Goal: Transaction & Acquisition: Purchase product/service

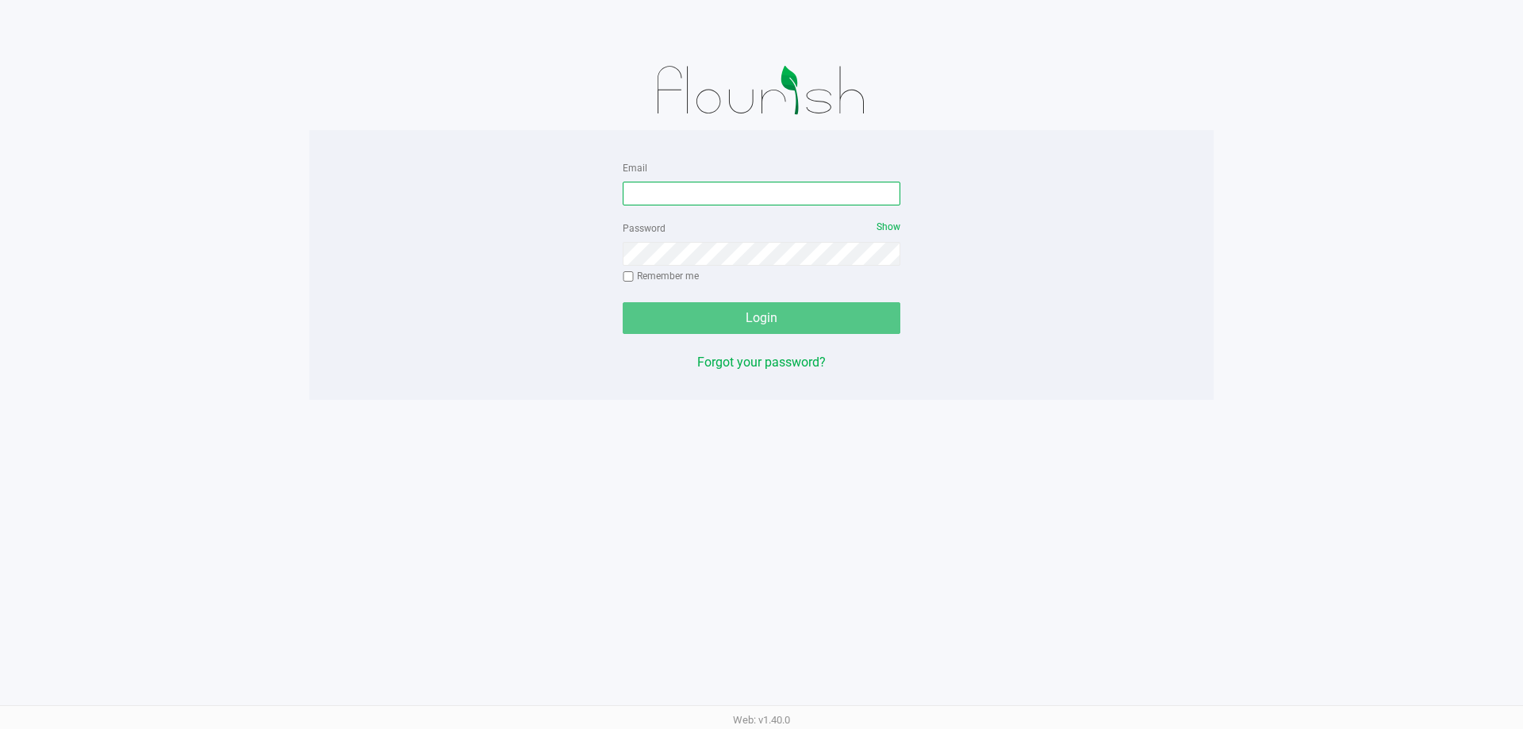
click at [724, 201] on input "Email" at bounding box center [761, 194] width 278 height 24
type input "L"
type input "[EMAIL_ADDRESS][DOMAIN_NAME]"
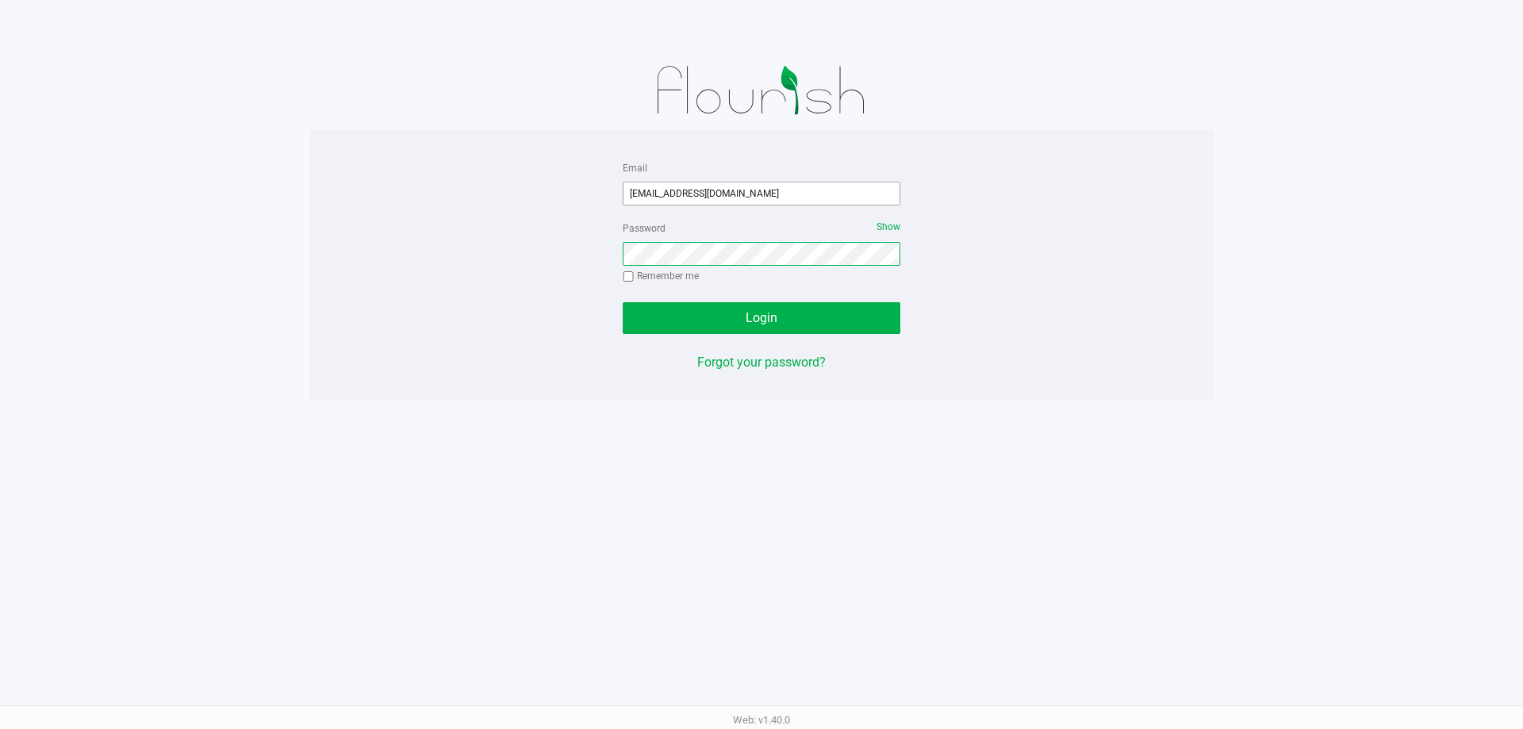
click at [622, 302] on button "Login" at bounding box center [761, 318] width 278 height 32
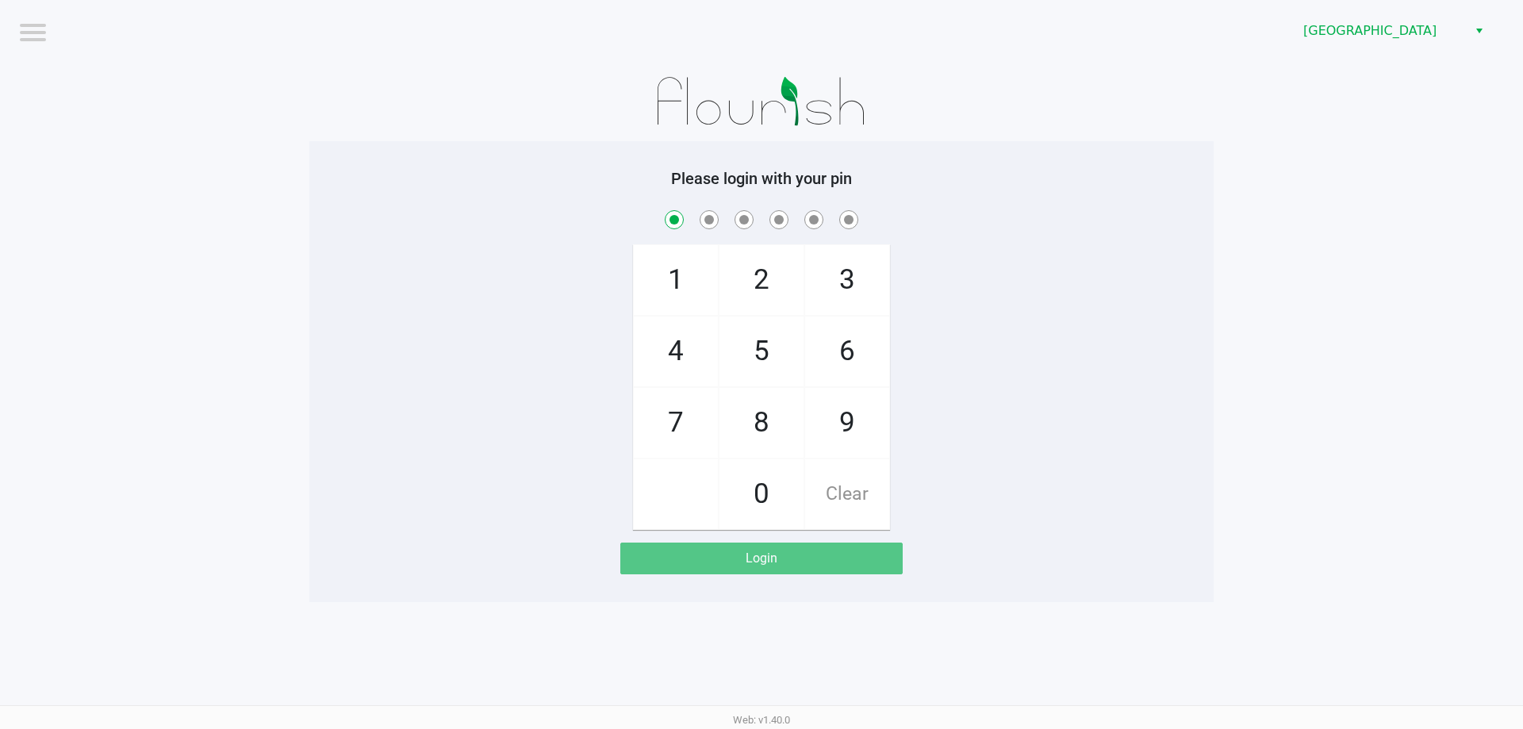
checkbox input "true"
checkbox input "false"
checkbox input "true"
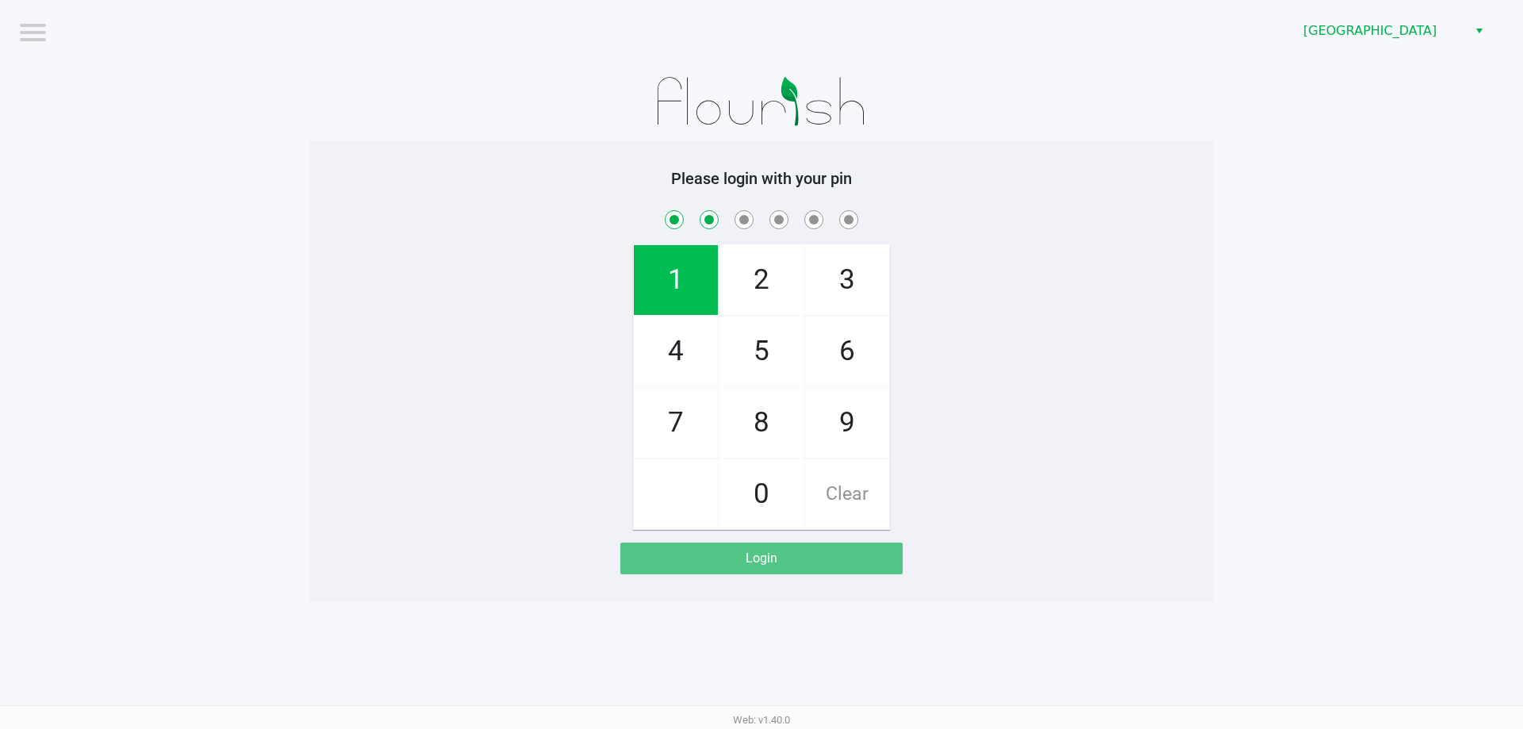
checkbox input "true"
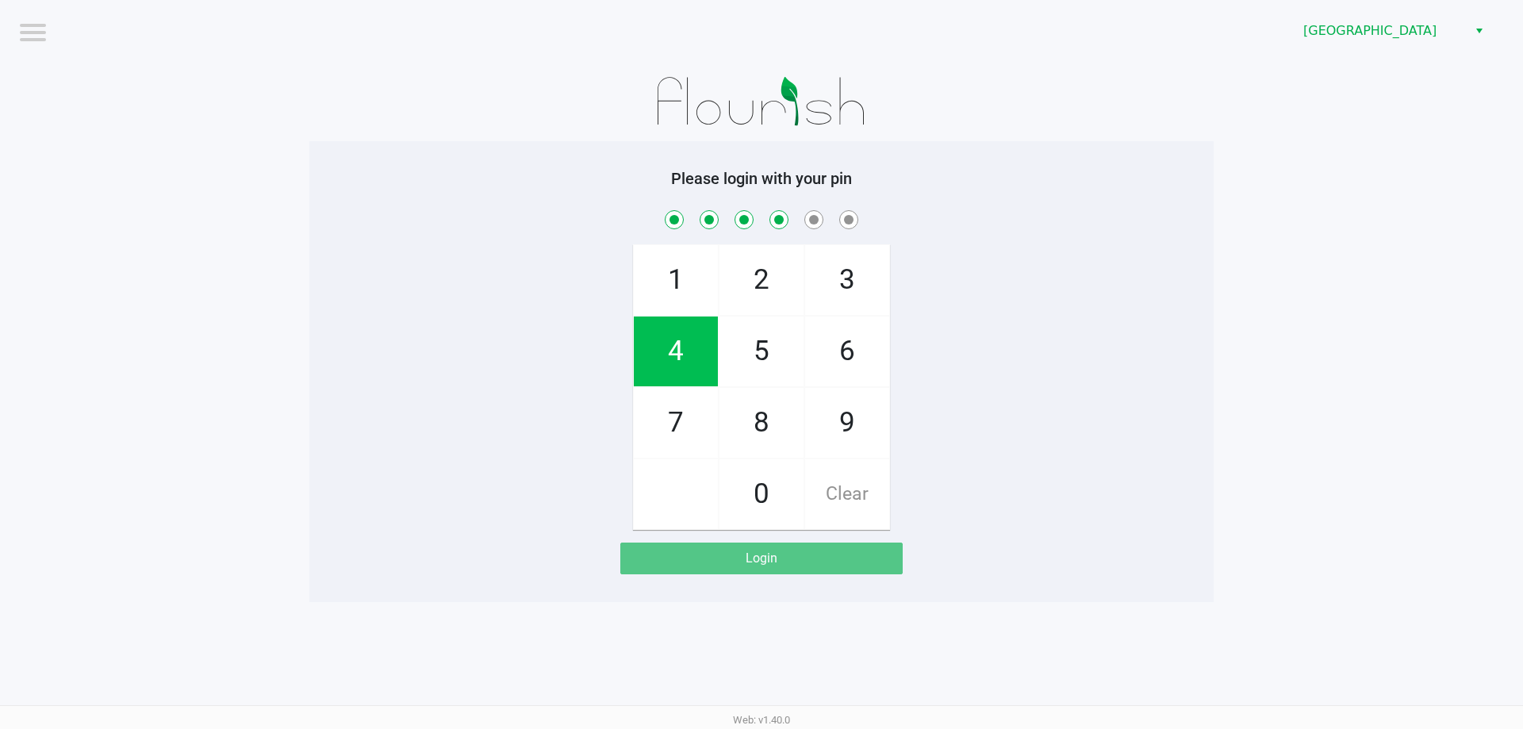
checkbox input "true"
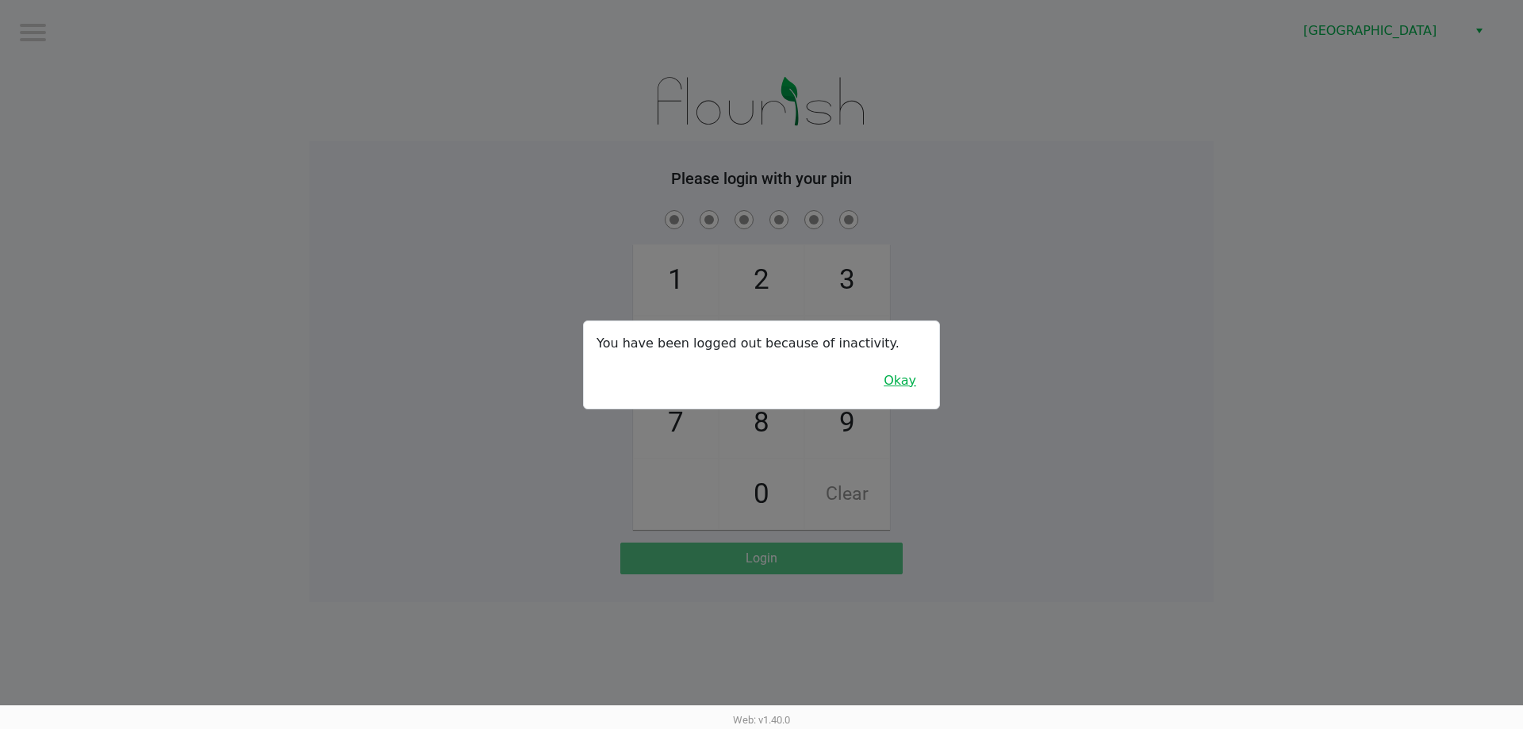
click at [909, 383] on button "Okay" at bounding box center [899, 381] width 53 height 30
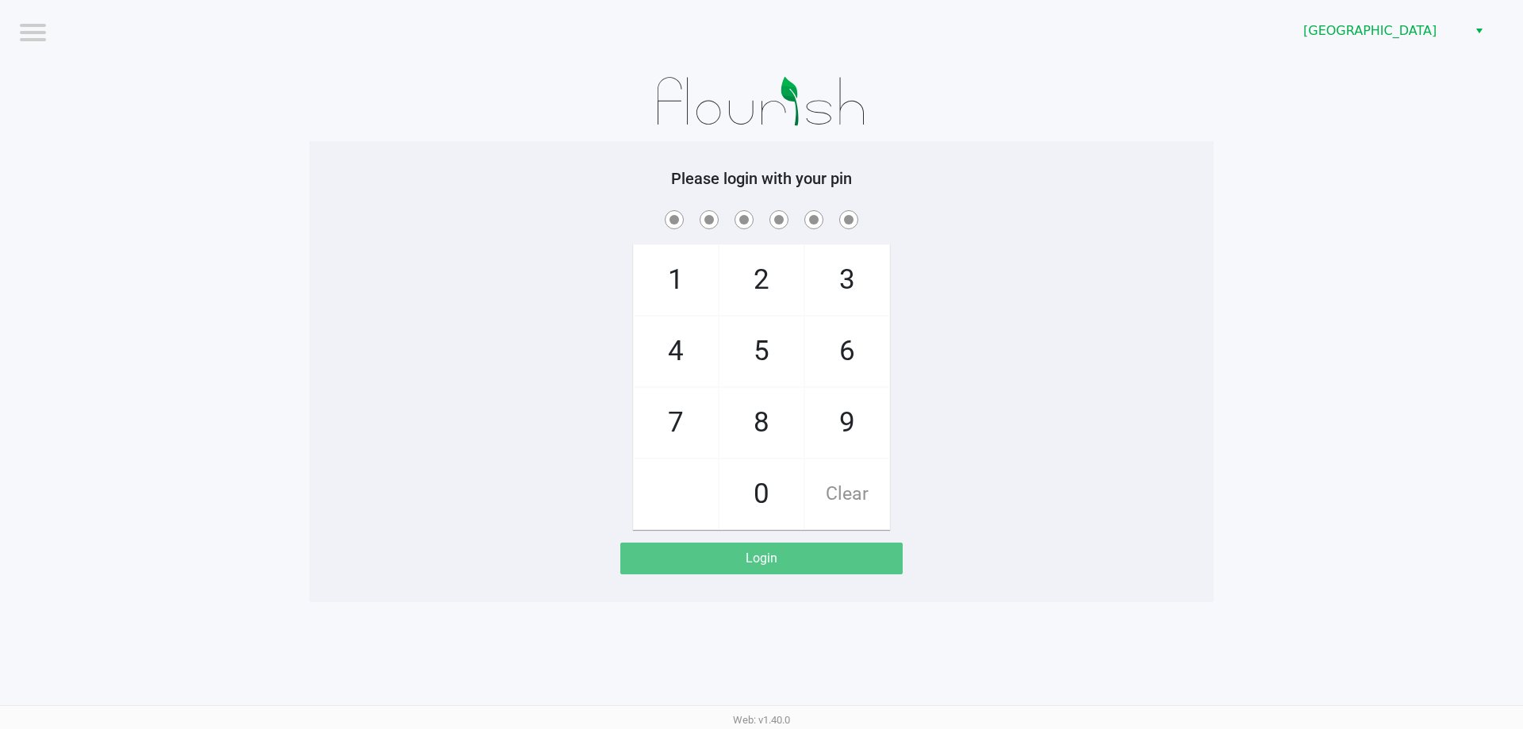
click at [534, 98] on div at bounding box center [761, 101] width 904 height 79
click at [996, 158] on div "Please login with your pin 1 4 7 2 5 8 0 3 6 9 Clear Login" at bounding box center [761, 371] width 904 height 461
checkbox input "true"
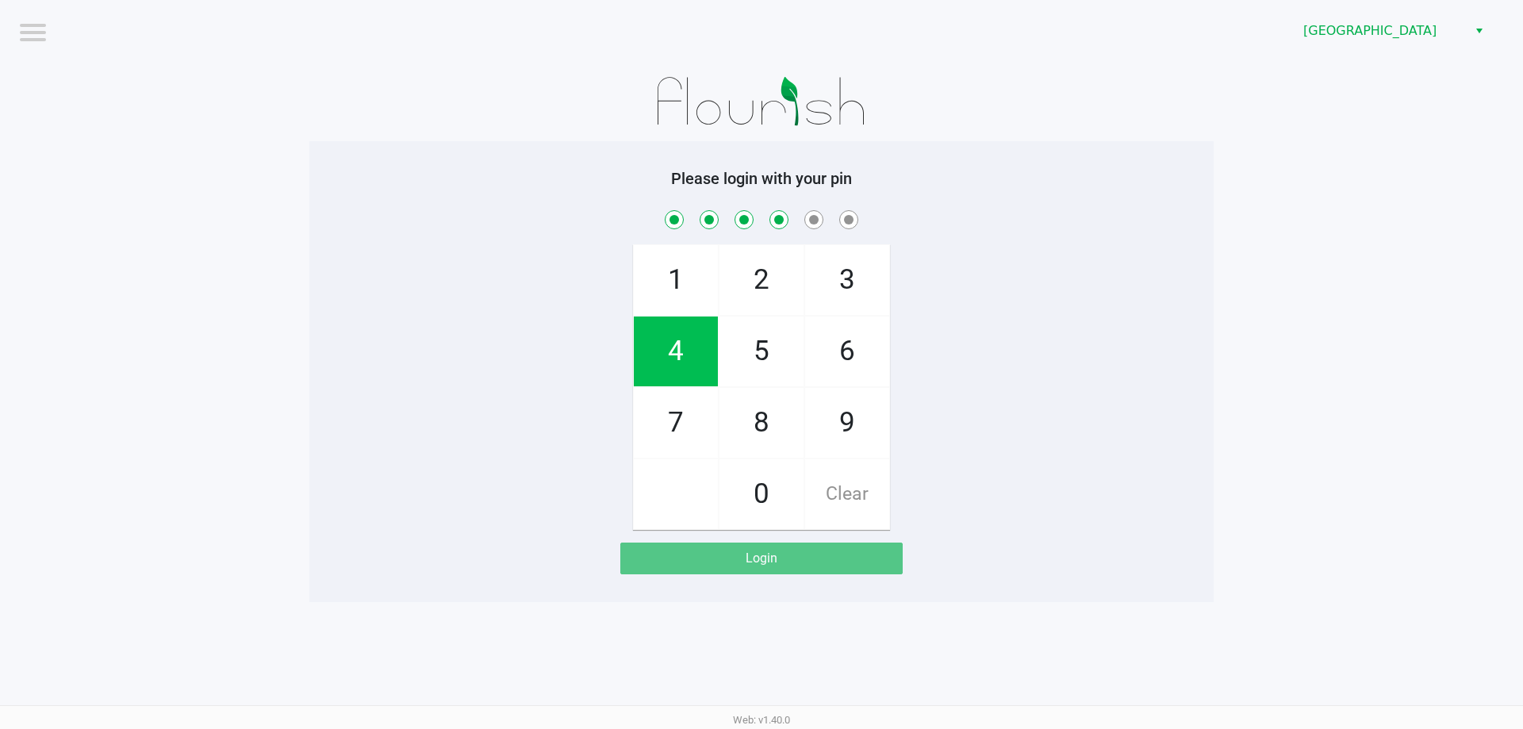
checkbox input "true"
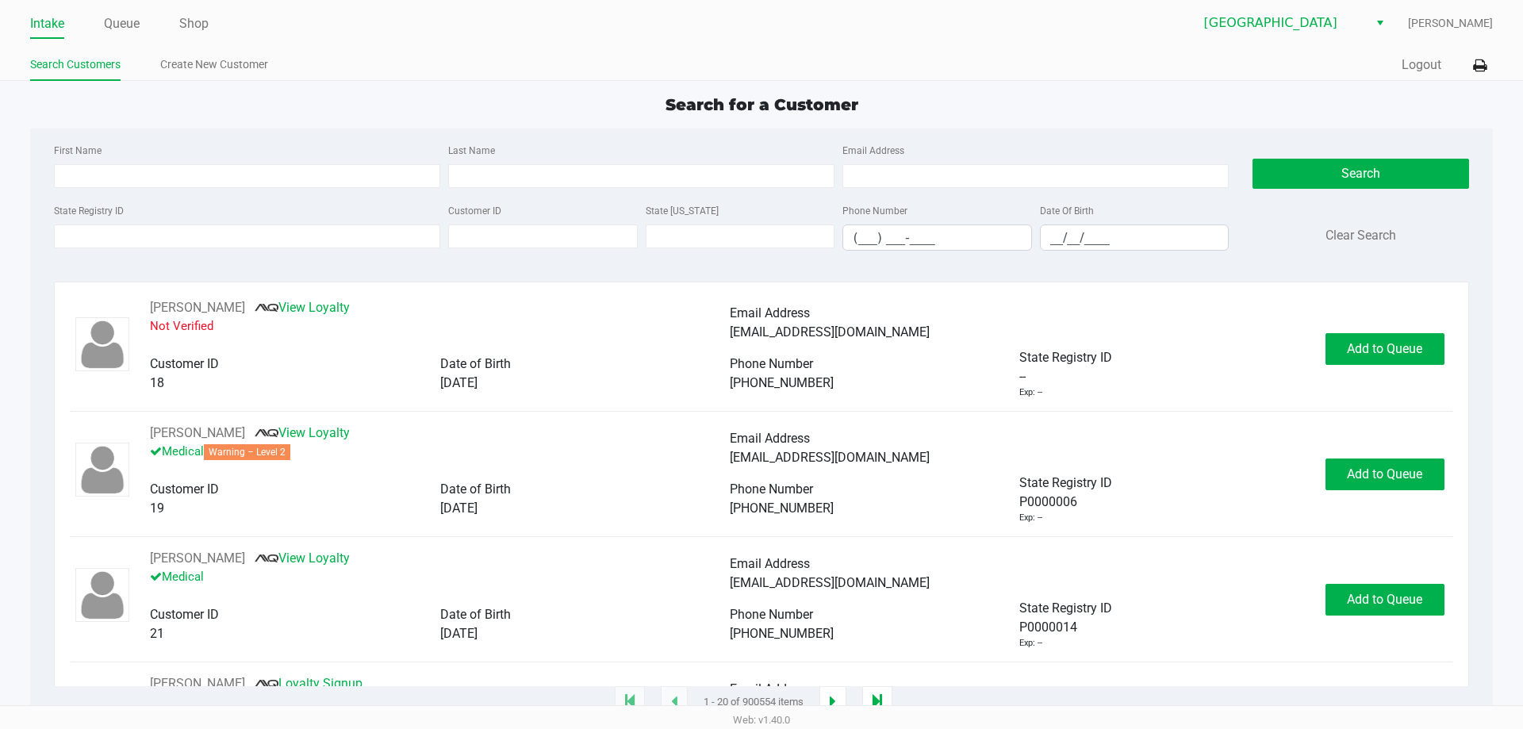
click at [427, 35] on ul "Intake Queue Shop" at bounding box center [395, 24] width 731 height 27
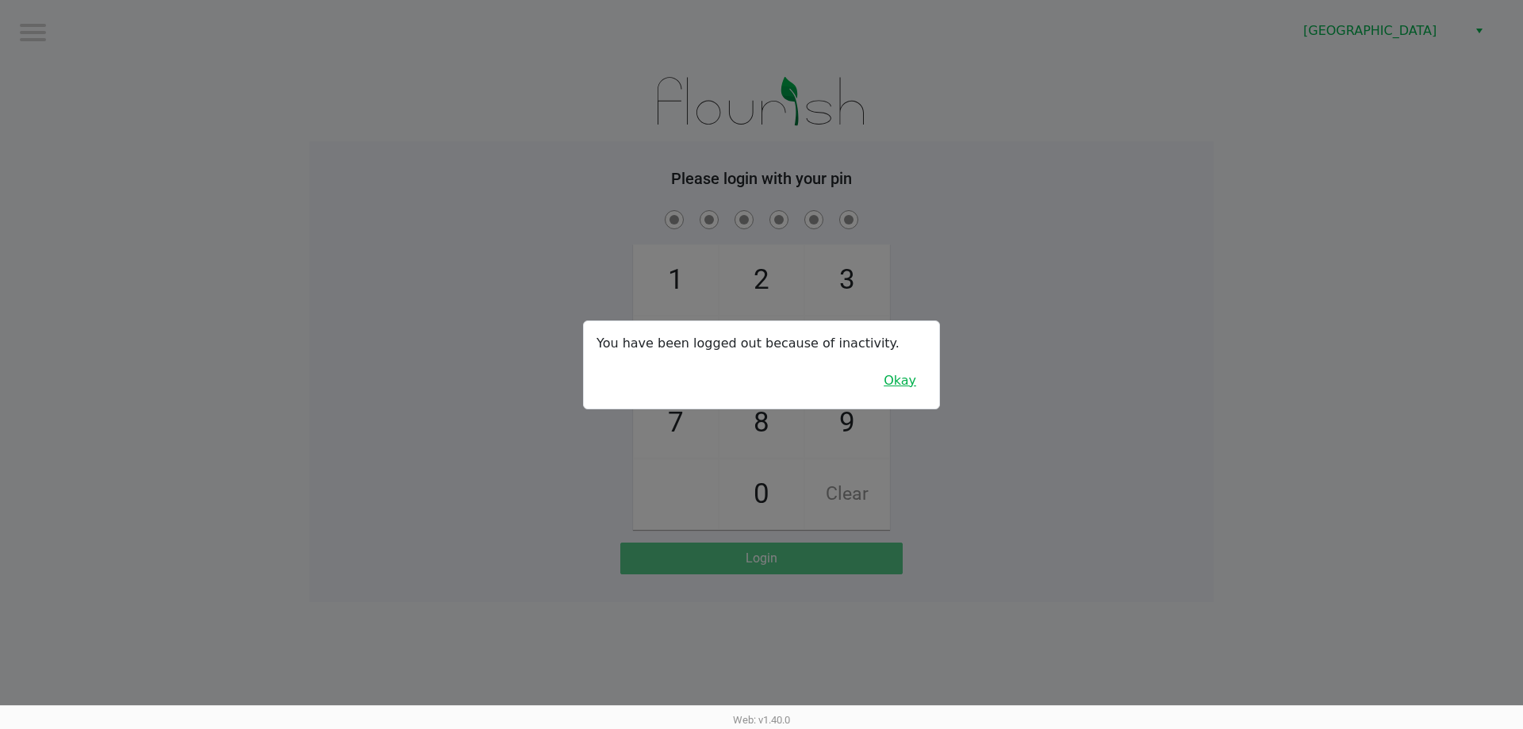
click at [898, 385] on button "Okay" at bounding box center [899, 381] width 53 height 30
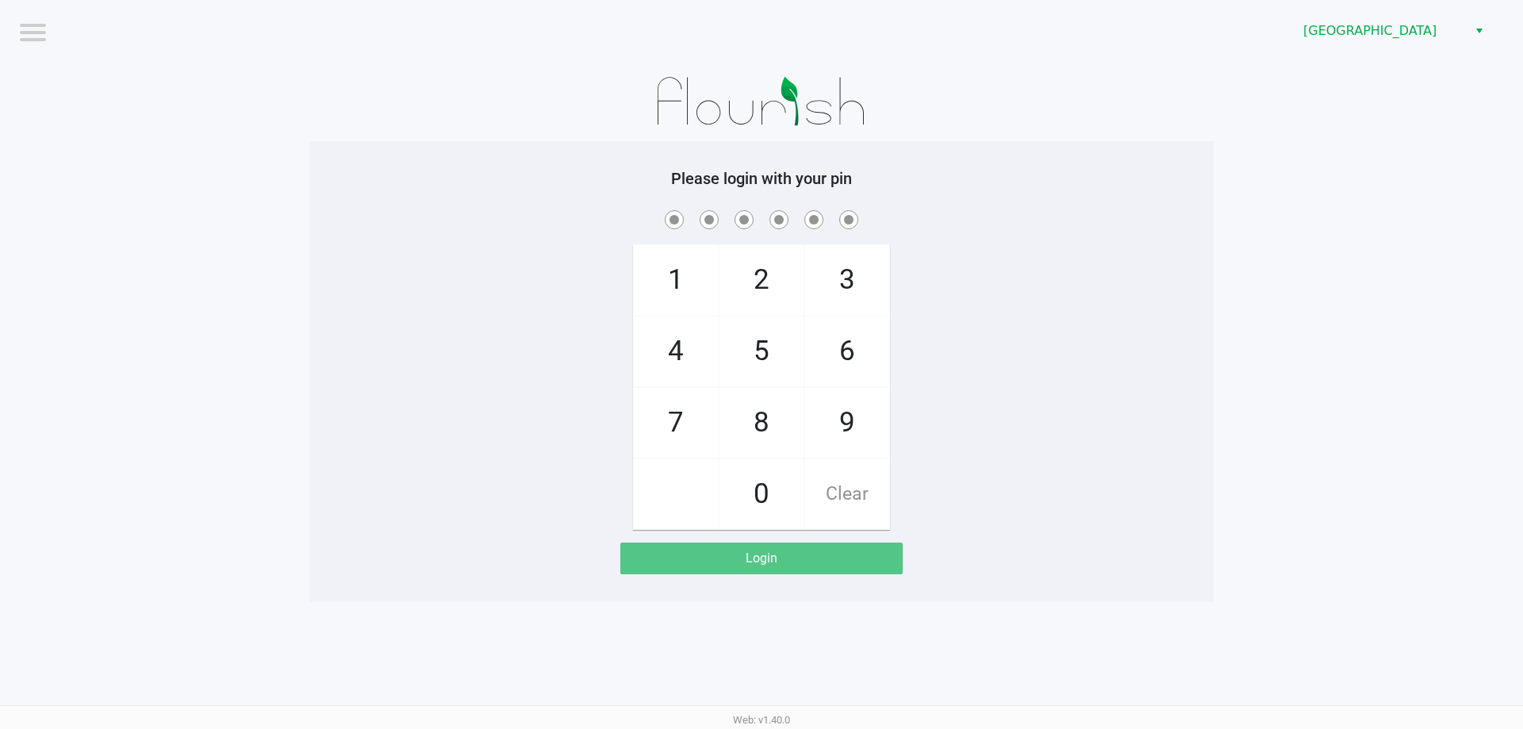
click at [1022, 397] on div "1 4 7 2 5 8 0 3 6 9 Clear" at bounding box center [761, 368] width 904 height 323
checkbox input "true"
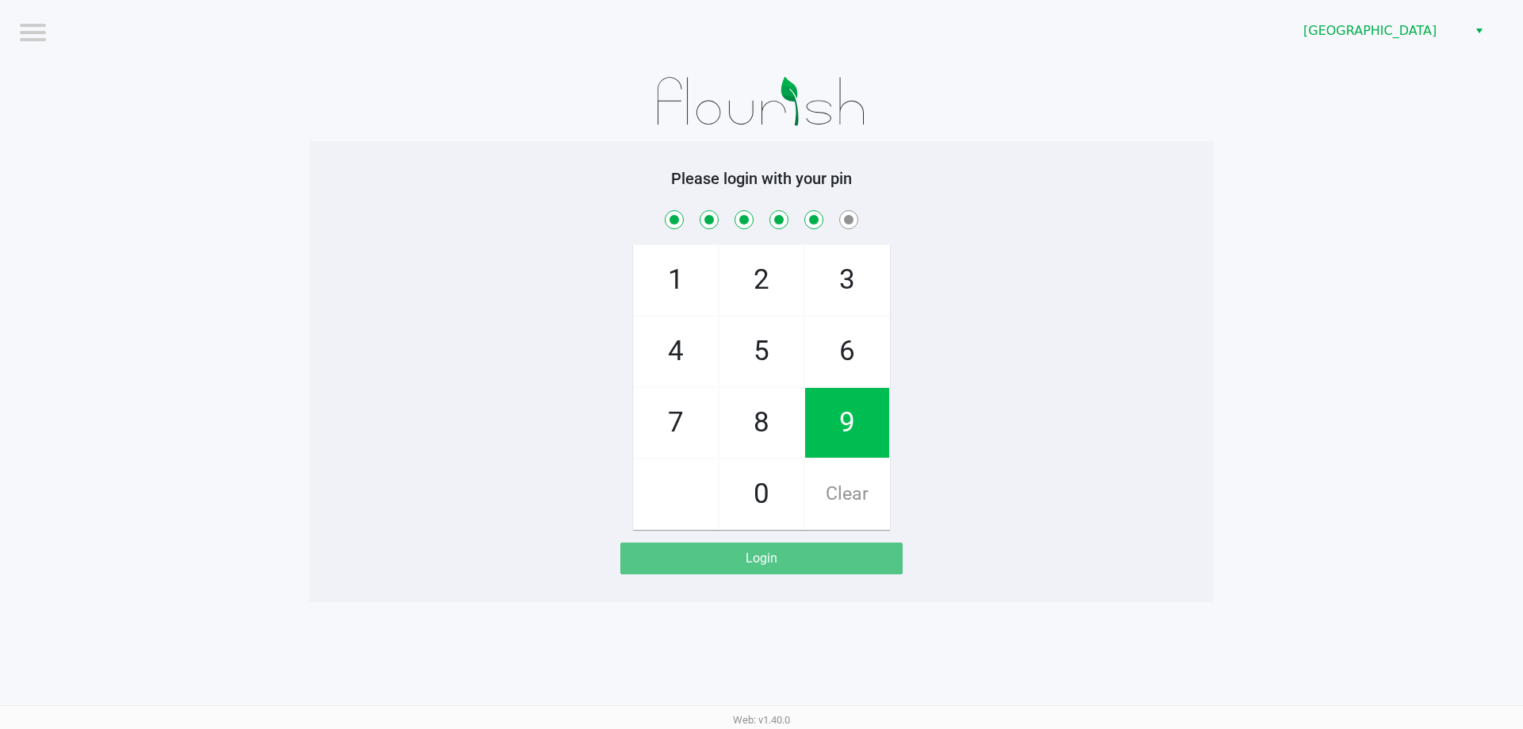
checkbox input "true"
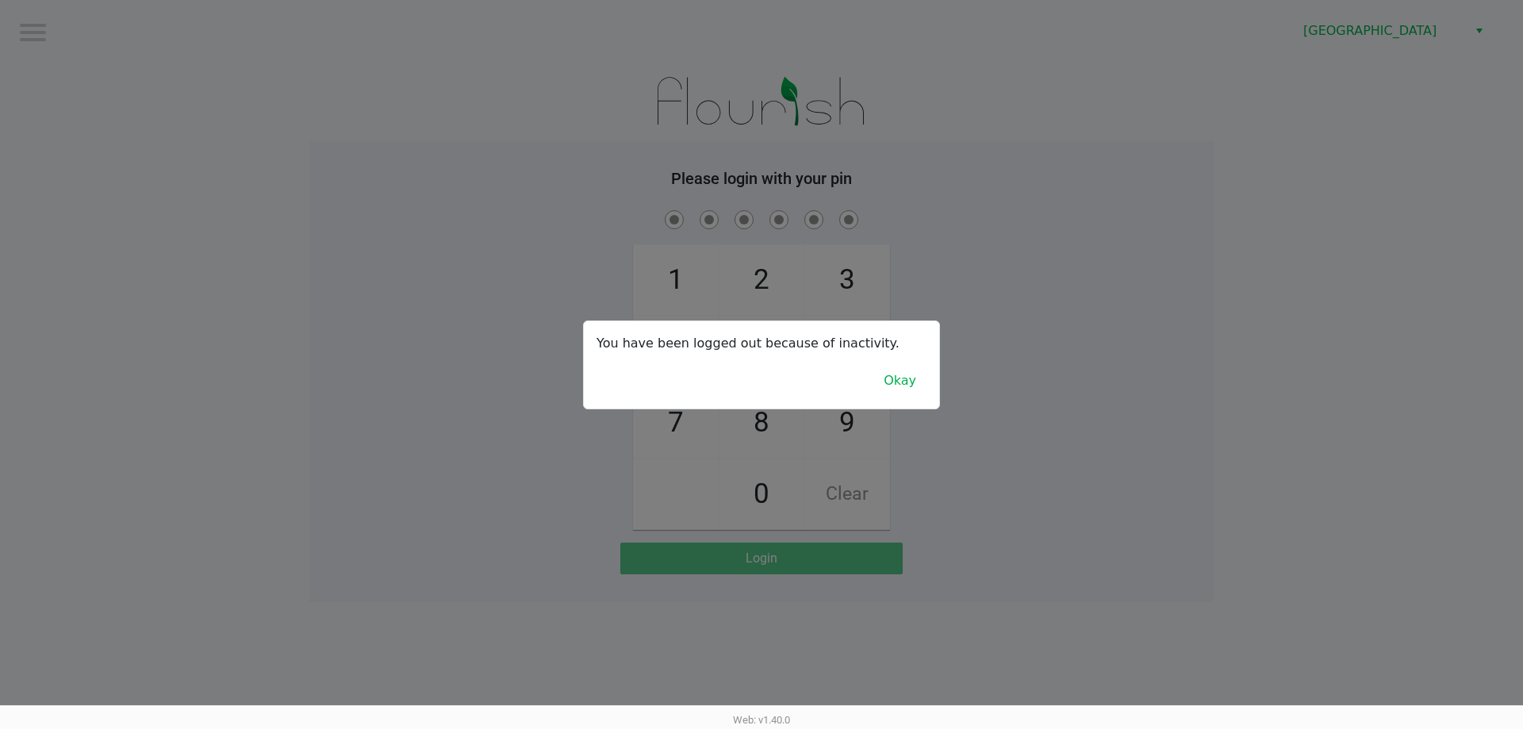
click at [604, 142] on div at bounding box center [761, 364] width 1523 height 729
click at [892, 373] on button "Okay" at bounding box center [899, 381] width 53 height 30
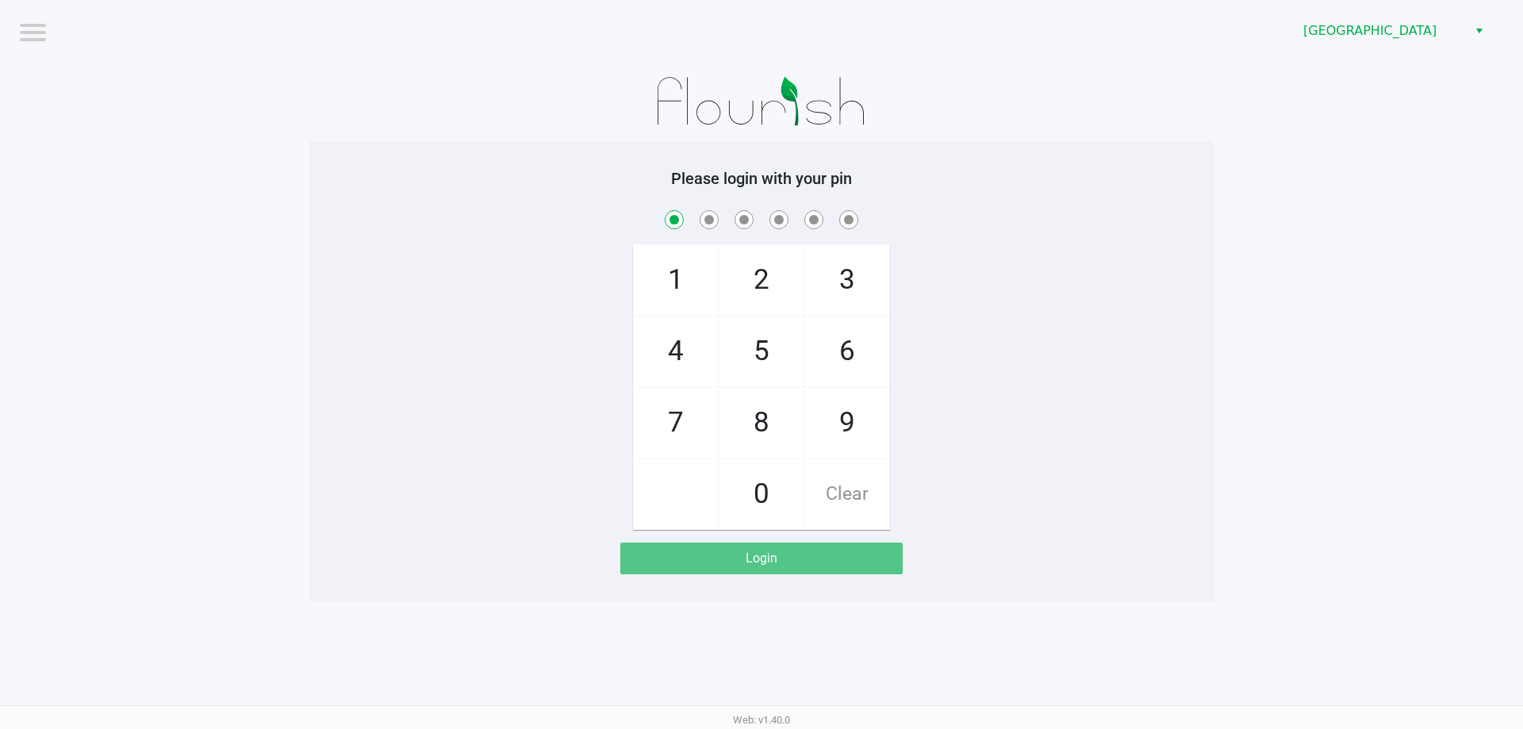
checkbox input "true"
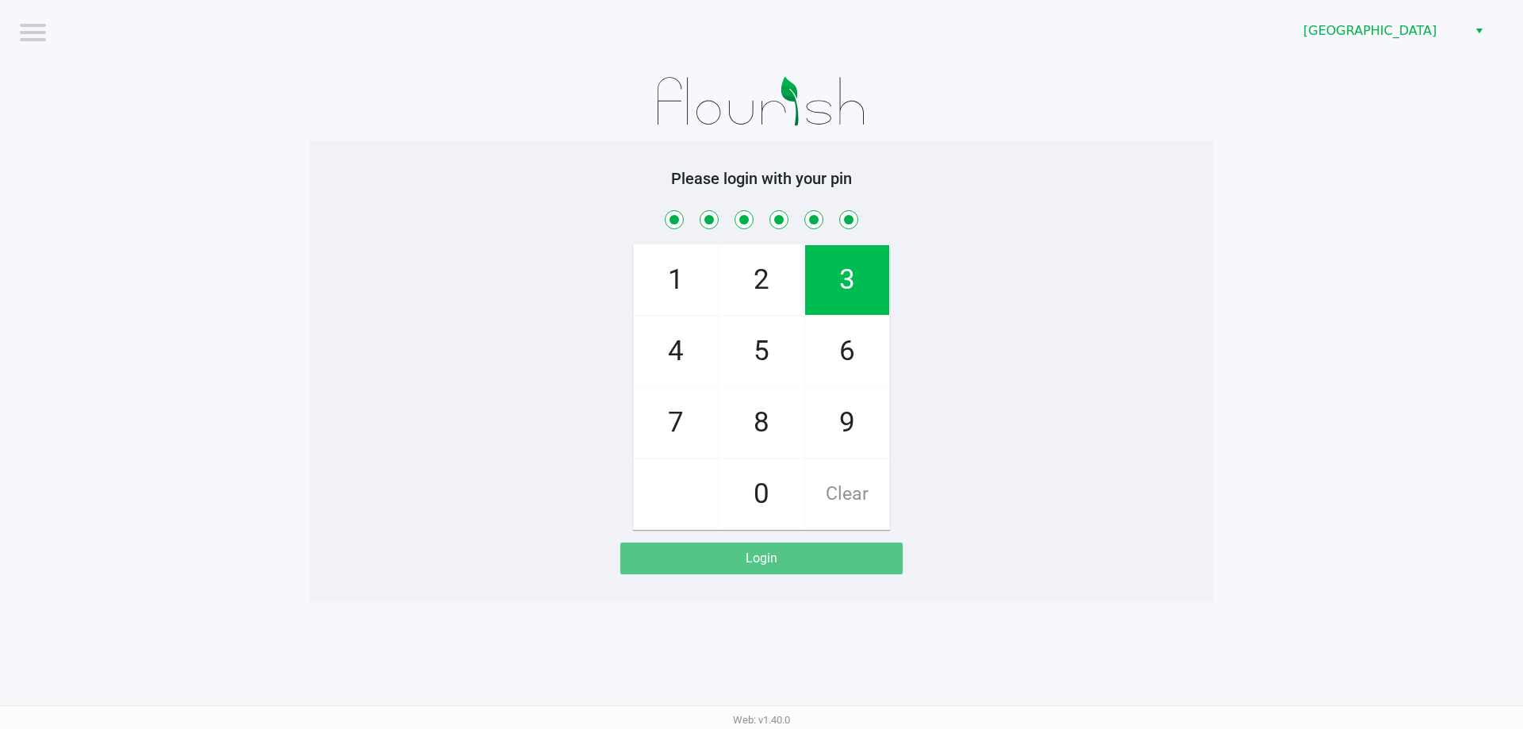
checkbox input "true"
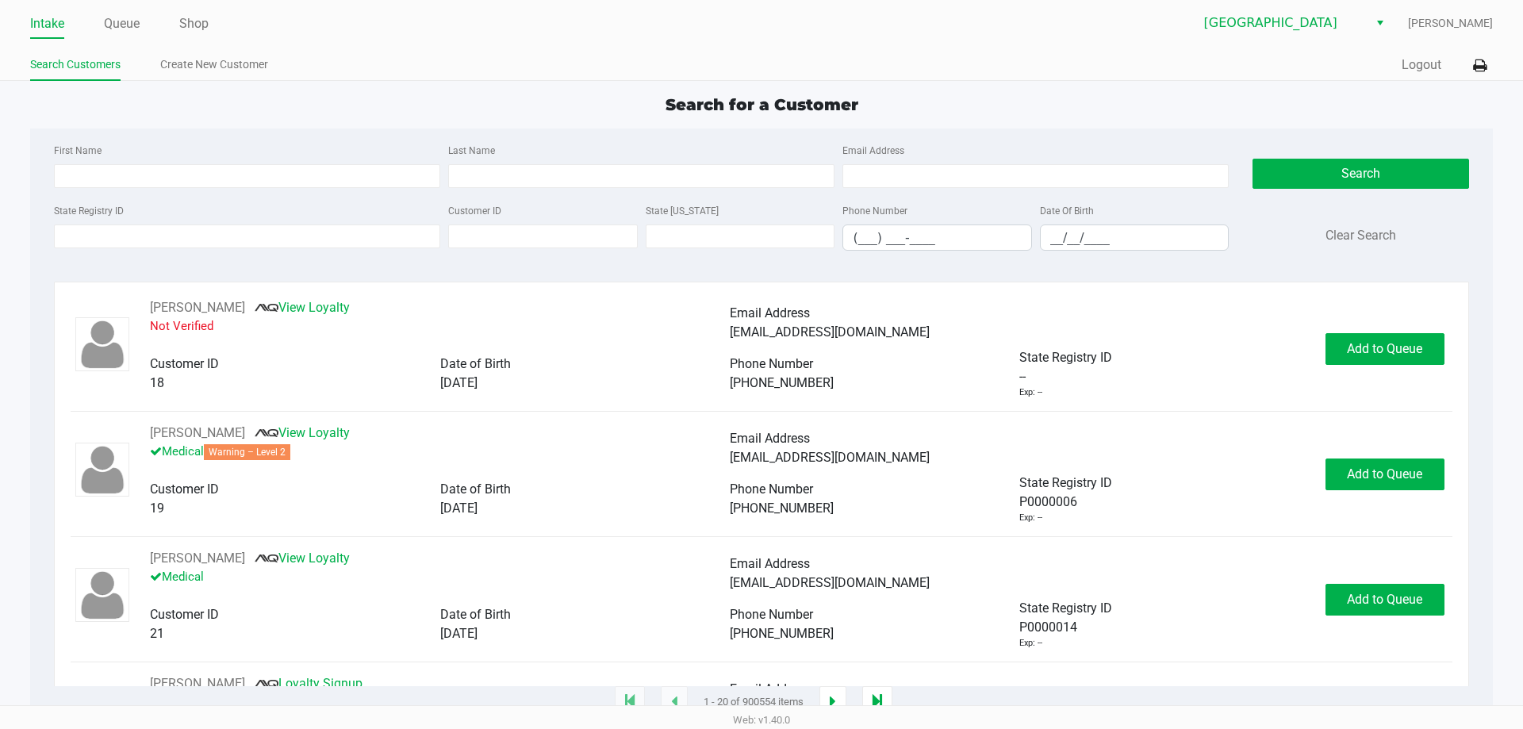
click at [308, 61] on ul "Search Customers Create New Customer" at bounding box center [395, 66] width 731 height 27
click at [227, 243] on input "State Registry ID" at bounding box center [247, 236] width 386 height 24
type input "P"
click at [128, 185] on input "First Name" at bounding box center [247, 176] width 386 height 24
type input "William"
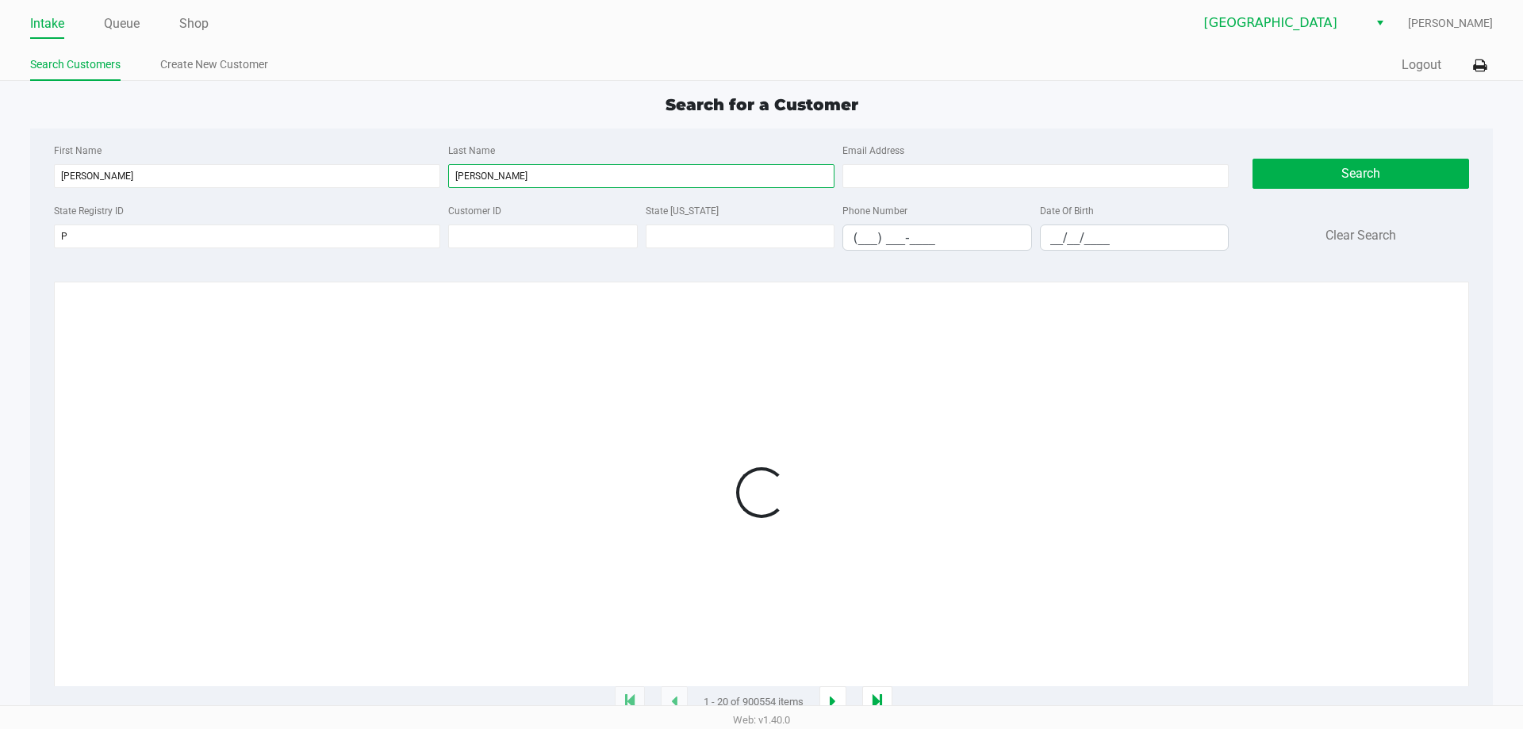
type input "Huff"
click at [1046, 240] on input "__/__/____" at bounding box center [1134, 237] width 188 height 25
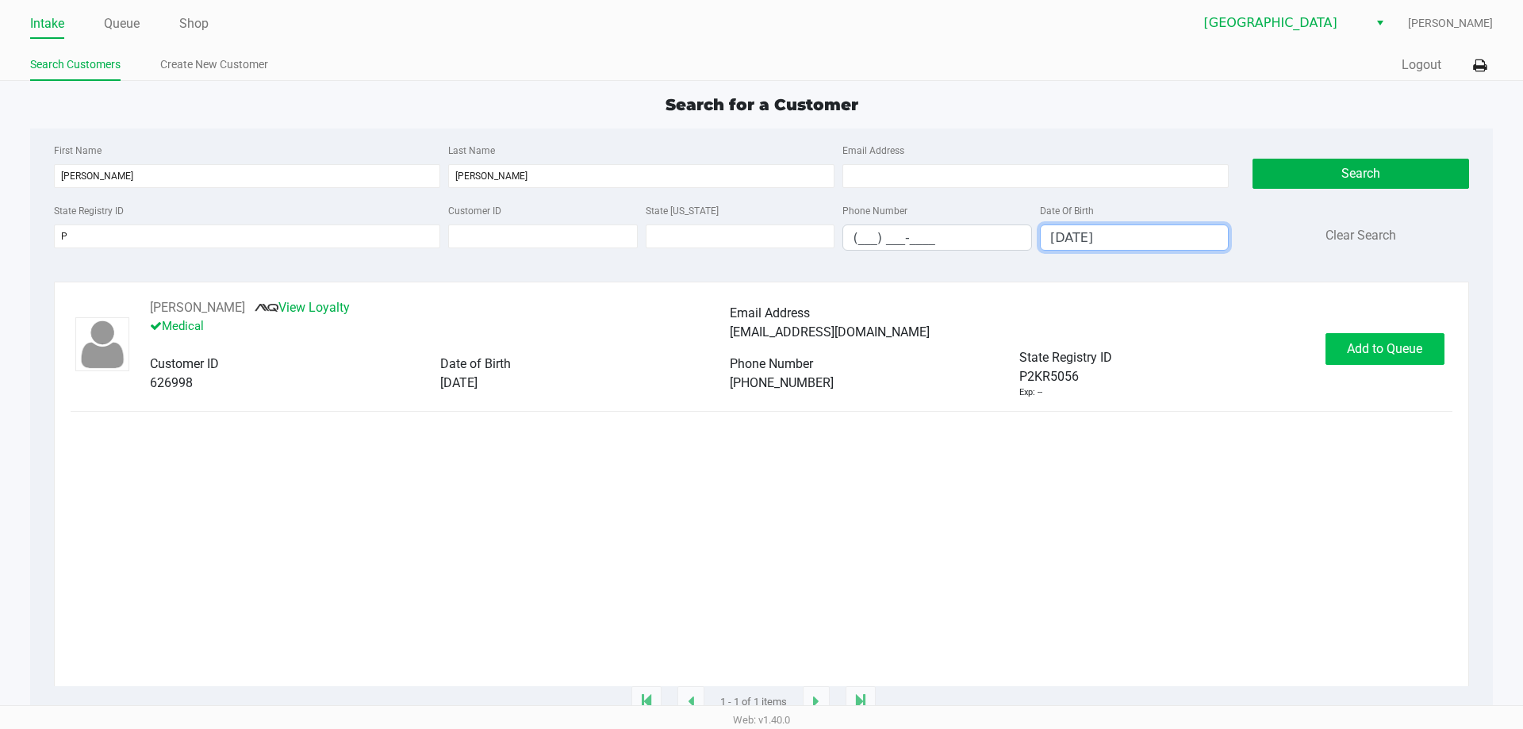
type input "07/09/1957"
click at [1371, 350] on span "Add to Queue" at bounding box center [1384, 348] width 75 height 15
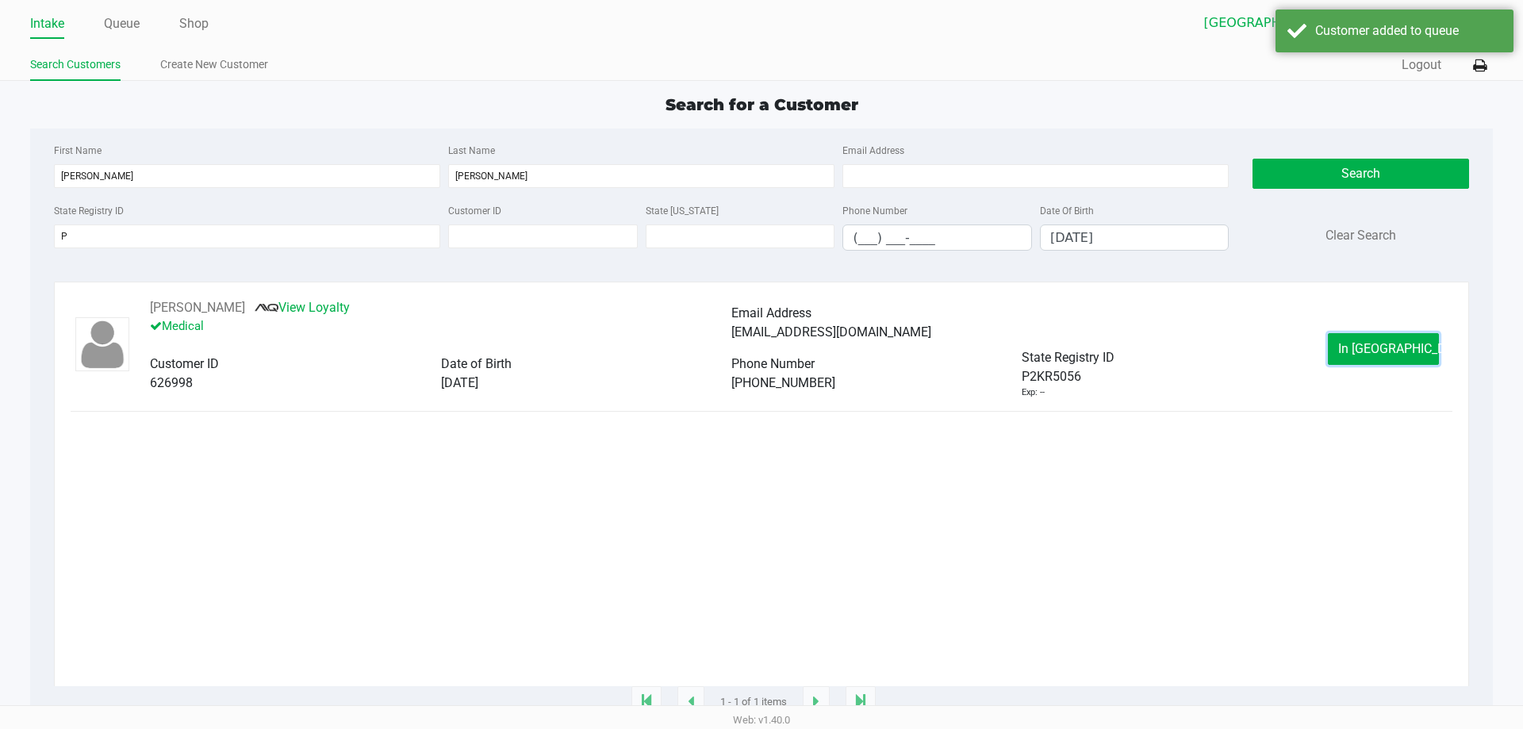
click at [1371, 350] on span "In Queue" at bounding box center [1404, 348] width 133 height 15
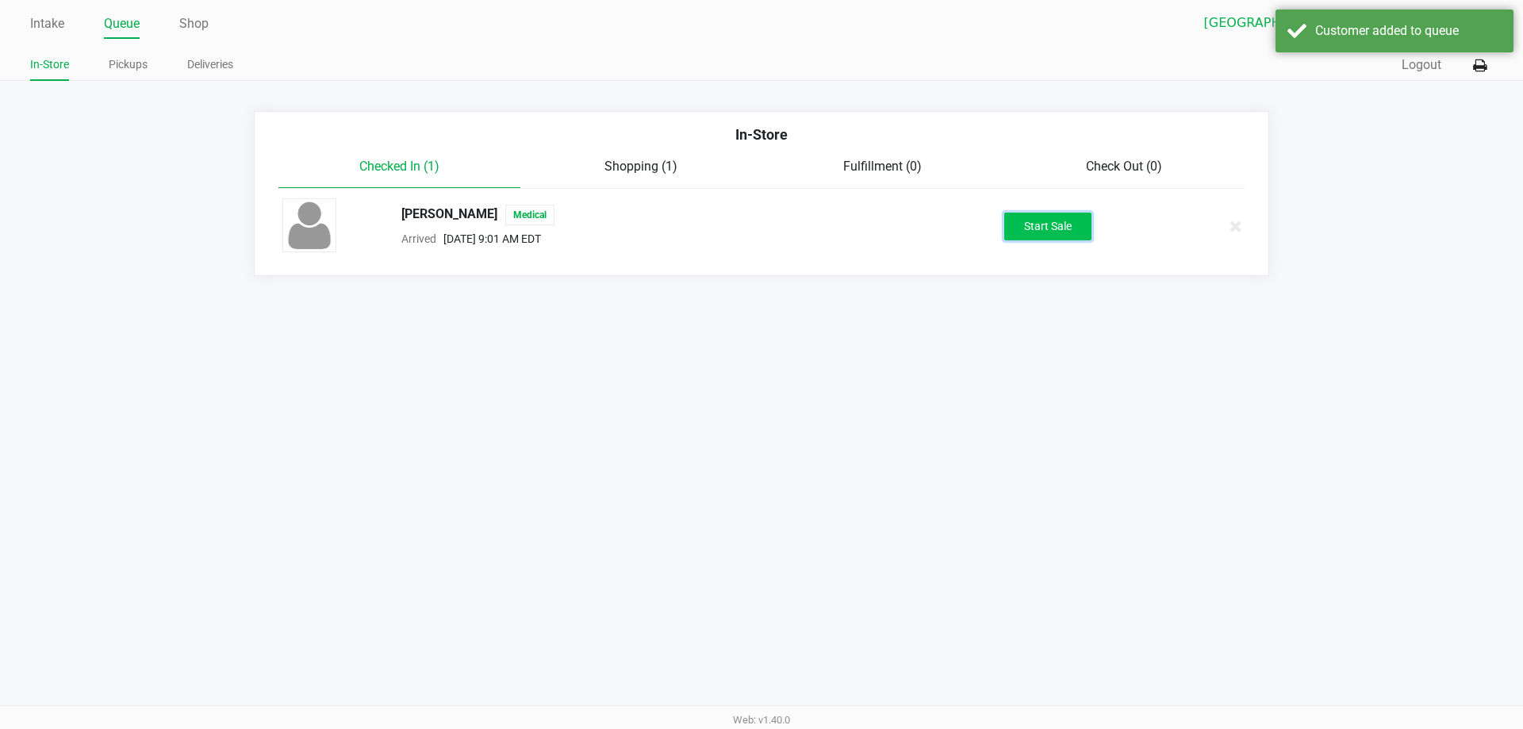
click at [1042, 239] on button "Start Sale" at bounding box center [1047, 227] width 87 height 28
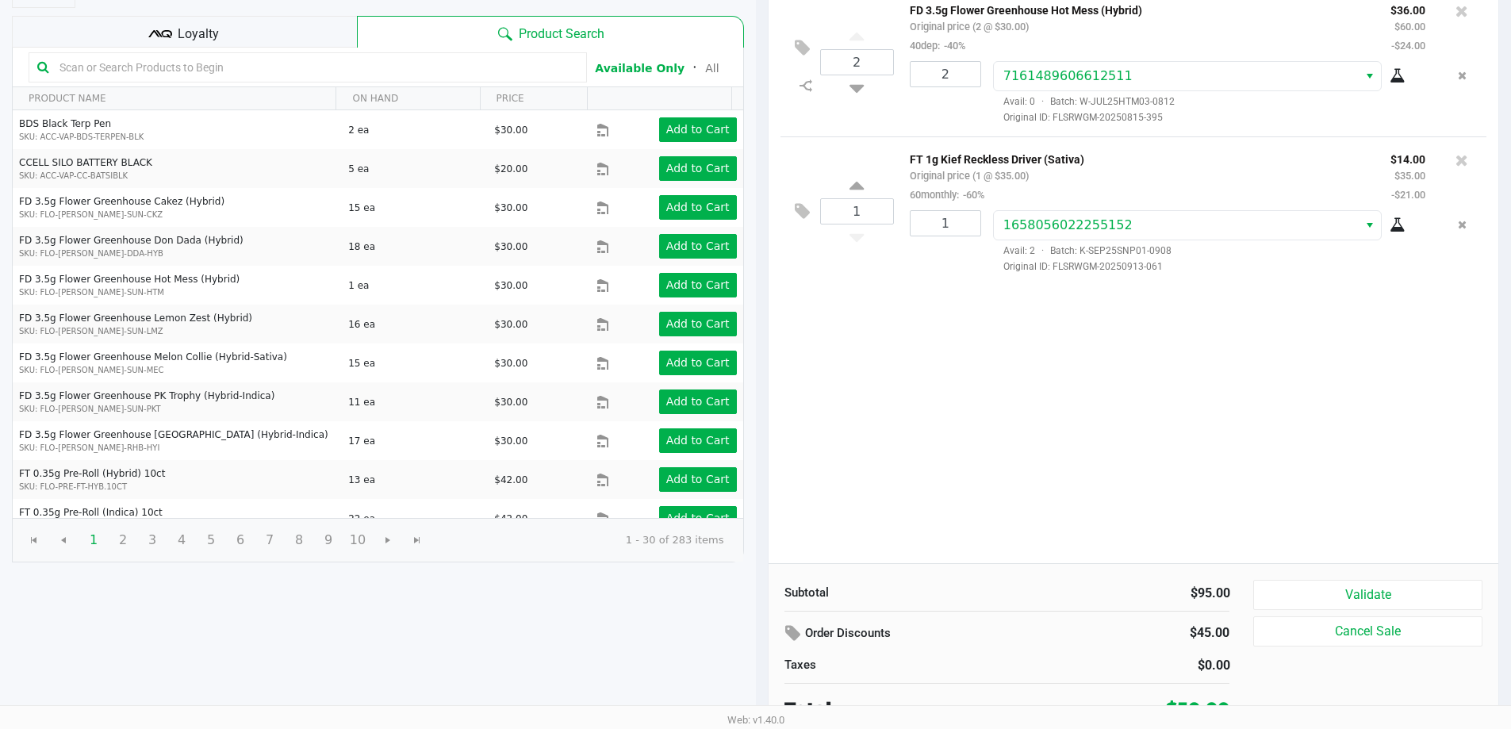
scroll to position [163, 0]
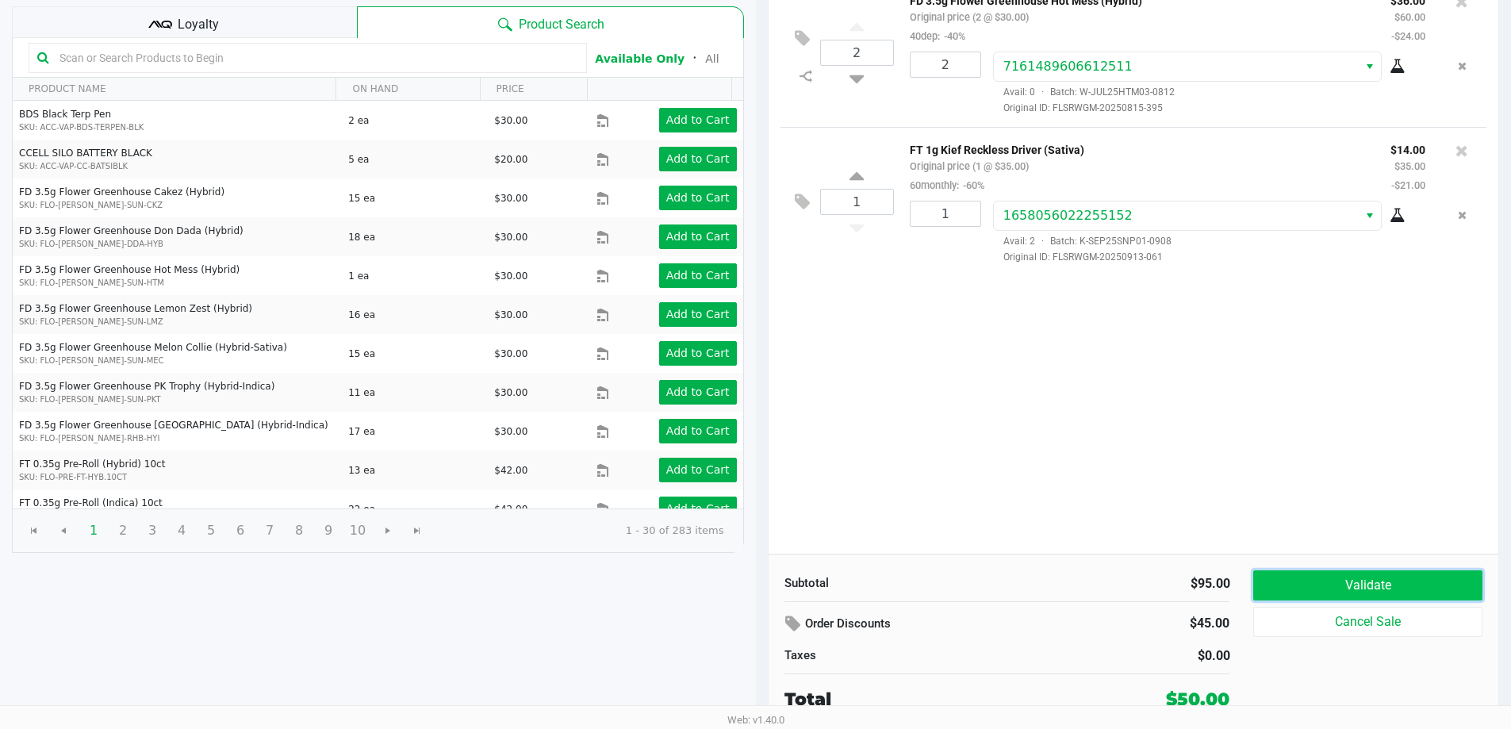
click at [1377, 579] on button "Validate" at bounding box center [1367, 585] width 228 height 30
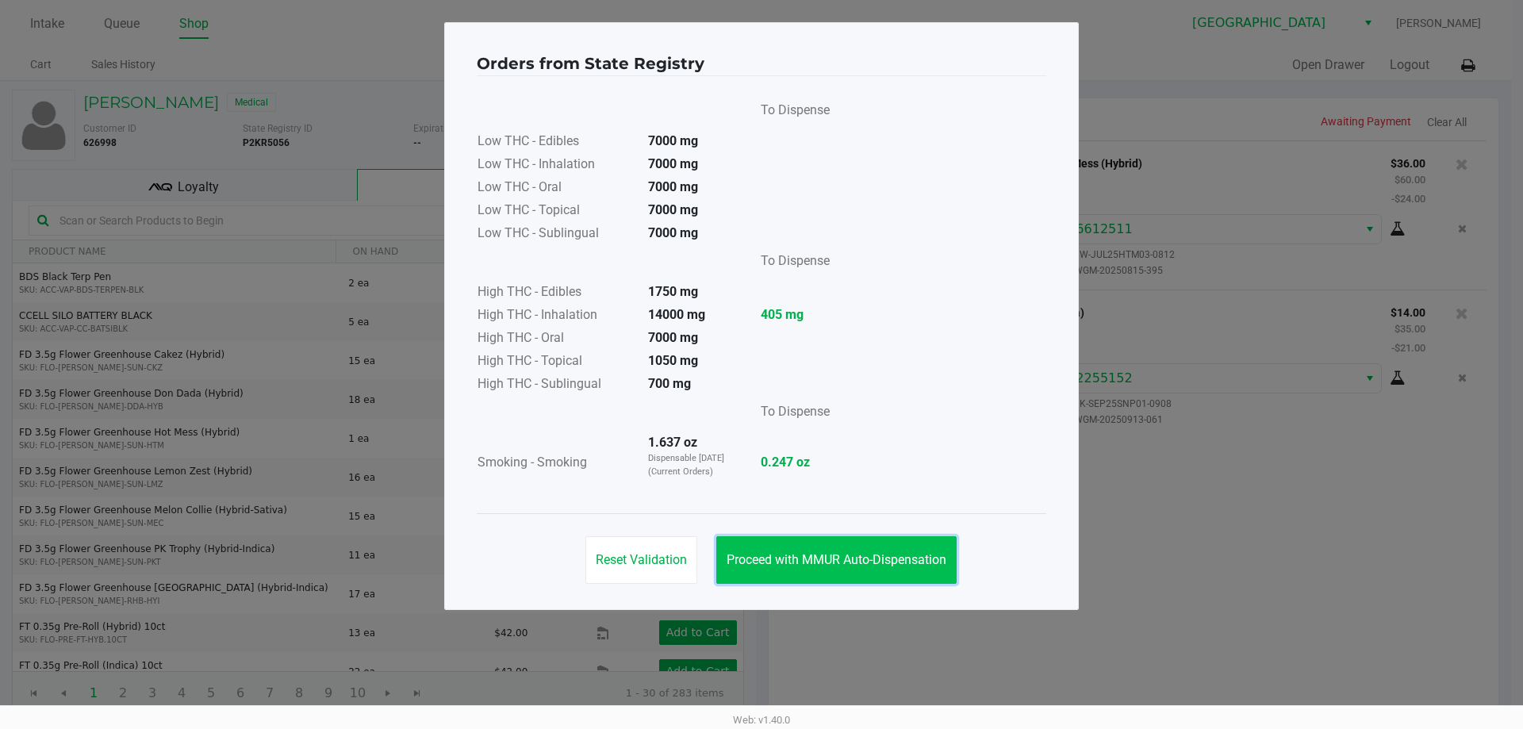
click at [823, 580] on button "Proceed with MMUR Auto-Dispensation" at bounding box center [836, 560] width 240 height 48
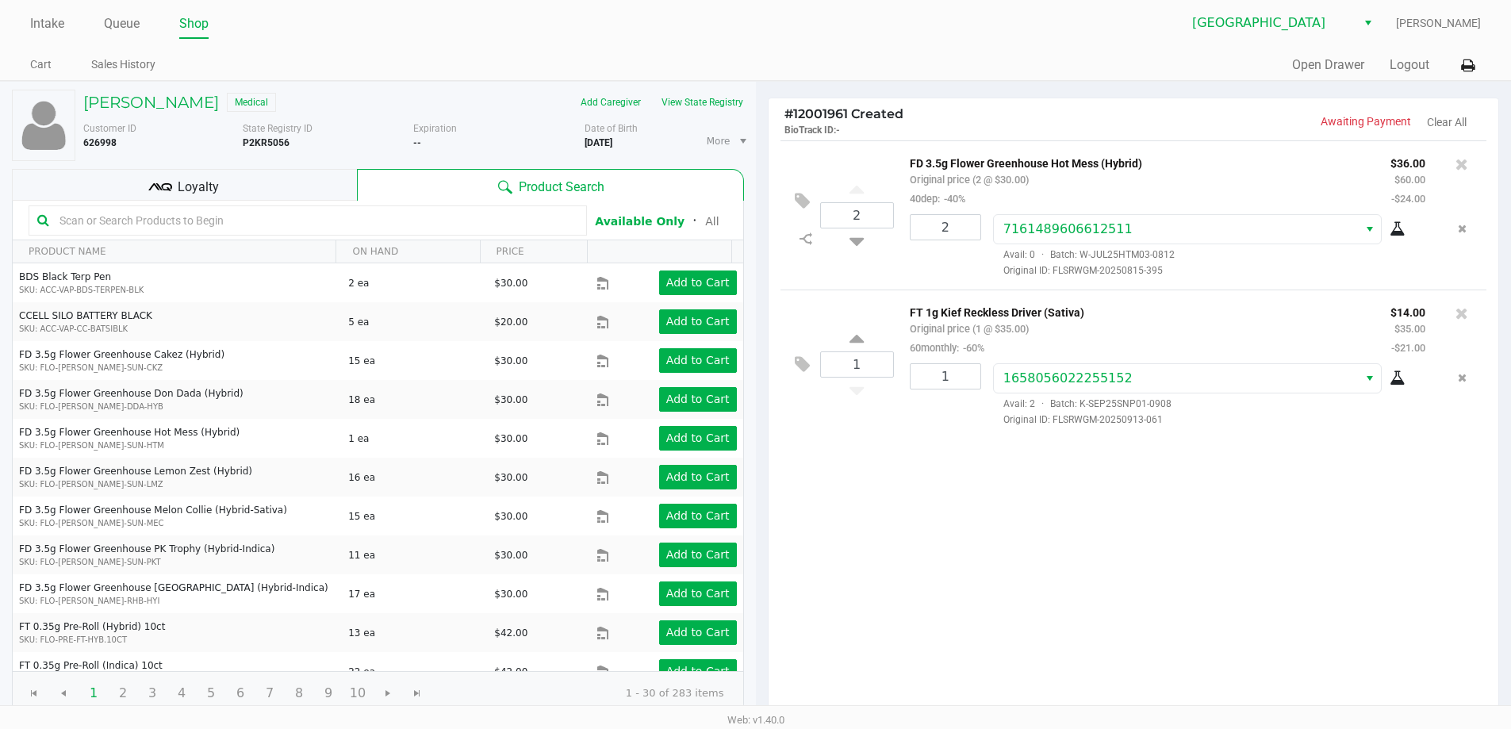
click at [236, 191] on div "Loyalty" at bounding box center [184, 185] width 345 height 32
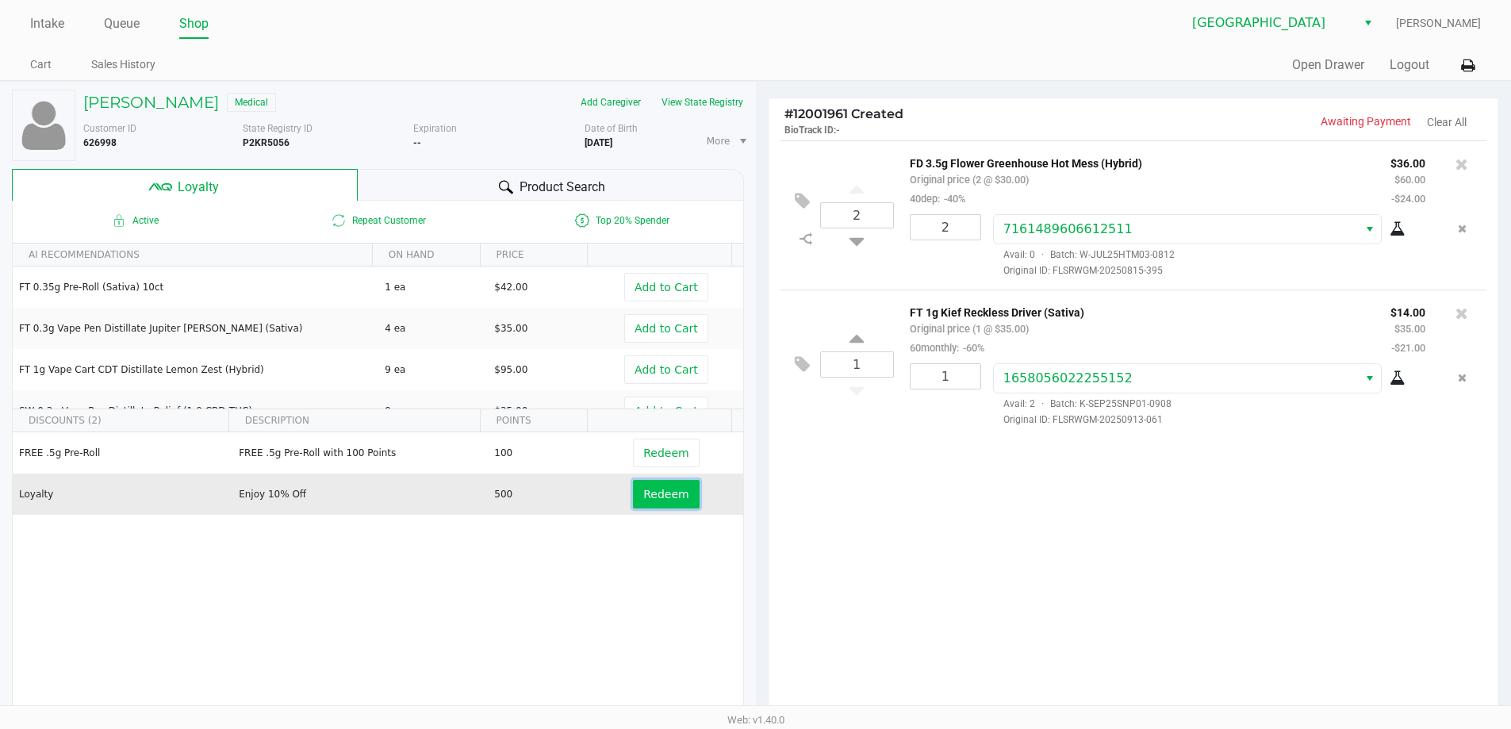
click at [633, 496] on button "Redeem" at bounding box center [666, 494] width 66 height 29
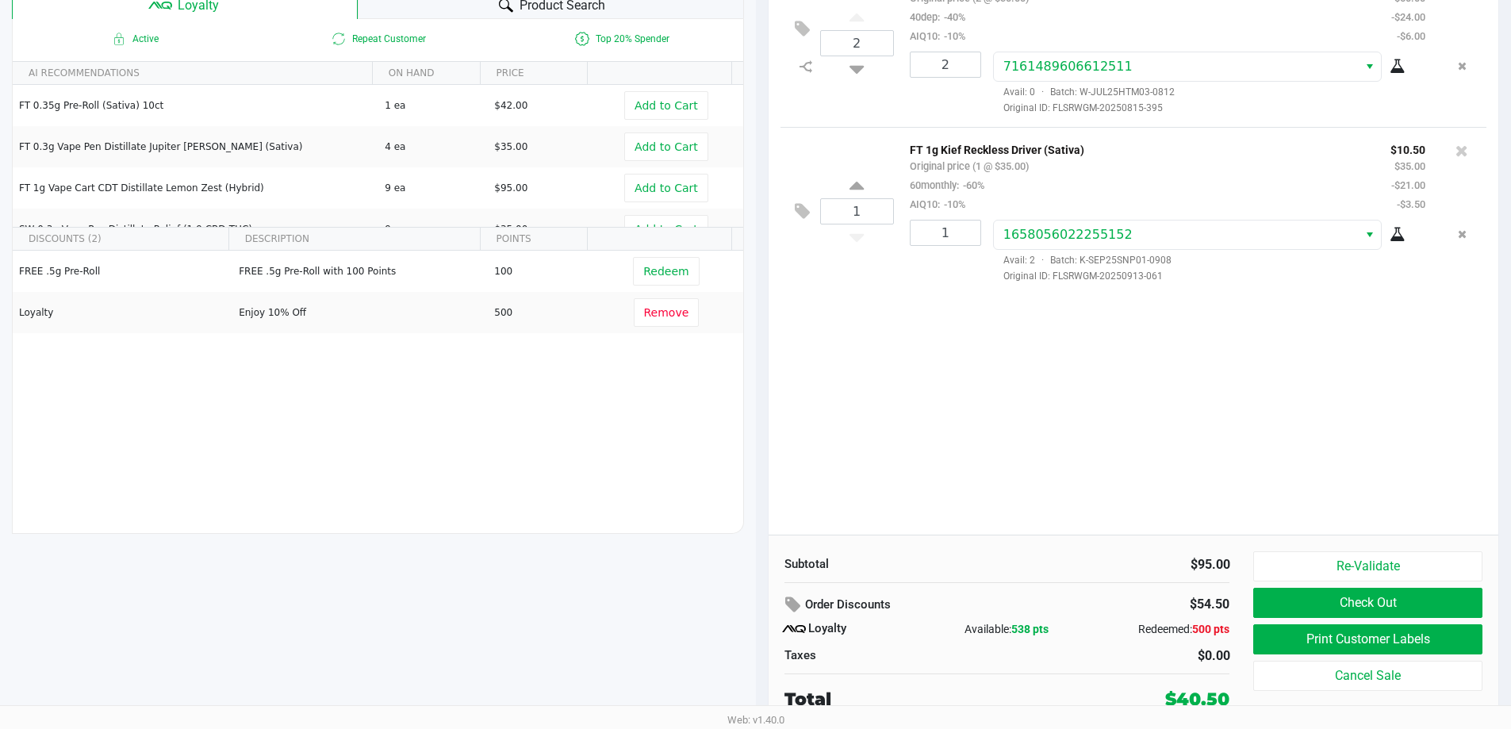
scroll to position [182, 0]
click at [1335, 596] on button "Check Out" at bounding box center [1367, 603] width 228 height 30
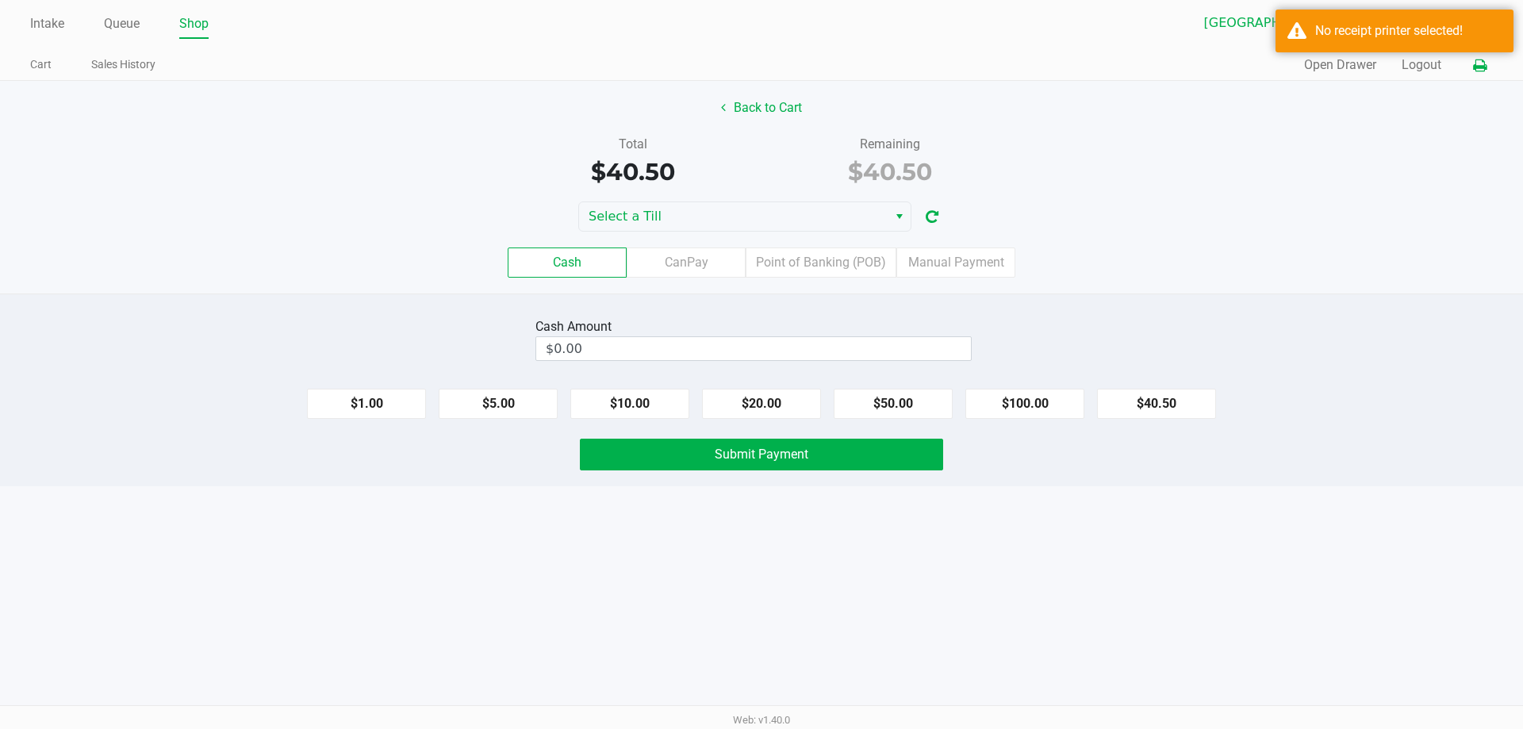
click at [1477, 65] on icon at bounding box center [1479, 65] width 13 height 11
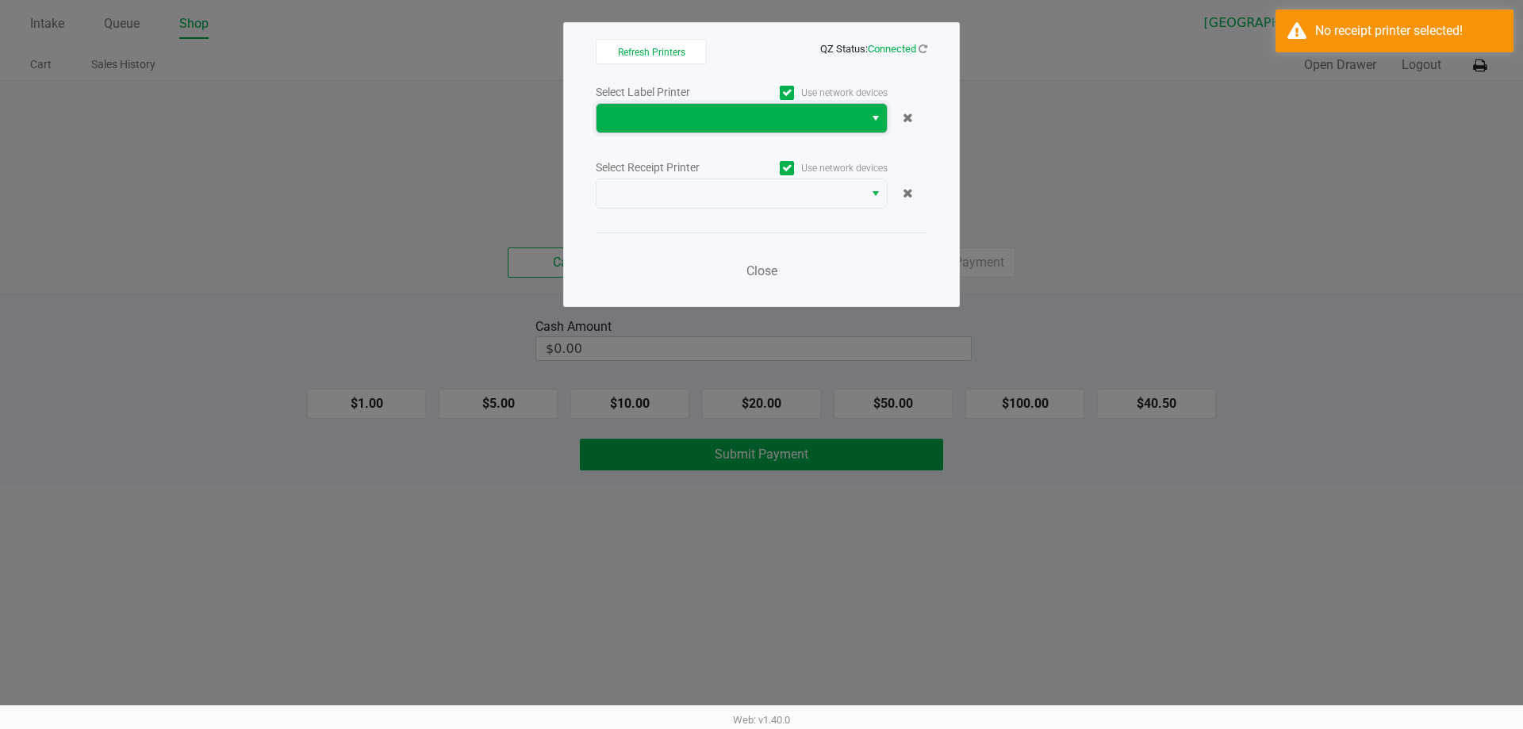
click at [780, 129] on span at bounding box center [729, 118] width 267 height 29
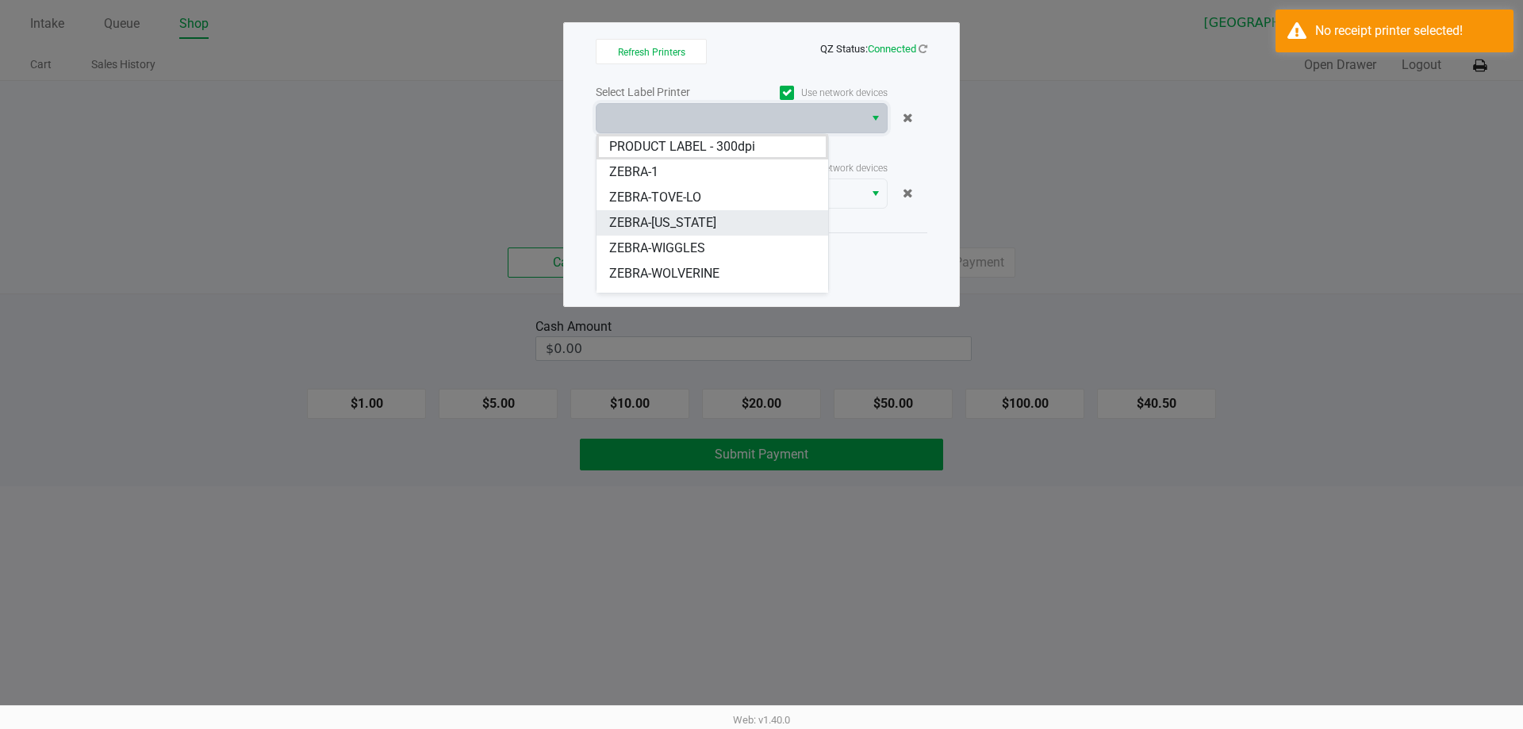
click at [679, 230] on span "ZEBRA-VERMONT" at bounding box center [662, 222] width 107 height 19
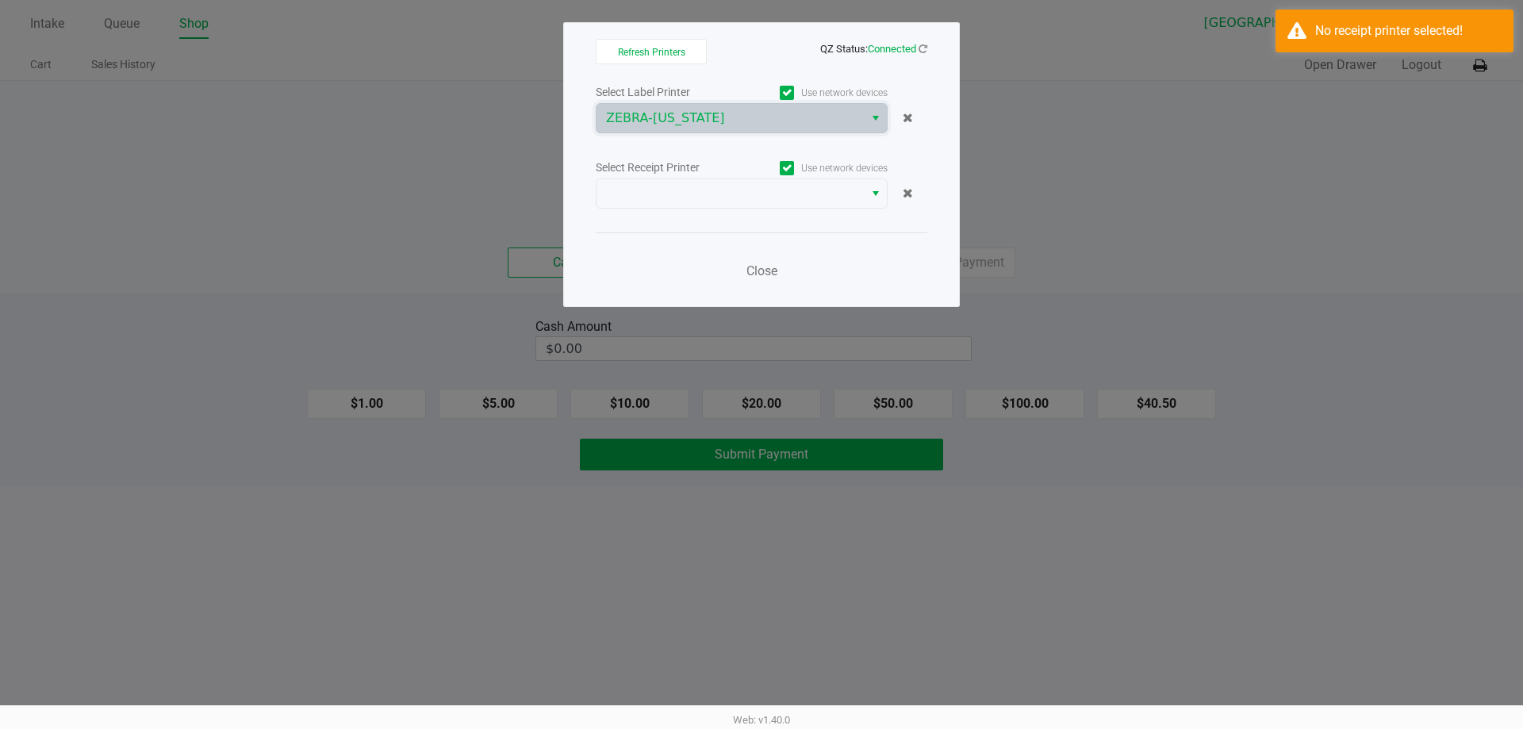
click at [686, 169] on div "Select Receipt Printer" at bounding box center [669, 167] width 146 height 17
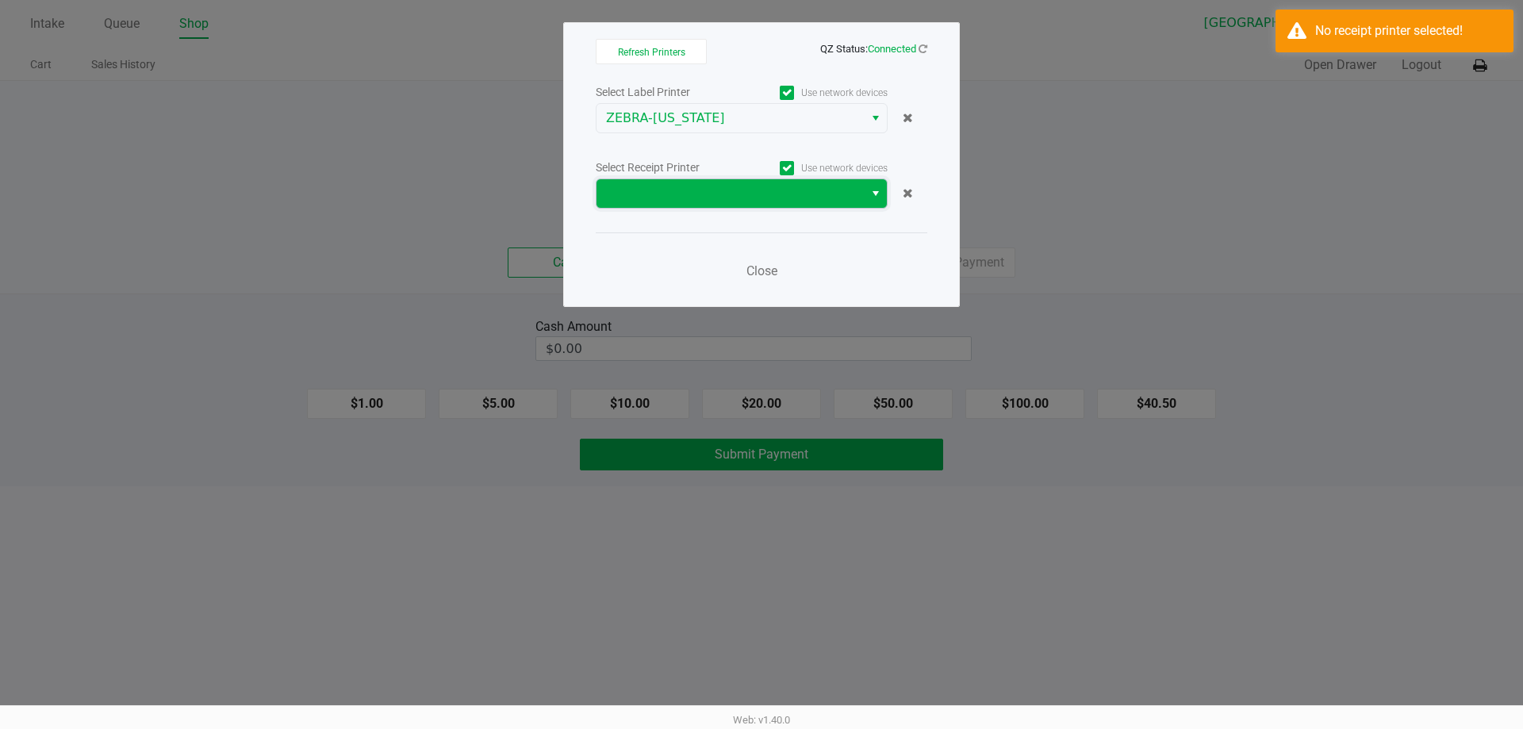
click at [688, 187] on span at bounding box center [730, 193] width 248 height 19
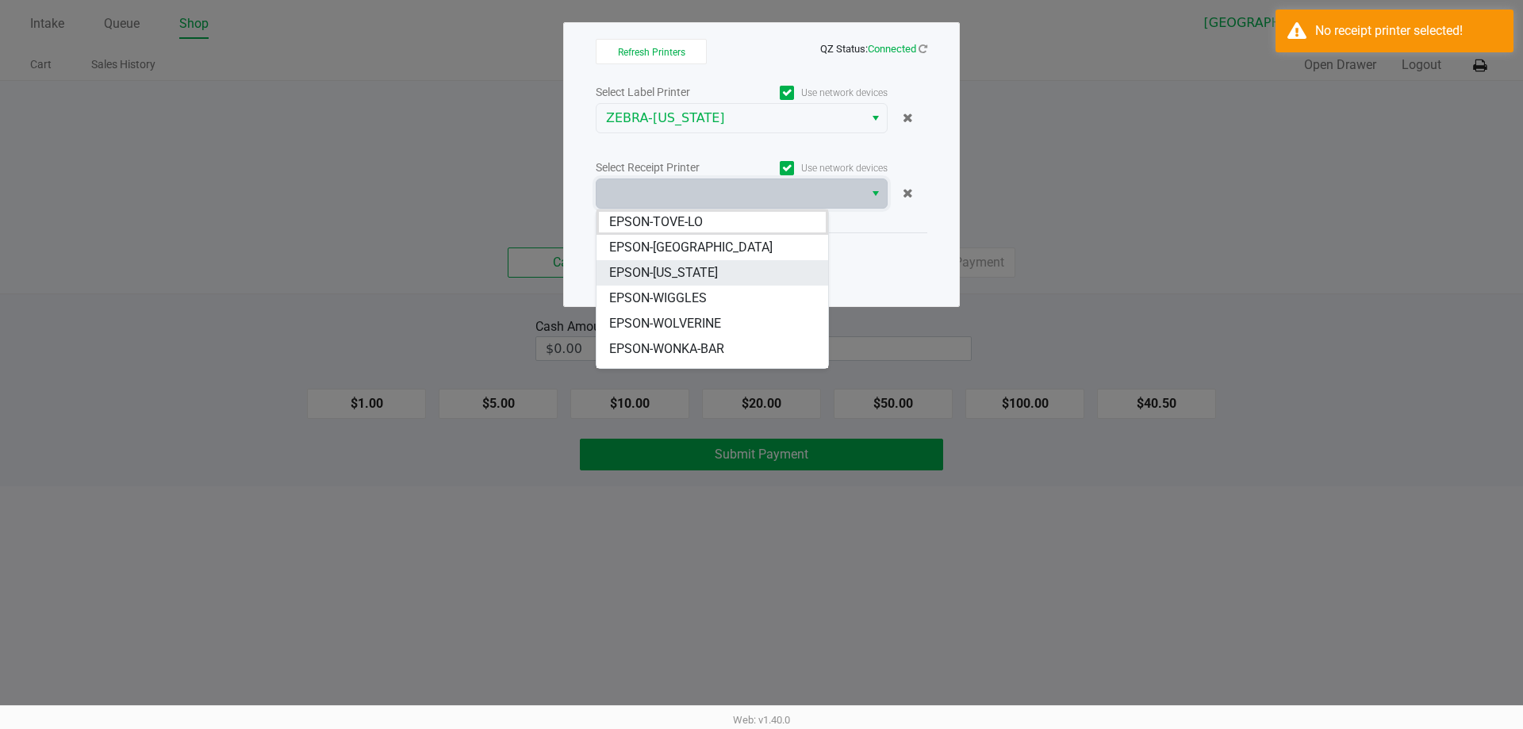
click at [712, 270] on span "EPSON-[US_STATE]" at bounding box center [663, 272] width 109 height 19
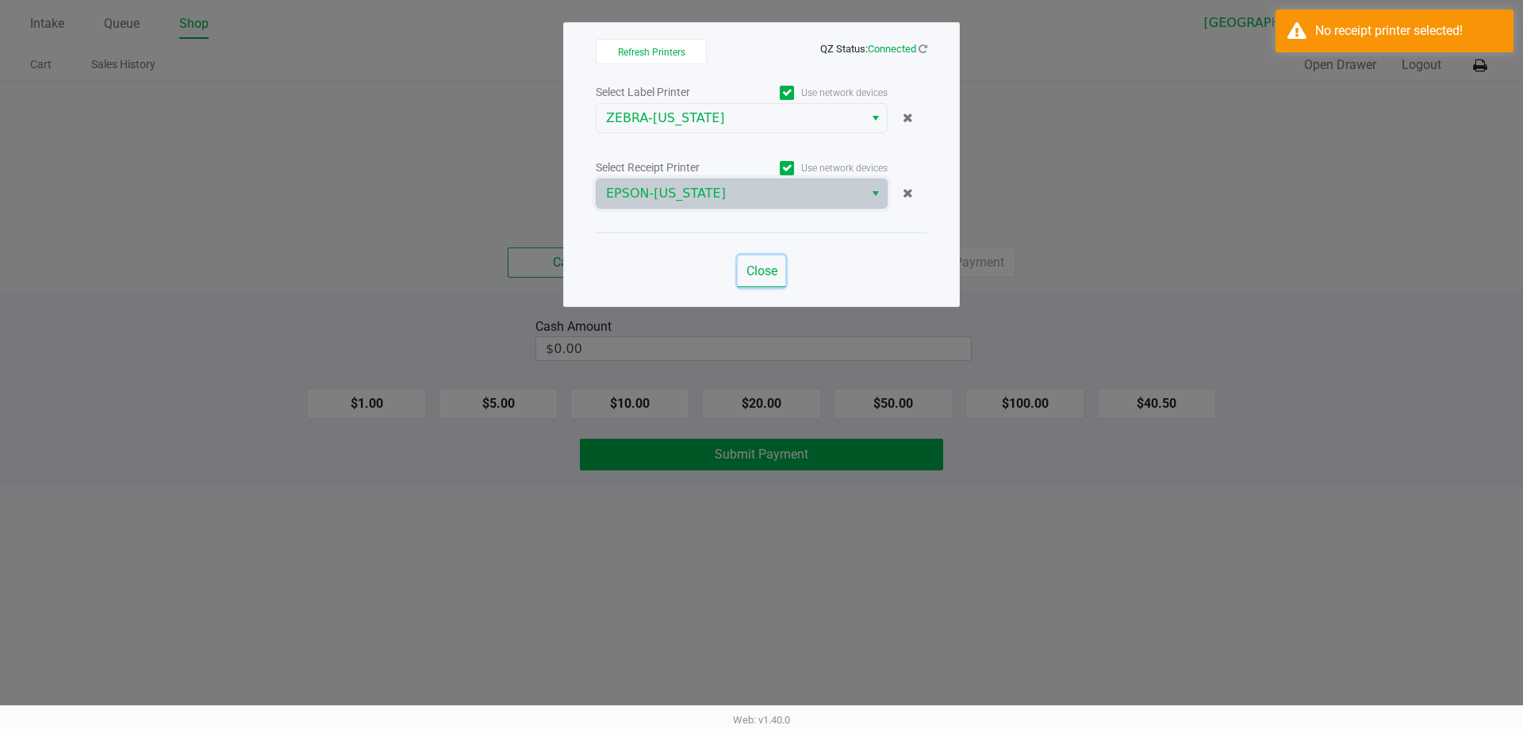
click at [749, 262] on button "Close" at bounding box center [761, 271] width 48 height 32
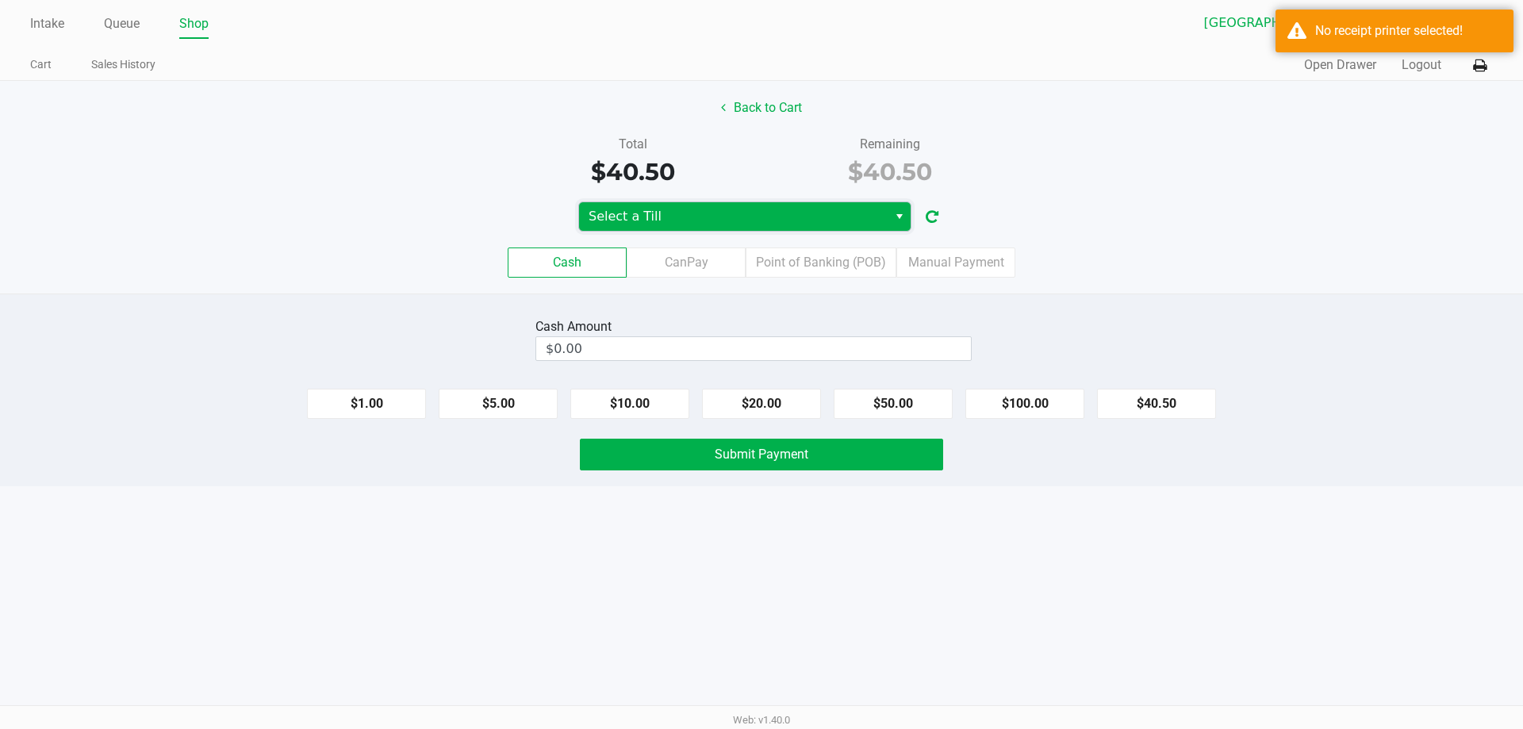
click at [700, 226] on span "Select a Till" at bounding box center [733, 216] width 308 height 29
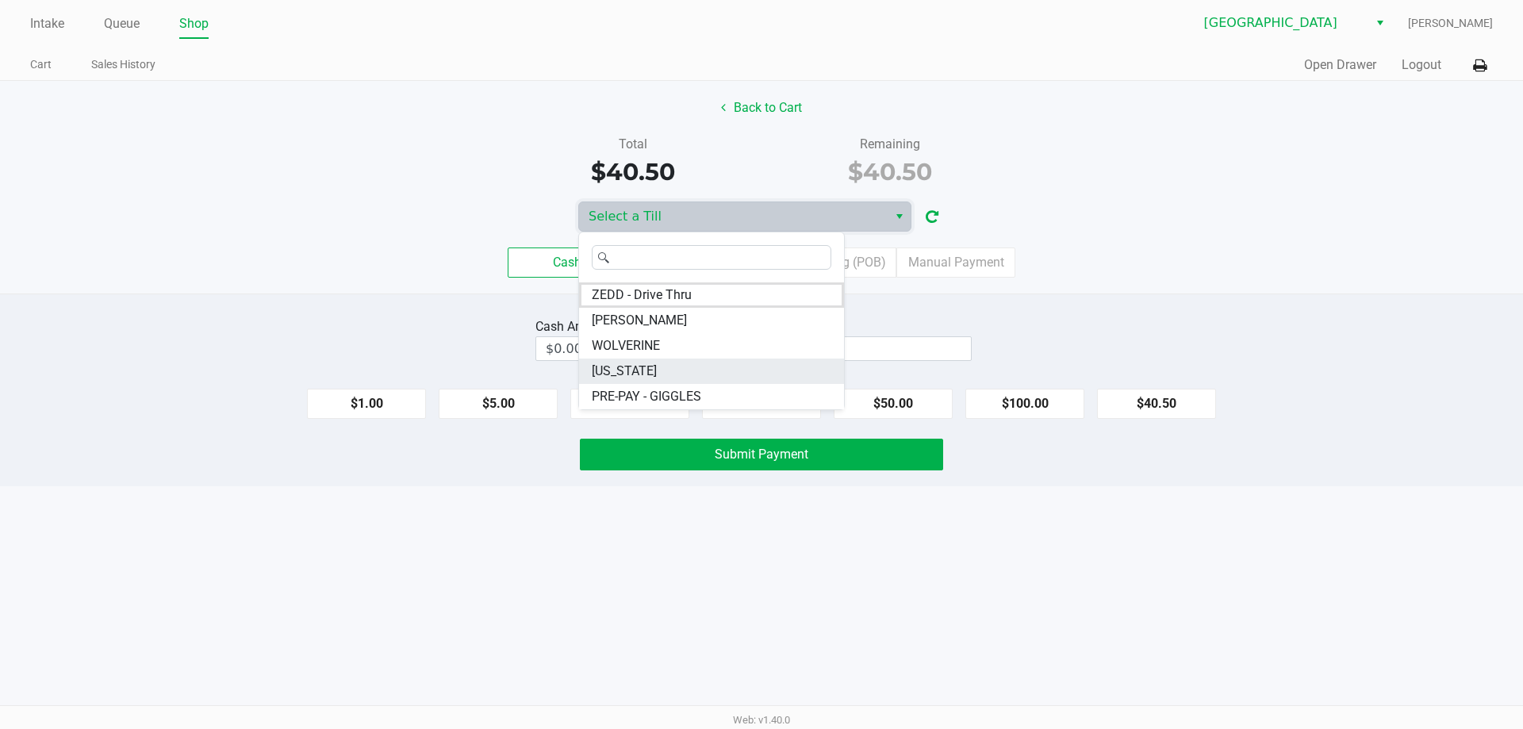
click at [688, 366] on li "VERMONT" at bounding box center [711, 370] width 265 height 25
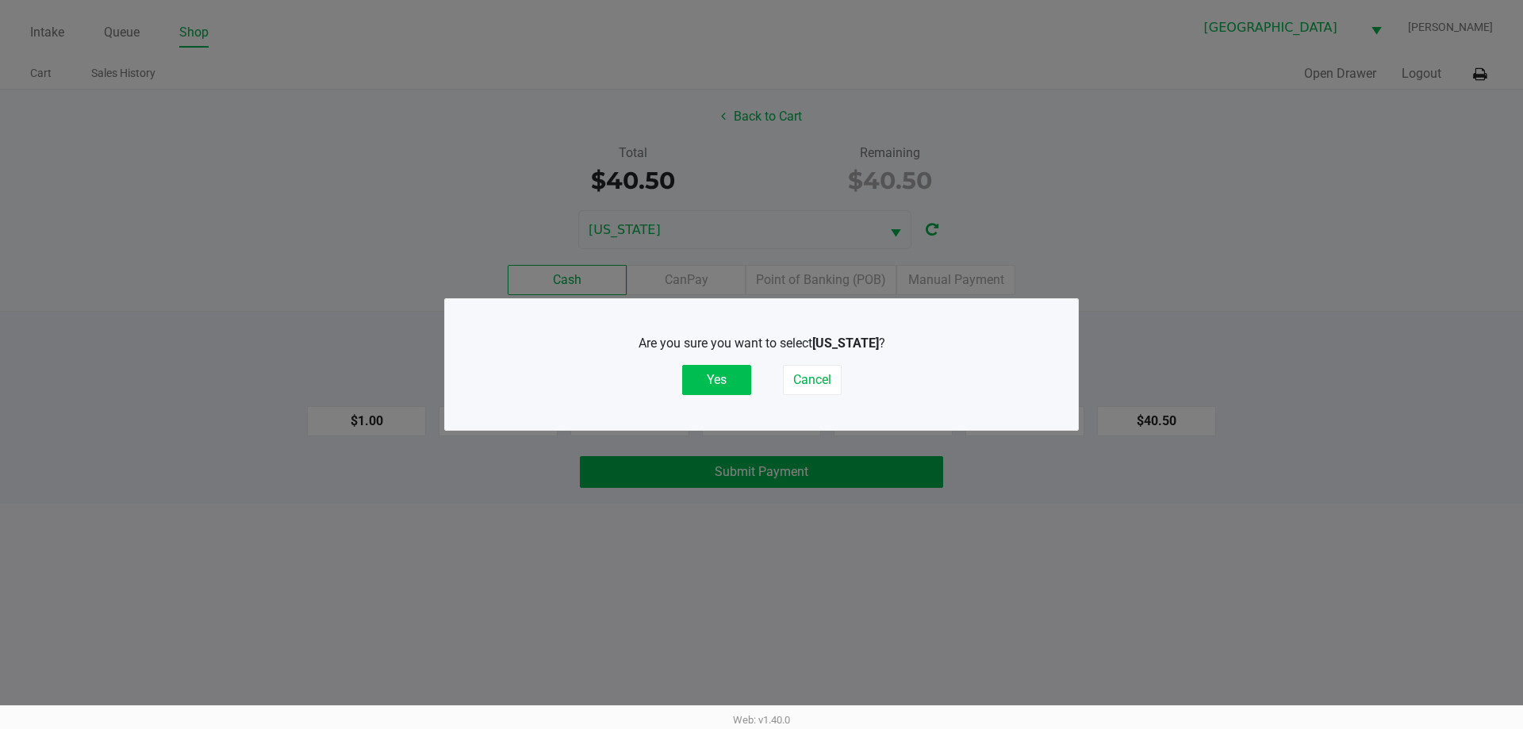
click at [693, 373] on button "Yes" at bounding box center [716, 380] width 69 height 30
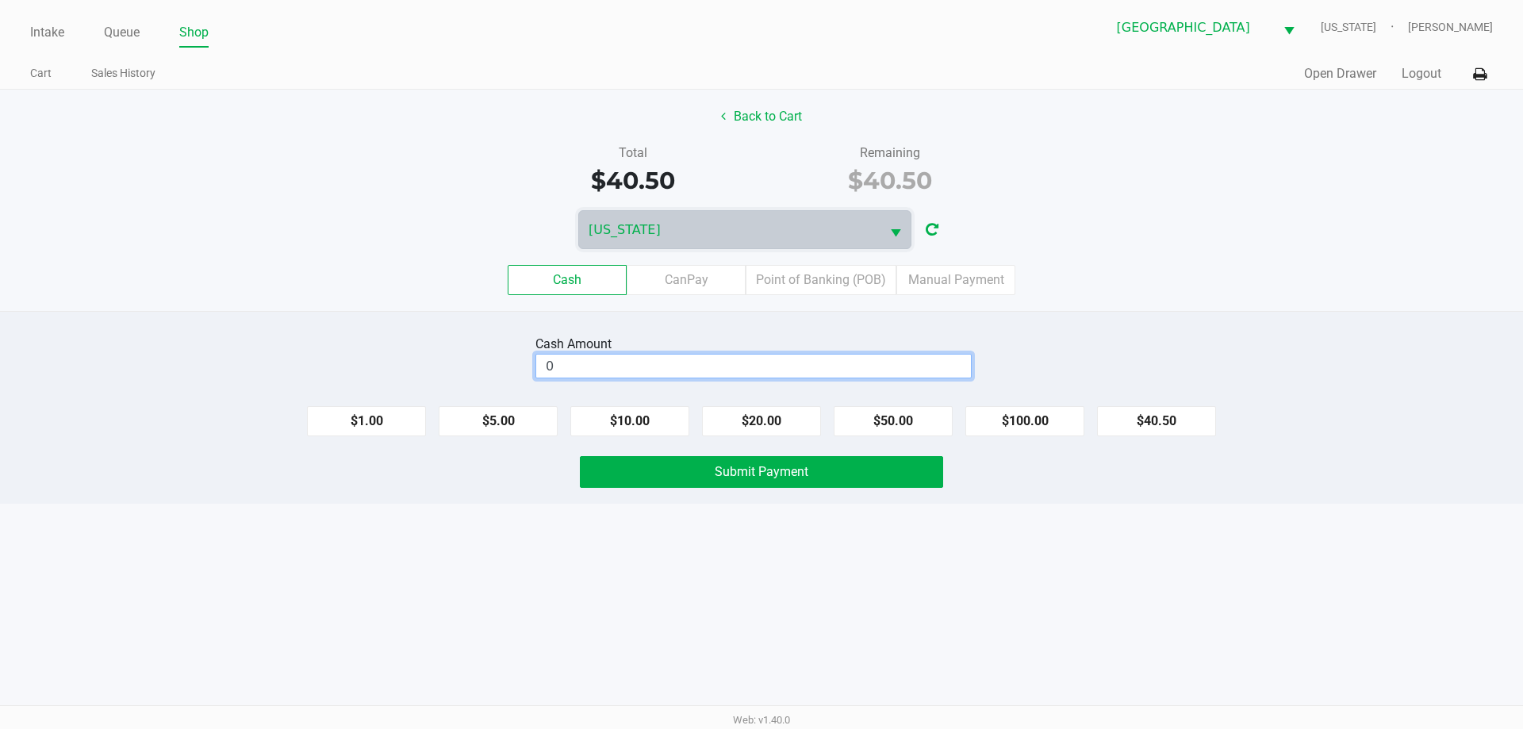
click at [695, 362] on input "0" at bounding box center [753, 365] width 435 height 23
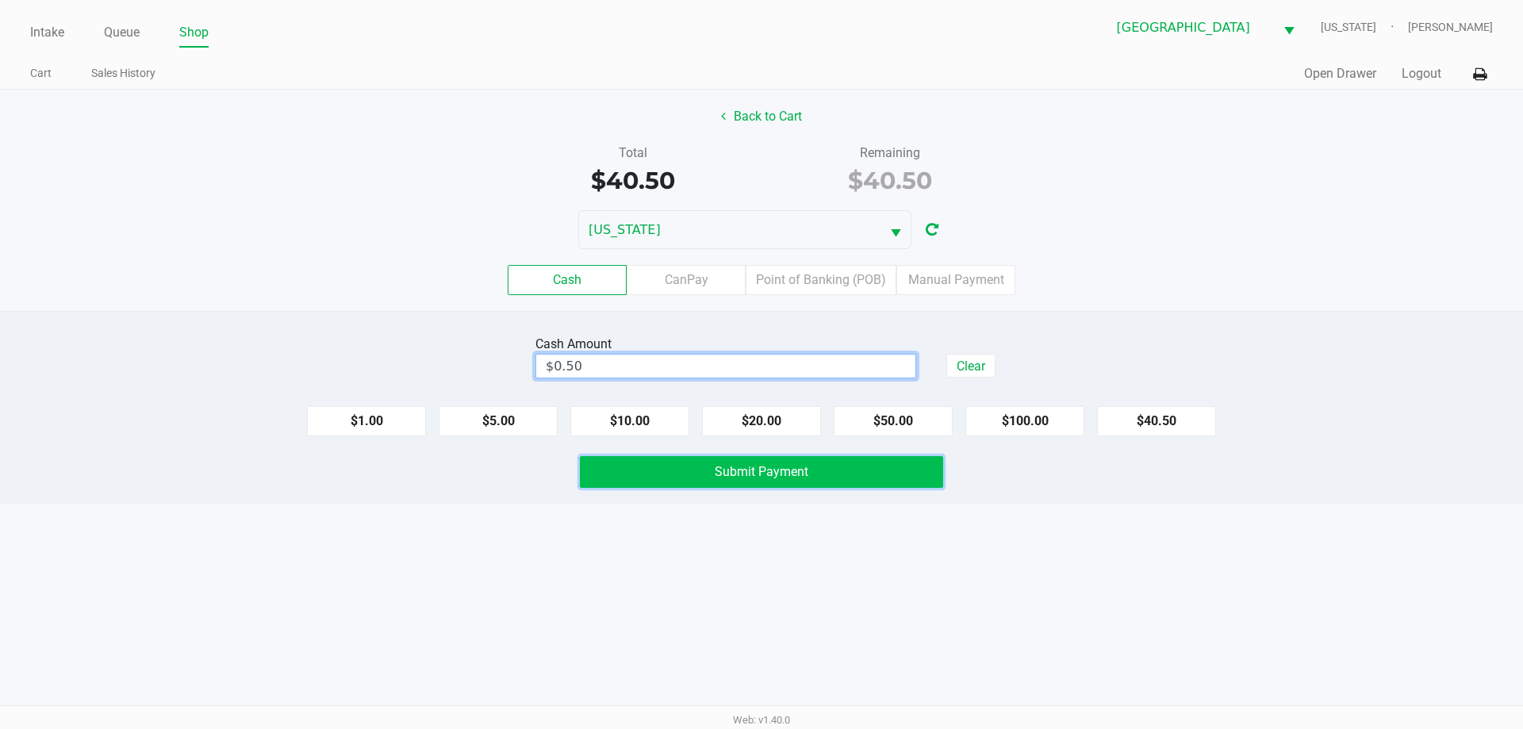
click at [735, 479] on button "Submit Payment" at bounding box center [761, 472] width 363 height 32
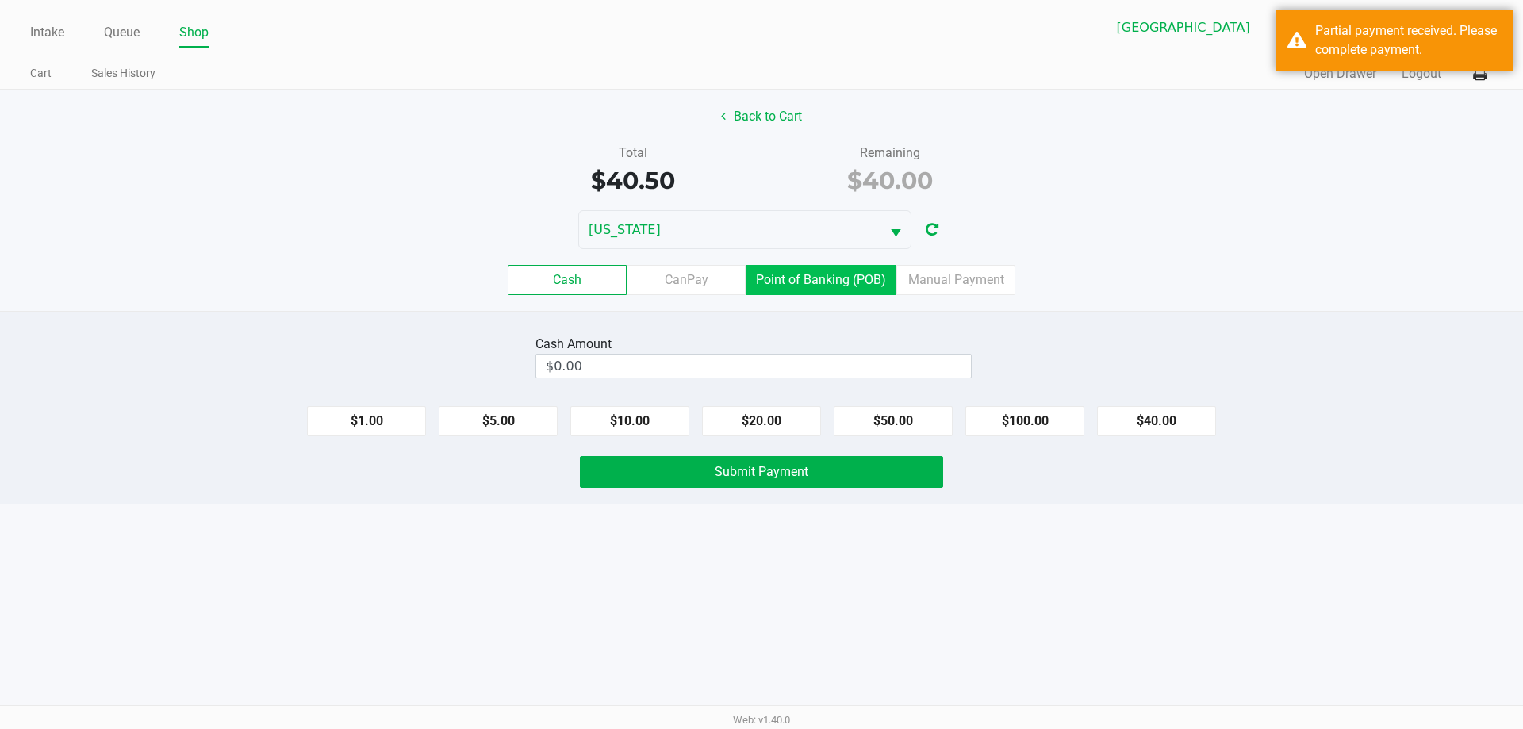
click at [838, 272] on label "Point of Banking (POB)" at bounding box center [820, 280] width 151 height 30
click at [0, 0] on 7 "Point of Banking (POB)" at bounding box center [0, 0] width 0 height 0
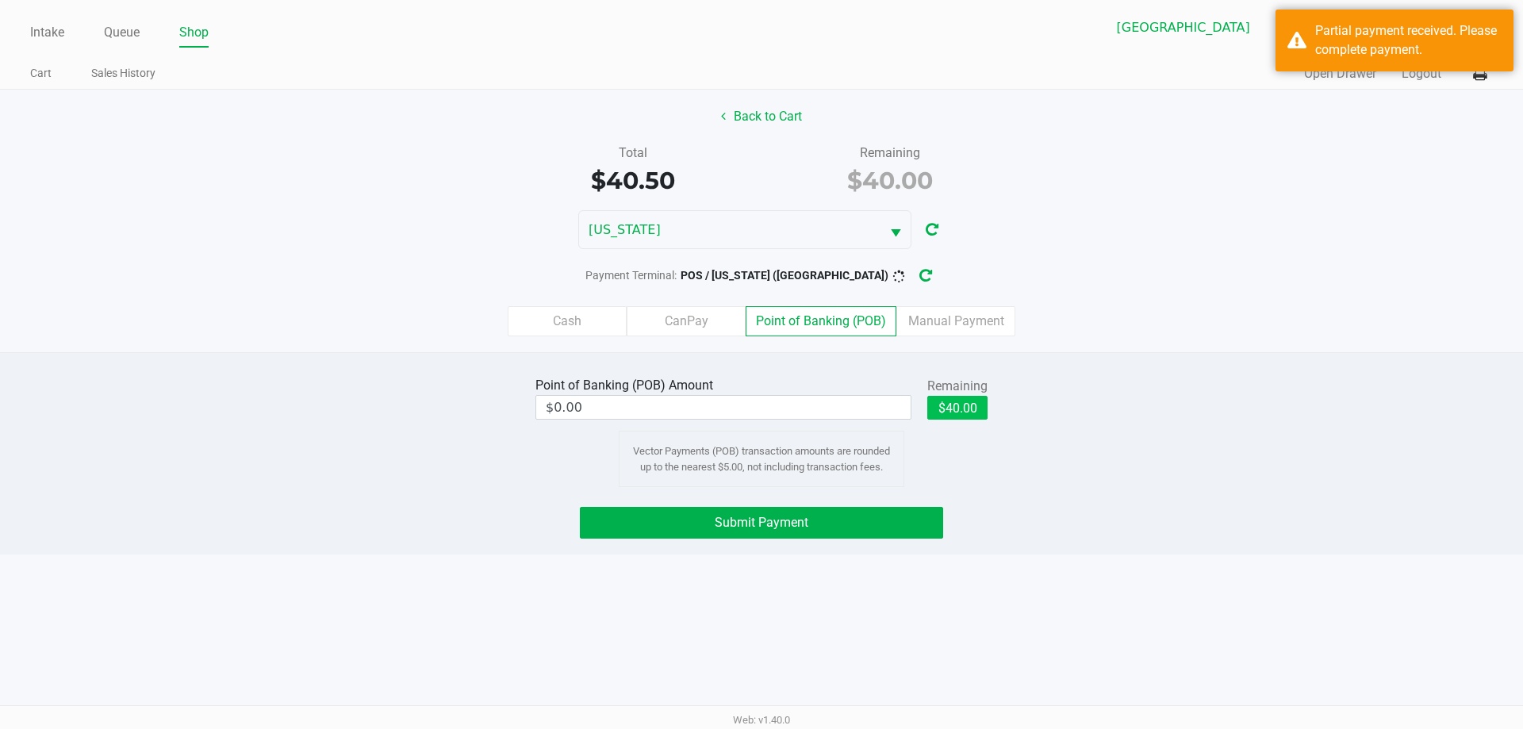
drag, startPoint x: 939, startPoint y: 391, endPoint x: 943, endPoint y: 406, distance: 15.6
click at [940, 392] on div "Remaining" at bounding box center [957, 386] width 60 height 19
drag, startPoint x: 943, startPoint y: 407, endPoint x: 910, endPoint y: 492, distance: 91.2
click at [943, 408] on button "$40.00" at bounding box center [957, 408] width 60 height 24
type input "$40.00"
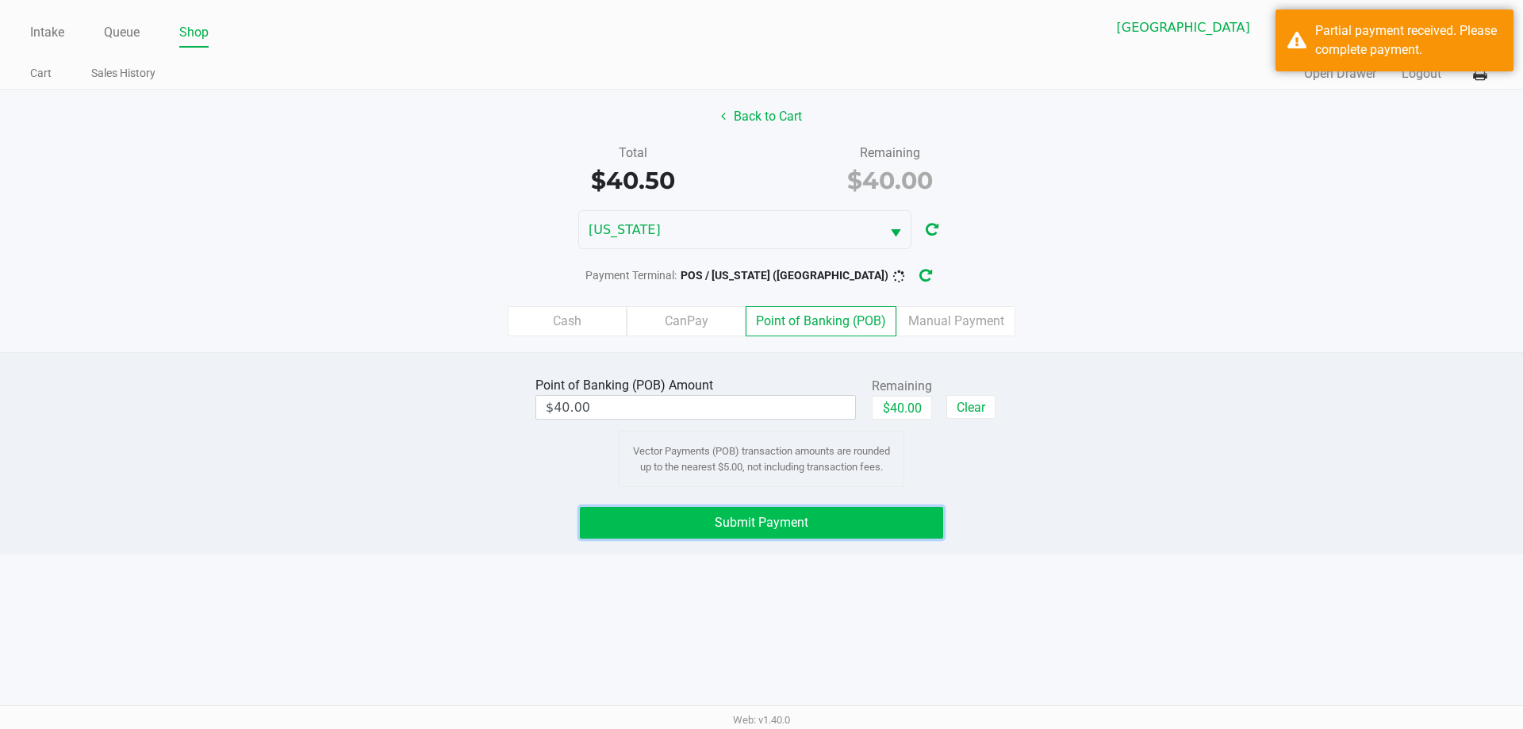
click at [893, 529] on button "Submit Payment" at bounding box center [761, 523] width 363 height 32
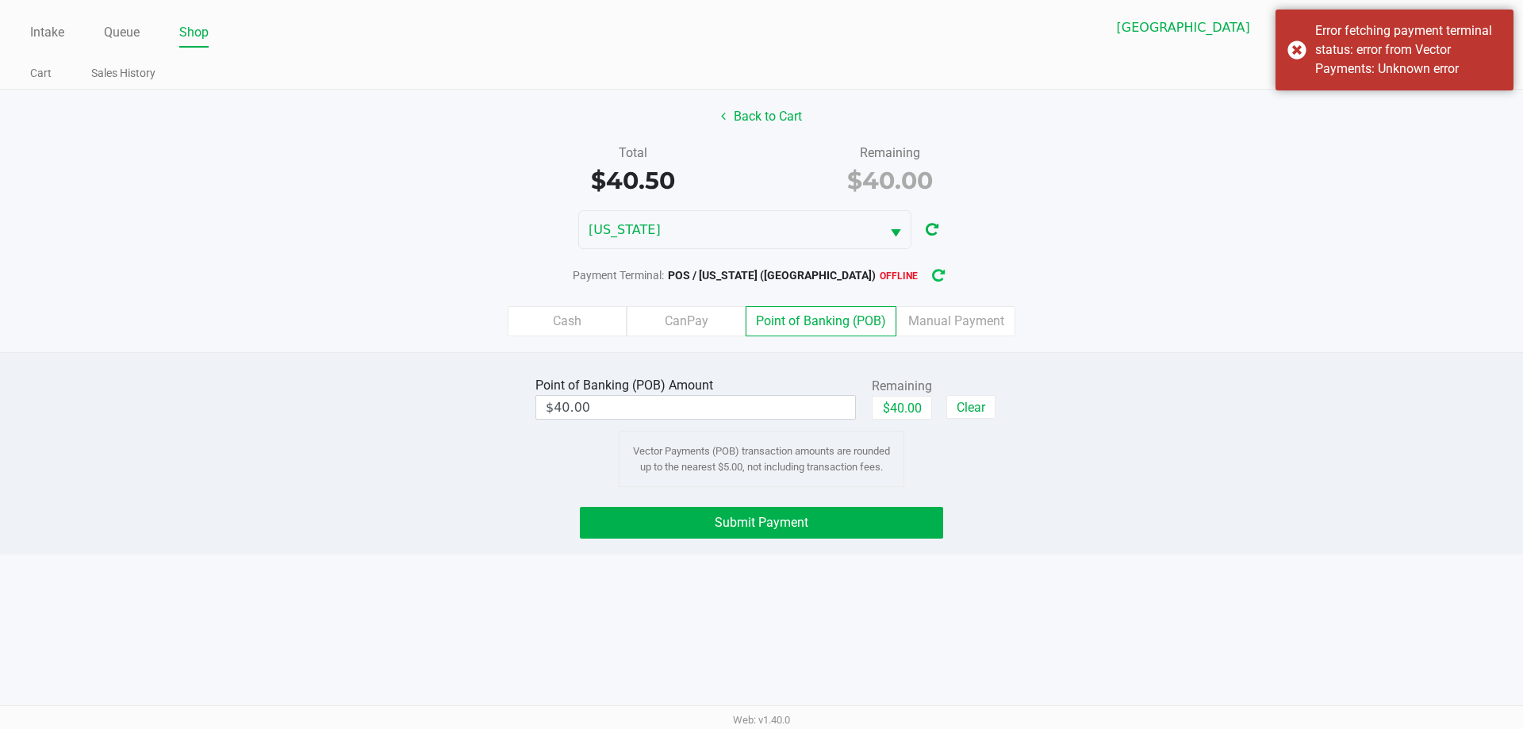
click at [932, 270] on icon "button" at bounding box center [938, 275] width 13 height 11
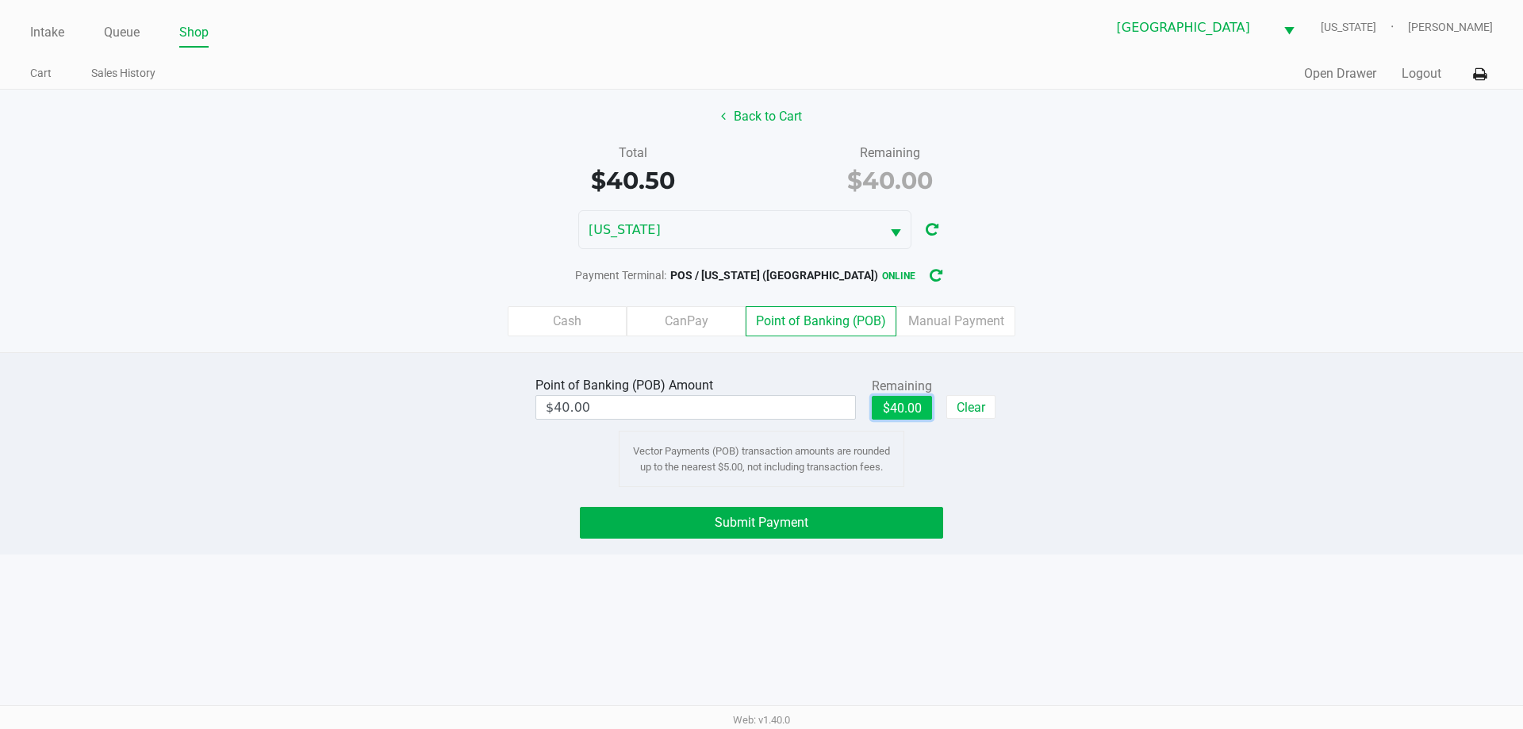
click at [919, 416] on button "$40.00" at bounding box center [901, 408] width 60 height 24
click at [889, 531] on button "Submit Payment" at bounding box center [761, 523] width 363 height 32
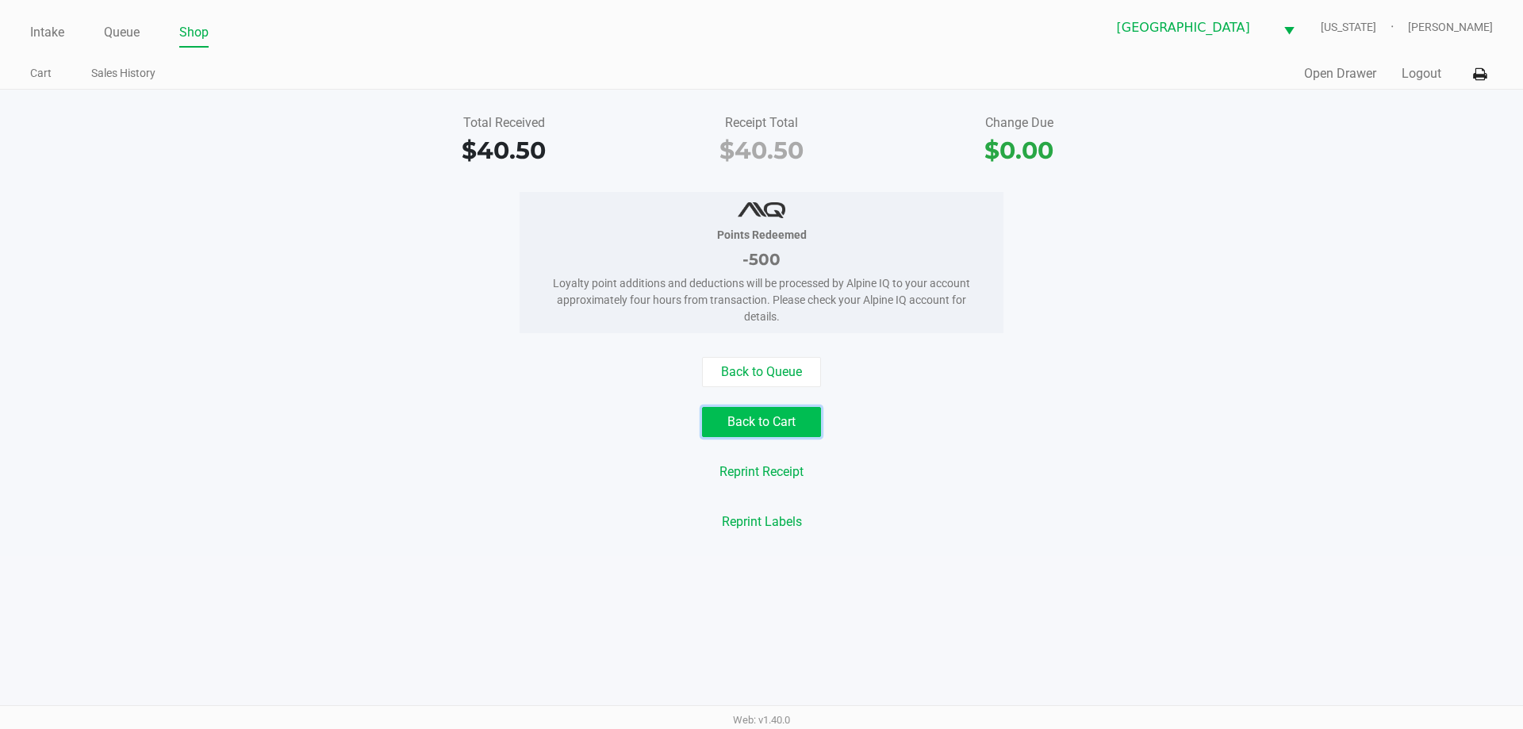
click at [777, 429] on button "Back to Cart" at bounding box center [761, 422] width 119 height 30
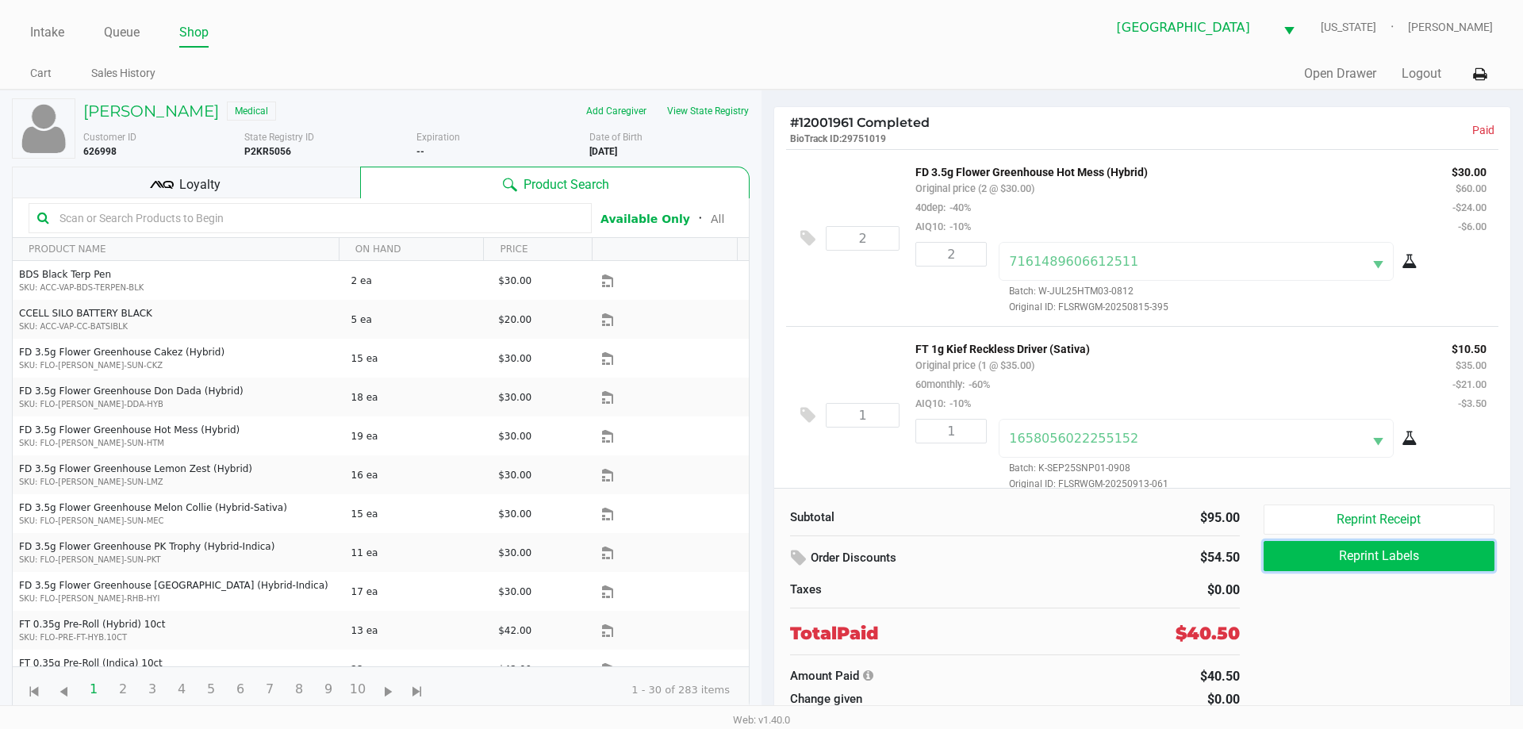
click at [1308, 547] on button "Reprint Labels" at bounding box center [1378, 556] width 231 height 30
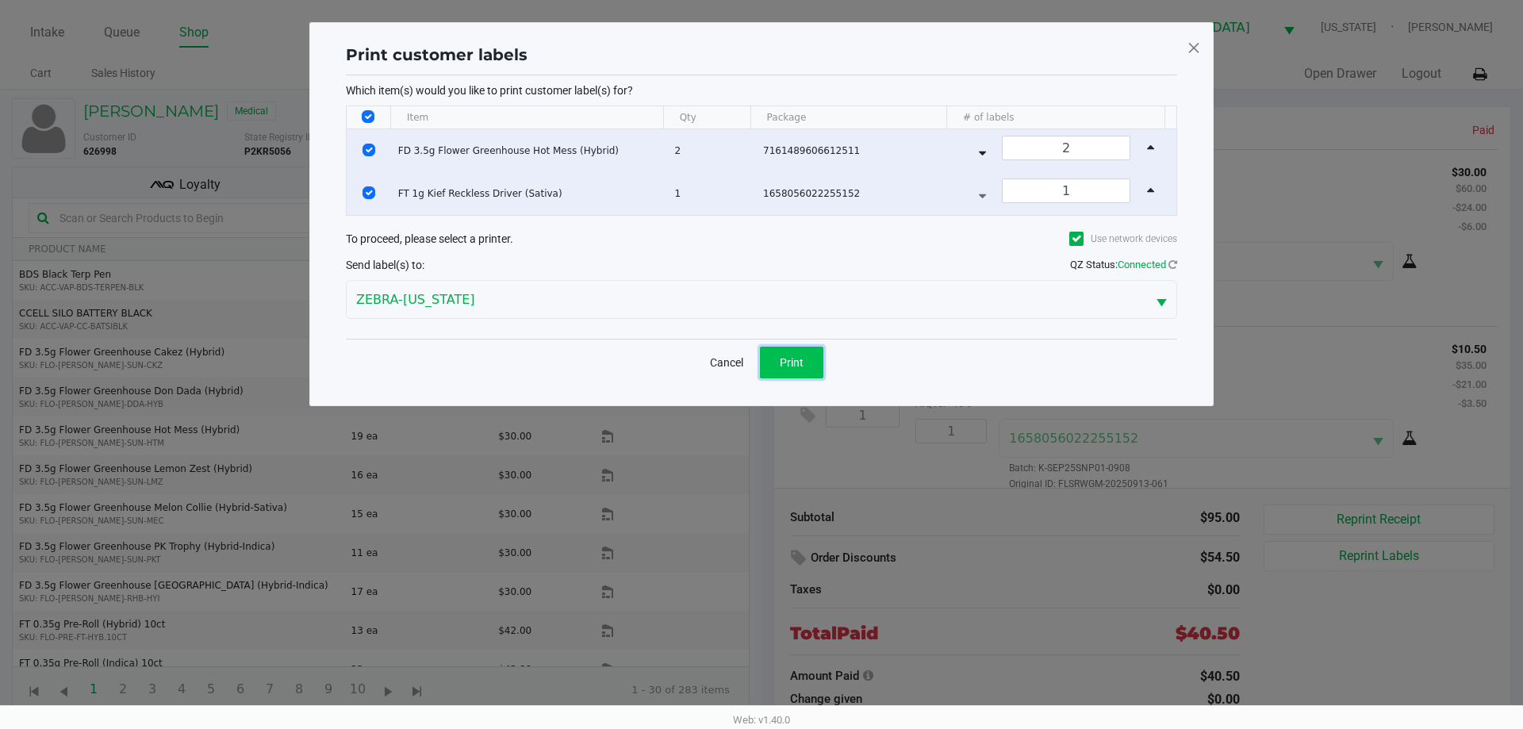
click at [779, 365] on button "Print" at bounding box center [791, 363] width 63 height 32
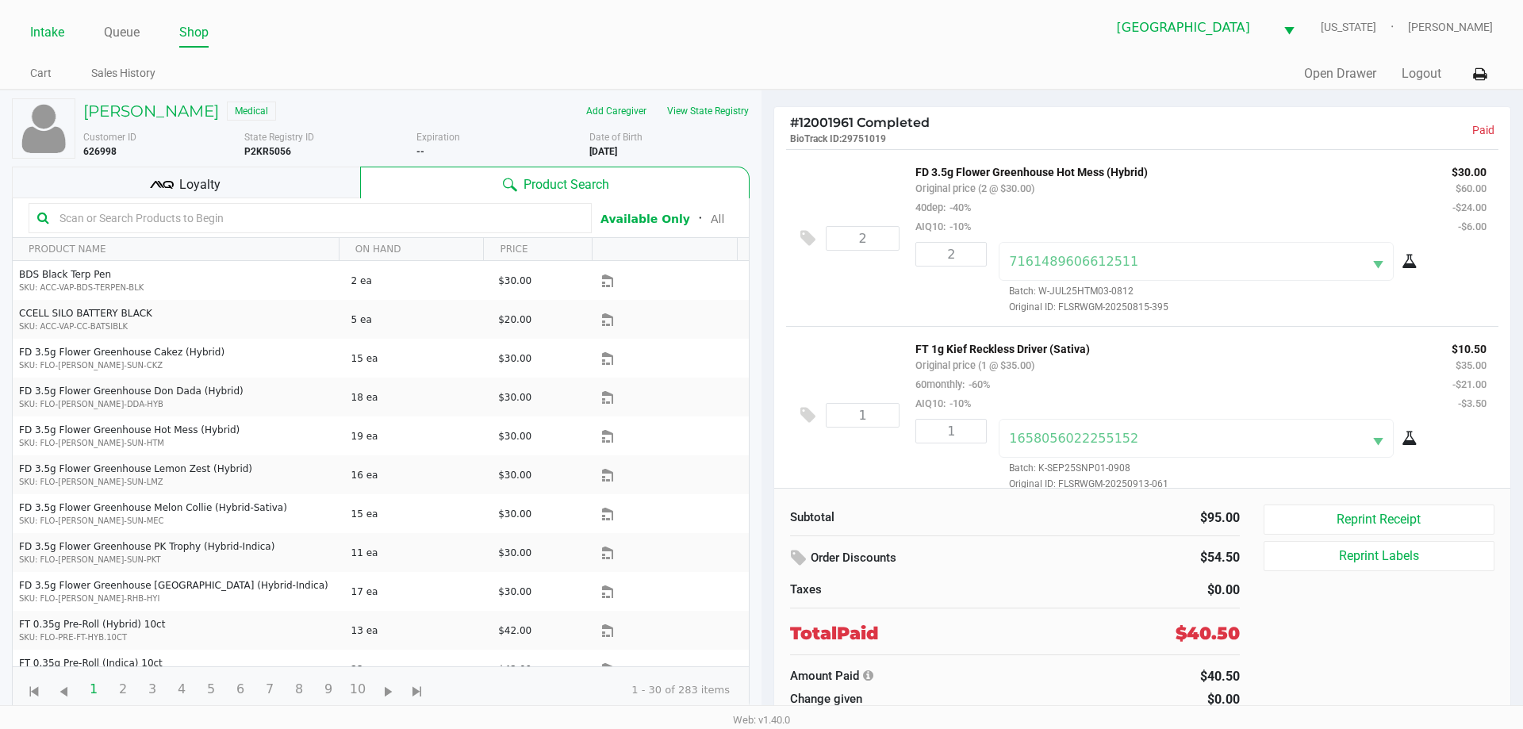
click at [56, 34] on link "Intake" at bounding box center [47, 32] width 34 height 22
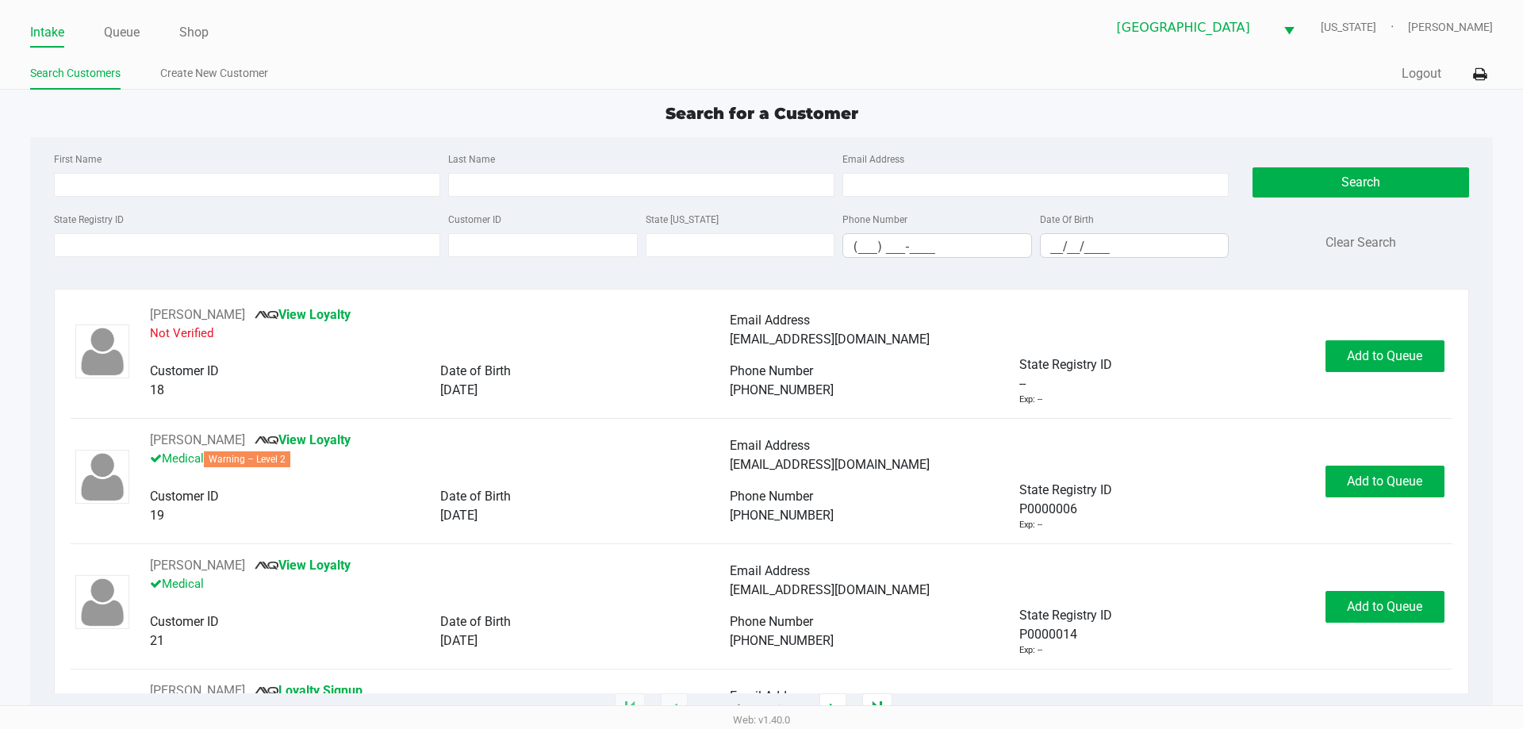
click at [341, 46] on ul "Intake Queue Shop" at bounding box center [395, 33] width 731 height 27
click at [203, 239] on input "State Registry ID" at bounding box center [247, 245] width 386 height 24
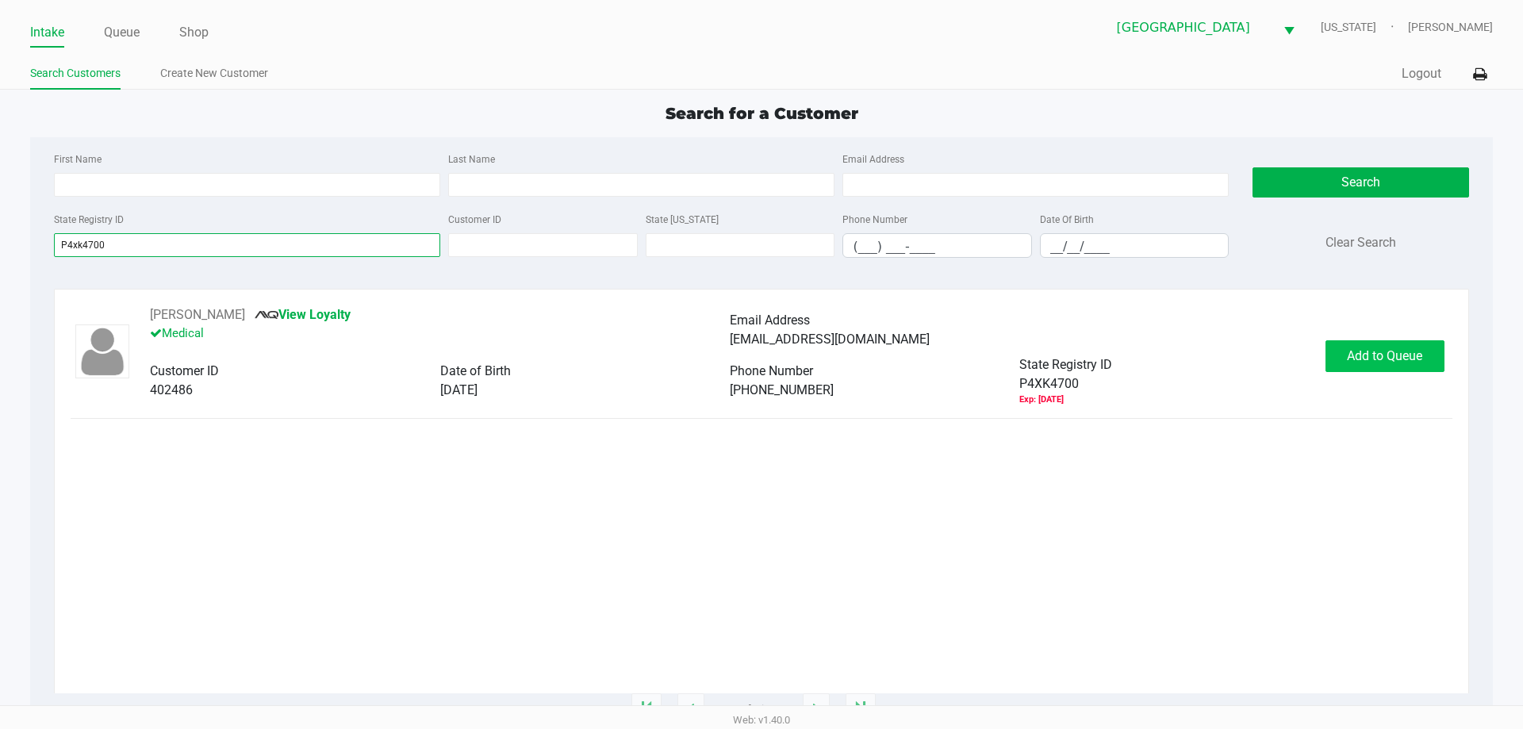
type input "P4xk4700"
click at [1387, 364] on button "Add to Queue" at bounding box center [1384, 356] width 119 height 32
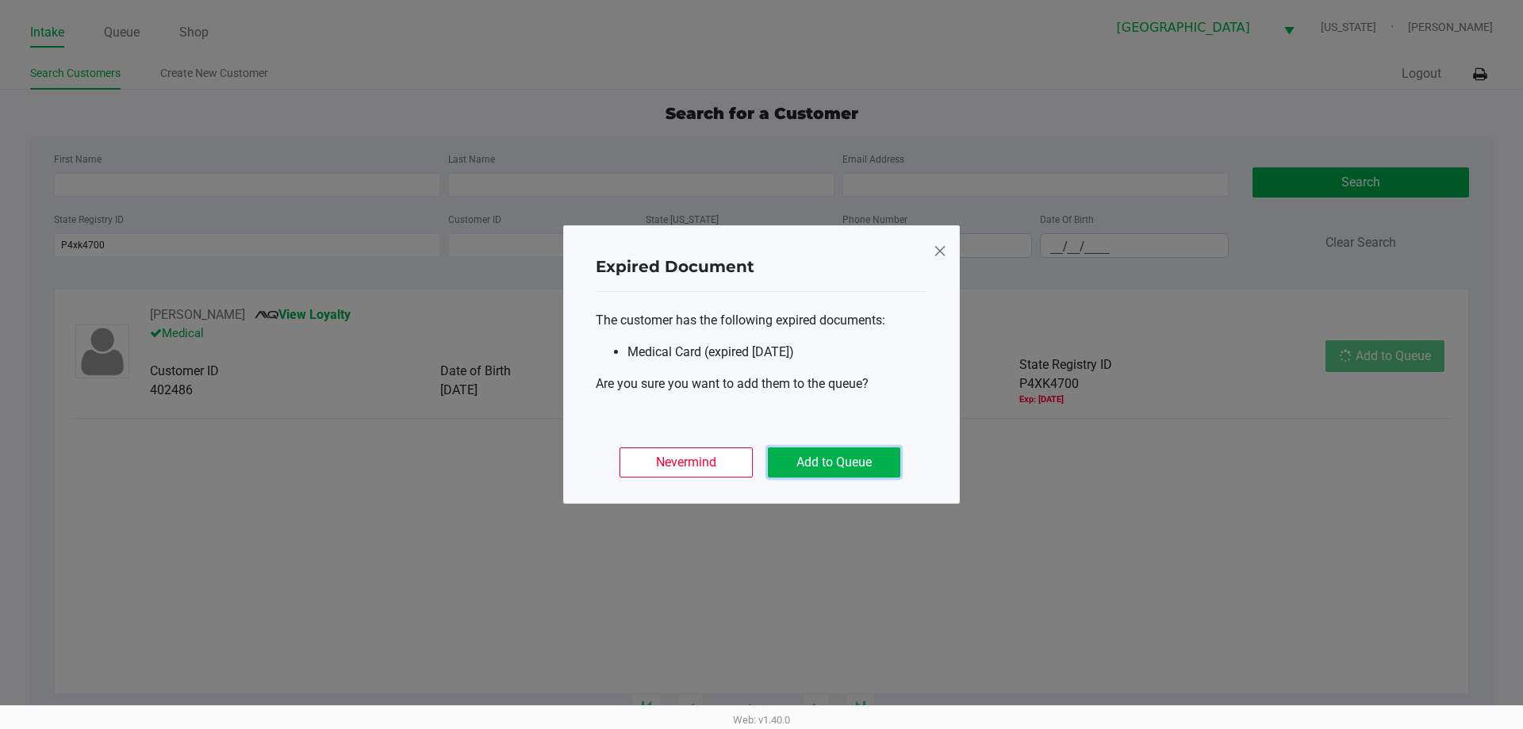
click at [879, 462] on button "Add to Queue" at bounding box center [834, 462] width 132 height 30
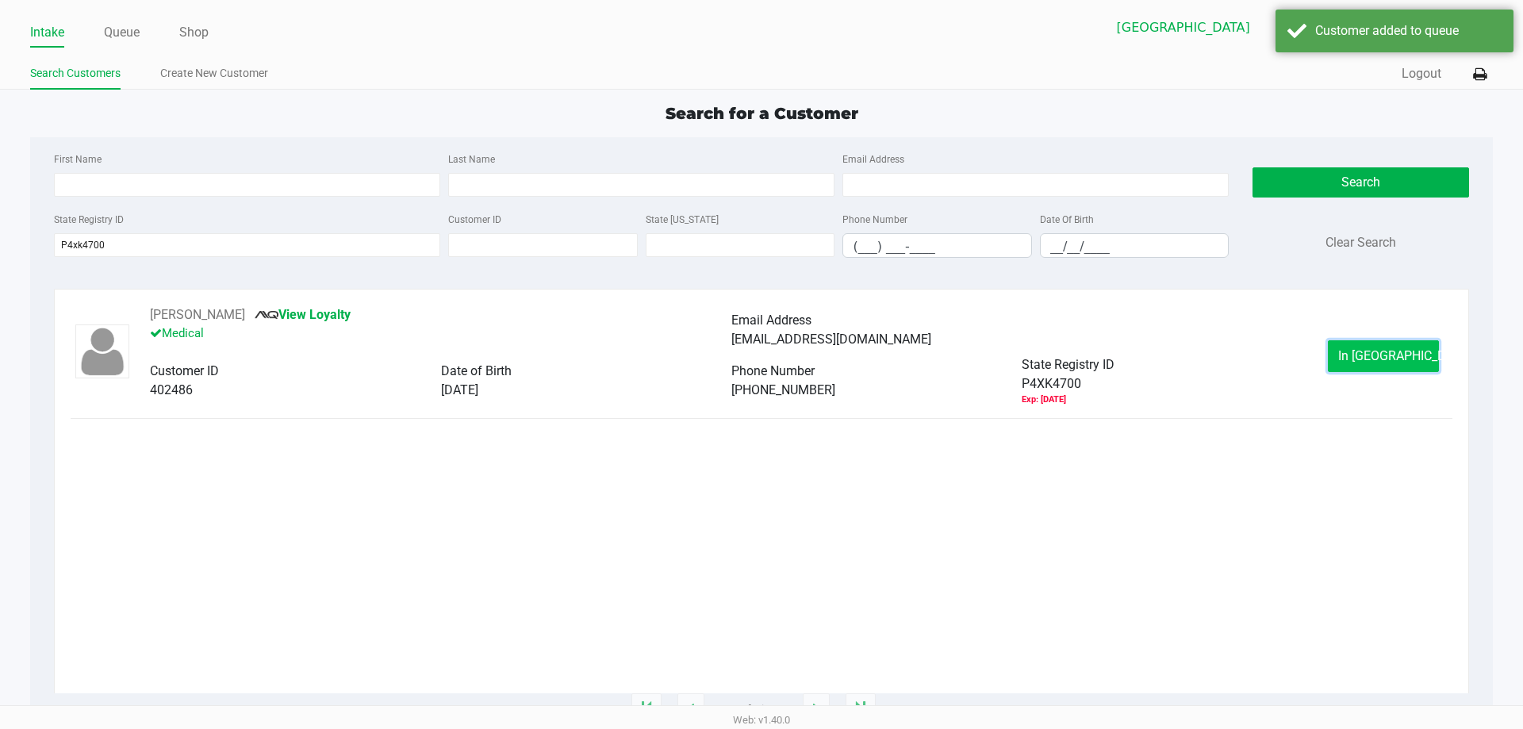
click at [1349, 350] on button "In Queue" at bounding box center [1382, 356] width 111 height 32
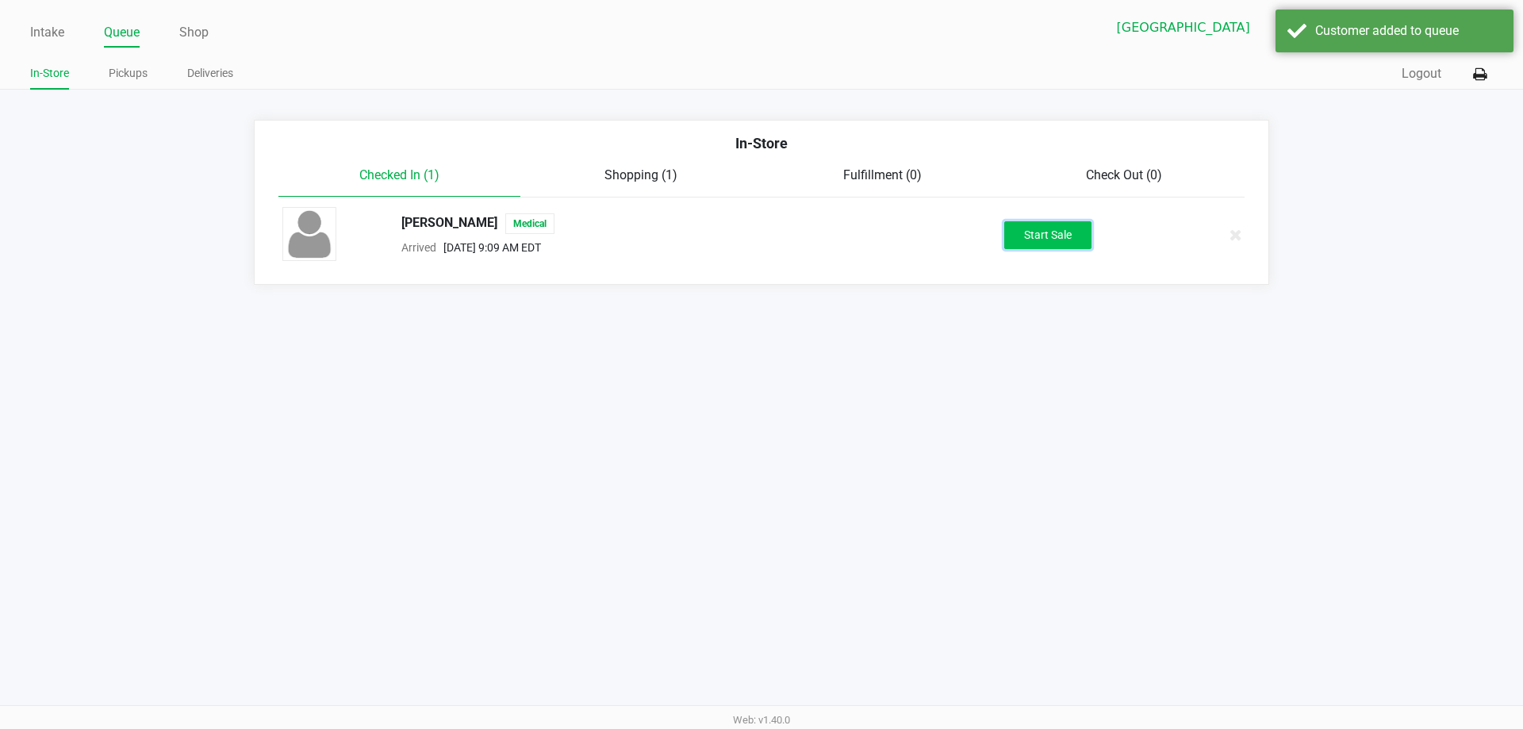
click at [1037, 239] on button "Start Sale" at bounding box center [1047, 235] width 87 height 28
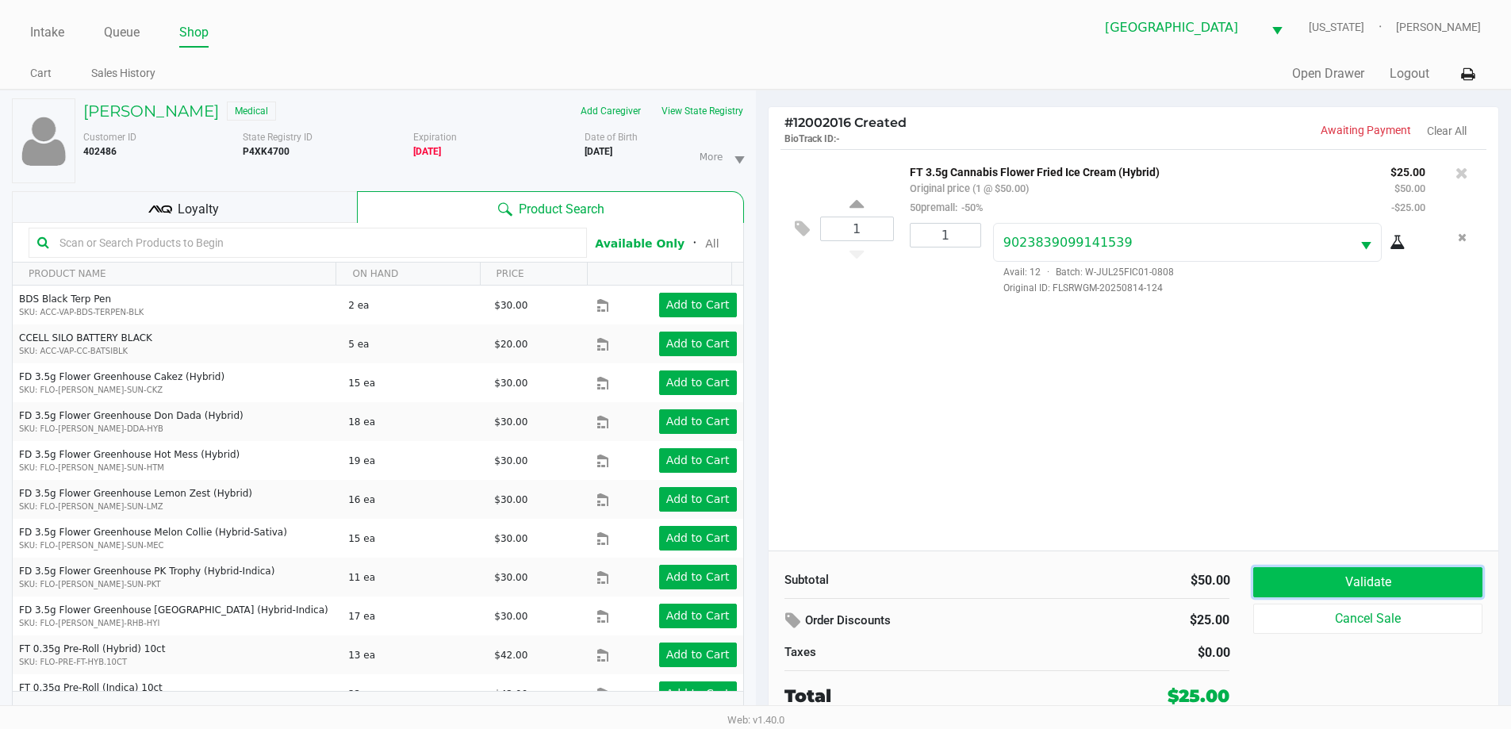
click at [1280, 590] on button "Validate" at bounding box center [1367, 582] width 228 height 30
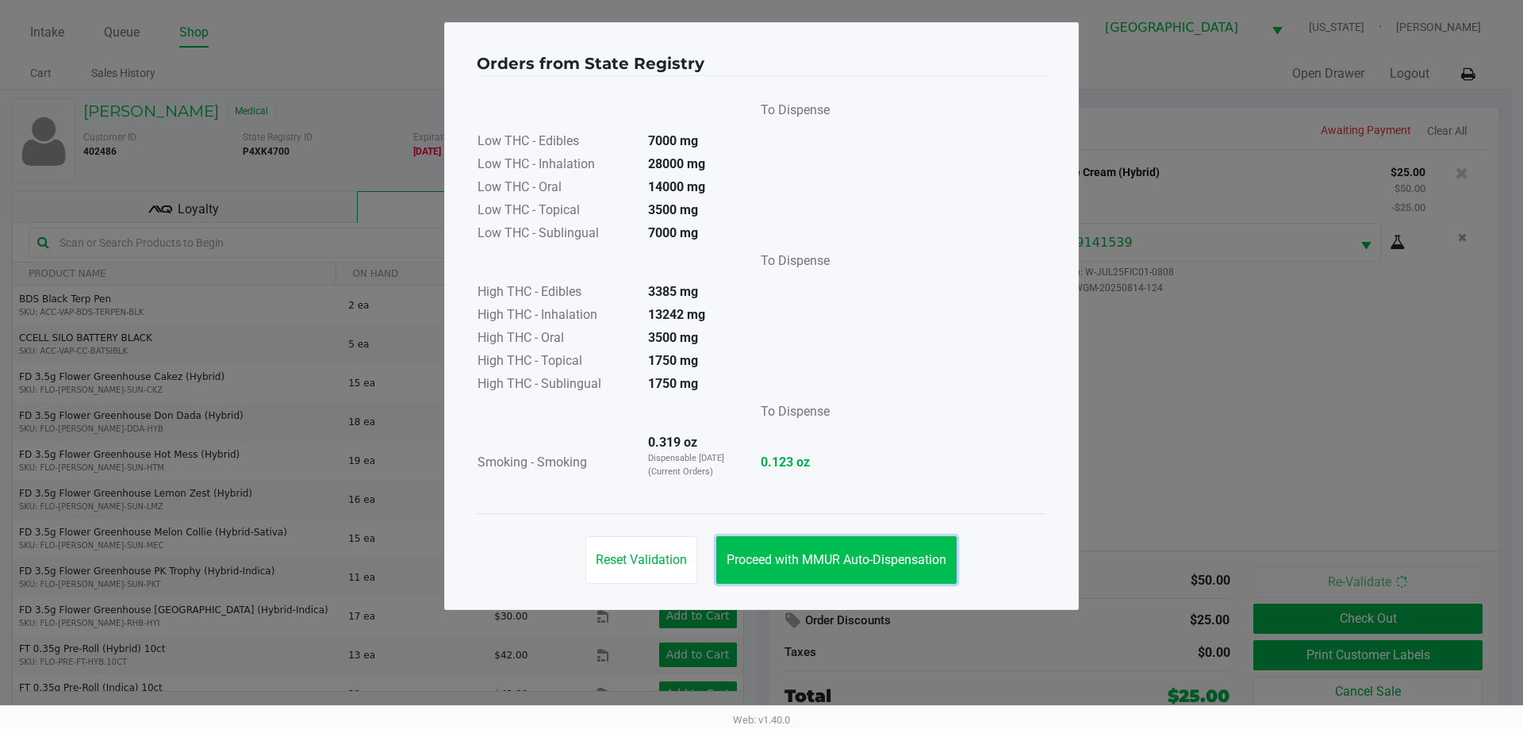
click at [831, 551] on button "Proceed with MMUR Auto-Dispensation" at bounding box center [836, 560] width 240 height 48
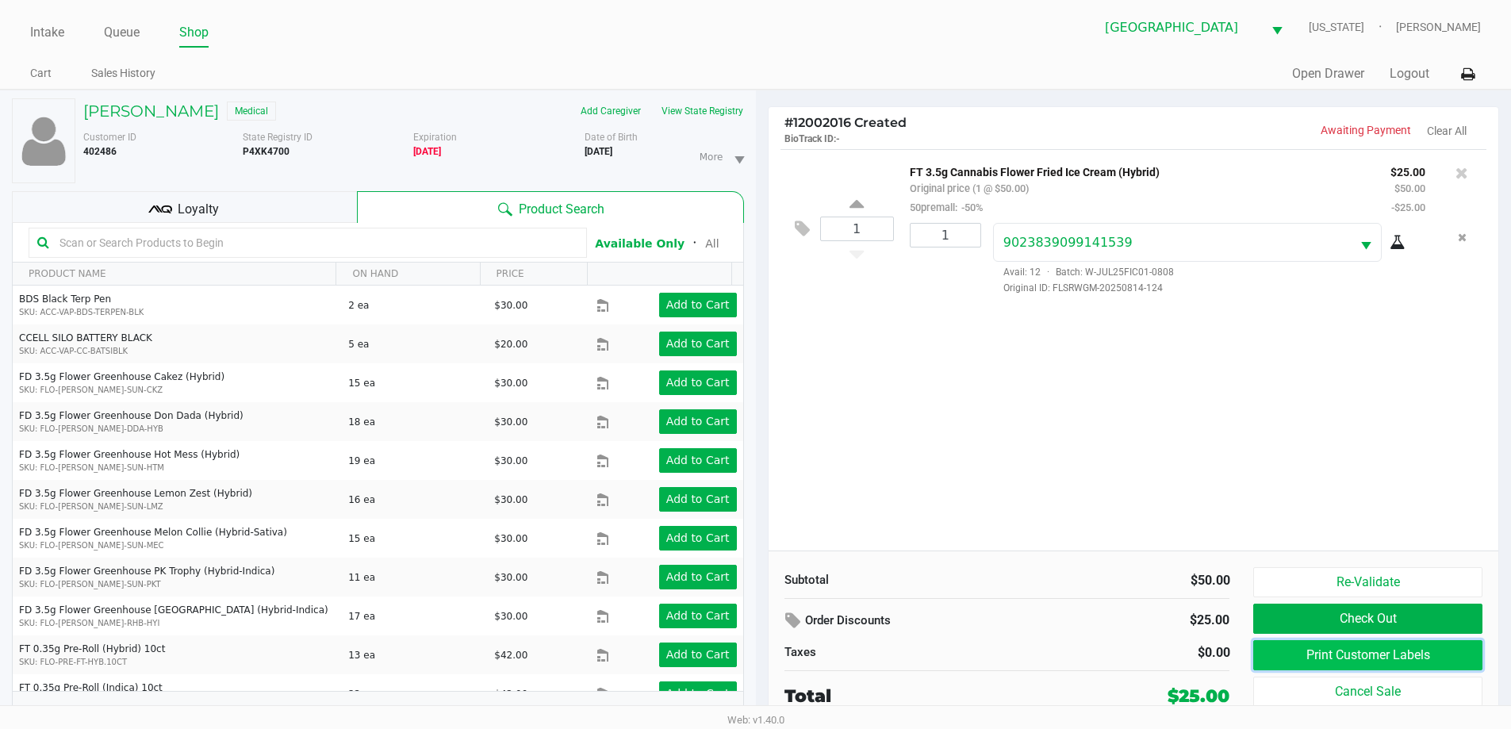
click at [1346, 665] on button "Print Customer Labels" at bounding box center [1367, 655] width 228 height 30
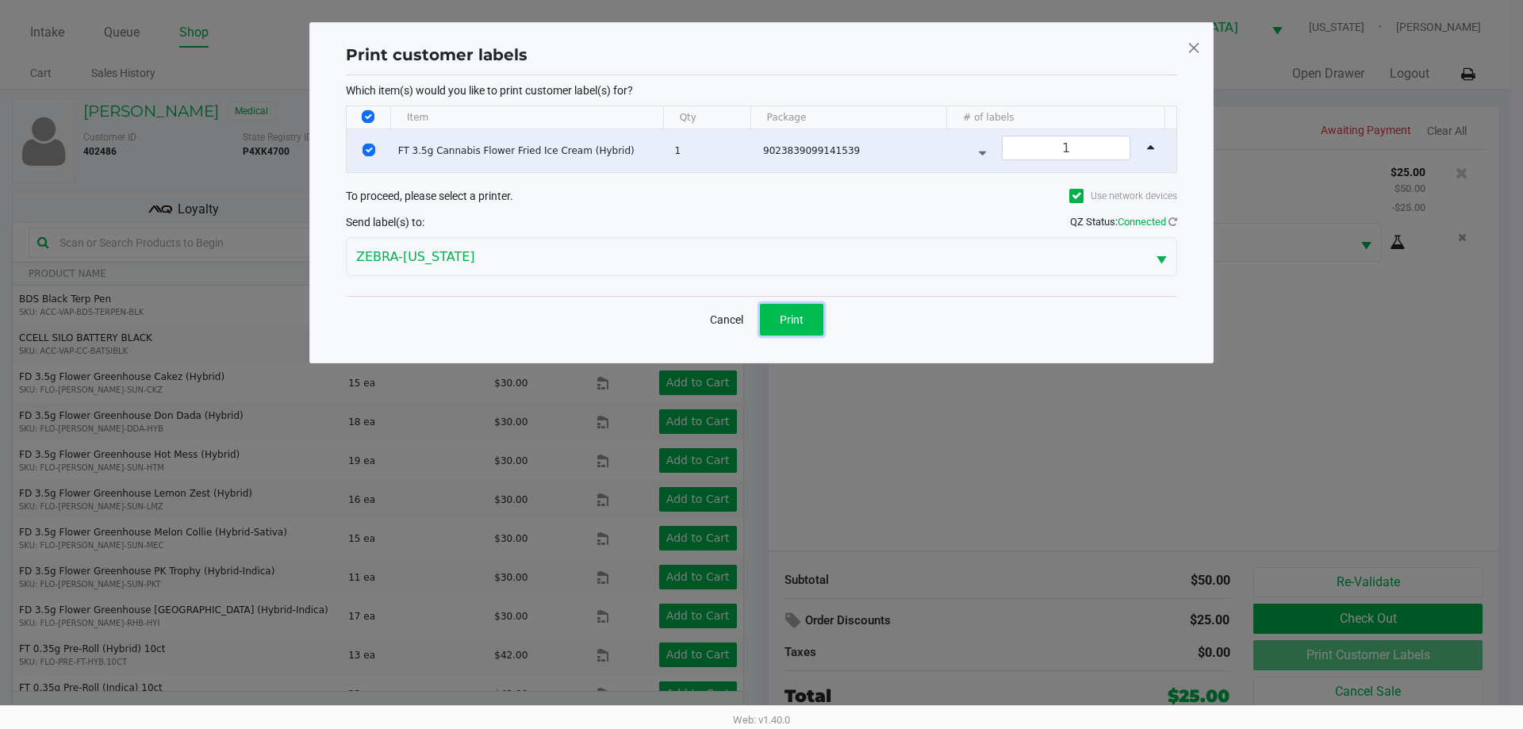
click at [810, 320] on button "Print" at bounding box center [791, 320] width 63 height 32
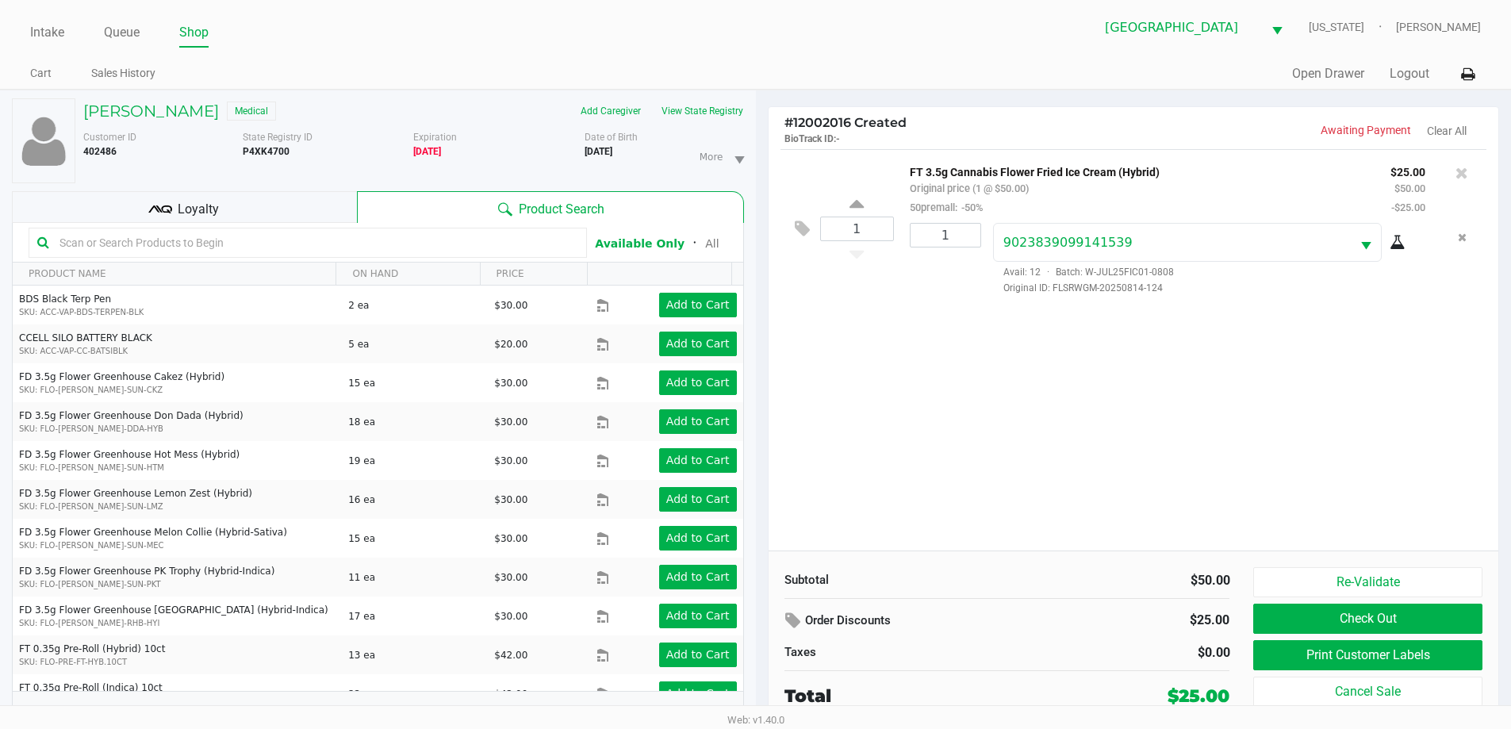
click at [279, 203] on div "Loyalty" at bounding box center [184, 207] width 345 height 32
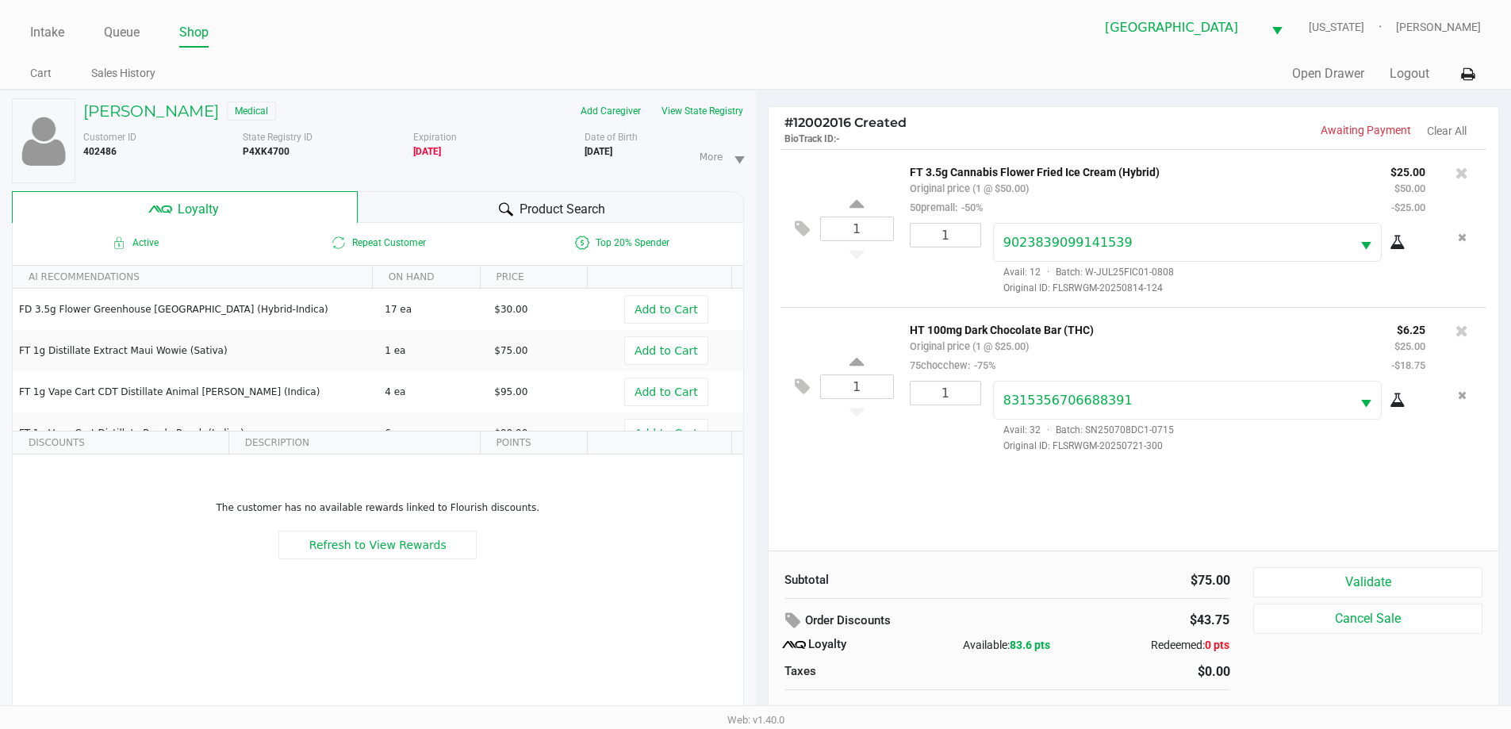
scroll to position [17, 0]
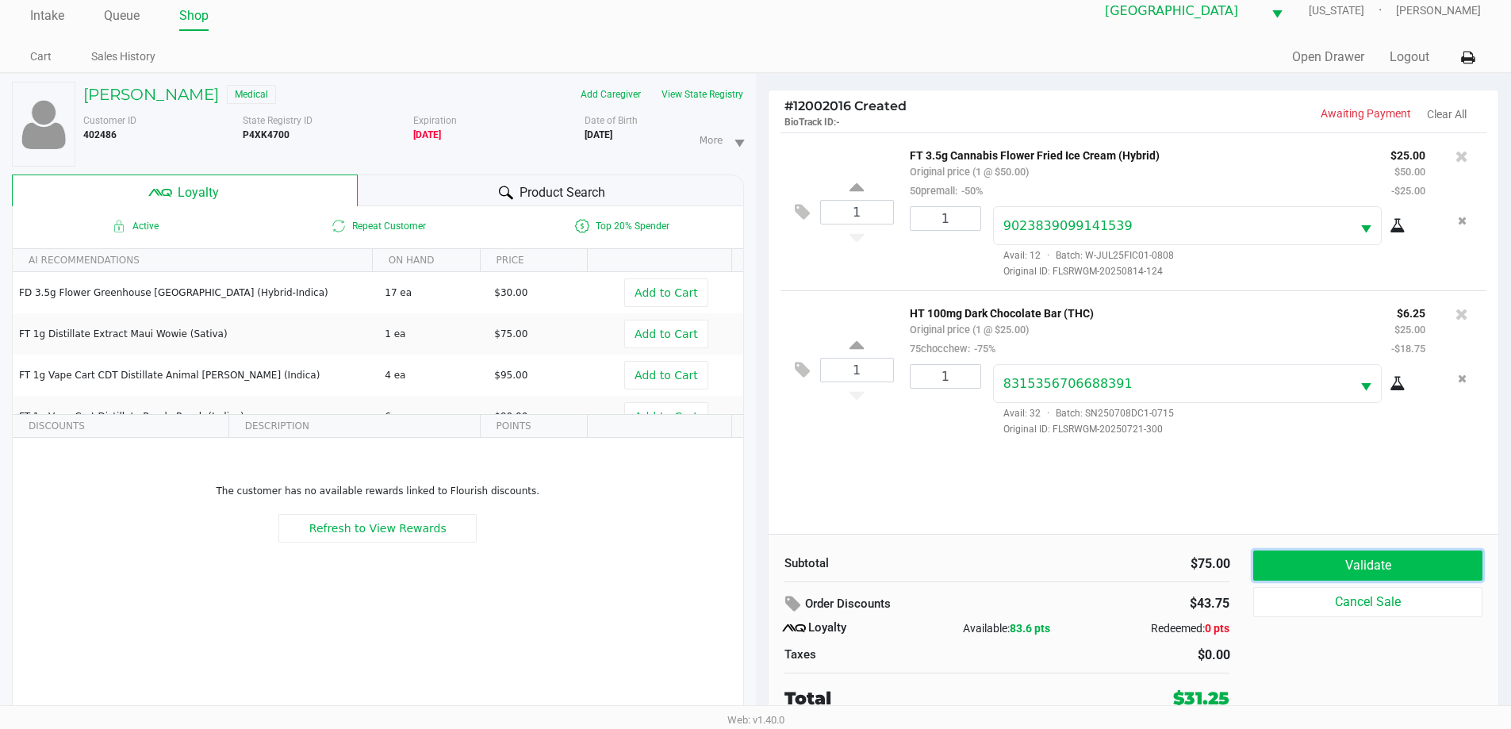
click at [1312, 561] on button "Validate" at bounding box center [1367, 565] width 228 height 30
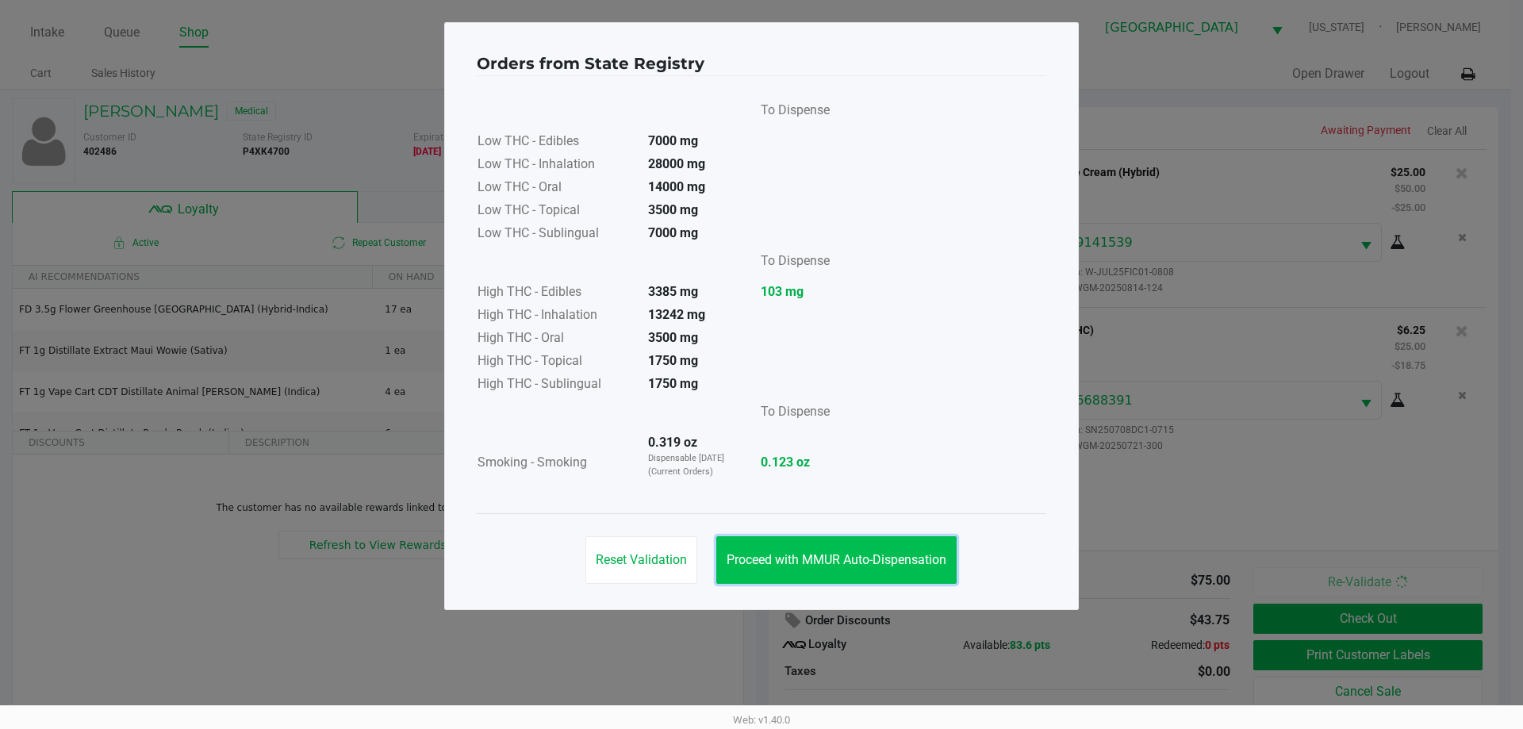
click at [883, 555] on span "Proceed with MMUR Auto-Dispensation" at bounding box center [836, 559] width 220 height 15
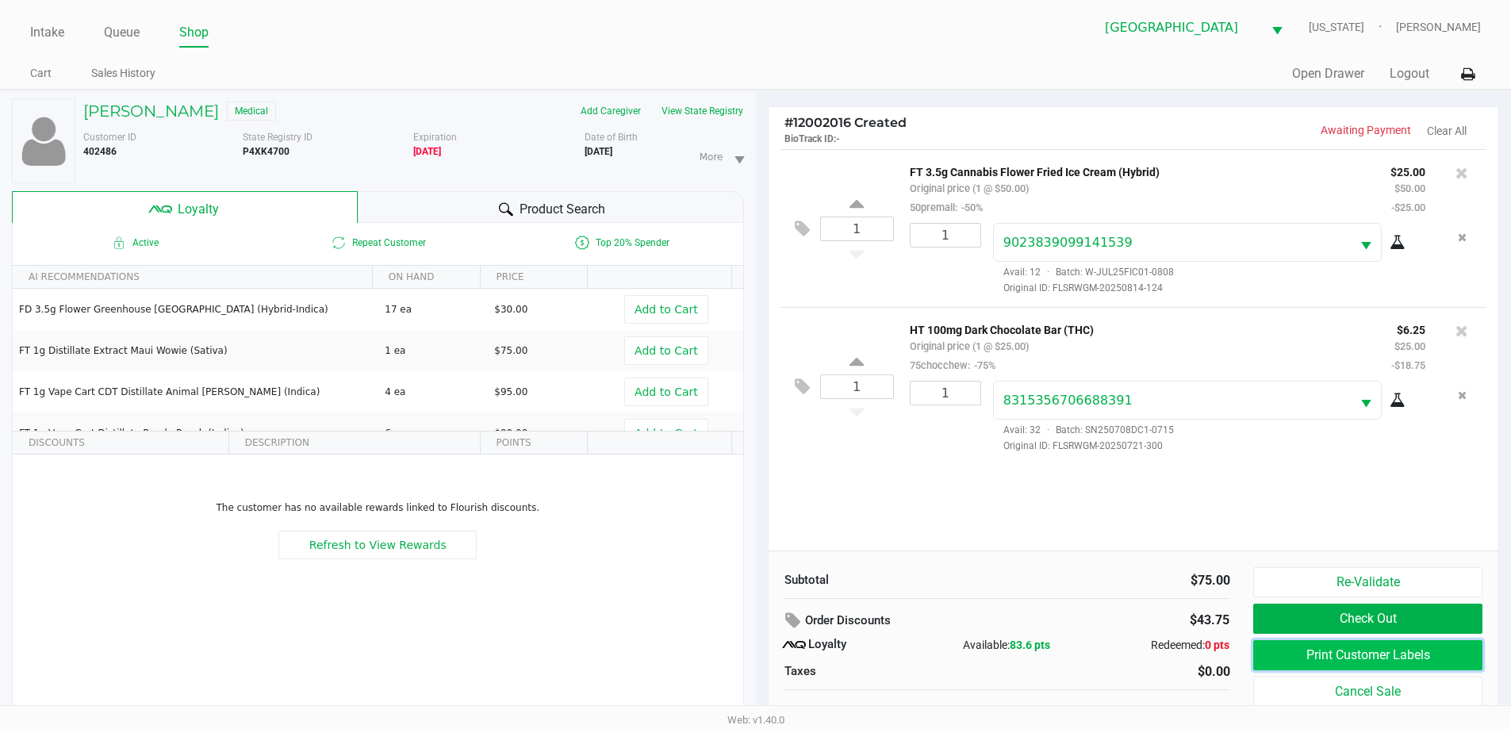
click at [1337, 651] on button "Print Customer Labels" at bounding box center [1367, 655] width 228 height 30
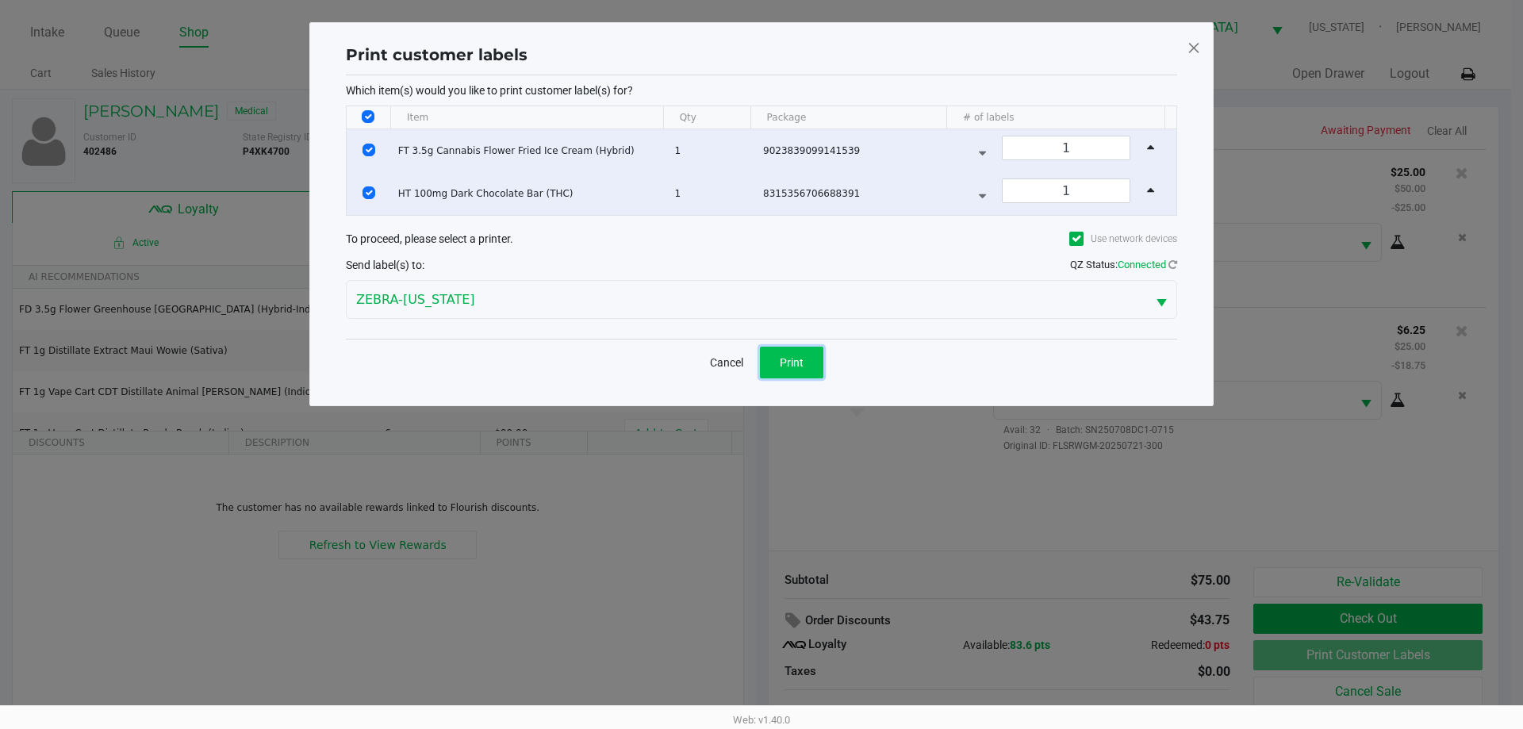
click at [797, 360] on span "Print" at bounding box center [792, 362] width 24 height 13
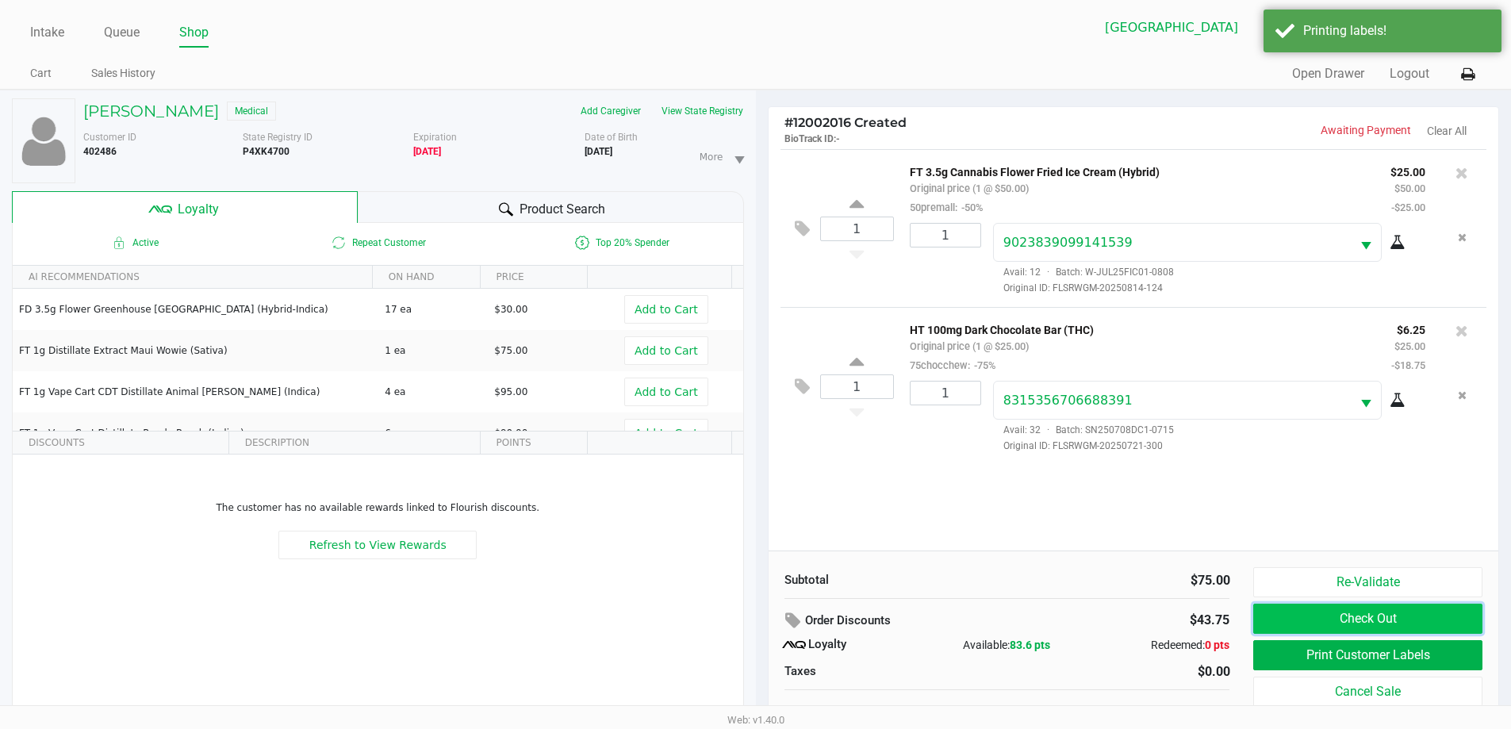
click at [1304, 620] on button "Check Out" at bounding box center [1367, 618] width 228 height 30
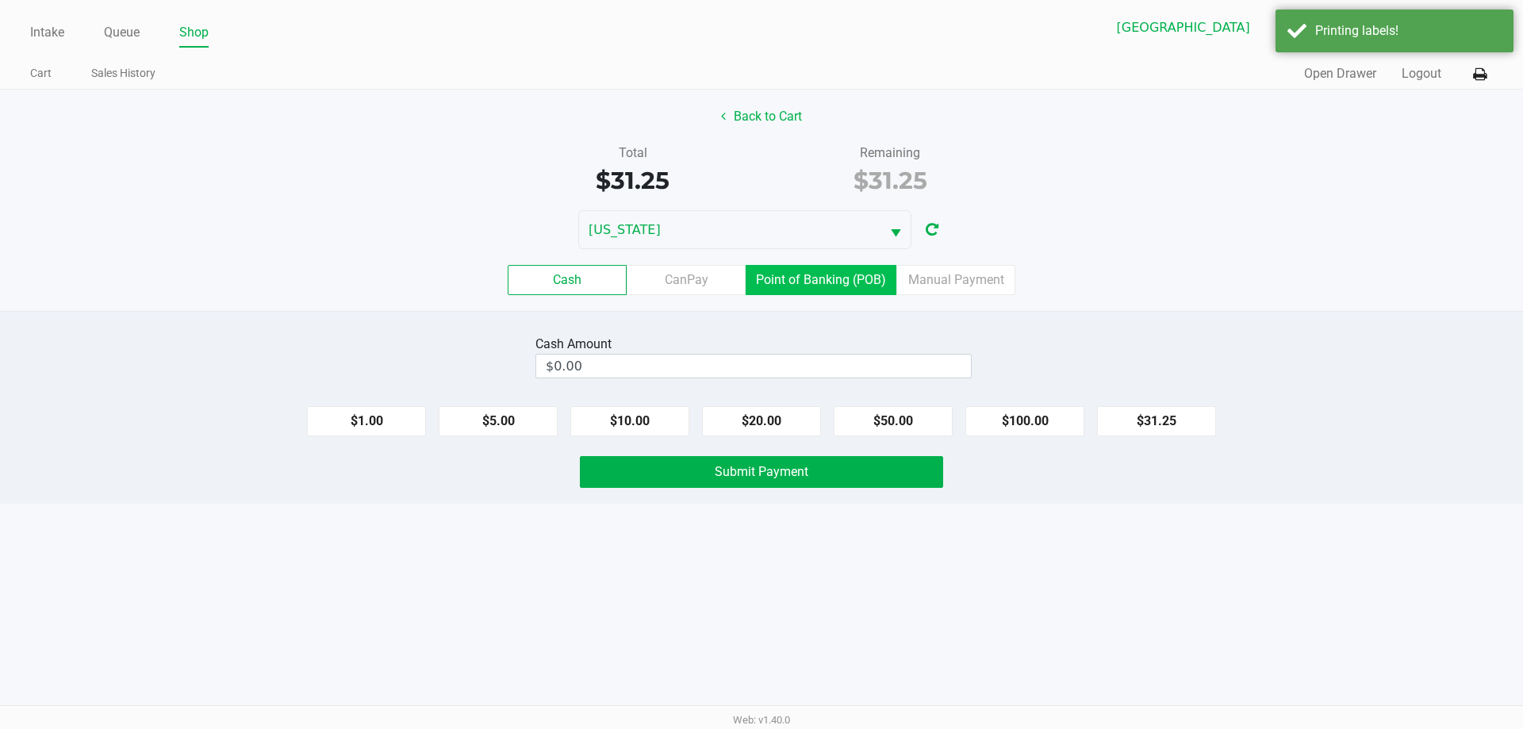
click at [819, 277] on label "Point of Banking (POB)" at bounding box center [820, 280] width 151 height 30
click at [0, 0] on 7 "Point of Banking (POB)" at bounding box center [0, 0] width 0 height 0
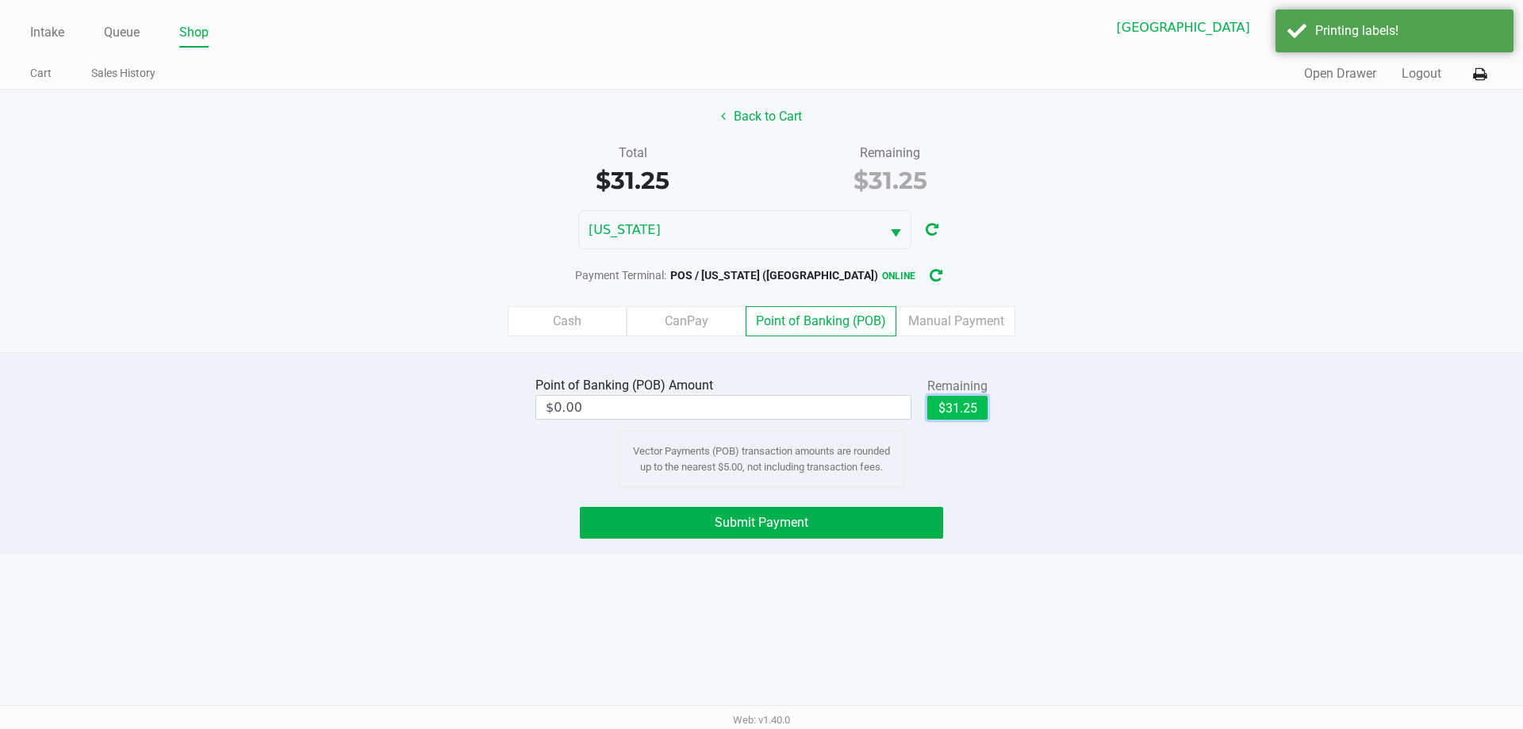
click at [951, 400] on button "$31.25" at bounding box center [957, 408] width 60 height 24
type input "$31.25"
click at [906, 533] on button "Submit Payment" at bounding box center [761, 523] width 363 height 32
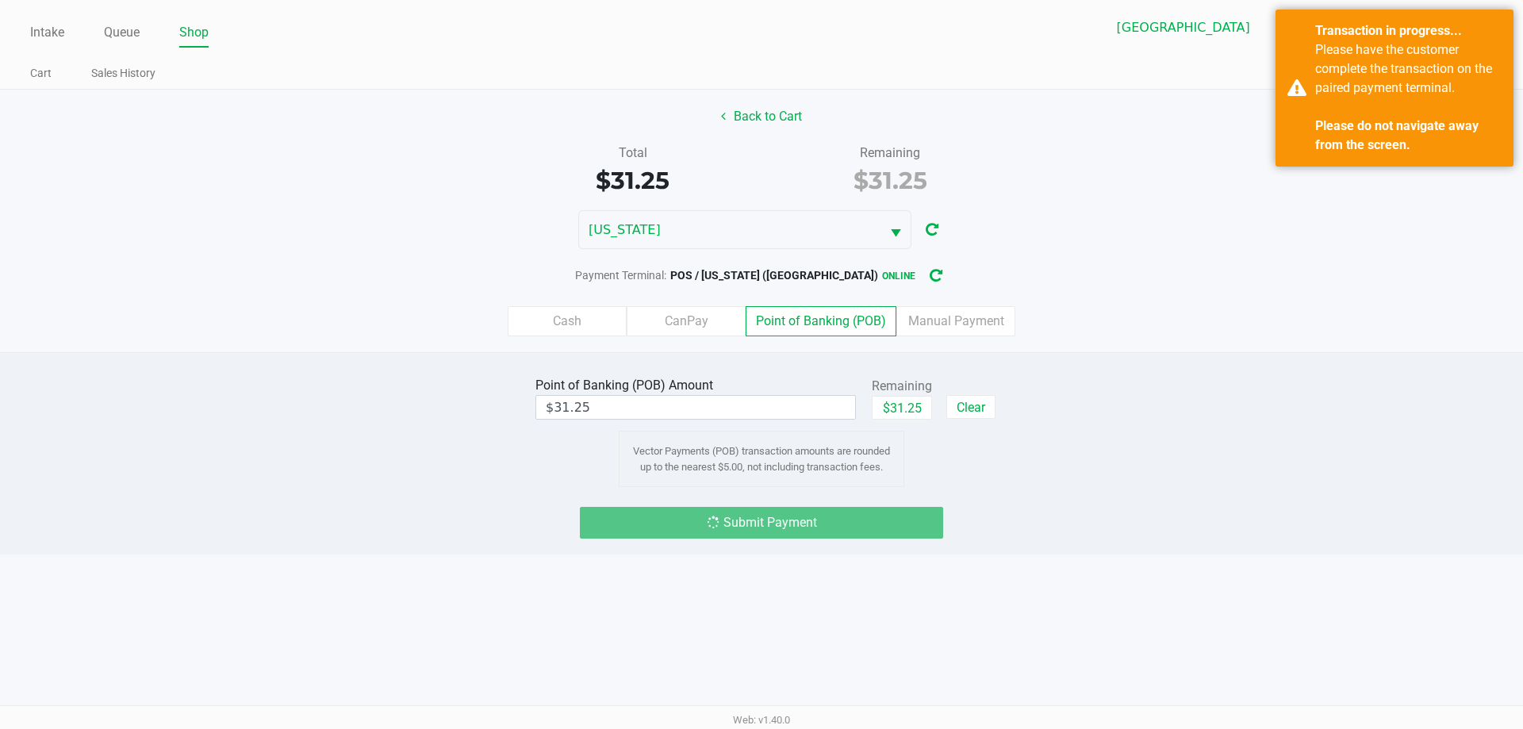
click at [726, 174] on div "$31.25" at bounding box center [632, 181] width 234 height 36
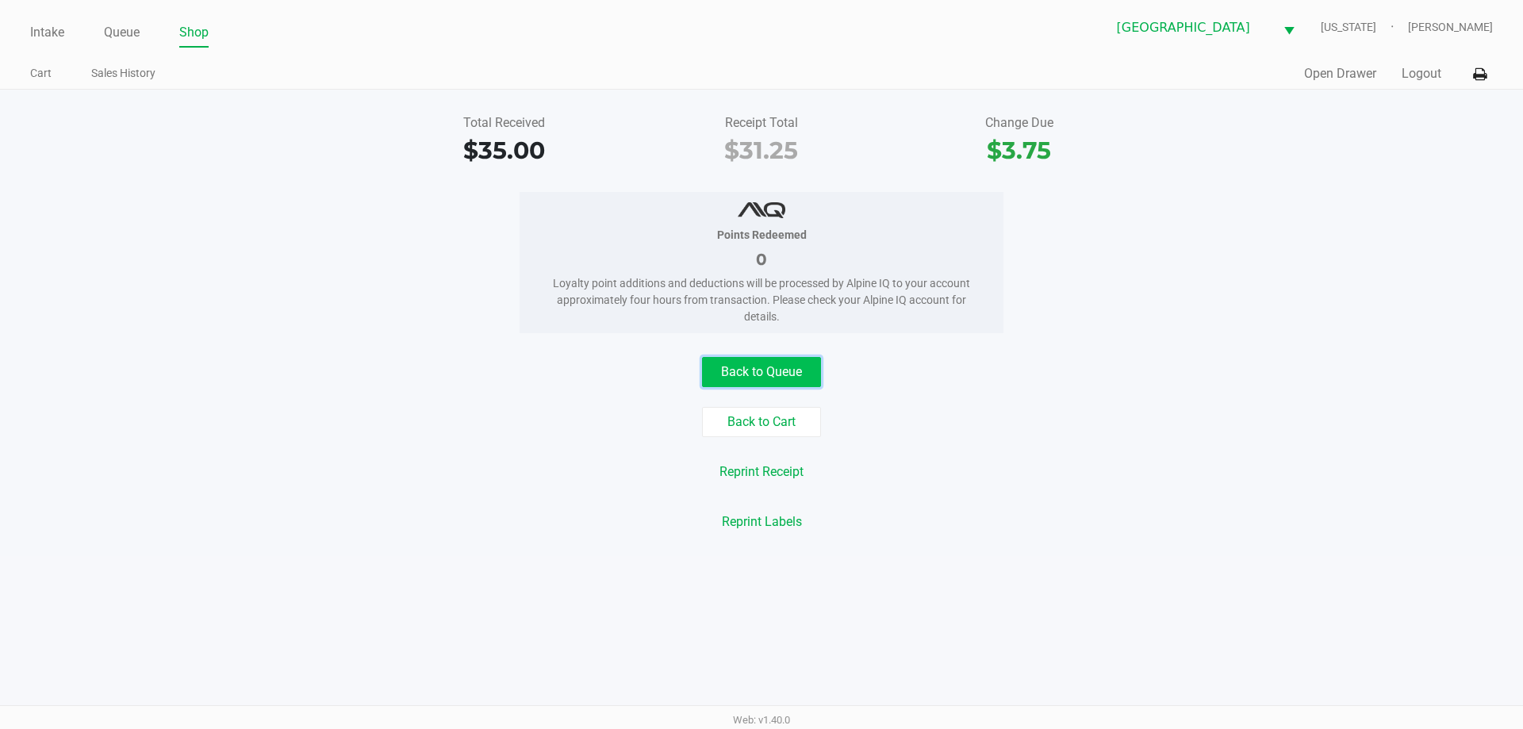
click at [749, 362] on button "Back to Queue" at bounding box center [761, 372] width 119 height 30
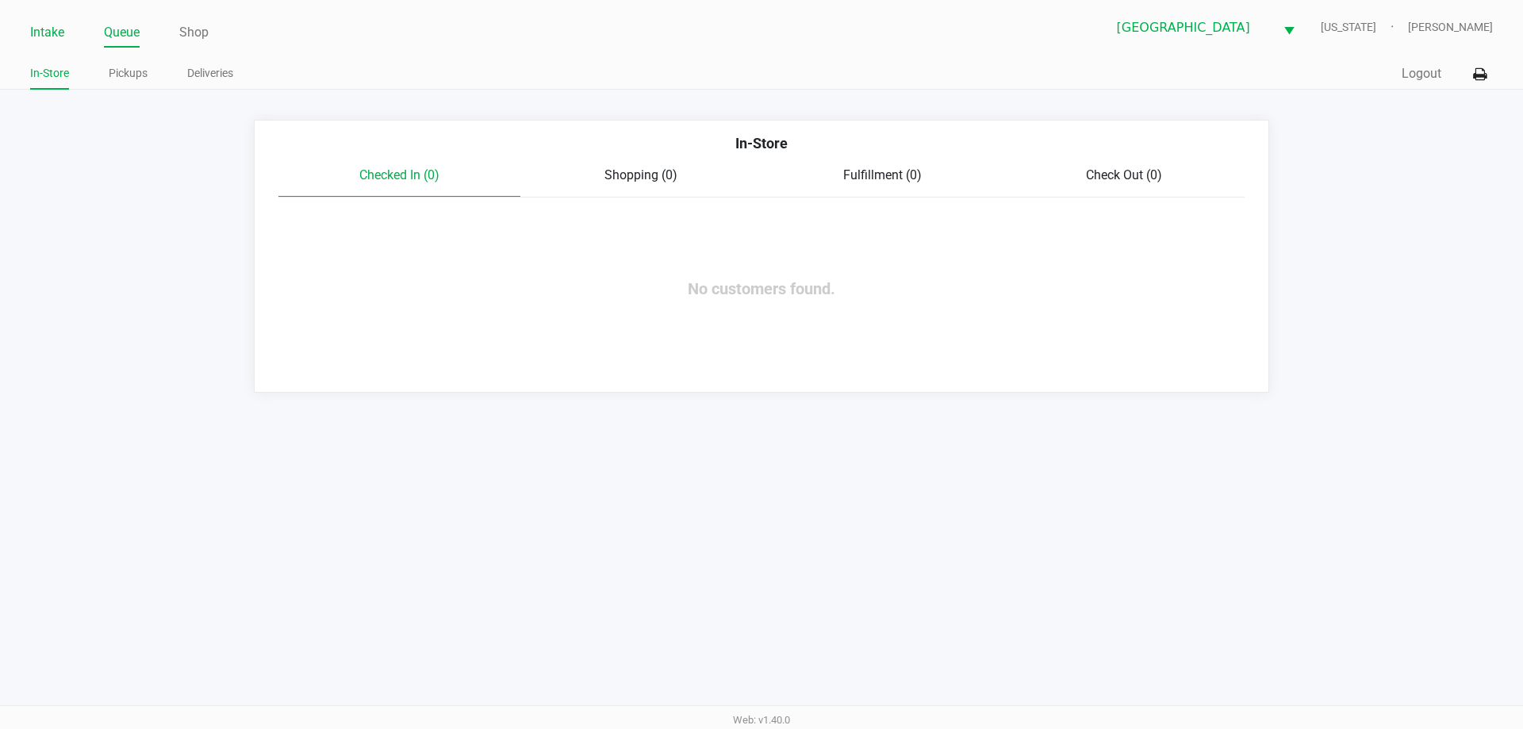
click at [40, 33] on link "Intake" at bounding box center [47, 32] width 34 height 22
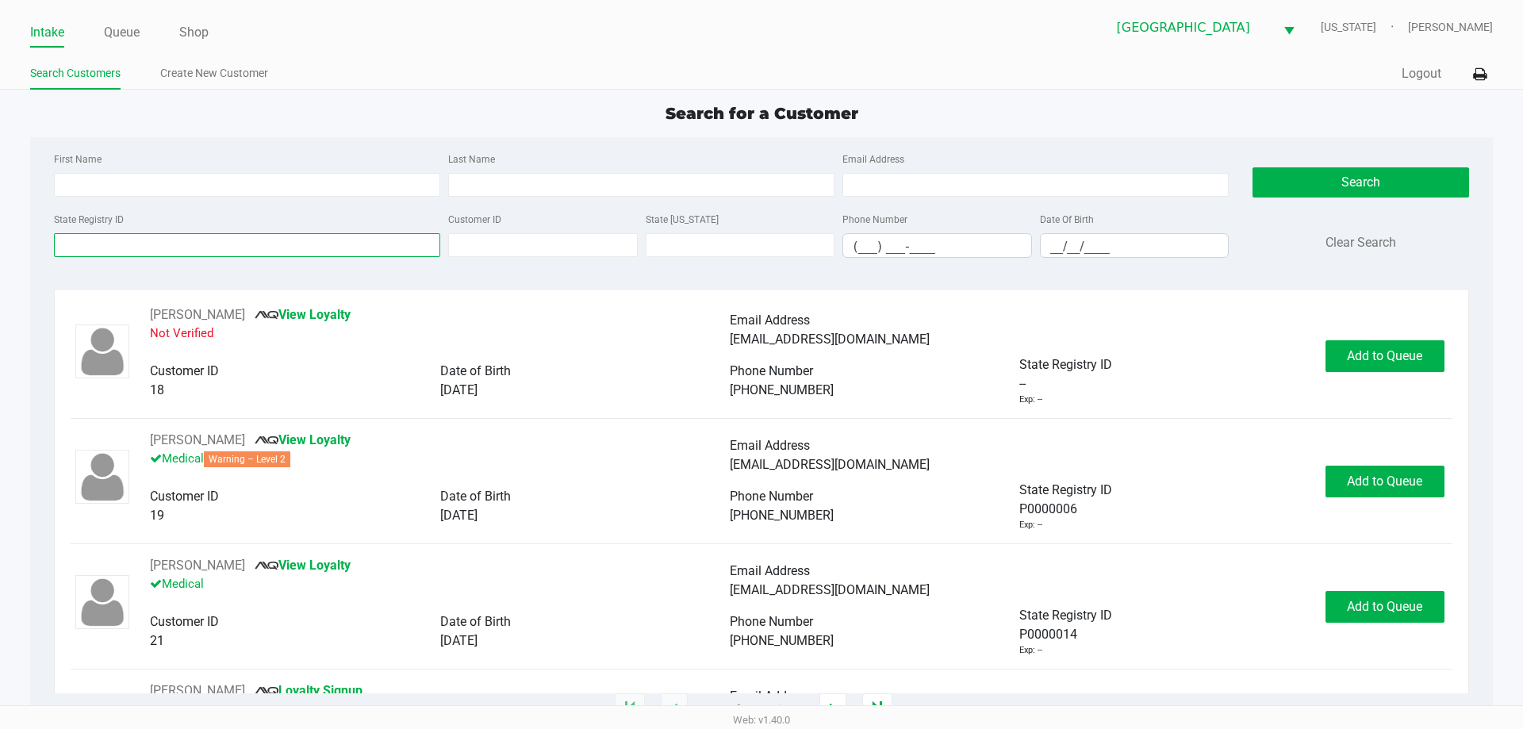
click at [149, 251] on input "State Registry ID" at bounding box center [247, 245] width 386 height 24
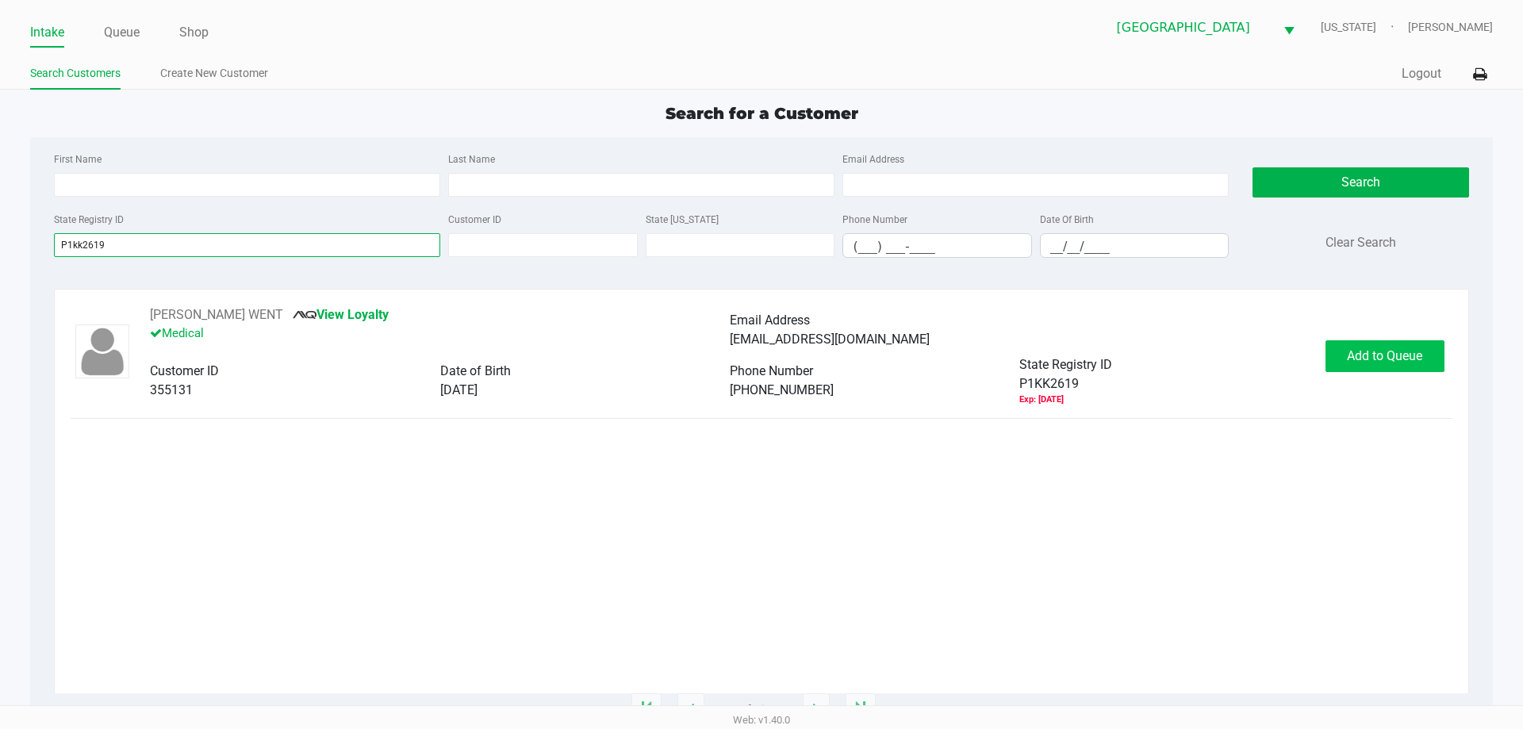
type input "P1kk2619"
click at [1398, 360] on span "Add to Queue" at bounding box center [1384, 355] width 75 height 15
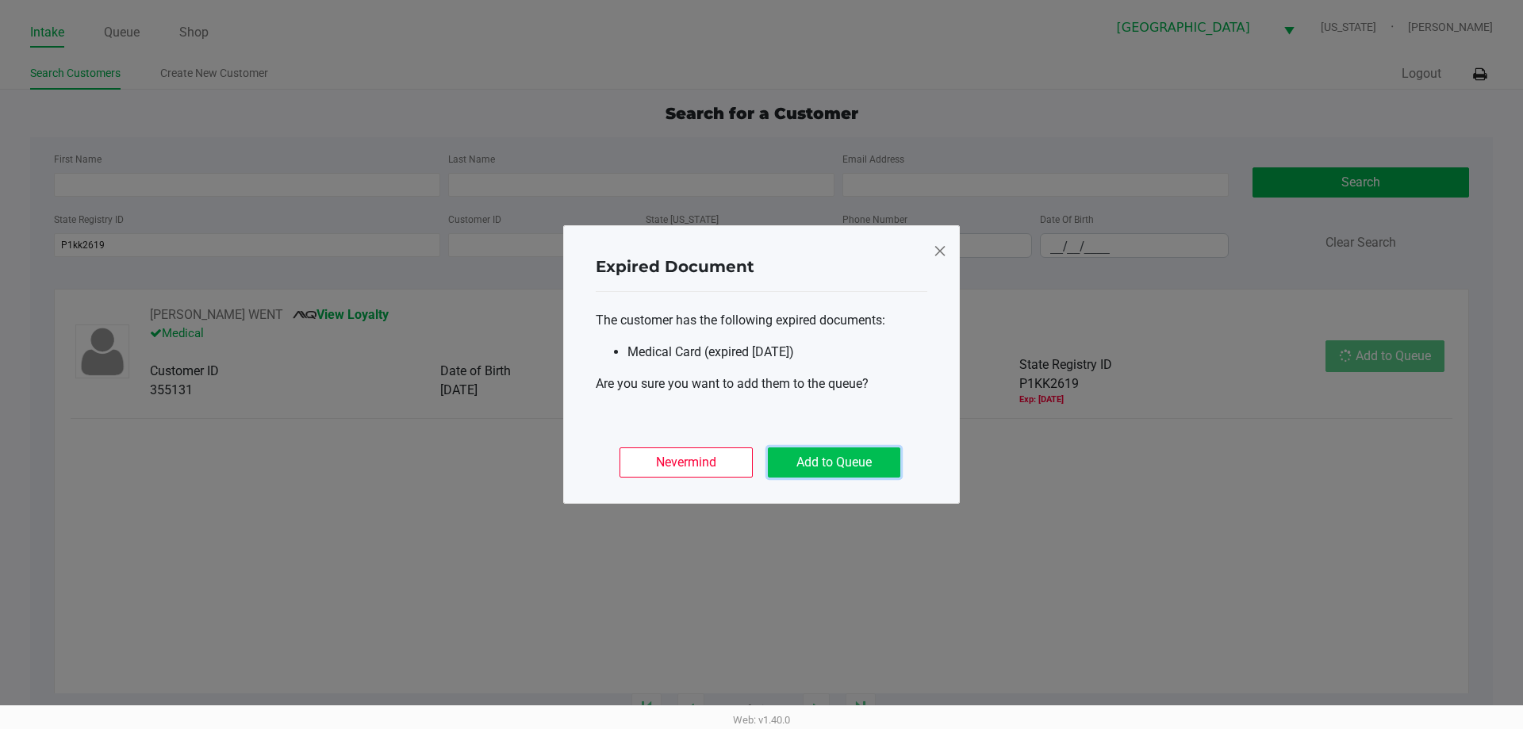
click at [860, 463] on button "Add to Queue" at bounding box center [834, 462] width 132 height 30
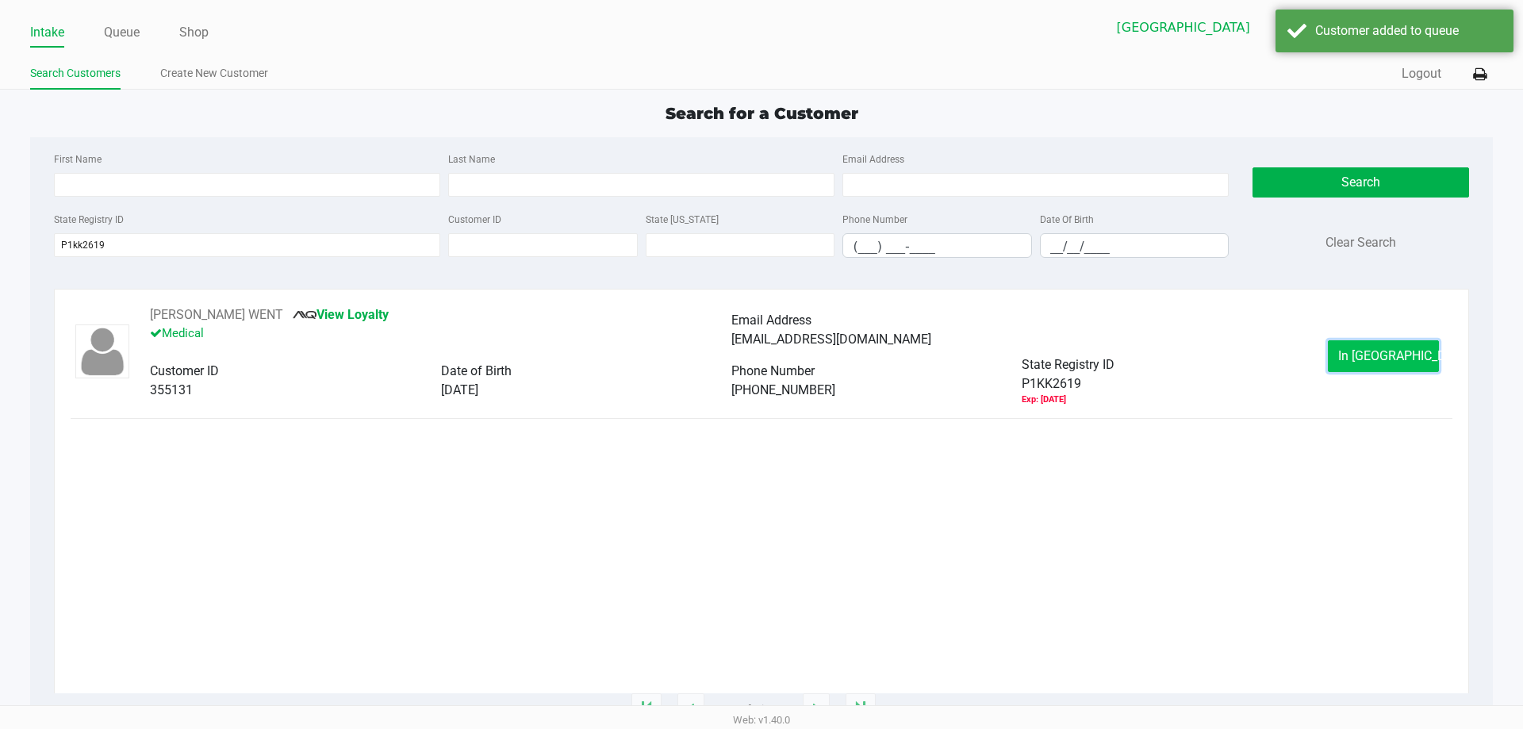
click at [1403, 354] on span "In Queue" at bounding box center [1404, 355] width 133 height 15
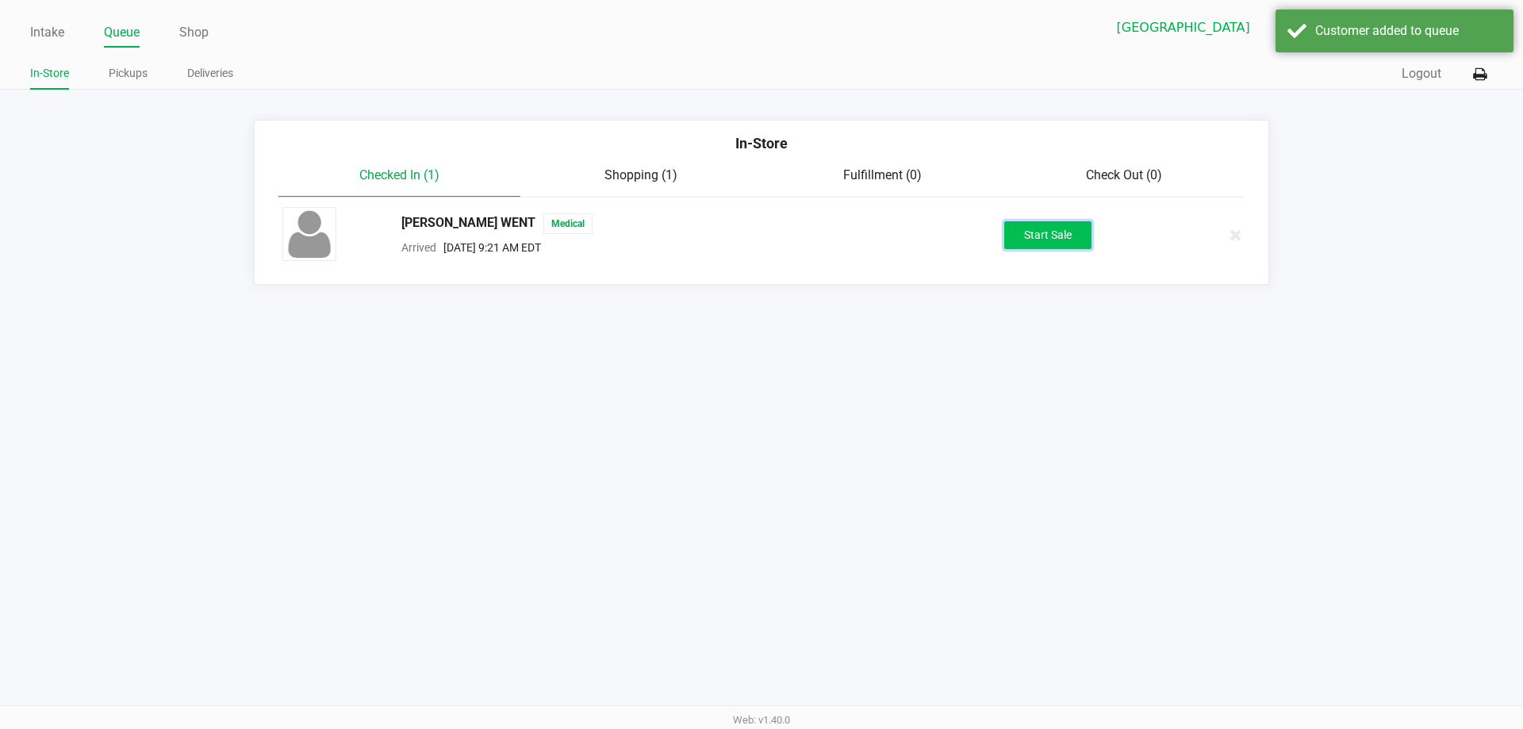
click at [1035, 236] on button "Start Sale" at bounding box center [1047, 235] width 87 height 28
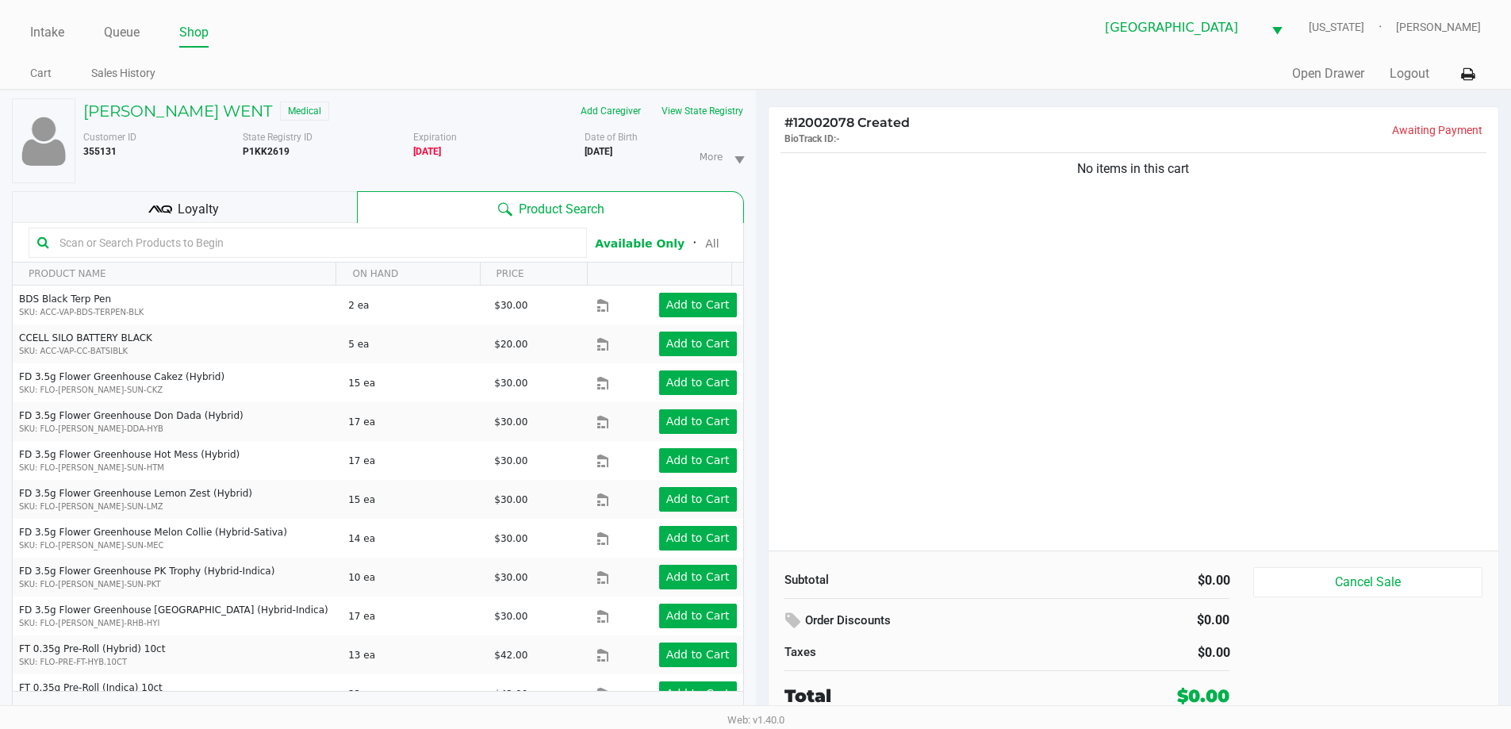
scroll to position [17, 0]
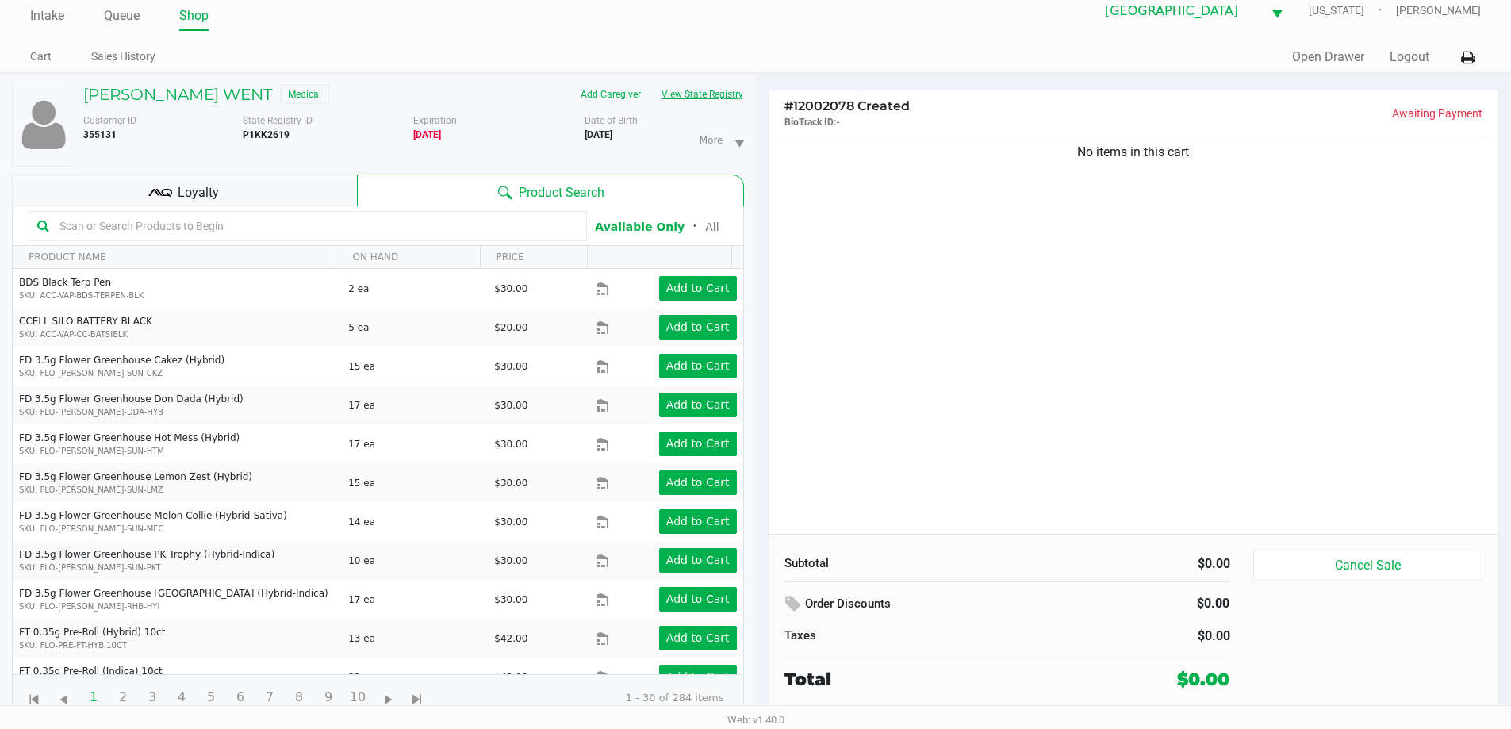
click at [689, 102] on button "View State Registry" at bounding box center [697, 94] width 93 height 25
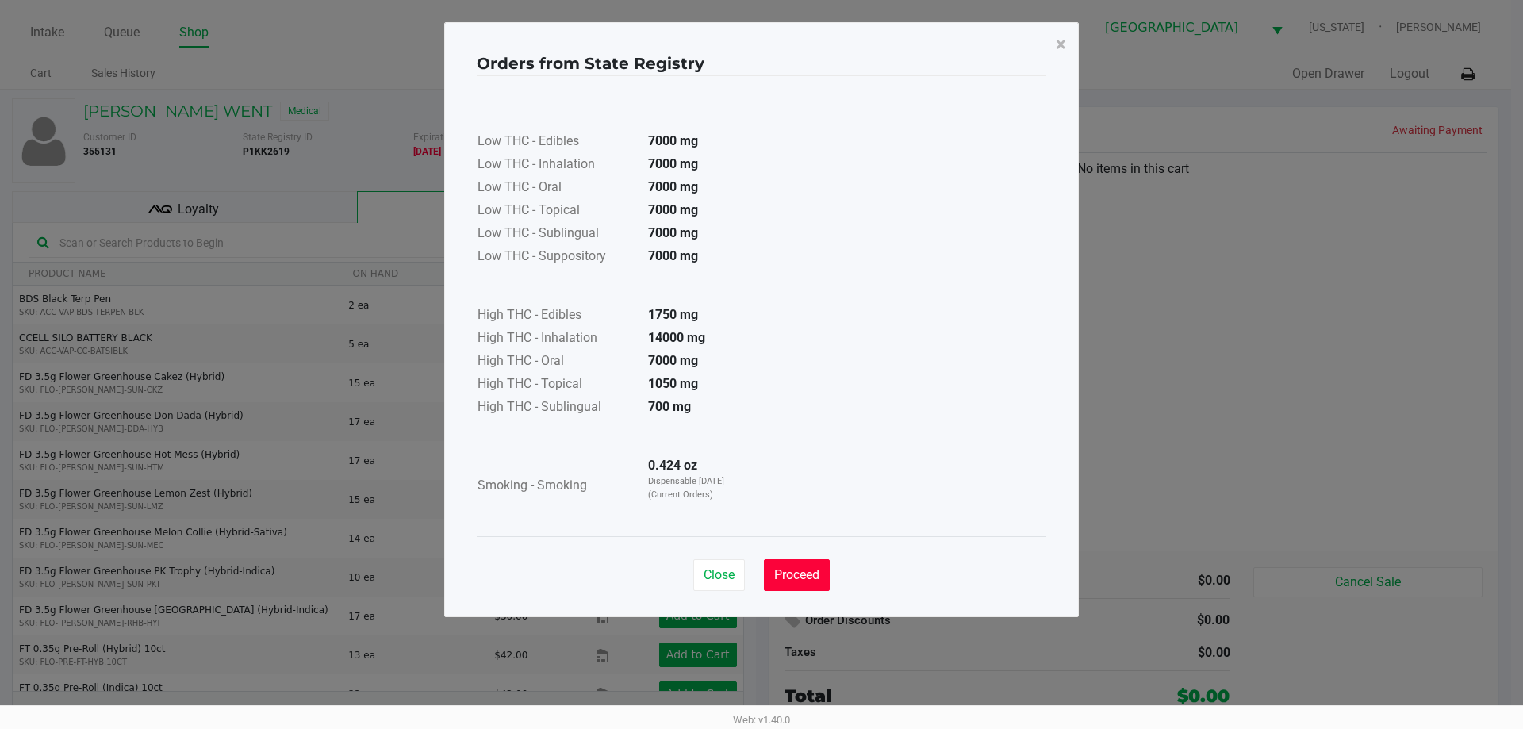
click at [812, 587] on button "Proceed" at bounding box center [797, 575] width 66 height 32
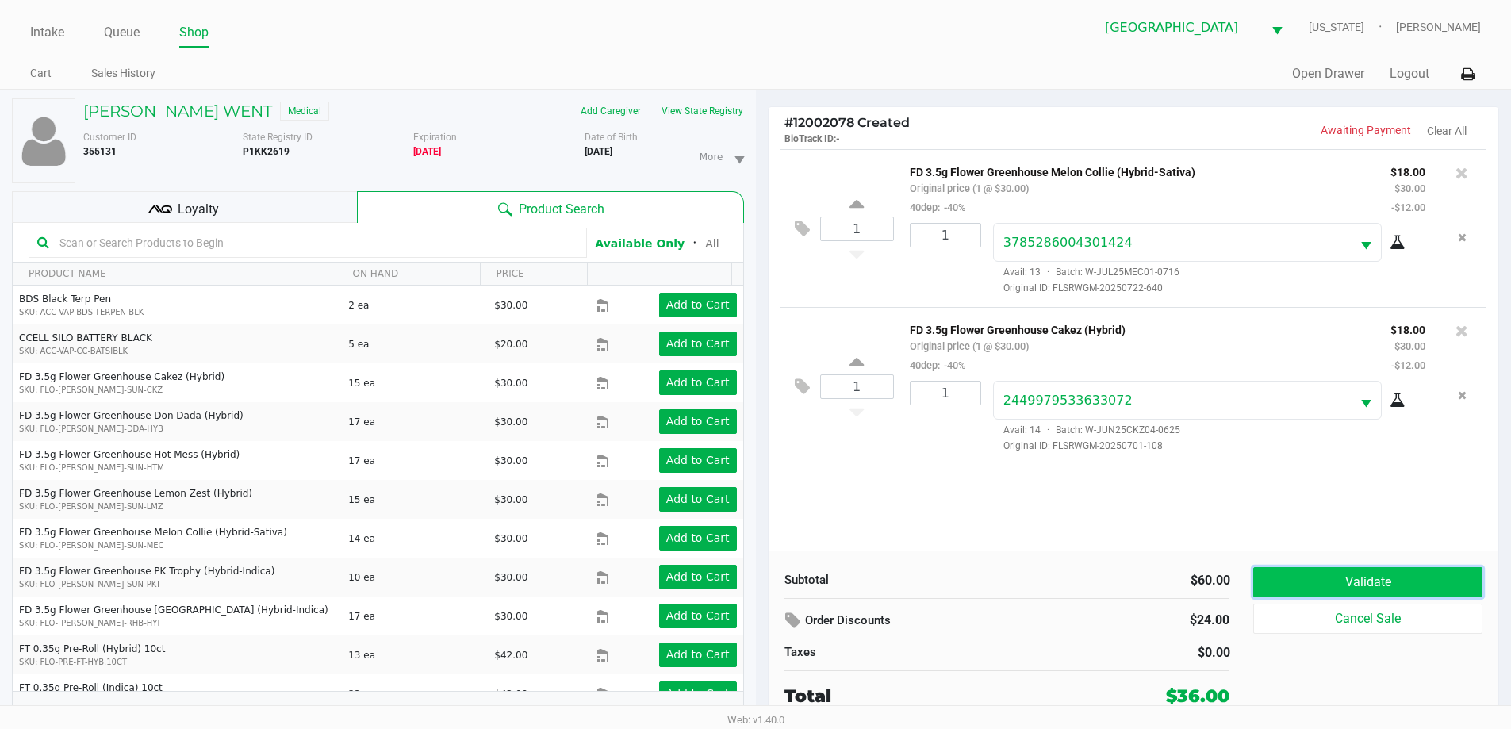
click at [1437, 593] on button "Validate" at bounding box center [1367, 582] width 228 height 30
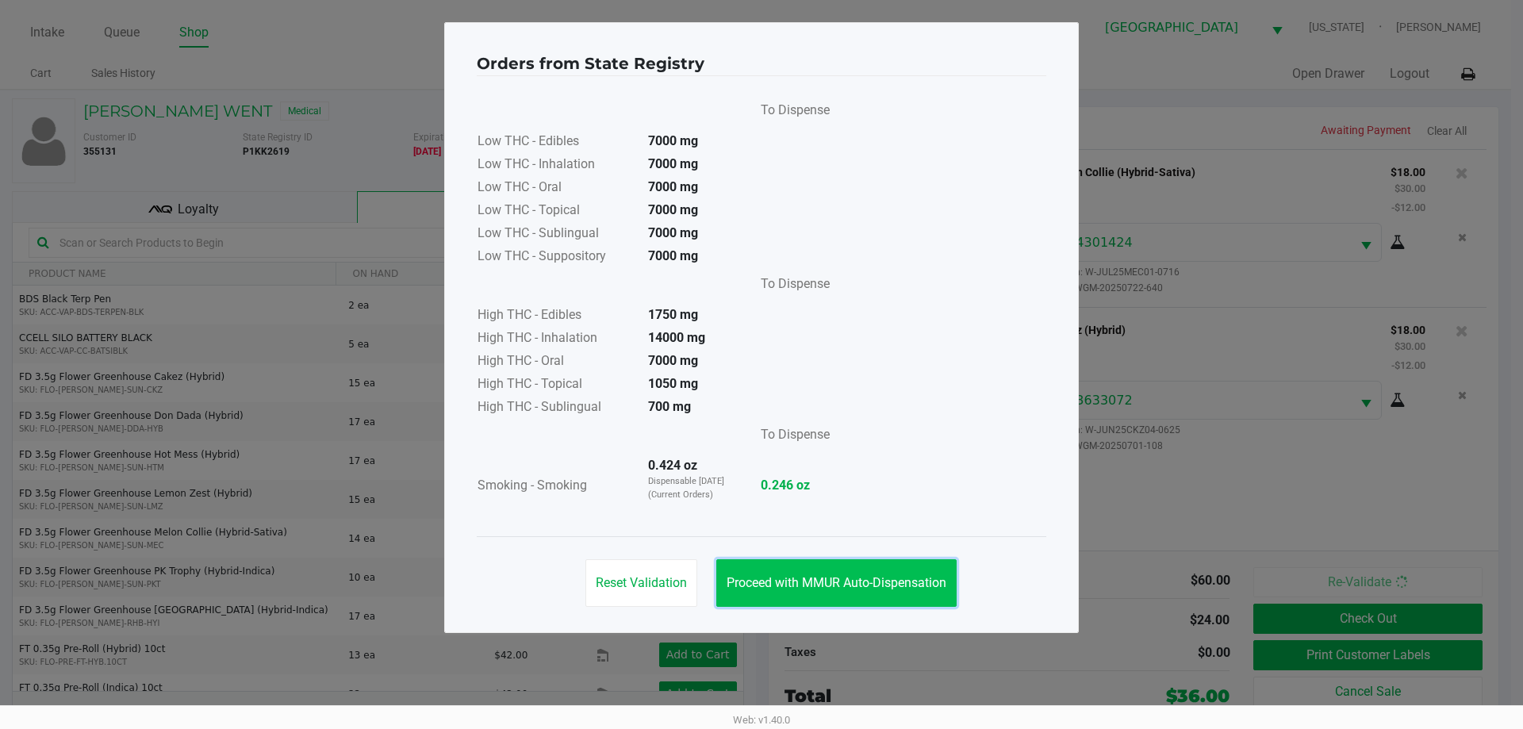
click at [879, 597] on button "Proceed with MMUR Auto-Dispensation" at bounding box center [836, 583] width 240 height 48
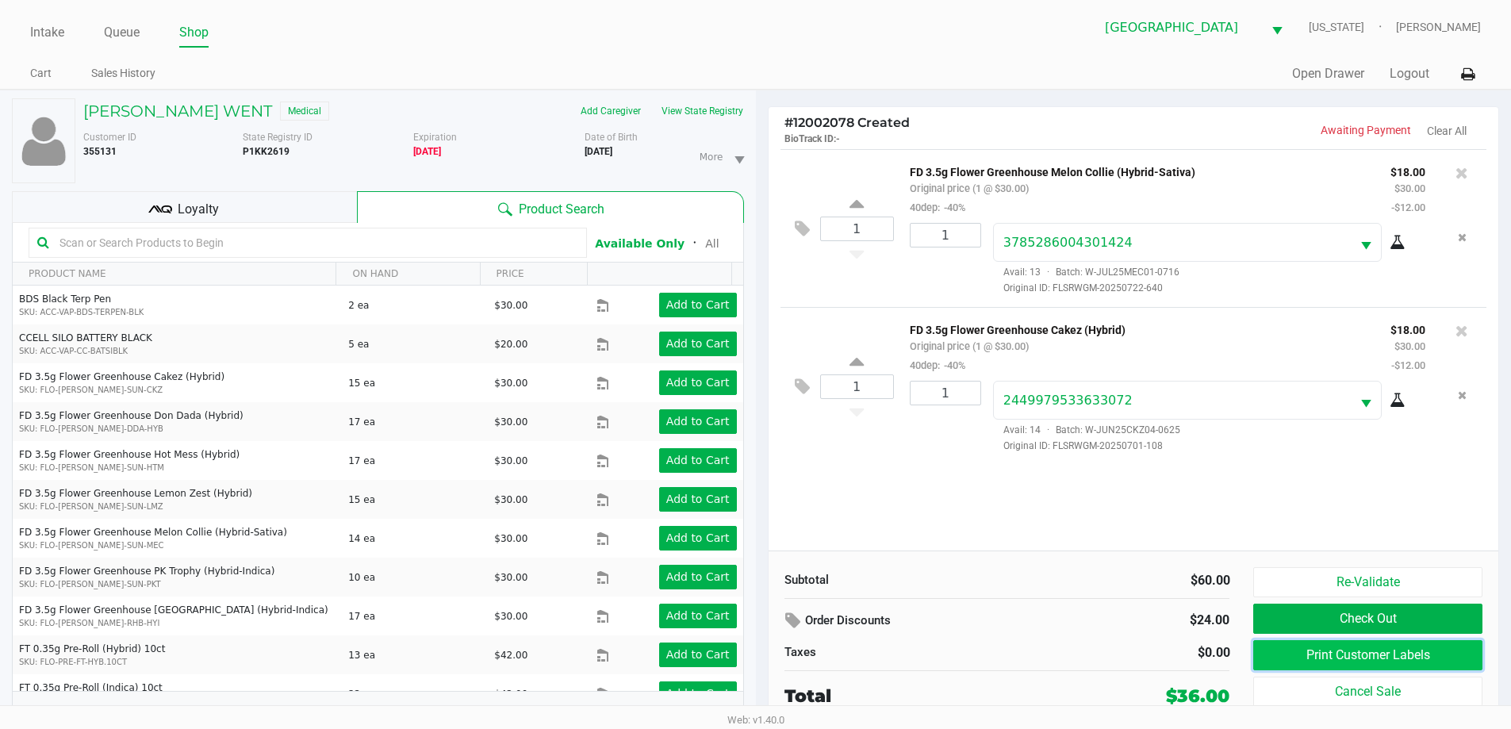
click at [1316, 654] on button "Print Customer Labels" at bounding box center [1367, 655] width 228 height 30
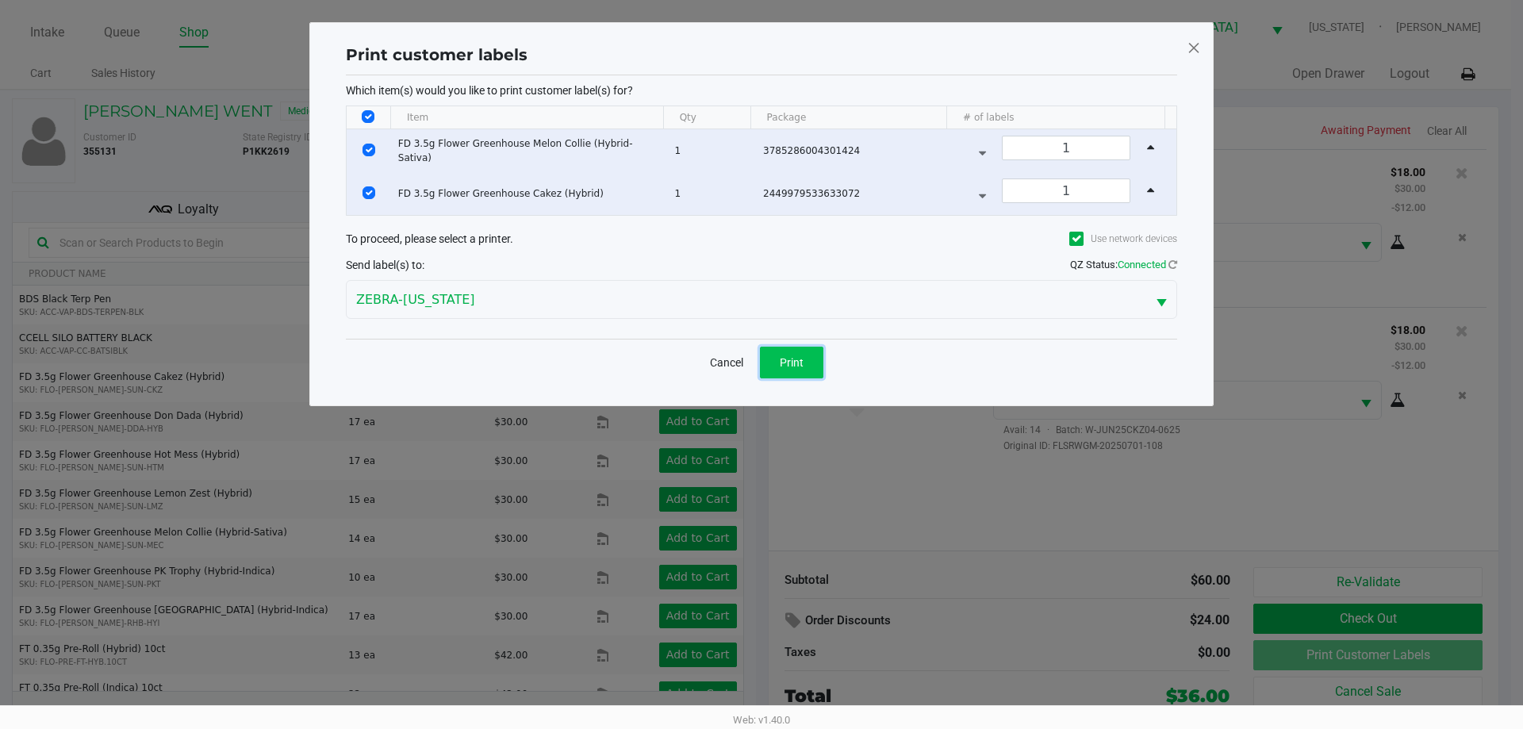
click at [785, 347] on button "Print" at bounding box center [791, 363] width 63 height 32
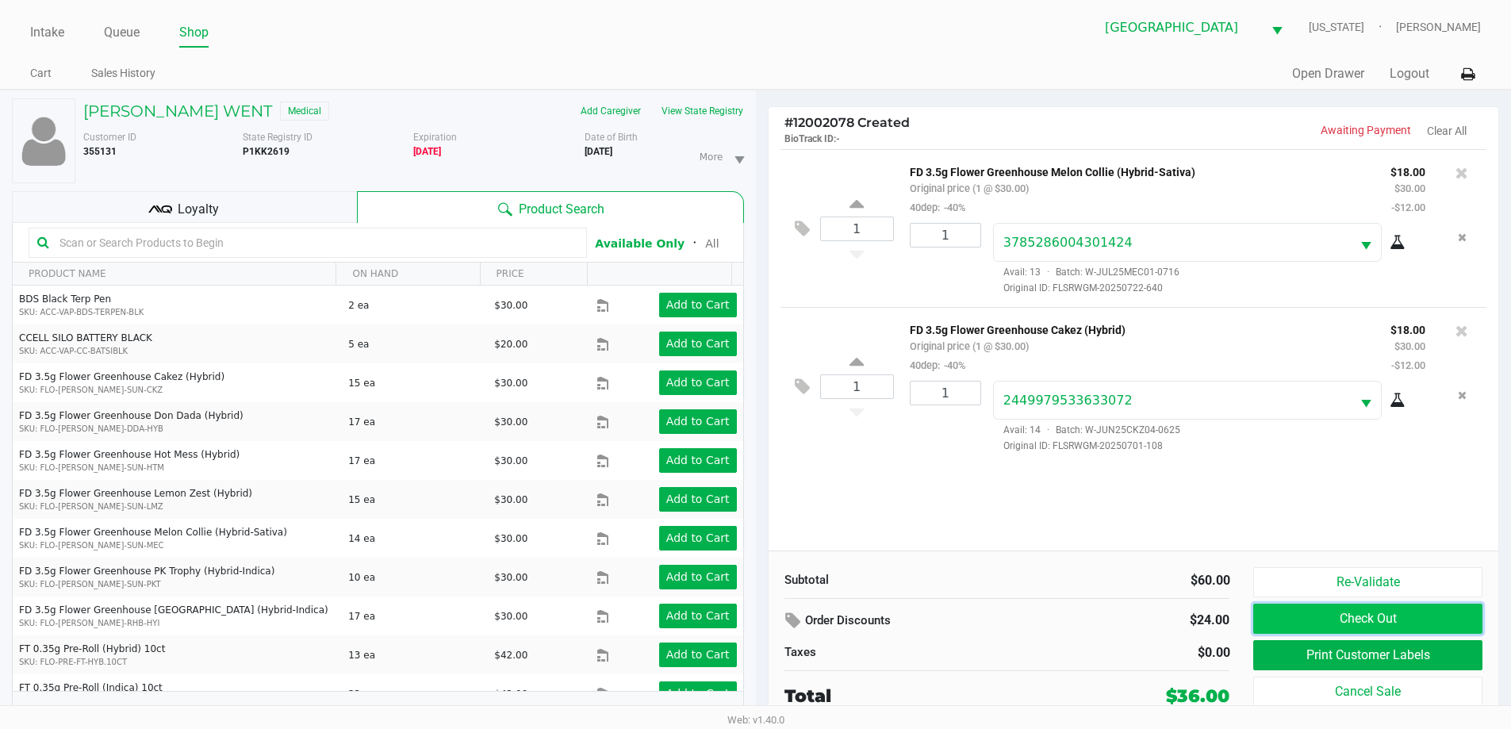
click at [1421, 616] on button "Check Out" at bounding box center [1367, 618] width 228 height 30
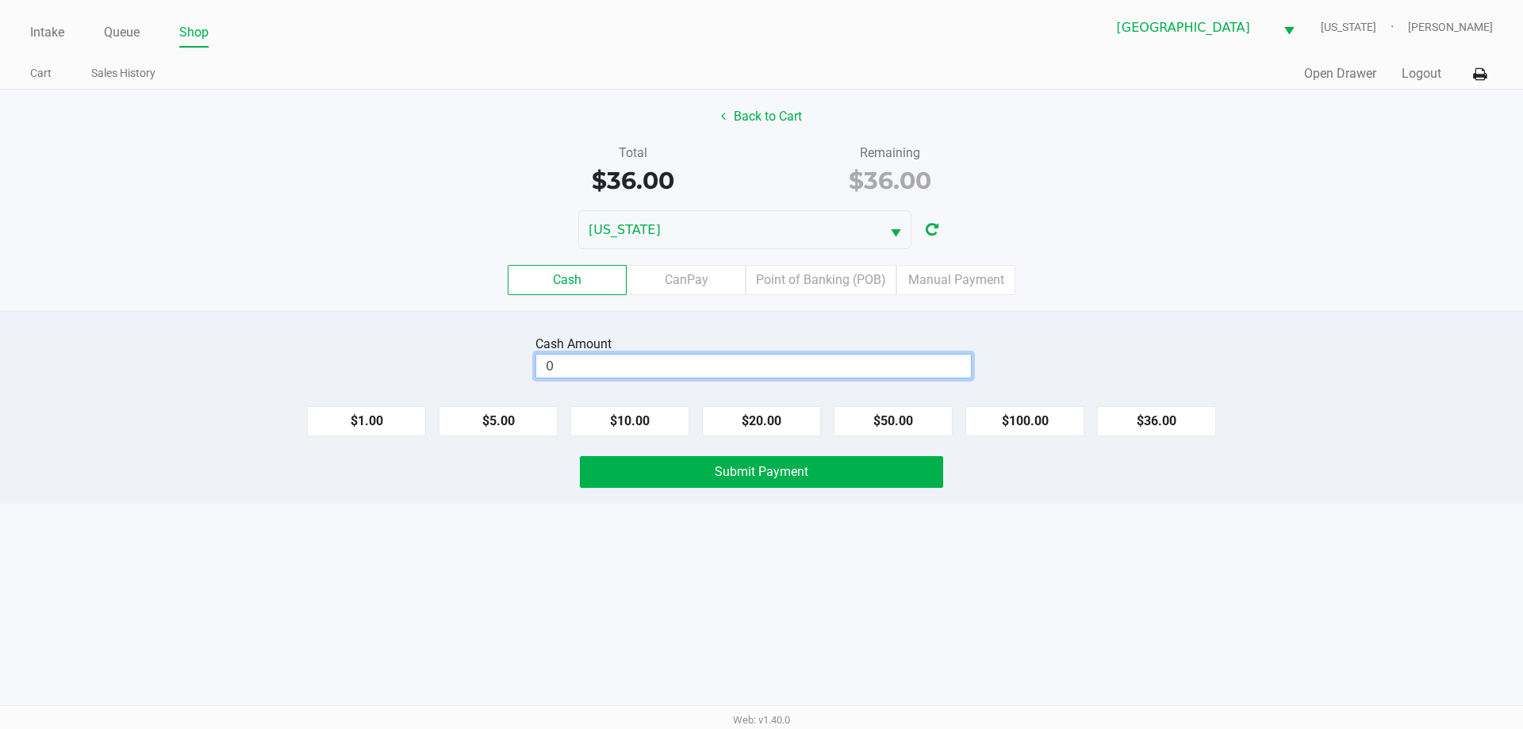
click at [663, 359] on input "0" at bounding box center [753, 365] width 435 height 23
type input "$36.00"
click at [695, 465] on button "Submit Payment" at bounding box center [761, 472] width 363 height 32
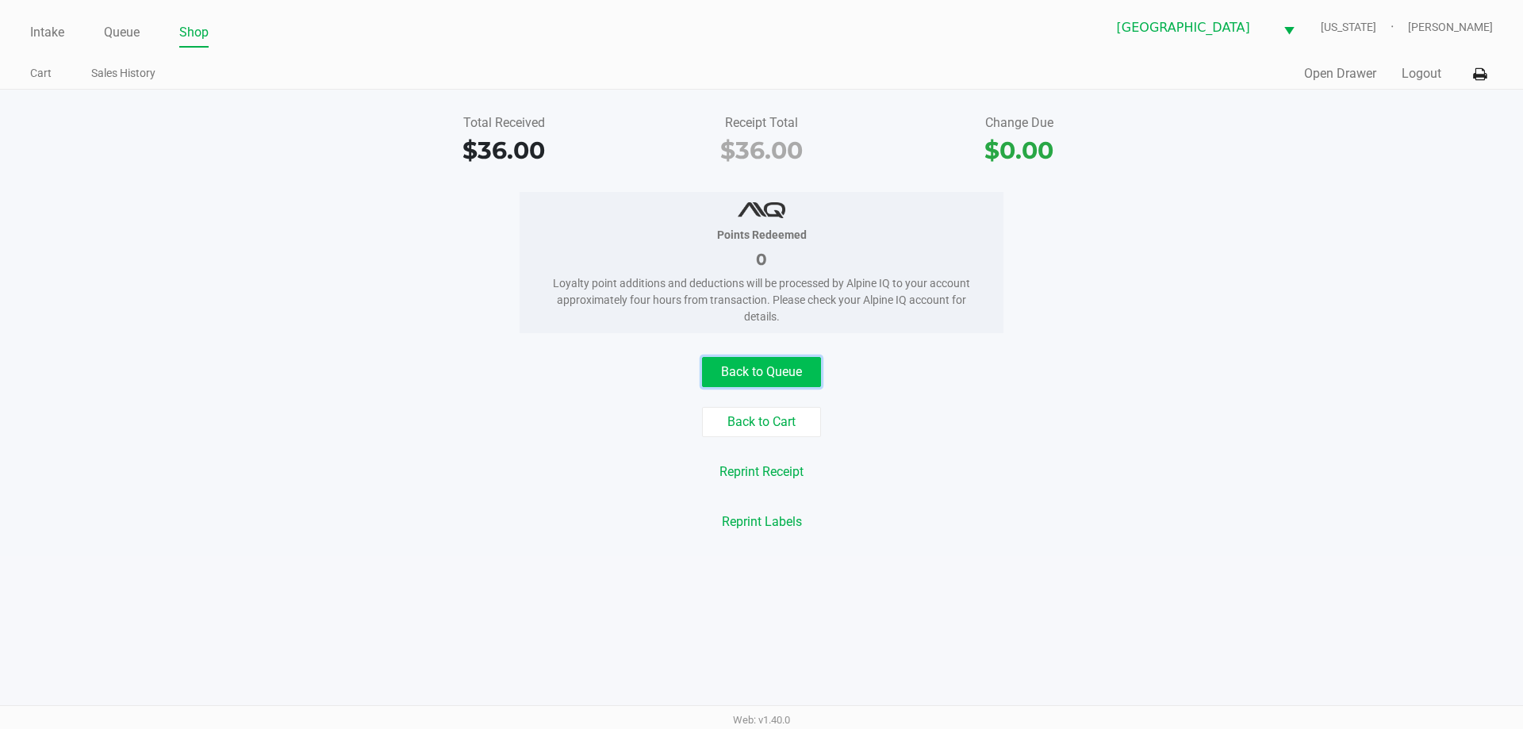
click at [802, 371] on button "Back to Queue" at bounding box center [761, 372] width 119 height 30
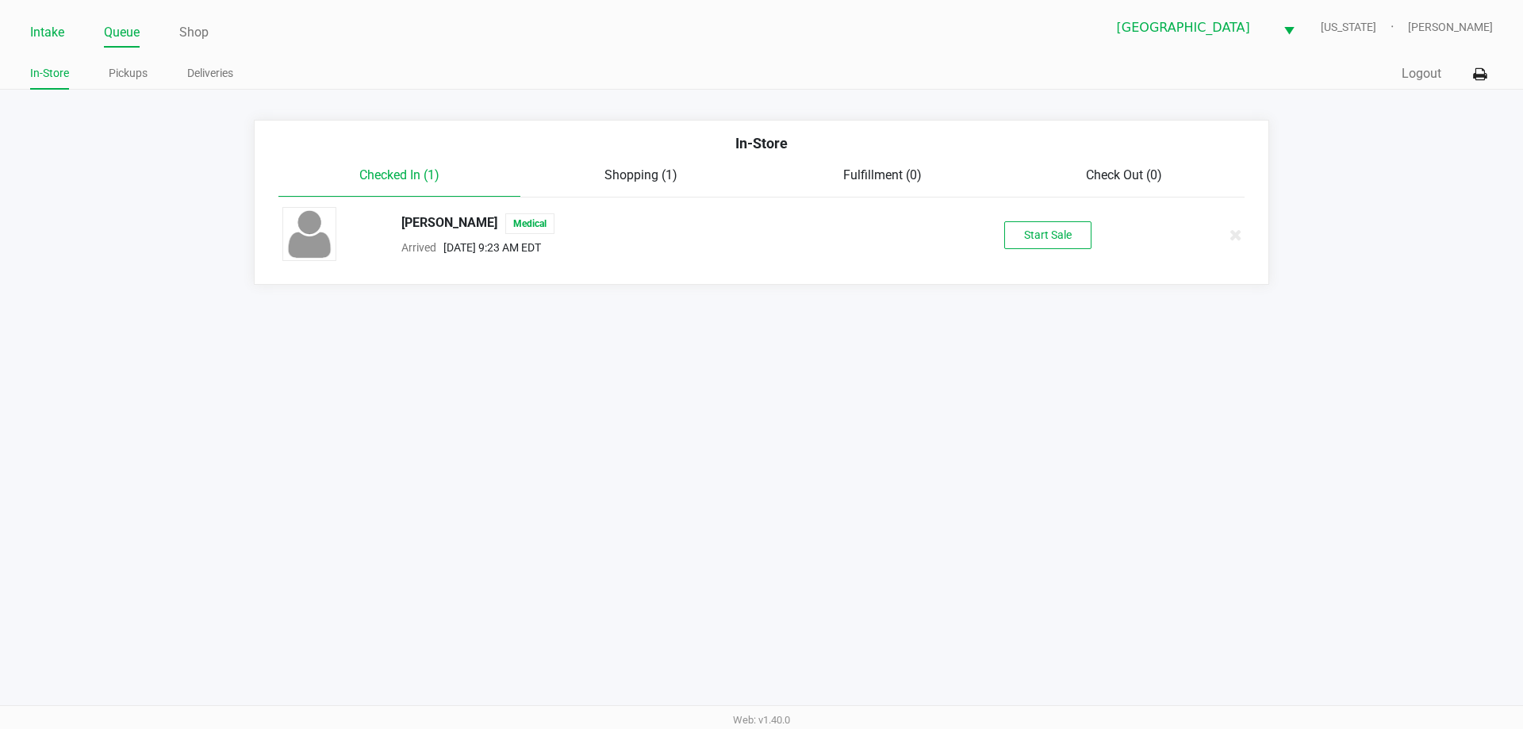
click at [43, 38] on link "Intake" at bounding box center [47, 32] width 34 height 22
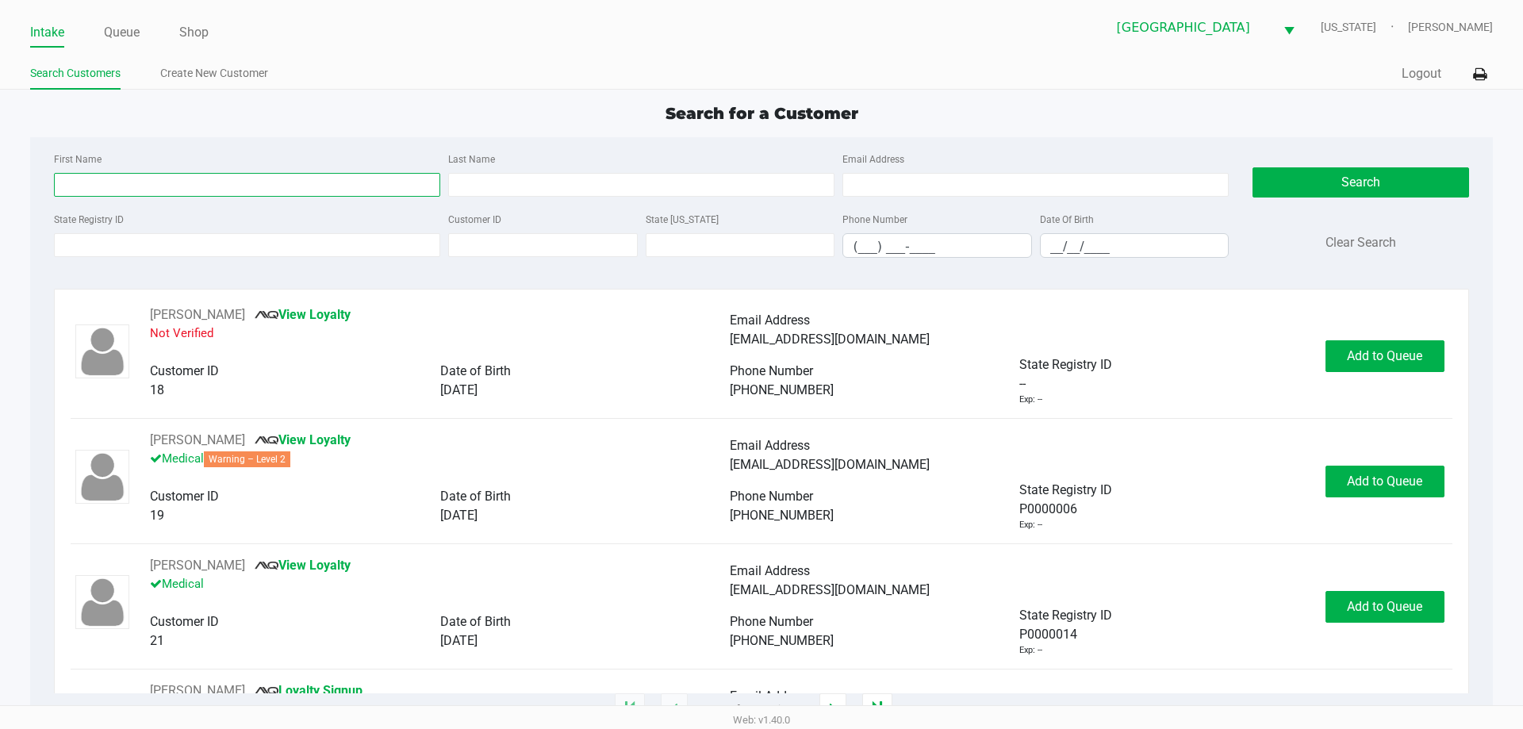
click at [206, 190] on input "First Name" at bounding box center [247, 185] width 386 height 24
type input "m"
type input "e"
type input "melissa"
type input "hunter"
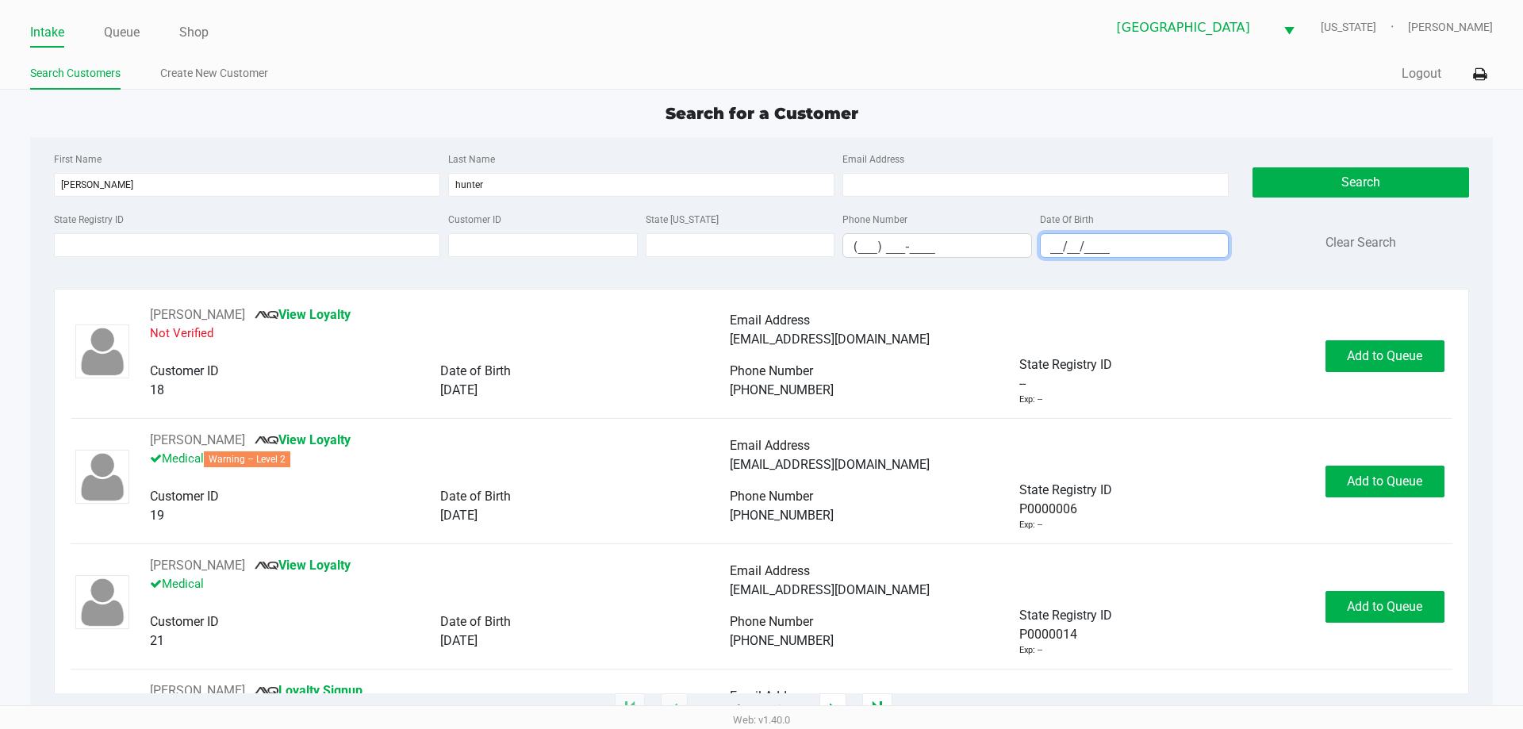
click at [1052, 247] on input "__/__/____" at bounding box center [1134, 246] width 188 height 25
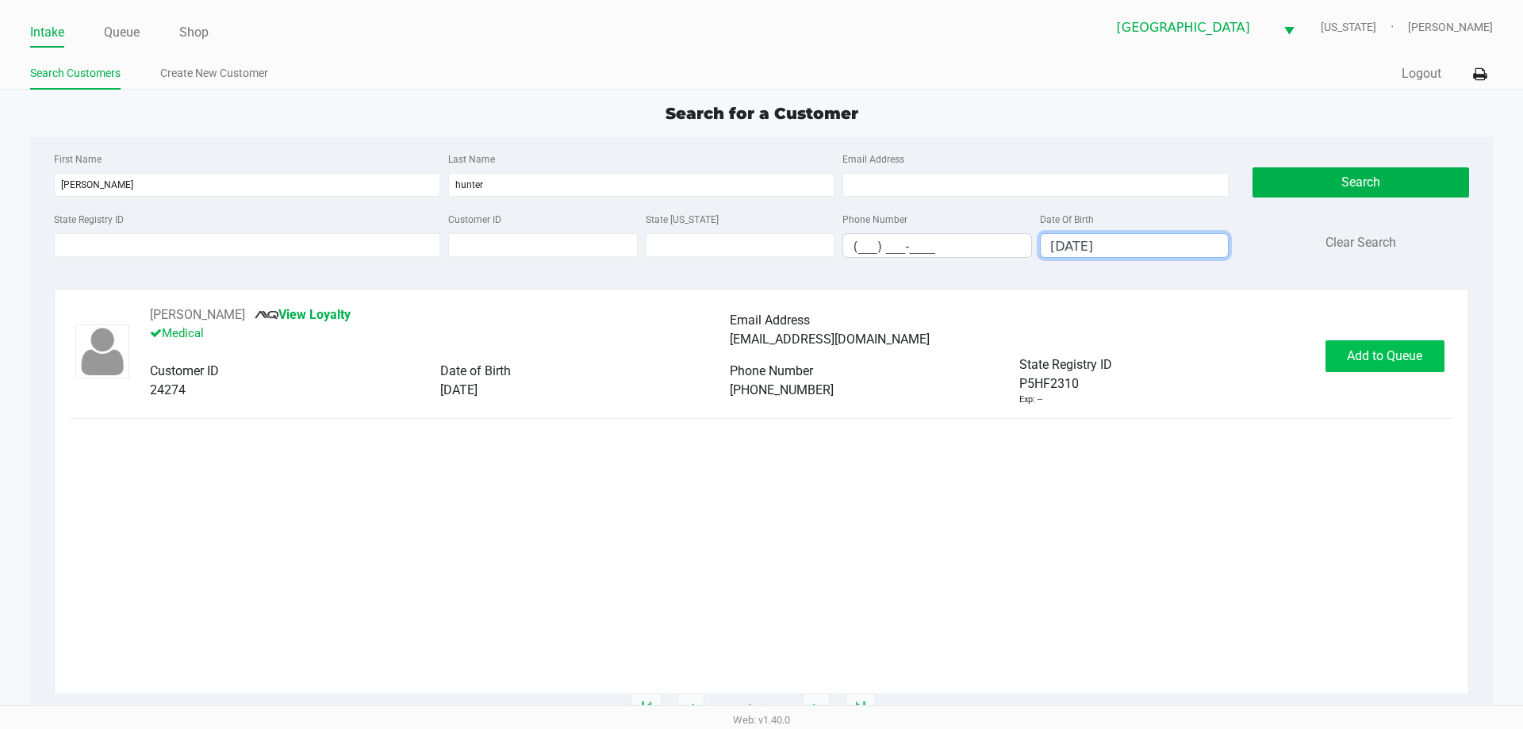
type input "07/19/1968"
click at [1371, 349] on span "Add to Queue" at bounding box center [1384, 355] width 75 height 15
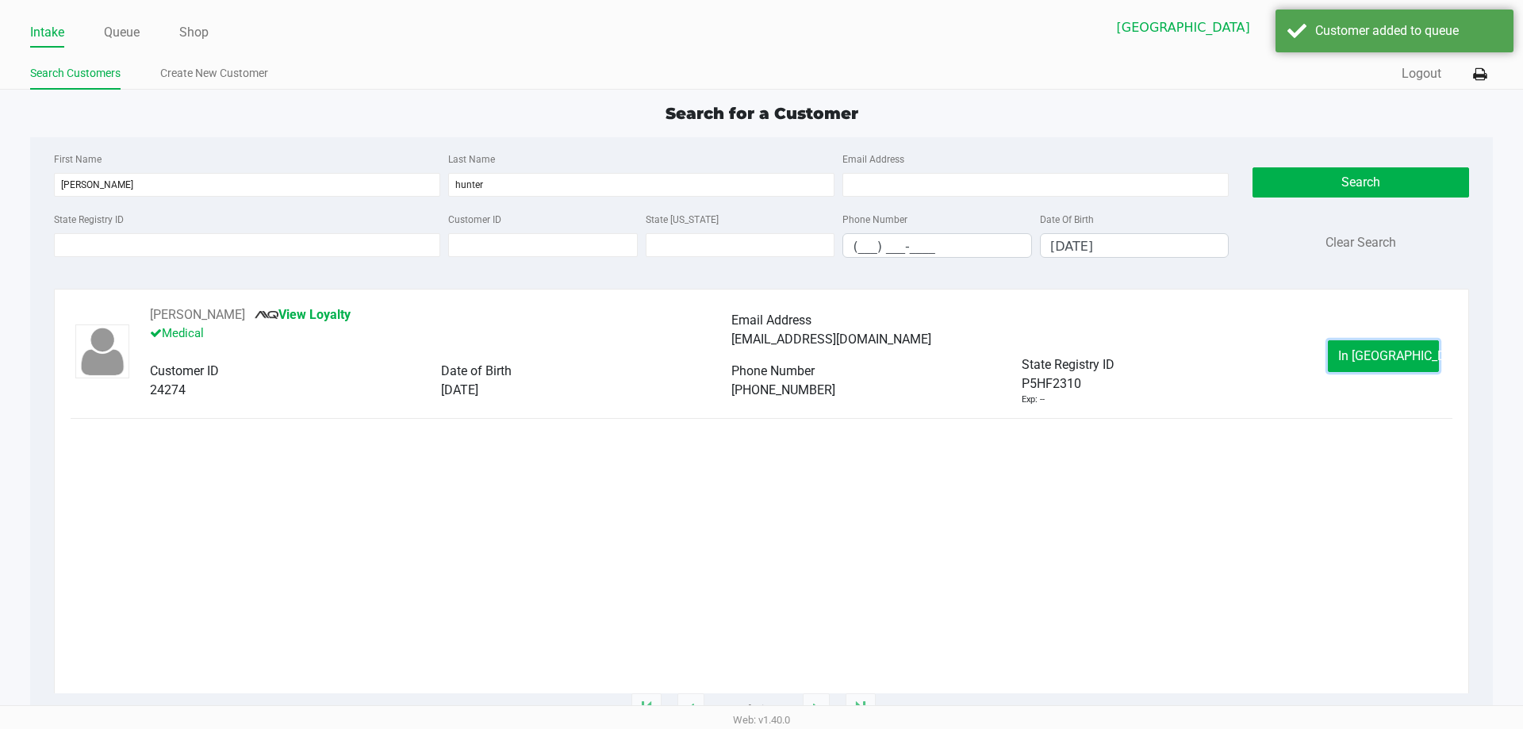
click at [1370, 350] on span "In Queue" at bounding box center [1404, 355] width 133 height 15
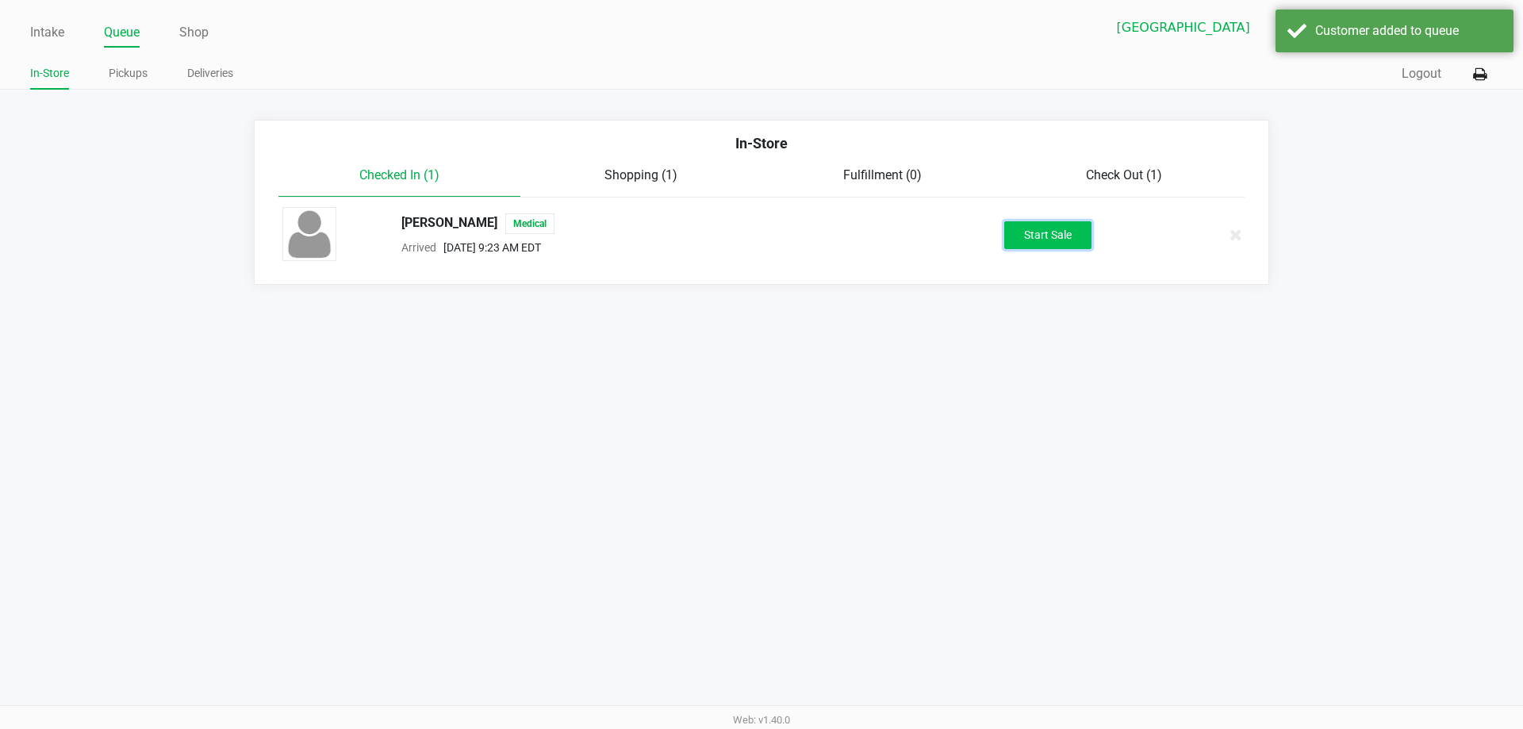
click at [1065, 243] on button "Start Sale" at bounding box center [1047, 235] width 87 height 28
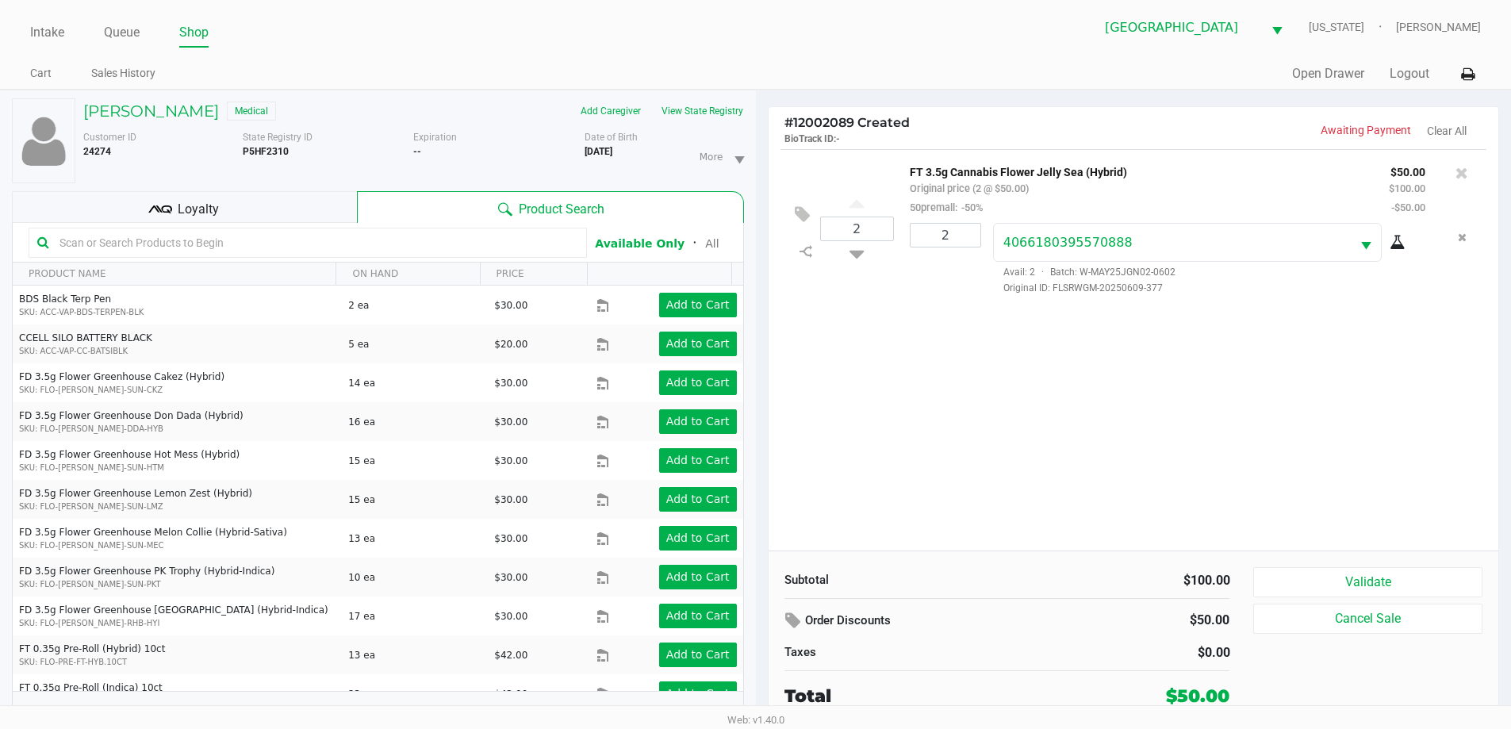
scroll to position [17, 0]
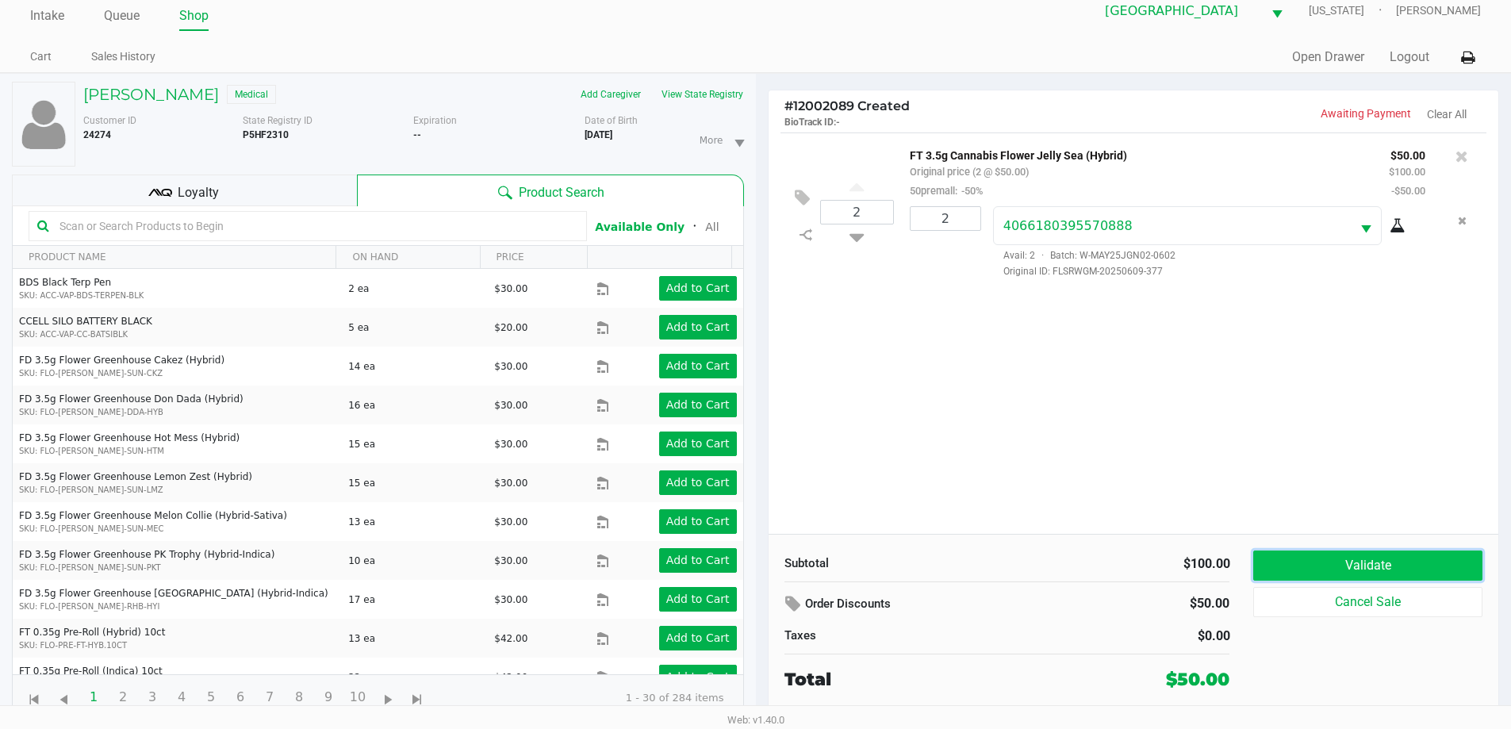
click at [1332, 561] on button "Validate" at bounding box center [1367, 565] width 228 height 30
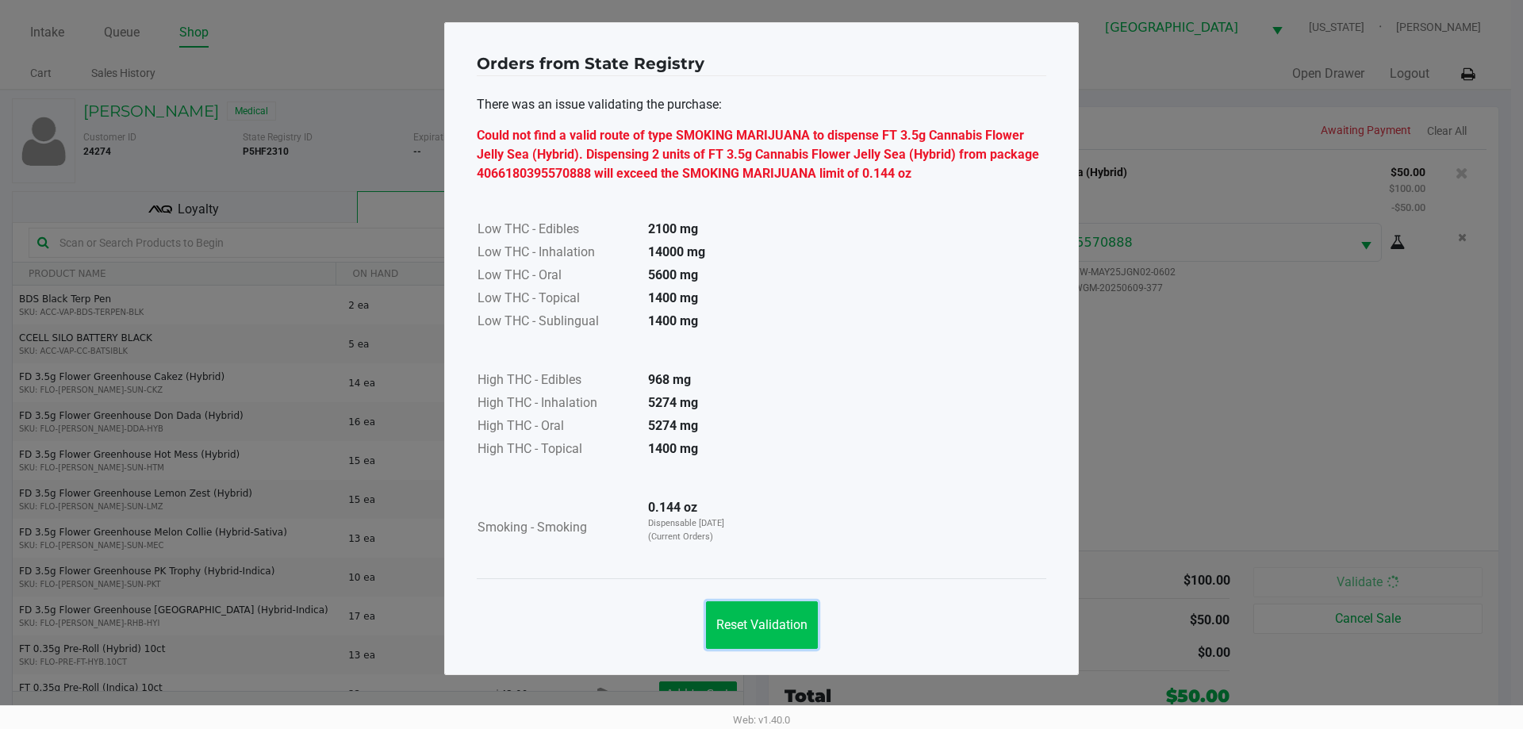
click at [759, 621] on span "Reset Validation" at bounding box center [761, 624] width 91 height 15
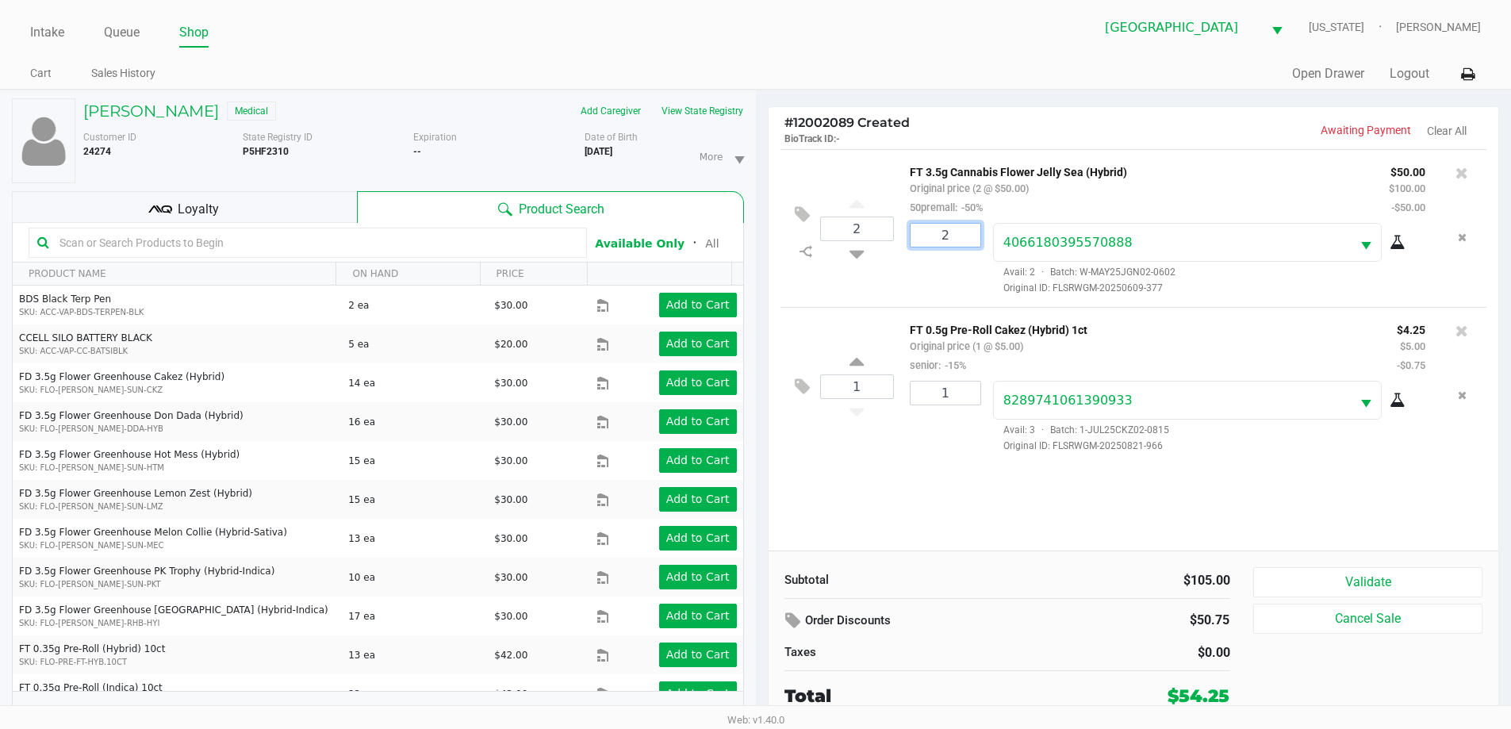
click at [946, 242] on input "2" at bounding box center [945, 235] width 70 height 23
type input "1"
click at [957, 274] on div "Melissa Hunter Medical Add Caregiver View State Registry Customer ID 24274 Stat…" at bounding box center [755, 418] width 1511 height 656
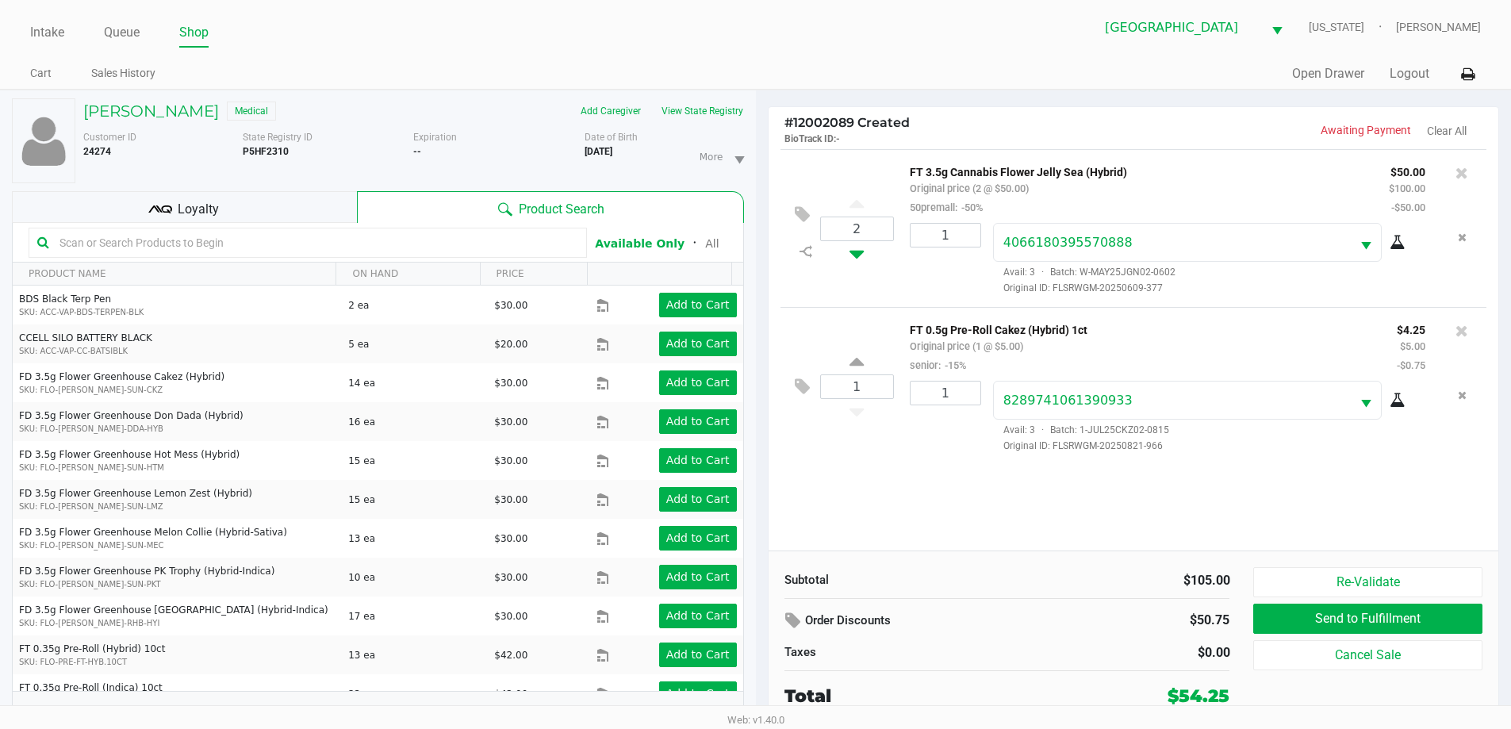
click at [864, 255] on icon at bounding box center [856, 251] width 14 height 20
type input "1"
click at [935, 277] on div at bounding box center [755, 398] width 1511 height 459
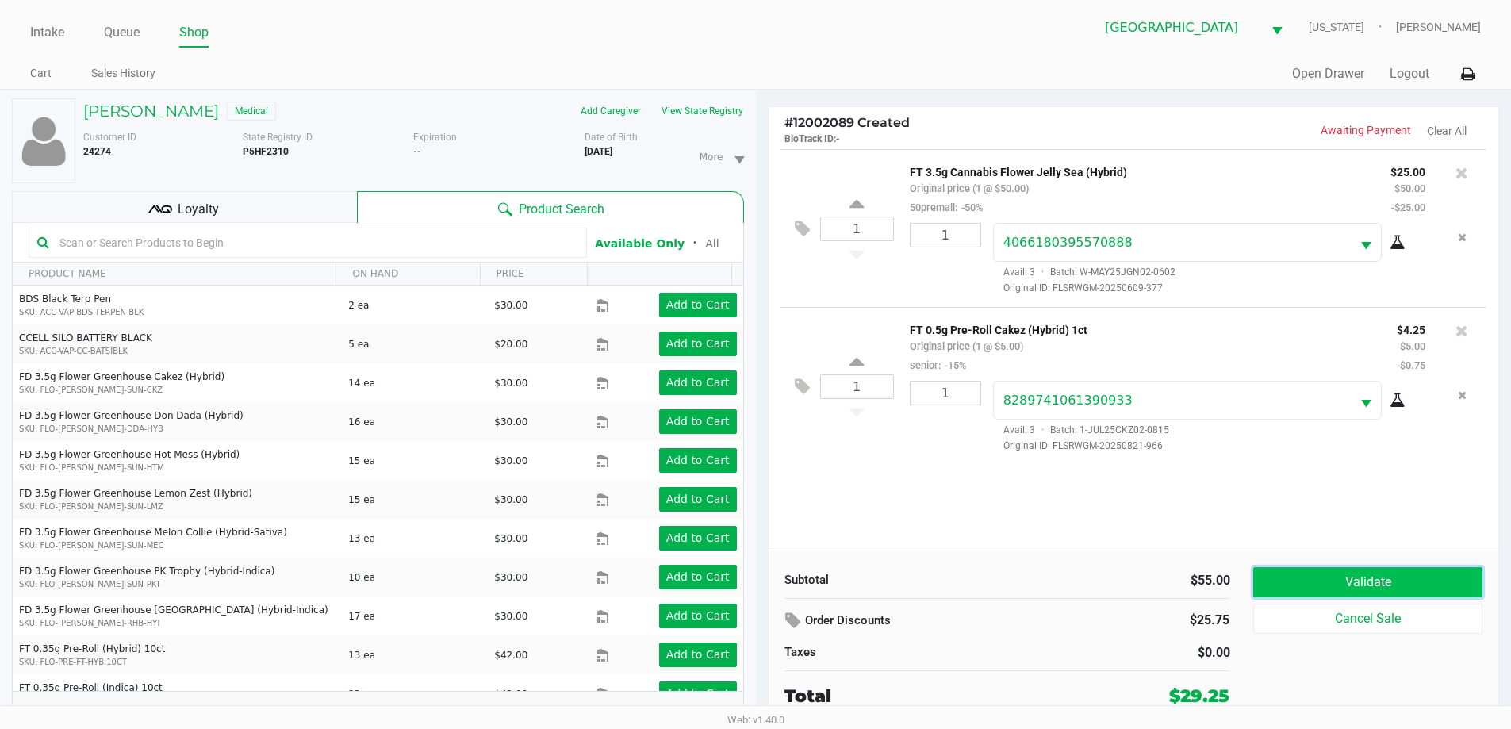
click at [1381, 581] on button "Validate" at bounding box center [1367, 582] width 228 height 30
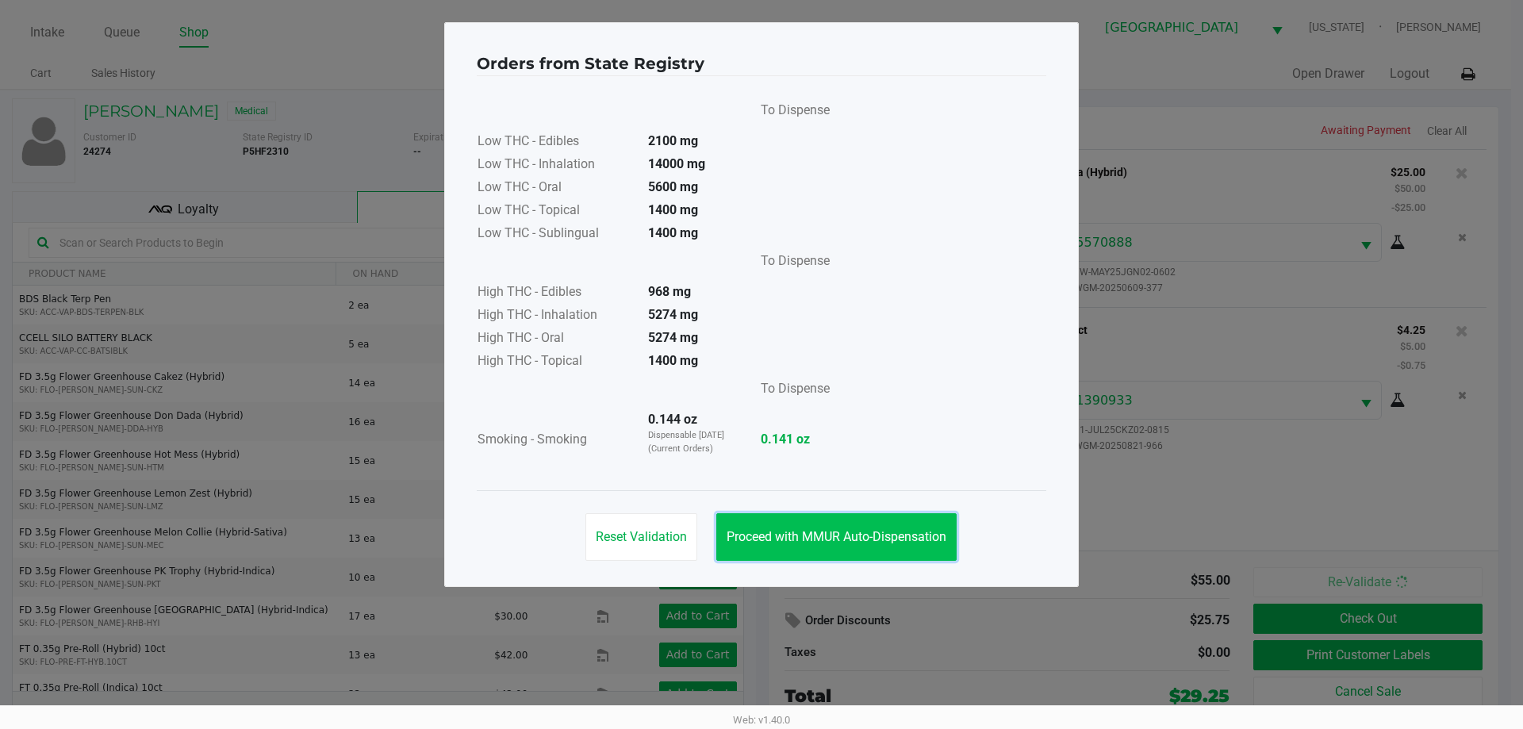
click at [881, 527] on button "Proceed with MMUR Auto-Dispensation" at bounding box center [836, 537] width 240 height 48
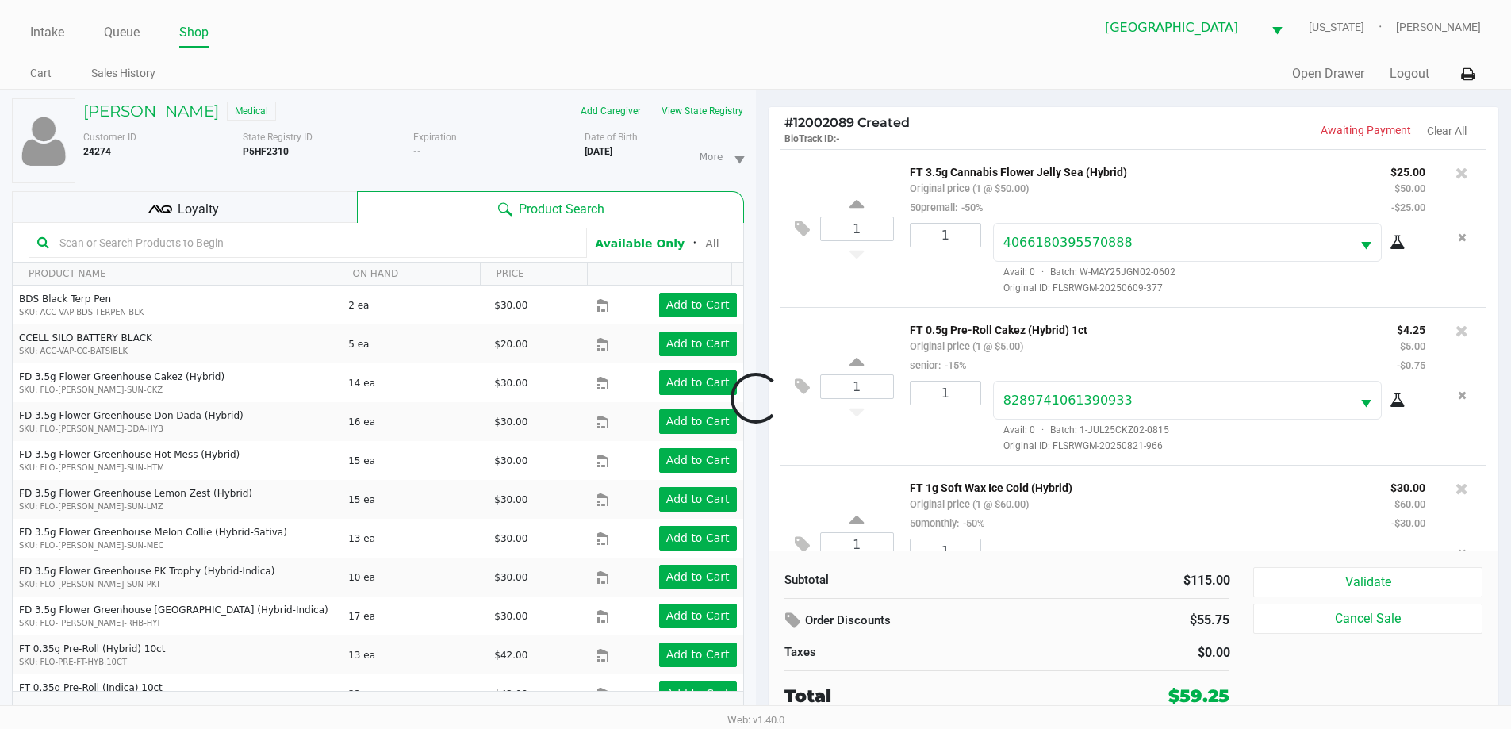
scroll to position [75, 0]
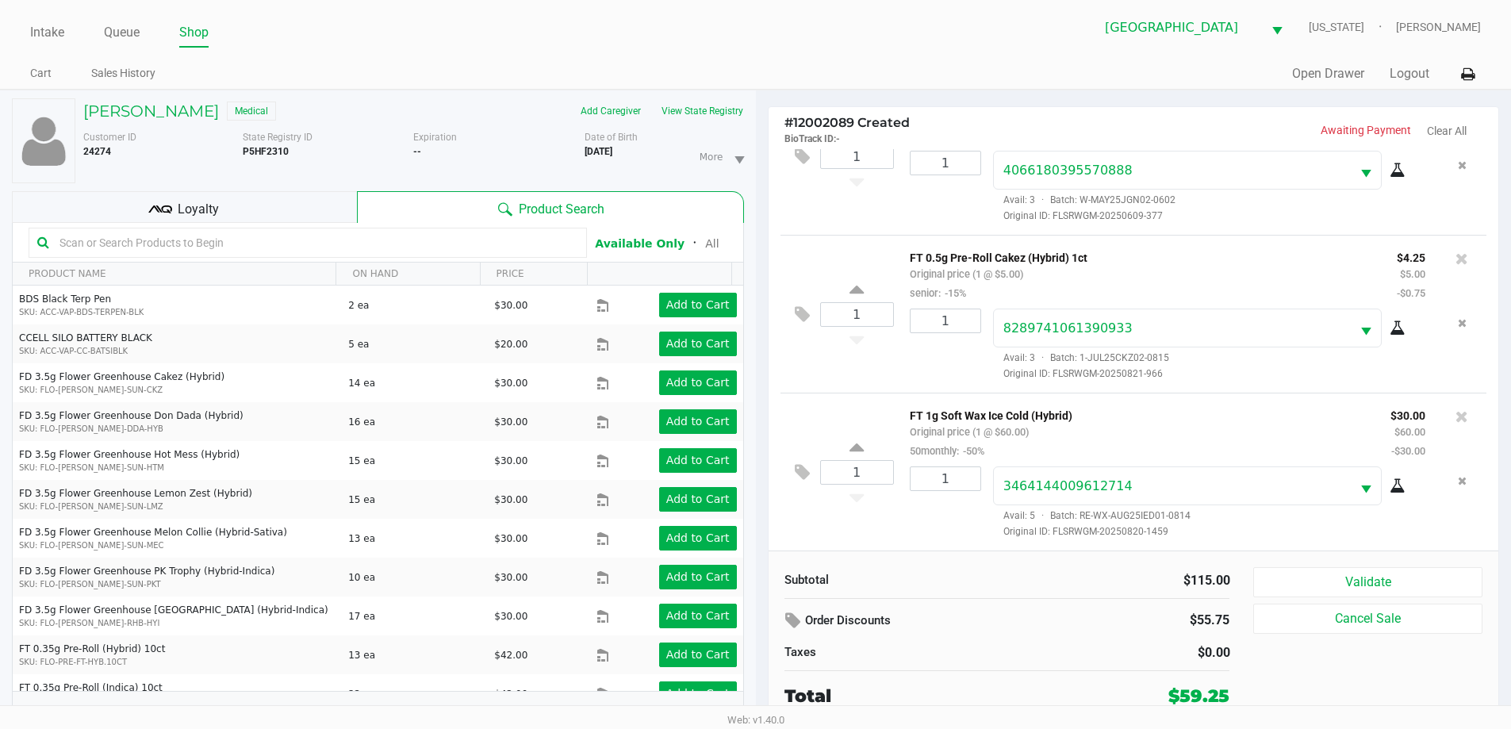
click at [1268, 126] on p "Awaiting Payment" at bounding box center [1272, 130] width 278 height 17
click at [728, 117] on button "View State Registry" at bounding box center [697, 110] width 93 height 25
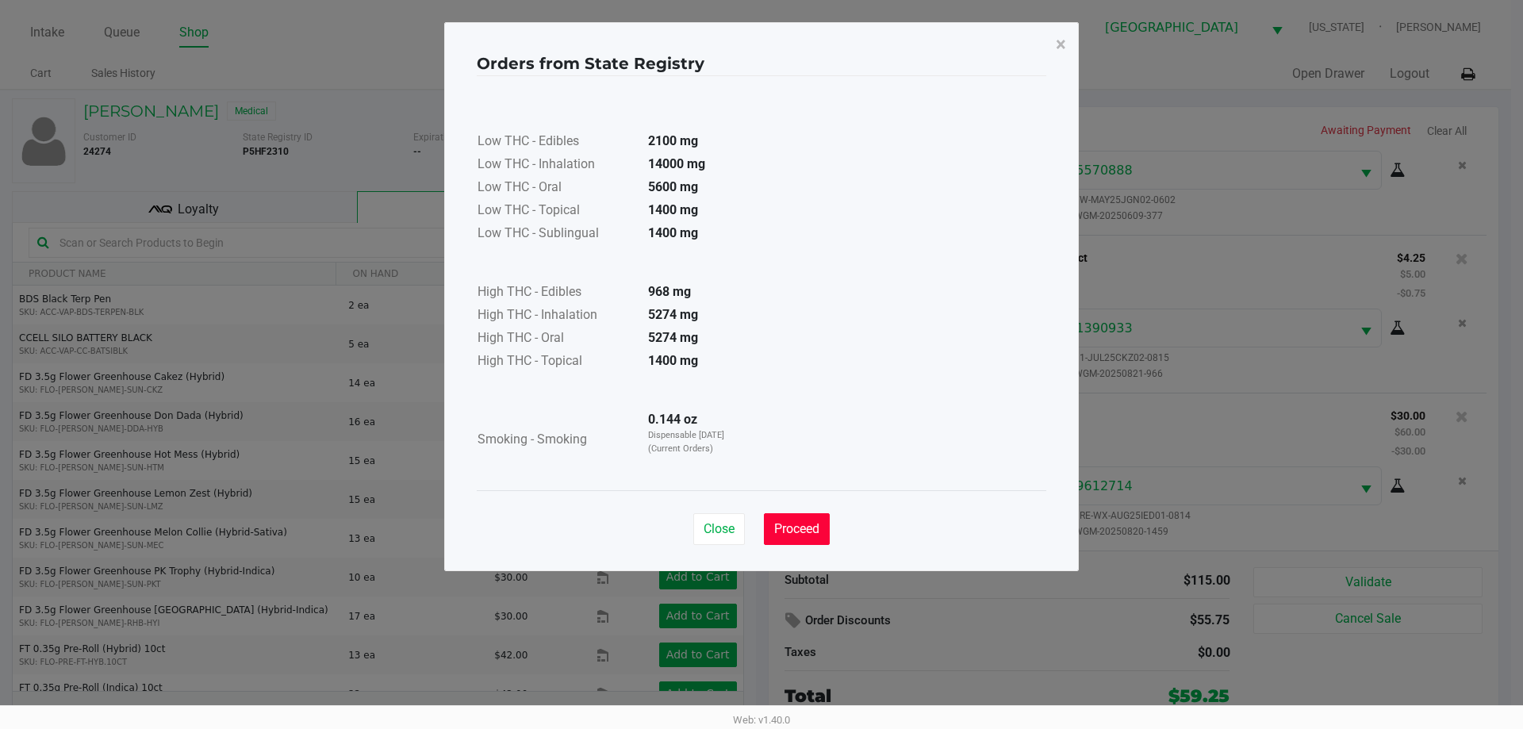
click at [796, 529] on span "Proceed" at bounding box center [796, 528] width 45 height 15
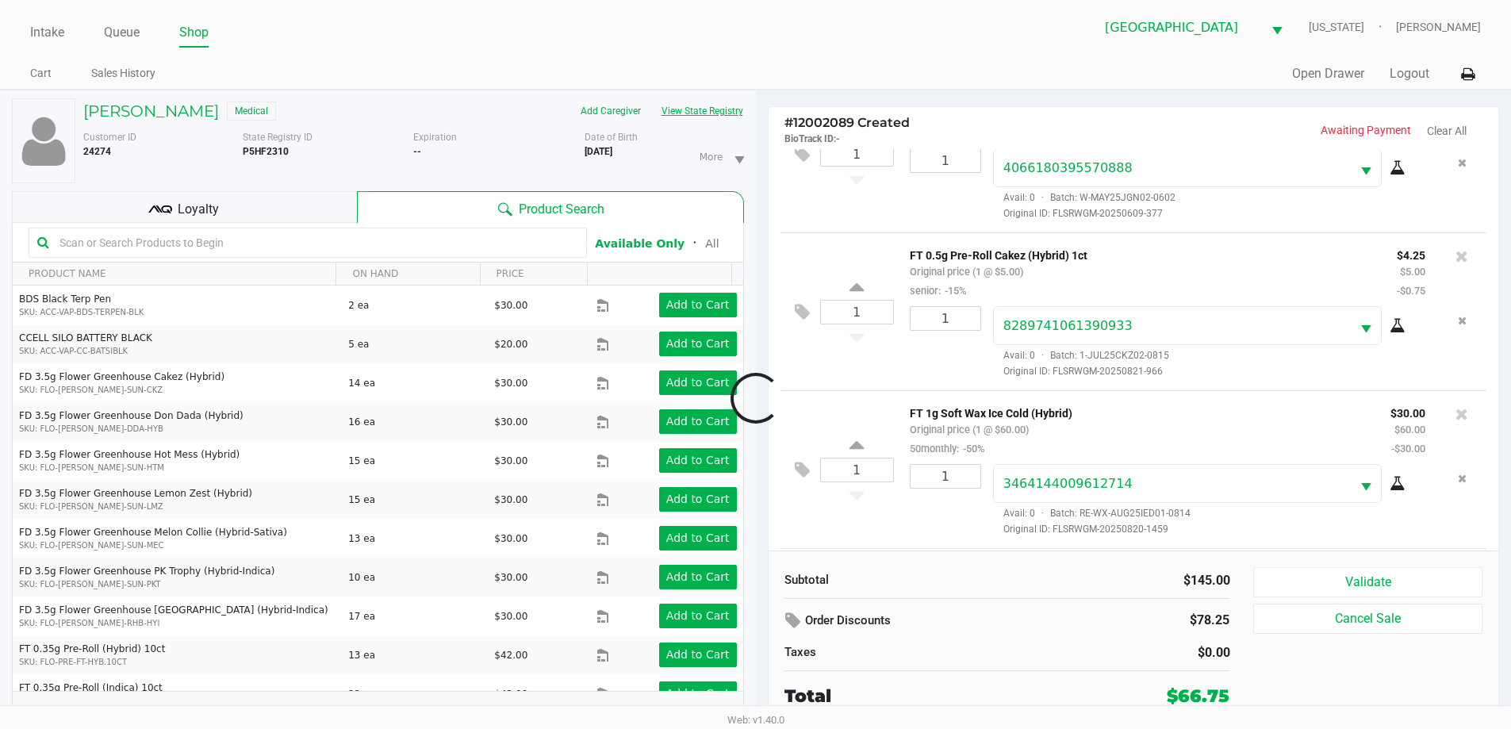
scroll to position [233, 0]
click at [227, 200] on div "Loyalty" at bounding box center [184, 207] width 345 height 32
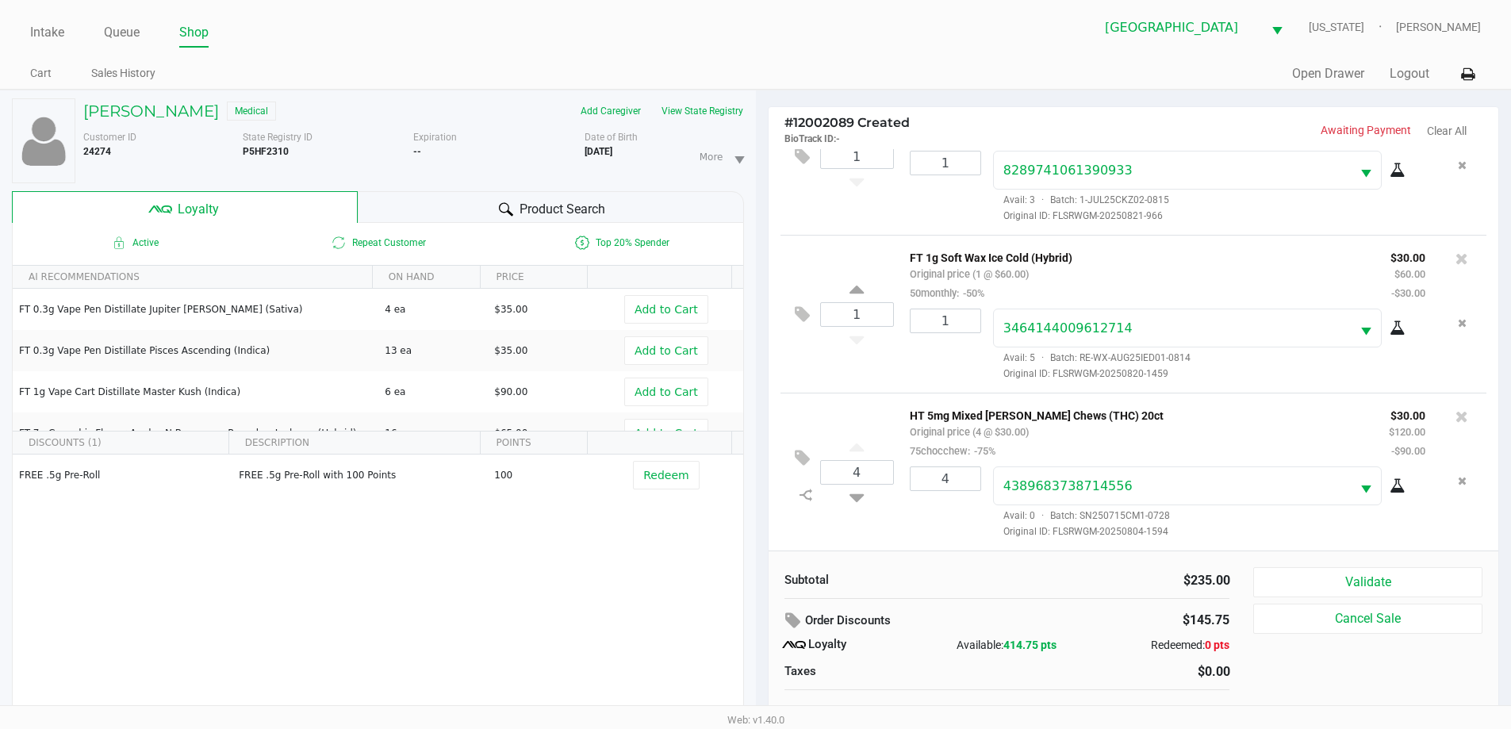
click at [442, 205] on div "Product Search" at bounding box center [551, 207] width 386 height 32
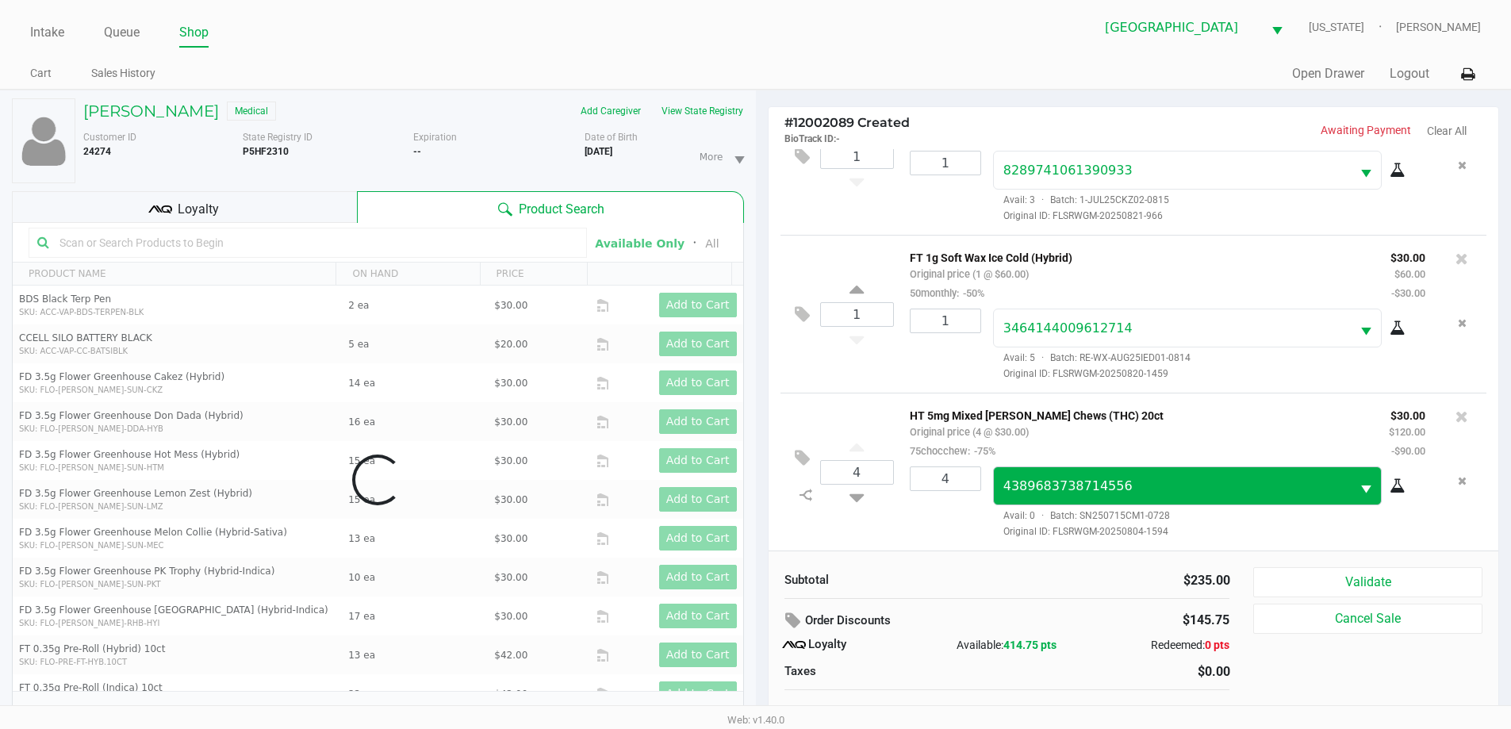
scroll to position [17, 0]
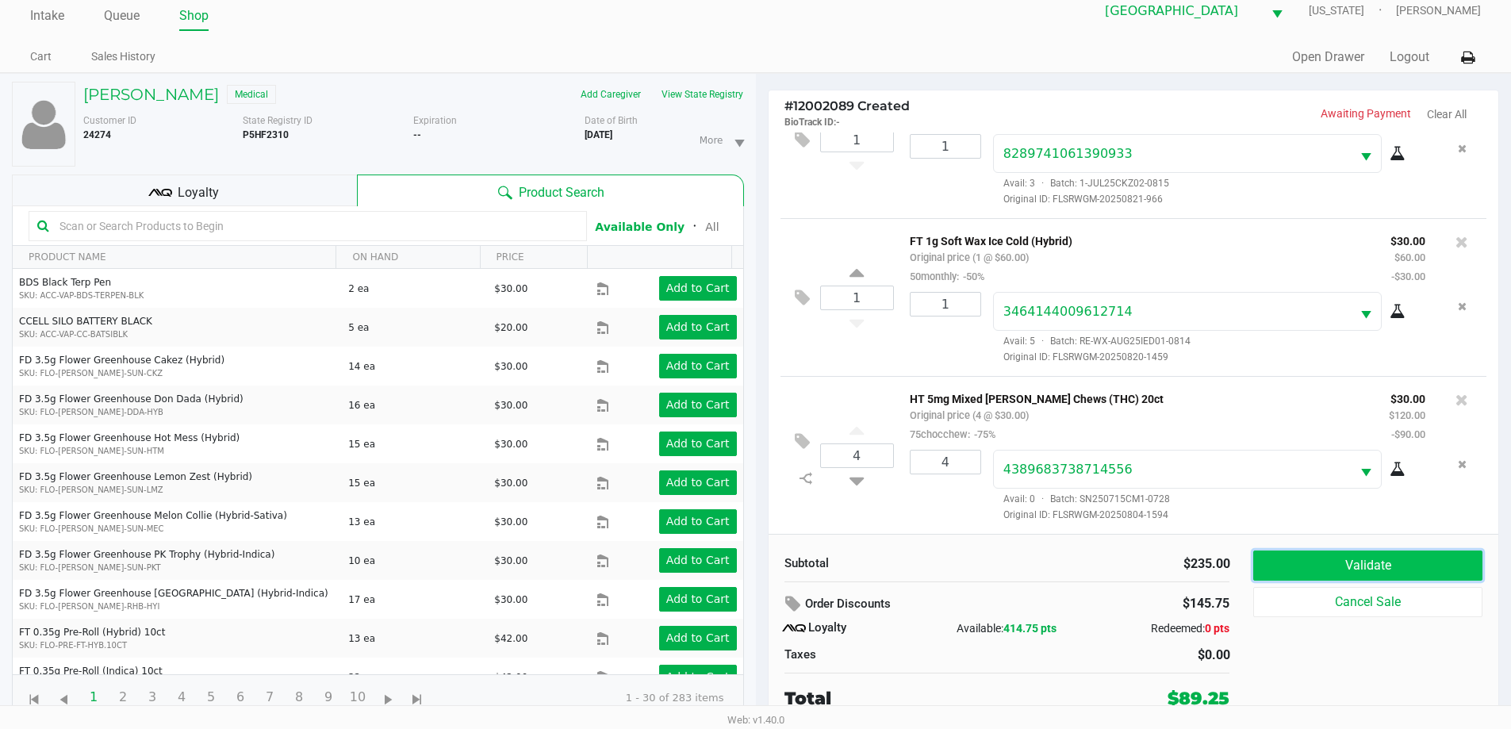
click at [1337, 575] on button "Validate" at bounding box center [1367, 565] width 228 height 30
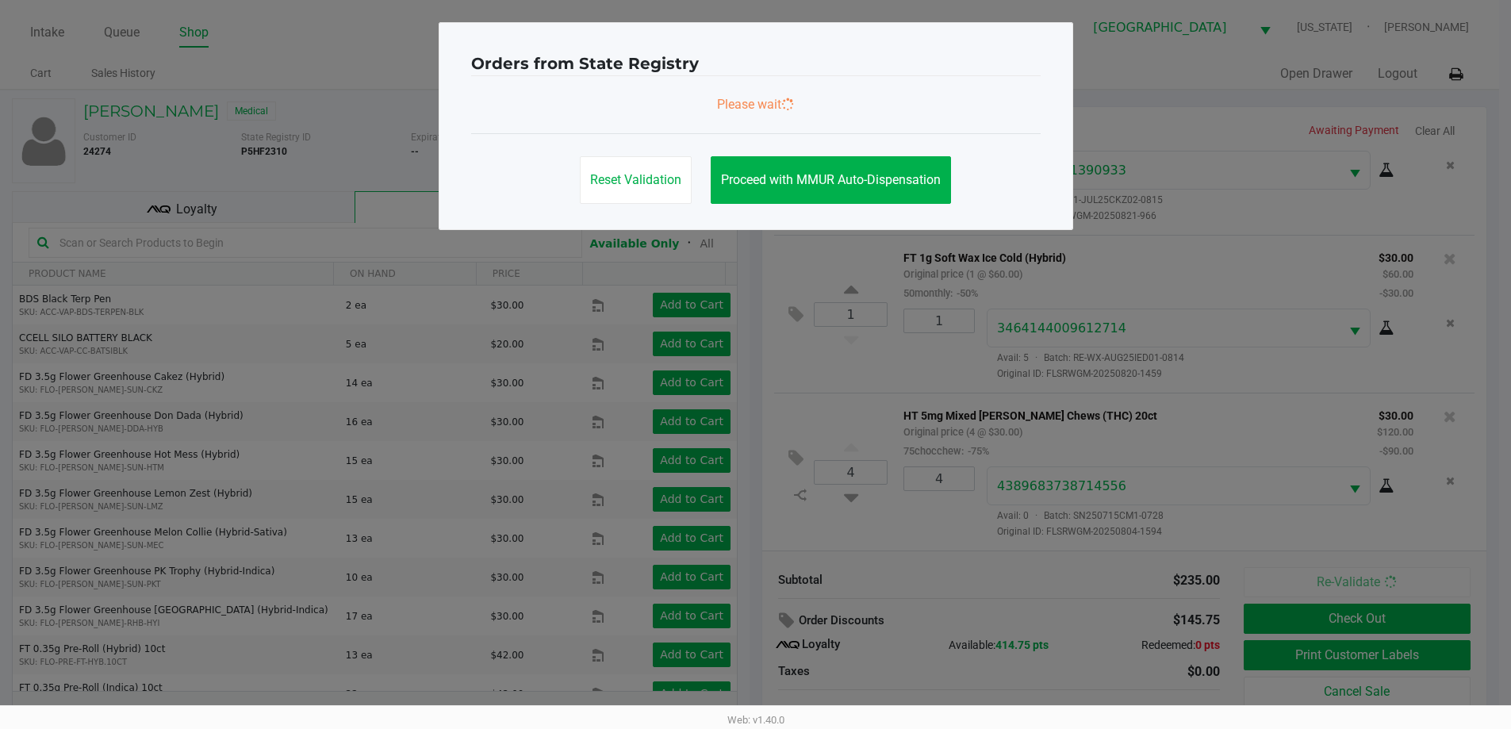
scroll to position [0, 0]
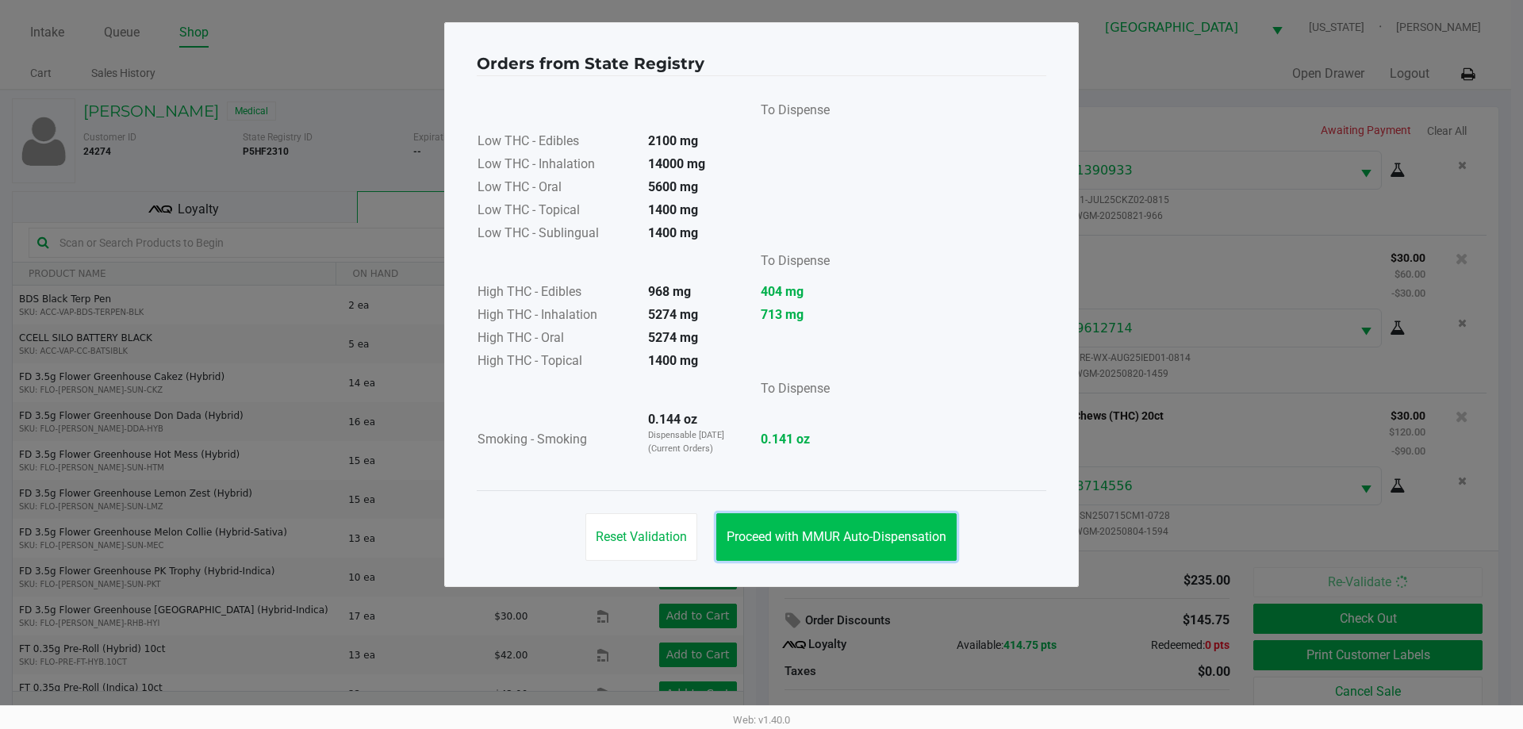
click at [902, 553] on button "Proceed with MMUR Auto-Dispensation" at bounding box center [836, 537] width 240 height 48
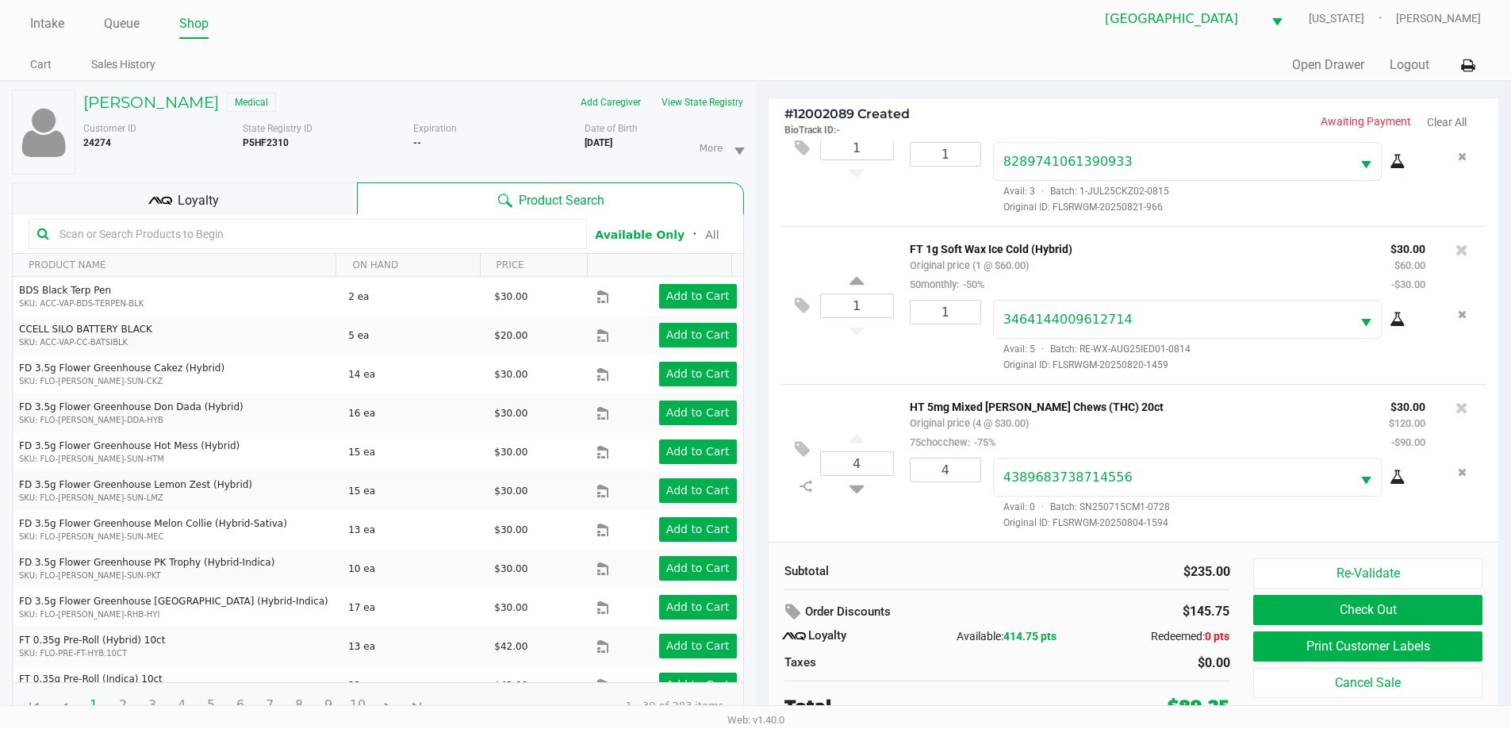
scroll to position [17, 0]
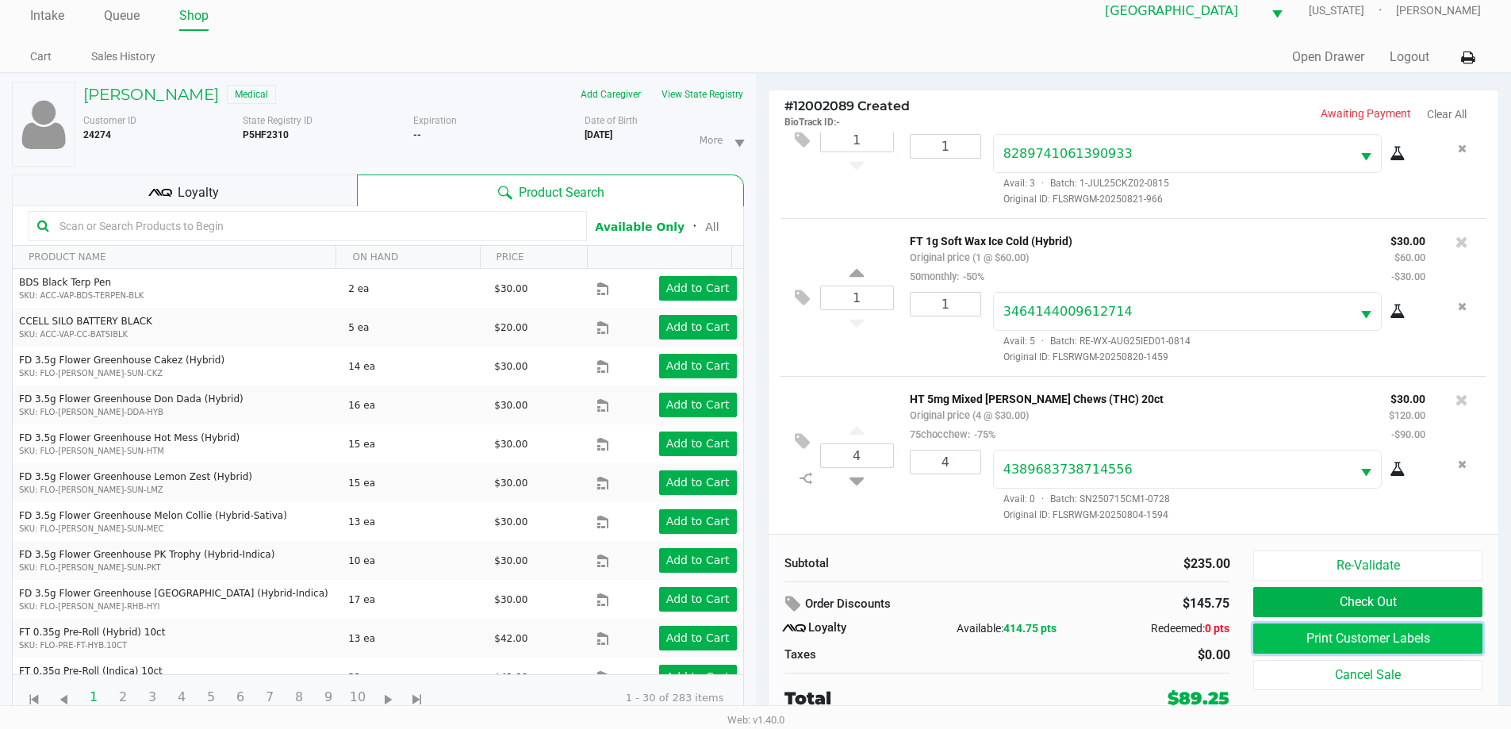
click at [1299, 630] on button "Print Customer Labels" at bounding box center [1367, 638] width 228 height 30
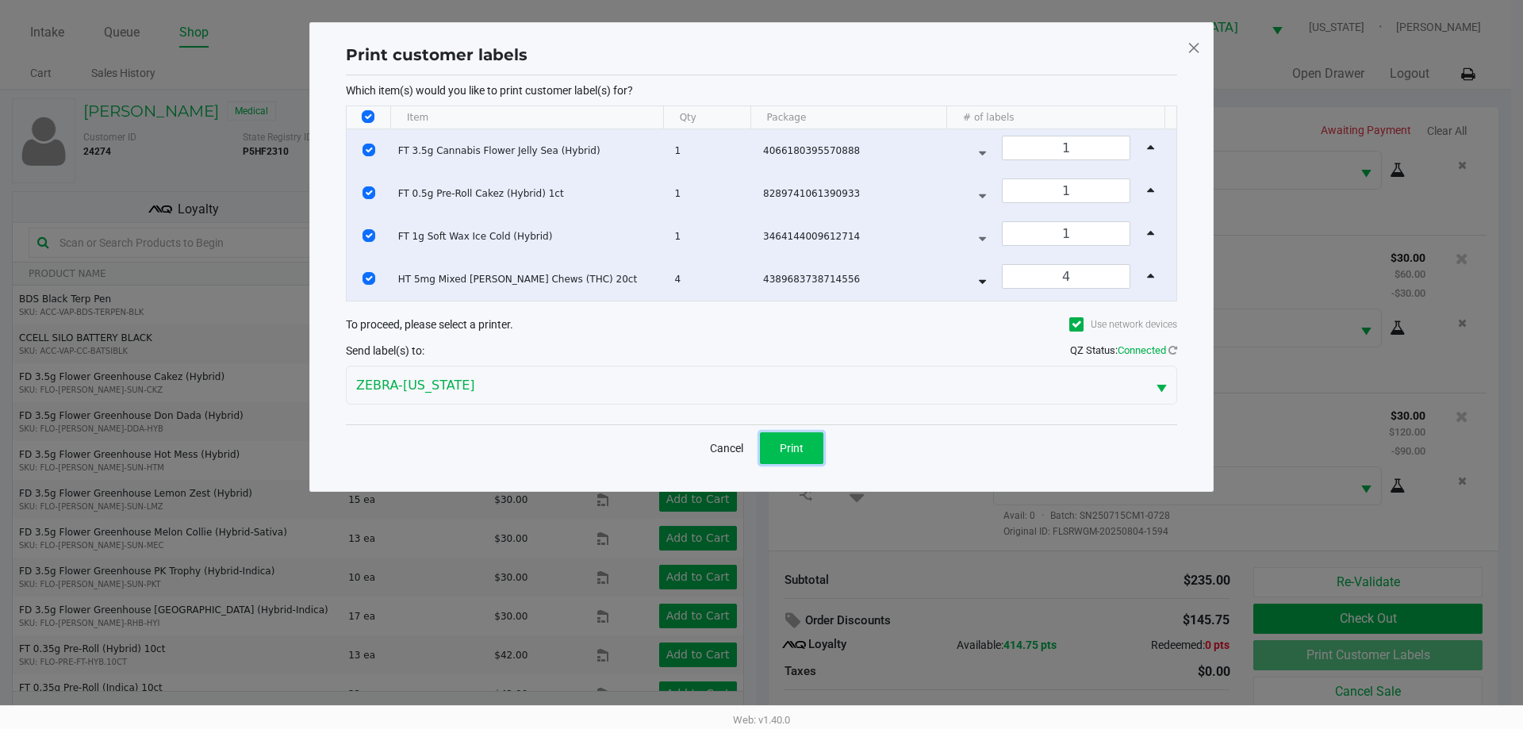
drag, startPoint x: 822, startPoint y: 446, endPoint x: 961, endPoint y: 499, distance: 149.1
click at [820, 446] on button "Print" at bounding box center [791, 448] width 63 height 32
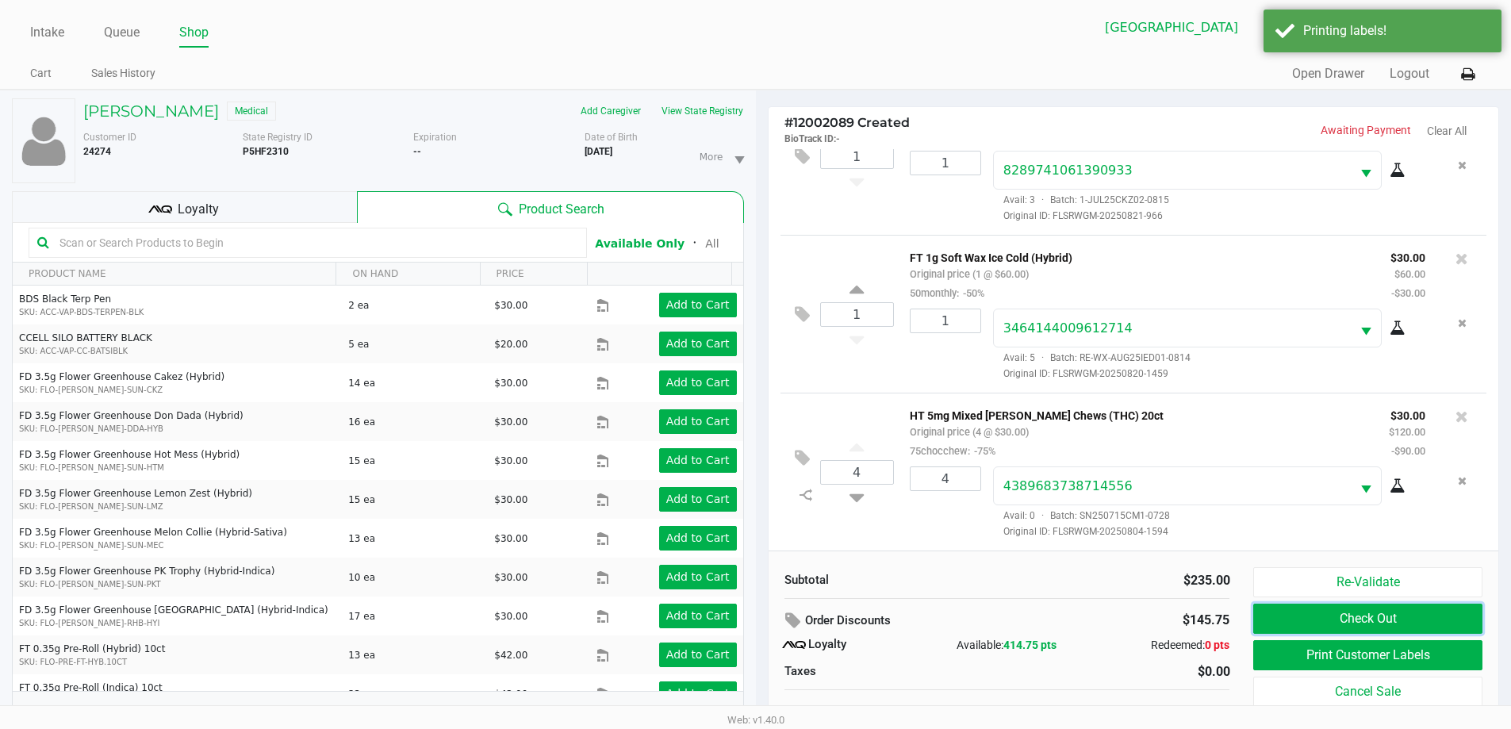
click at [1380, 627] on button "Check Out" at bounding box center [1367, 618] width 228 height 30
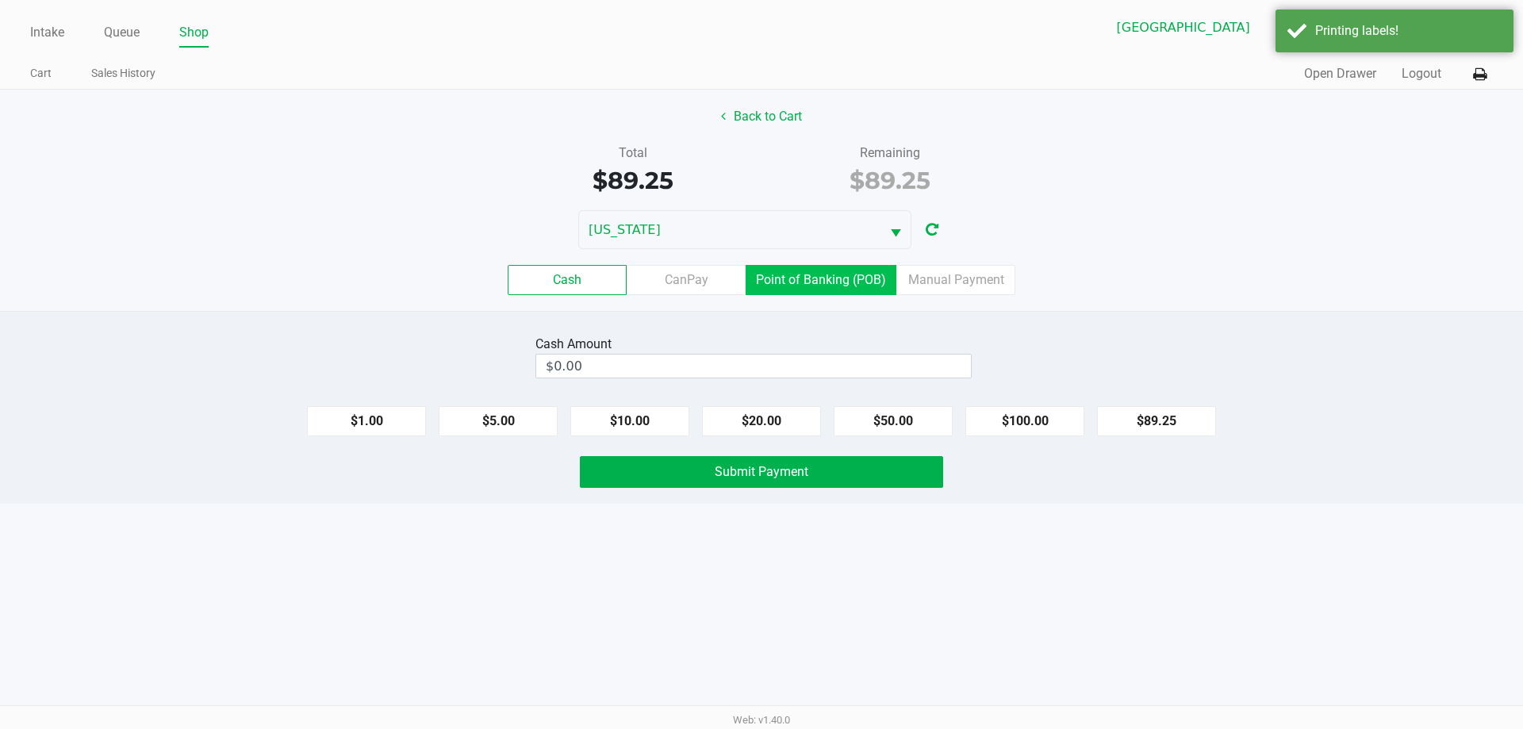
click at [870, 275] on label "Point of Banking (POB)" at bounding box center [820, 280] width 151 height 30
click at [0, 0] on 7 "Point of Banking (POB)" at bounding box center [0, 0] width 0 height 0
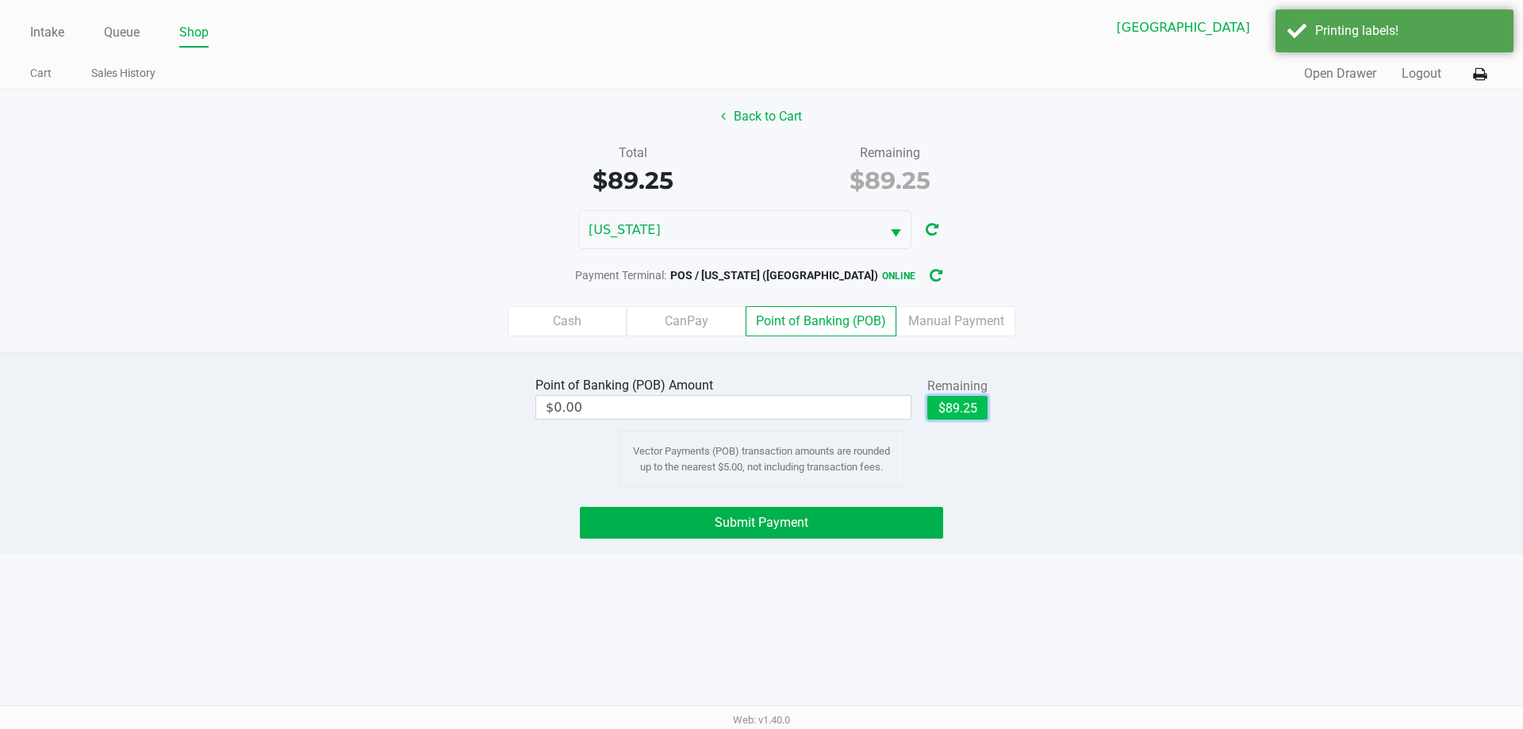
click at [958, 417] on button "$89.25" at bounding box center [957, 408] width 60 height 24
type input "$89.25"
click at [929, 523] on button "Submit Payment" at bounding box center [761, 523] width 363 height 32
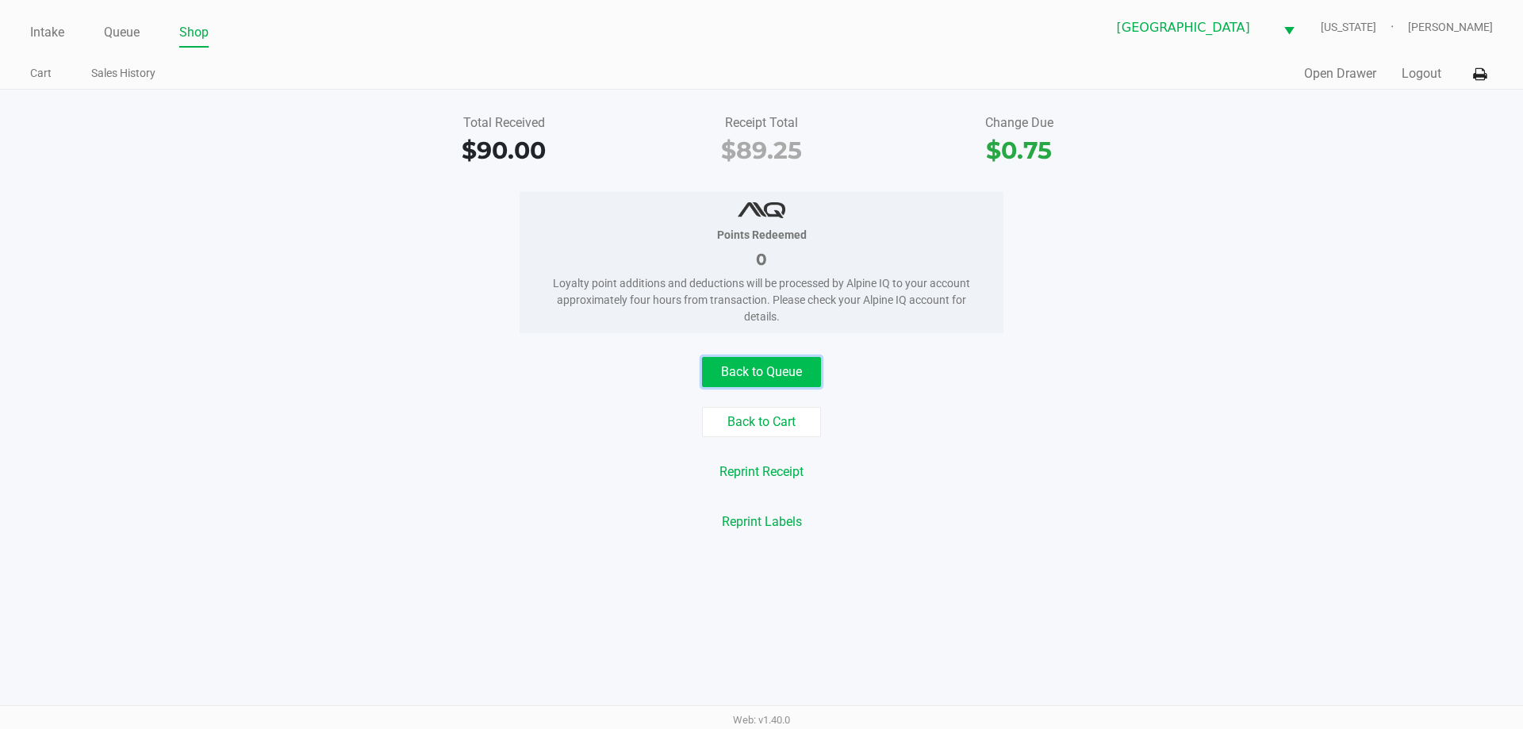
click at [793, 366] on button "Back to Queue" at bounding box center [761, 372] width 119 height 30
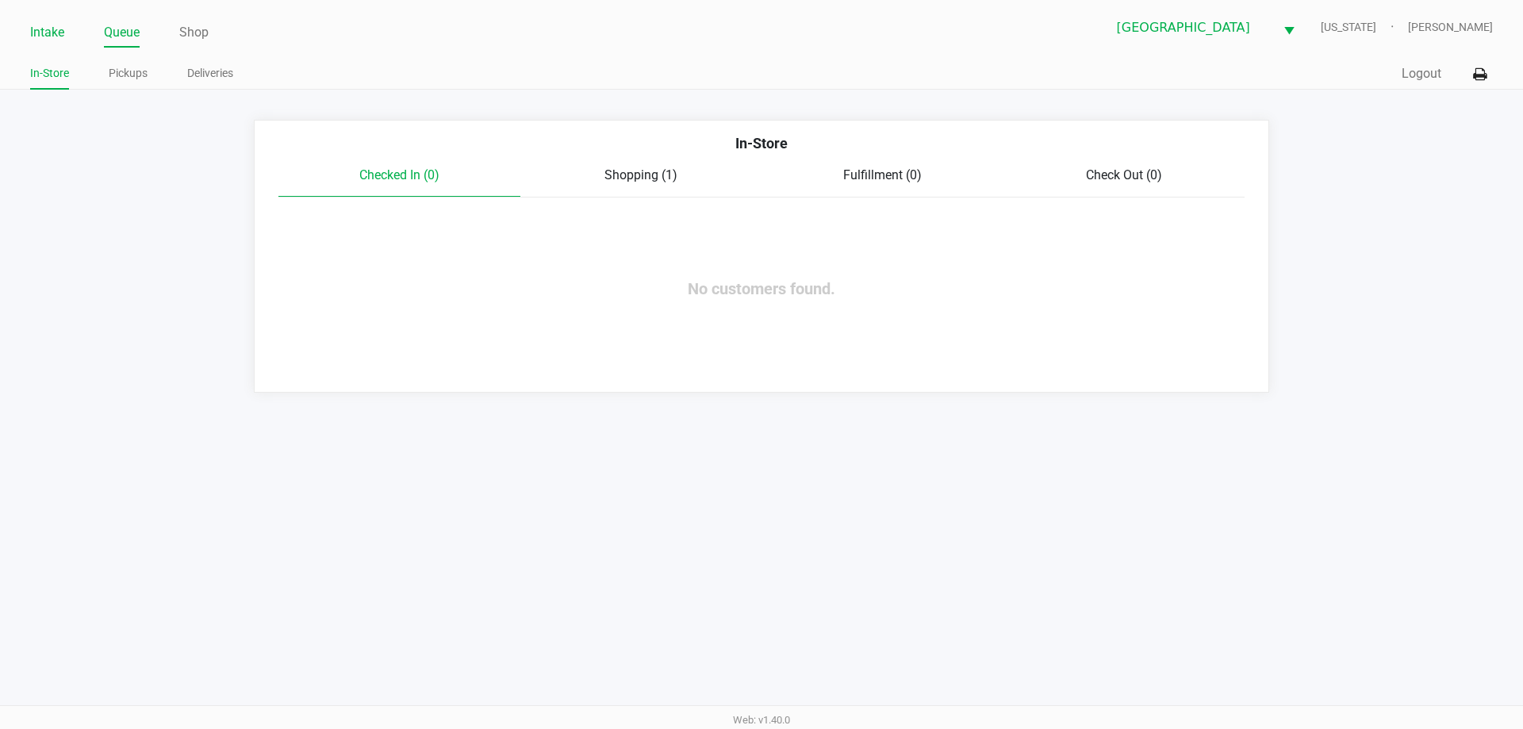
click at [56, 34] on link "Intake" at bounding box center [47, 32] width 34 height 22
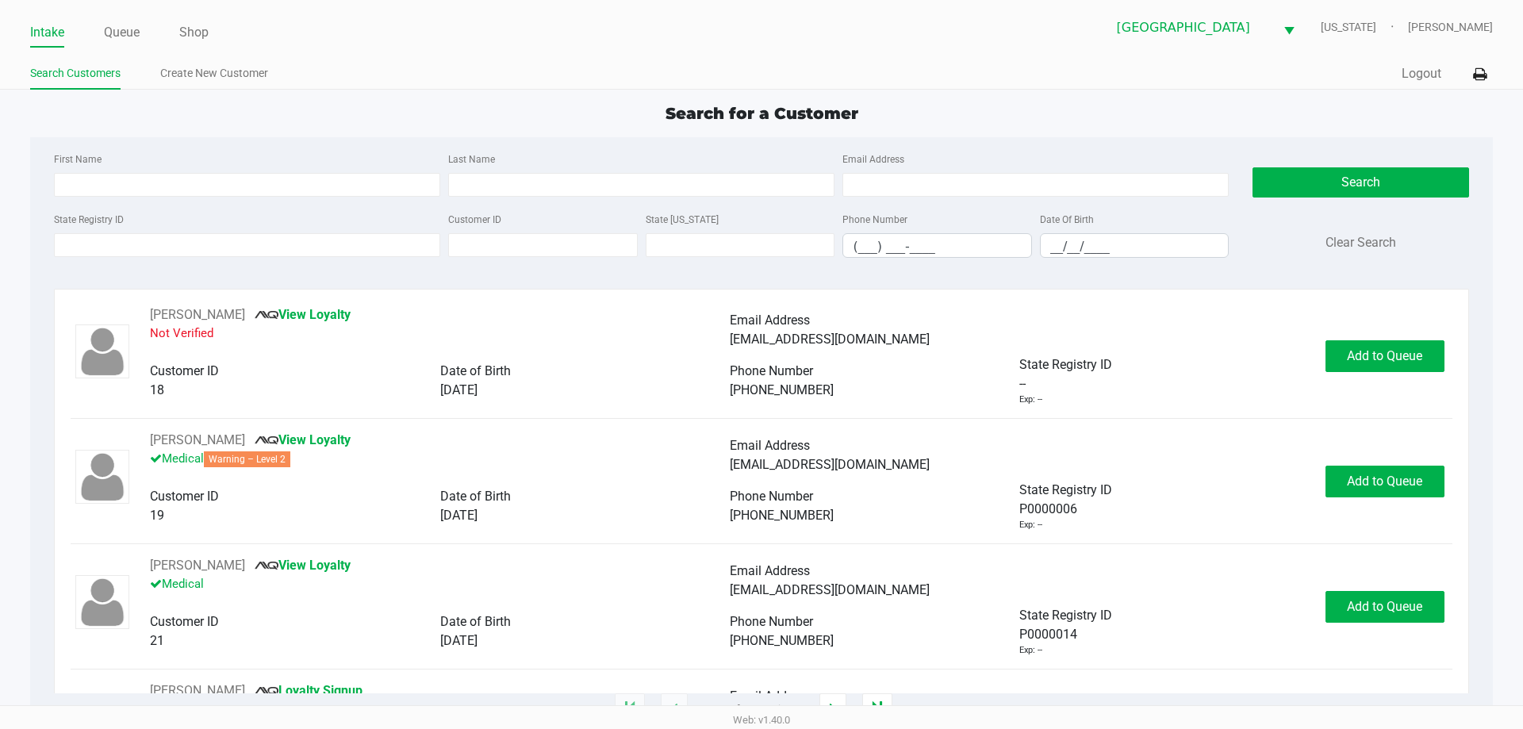
click at [387, 52] on div "Intake Queue Shop Palm Coast WC VERMONT Mark Serrano Search Customers Create Ne…" at bounding box center [761, 45] width 1523 height 90
click at [262, 243] on input "State Registry ID" at bounding box center [247, 245] width 386 height 24
type input "P"
click at [280, 198] on div "First Name Last Name Email Address" at bounding box center [641, 179] width 1182 height 60
click at [278, 194] on input "First Name" at bounding box center [247, 185] width 386 height 24
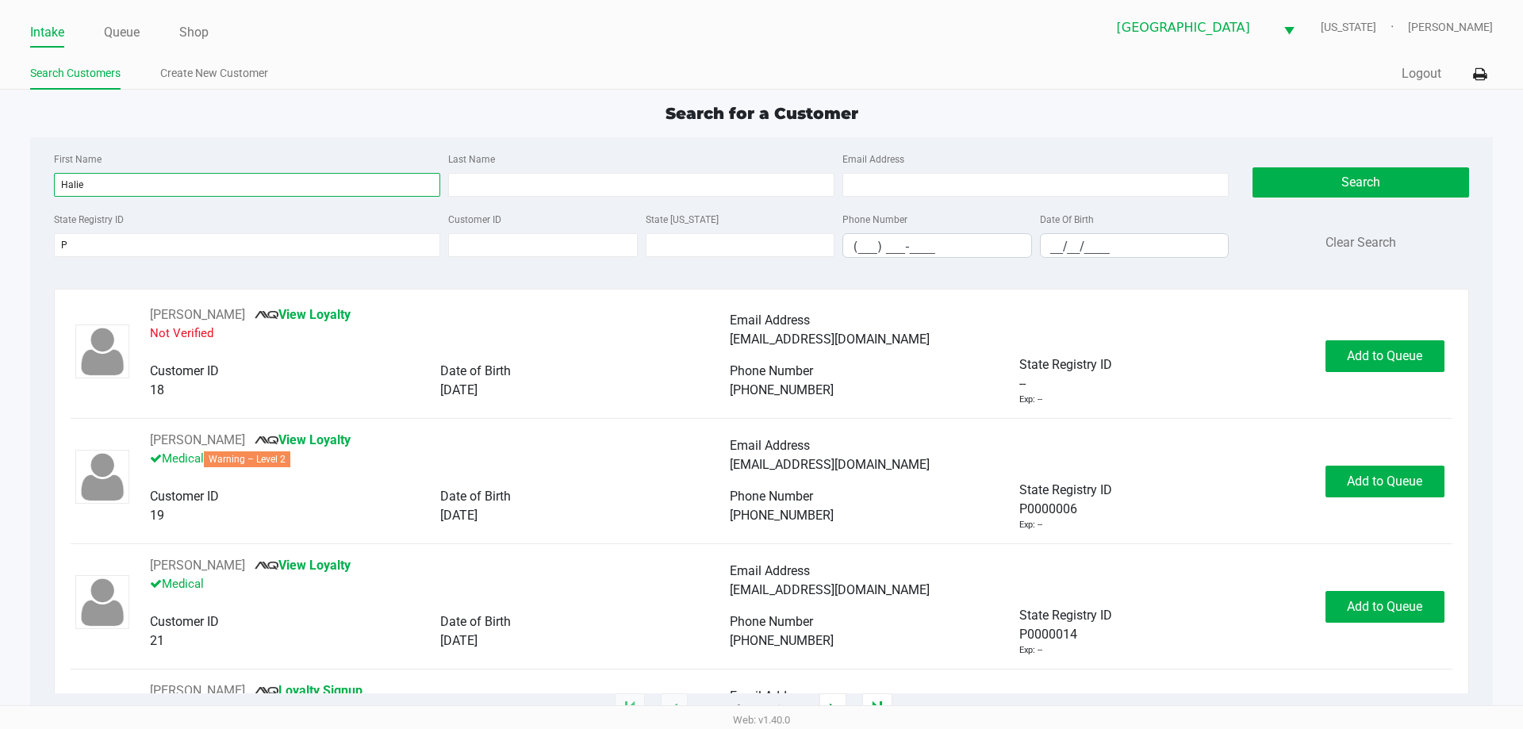
type input "Halie"
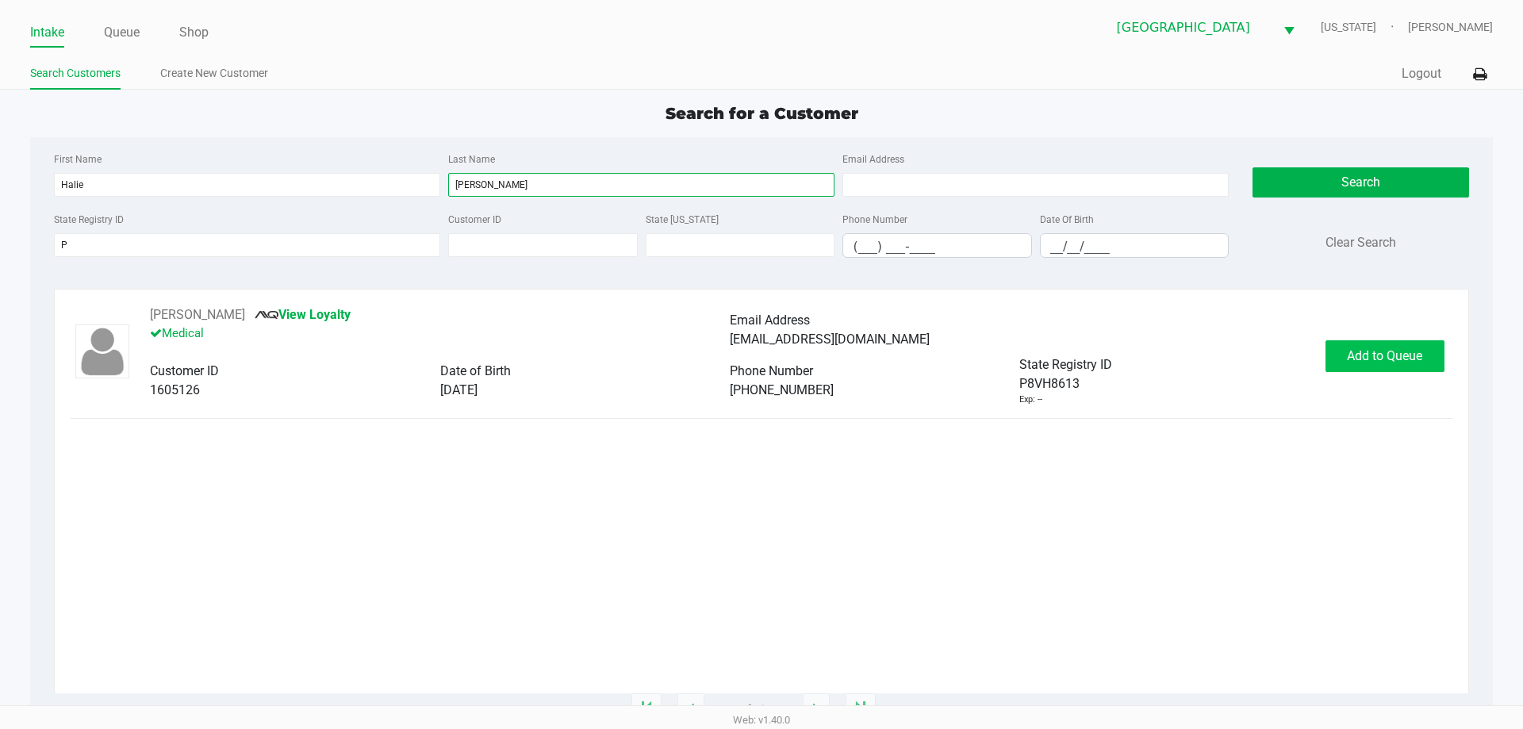
type input "Bither"
click at [1339, 356] on button "Add to Queue" at bounding box center [1384, 356] width 119 height 32
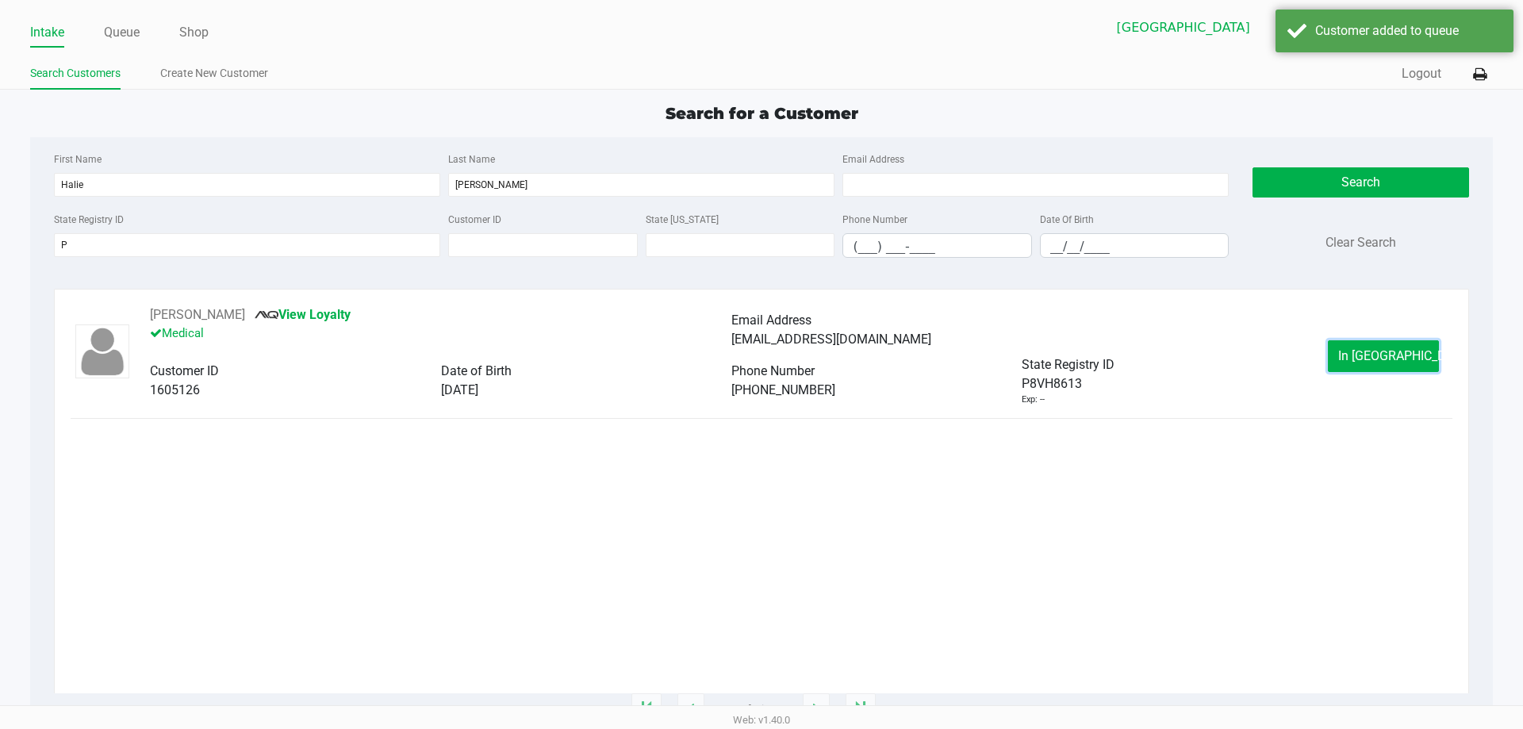
click at [1339, 356] on button "In Queue" at bounding box center [1382, 356] width 111 height 32
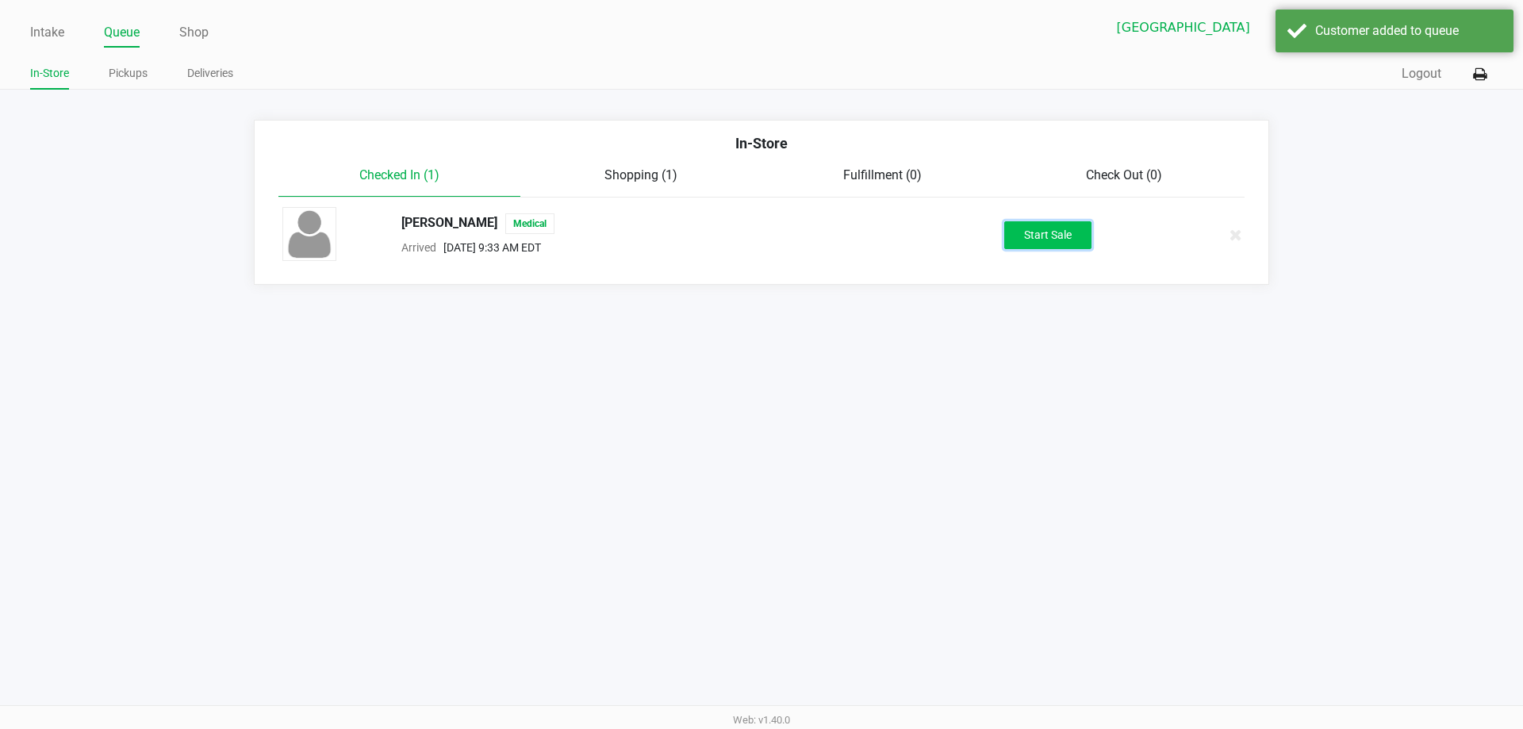
click at [1021, 232] on button "Start Sale" at bounding box center [1047, 235] width 87 height 28
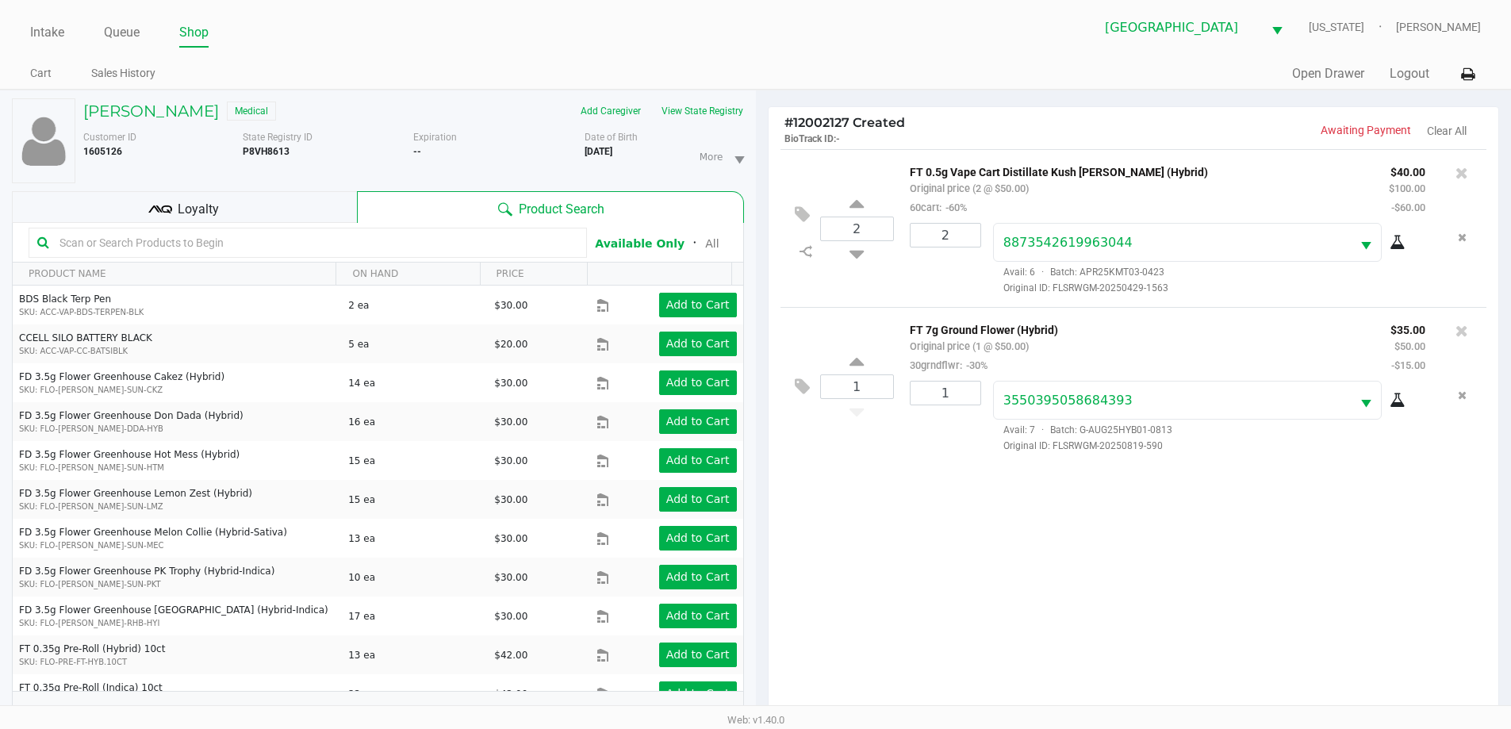
click at [308, 216] on div "Loyalty" at bounding box center [184, 207] width 345 height 32
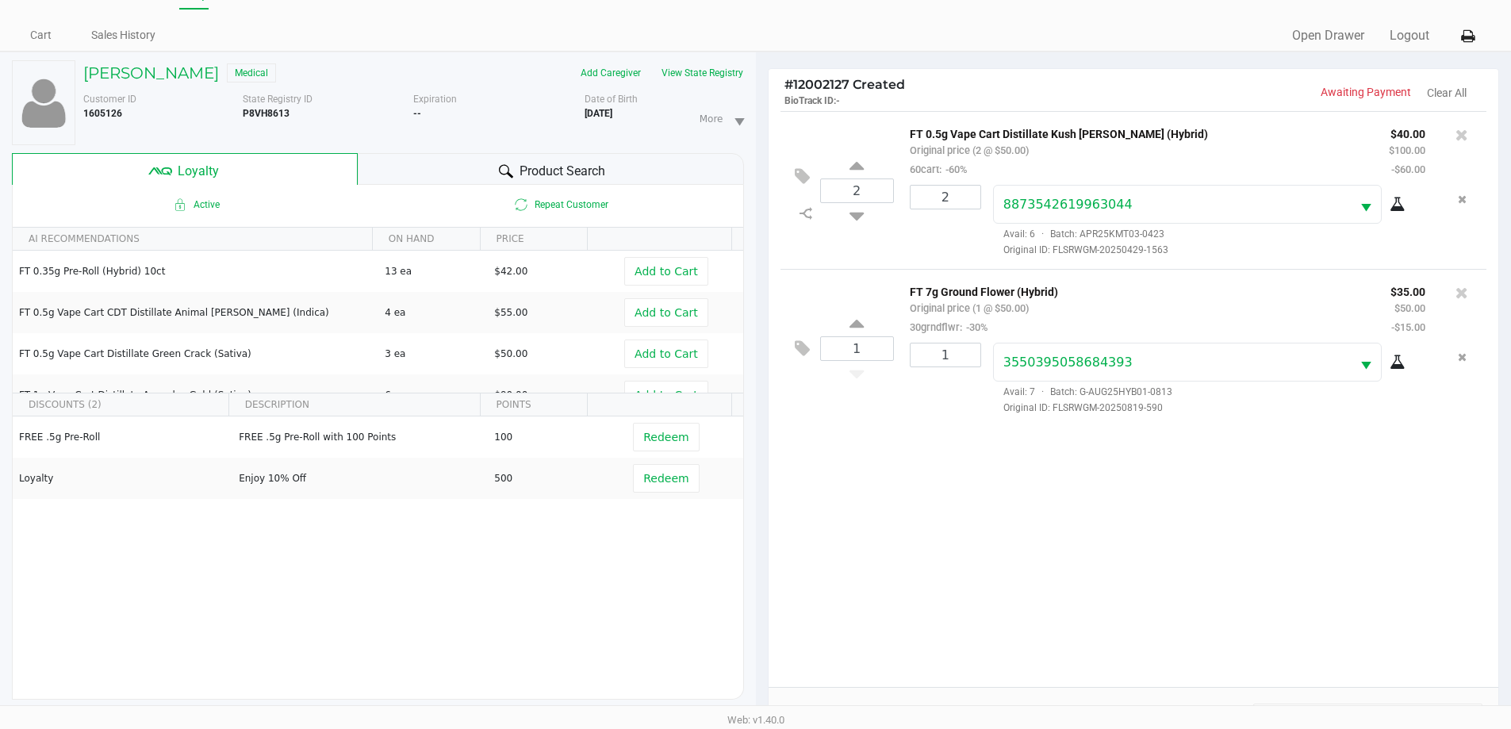
scroll to position [32, 0]
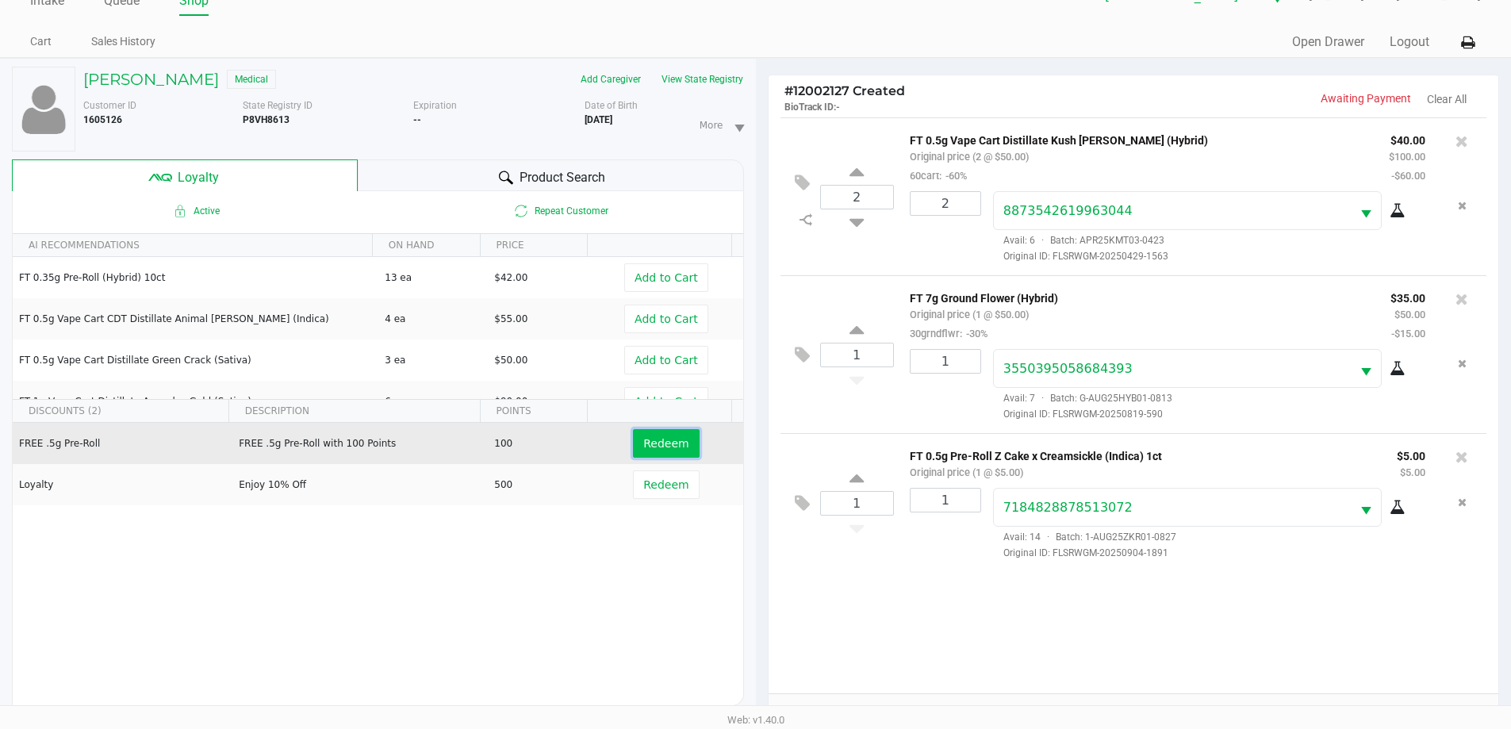
click at [643, 439] on span "Redeem" at bounding box center [665, 443] width 45 height 13
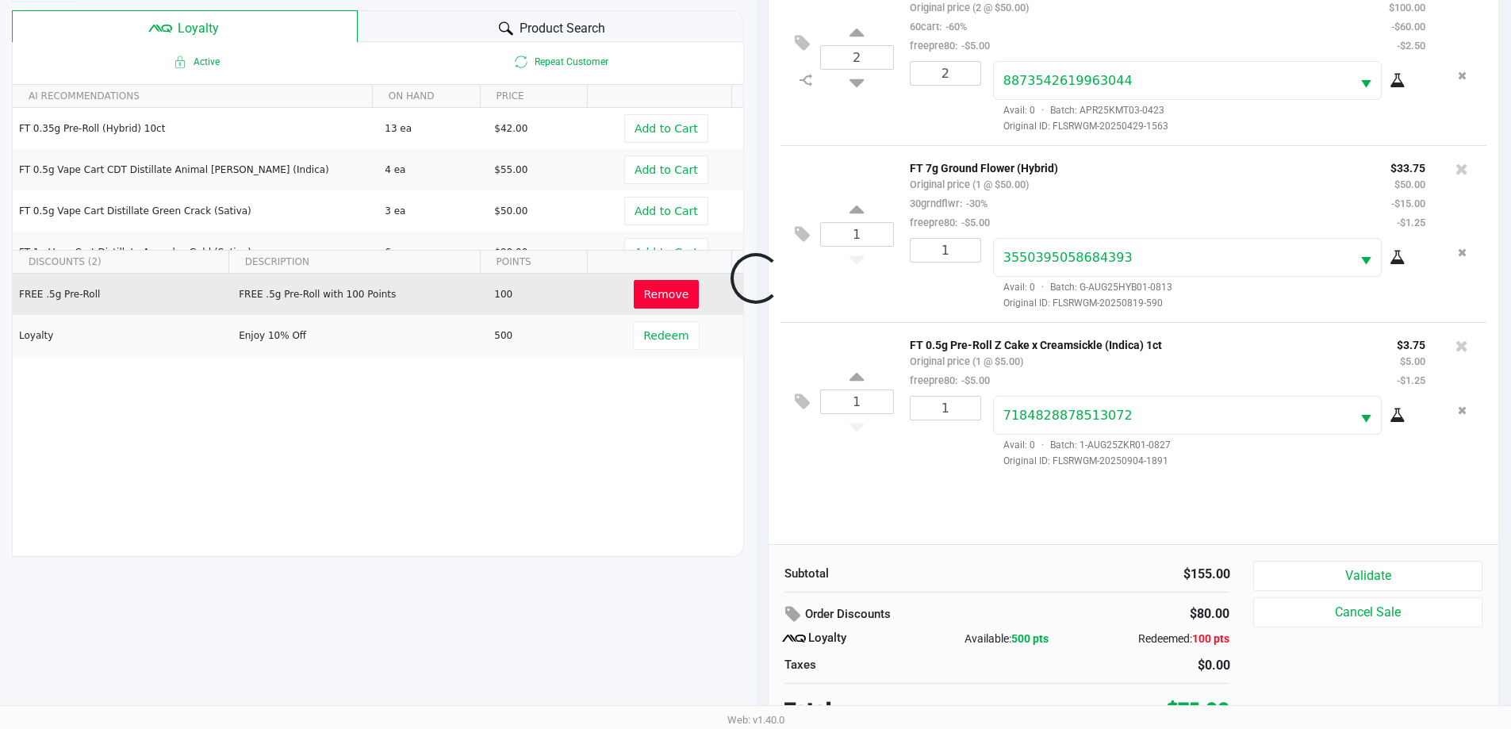
scroll to position [190, 0]
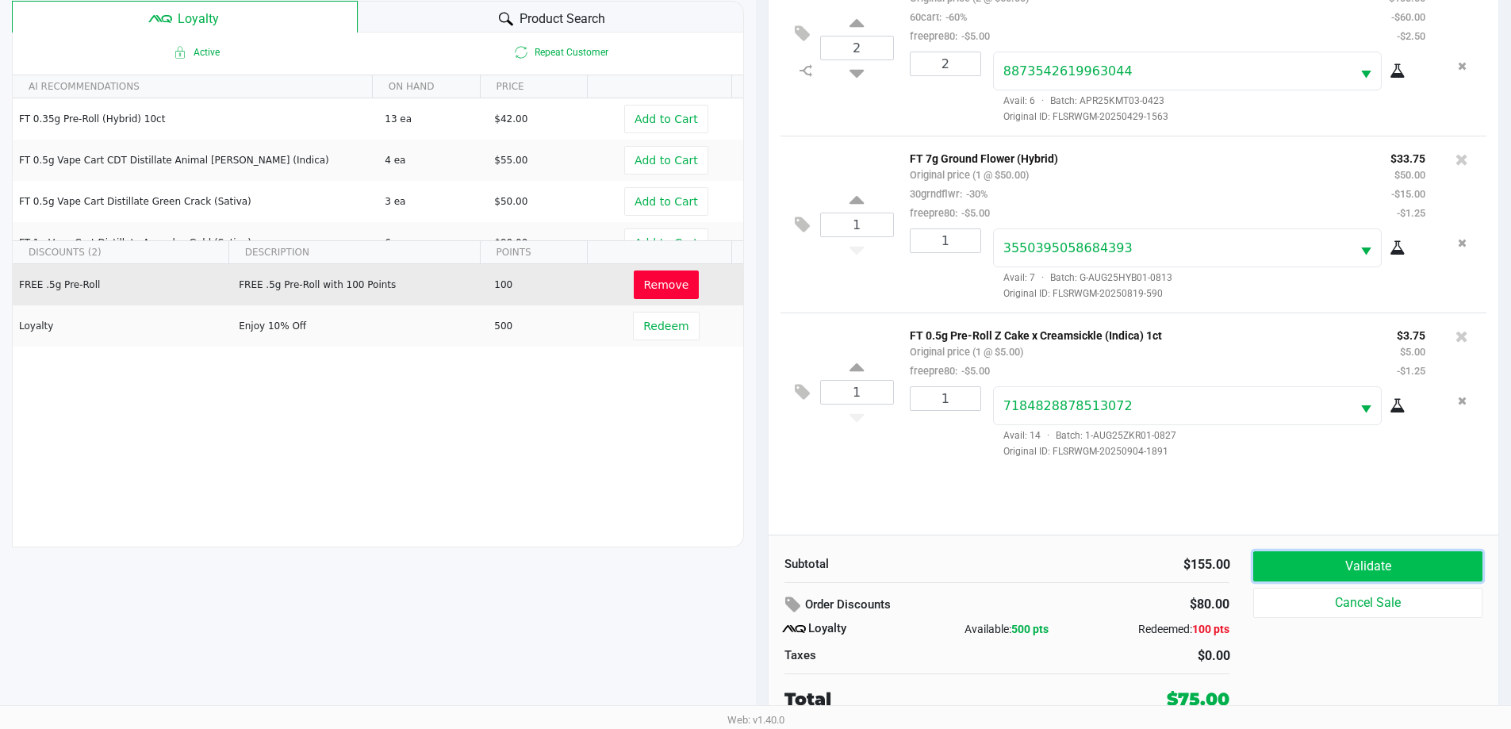
click at [1367, 553] on button "Validate" at bounding box center [1367, 566] width 228 height 30
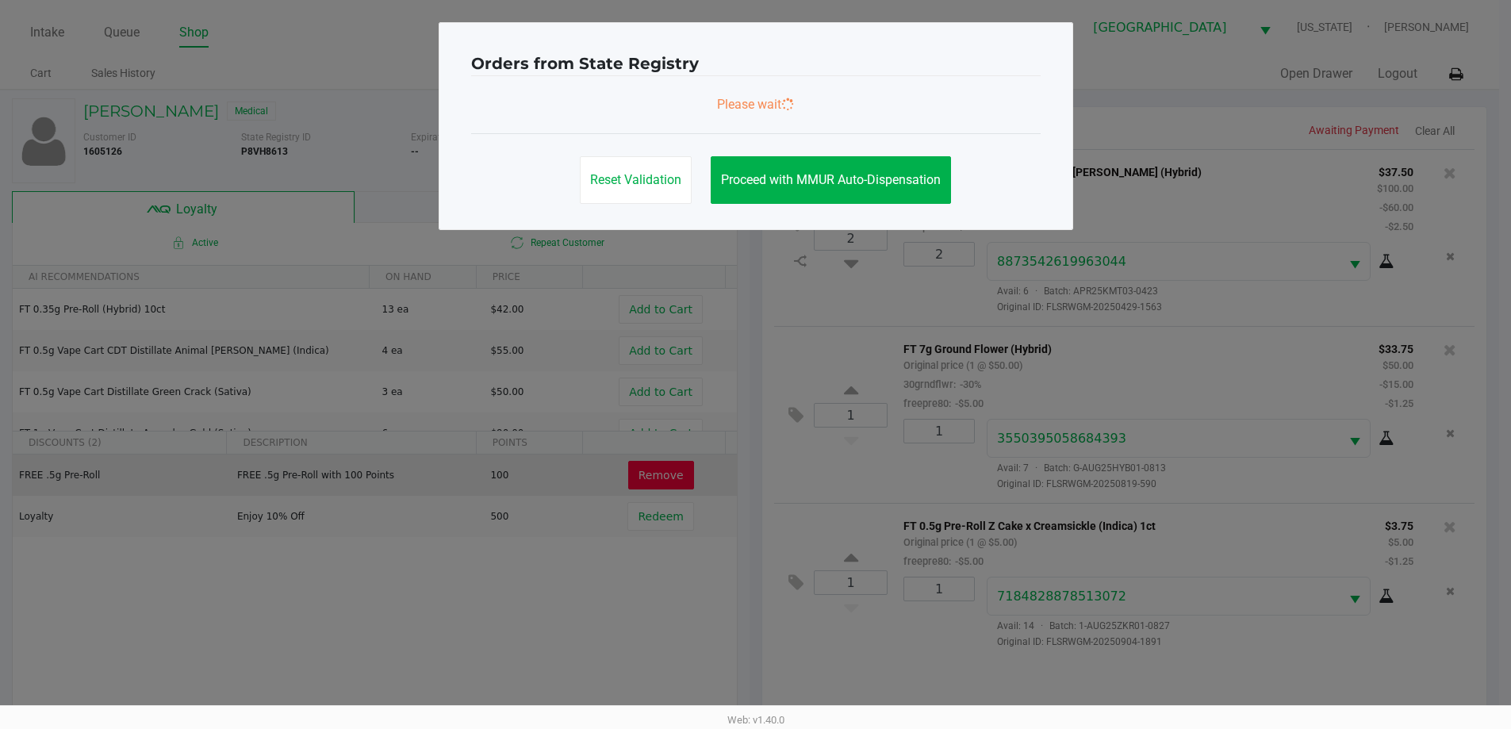
scroll to position [0, 0]
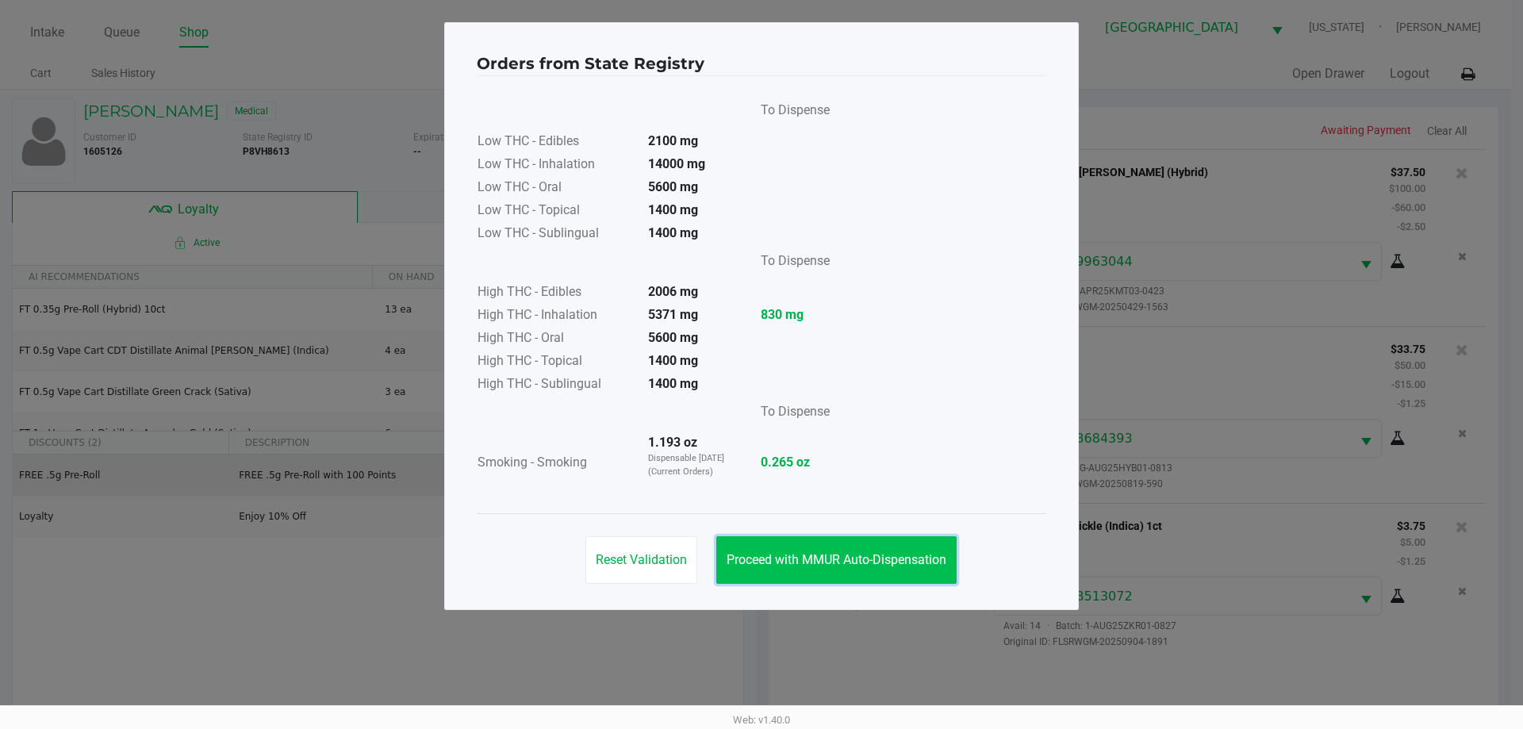
click at [859, 571] on button "Proceed with MMUR Auto-Dispensation" at bounding box center [836, 560] width 240 height 48
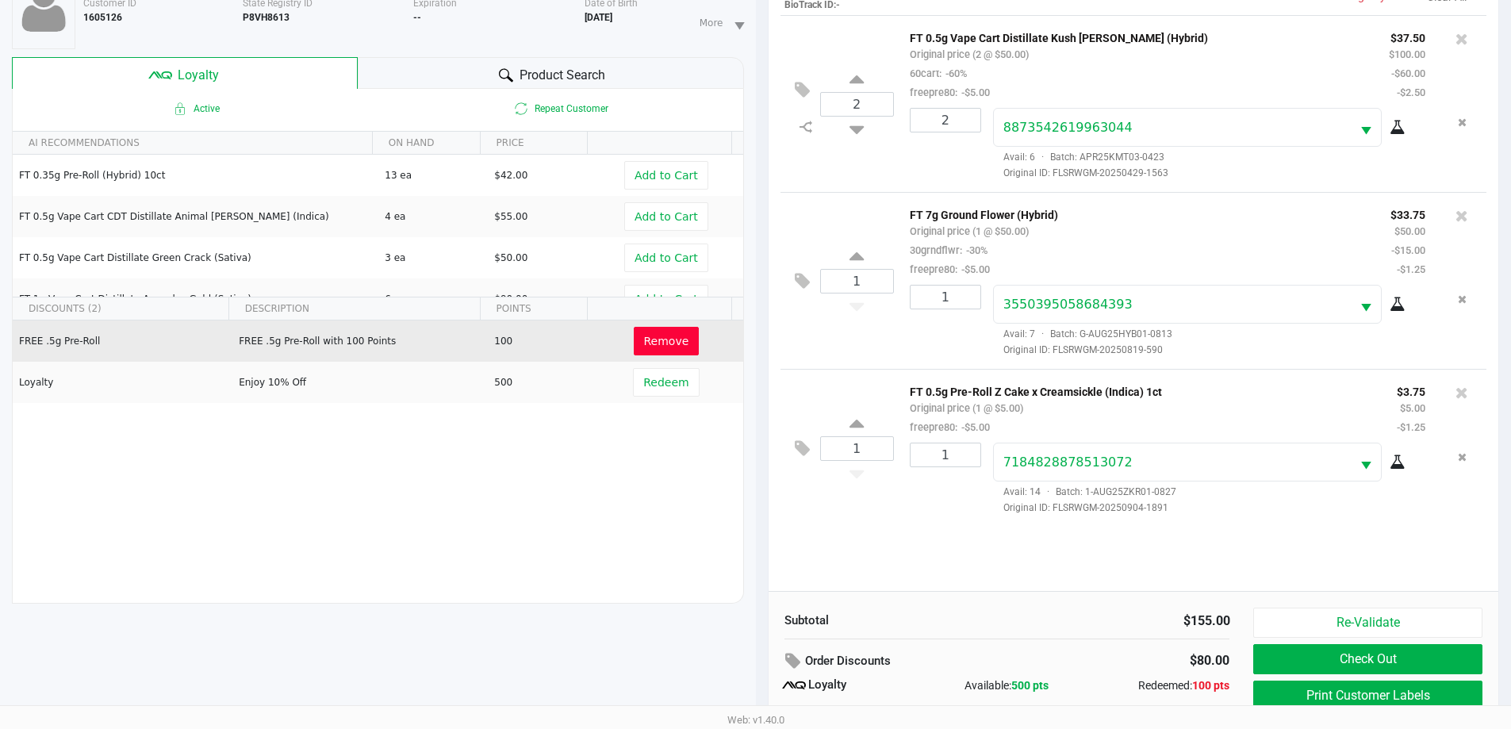
scroll to position [190, 0]
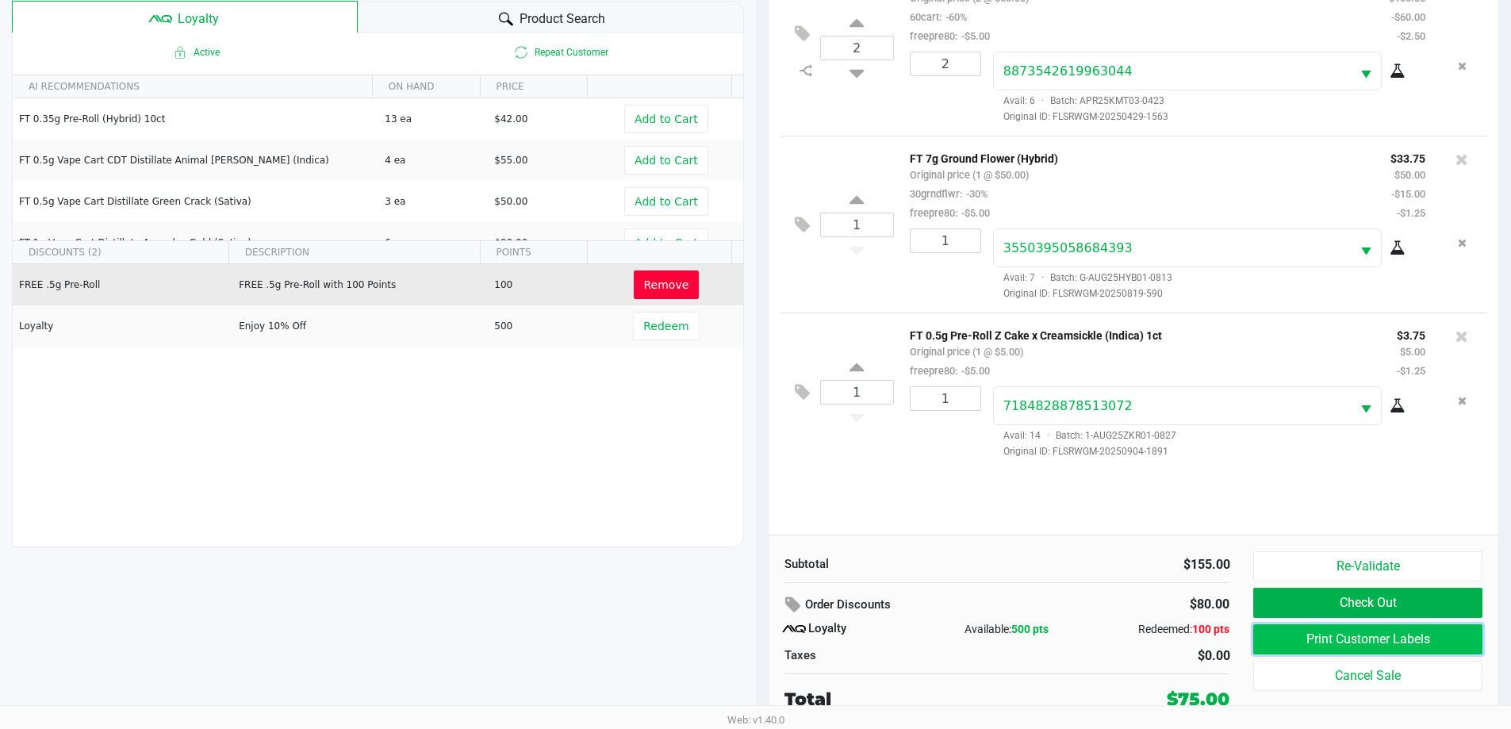
click at [1308, 645] on button "Print Customer Labels" at bounding box center [1367, 639] width 228 height 30
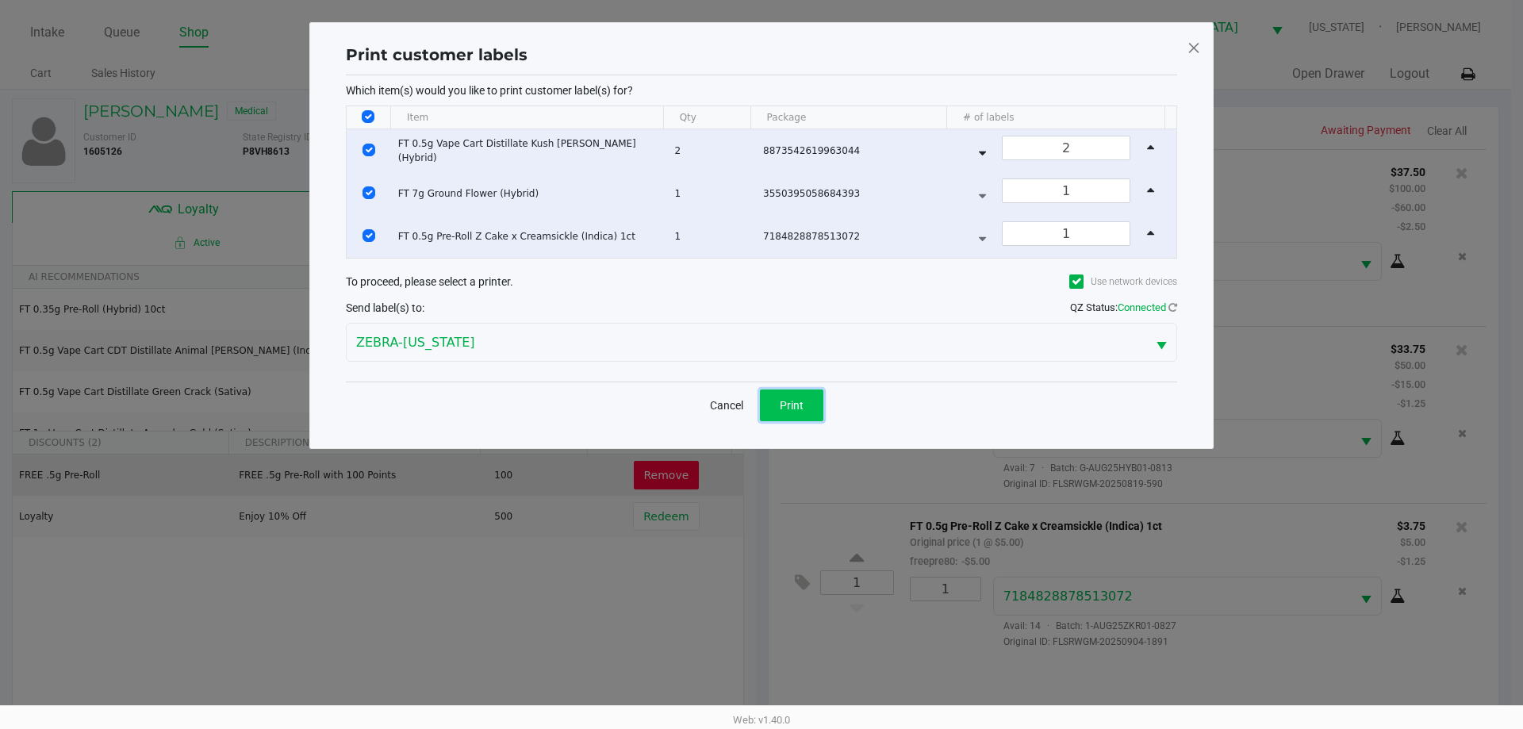
click at [787, 403] on span "Print" at bounding box center [792, 405] width 24 height 13
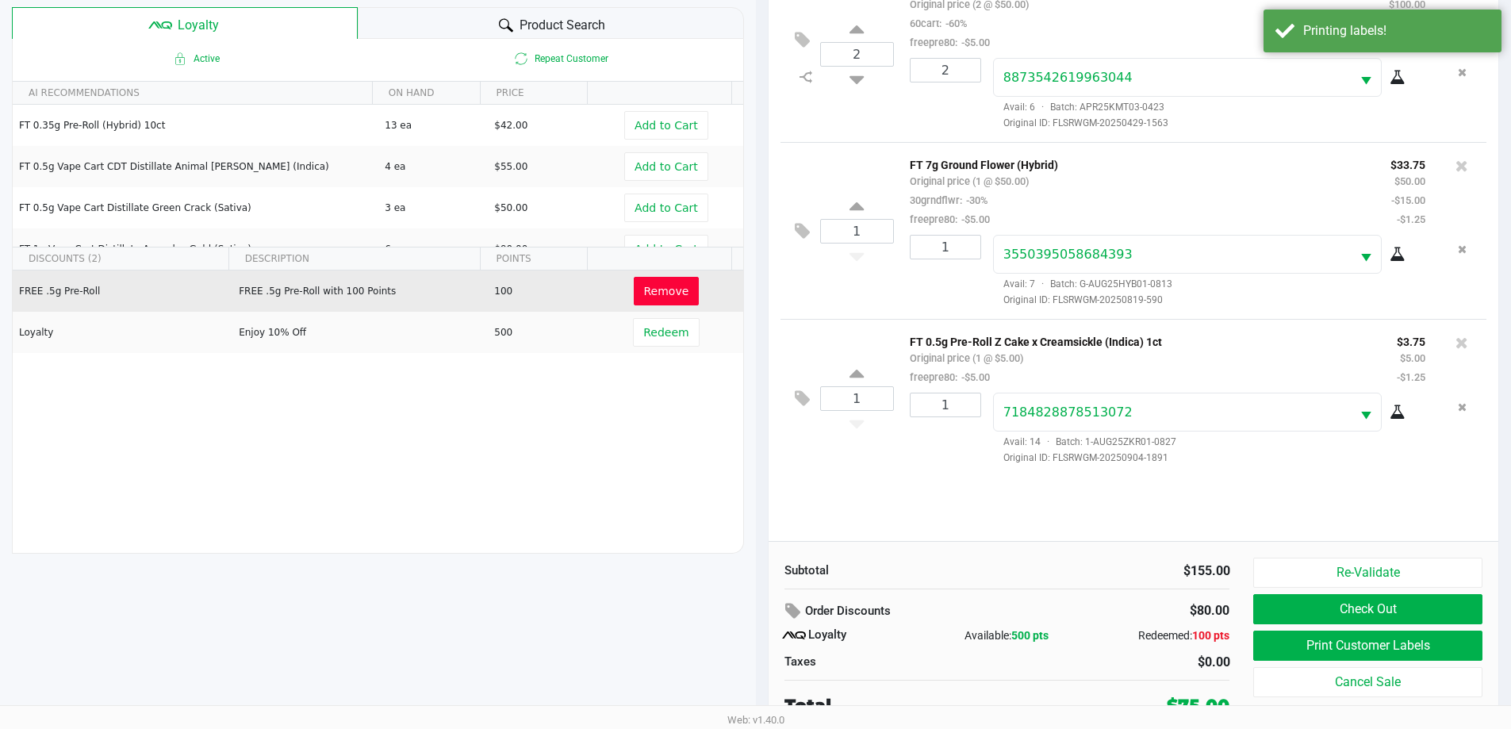
scroll to position [190, 0]
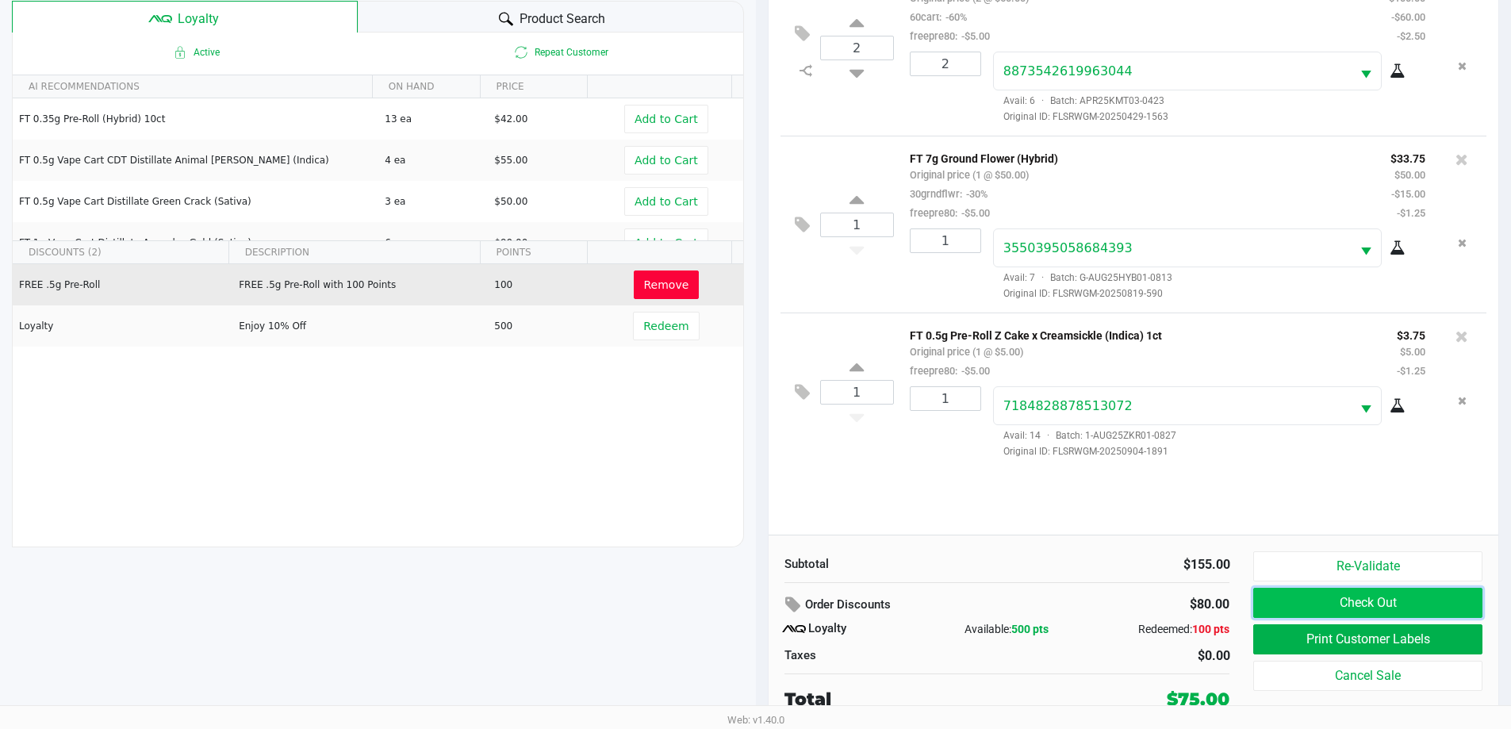
click at [1322, 607] on button "Check Out" at bounding box center [1367, 603] width 228 height 30
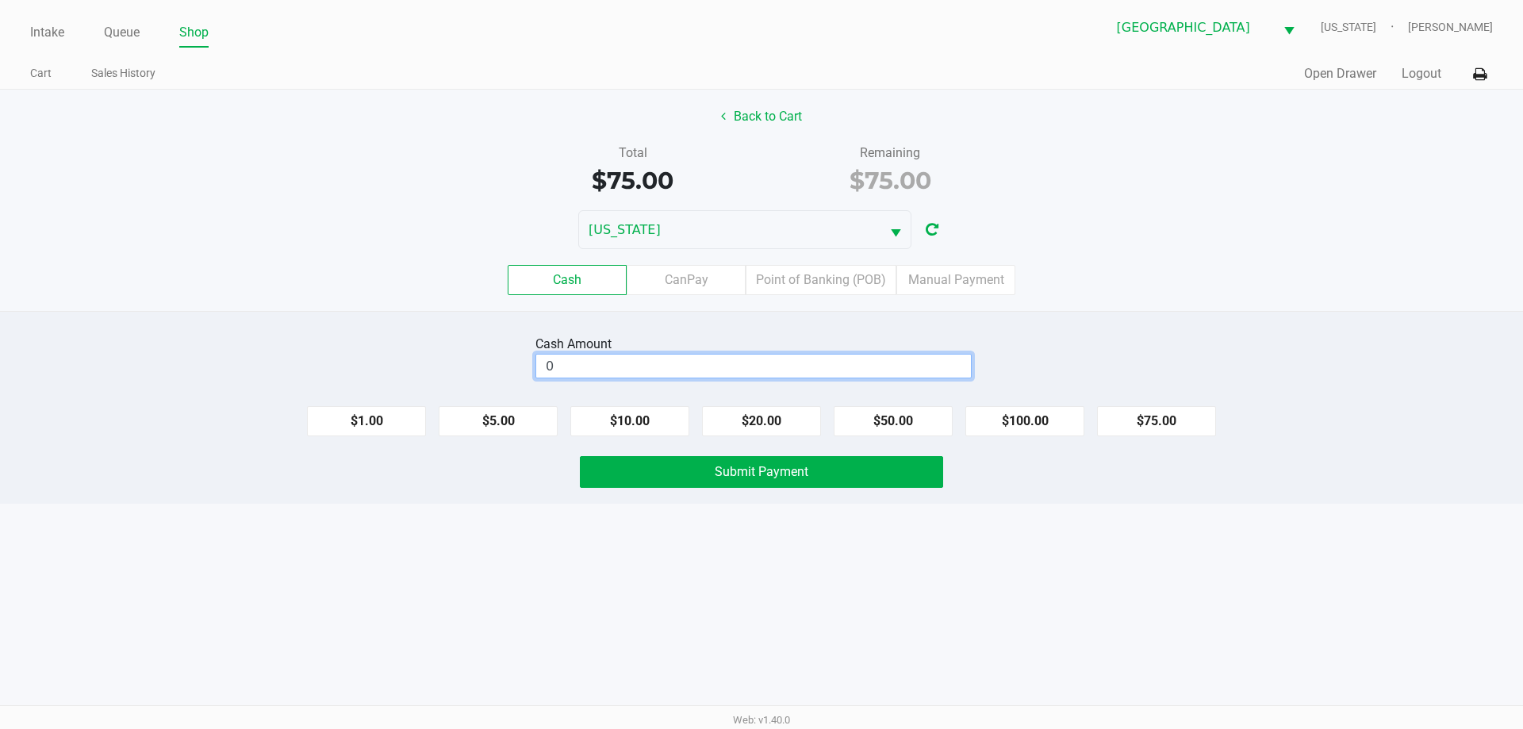
click at [624, 358] on input "0" at bounding box center [753, 365] width 435 height 23
type input "$75.00"
click at [699, 460] on button "Submit Payment" at bounding box center [761, 472] width 363 height 32
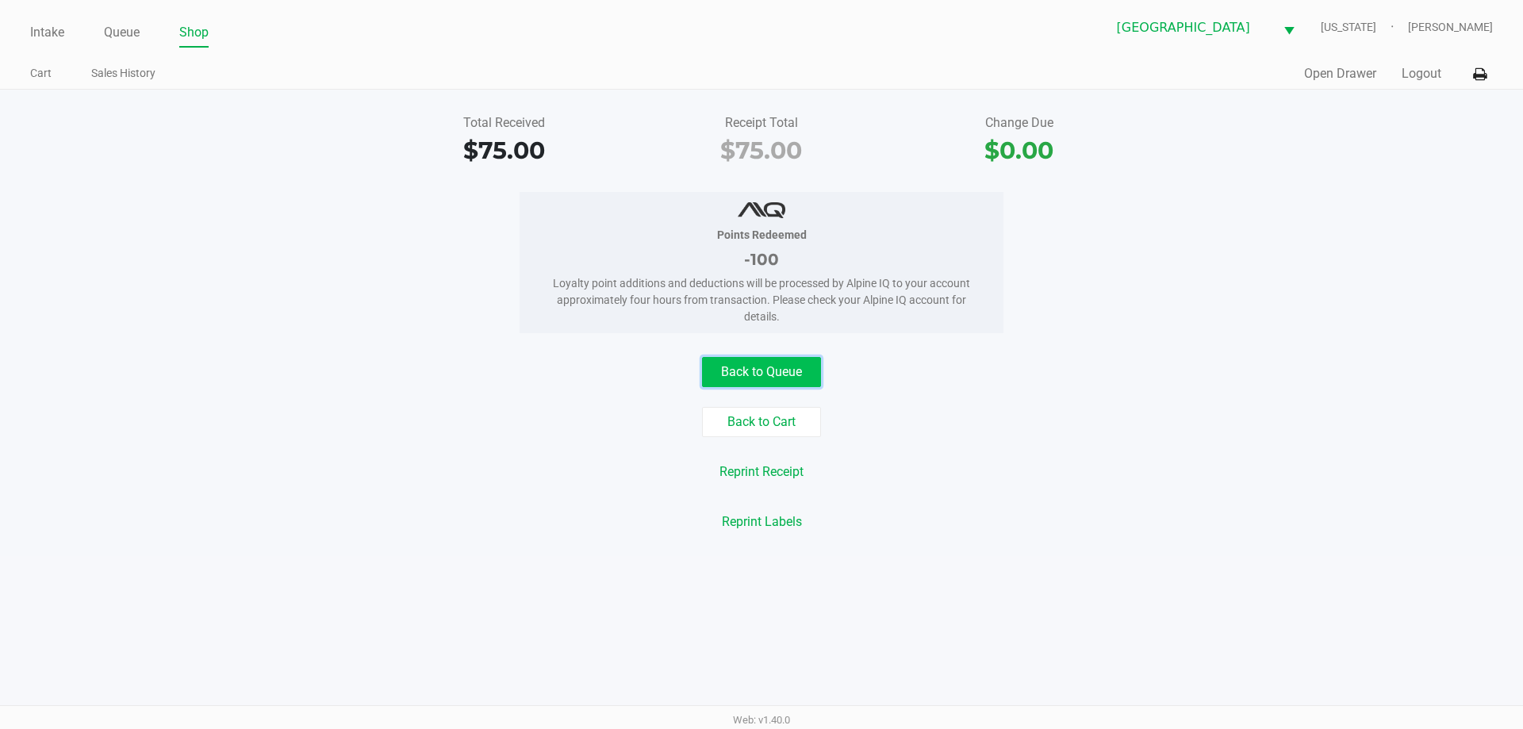
click at [806, 369] on button "Back to Queue" at bounding box center [761, 372] width 119 height 30
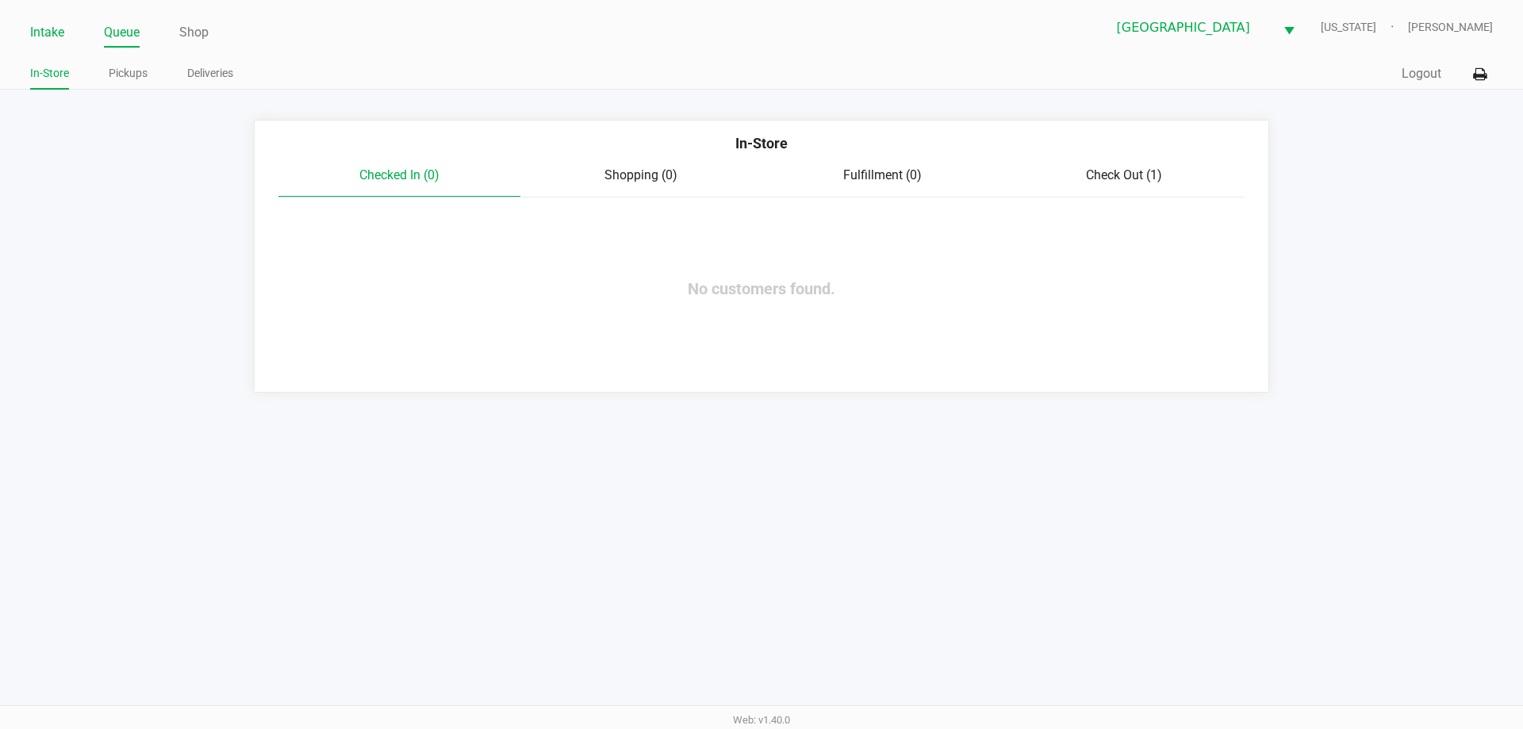
click at [36, 35] on link "Intake" at bounding box center [47, 32] width 34 height 22
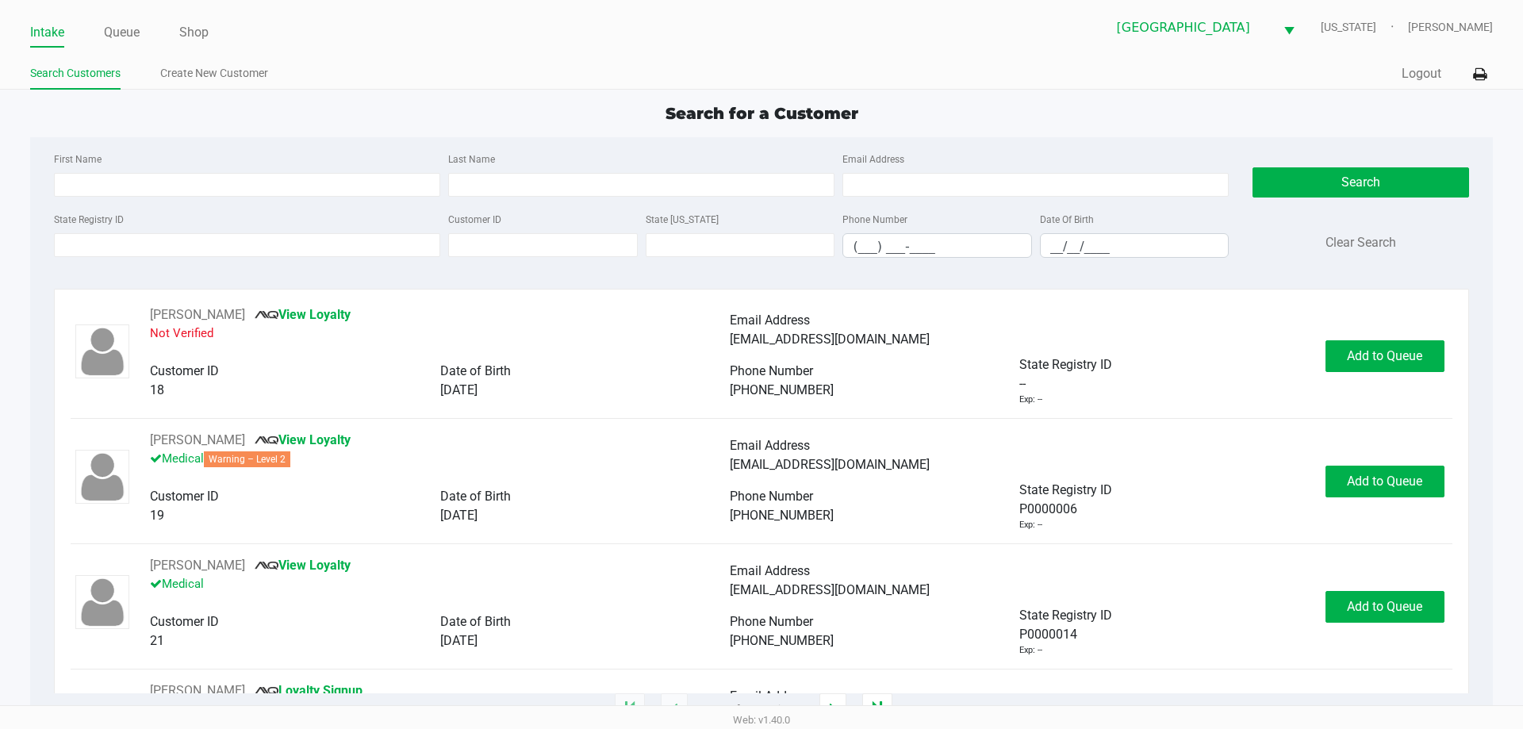
click at [248, 26] on ul "Intake Queue Shop" at bounding box center [395, 33] width 731 height 27
click at [181, 244] on input "State Registry ID" at bounding box center [247, 245] width 386 height 24
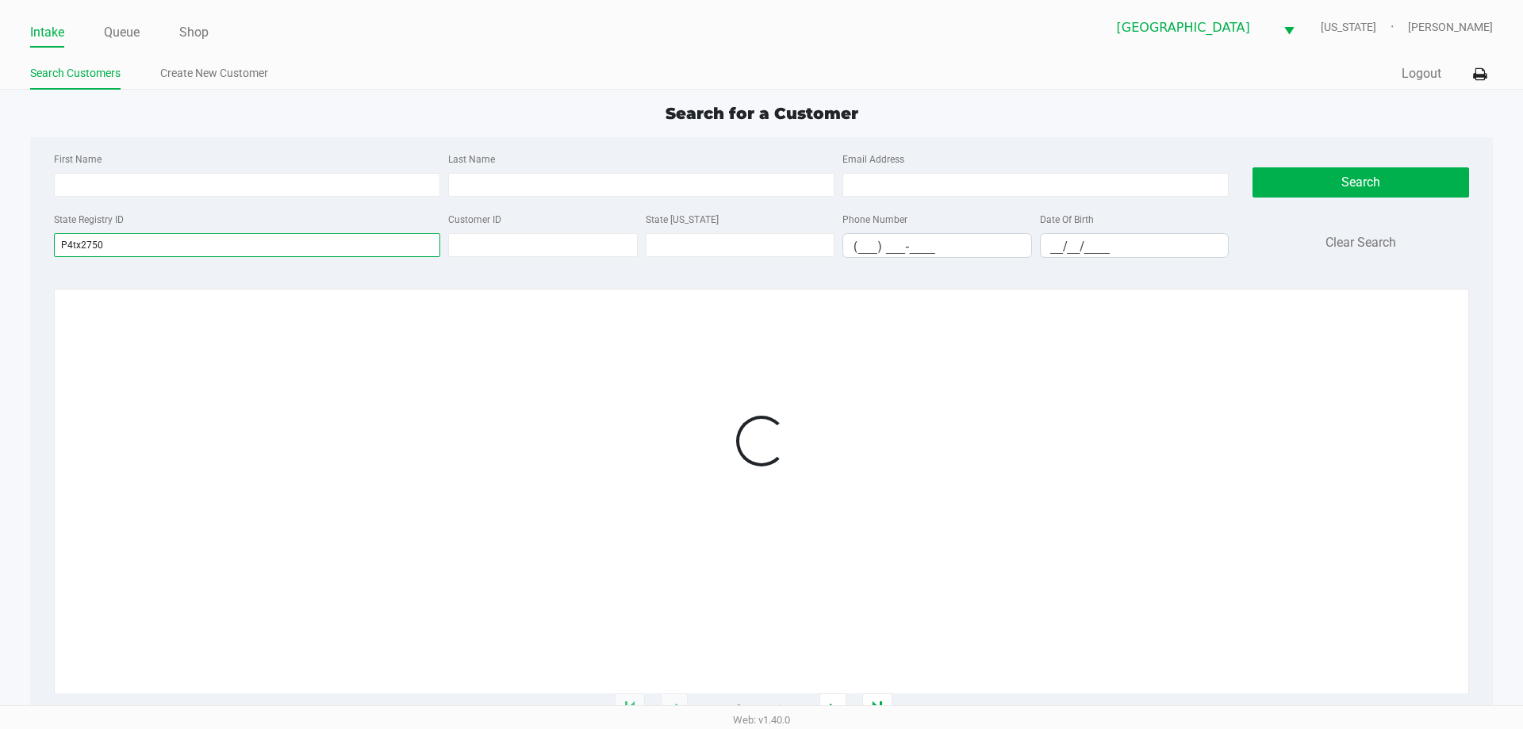
type input "P4tx2750"
click at [383, 129] on div "Search for a Customer First Name Last Name Email Address State Registry ID P4tx…" at bounding box center [760, 406] width 1461 height 608
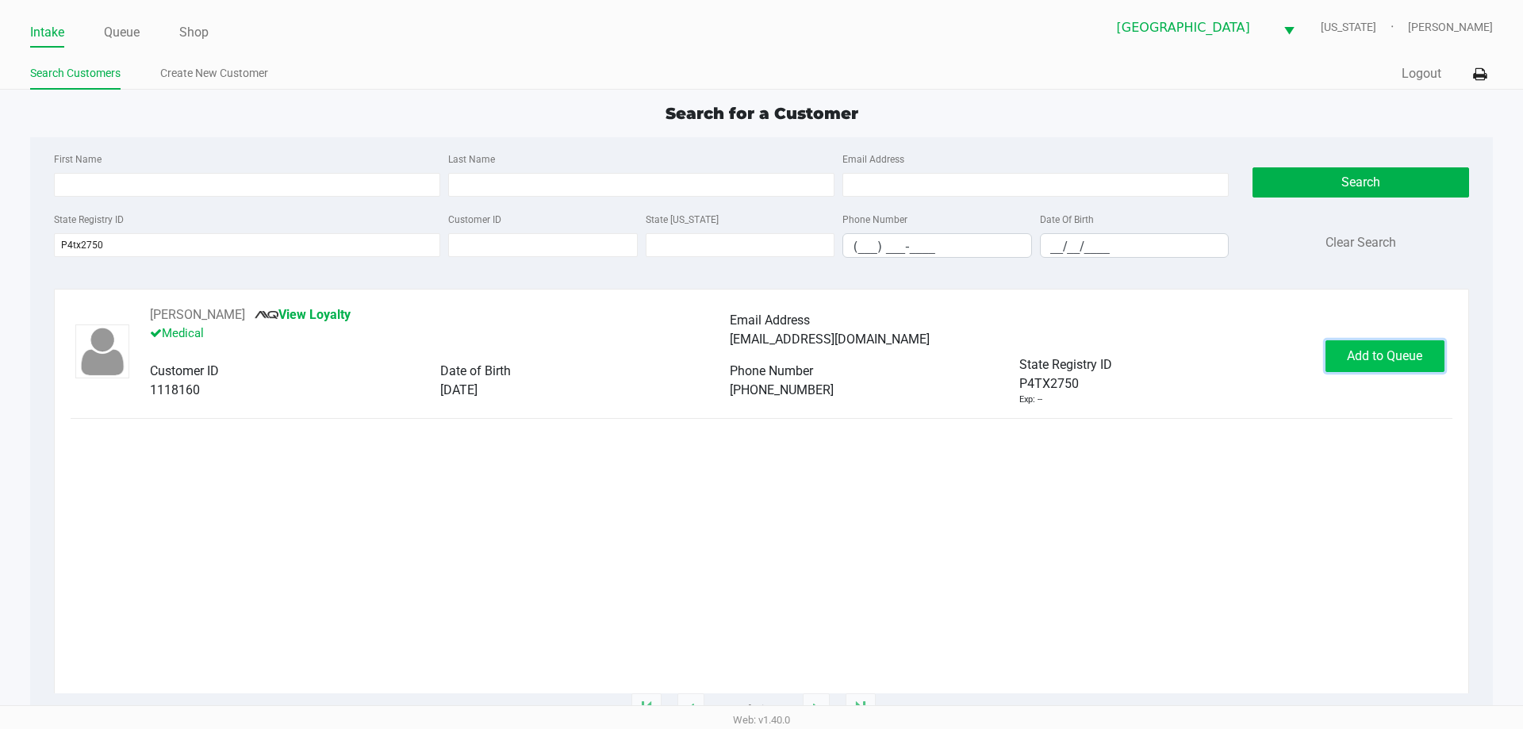
click at [1392, 365] on button "Add to Queue" at bounding box center [1384, 356] width 119 height 32
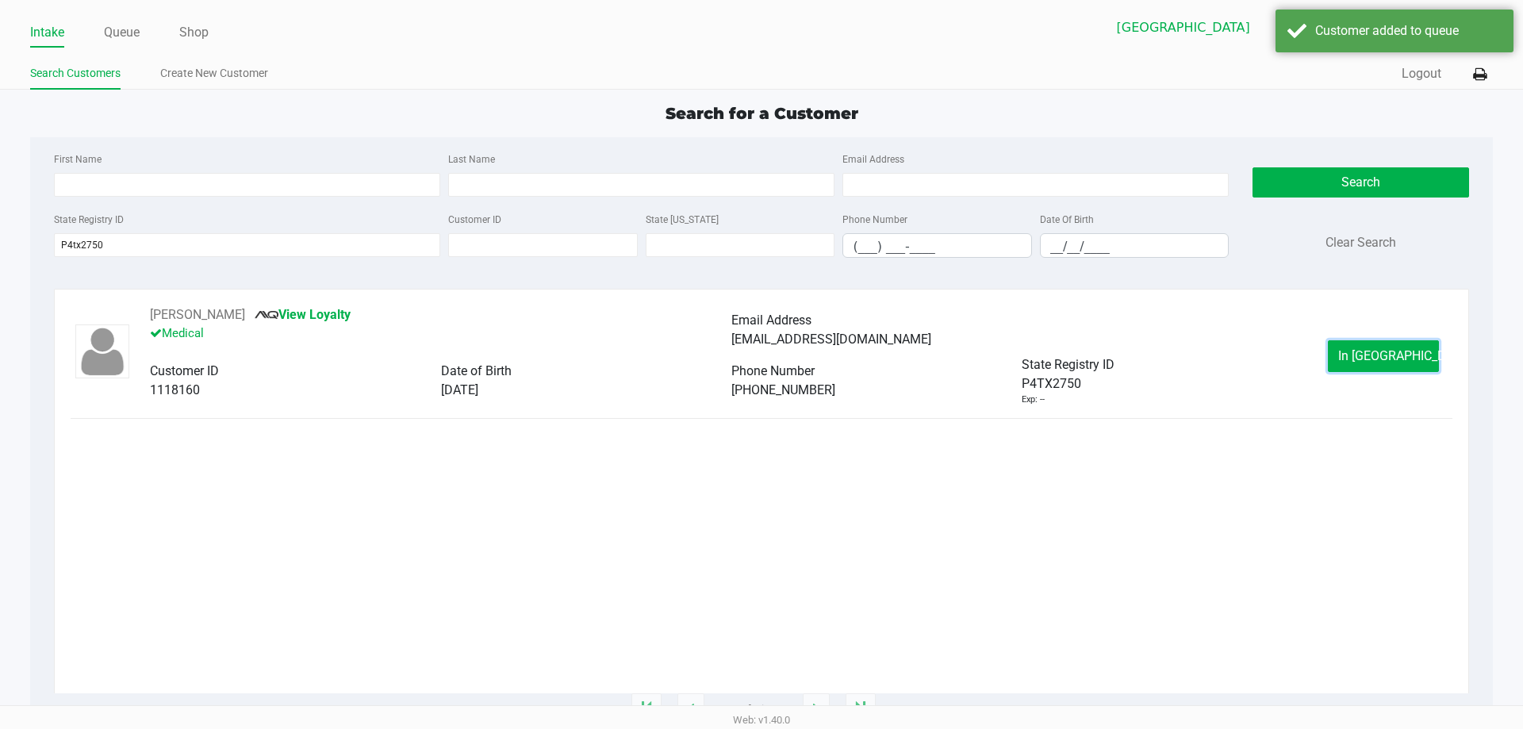
click at [1392, 365] on button "In Queue" at bounding box center [1382, 356] width 111 height 32
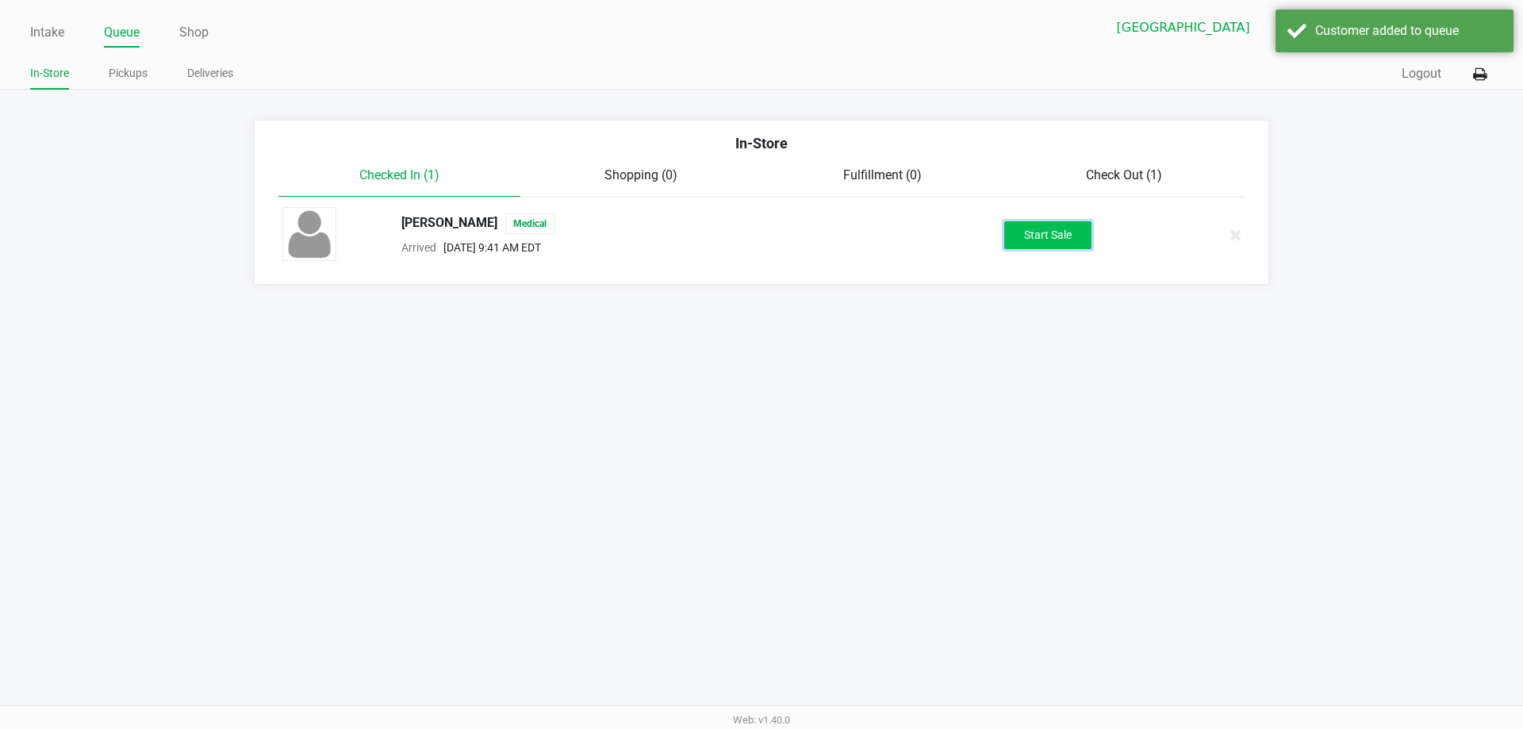
click at [1032, 225] on button "Start Sale" at bounding box center [1047, 235] width 87 height 28
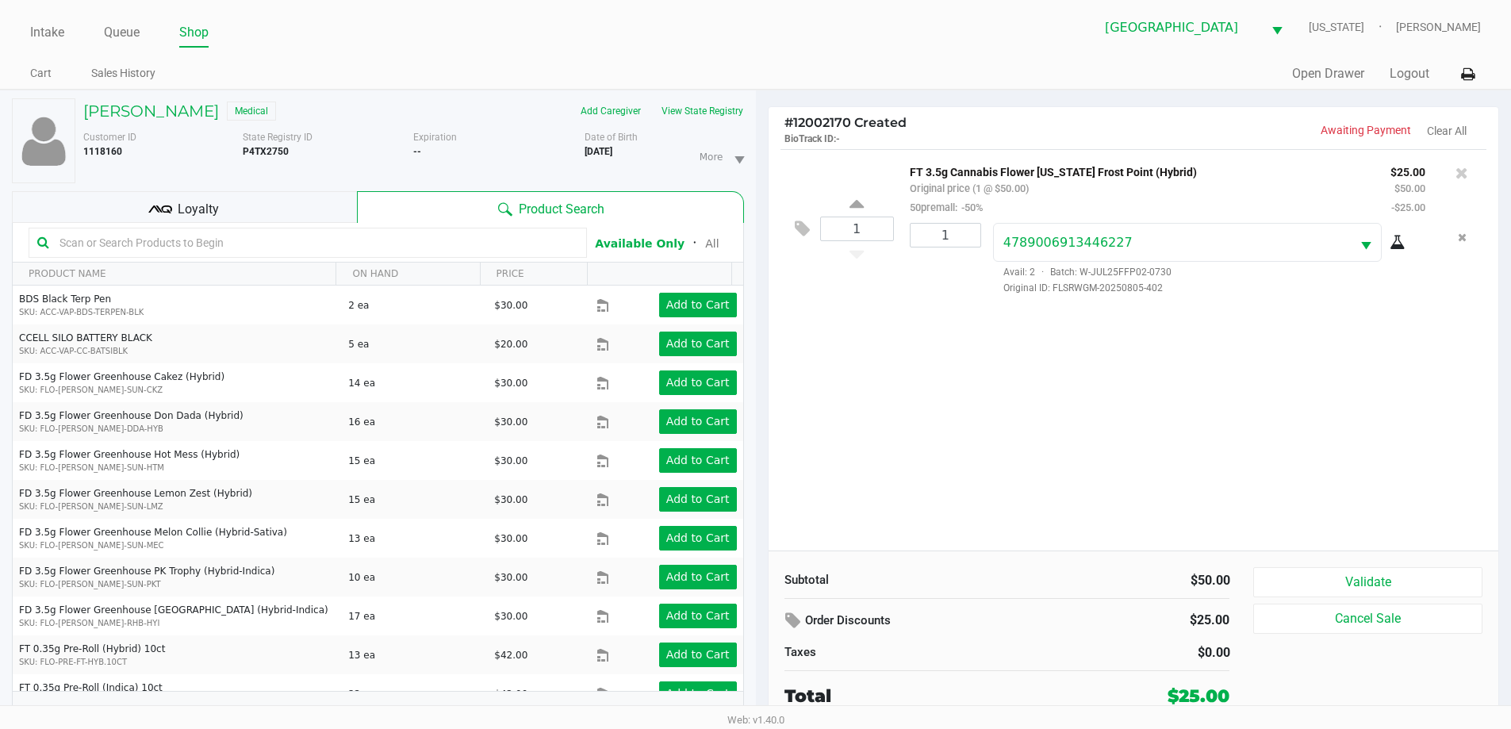
click at [1139, 119] on div "# 12002170 Created BioTrack ID: - Awaiting Payment Clear All" at bounding box center [1133, 128] width 730 height 42
click at [1461, 176] on icon at bounding box center [1461, 173] width 13 height 16
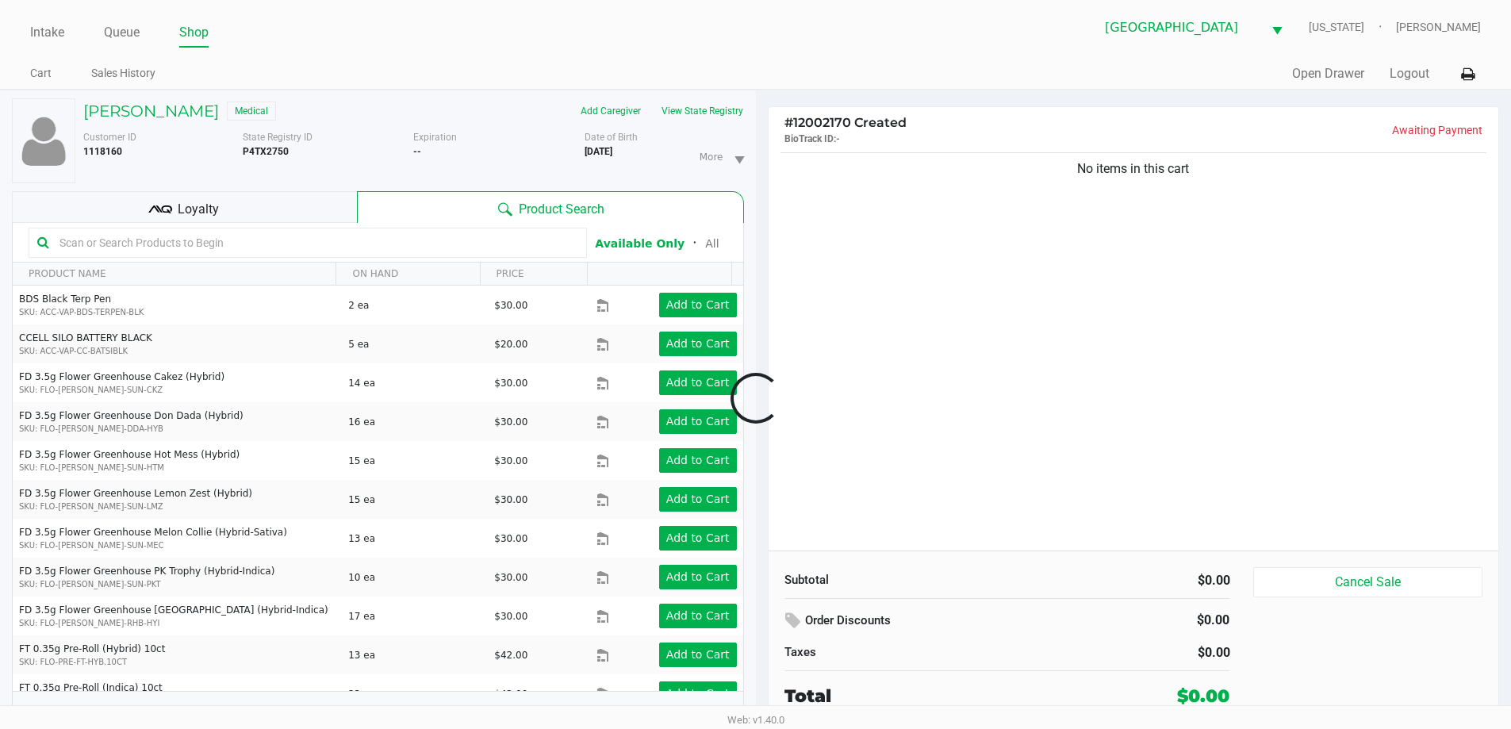
click at [1187, 138] on p "Awaiting Payment" at bounding box center [1307, 130] width 349 height 17
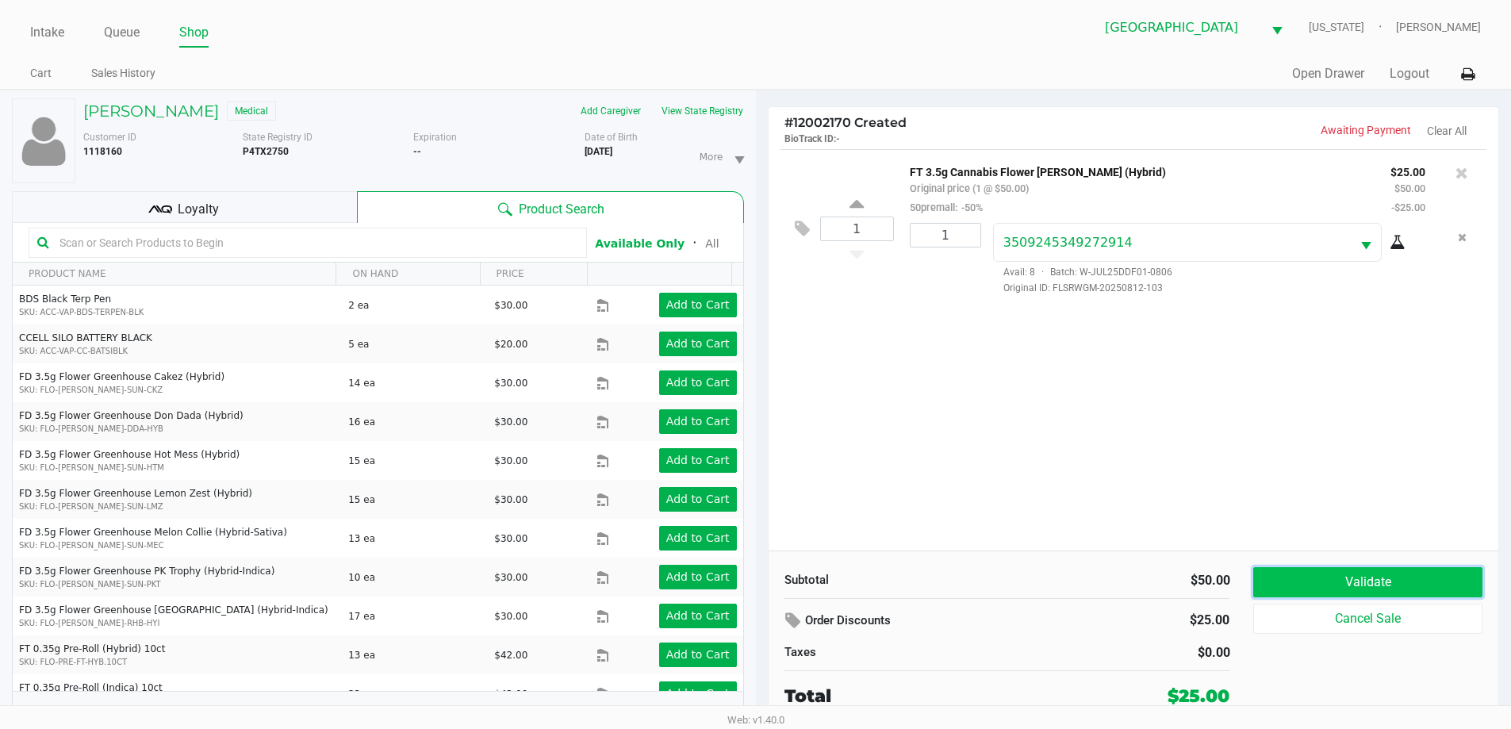
click at [1289, 589] on button "Validate" at bounding box center [1367, 582] width 228 height 30
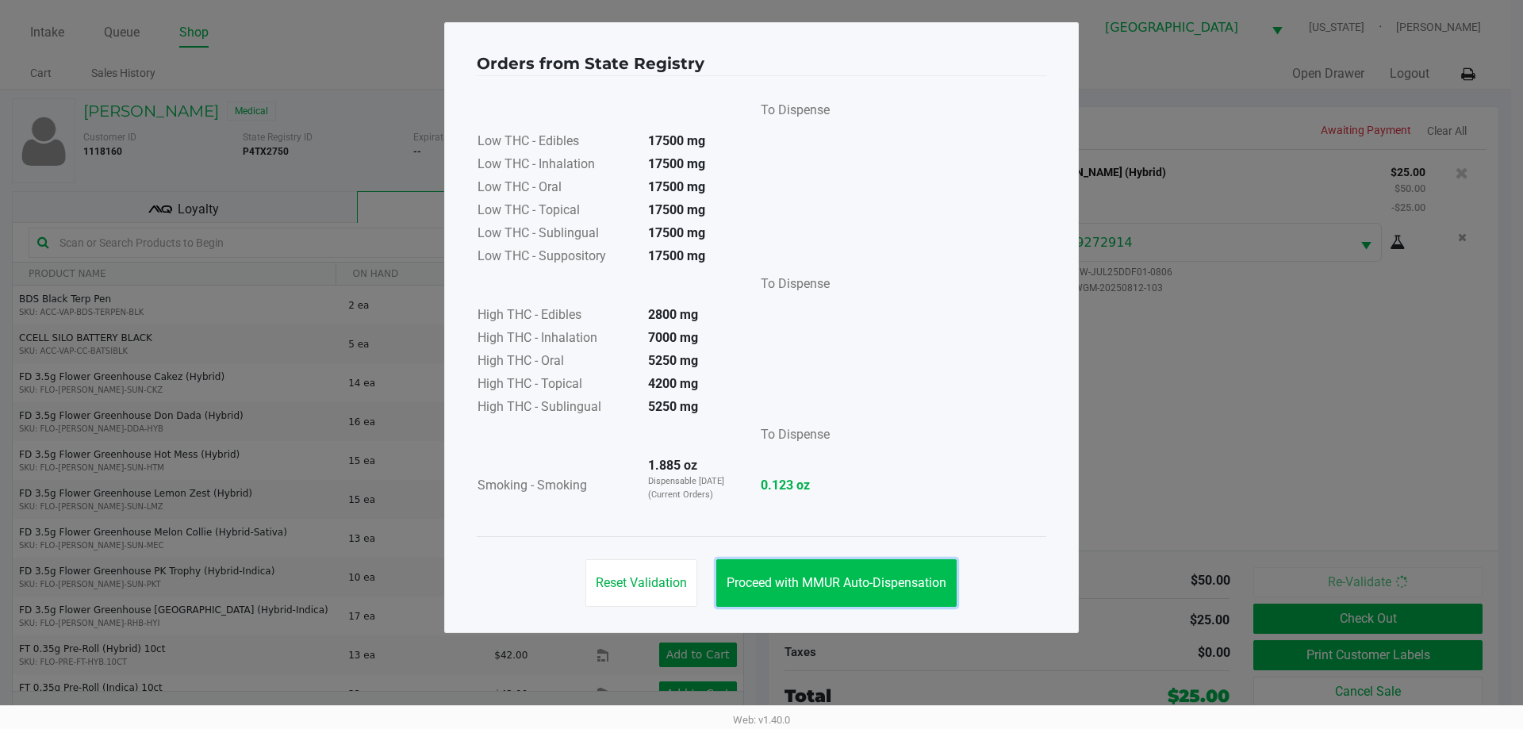
click at [873, 579] on span "Proceed with MMUR Auto-Dispensation" at bounding box center [836, 582] width 220 height 15
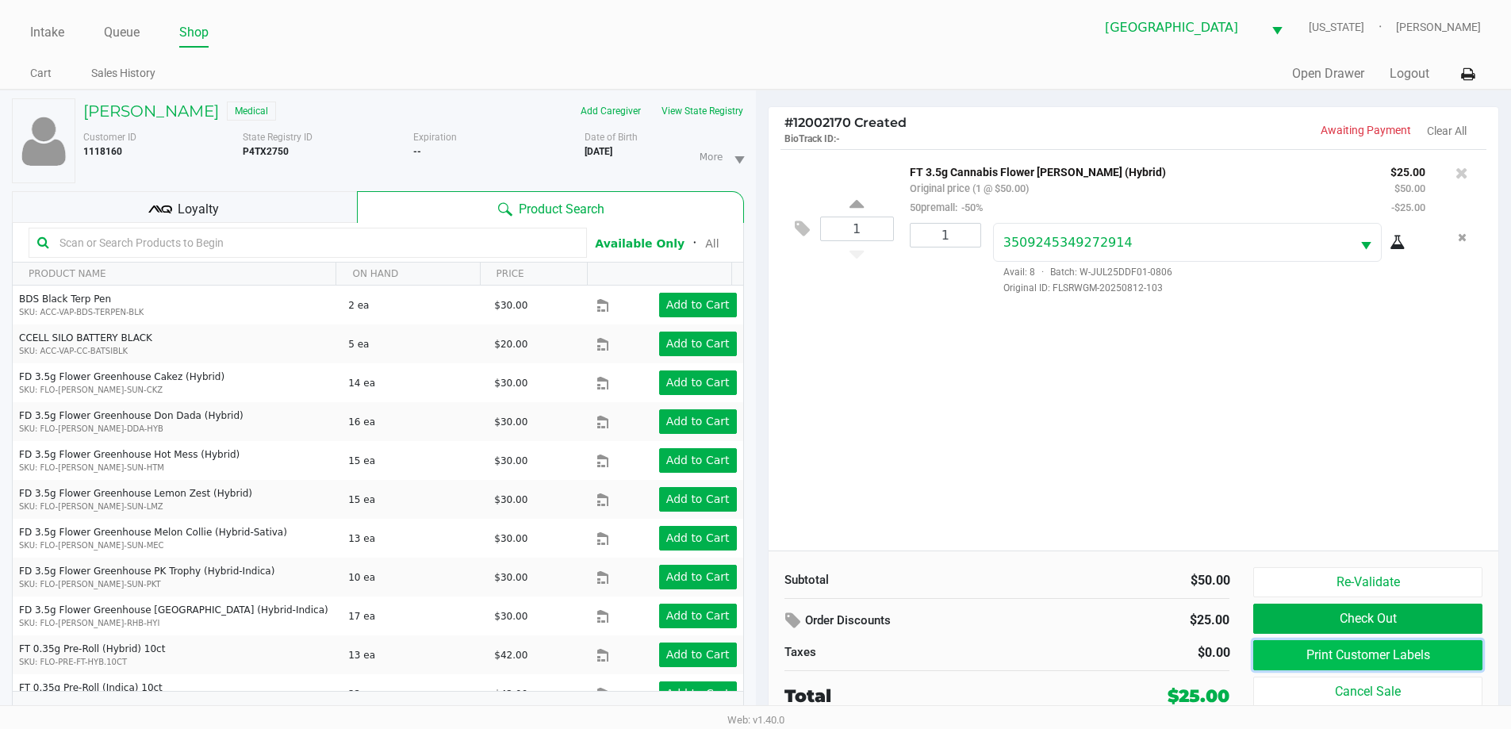
click at [1331, 657] on button "Print Customer Labels" at bounding box center [1367, 655] width 228 height 30
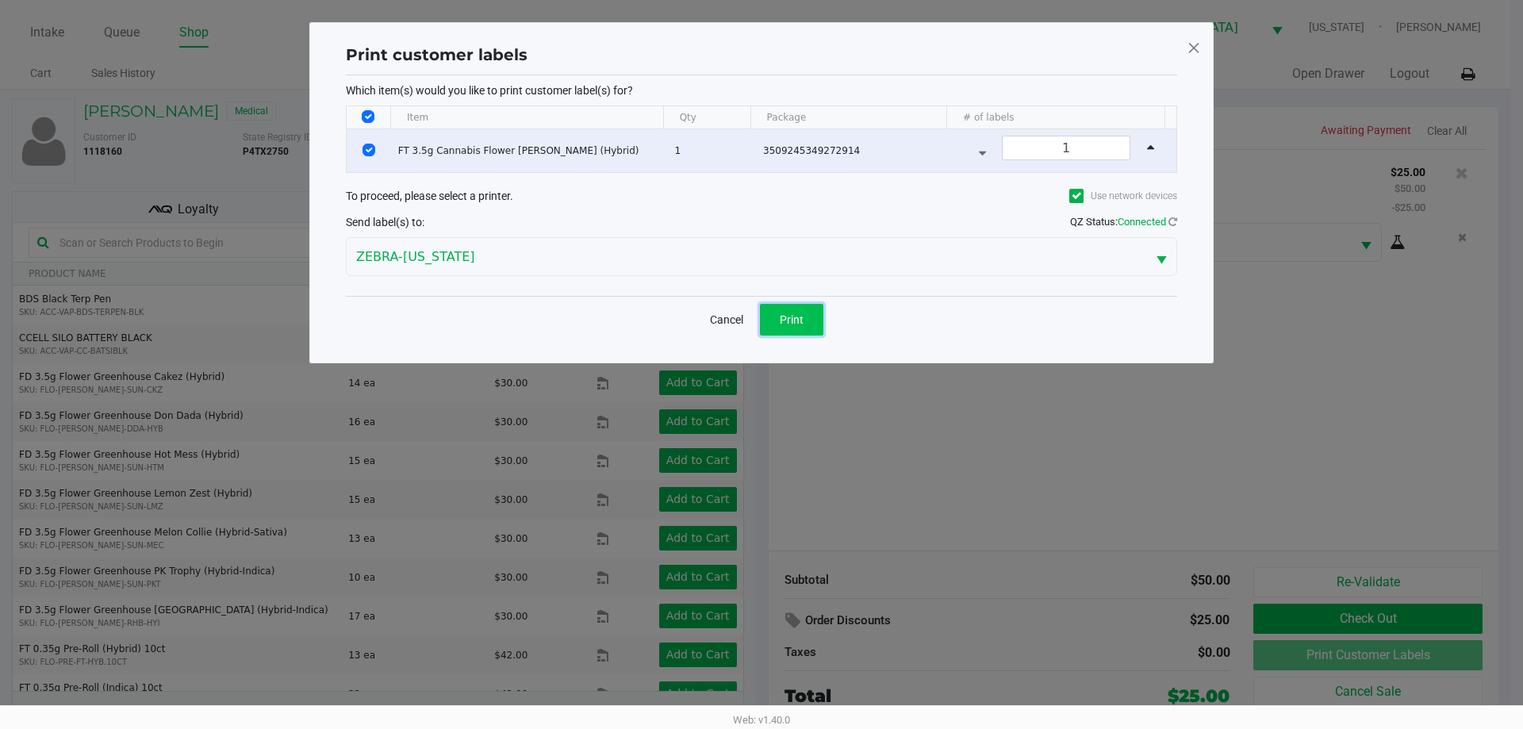
click at [799, 320] on span "Print" at bounding box center [792, 319] width 24 height 13
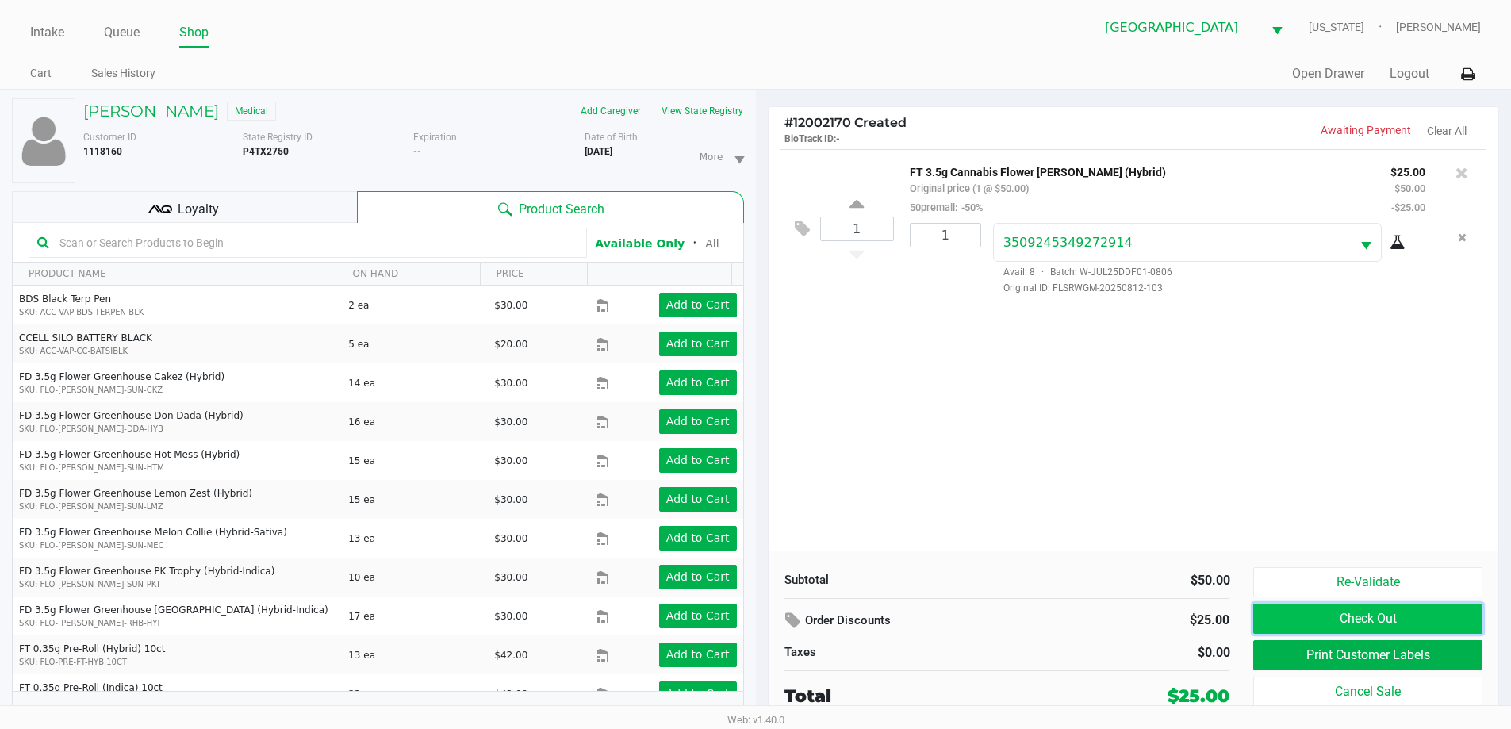
click at [1373, 607] on button "Check Out" at bounding box center [1367, 618] width 228 height 30
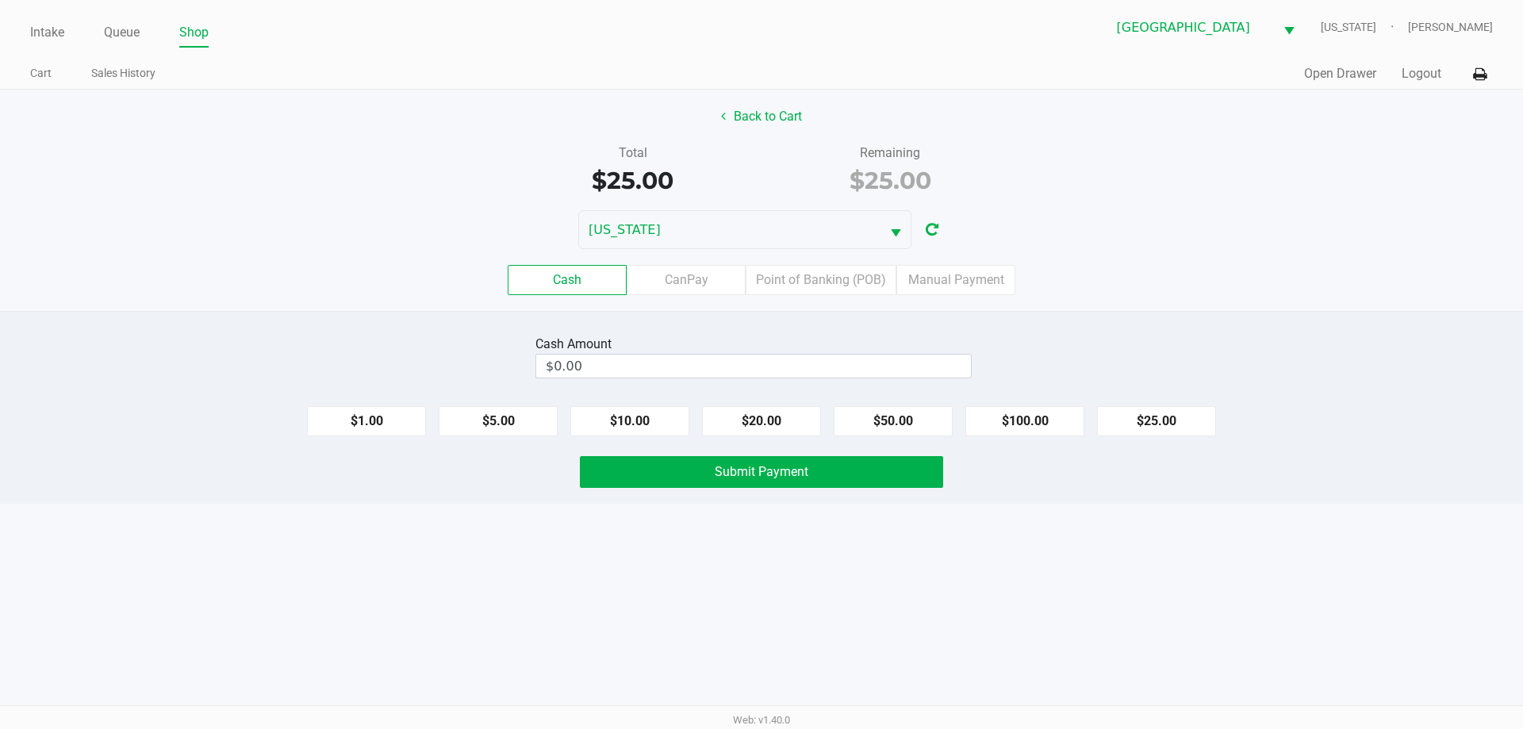
click at [594, 274] on label "Cash" at bounding box center [567, 280] width 119 height 30
click at [0, 0] on 0 "Cash" at bounding box center [0, 0] width 0 height 0
click at [619, 366] on input "0" at bounding box center [753, 365] width 435 height 23
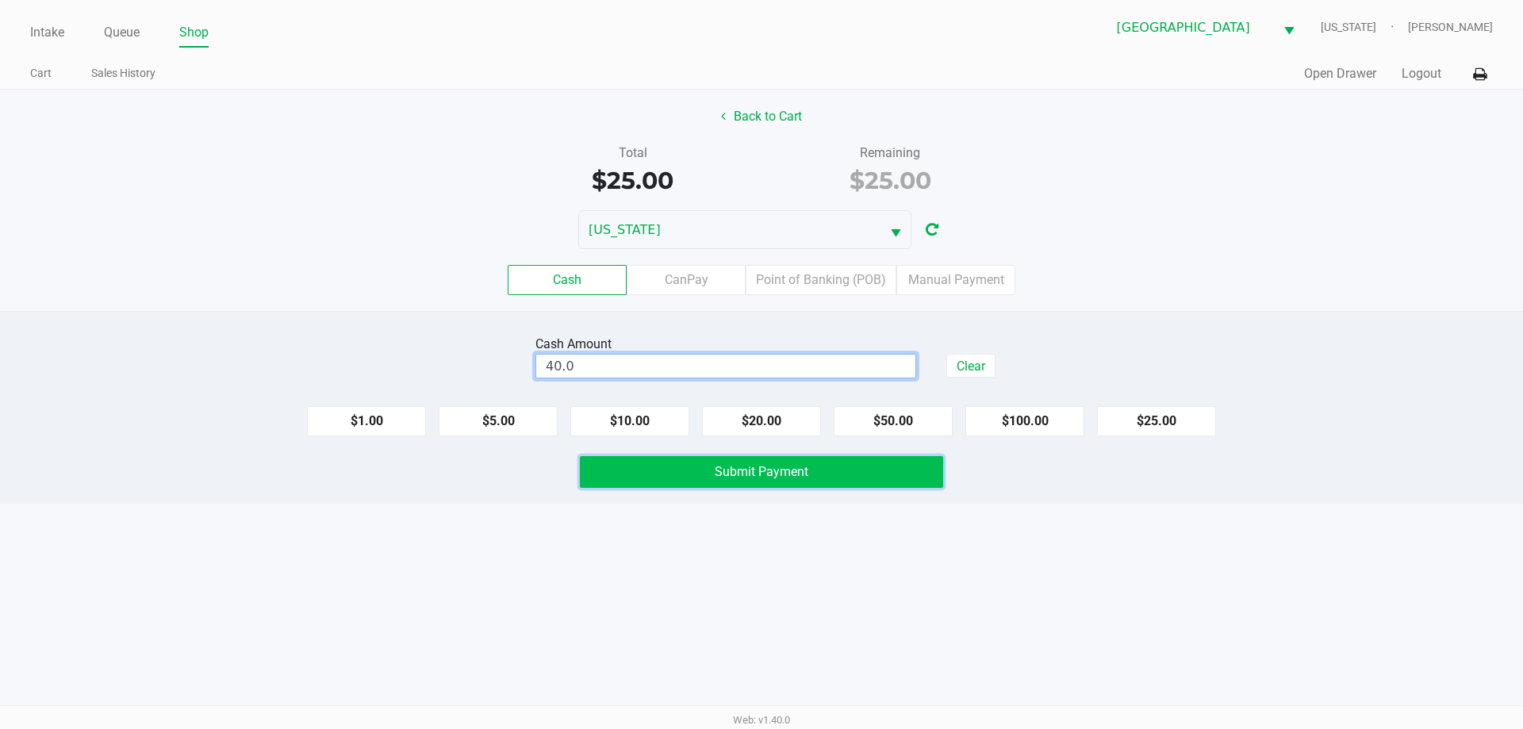
type input "$40.00"
click at [663, 479] on button "Submit Payment" at bounding box center [761, 472] width 363 height 32
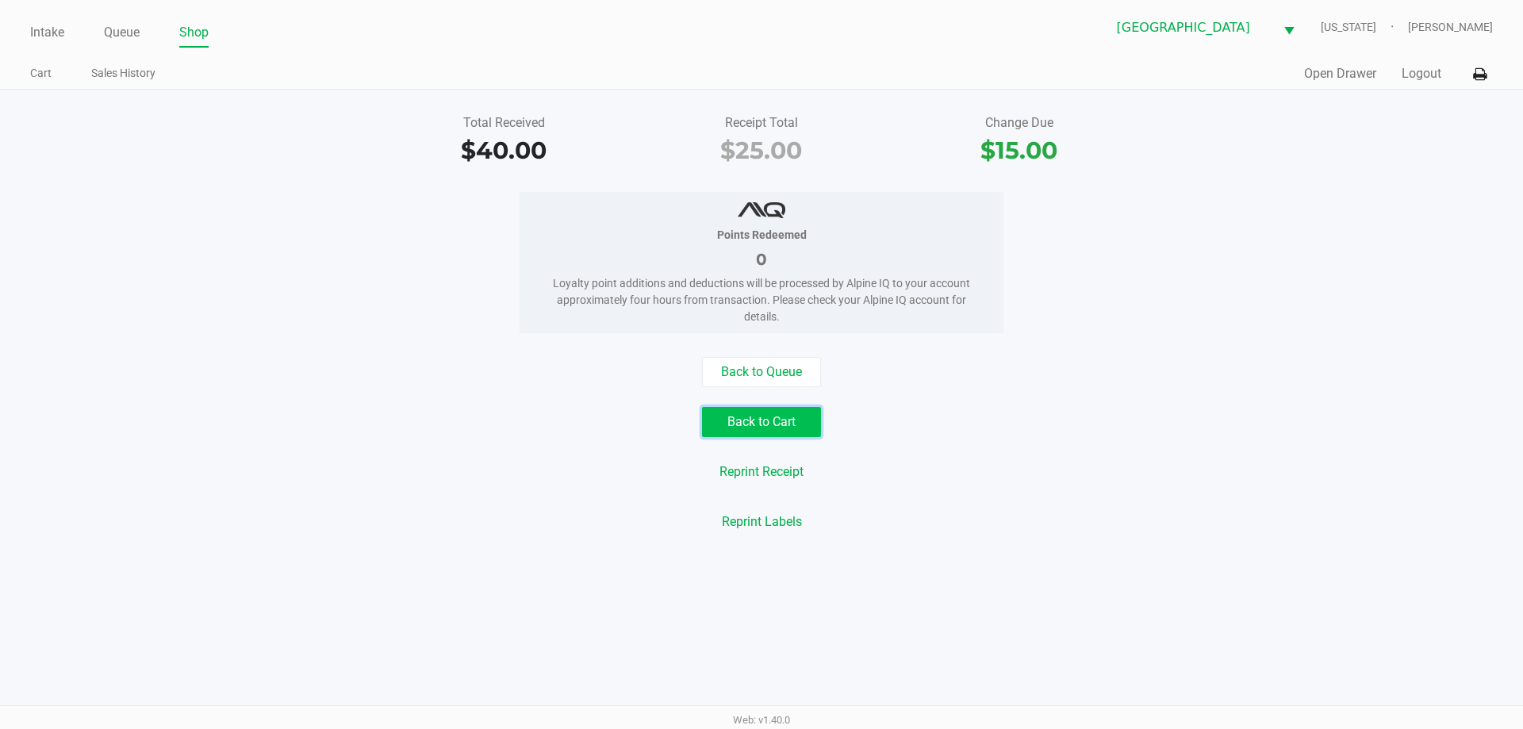
click at [764, 424] on button "Back to Cart" at bounding box center [761, 422] width 119 height 30
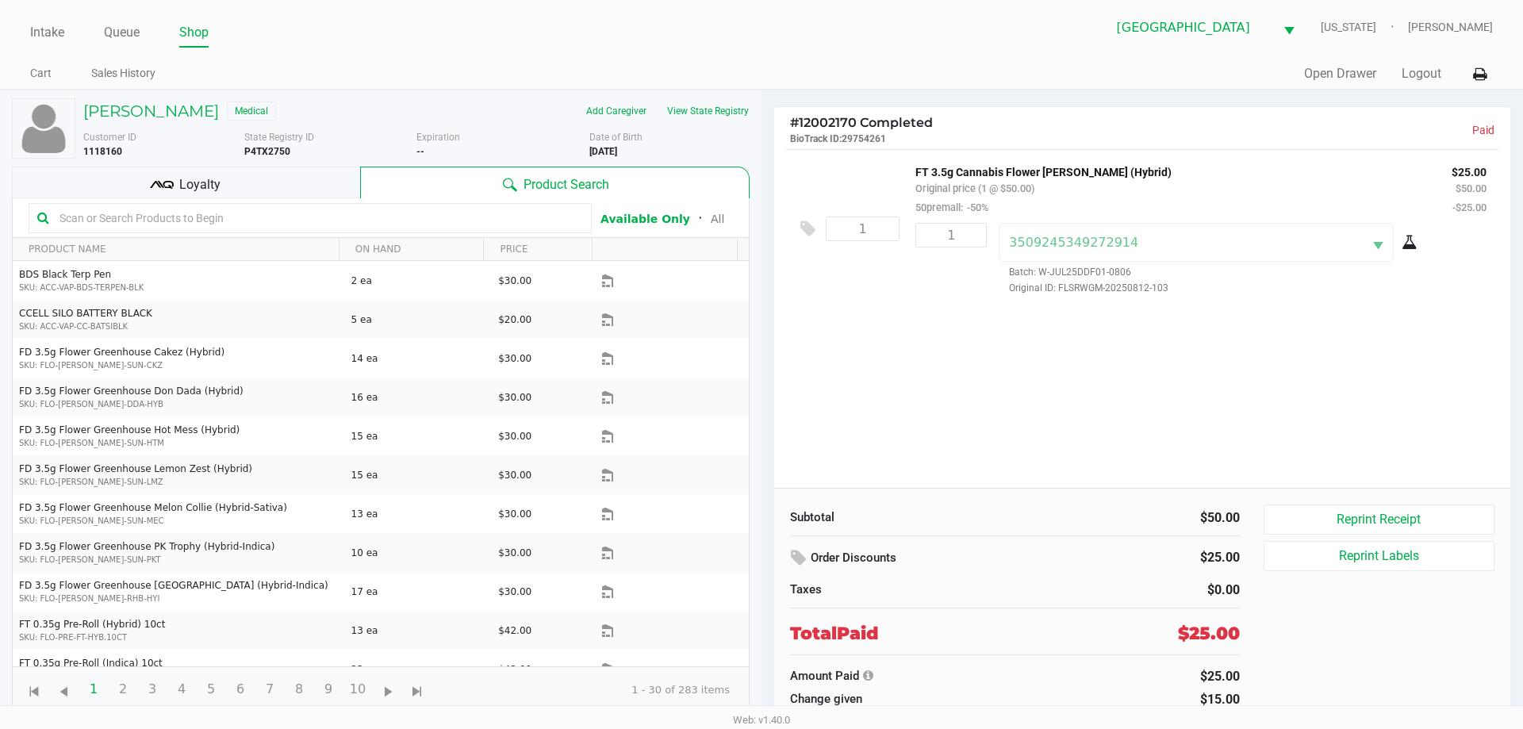
click at [238, 182] on div "Loyalty" at bounding box center [186, 183] width 348 height 32
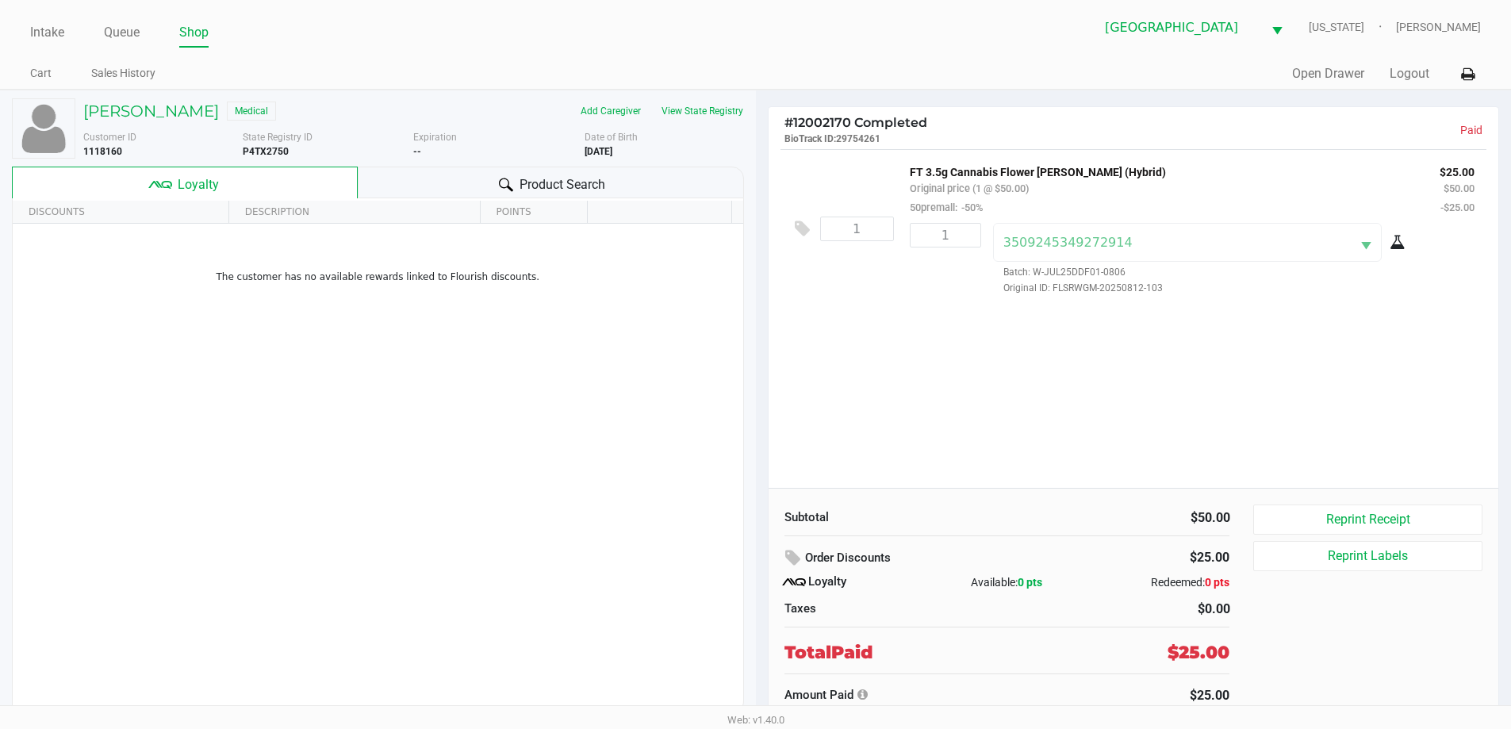
click at [503, 124] on div "Customer ID 1118160 State Registry ID P4TX2750 Expiration -- Date of Birth 9/10…" at bounding box center [413, 141] width 684 height 35
click at [219, 111] on h5 "RHIANNON MAGNUSON" at bounding box center [151, 111] width 136 height 19
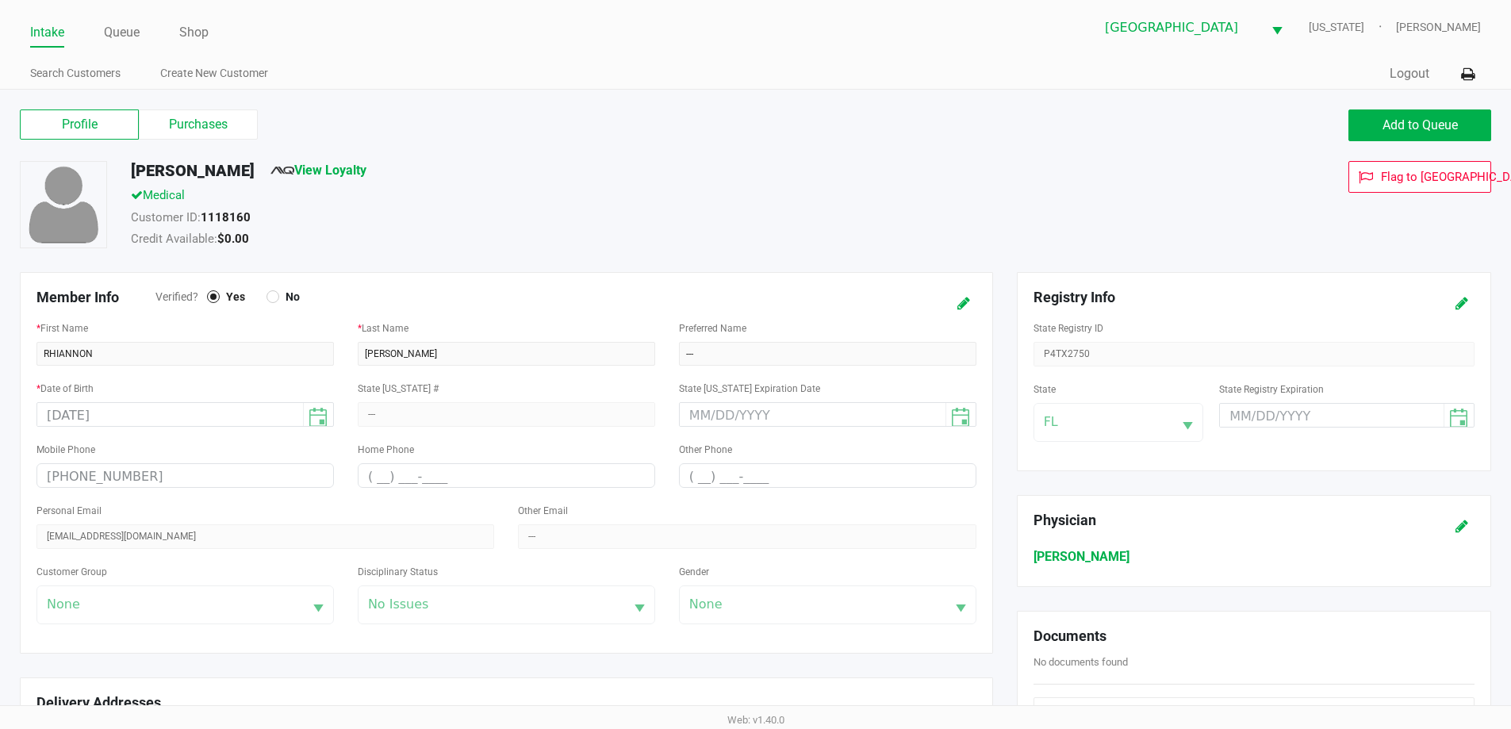
click at [361, 162] on span "View Loyalty" at bounding box center [318, 173] width 96 height 25
click at [362, 168] on link "View Loyalty" at bounding box center [318, 170] width 96 height 15
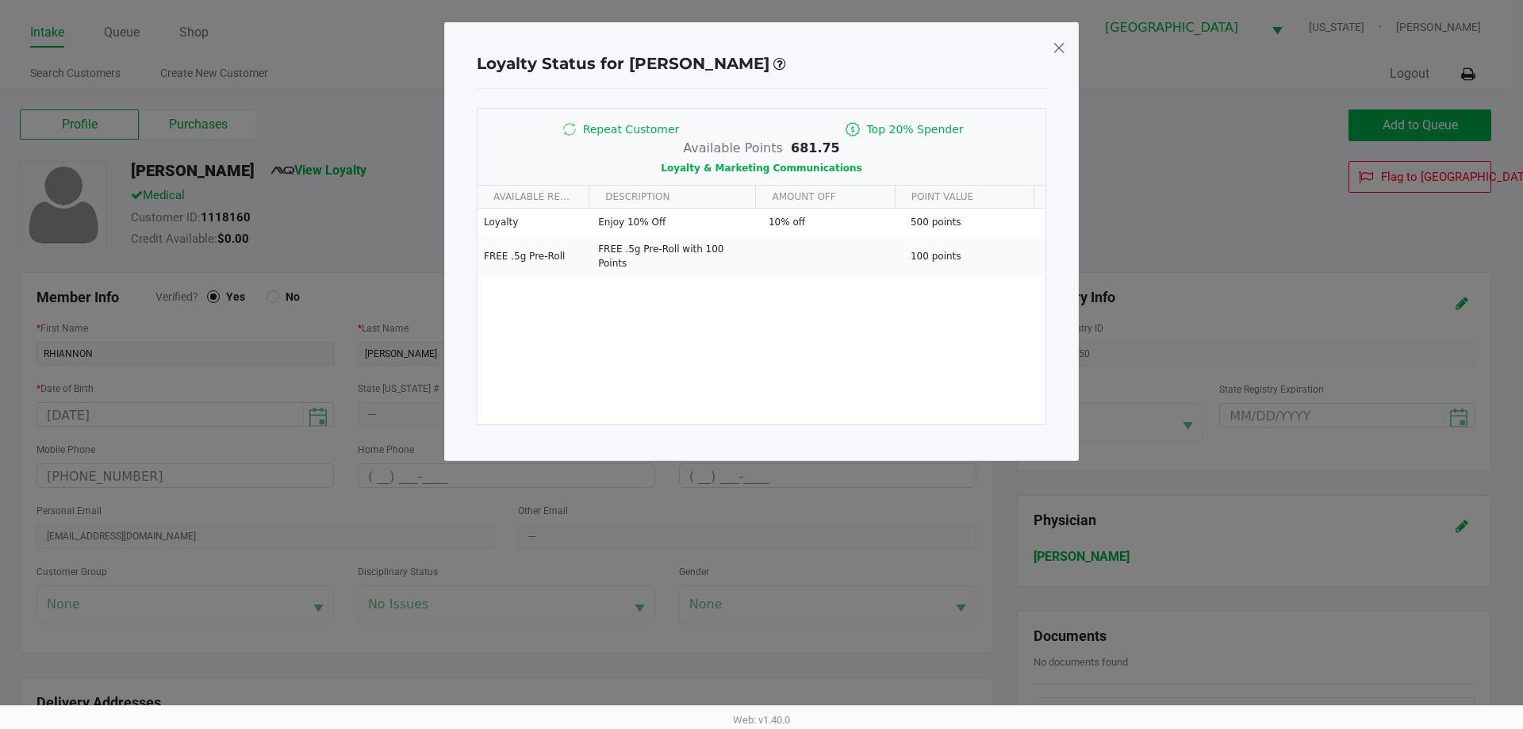
click at [1059, 52] on span at bounding box center [1059, 47] width 14 height 25
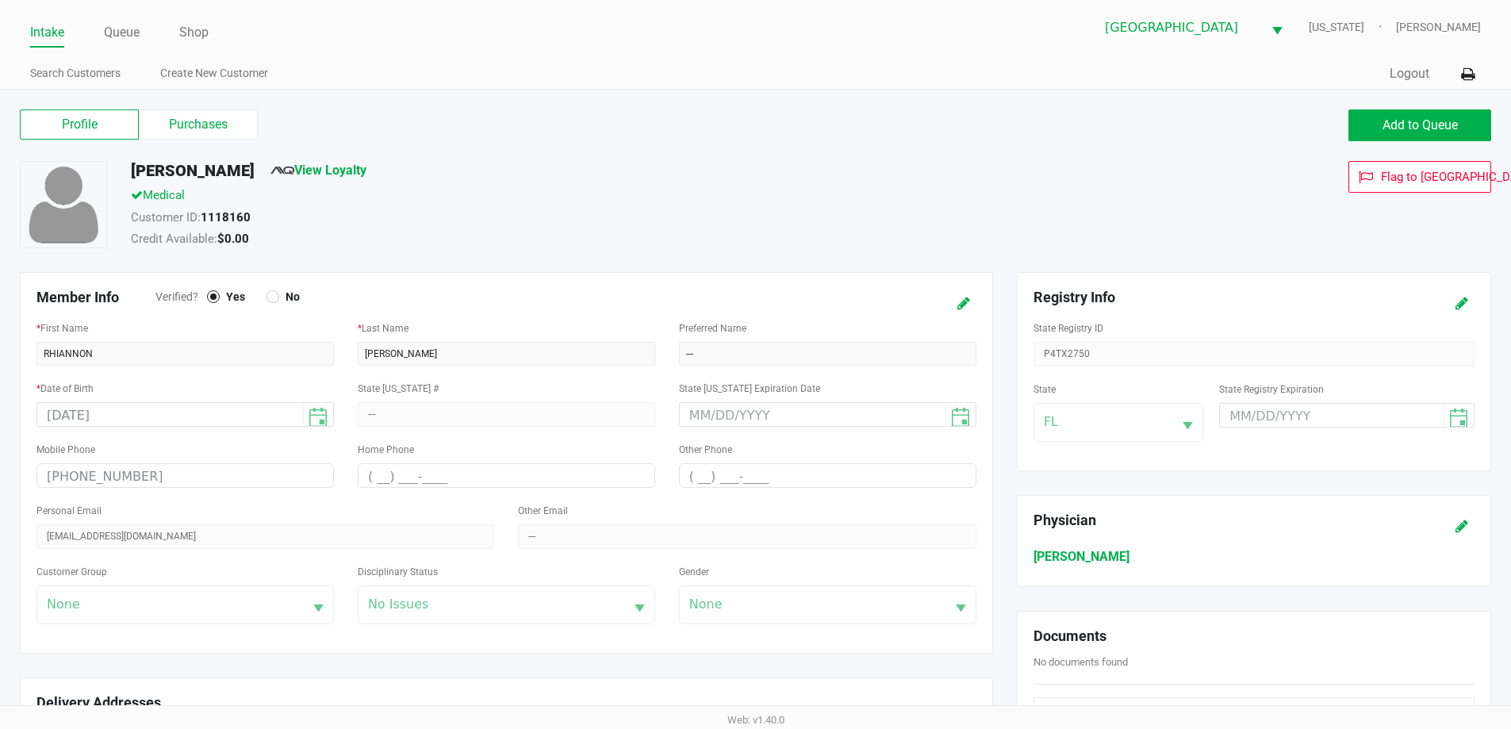
click at [1052, 212] on div "Flag to Delete" at bounding box center [1272, 206] width 462 height 91
click at [1450, 120] on span "Add to Queue" at bounding box center [1419, 124] width 75 height 15
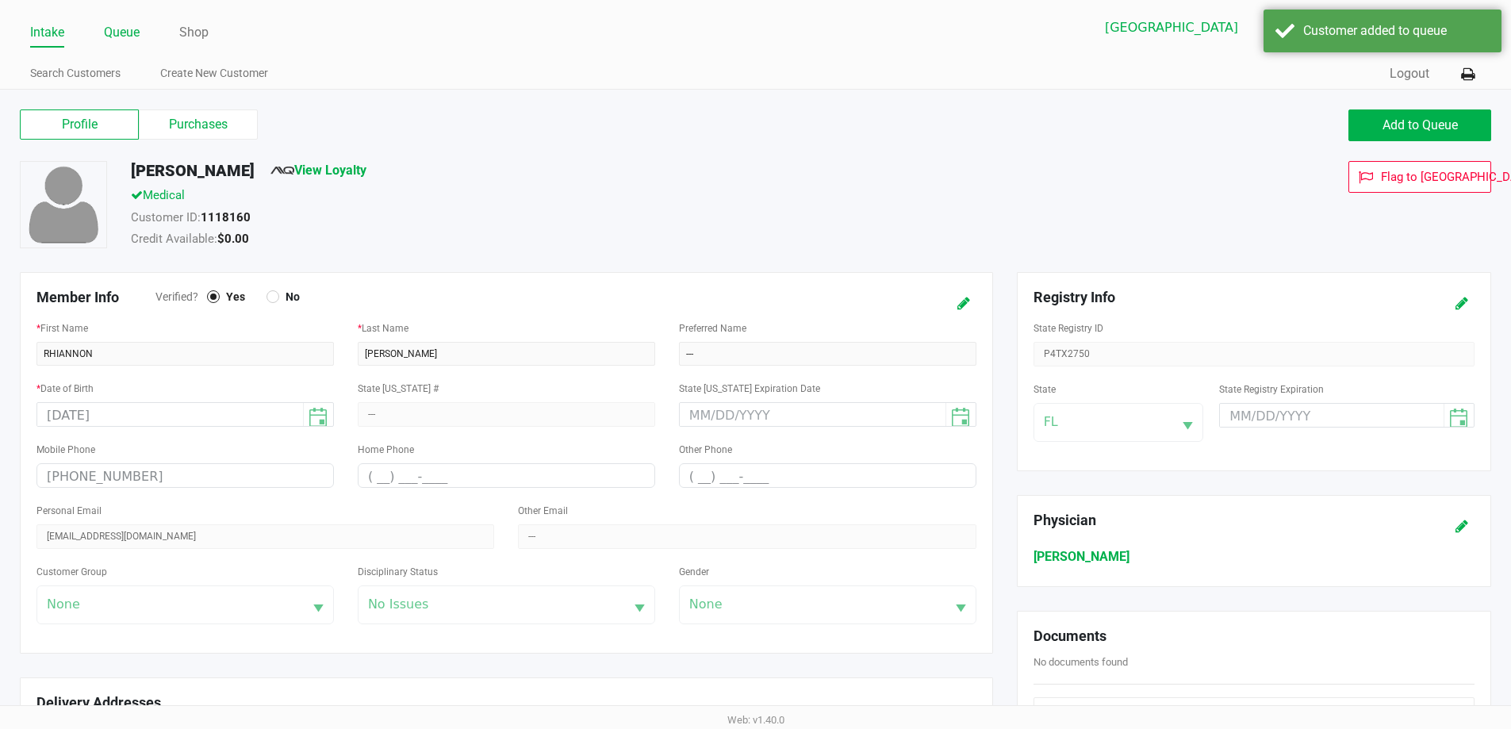
click at [121, 26] on link "Queue" at bounding box center [122, 32] width 36 height 22
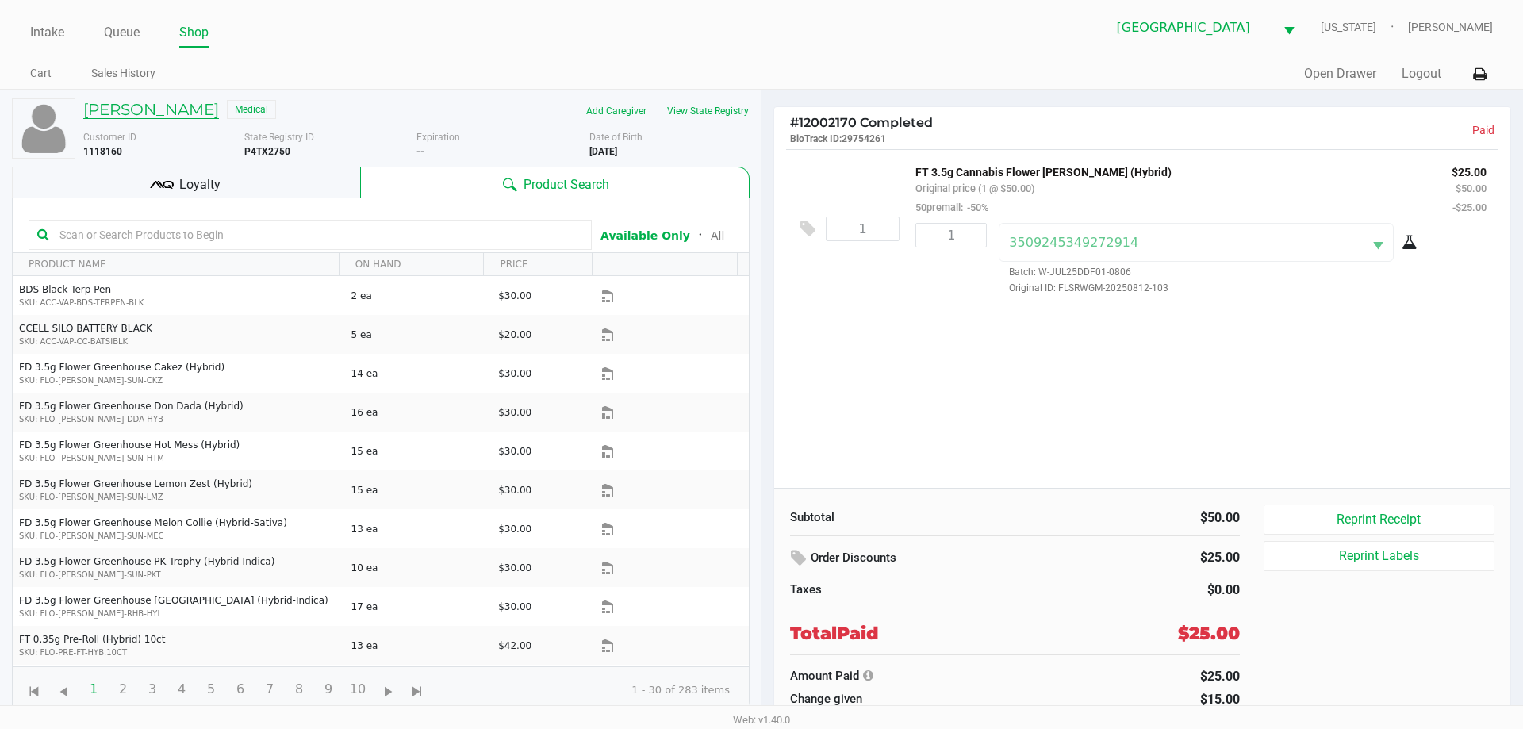
click at [219, 111] on h5 "RHIANNON MAGNUSON" at bounding box center [151, 109] width 136 height 19
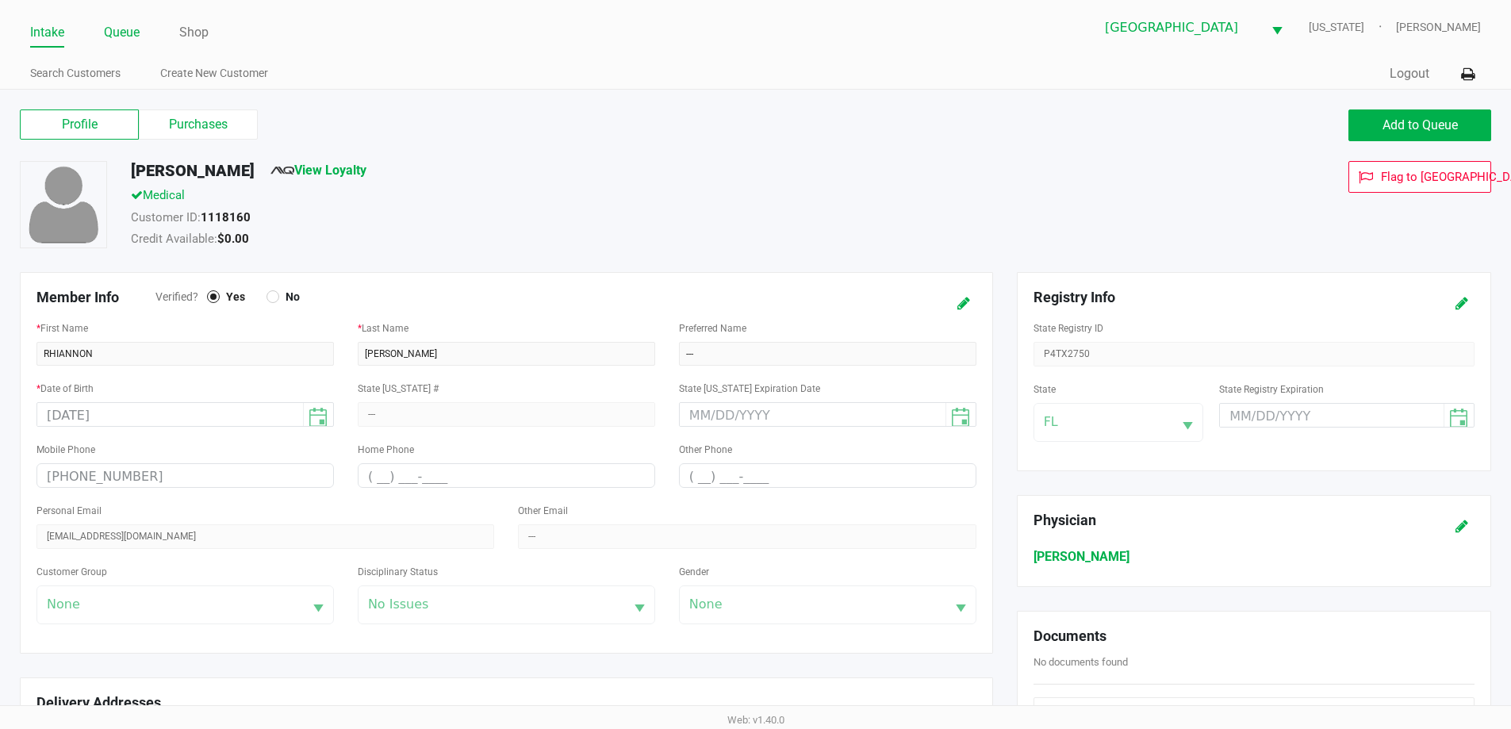
click at [138, 36] on link "Queue" at bounding box center [122, 32] width 36 height 22
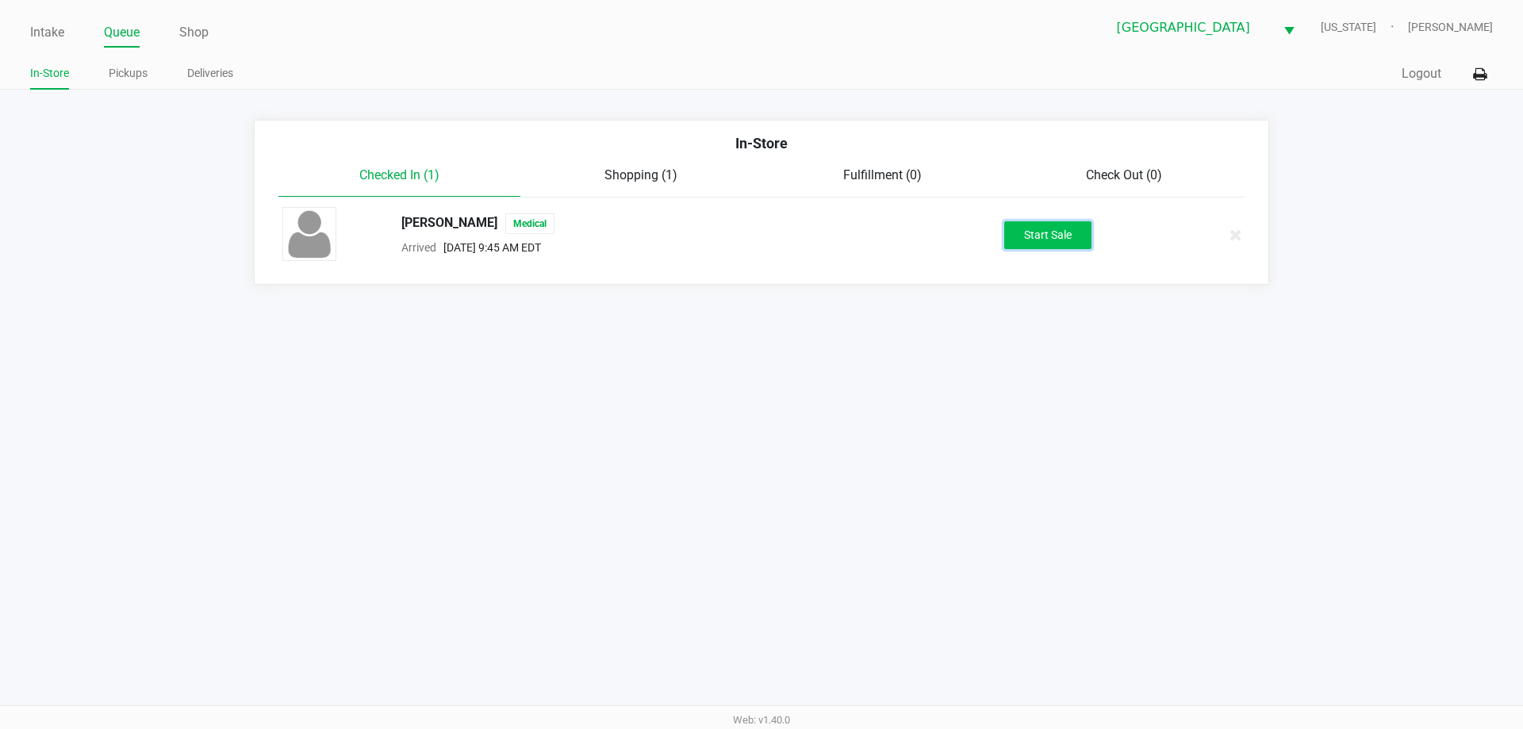
click at [1020, 233] on button "Start Sale" at bounding box center [1047, 235] width 87 height 28
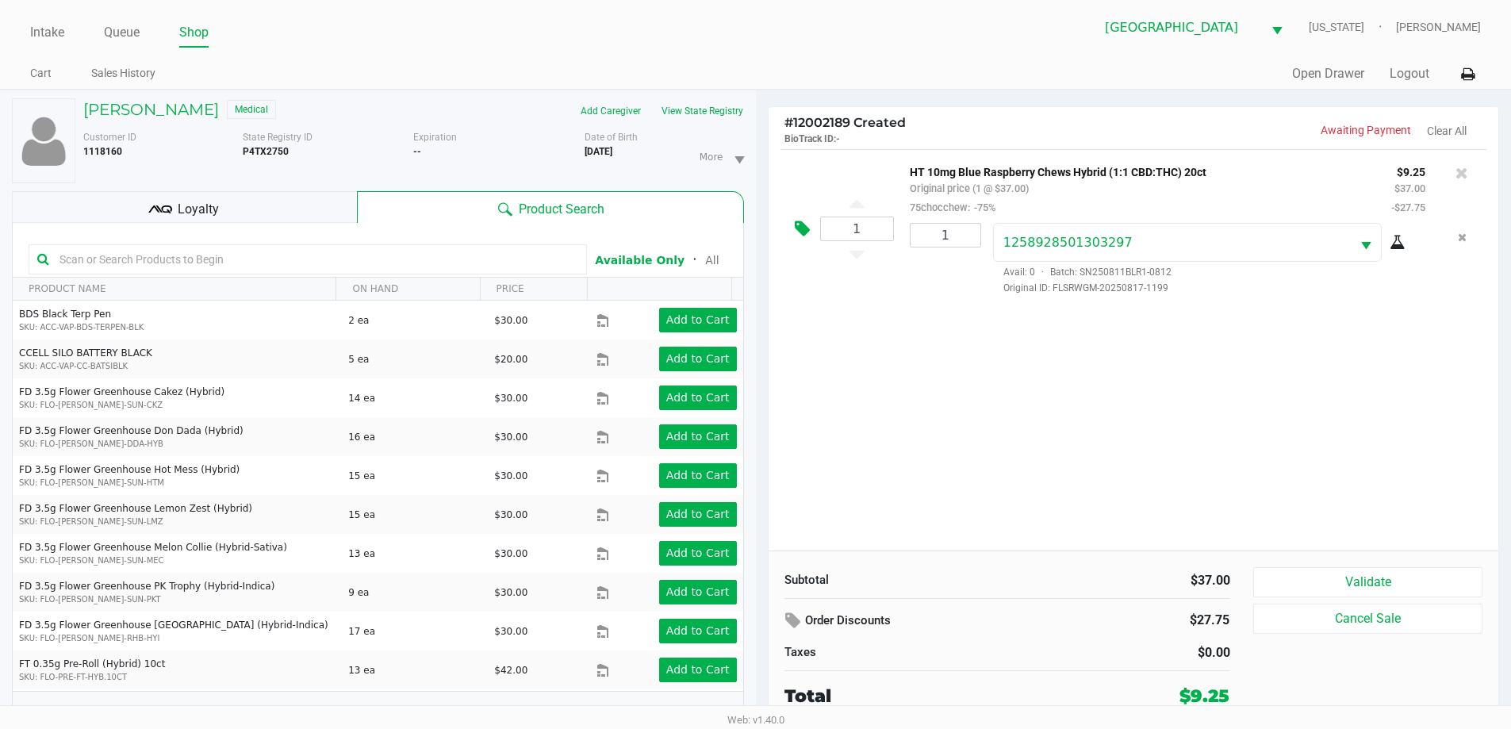
click at [798, 225] on icon at bounding box center [802, 229] width 15 height 18
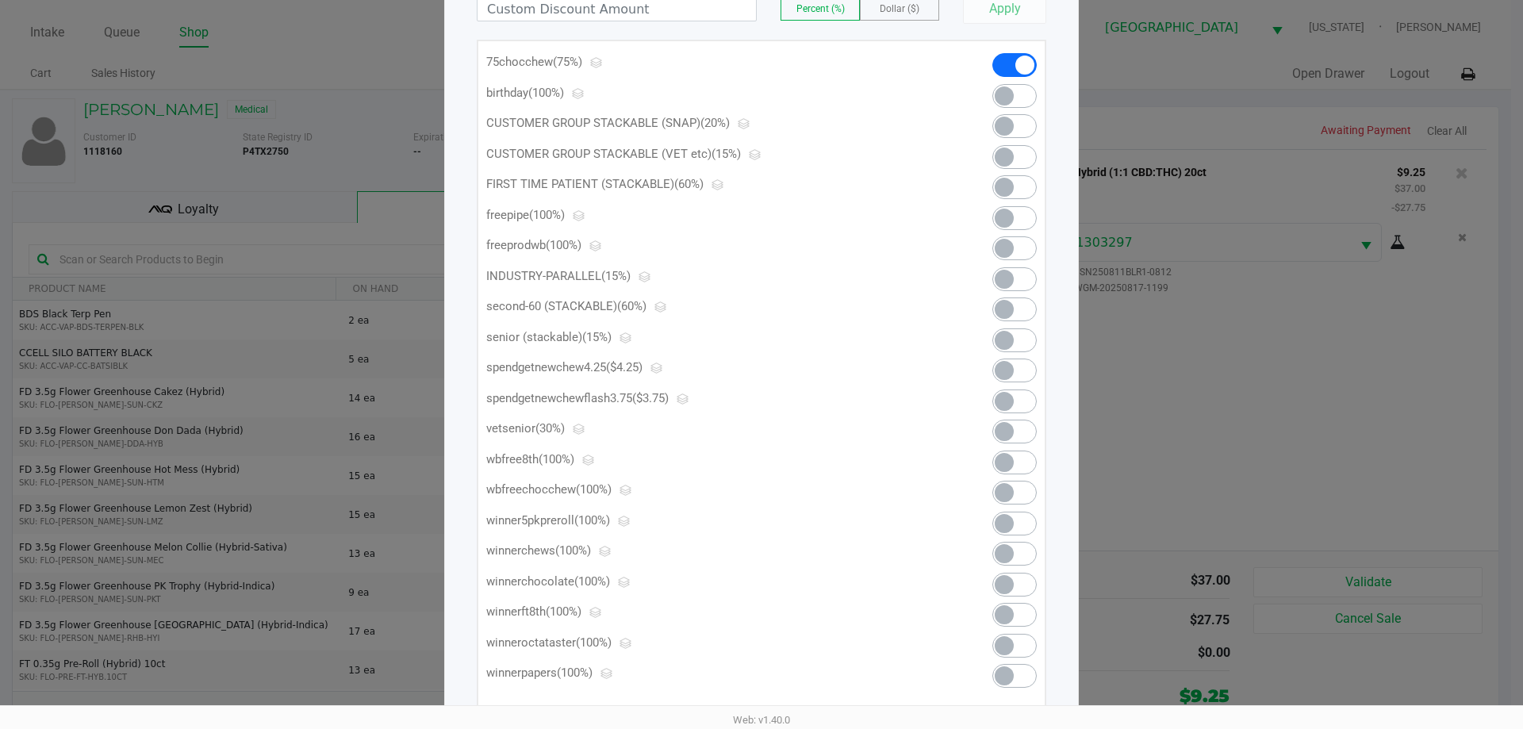
scroll to position [238, 0]
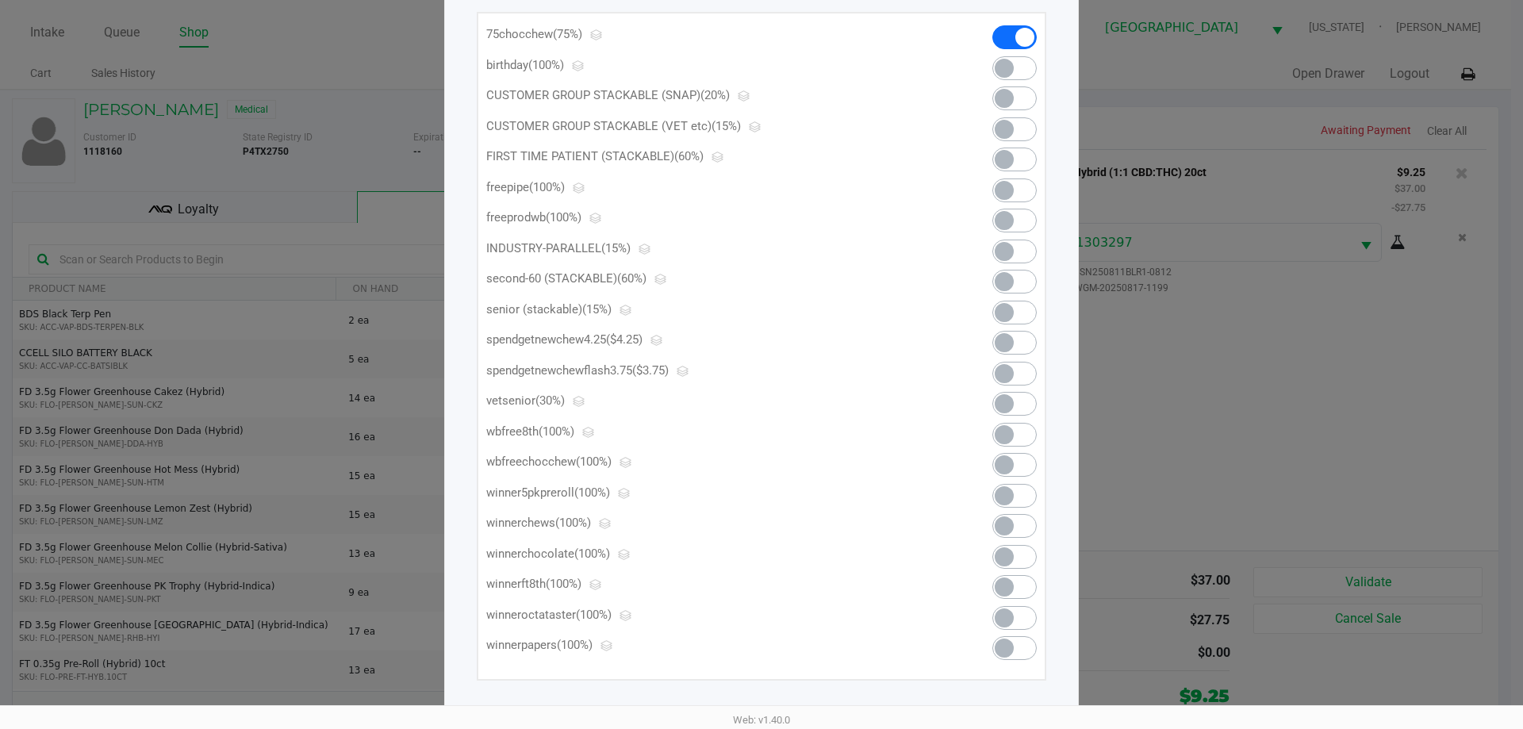
click at [1020, 69] on span at bounding box center [1014, 68] width 44 height 24
click at [1024, 37] on span at bounding box center [1024, 37] width 19 height 19
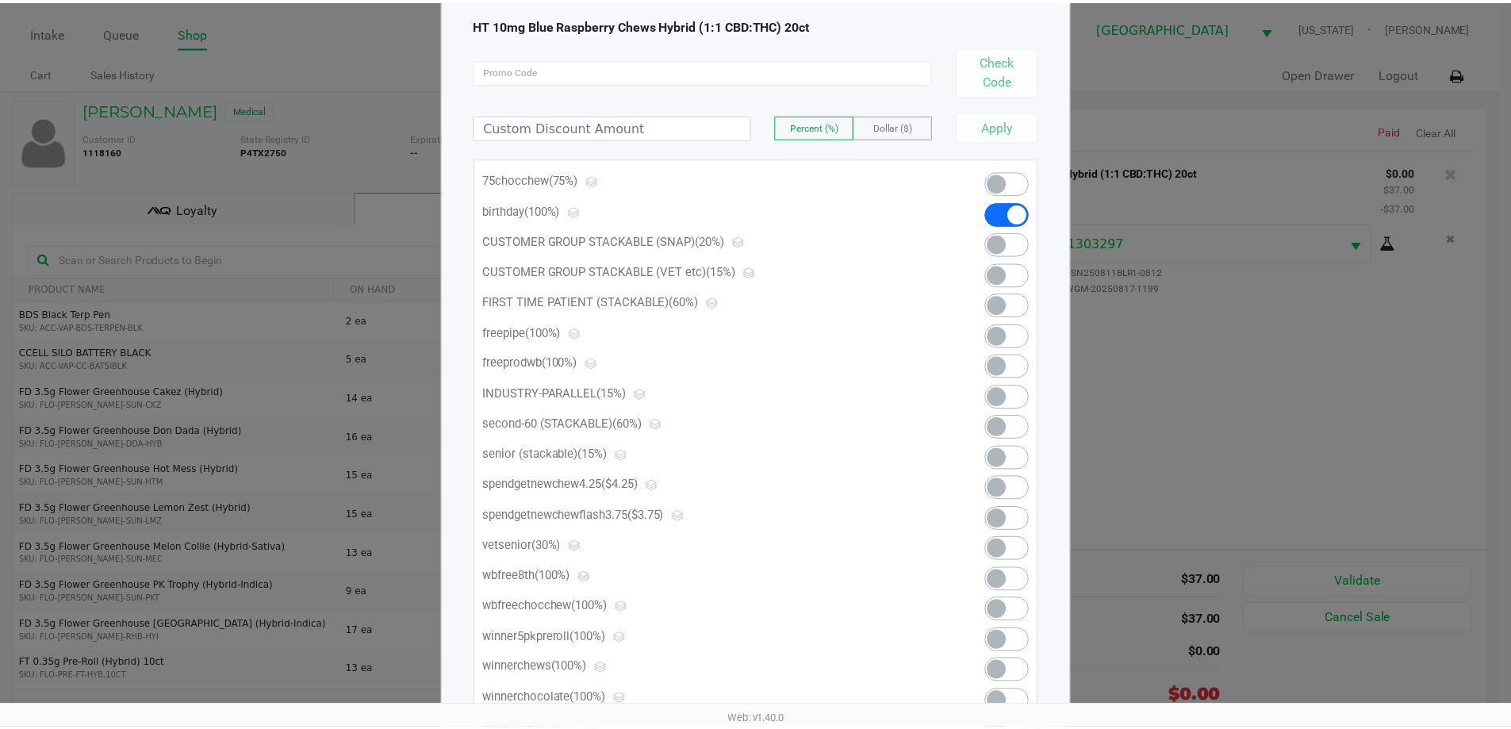
scroll to position [0, 0]
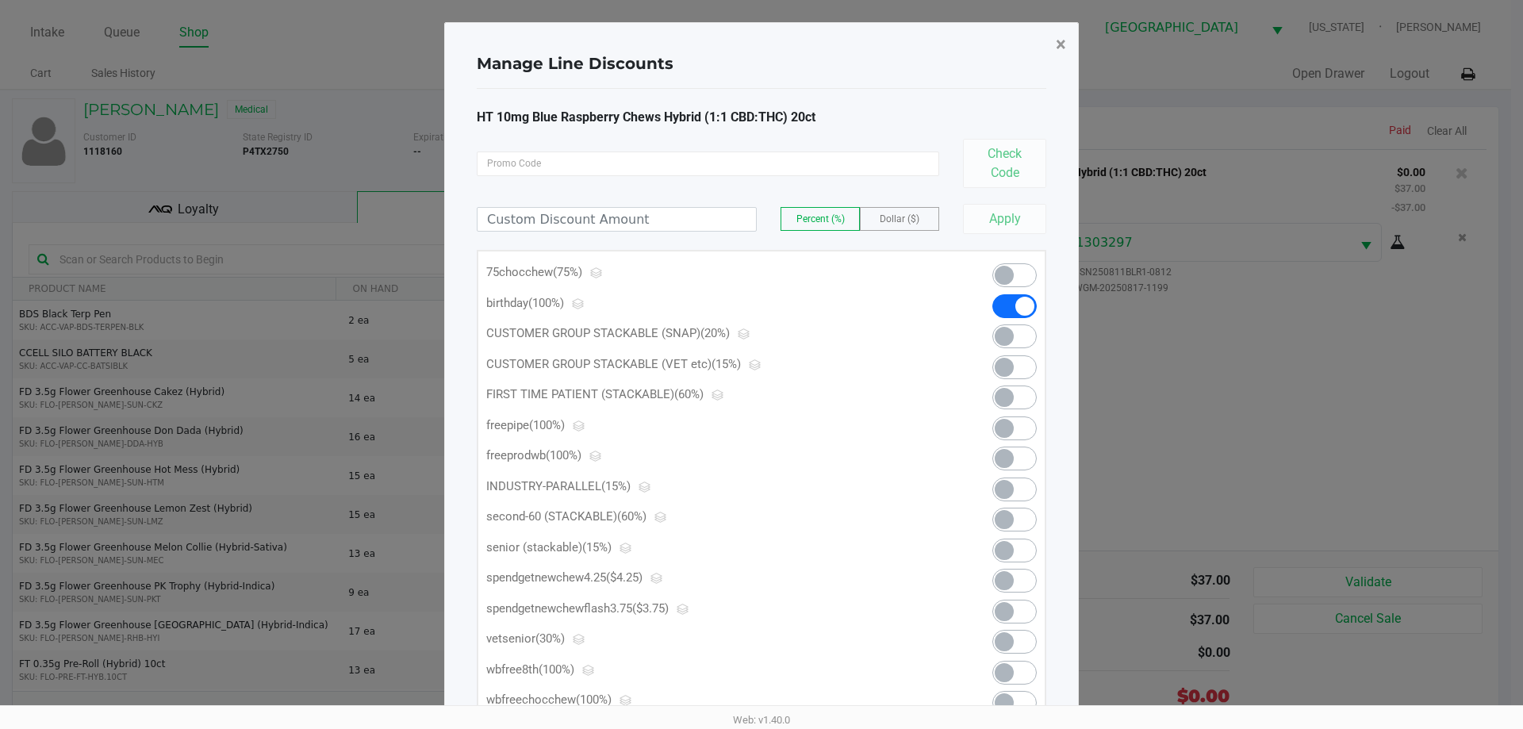
click at [1063, 42] on span "×" at bounding box center [1060, 44] width 10 height 22
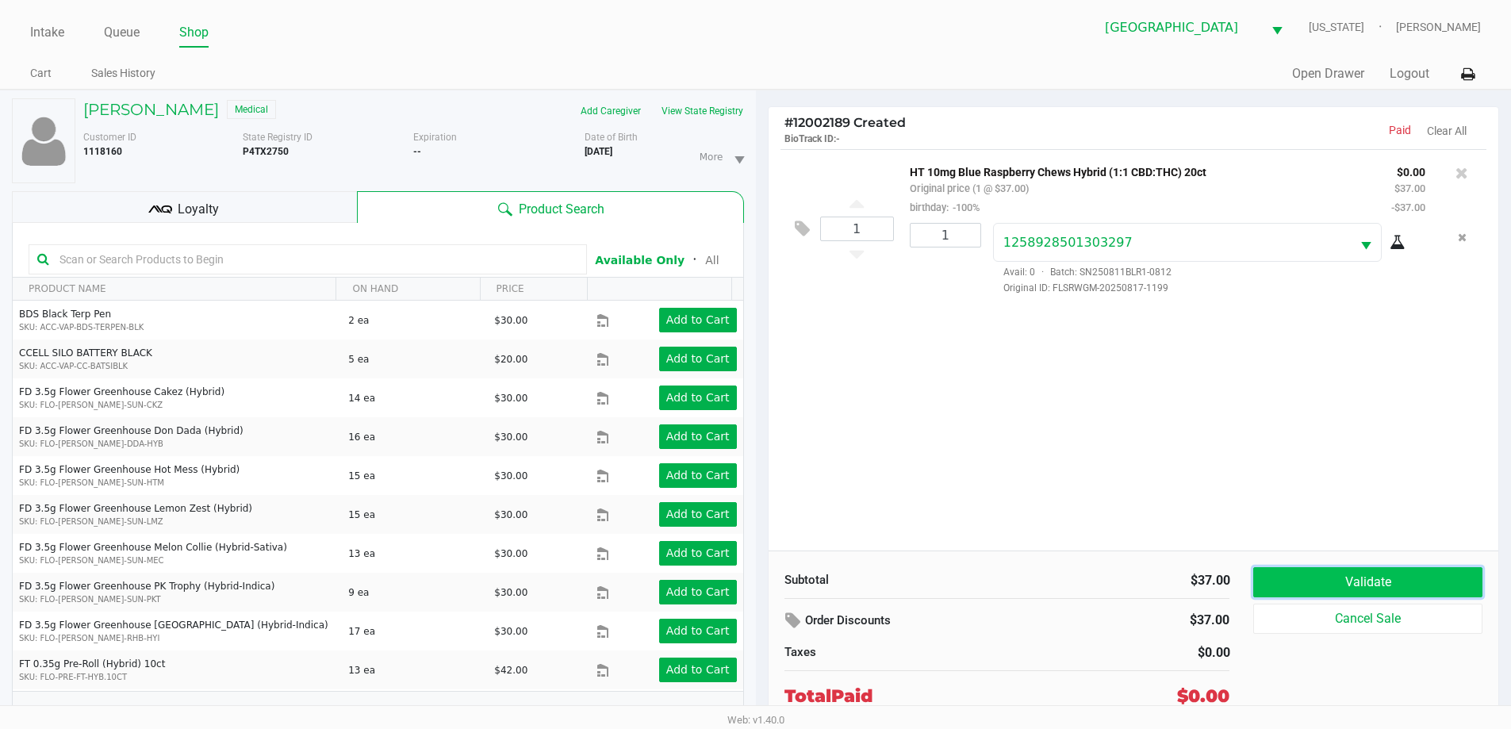
click at [1321, 572] on button "Validate" at bounding box center [1367, 582] width 228 height 30
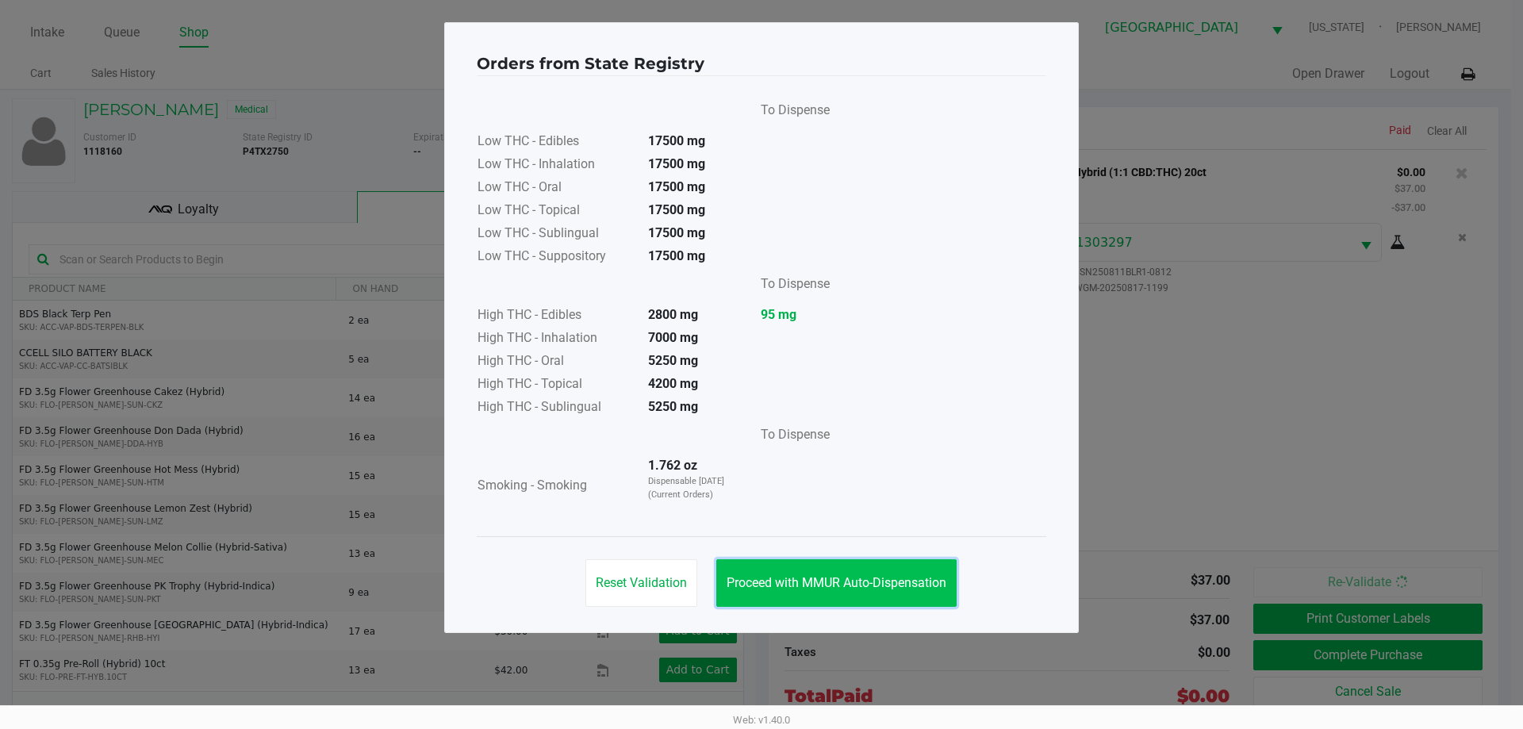
click at [870, 569] on button "Proceed with MMUR Auto-Dispensation" at bounding box center [836, 583] width 240 height 48
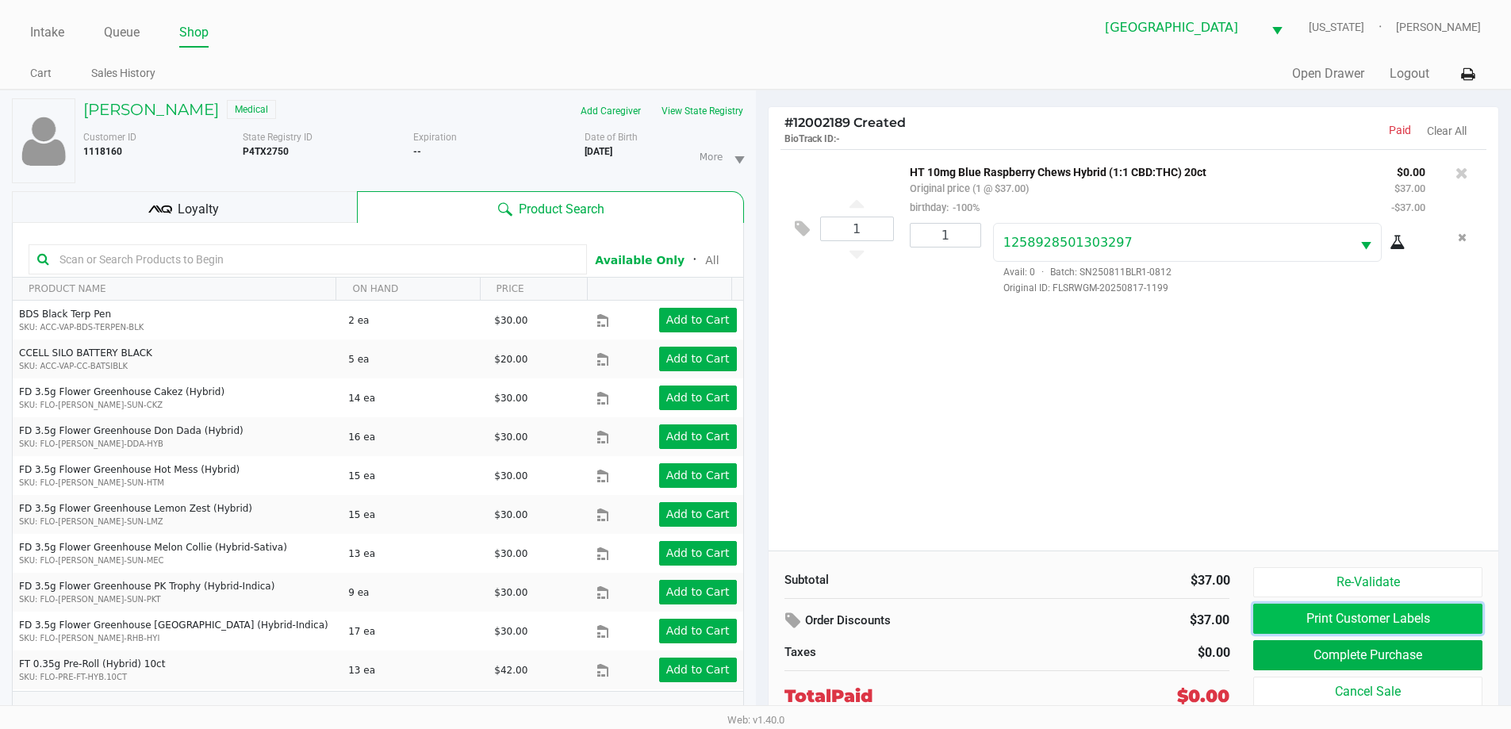
click at [1352, 623] on button "Print Customer Labels" at bounding box center [1367, 618] width 228 height 30
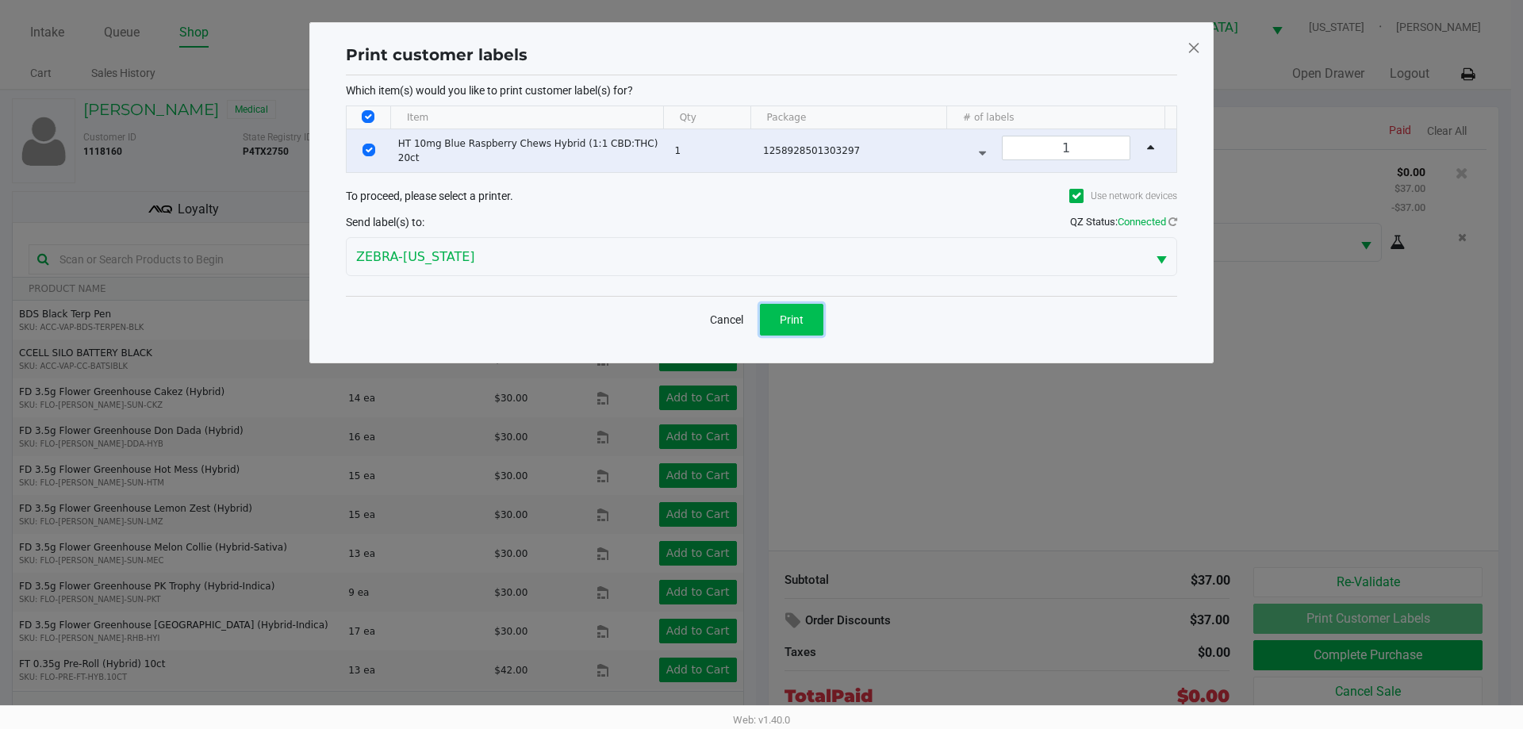
click at [792, 328] on button "Print" at bounding box center [791, 320] width 63 height 32
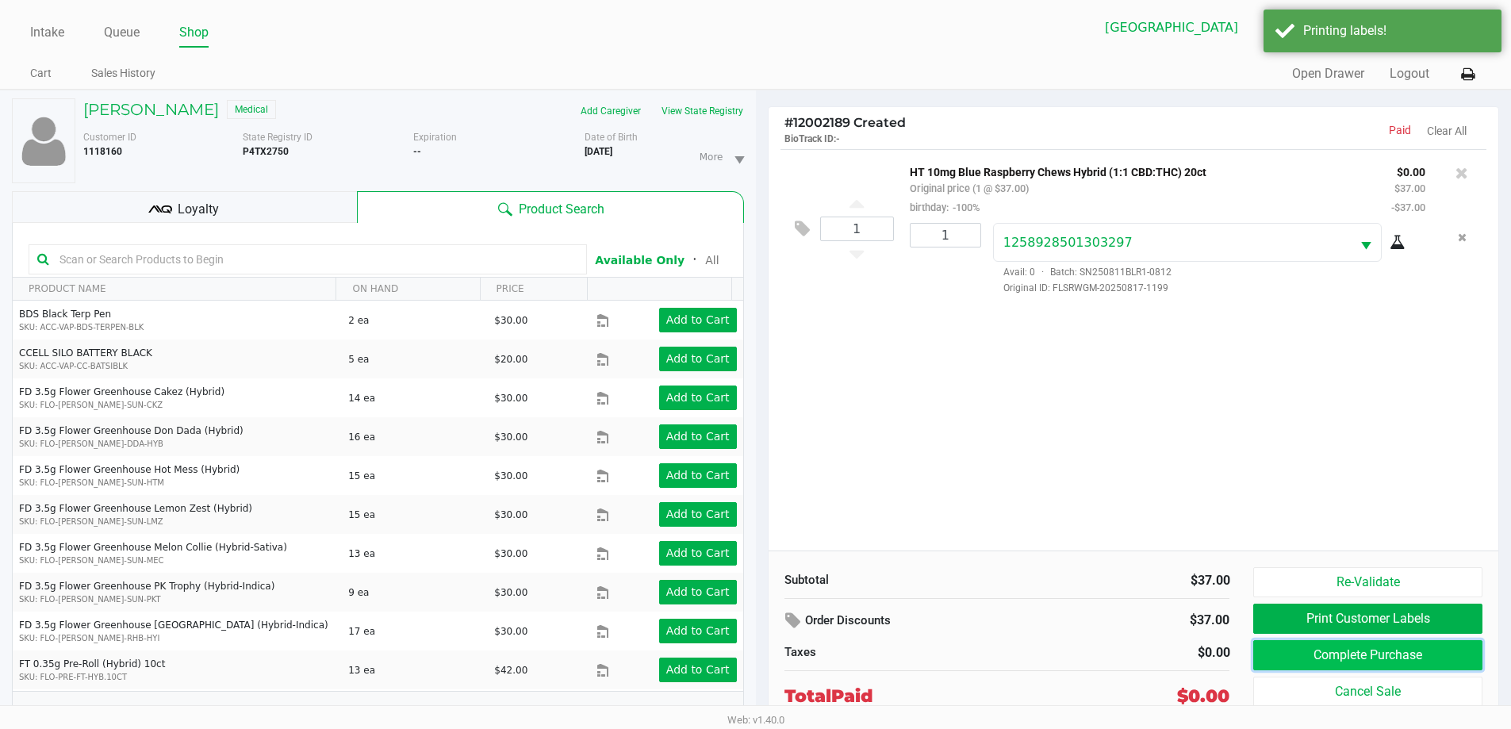
click at [1307, 652] on button "Complete Purchase" at bounding box center [1367, 655] width 228 height 30
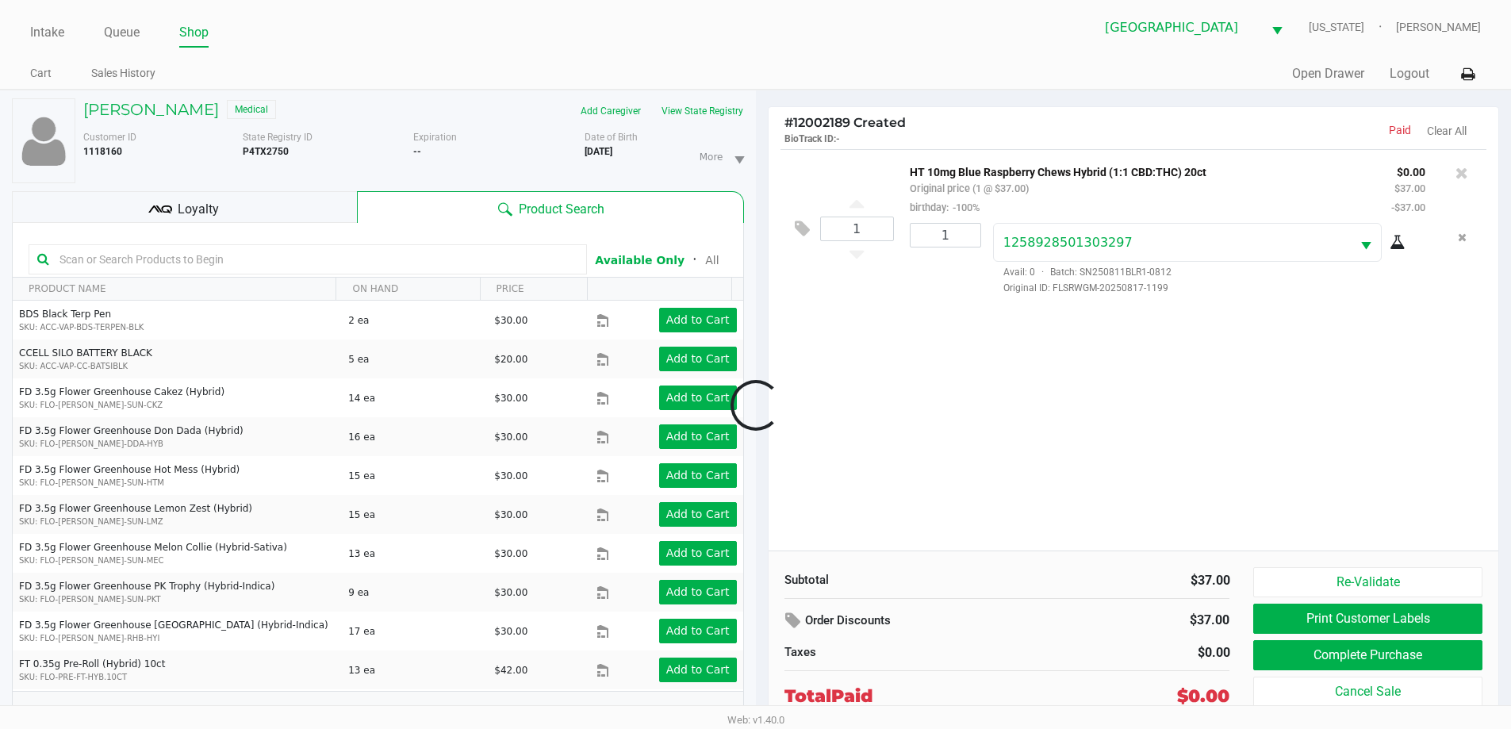
click at [296, 217] on div at bounding box center [755, 405] width 1511 height 473
click at [291, 206] on div at bounding box center [755, 405] width 1511 height 473
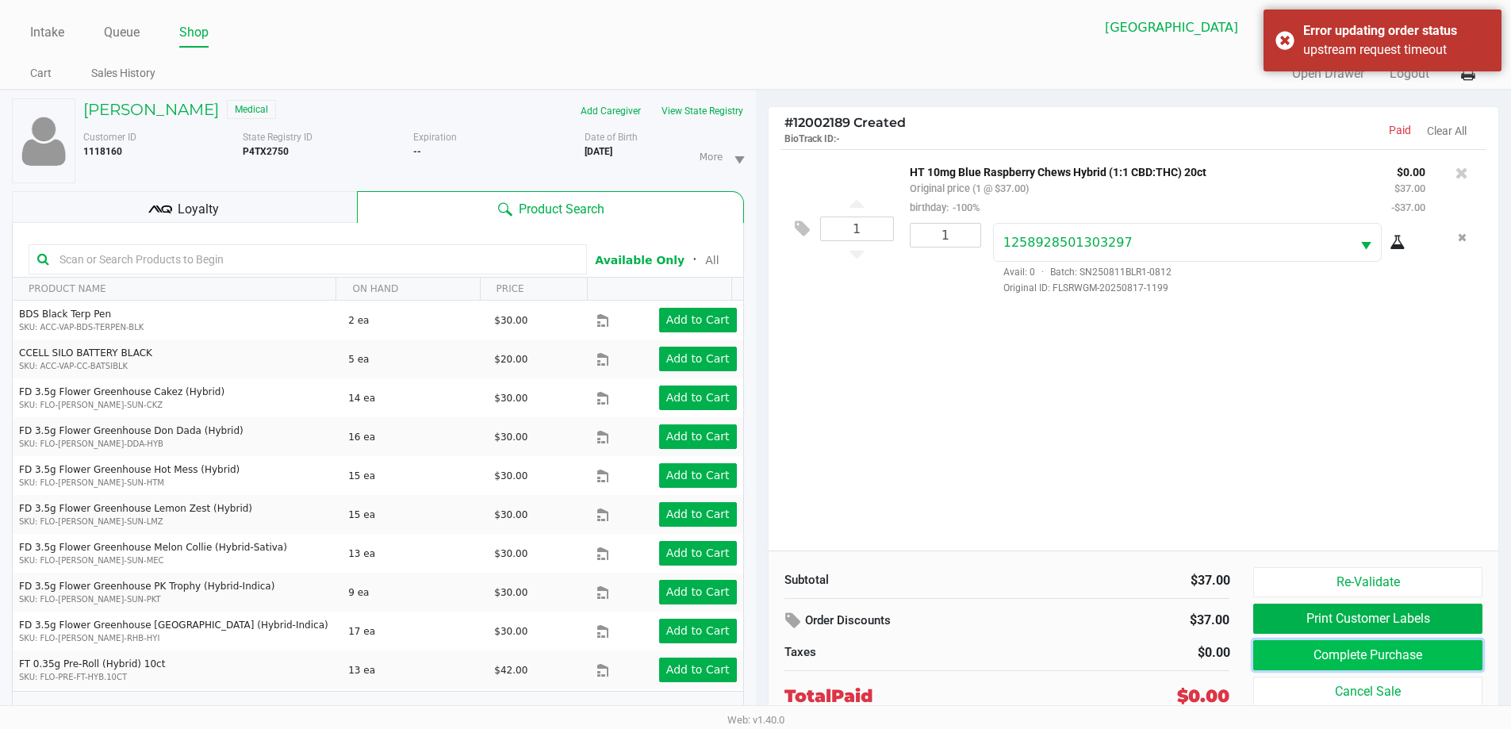
click at [1333, 658] on button "Complete Purchase" at bounding box center [1367, 655] width 228 height 30
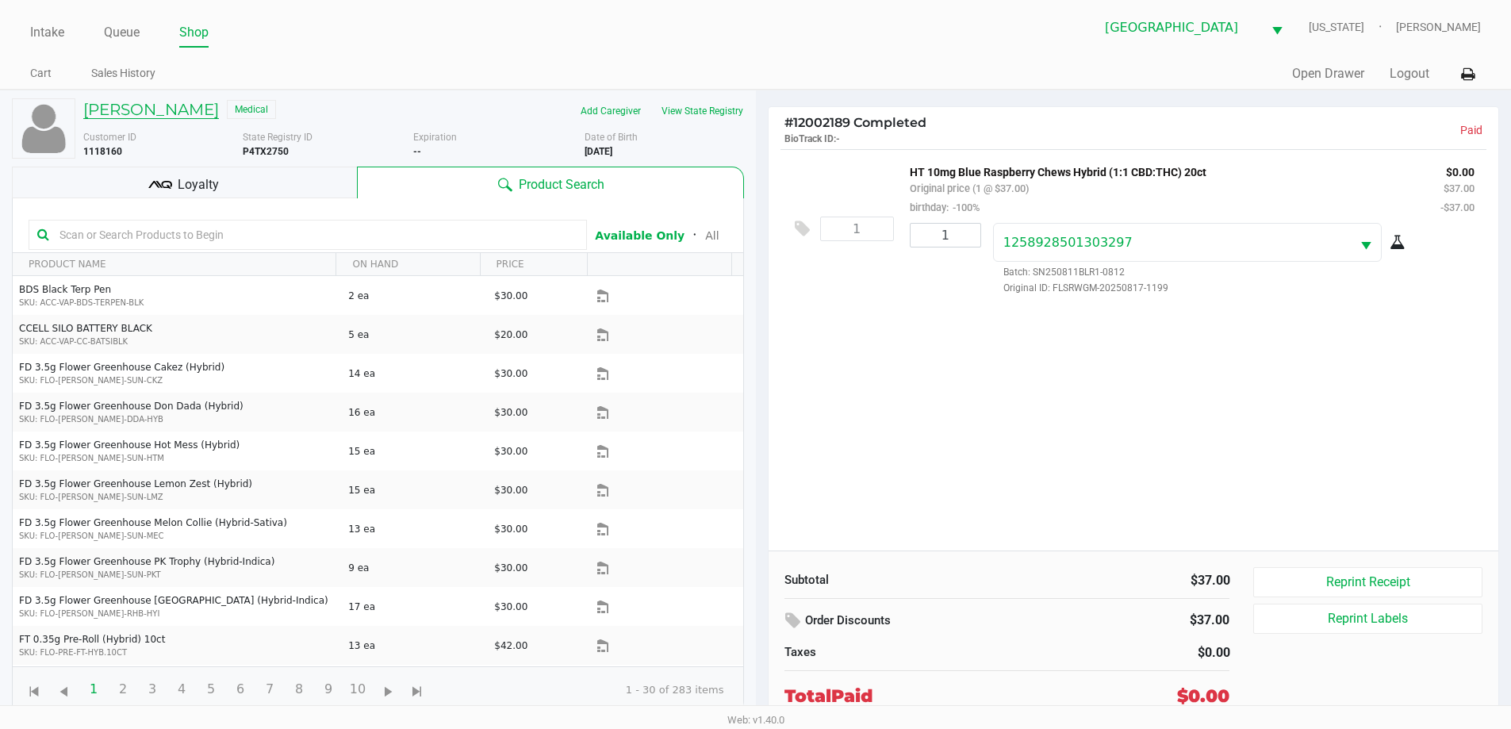
click at [108, 110] on h5 "RHIANNON MAGNUSON" at bounding box center [151, 109] width 136 height 19
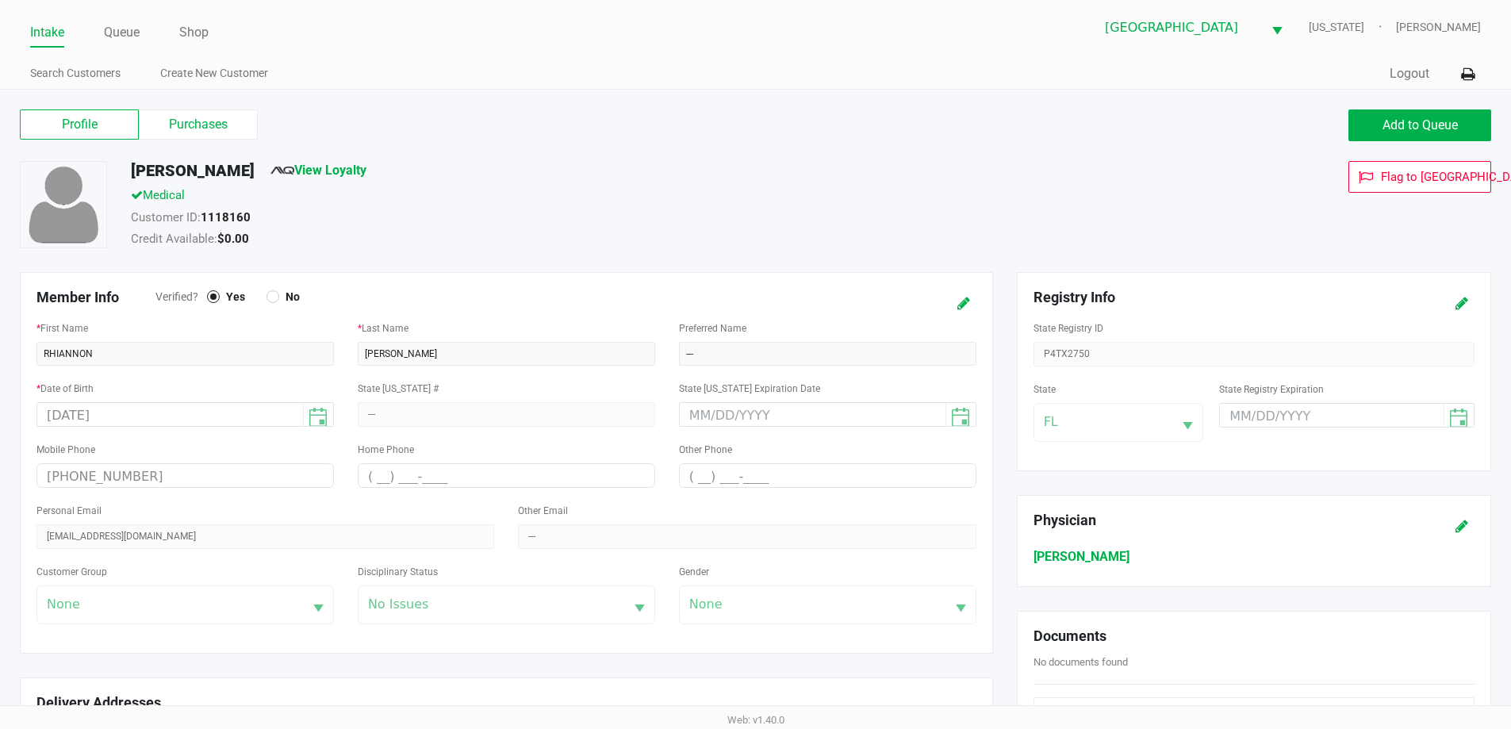
click at [39, 29] on link "Intake" at bounding box center [47, 32] width 34 height 22
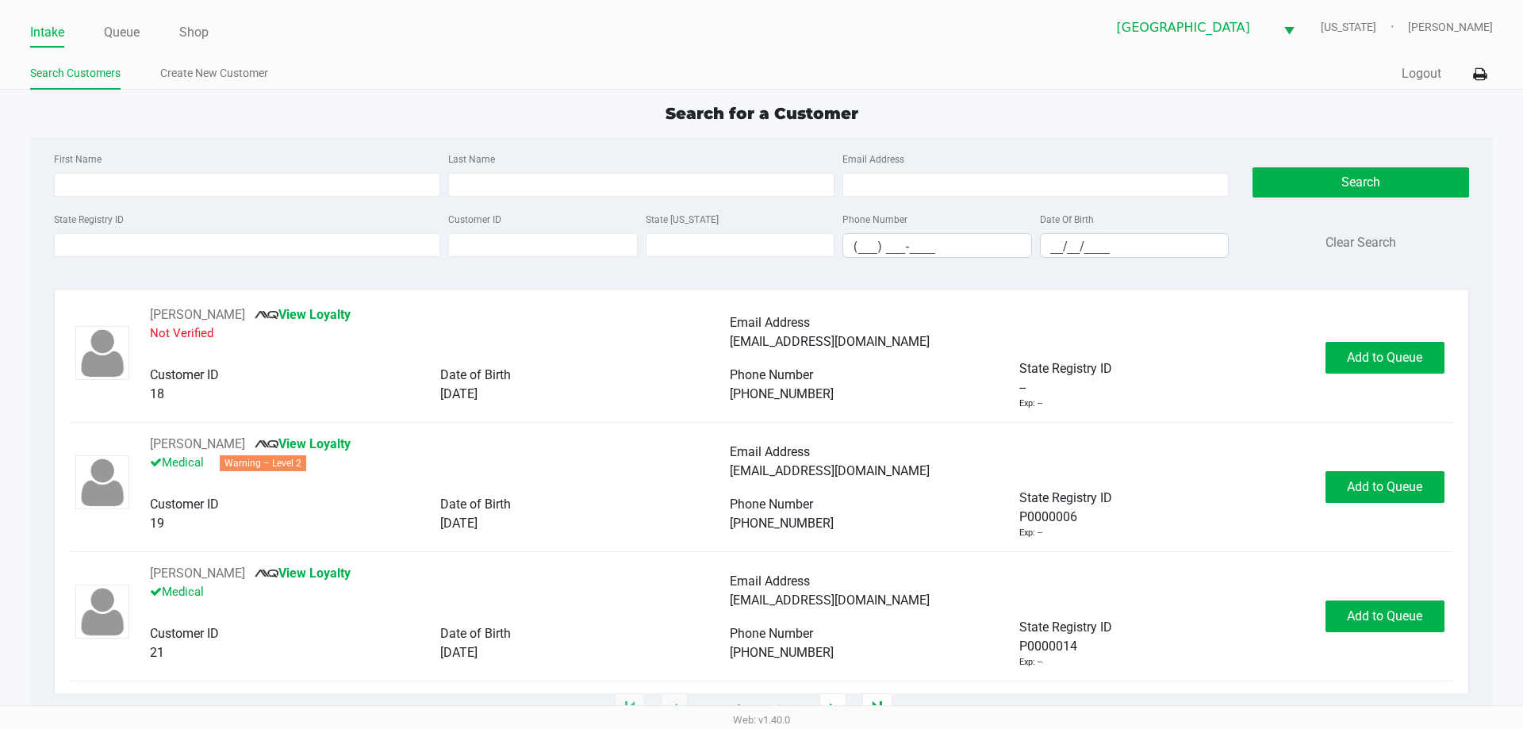
click at [295, 49] on div "Intake Queue Shop Palm Coast WC VERMONT Mark Serrano Search Customers Create Ne…" at bounding box center [761, 45] width 1523 height 90
click at [365, 247] on input "State Registry ID" at bounding box center [247, 245] width 386 height 24
click at [308, 238] on input "State Registry ID" at bounding box center [247, 245] width 386 height 24
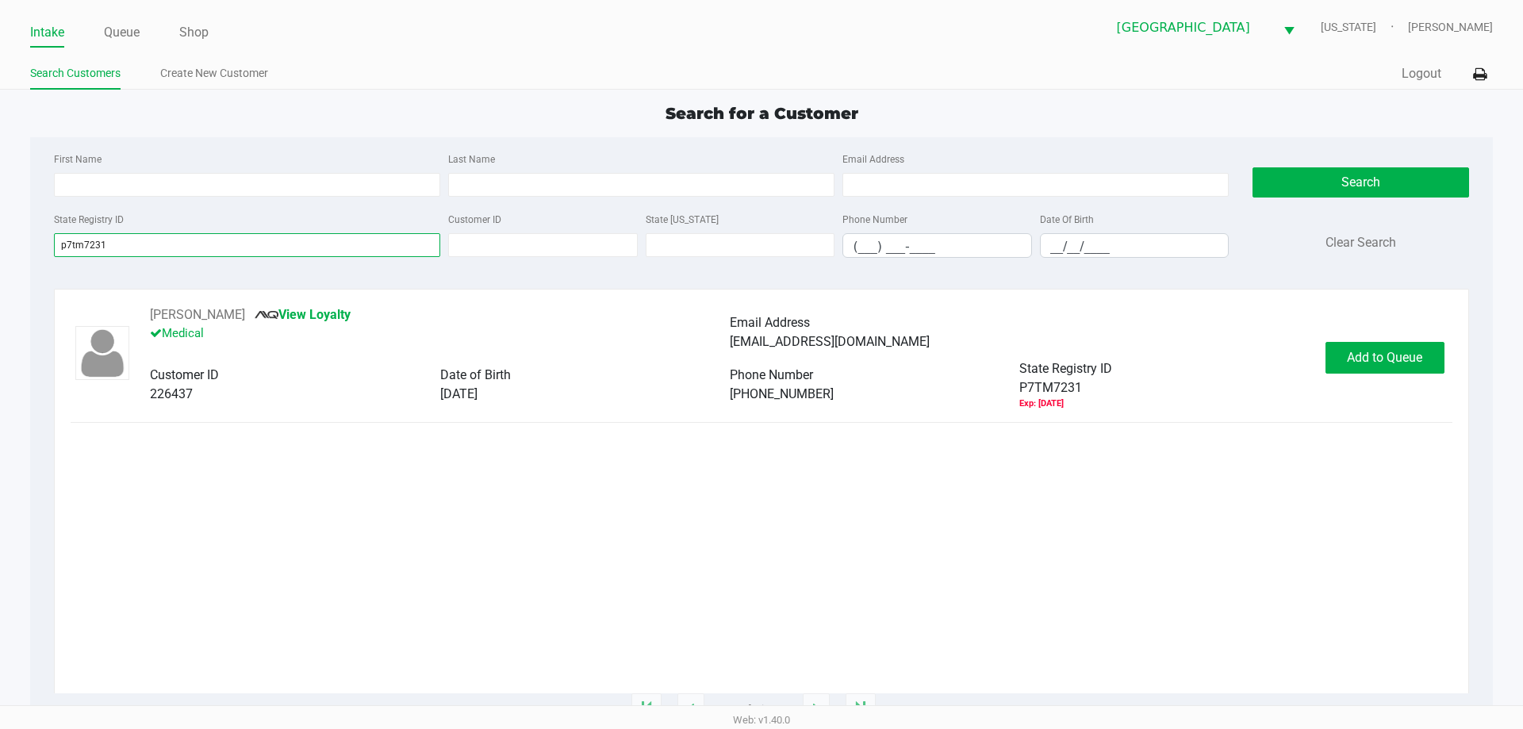
type input "p7tm7231"
click at [684, 136] on div "Search for a Customer First Name Last Name Email Address State Registry ID p7tm…" at bounding box center [760, 406] width 1461 height 608
click at [1382, 364] on span "Add to Queue" at bounding box center [1384, 357] width 75 height 15
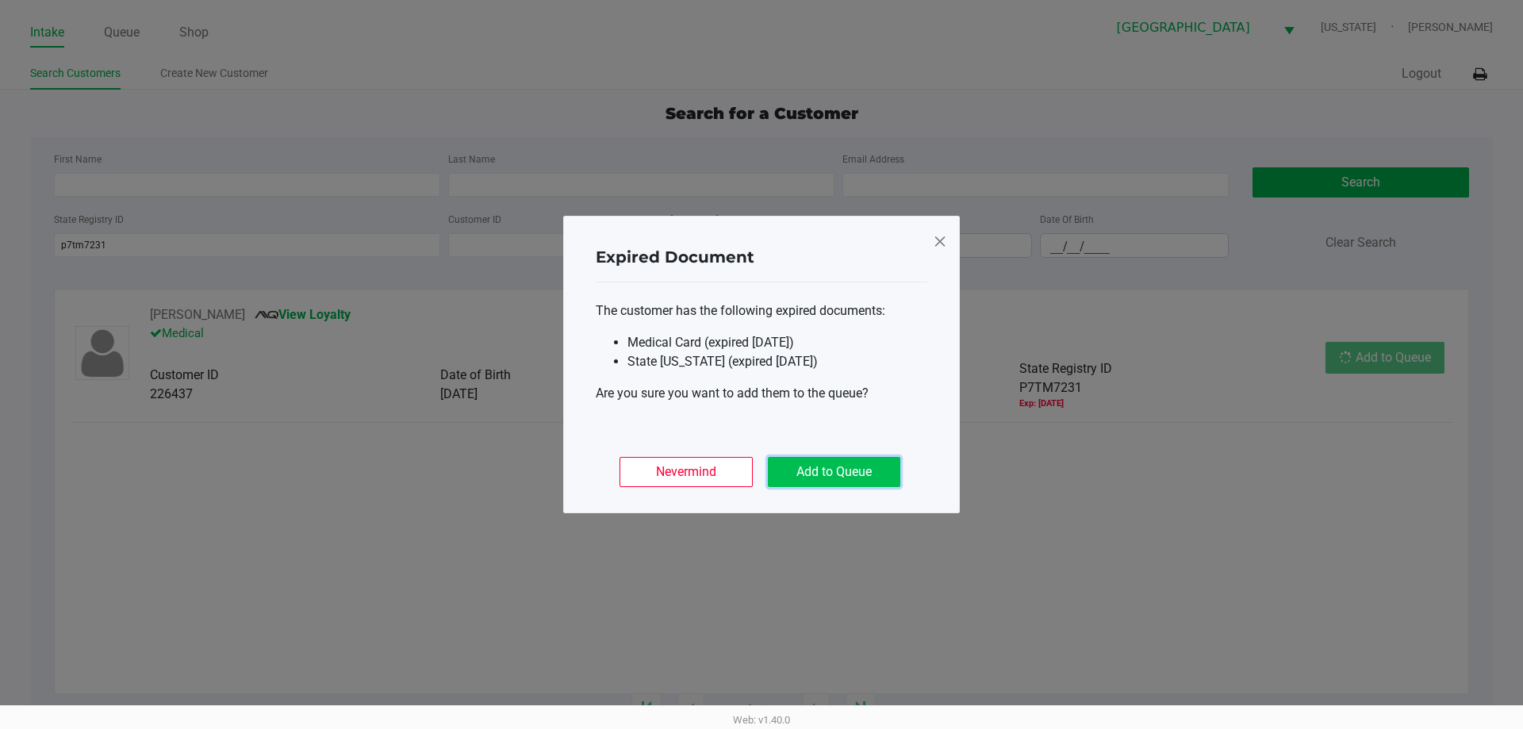
click at [825, 457] on button "Add to Queue" at bounding box center [834, 472] width 132 height 30
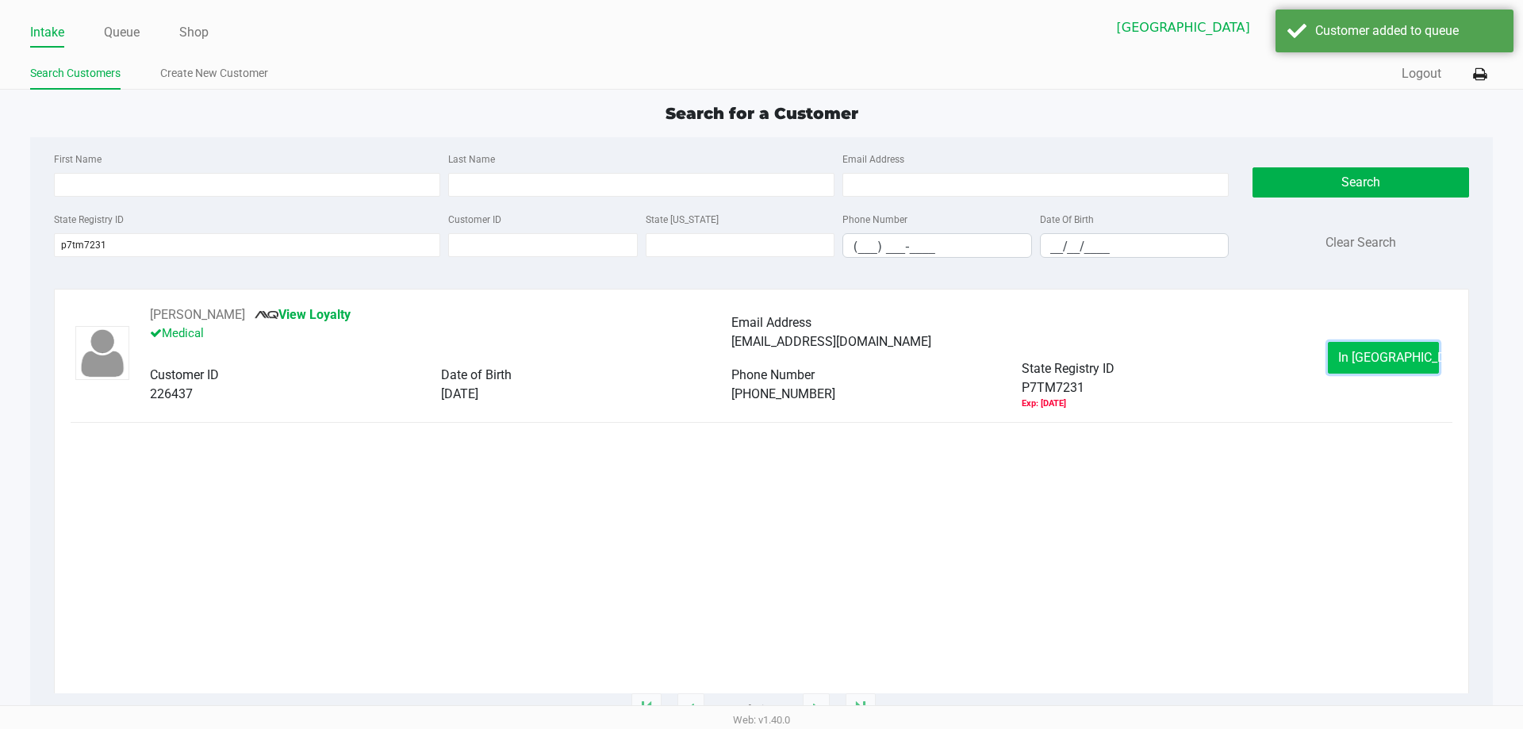
click at [1337, 355] on button "In Queue" at bounding box center [1382, 358] width 111 height 32
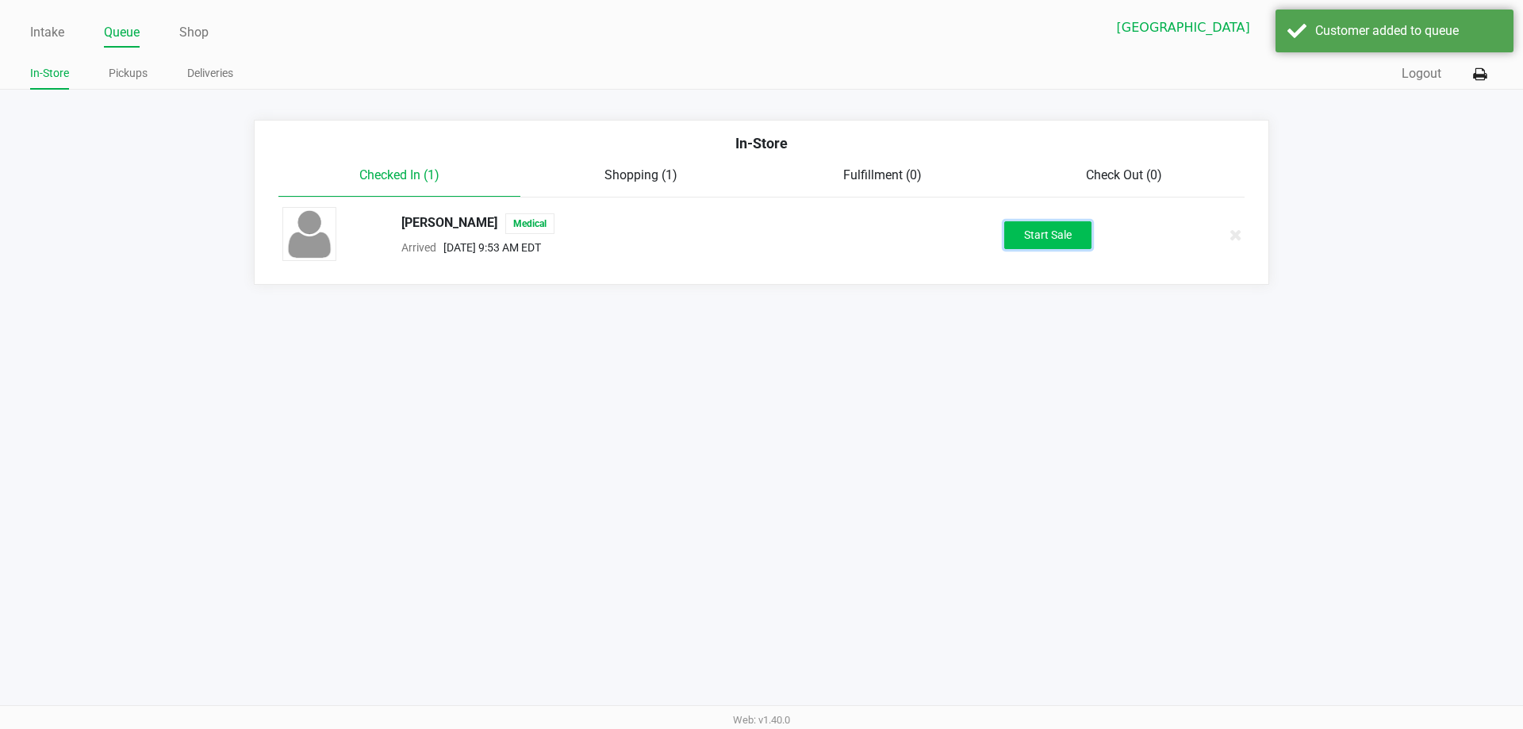
click at [1058, 230] on button "Start Sale" at bounding box center [1047, 235] width 87 height 28
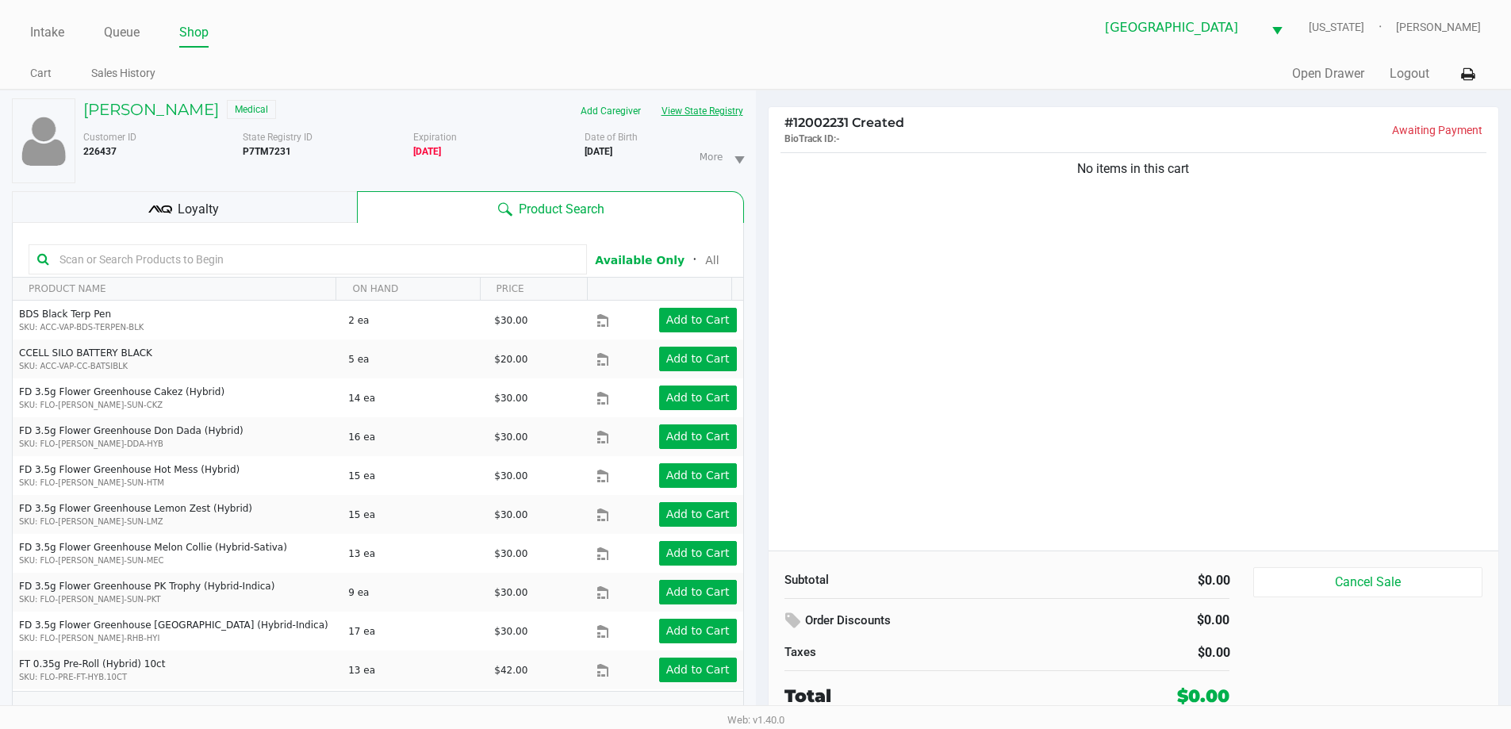
click at [714, 107] on button "View State Registry" at bounding box center [697, 110] width 93 height 25
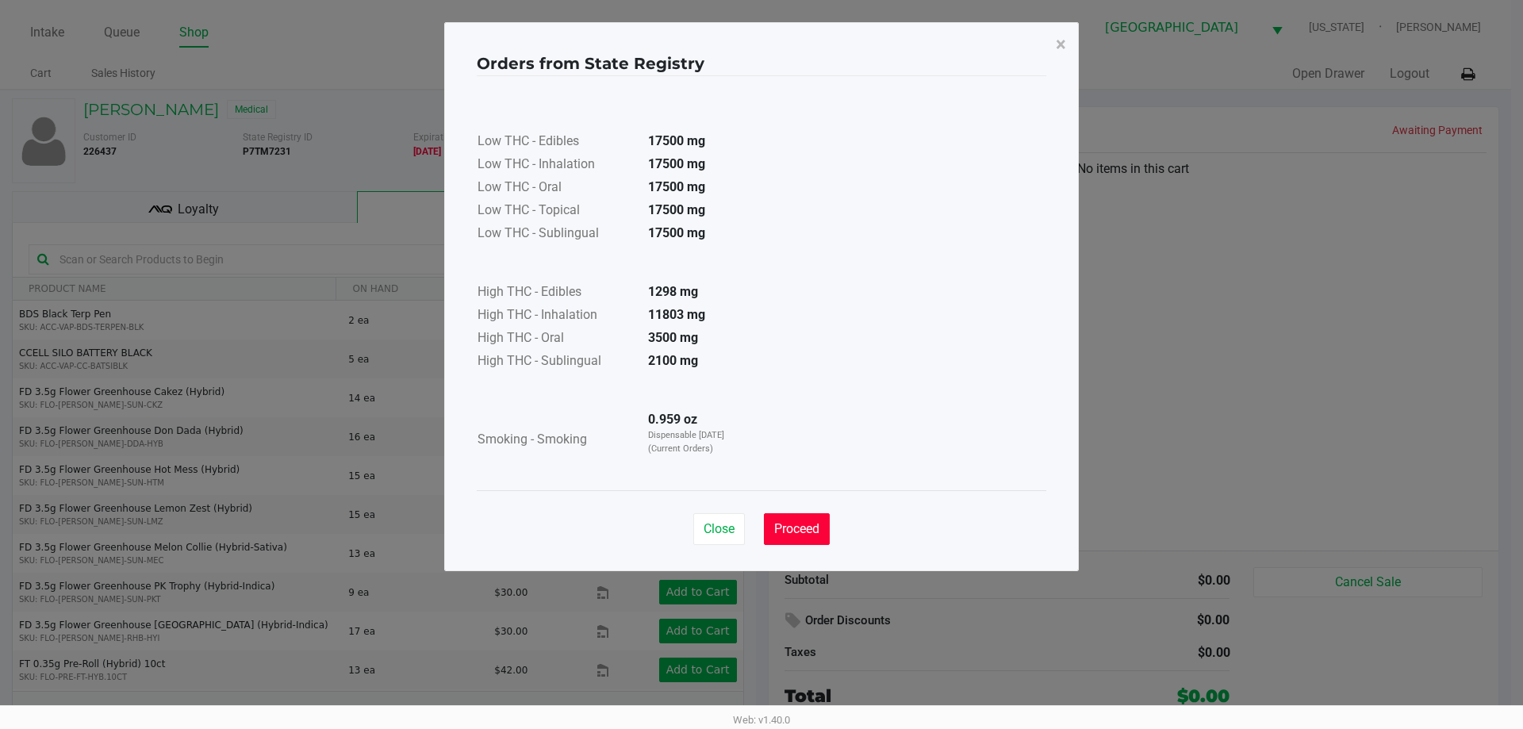
click at [803, 532] on span "Proceed" at bounding box center [796, 528] width 45 height 15
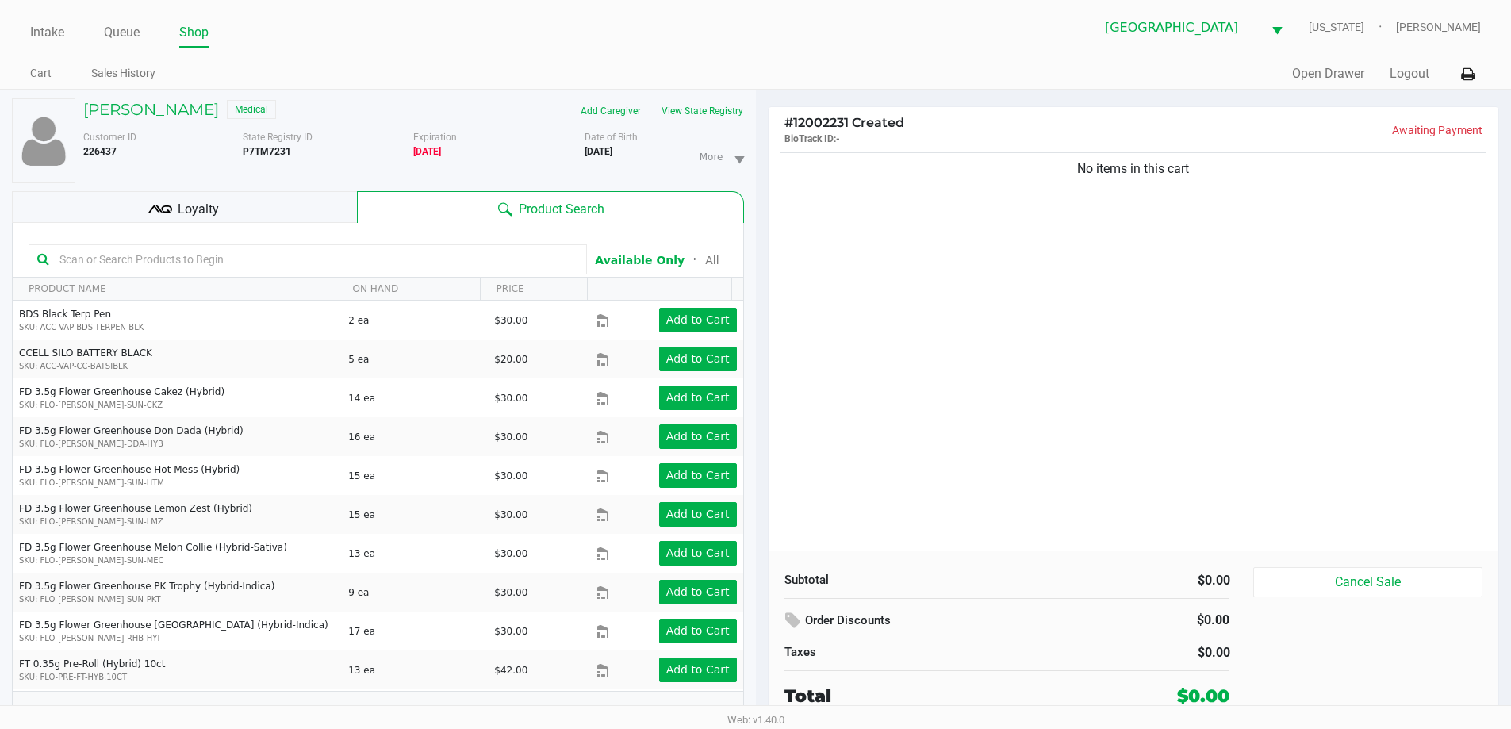
click at [866, 366] on div "No items in this cart" at bounding box center [1133, 349] width 730 height 401
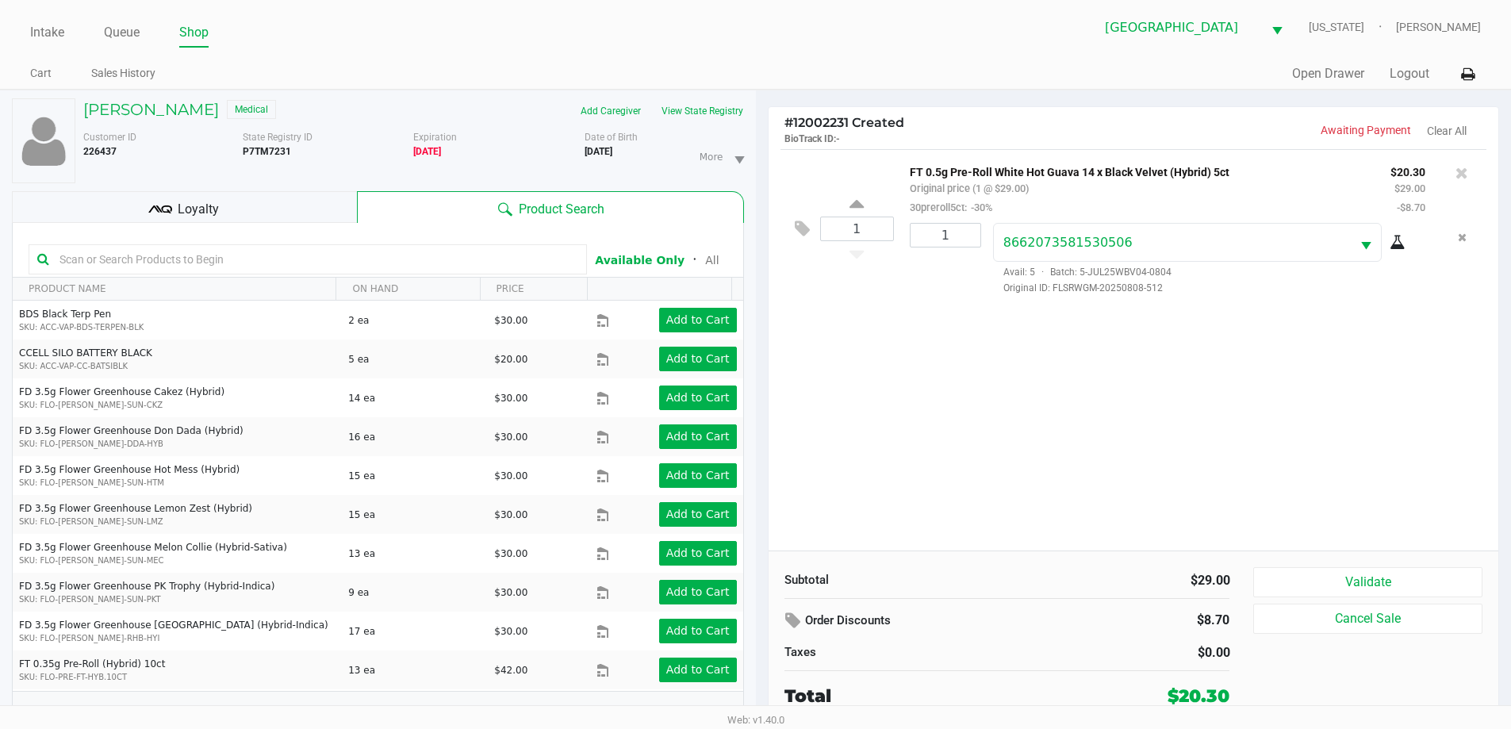
click at [1044, 135] on p "BioTrack ID: -" at bounding box center [958, 137] width 349 height 15
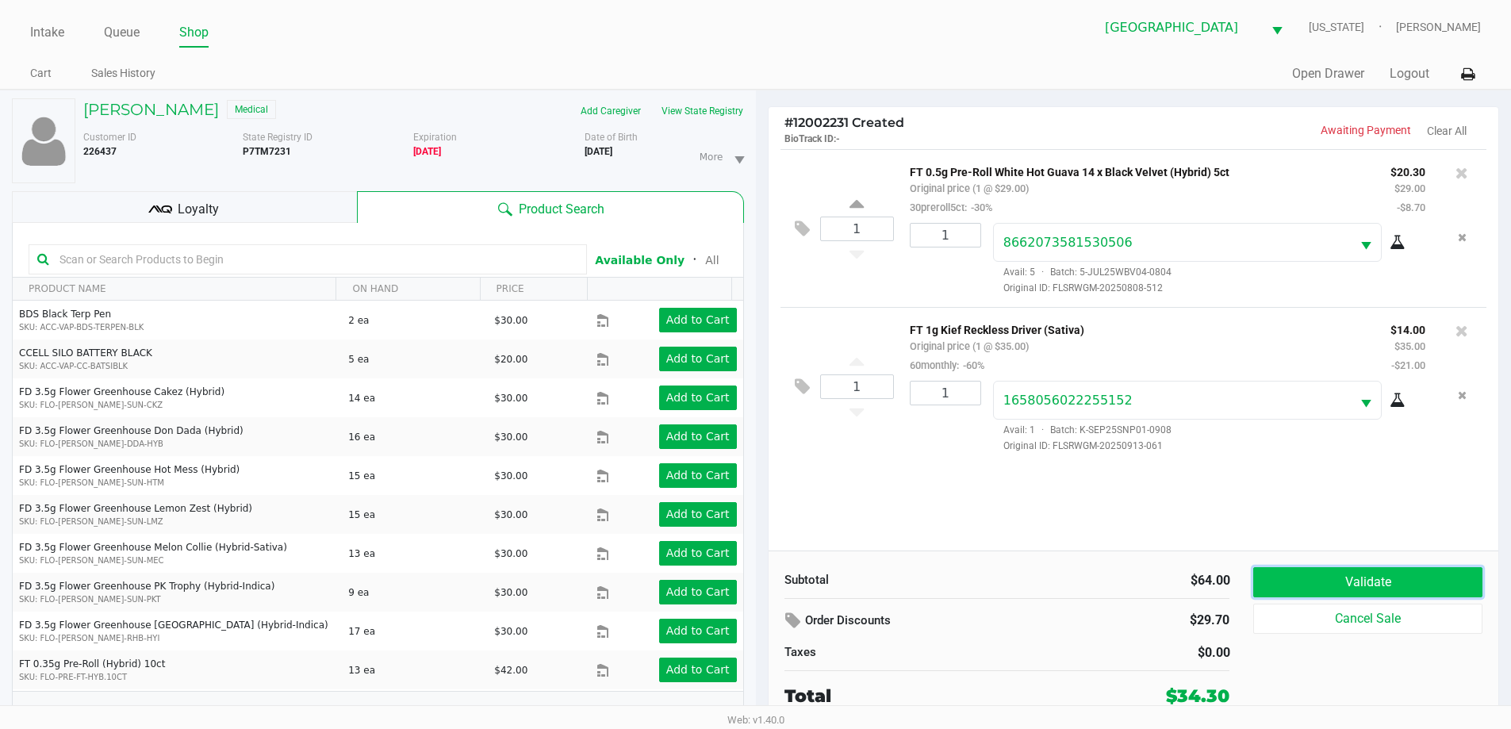
click at [1327, 581] on button "Validate" at bounding box center [1367, 582] width 228 height 30
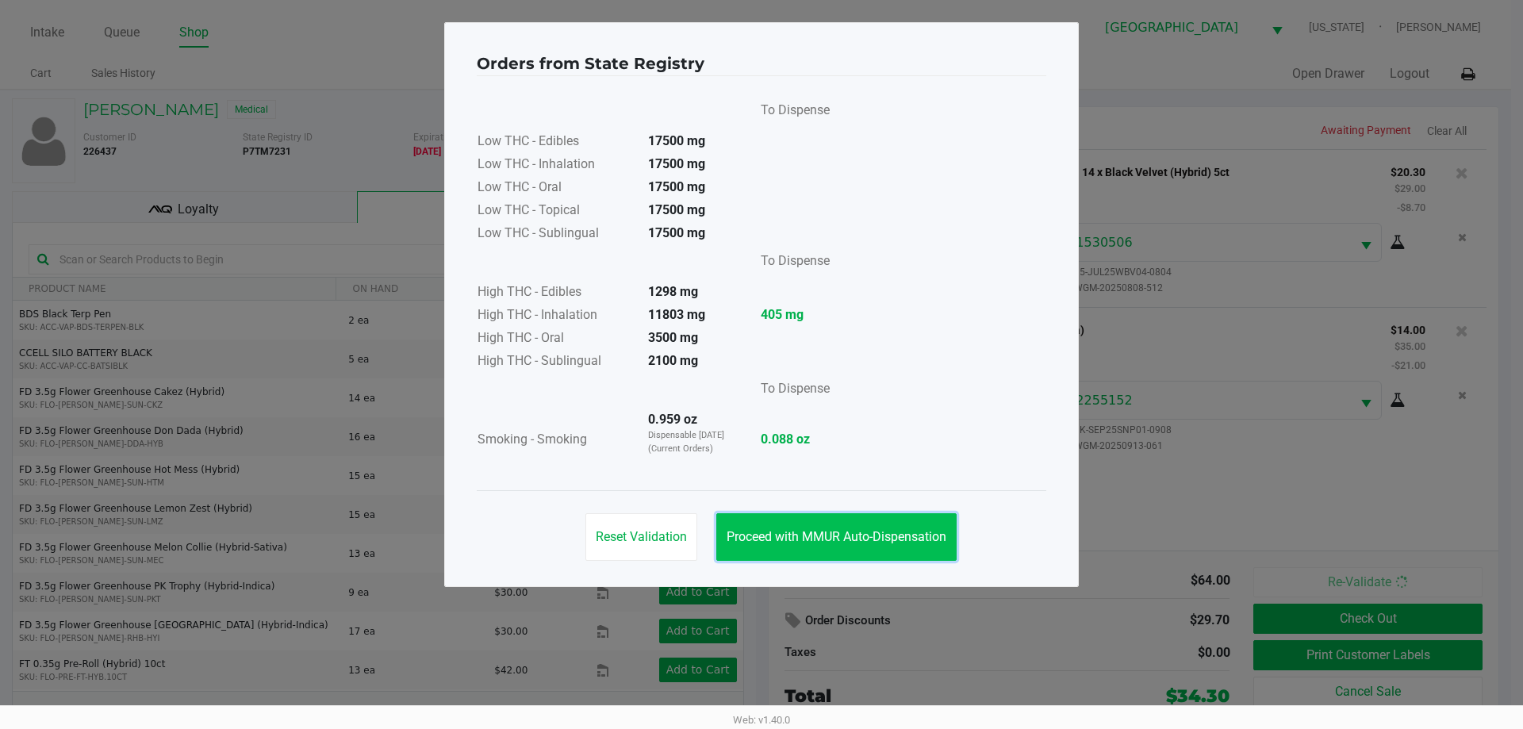
click at [804, 523] on button "Proceed with MMUR Auto-Dispensation" at bounding box center [836, 537] width 240 height 48
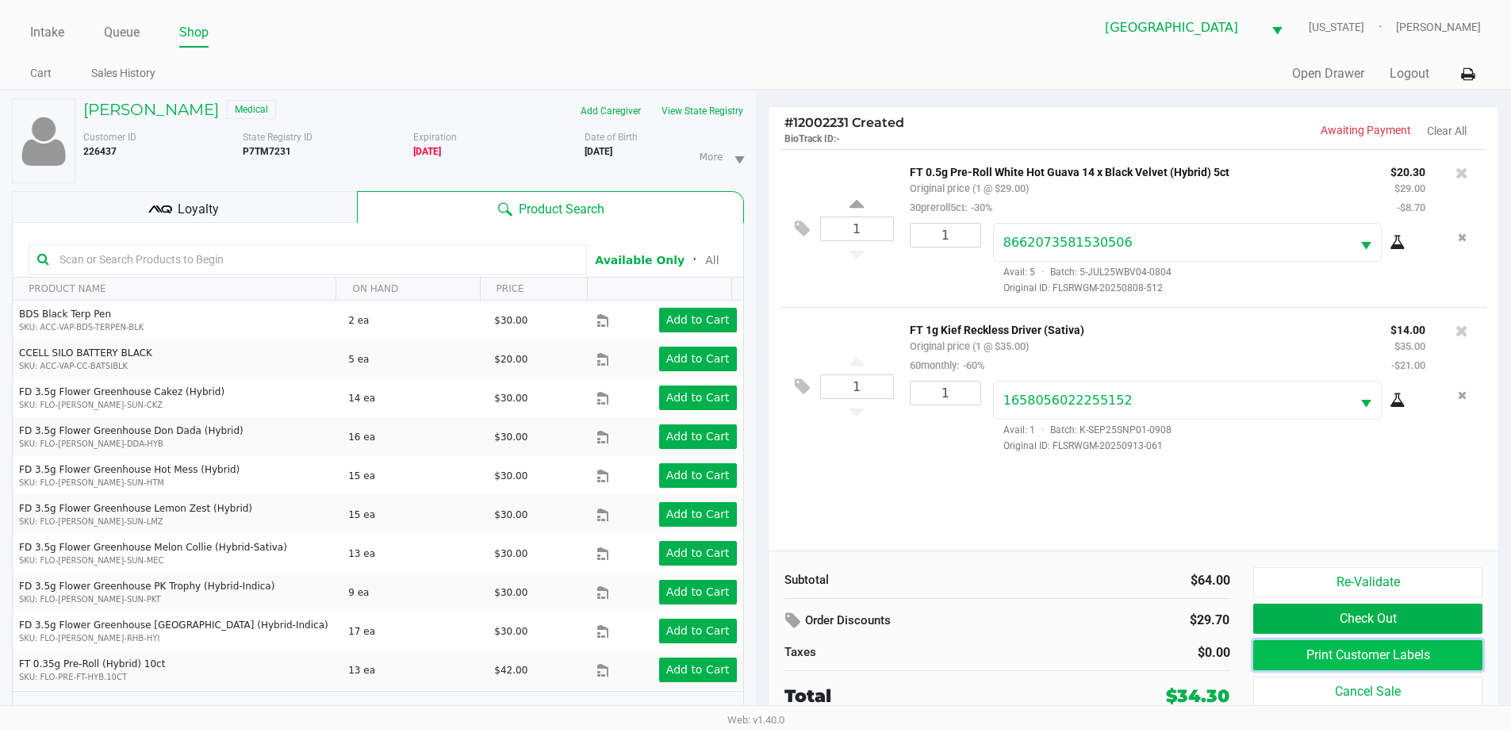
click at [1262, 651] on button "Print Customer Labels" at bounding box center [1367, 655] width 228 height 30
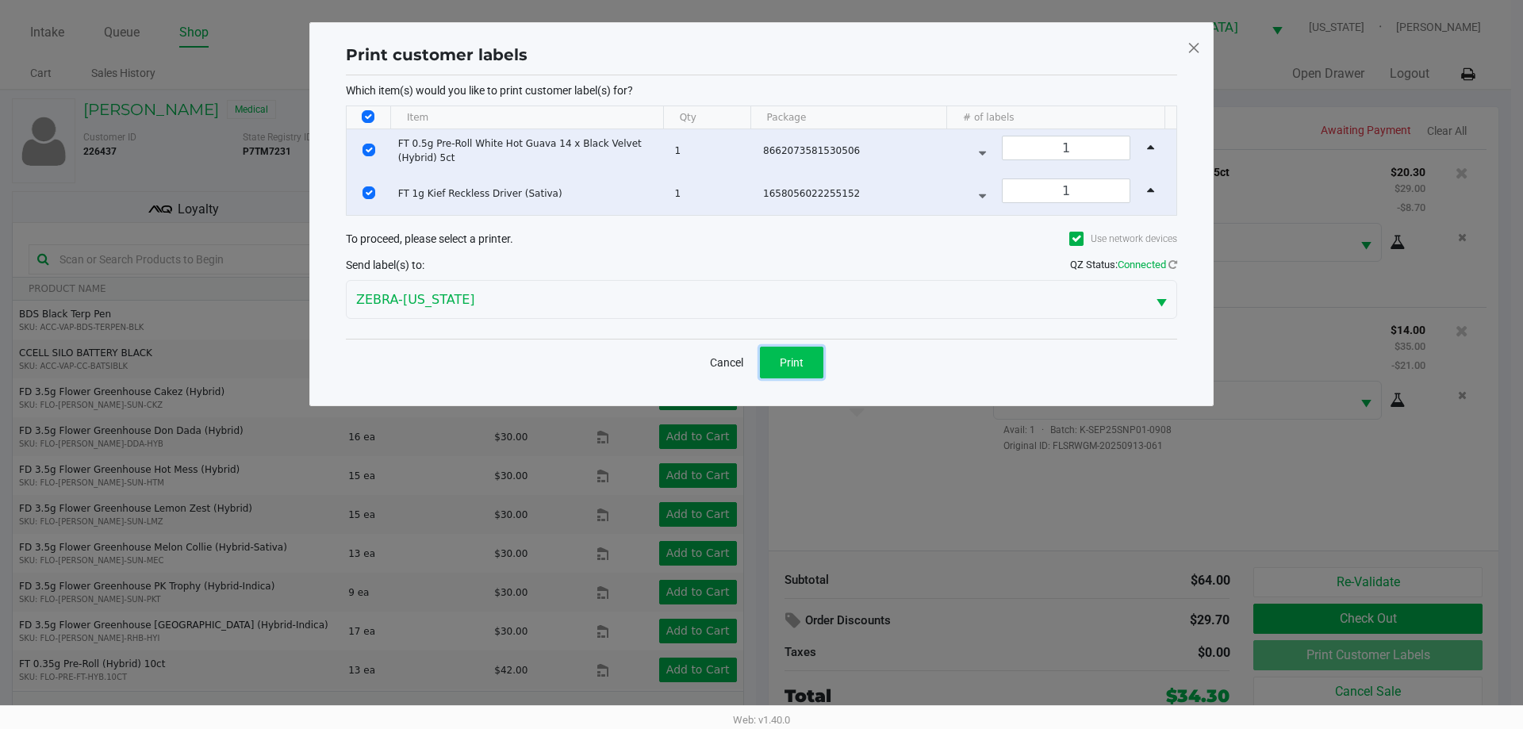
click at [800, 367] on span "Print" at bounding box center [792, 362] width 24 height 13
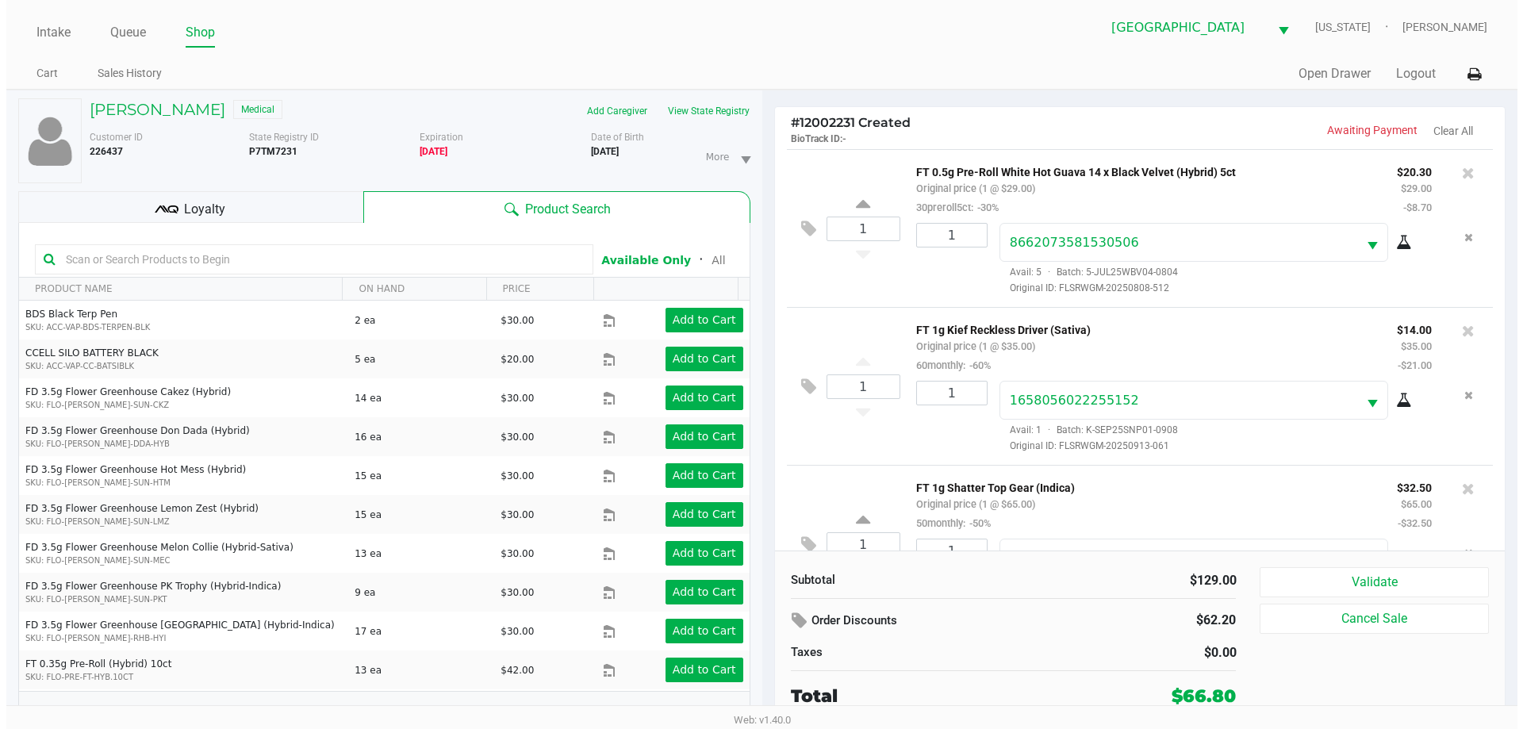
scroll to position [75, 0]
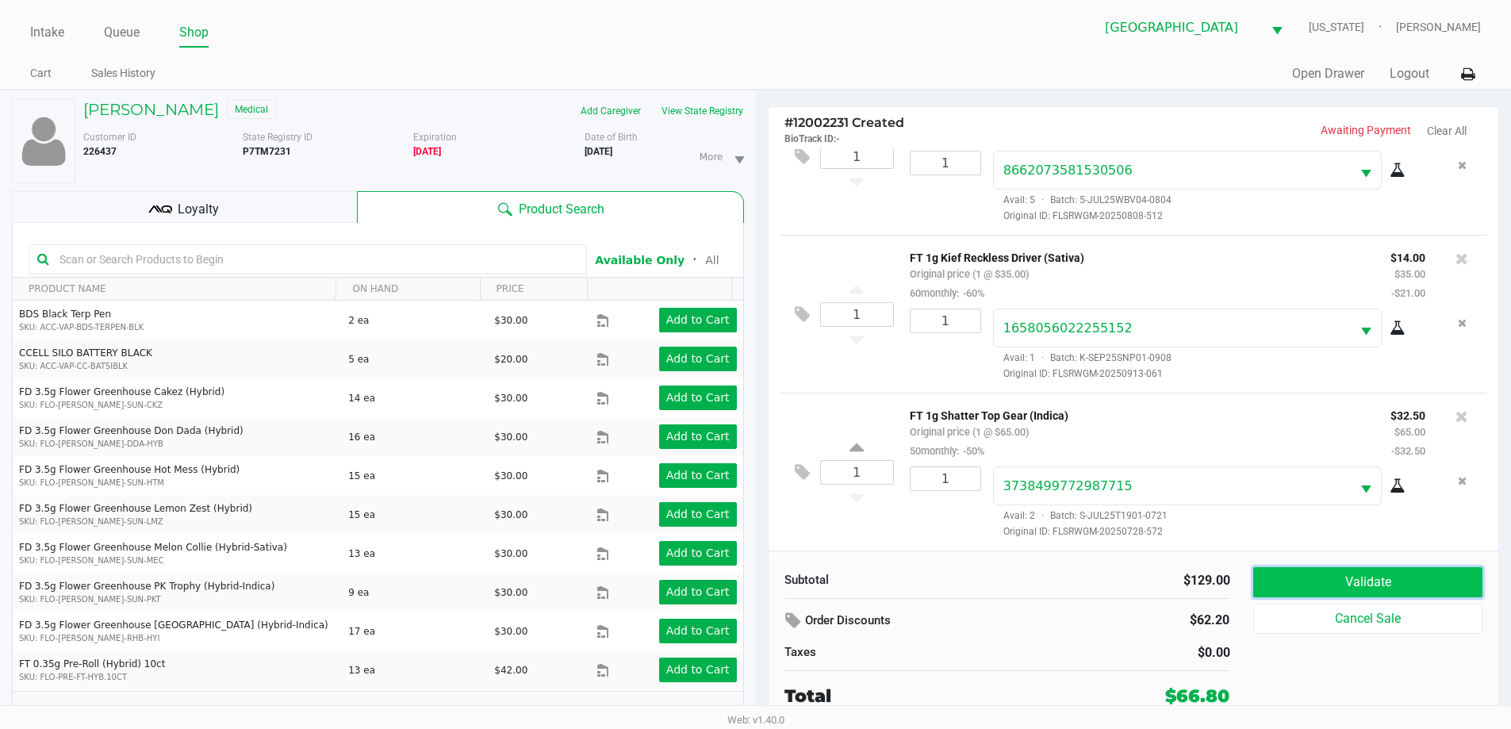
click at [1380, 590] on button "Validate" at bounding box center [1367, 582] width 228 height 30
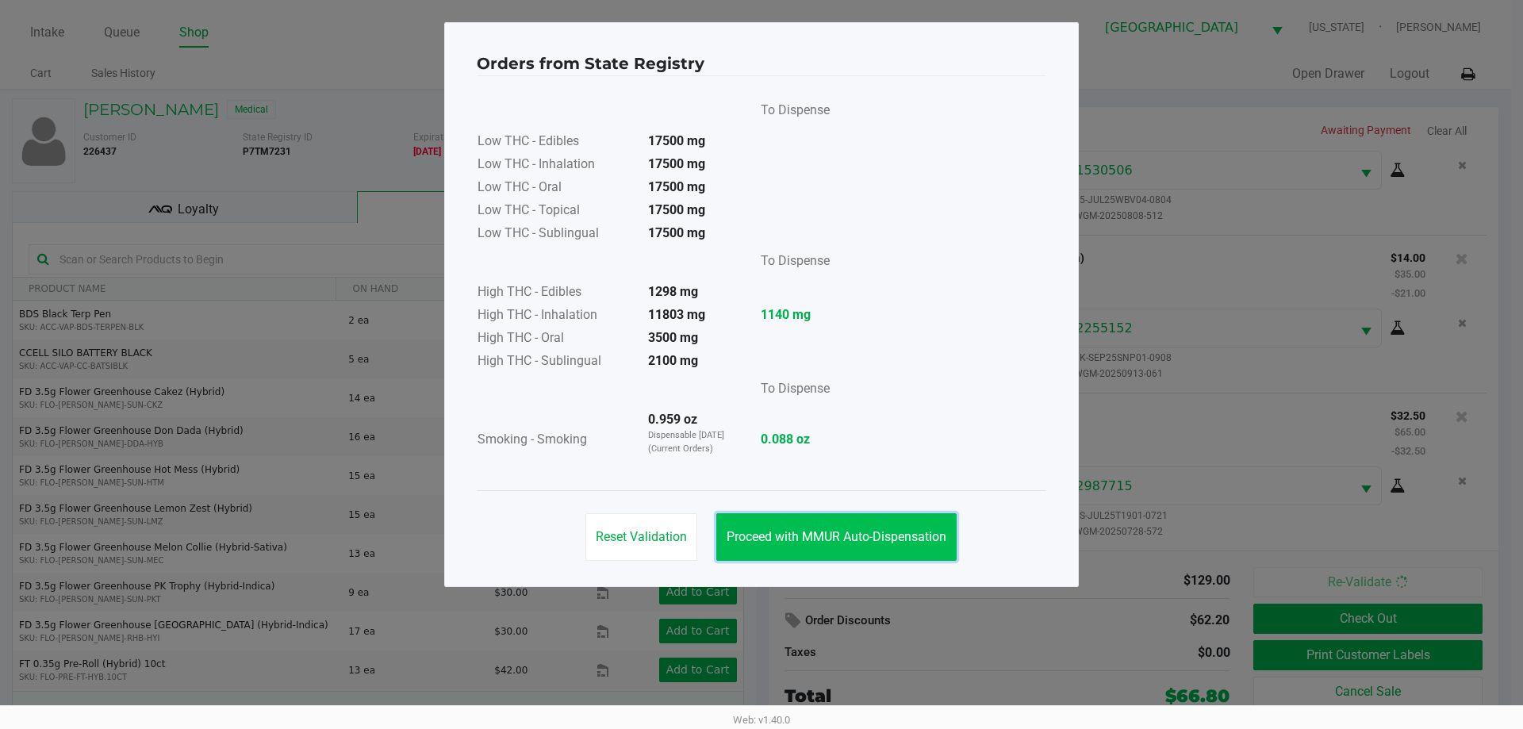
click at [900, 555] on button "Proceed with MMUR Auto-Dispensation" at bounding box center [836, 537] width 240 height 48
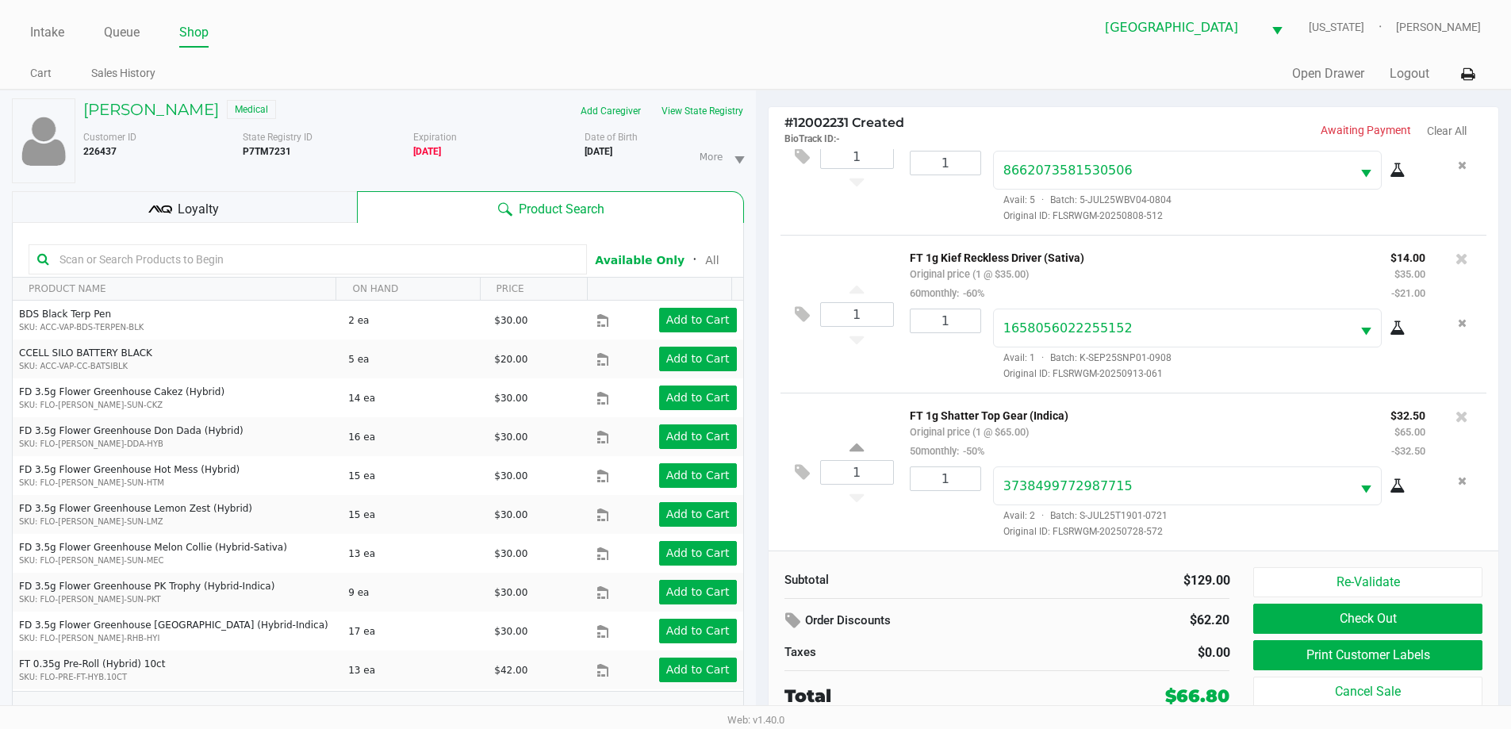
click at [260, 202] on div "Loyalty" at bounding box center [184, 207] width 345 height 32
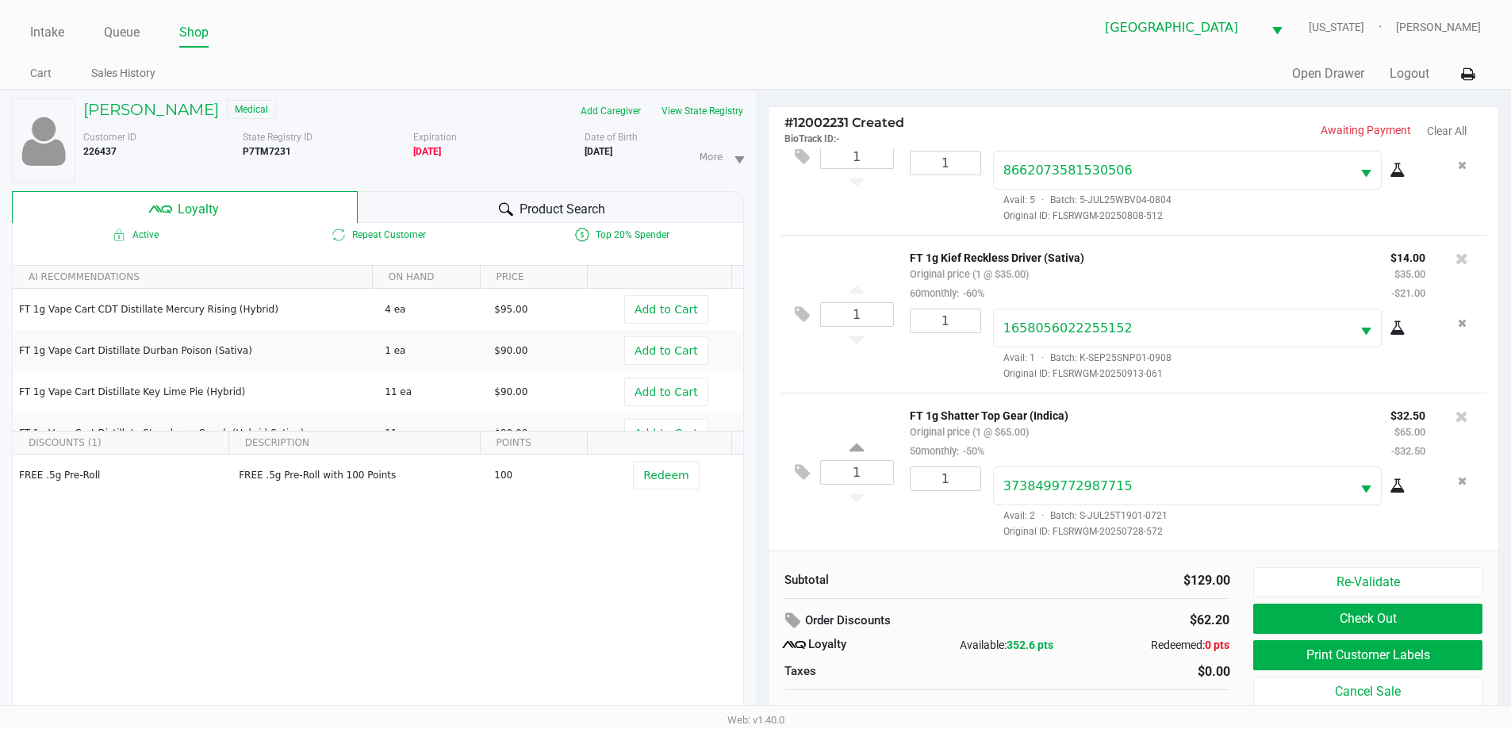
click at [438, 203] on div "Product Search" at bounding box center [551, 207] width 386 height 32
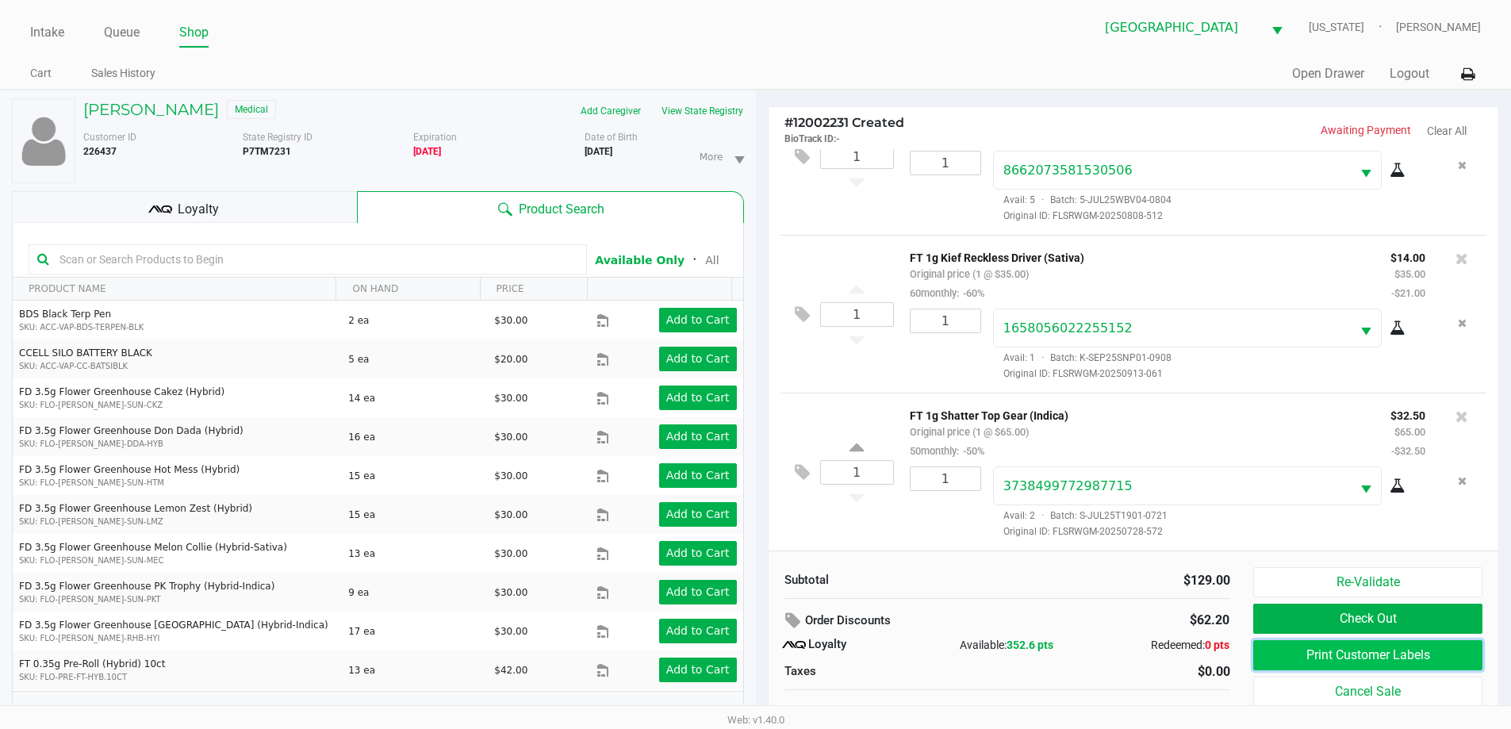
click at [1327, 654] on button "Print Customer Labels" at bounding box center [1367, 655] width 228 height 30
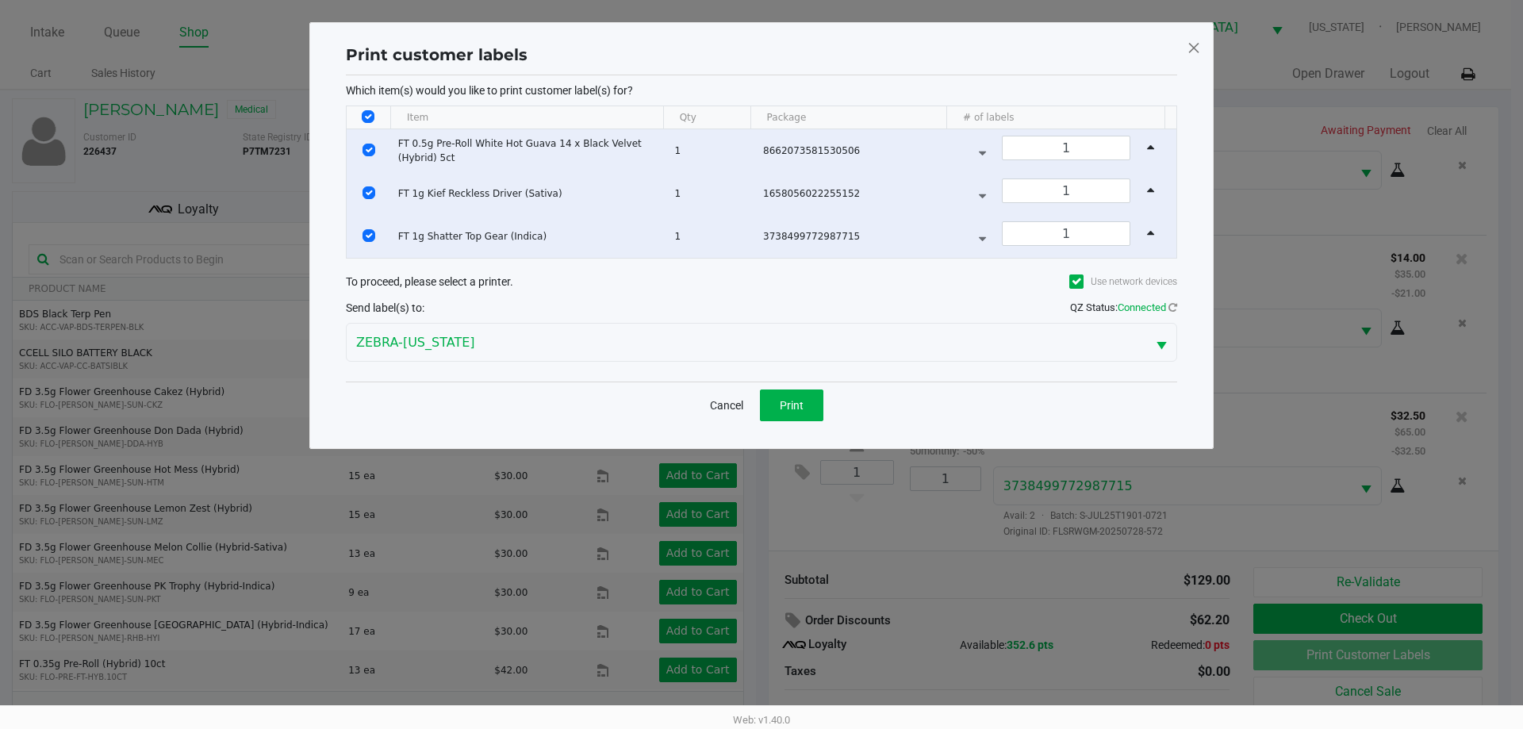
click at [366, 117] on input "Select All Rows" at bounding box center [368, 116] width 13 height 13
checkbox input "false"
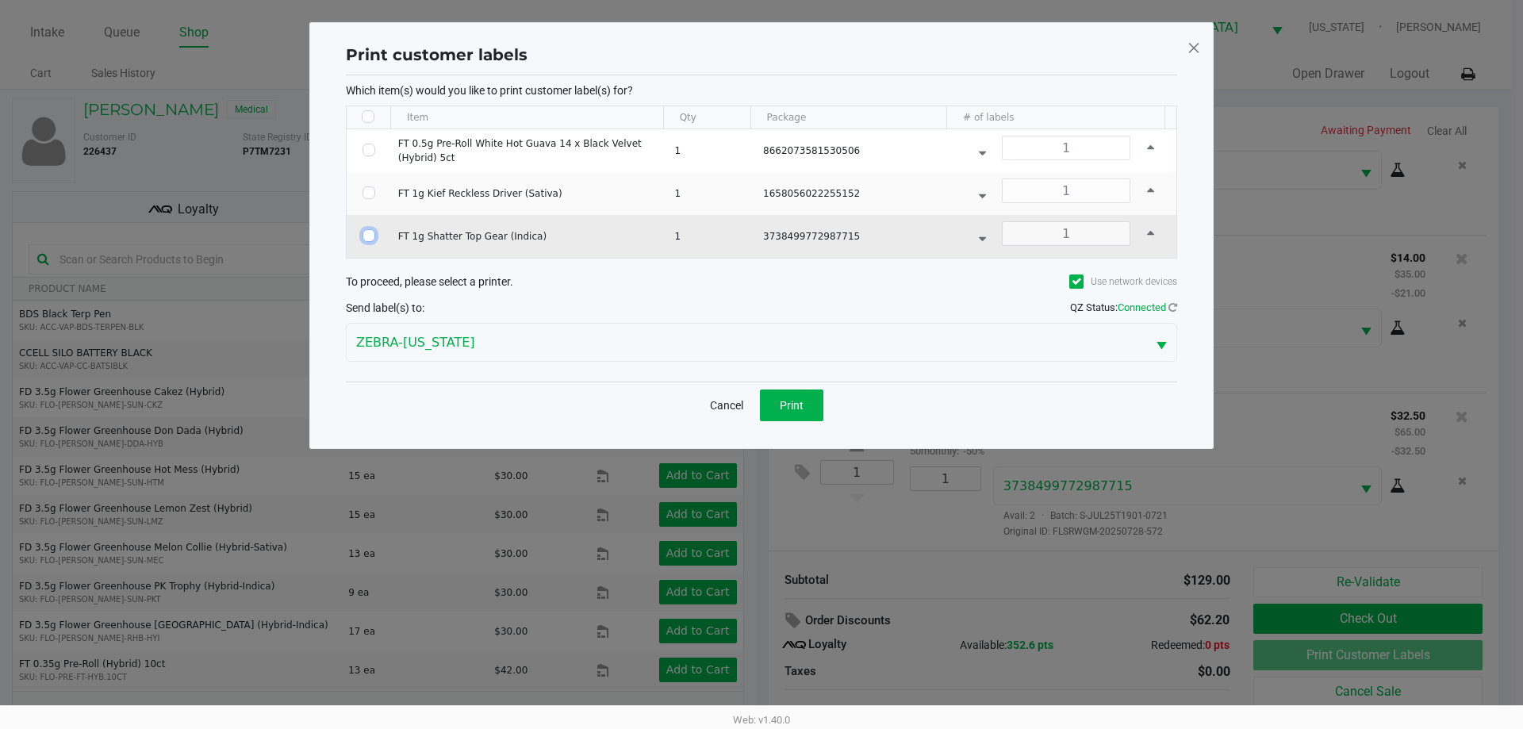
click at [363, 230] on input "Select Row" at bounding box center [368, 235] width 13 height 13
checkbox input "true"
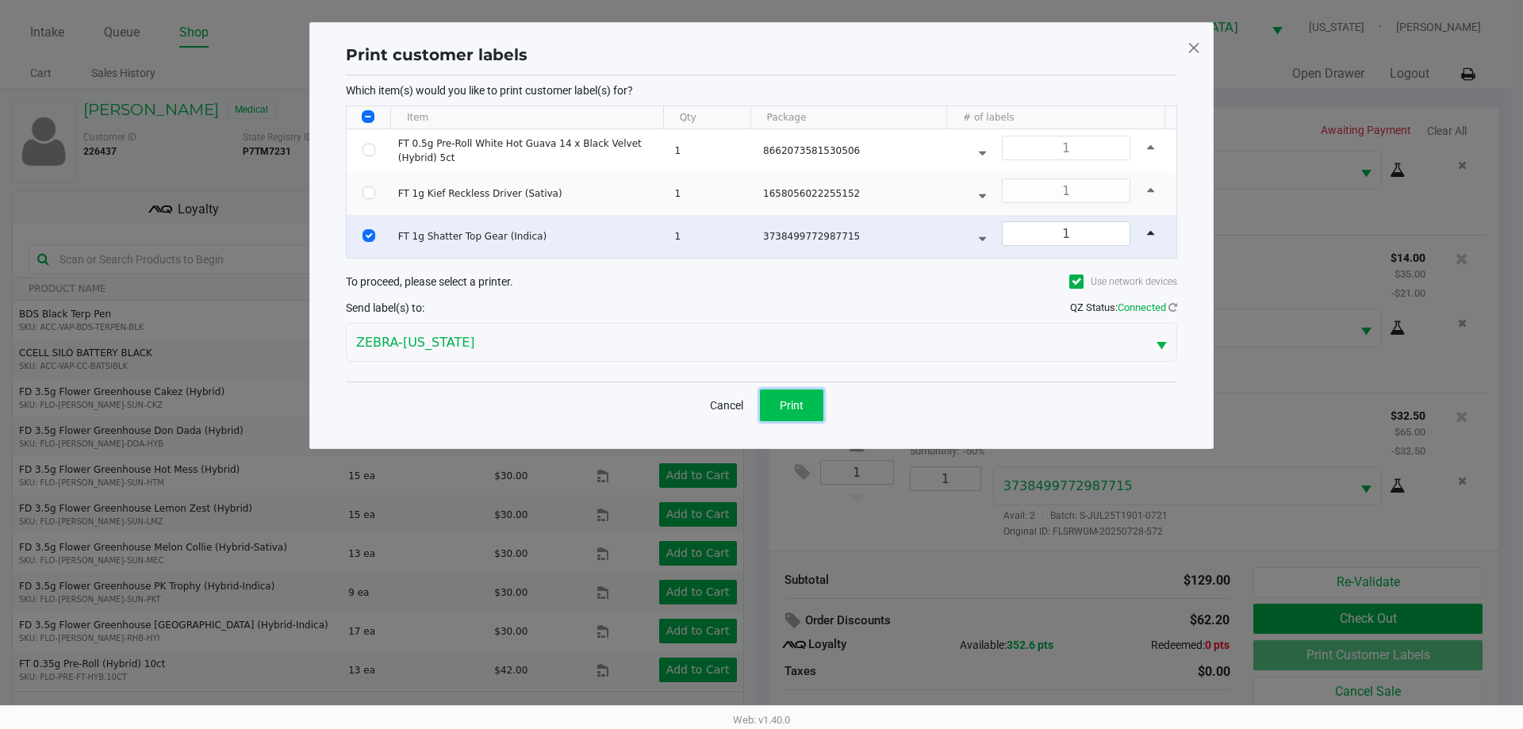
click at [817, 415] on button "Print" at bounding box center [791, 405] width 63 height 32
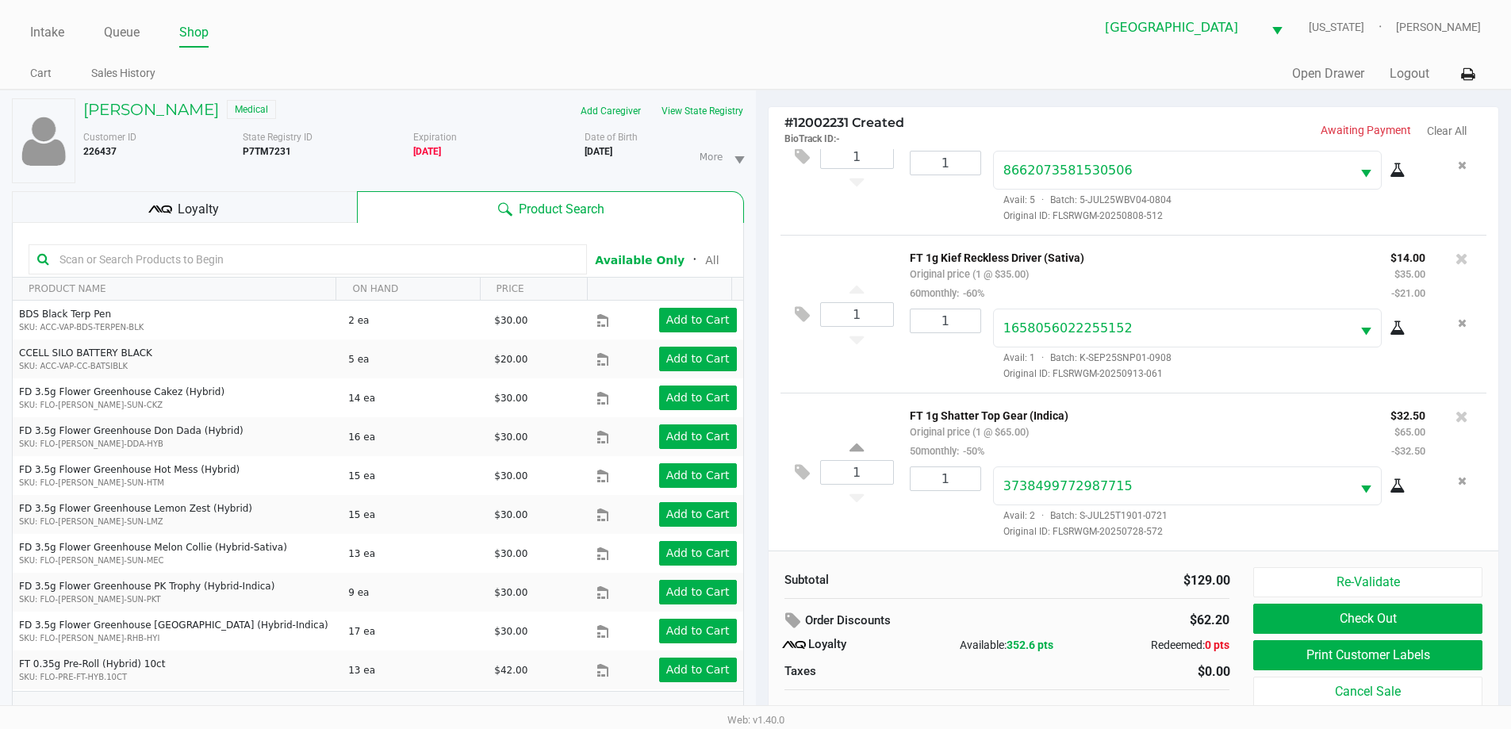
click at [1149, 410] on p "FT 1g Shatter Top Gear (Indica)" at bounding box center [1138, 413] width 457 height 17
click at [1331, 623] on button "Check Out" at bounding box center [1367, 618] width 228 height 30
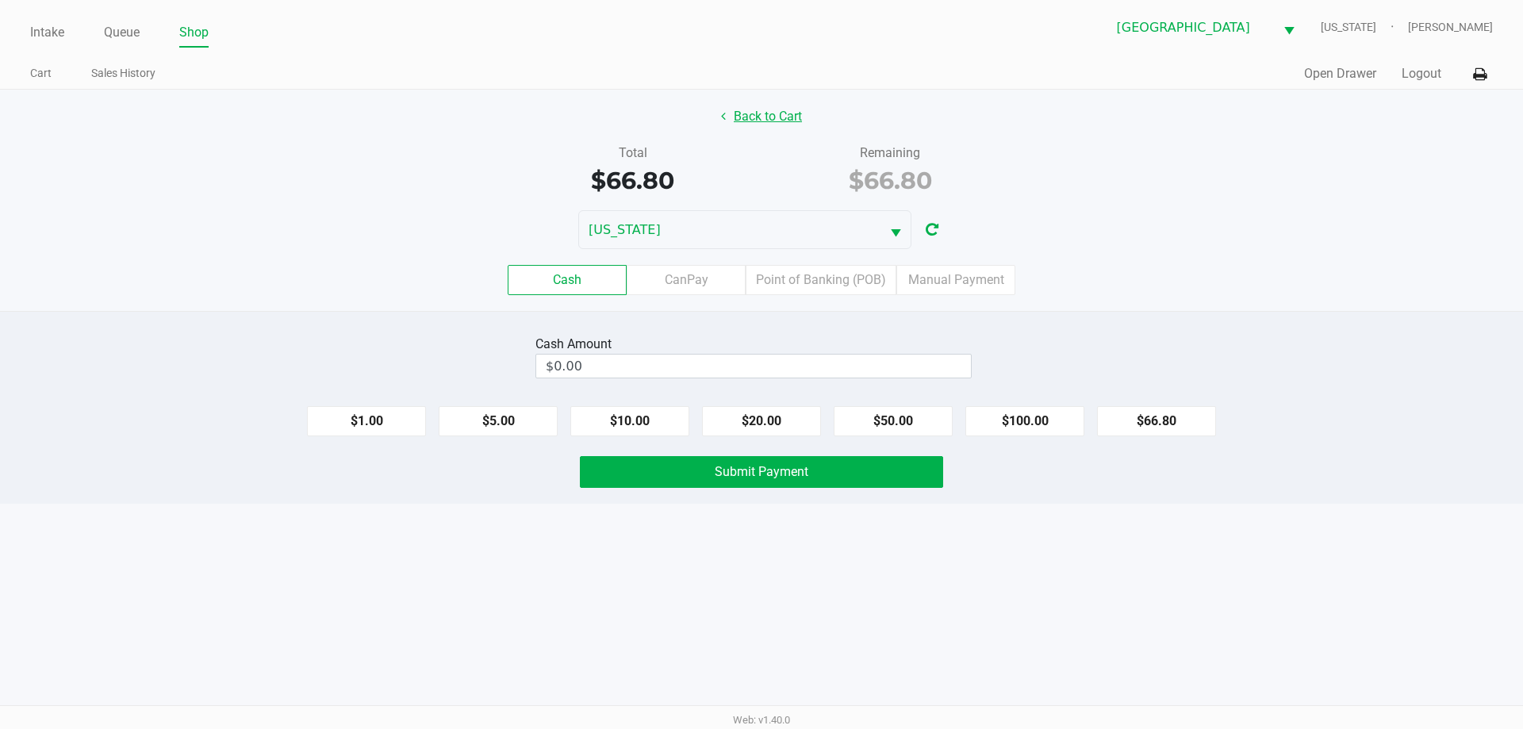
click at [779, 122] on button "Back to Cart" at bounding box center [762, 117] width 102 height 30
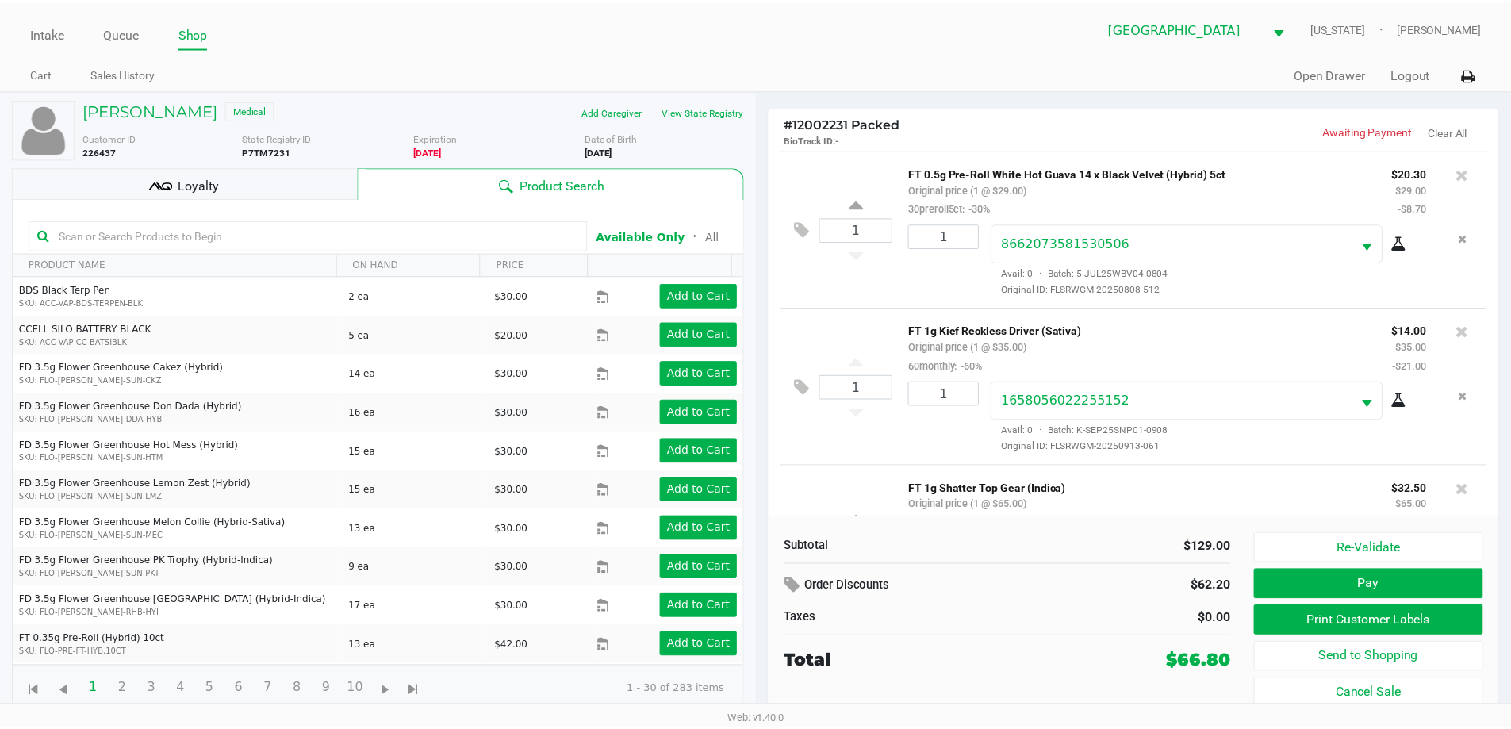
scroll to position [109, 0]
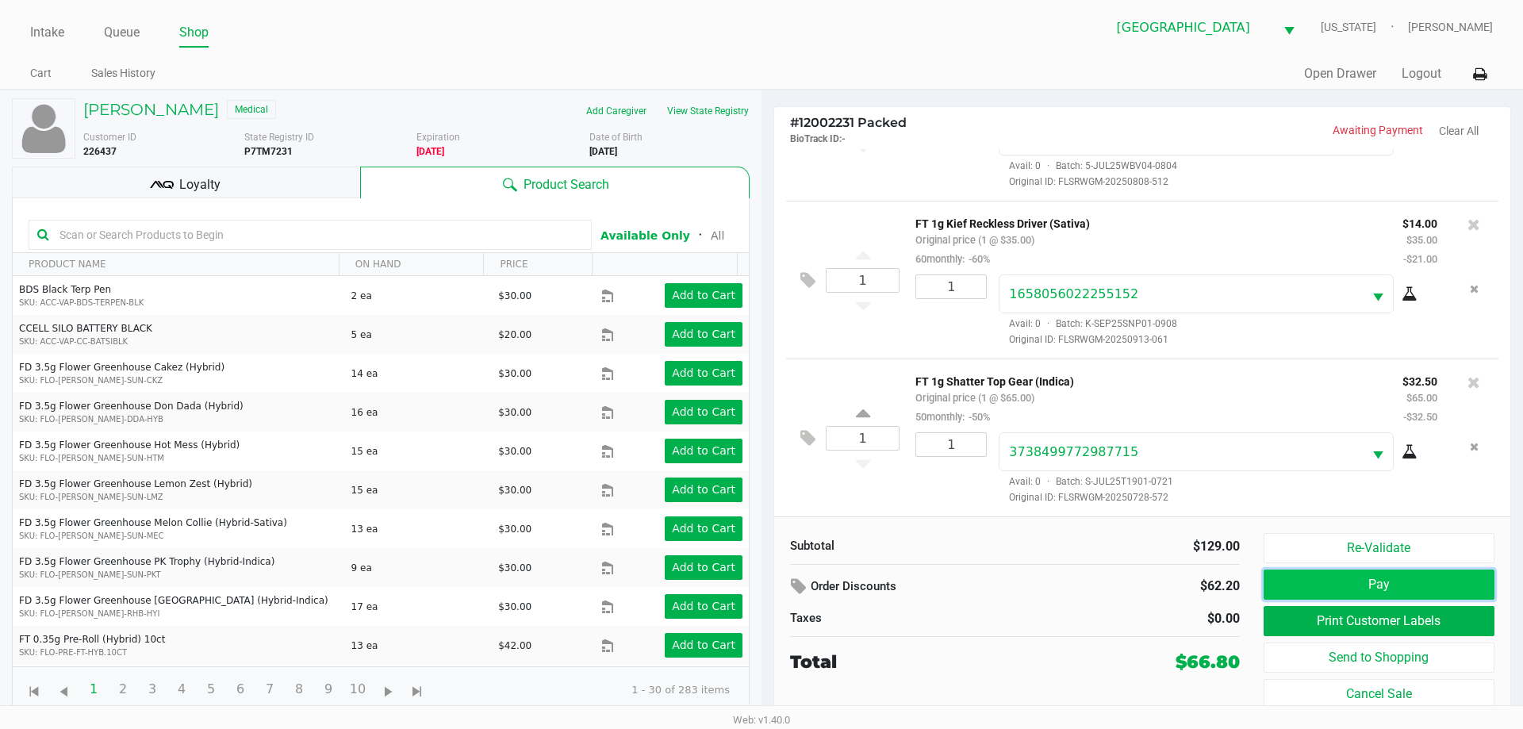
click at [1322, 590] on button "Pay" at bounding box center [1378, 584] width 231 height 30
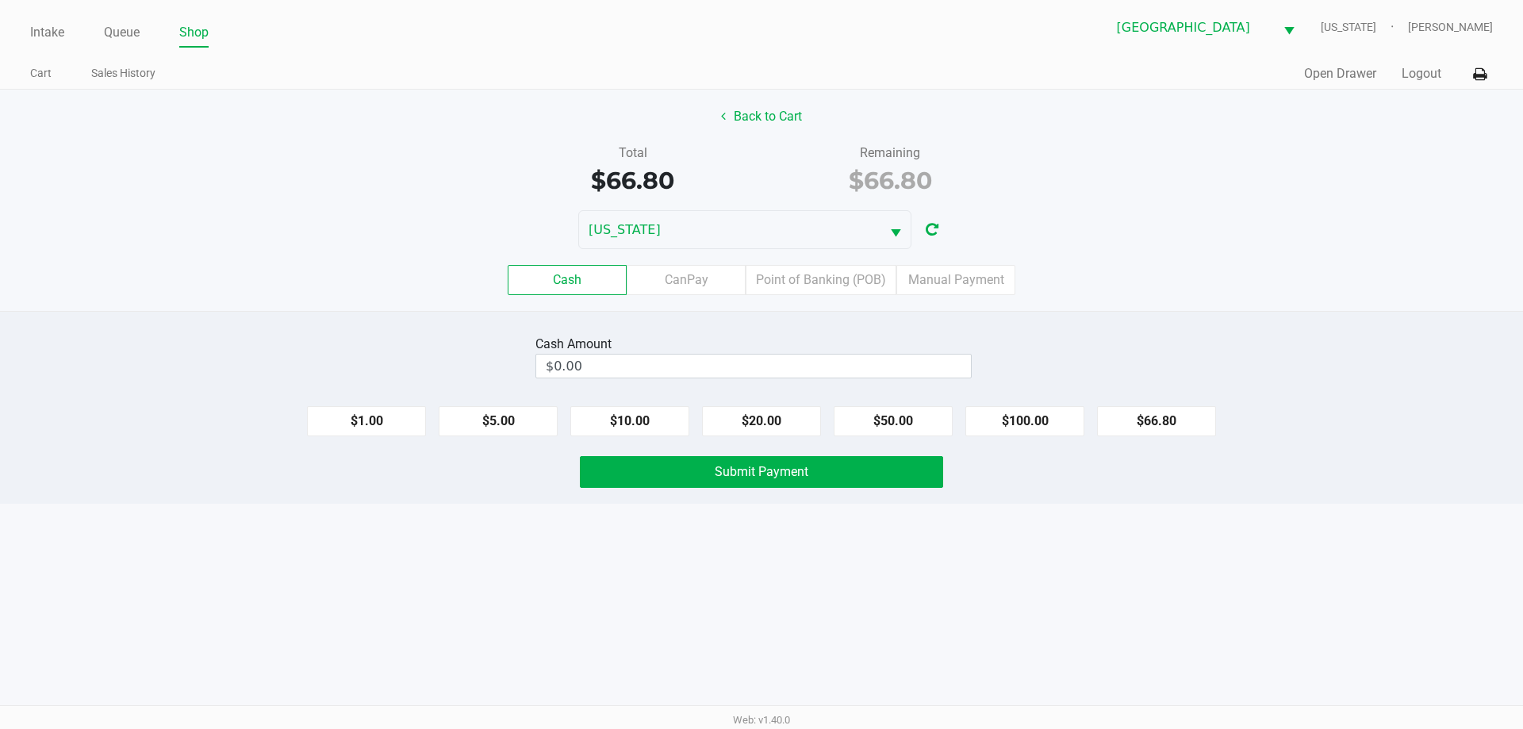
click at [594, 290] on label "Cash" at bounding box center [567, 280] width 119 height 30
click at [0, 0] on 0 "Cash" at bounding box center [0, 0] width 0 height 0
click at [651, 375] on input "0" at bounding box center [753, 365] width 435 height 23
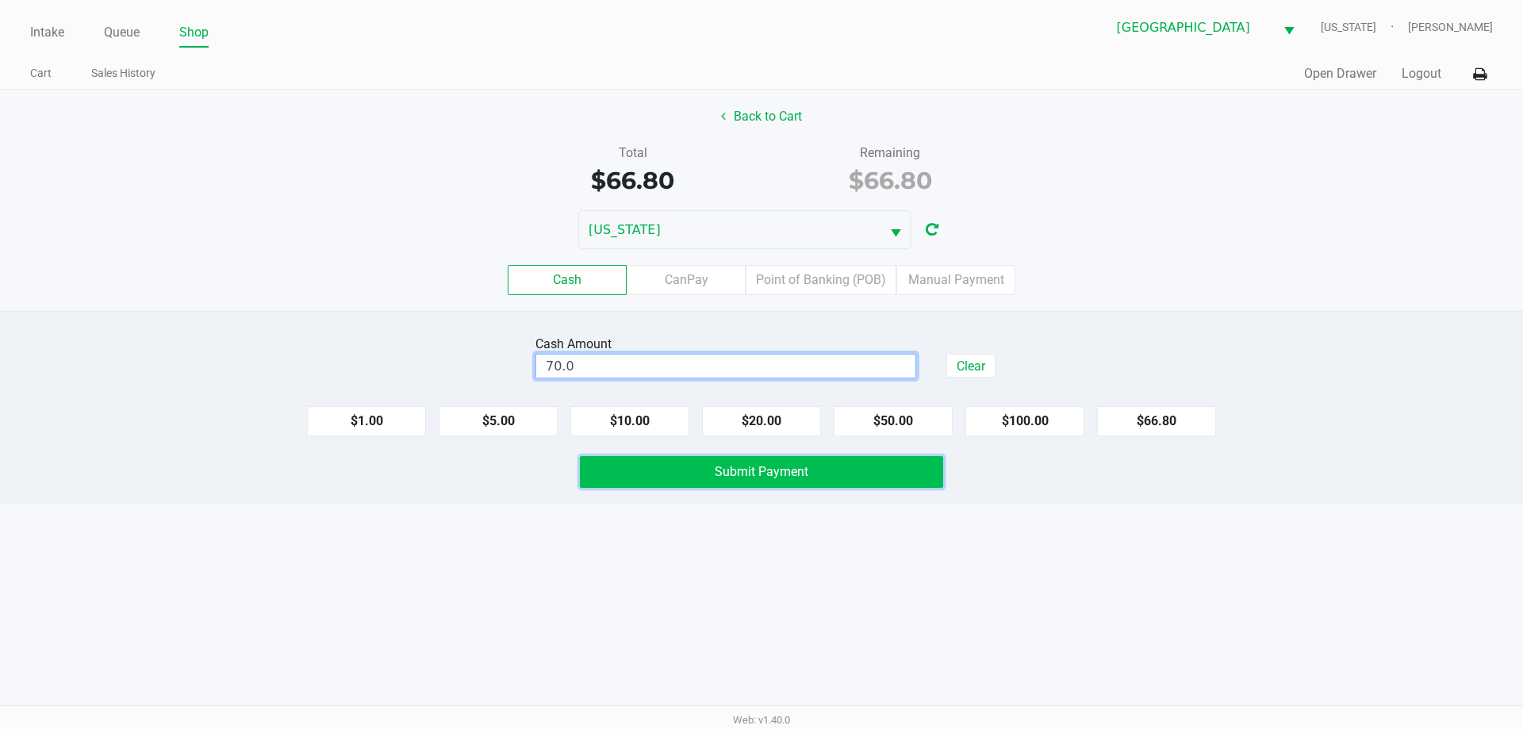
type input "$70.00"
click at [776, 465] on span "Submit Payment" at bounding box center [761, 471] width 94 height 15
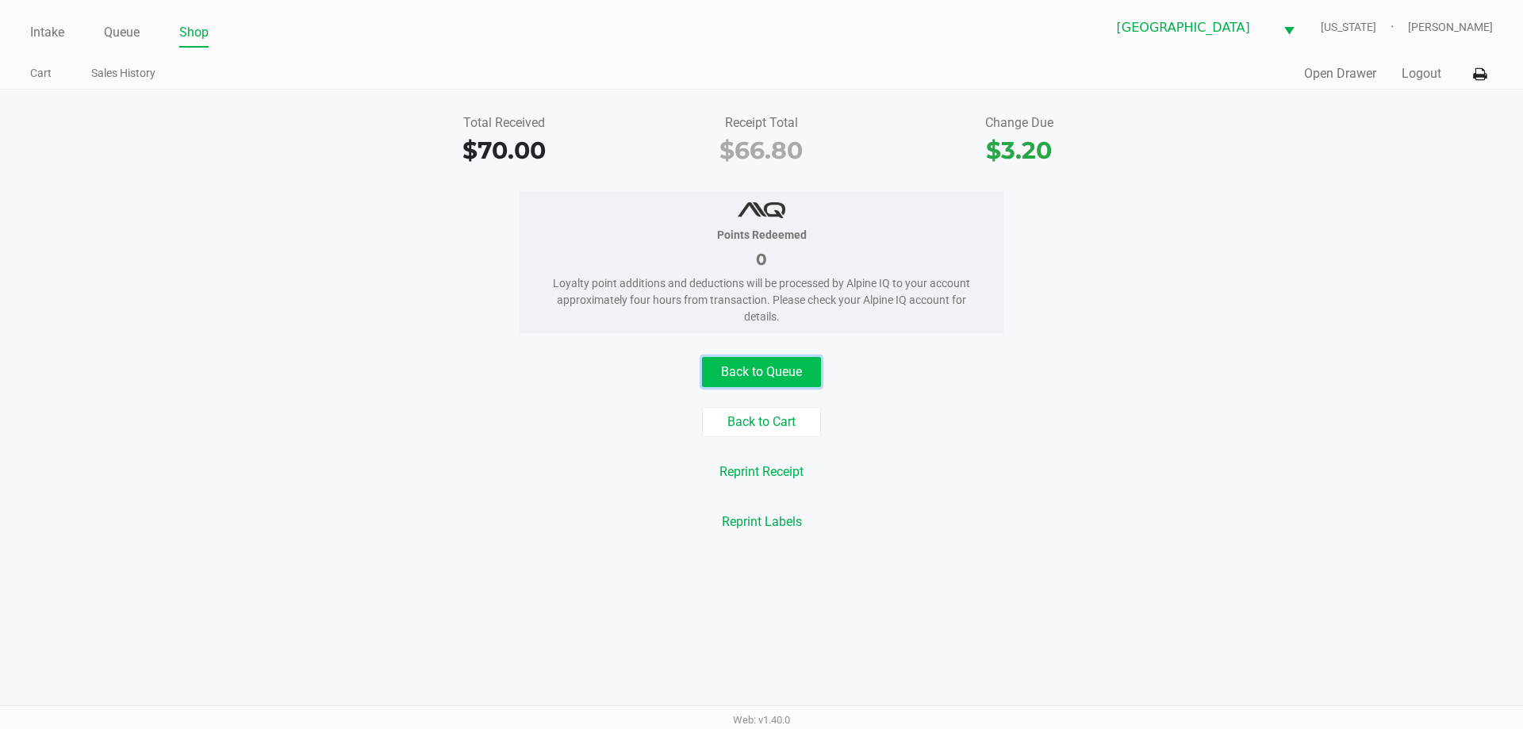
click at [749, 367] on button "Back to Queue" at bounding box center [761, 372] width 119 height 30
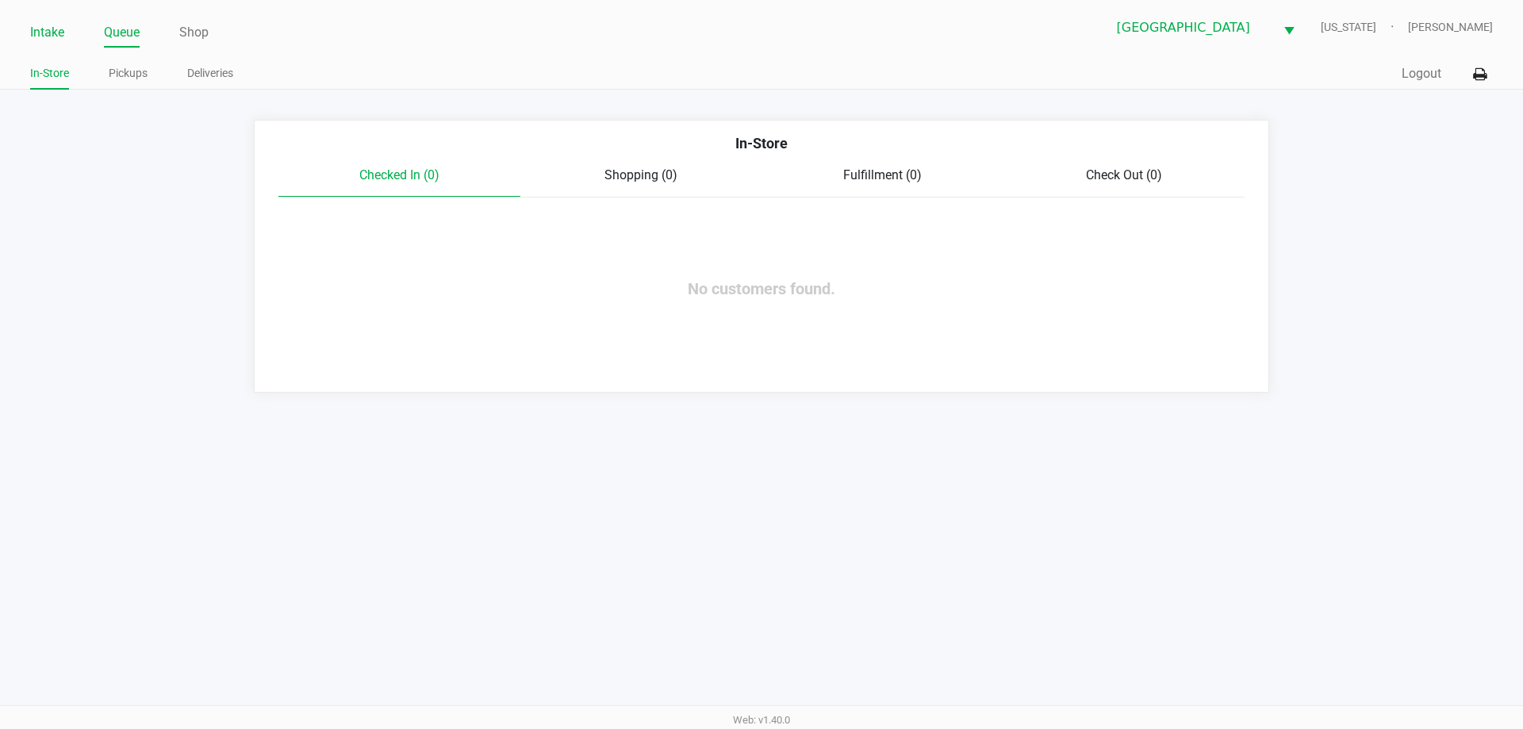
click at [48, 25] on link "Intake" at bounding box center [47, 32] width 34 height 22
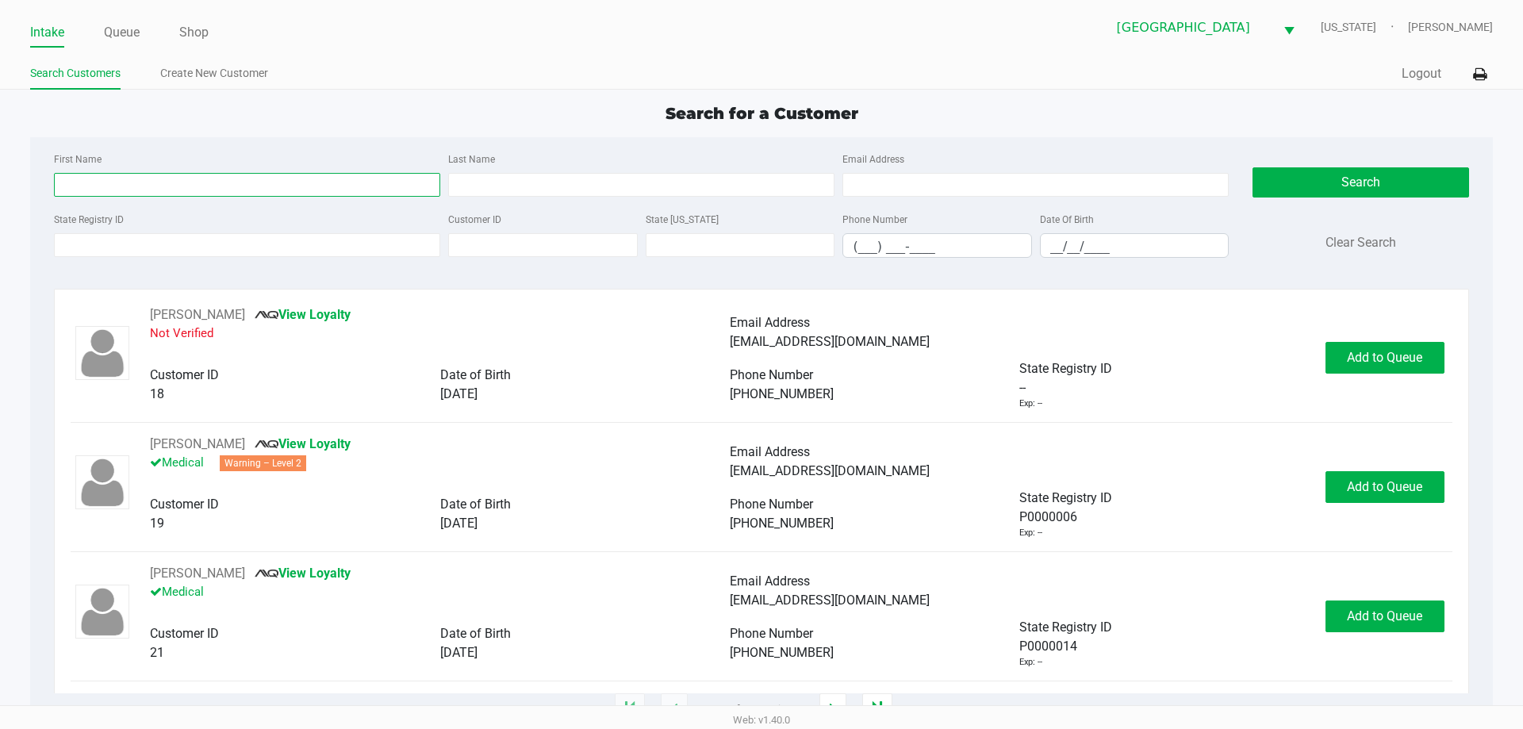
click at [158, 180] on input "First Name" at bounding box center [247, 185] width 386 height 24
type input "P"
click at [121, 262] on div "State Registry ID Customer ID State ID Phone Number (___) ___-____ Date Of Birt…" at bounding box center [641, 239] width 1182 height 61
click at [122, 251] on input "State Registry ID" at bounding box center [247, 245] width 386 height 24
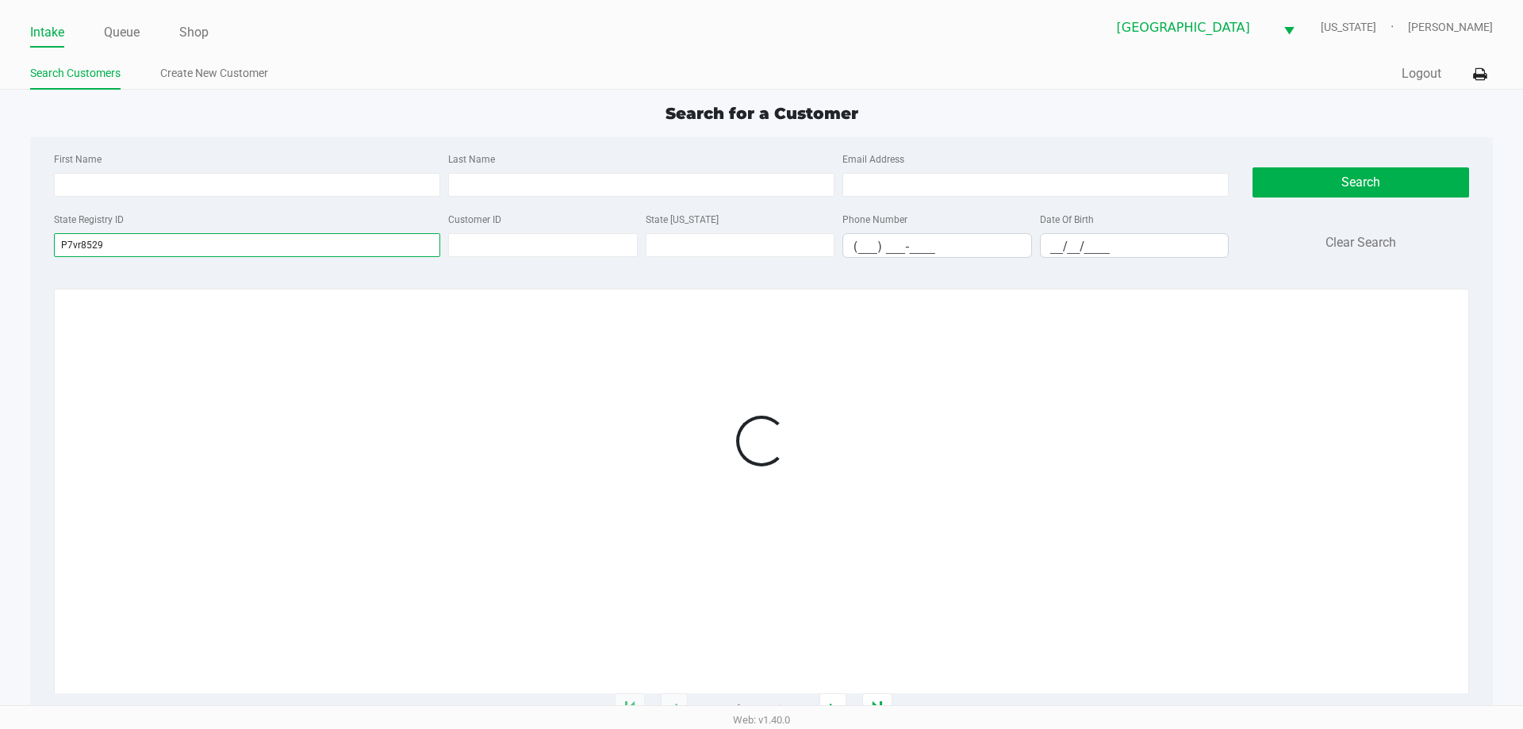
type input "P7vr8529"
click at [377, 118] on div "Search for a Customer" at bounding box center [760, 114] width 1485 height 24
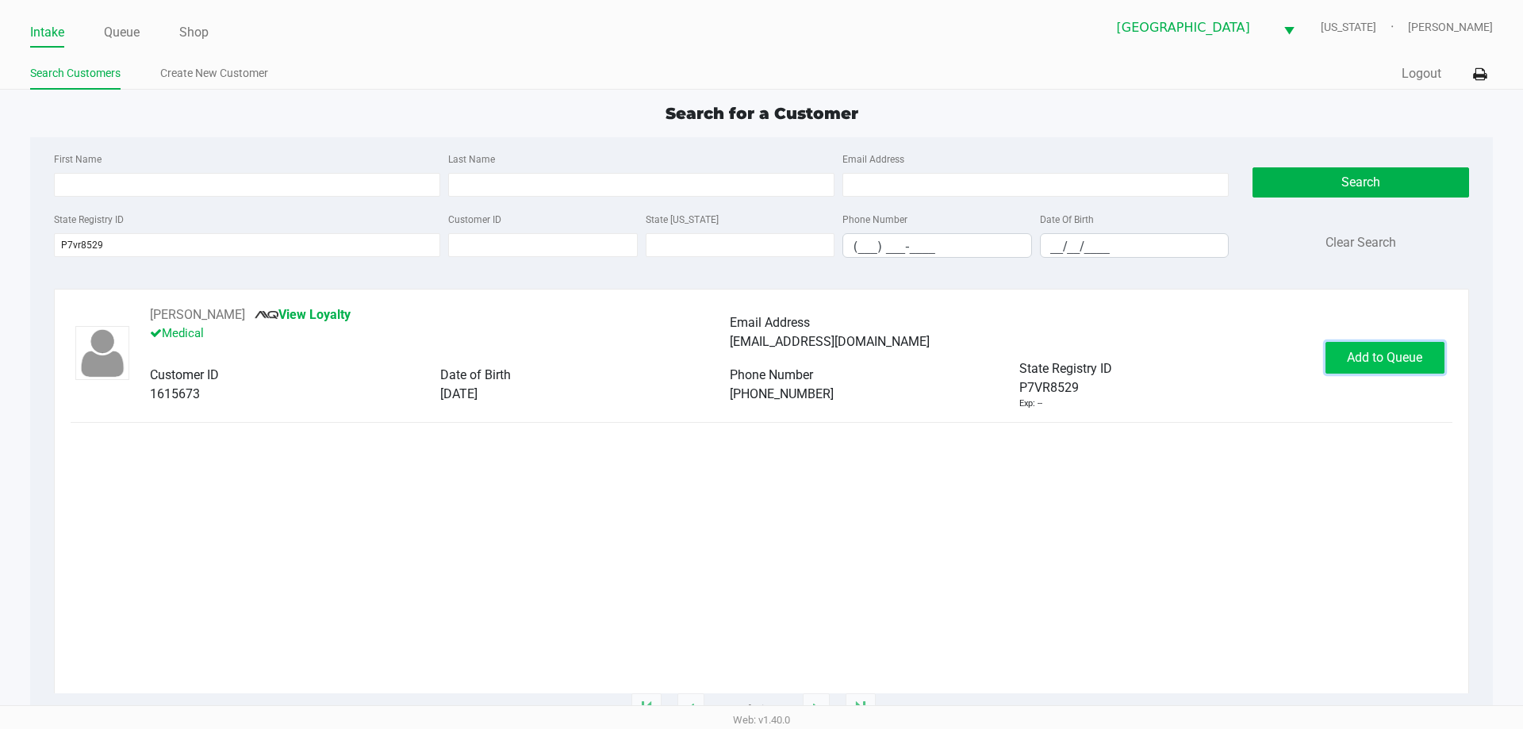
click at [1411, 372] on button "Add to Queue" at bounding box center [1384, 358] width 119 height 32
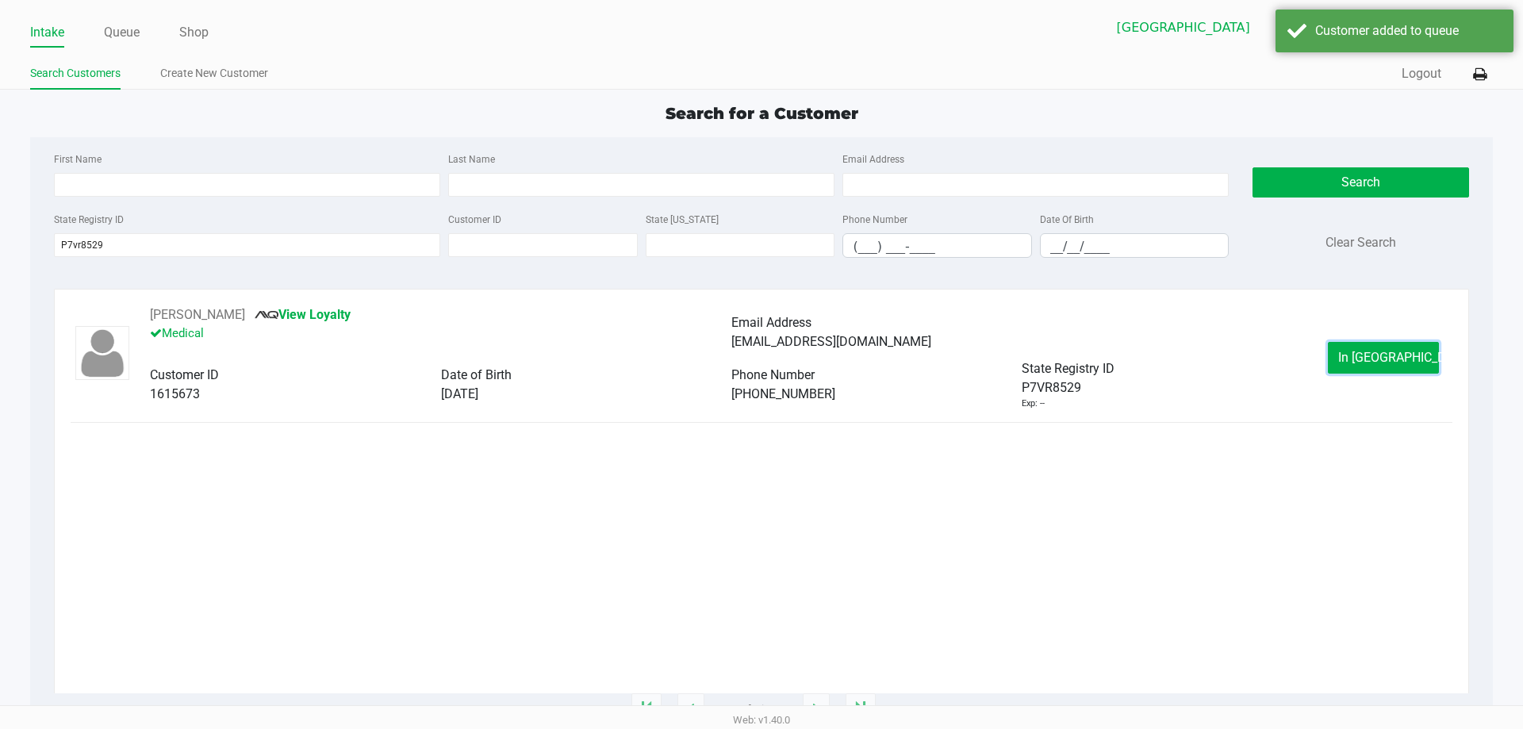
click at [1408, 362] on button "In Queue" at bounding box center [1382, 358] width 111 height 32
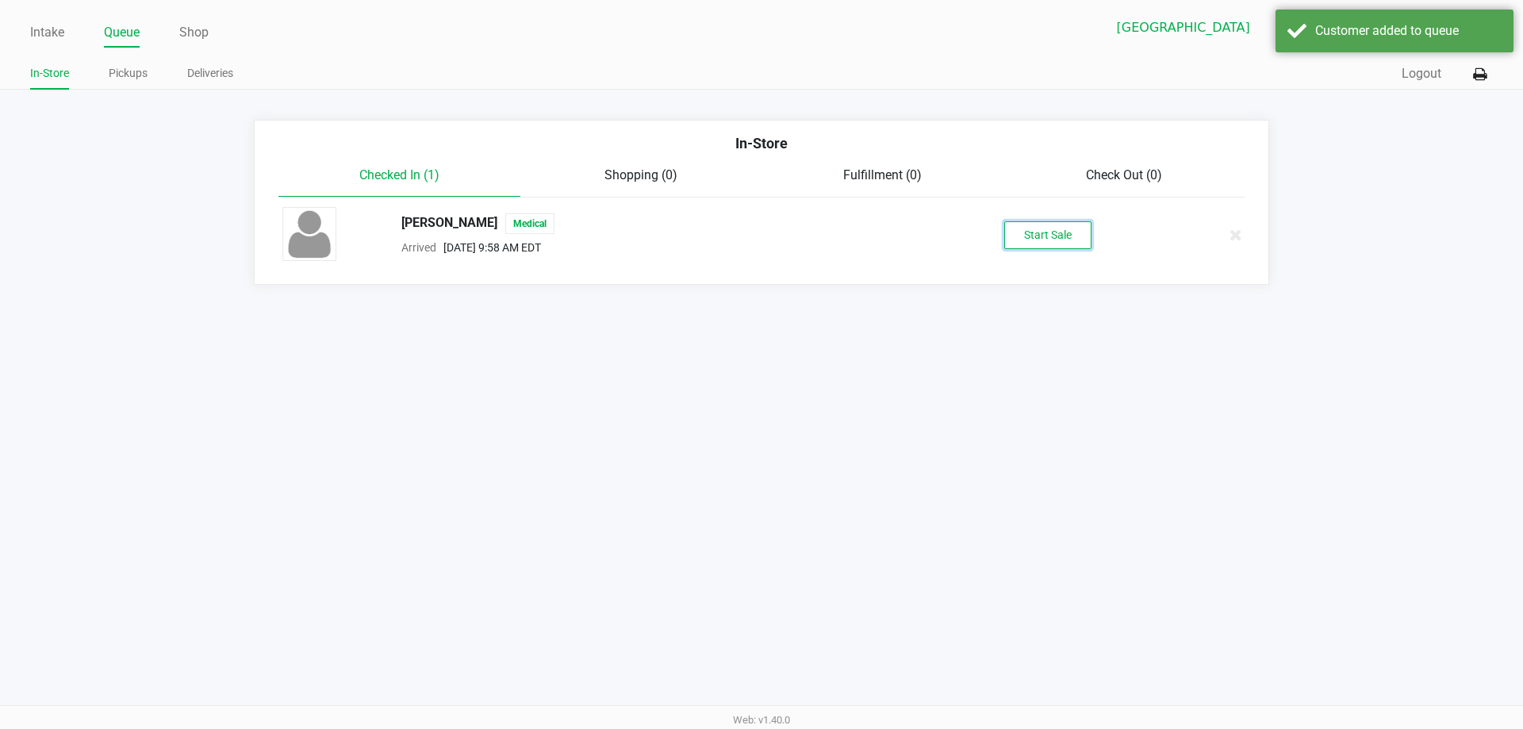
drag, startPoint x: 1090, startPoint y: 242, endPoint x: 1079, endPoint y: 241, distance: 11.1
click at [1080, 241] on button "Start Sale" at bounding box center [1047, 235] width 87 height 28
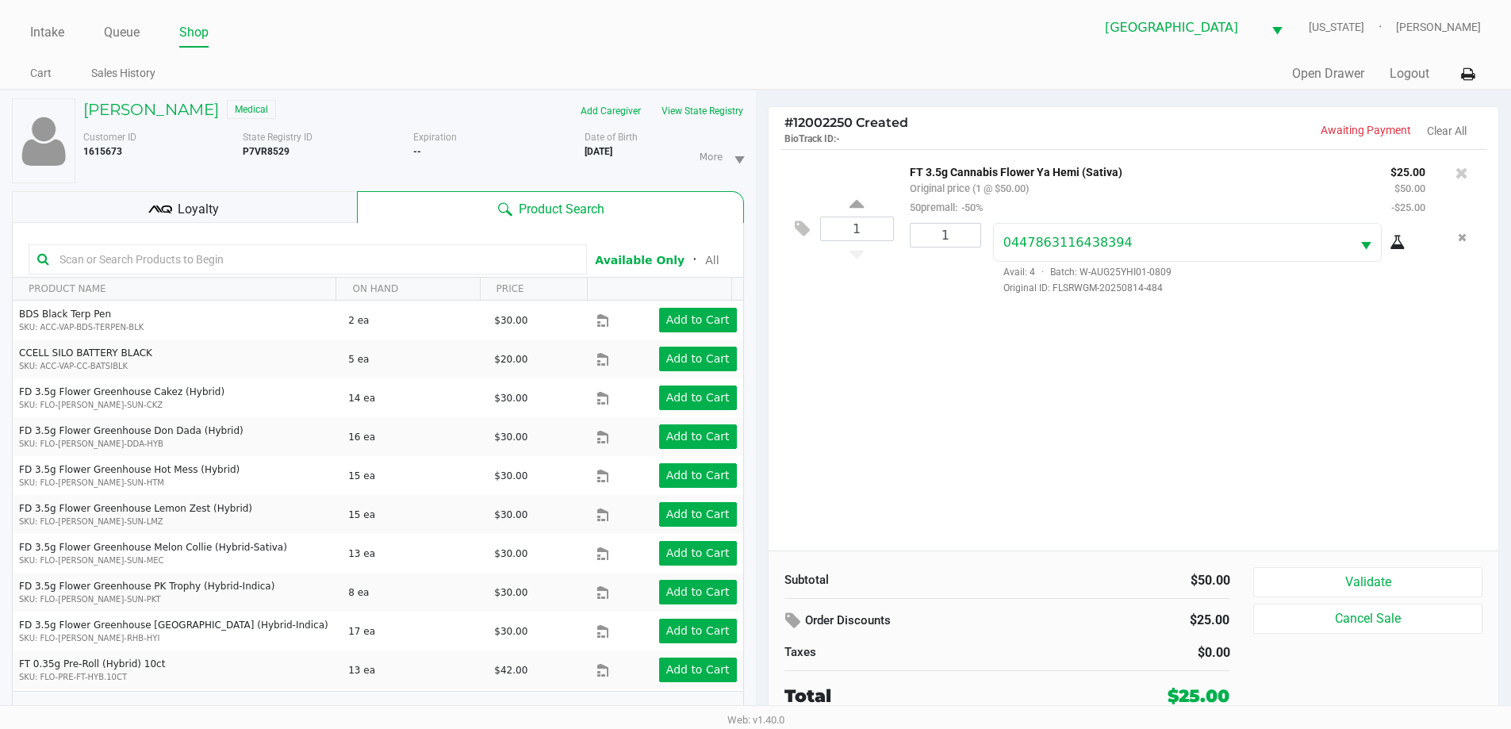
click at [1077, 135] on p "BioTrack ID: -" at bounding box center [958, 137] width 349 height 15
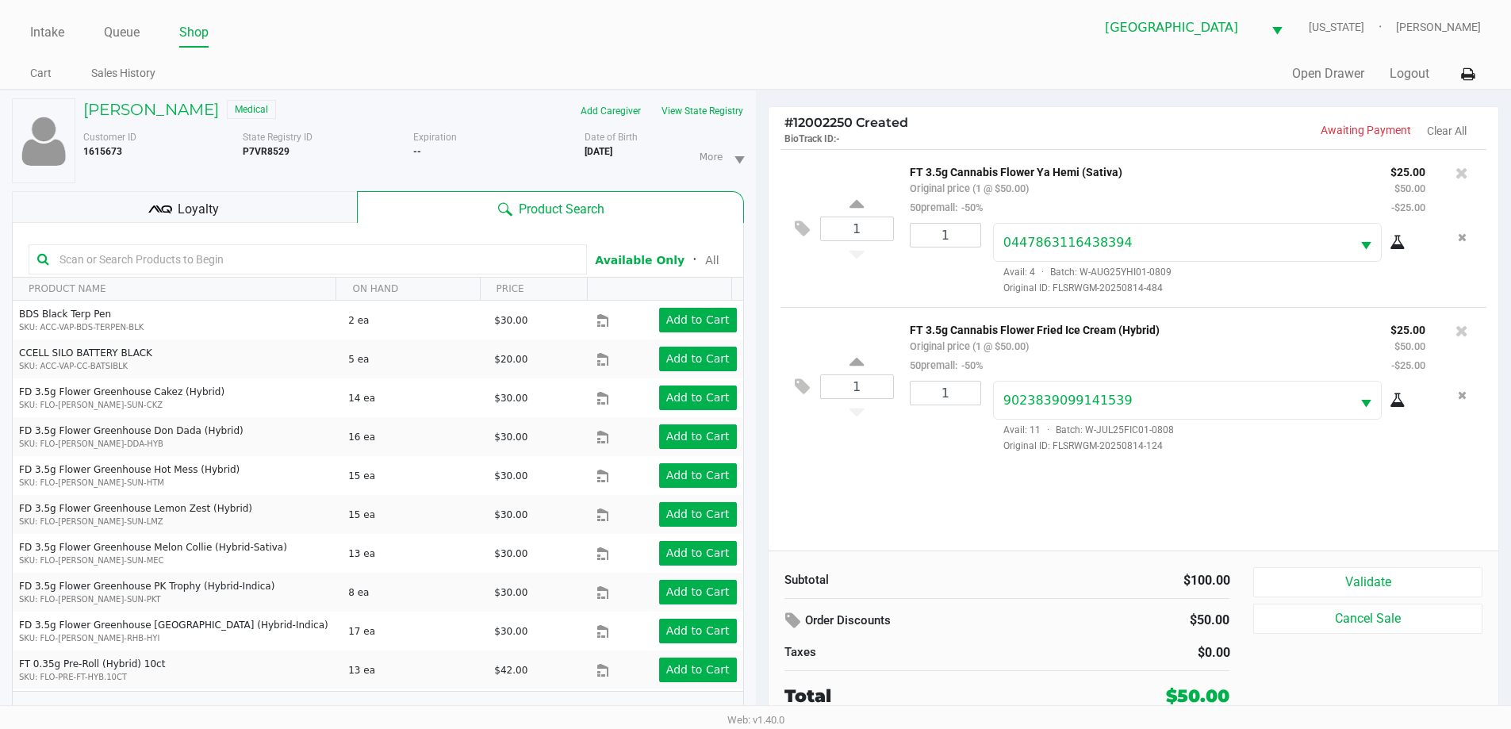
click at [1115, 128] on h4 "# 12002250 Created BioTrack ID: -" at bounding box center [958, 130] width 349 height 30
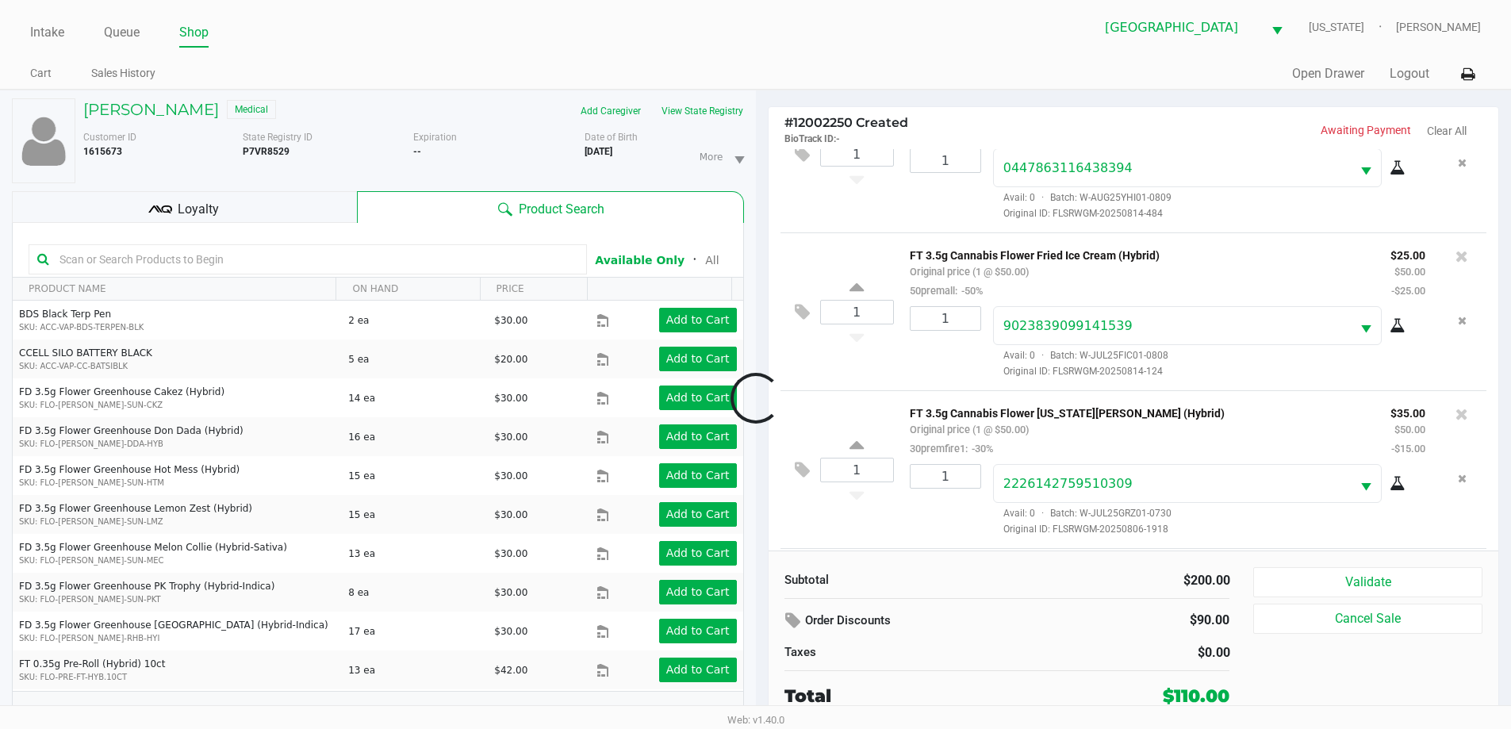
scroll to position [233, 0]
click at [220, 213] on div "Loyalty" at bounding box center [184, 207] width 345 height 32
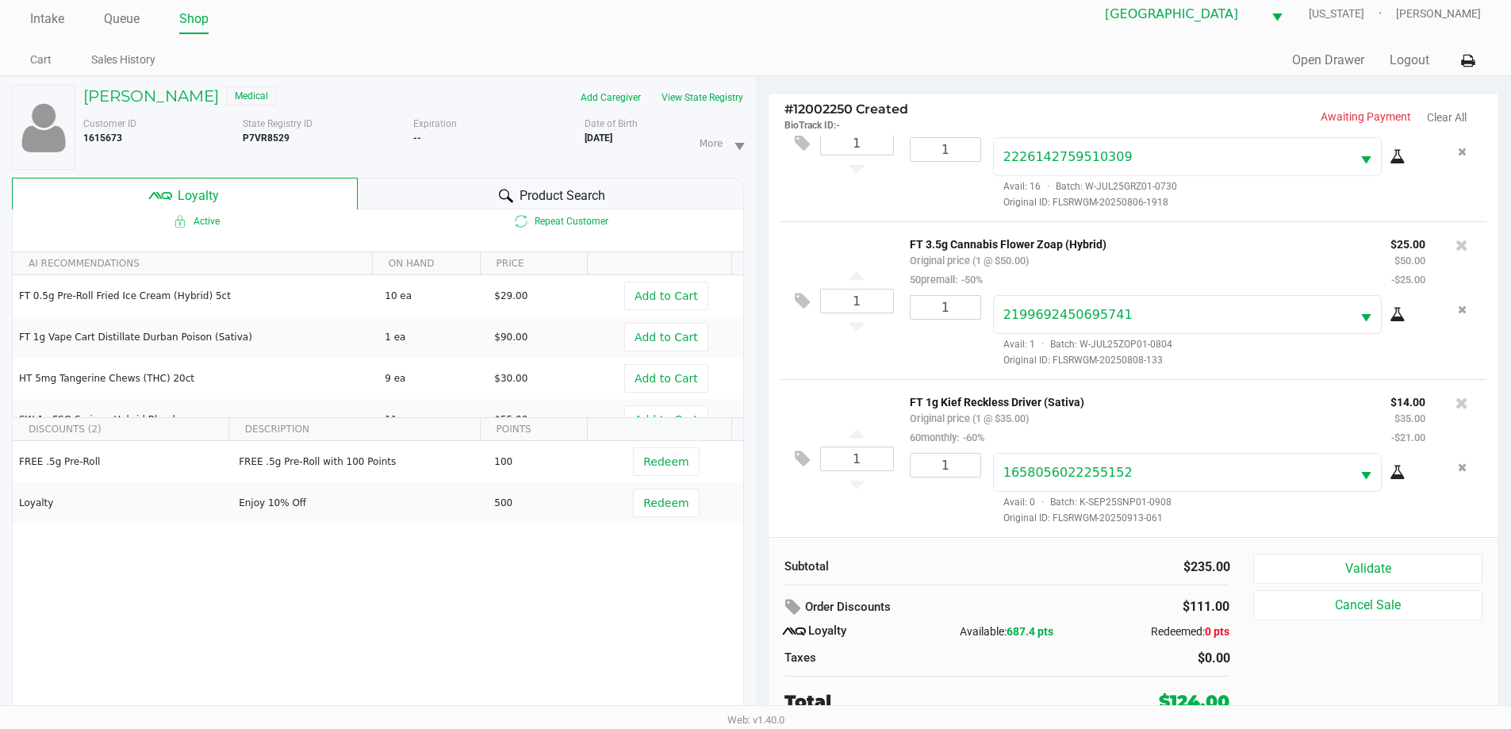
scroll to position [17, 0]
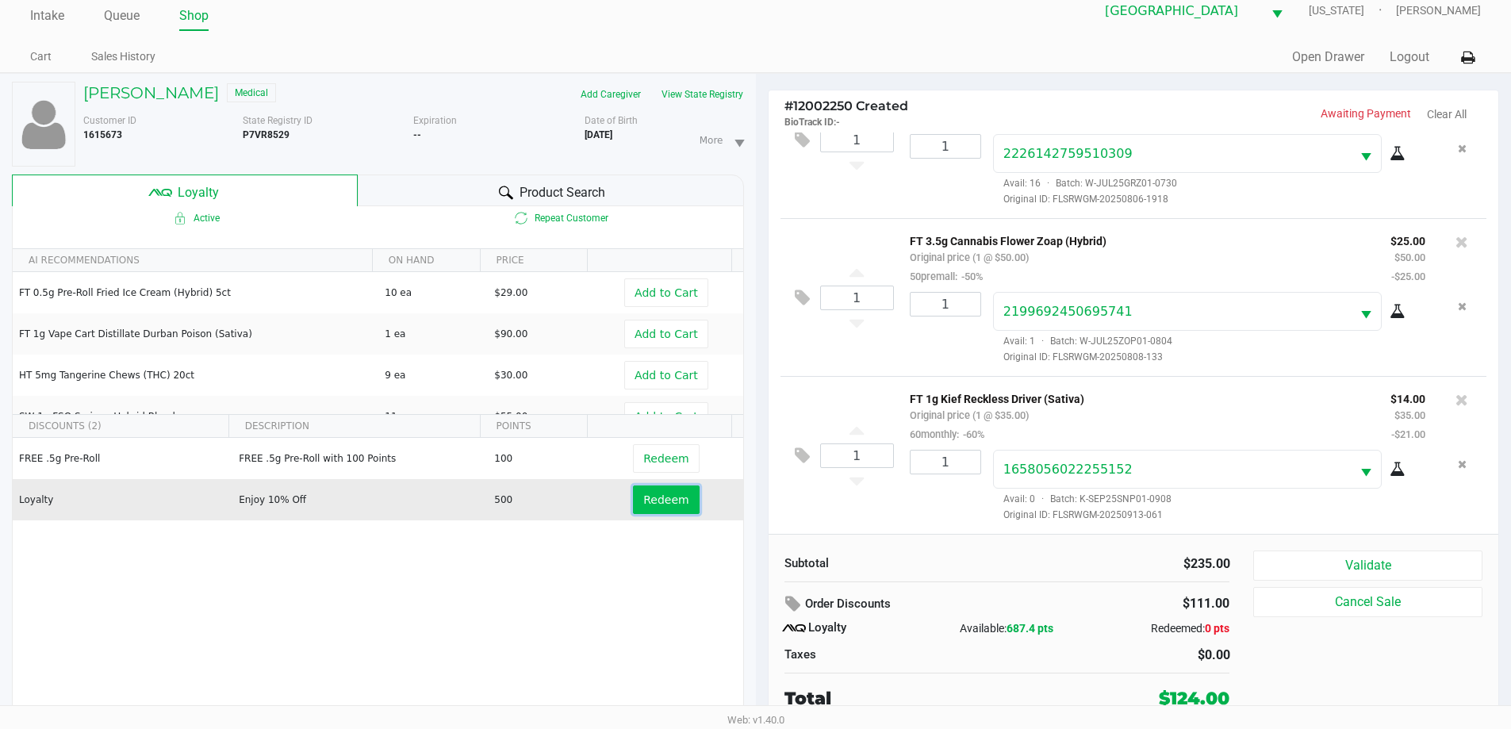
click at [659, 502] on span "Redeem" at bounding box center [665, 499] width 45 height 13
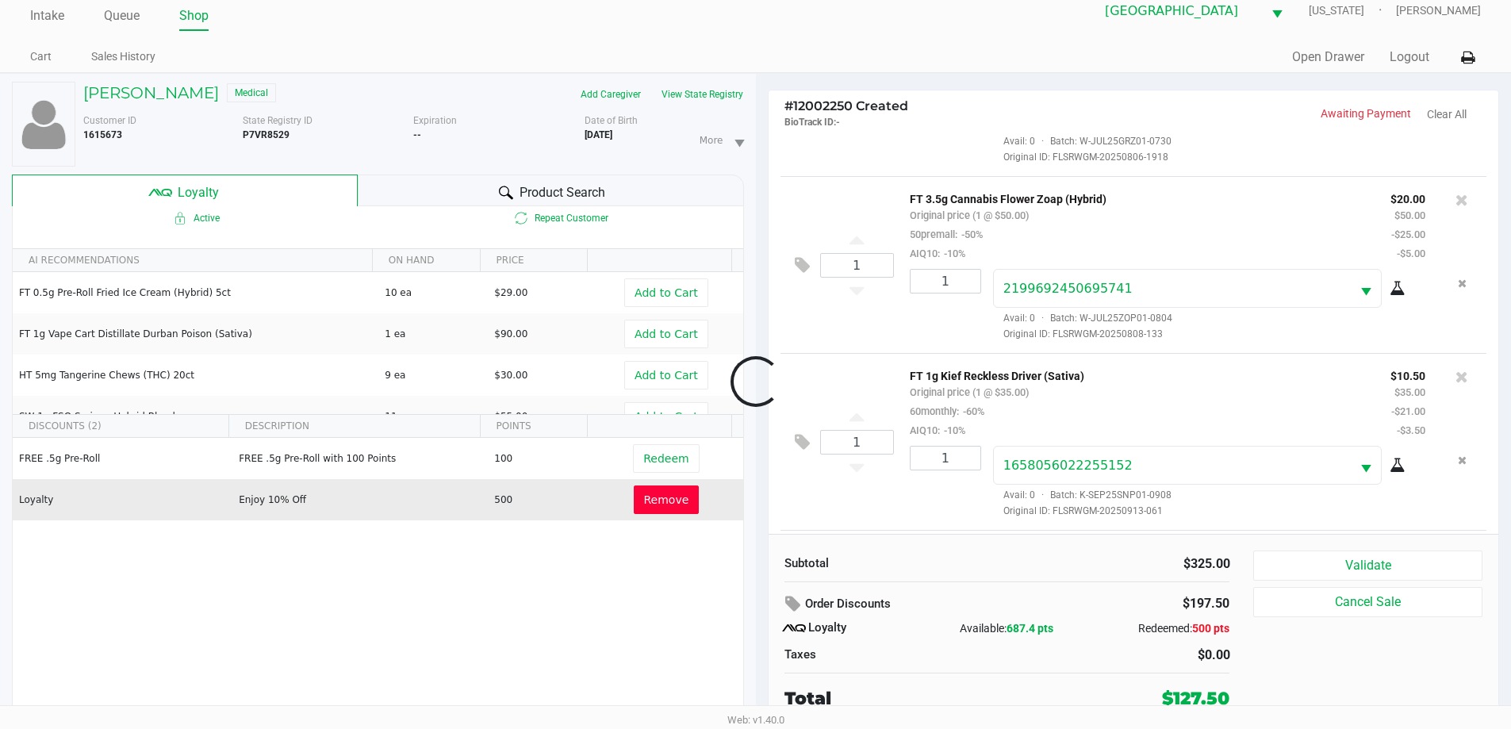
scroll to position [665, 0]
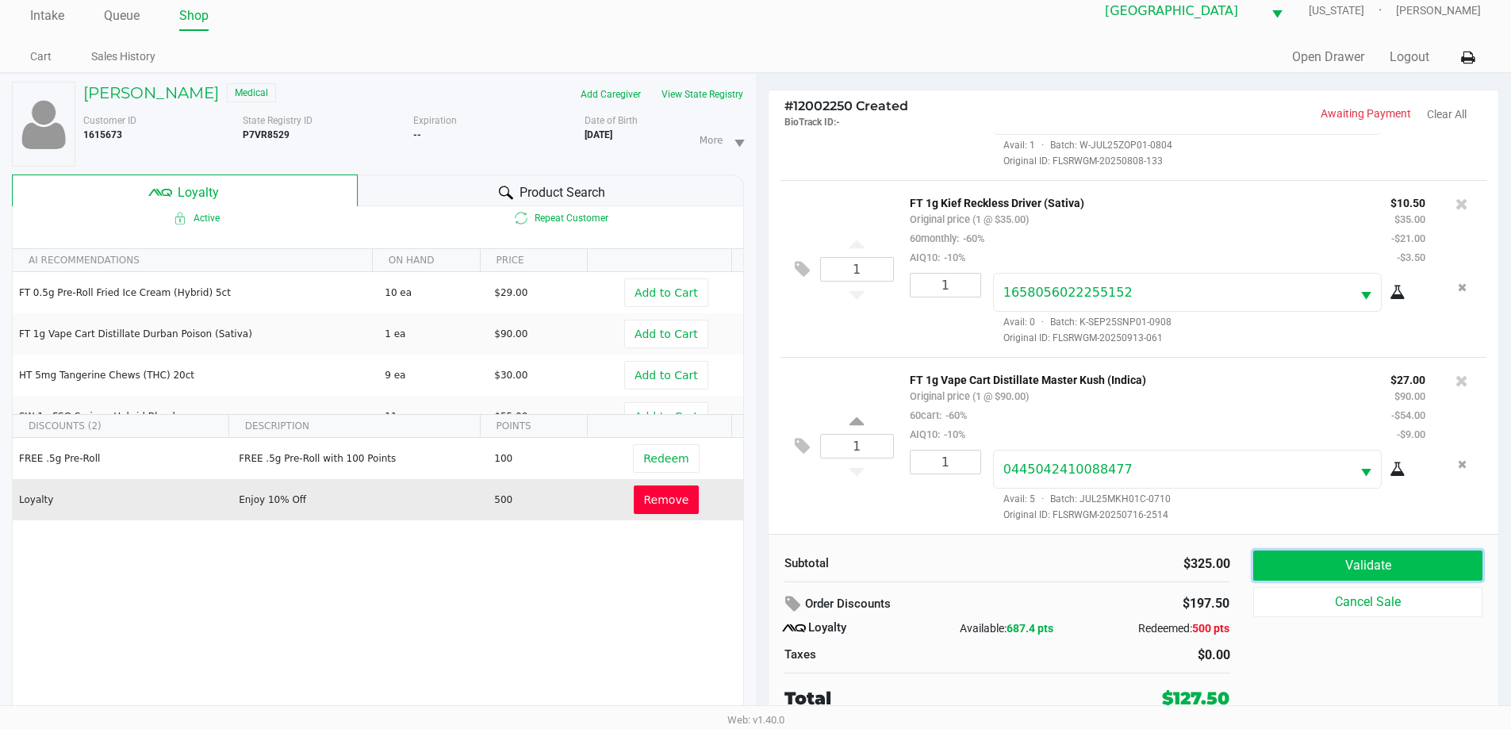
click at [1293, 563] on button "Validate" at bounding box center [1367, 565] width 228 height 30
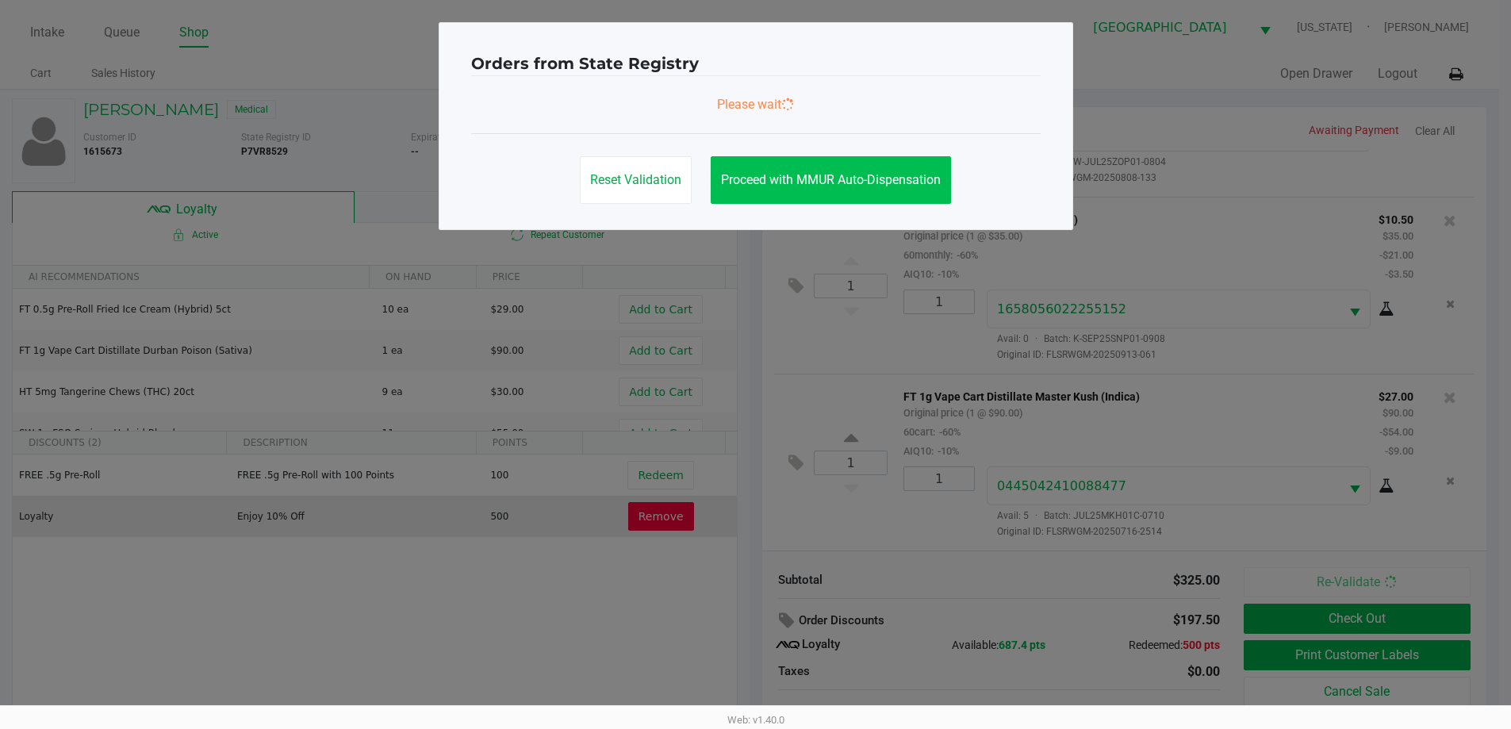
scroll to position [0, 0]
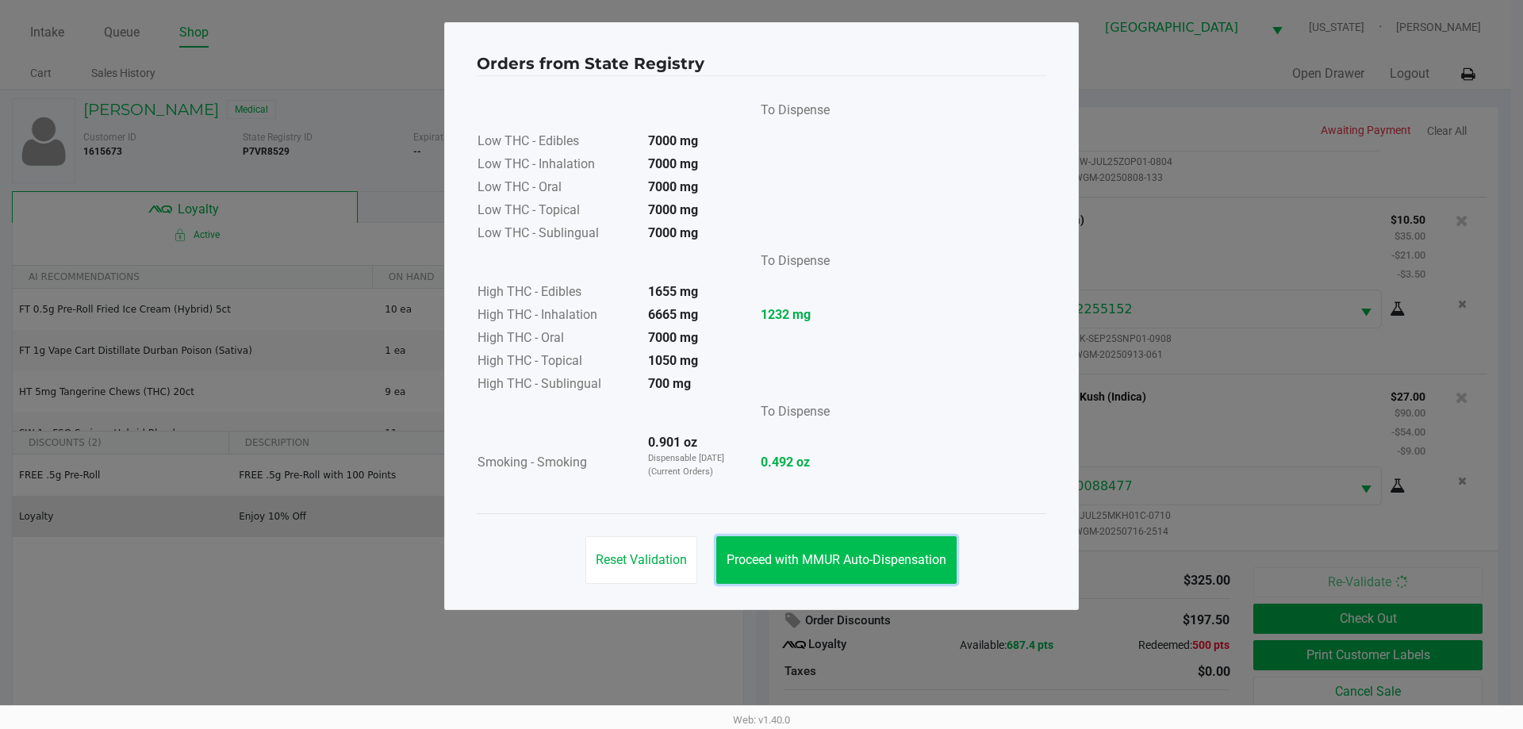
click at [826, 546] on button "Proceed with MMUR Auto-Dispensation" at bounding box center [836, 560] width 240 height 48
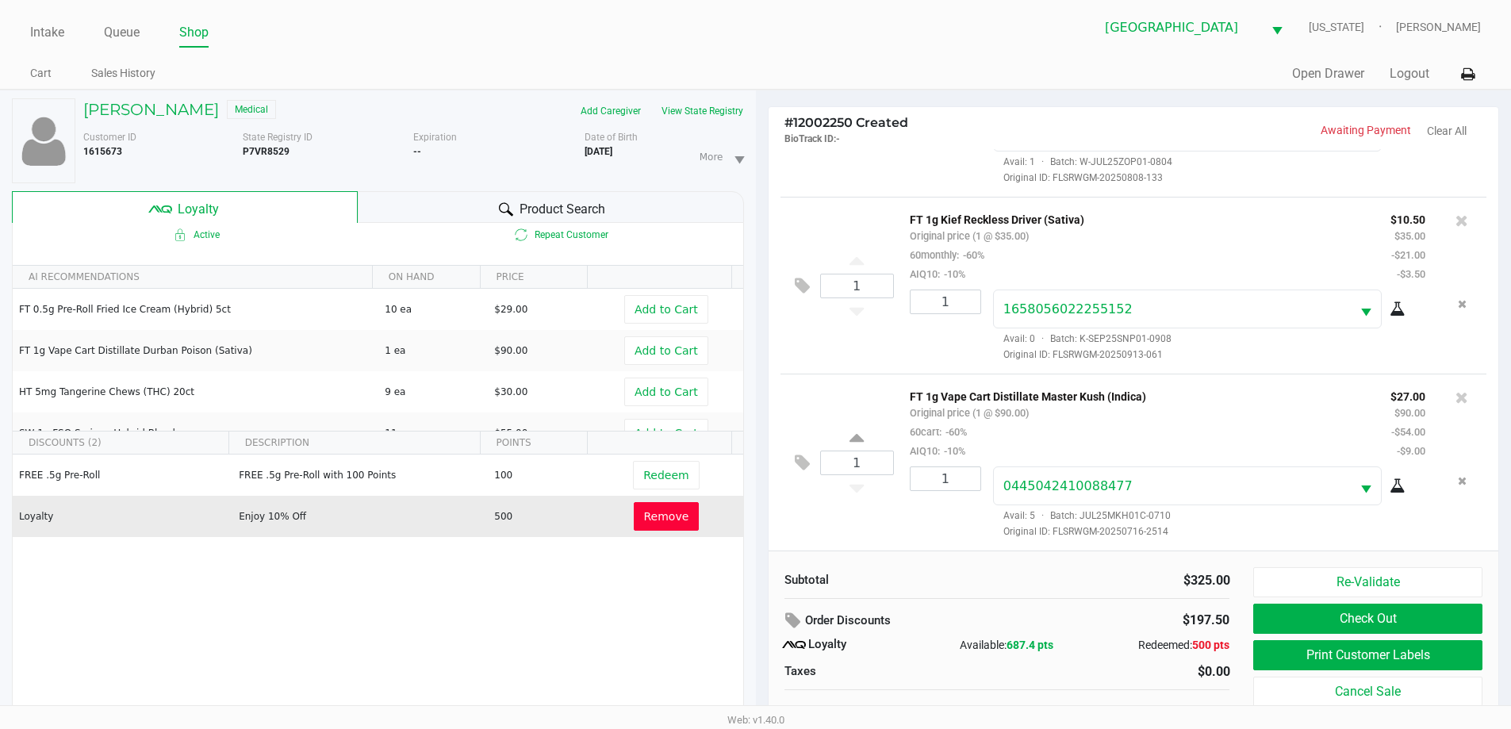
click at [657, 518] on span "Remove" at bounding box center [666, 516] width 45 height 13
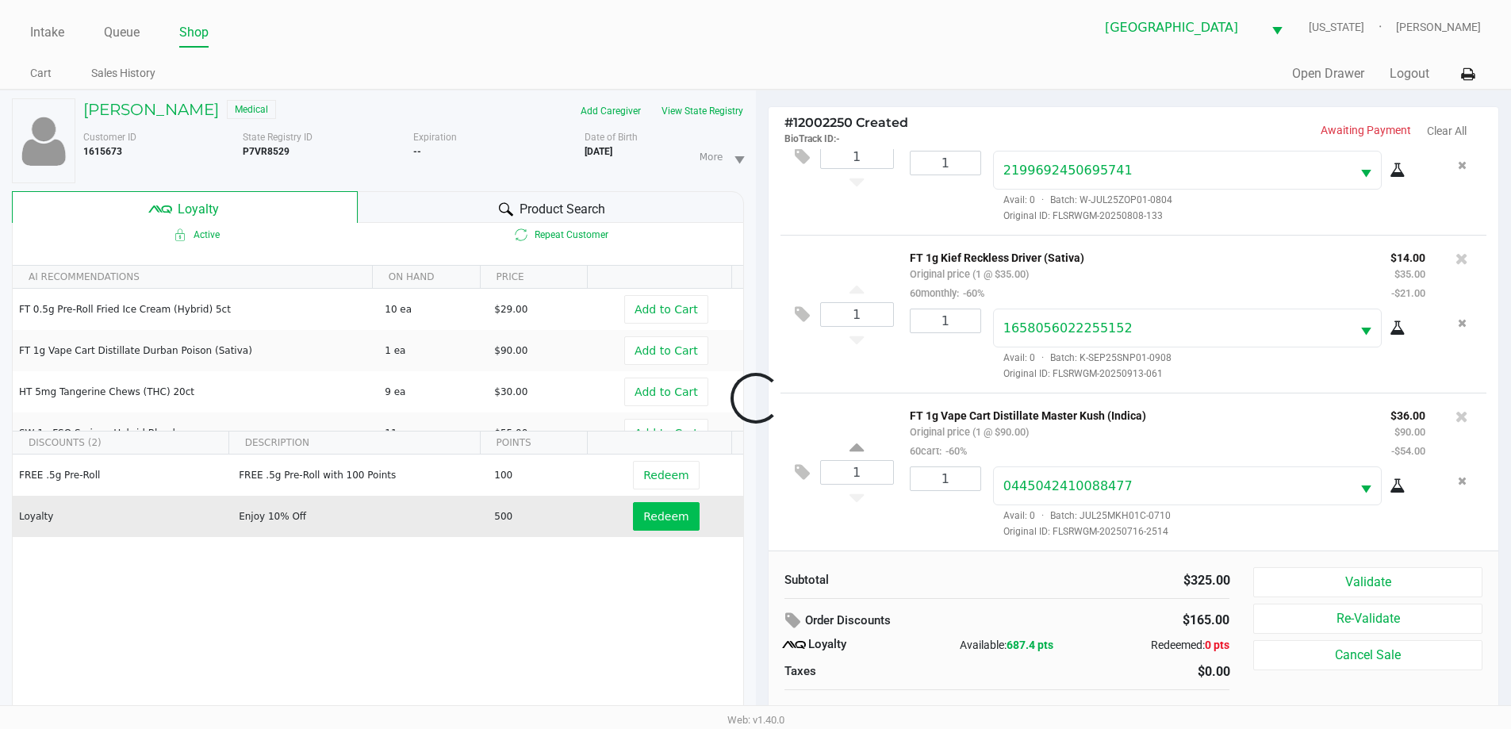
scroll to position [550, 0]
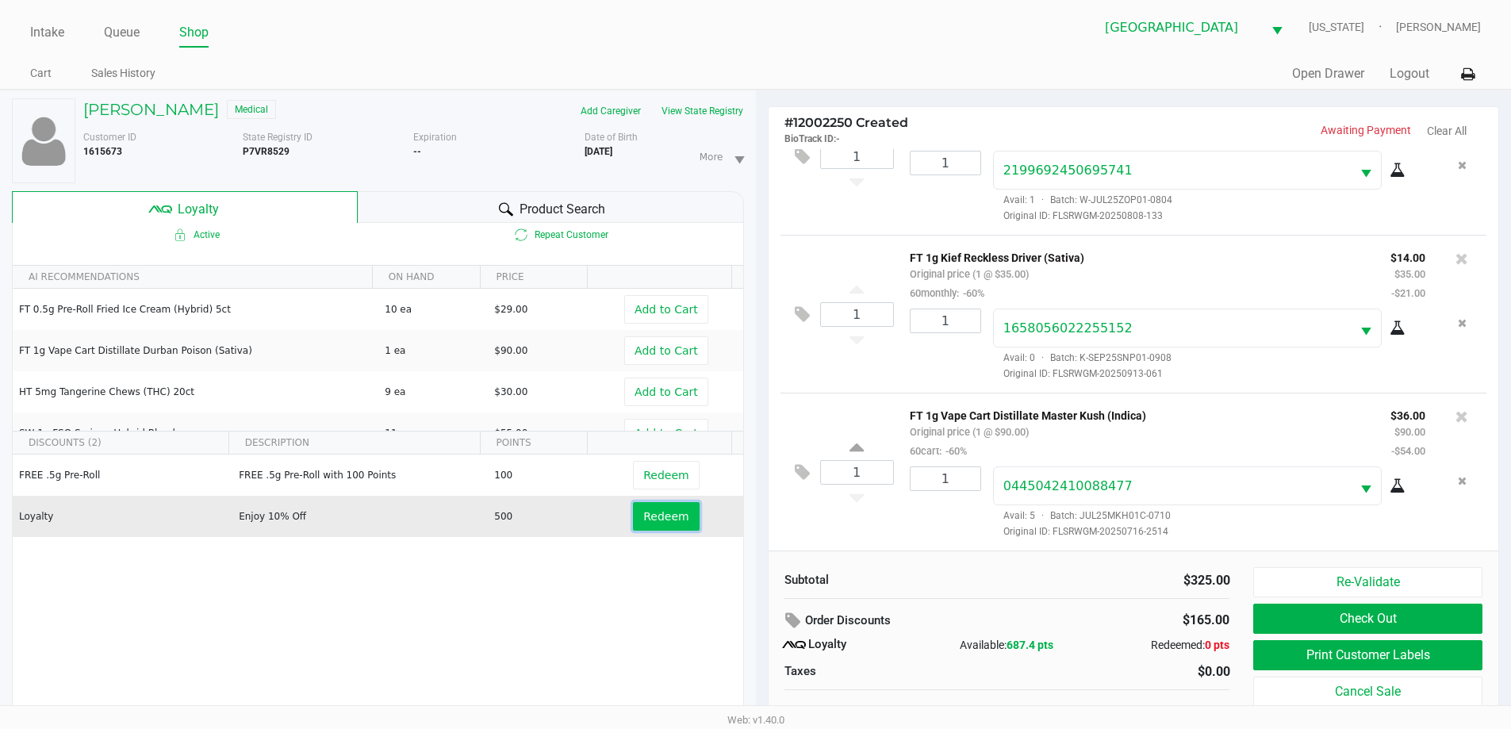
click at [657, 515] on span "Redeem" at bounding box center [665, 516] width 45 height 13
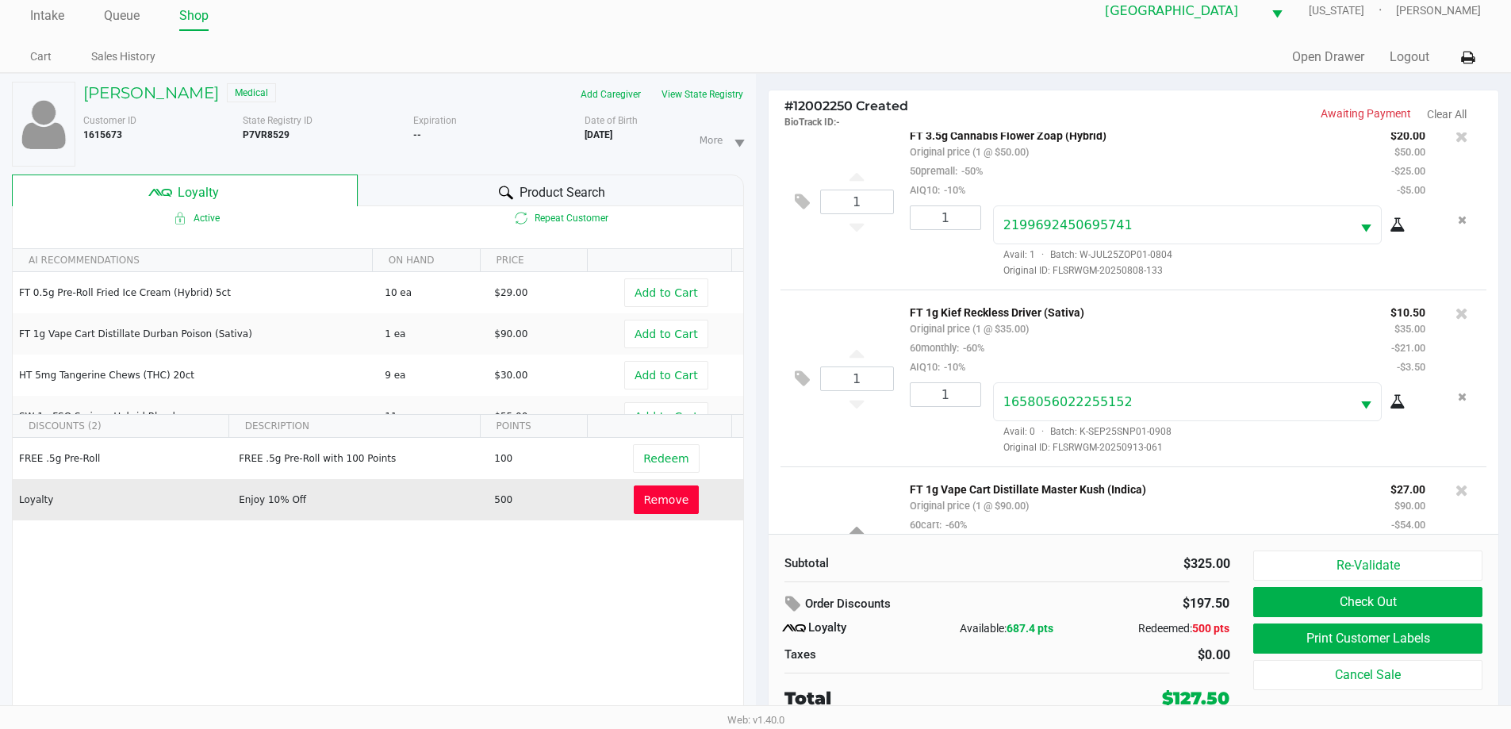
scroll to position [665, 0]
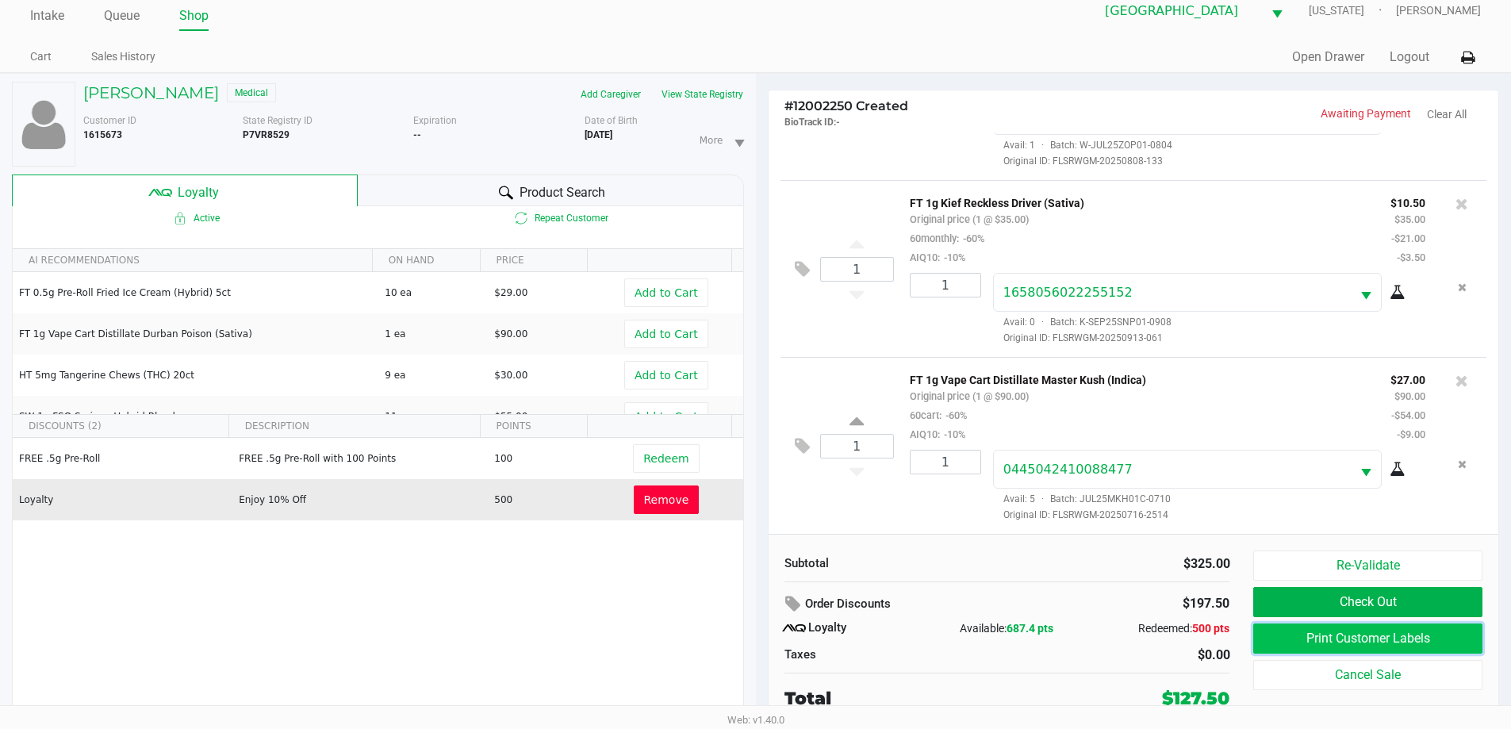
click at [1270, 644] on button "Print Customer Labels" at bounding box center [1367, 638] width 228 height 30
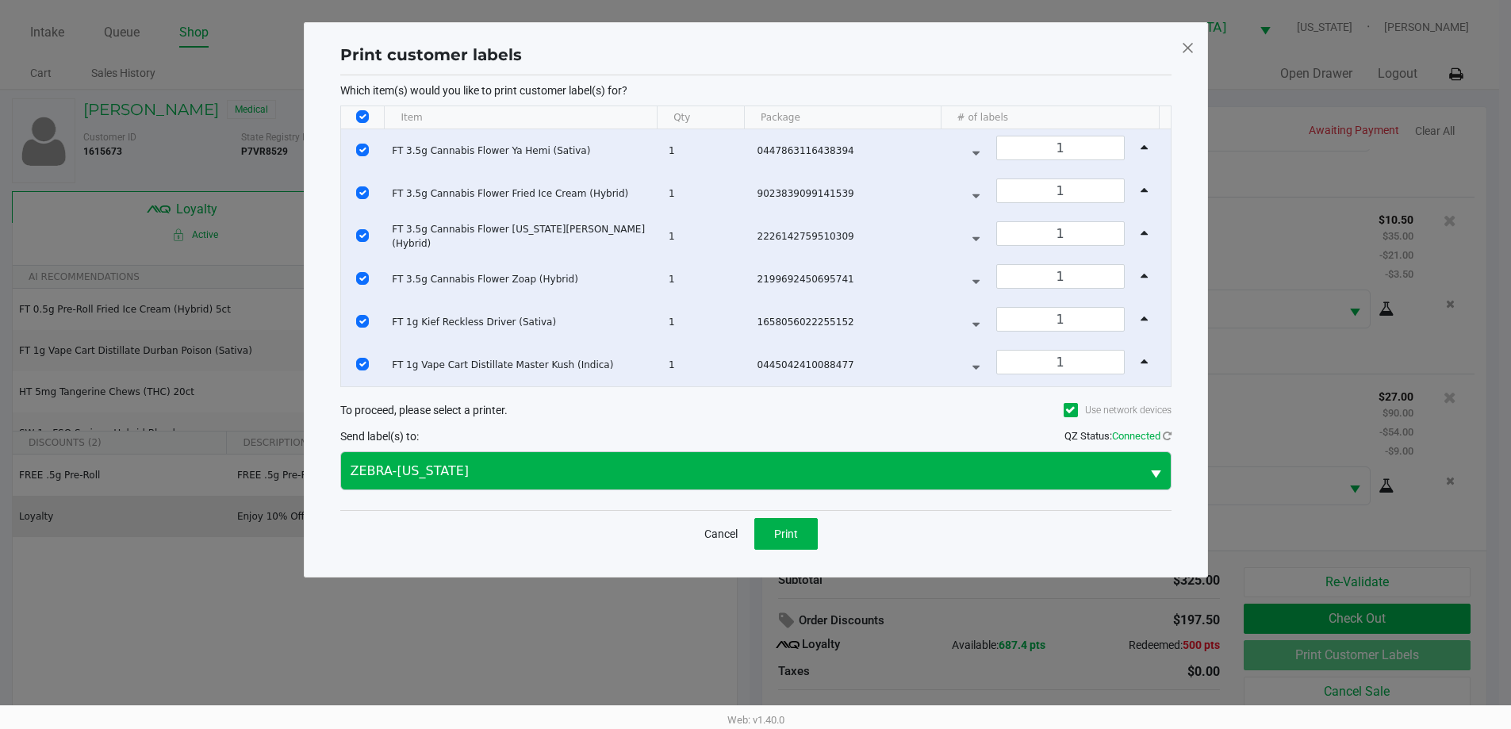
scroll to position [0, 0]
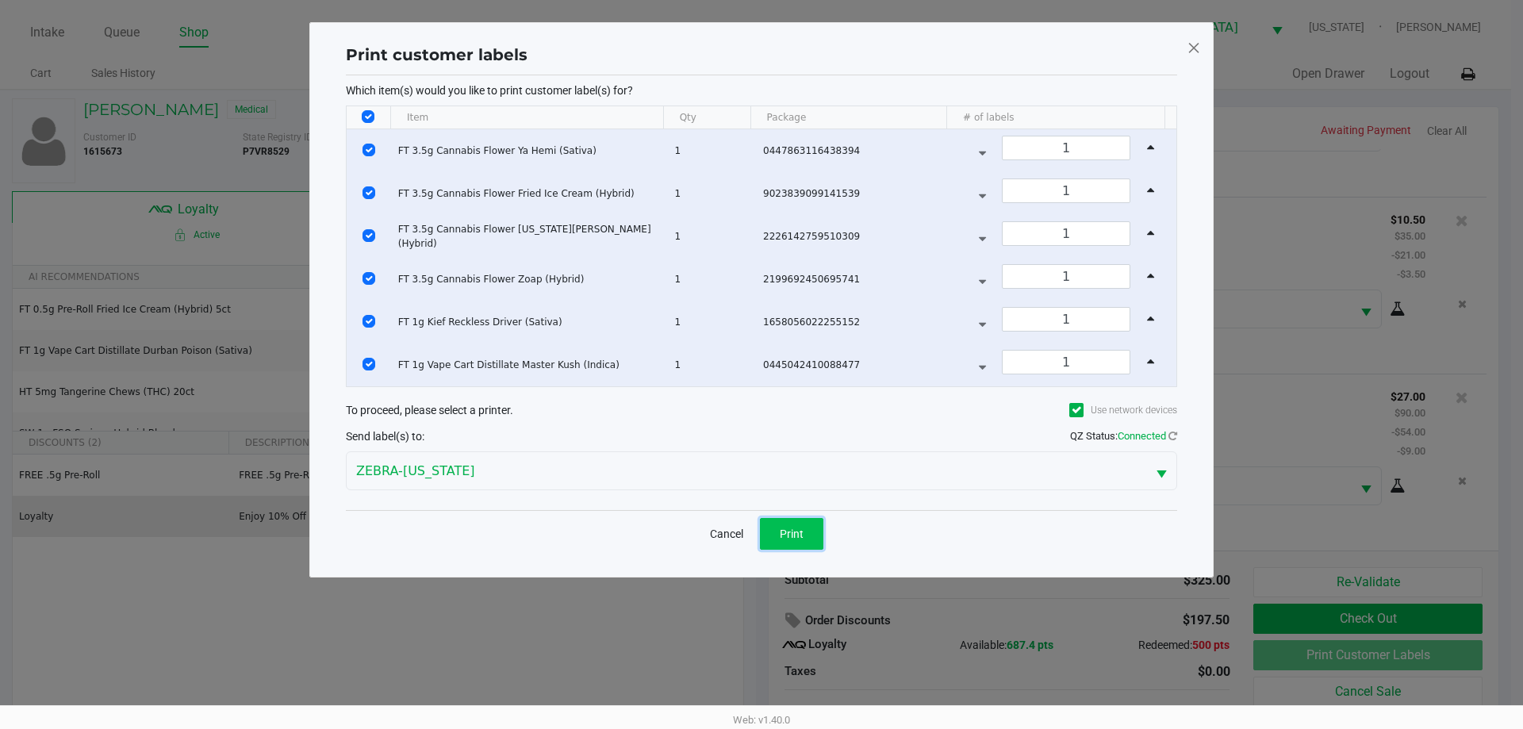
click at [791, 529] on span "Print" at bounding box center [792, 533] width 24 height 13
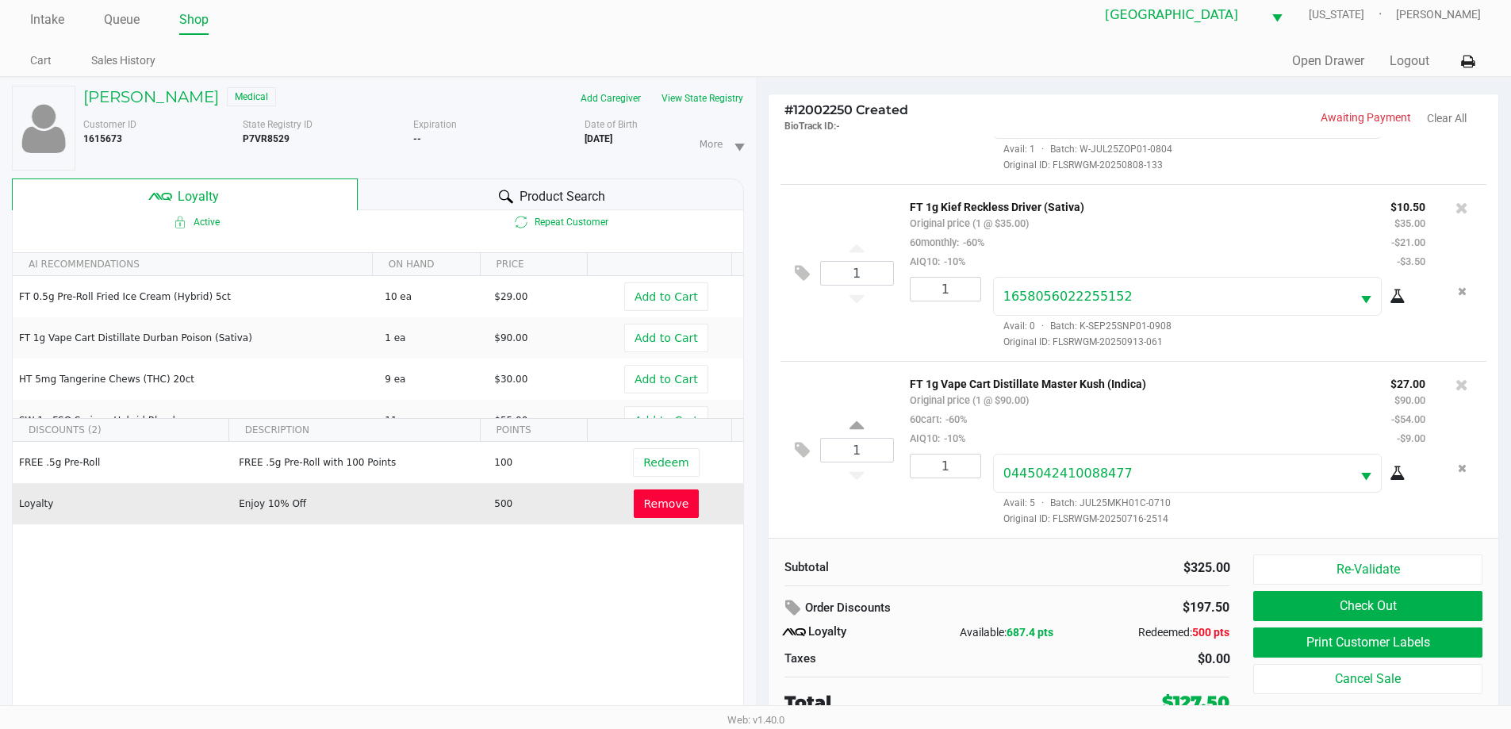
scroll to position [17, 0]
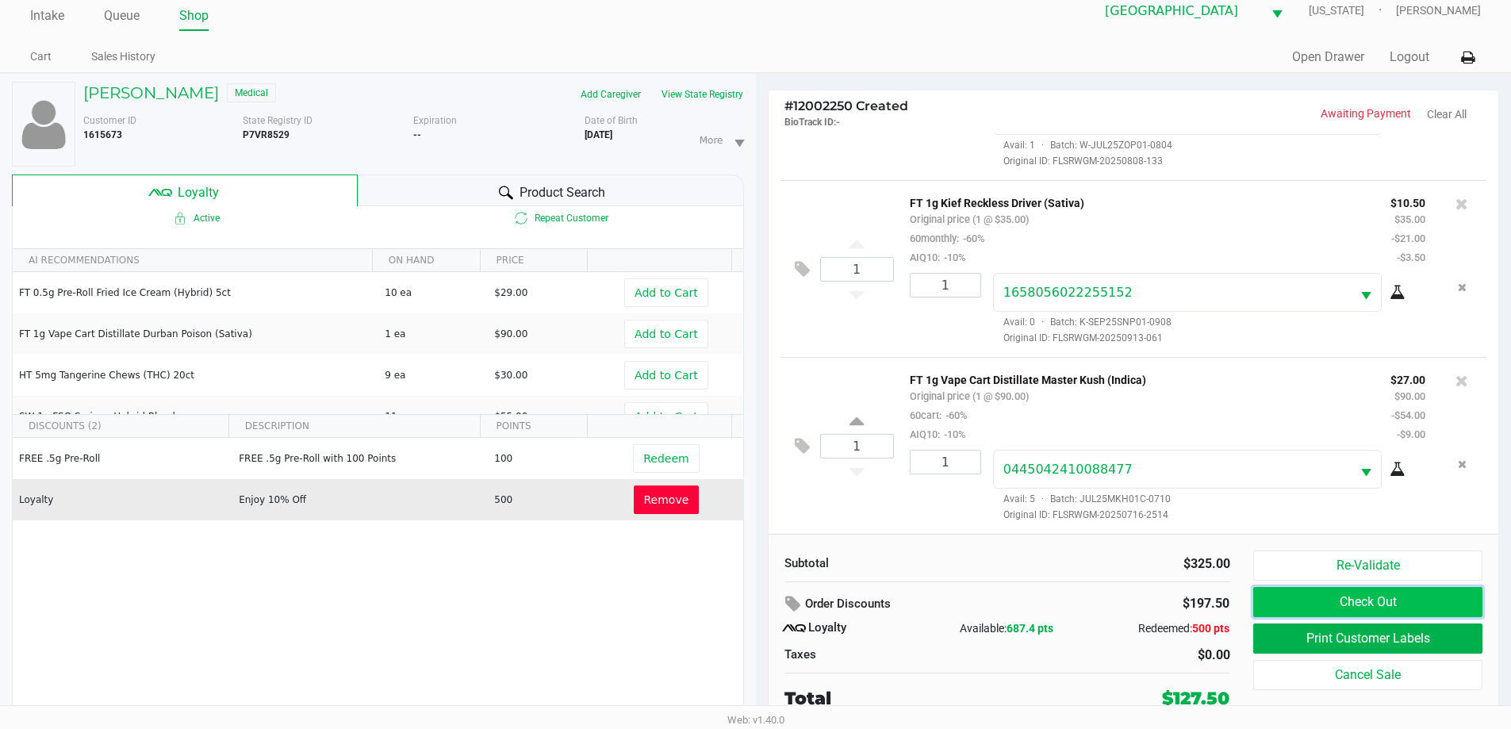
click at [1346, 591] on button "Check Out" at bounding box center [1367, 602] width 228 height 30
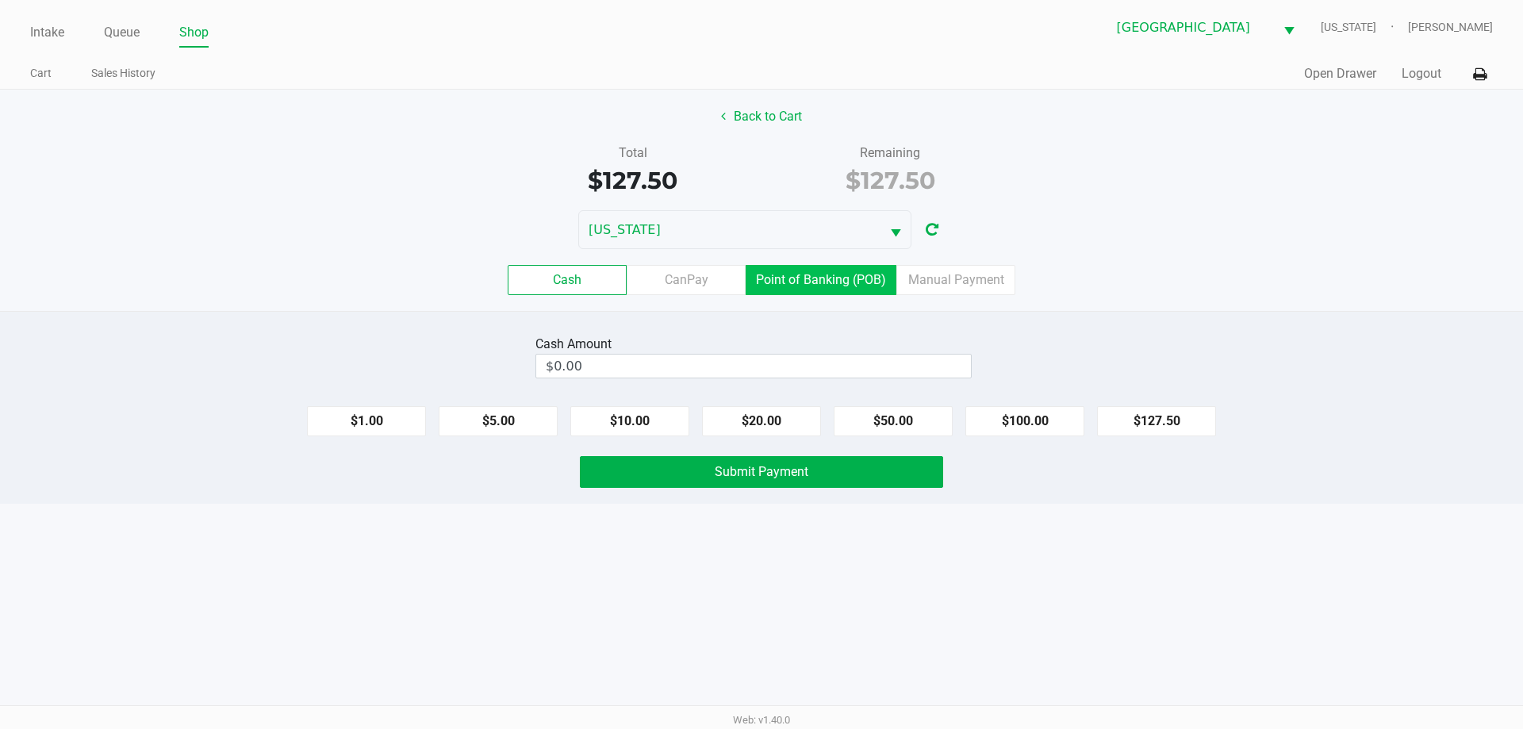
click at [858, 284] on label "Point of Banking (POB)" at bounding box center [820, 280] width 151 height 30
click at [0, 0] on 7 "Point of Banking (POB)" at bounding box center [0, 0] width 0 height 0
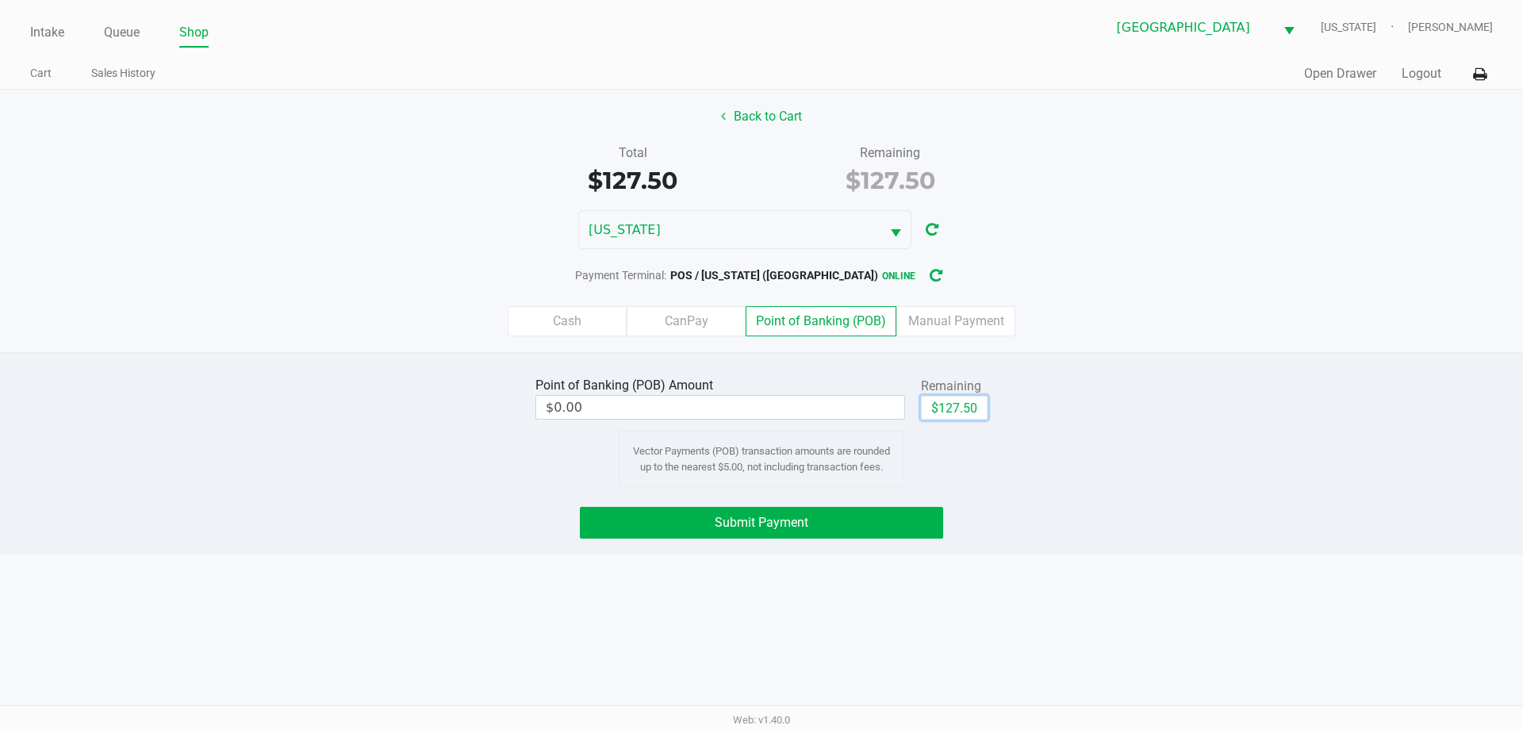
drag, startPoint x: 954, startPoint y: 407, endPoint x: 944, endPoint y: 419, distance: 16.3
click at [953, 407] on button "$127.50" at bounding box center [954, 408] width 67 height 24
type input "$127.50"
click at [887, 521] on button "Submit Payment" at bounding box center [761, 523] width 363 height 32
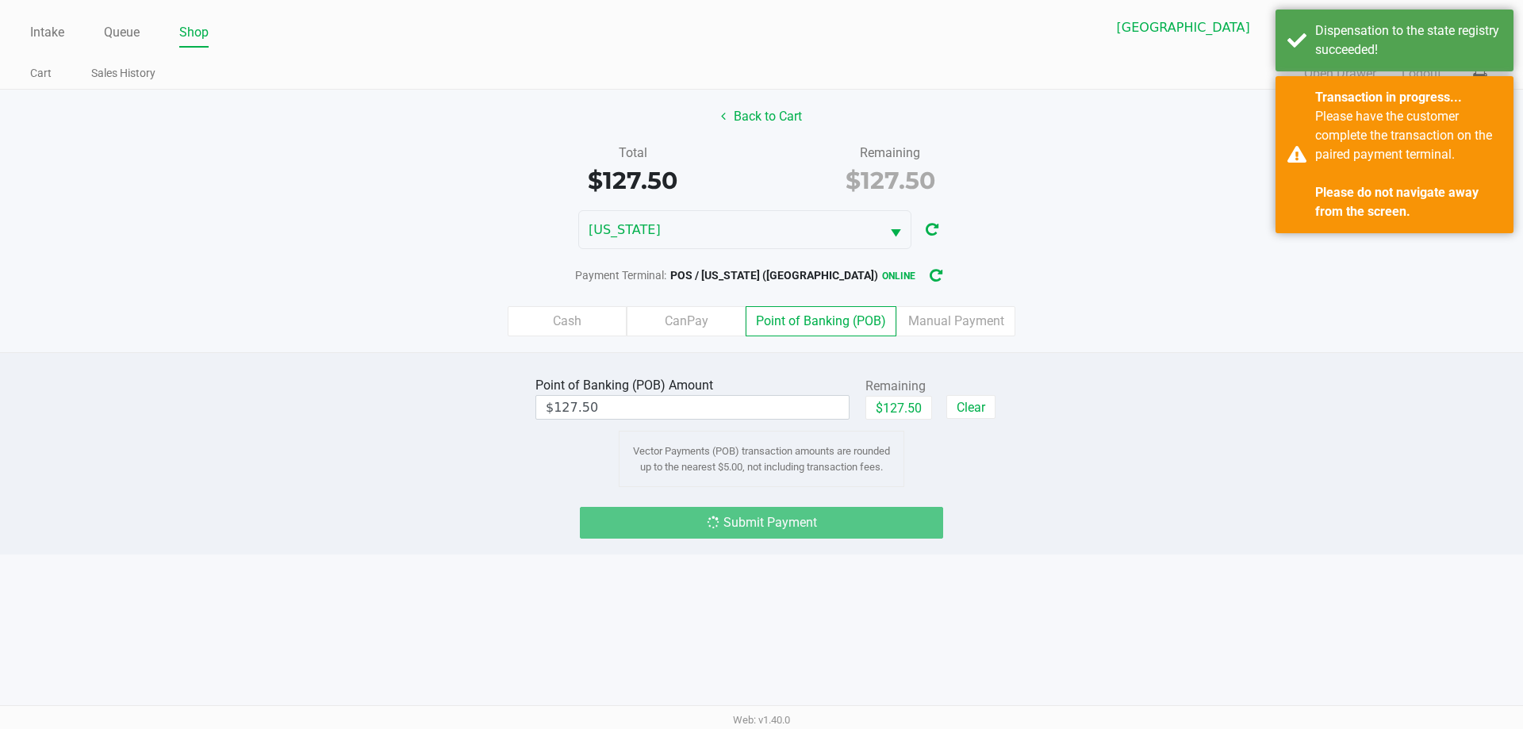
click at [764, 167] on div "Remaining $127.50" at bounding box center [890, 171] width 258 height 55
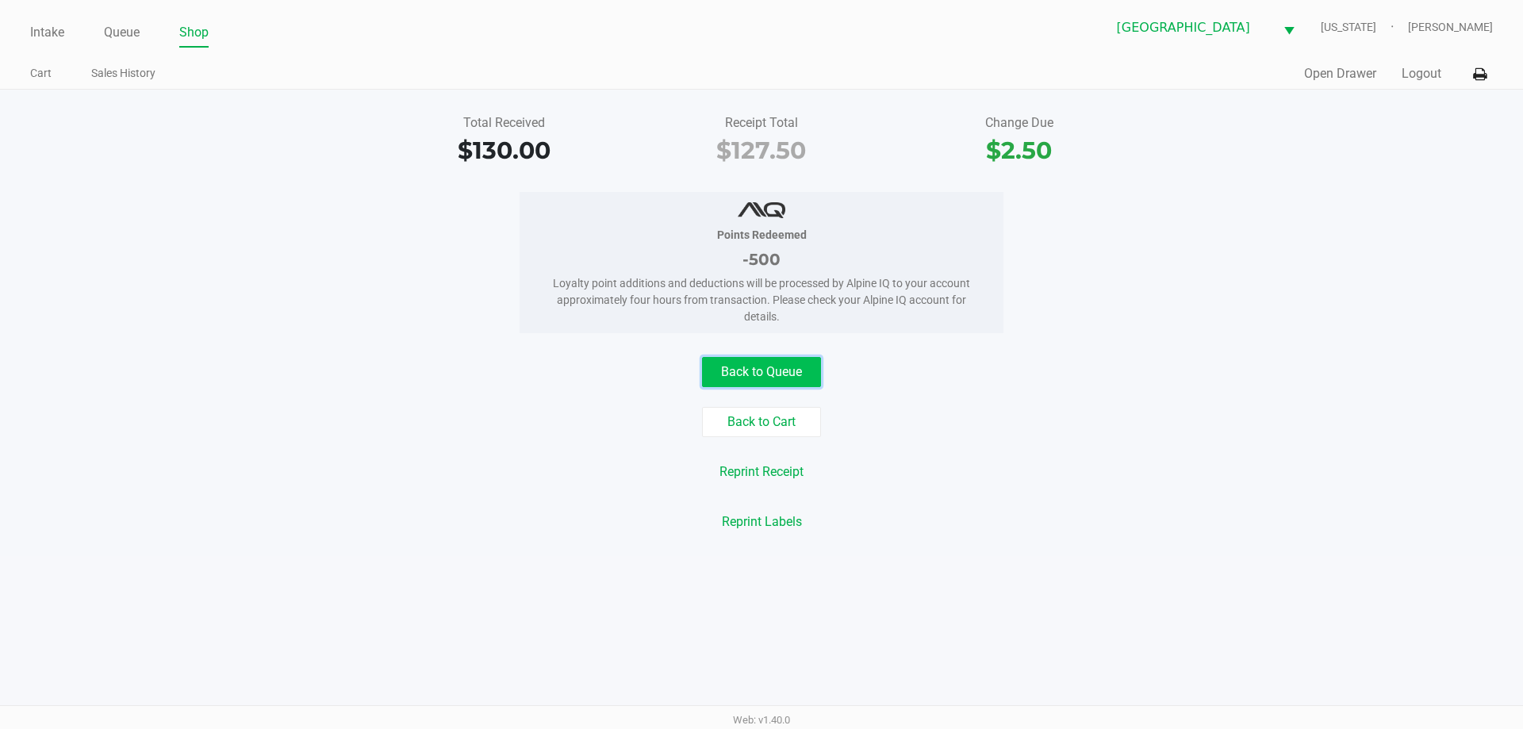
click at [758, 358] on button "Back to Queue" at bounding box center [761, 372] width 119 height 30
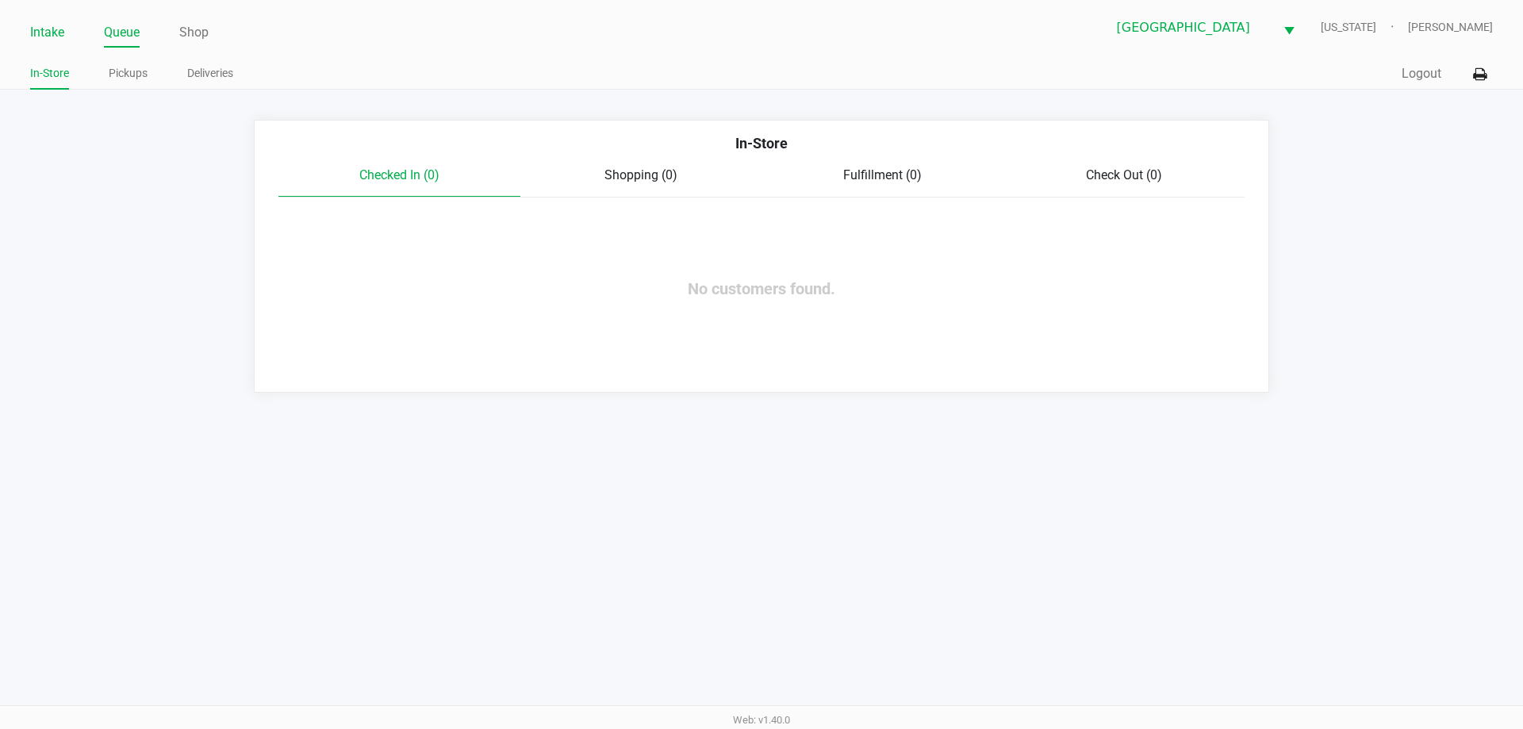
click at [38, 44] on li "Intake" at bounding box center [47, 34] width 34 height 28
click at [40, 39] on link "Intake" at bounding box center [47, 32] width 34 height 22
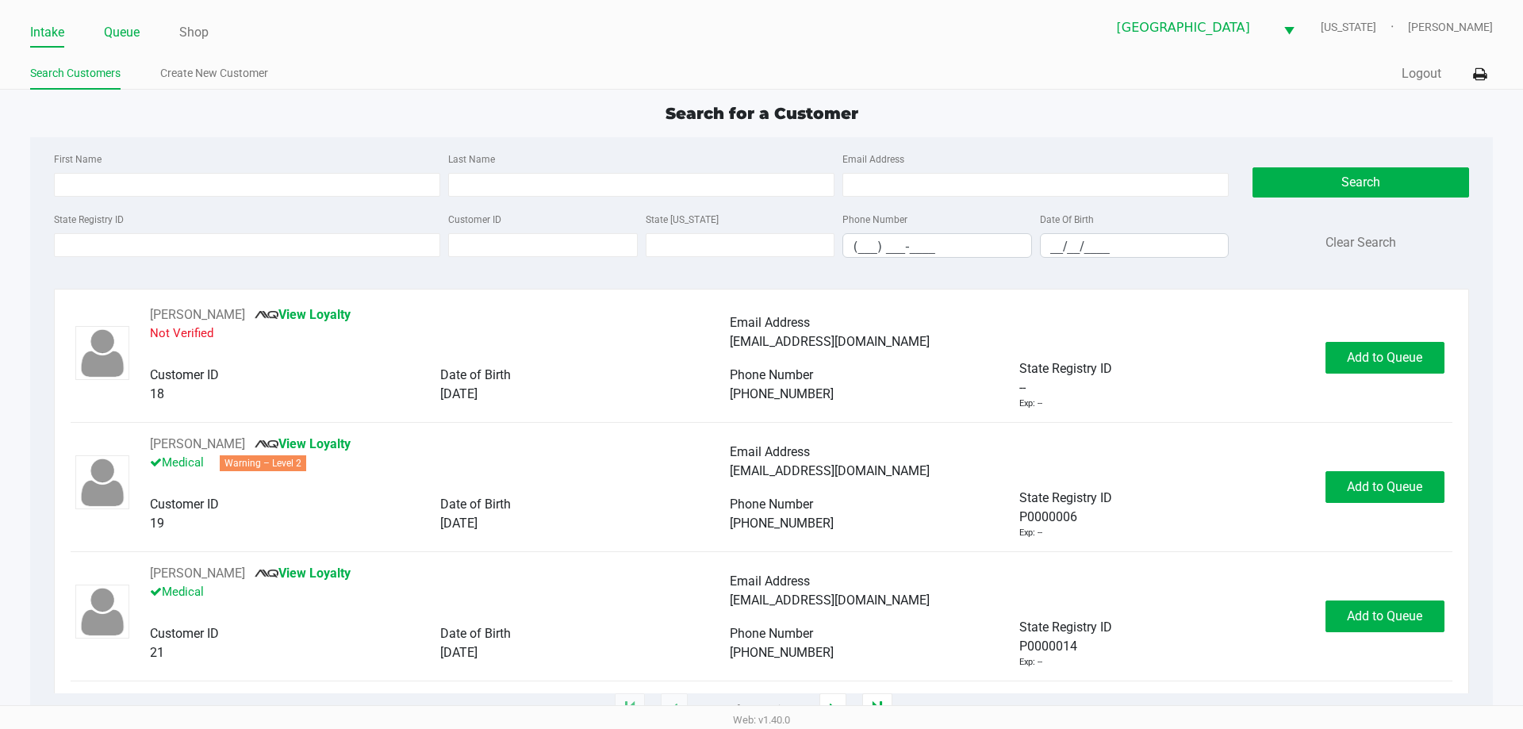
click at [117, 33] on link "Queue" at bounding box center [122, 32] width 36 height 22
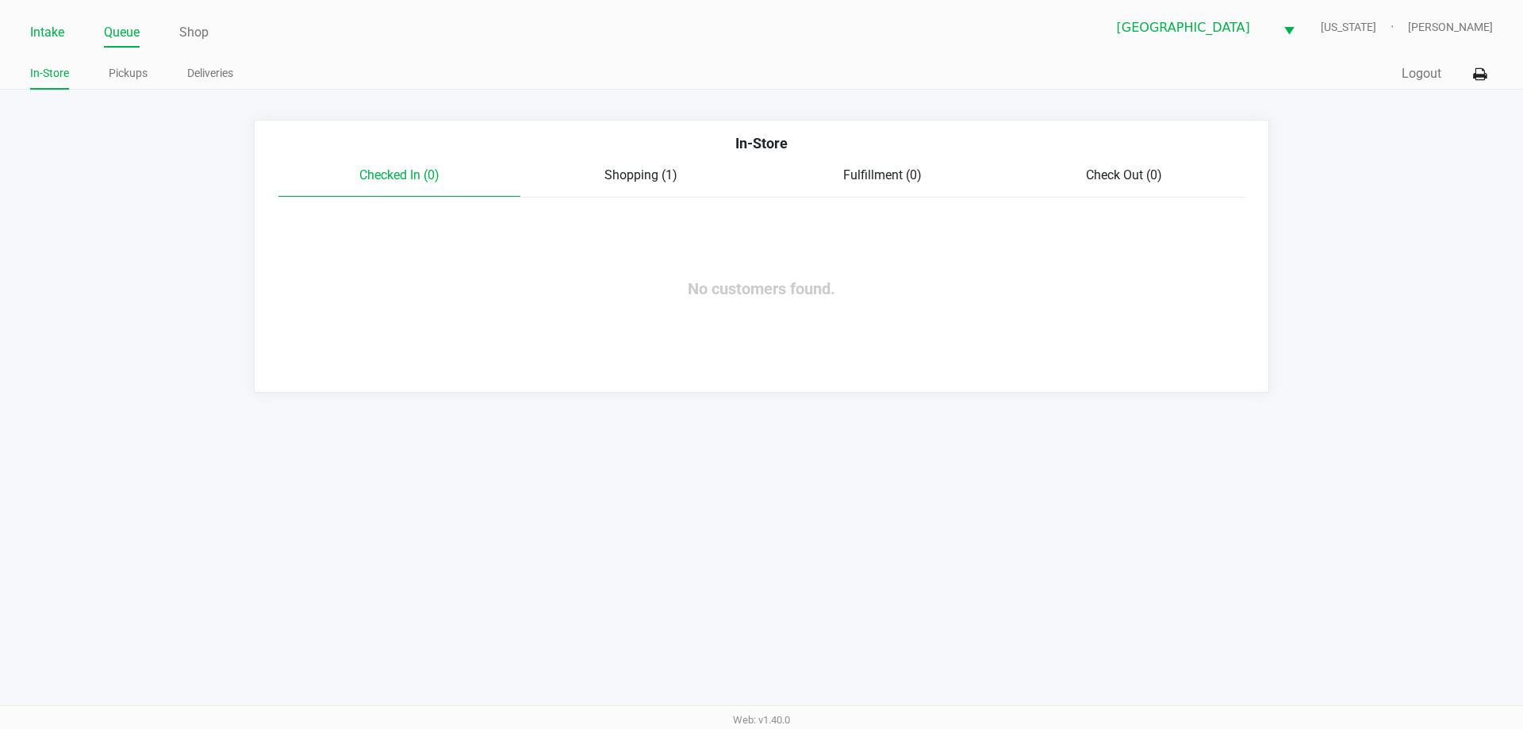
click at [55, 31] on link "Intake" at bounding box center [47, 32] width 34 height 22
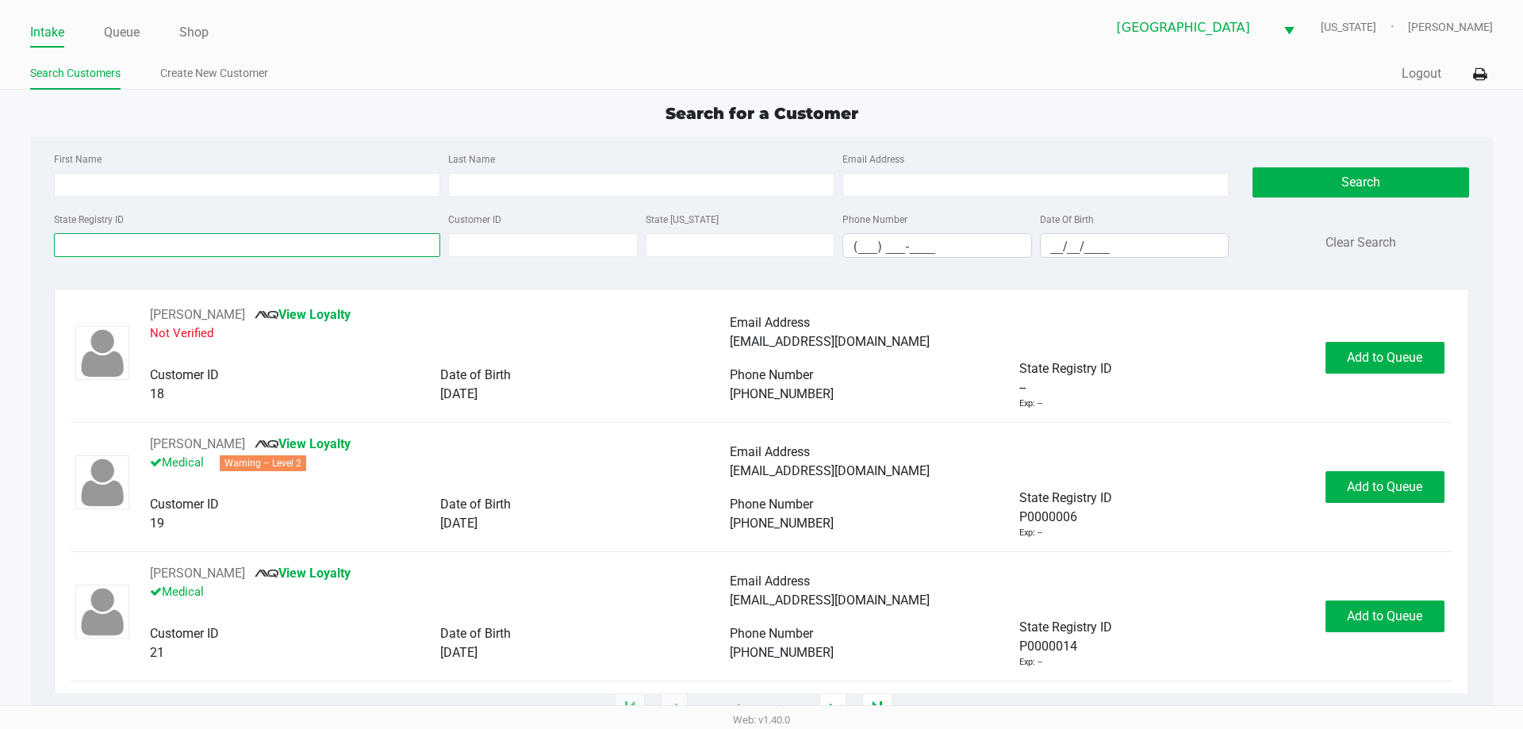
click at [139, 244] on input "State Registry ID" at bounding box center [247, 245] width 386 height 24
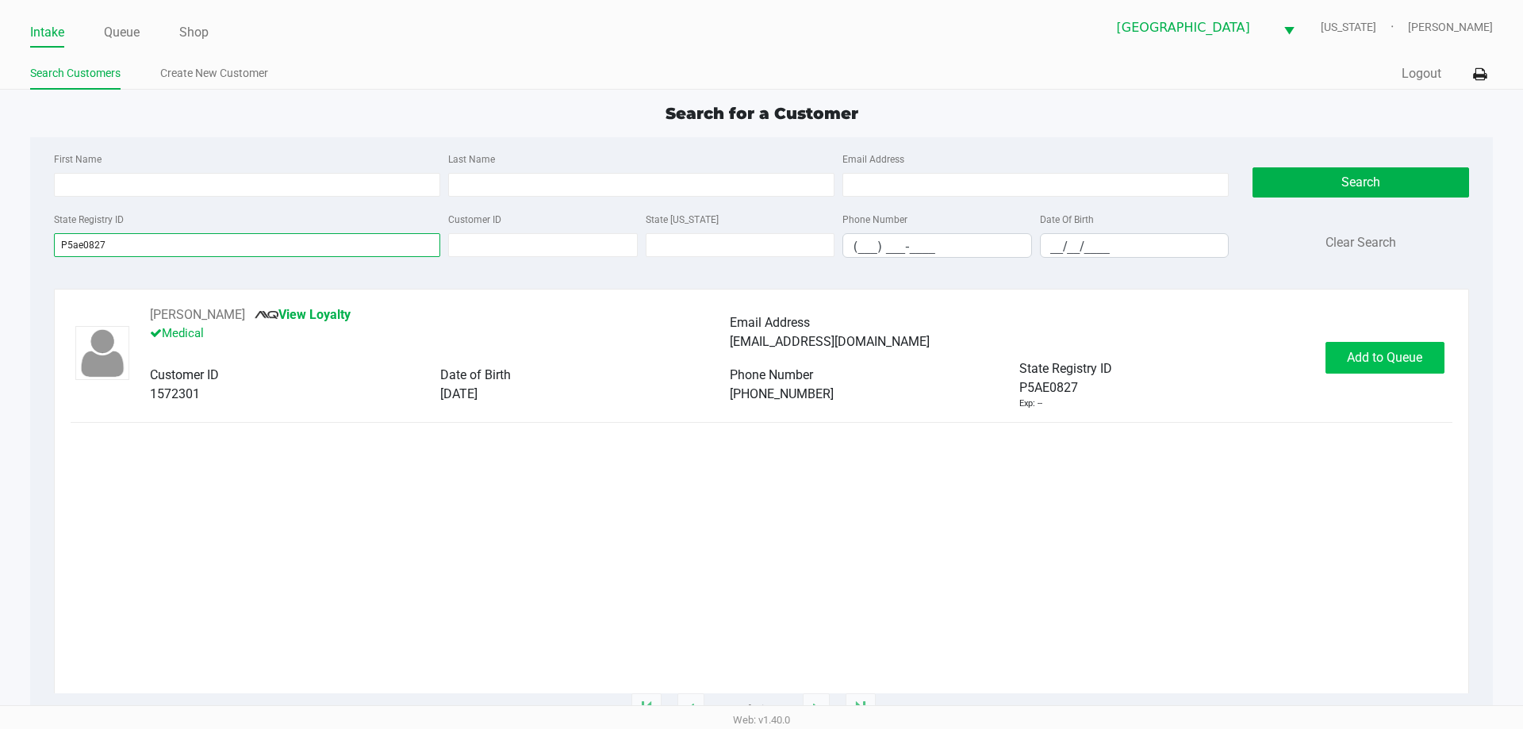
type input "P5ae0827"
click at [1364, 344] on button "Add to Queue" at bounding box center [1384, 358] width 119 height 32
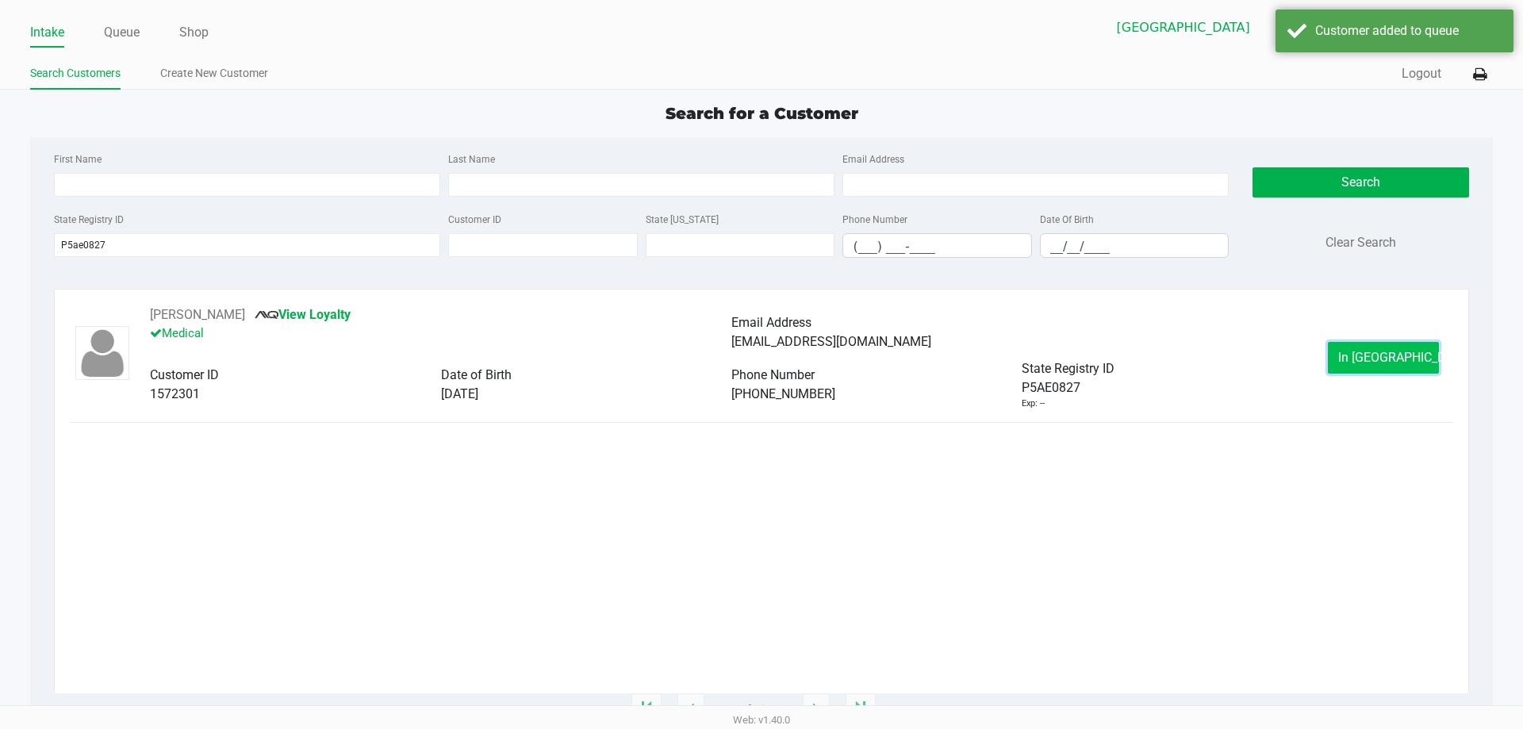
click at [1372, 354] on span "In Queue" at bounding box center [1404, 357] width 133 height 15
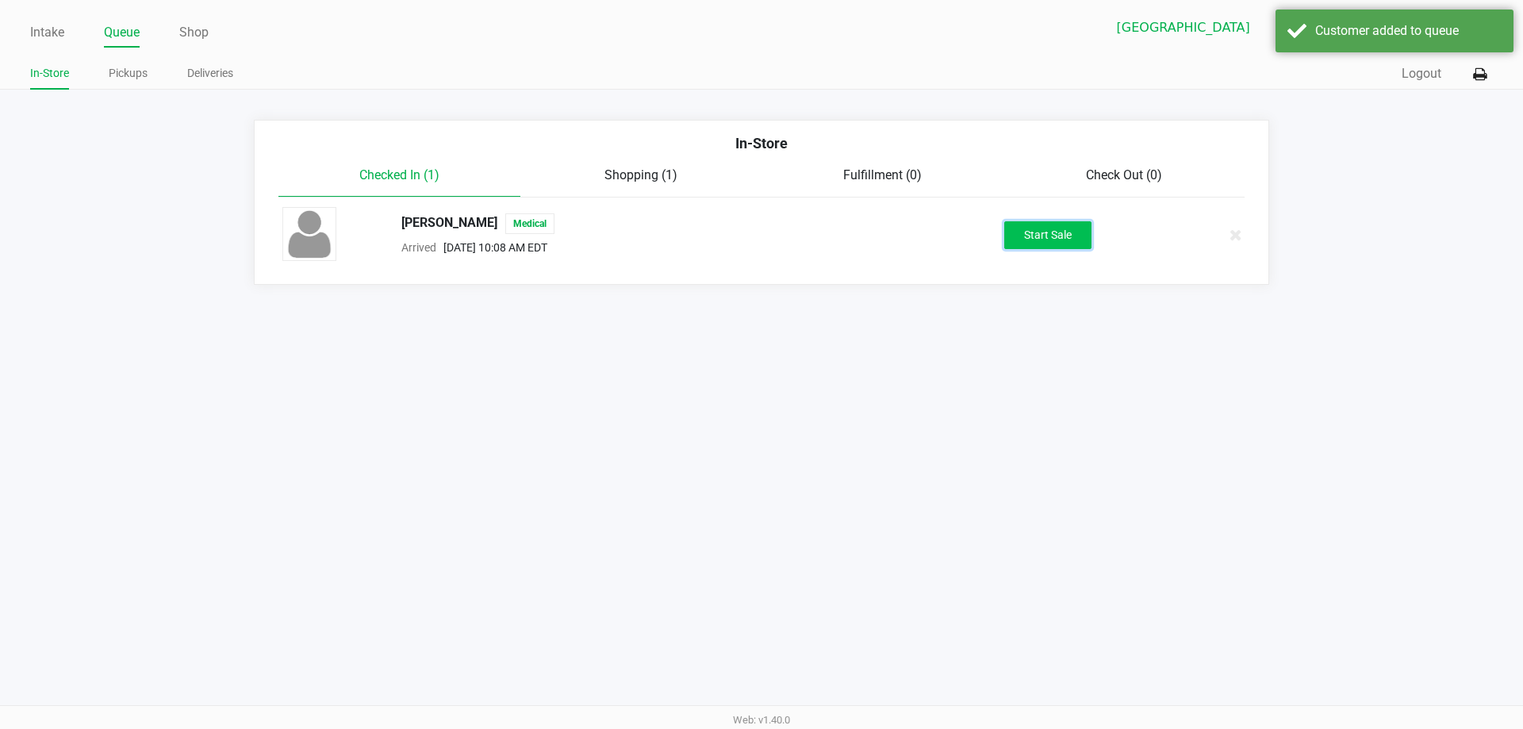
click at [1032, 229] on button "Start Sale" at bounding box center [1047, 235] width 87 height 28
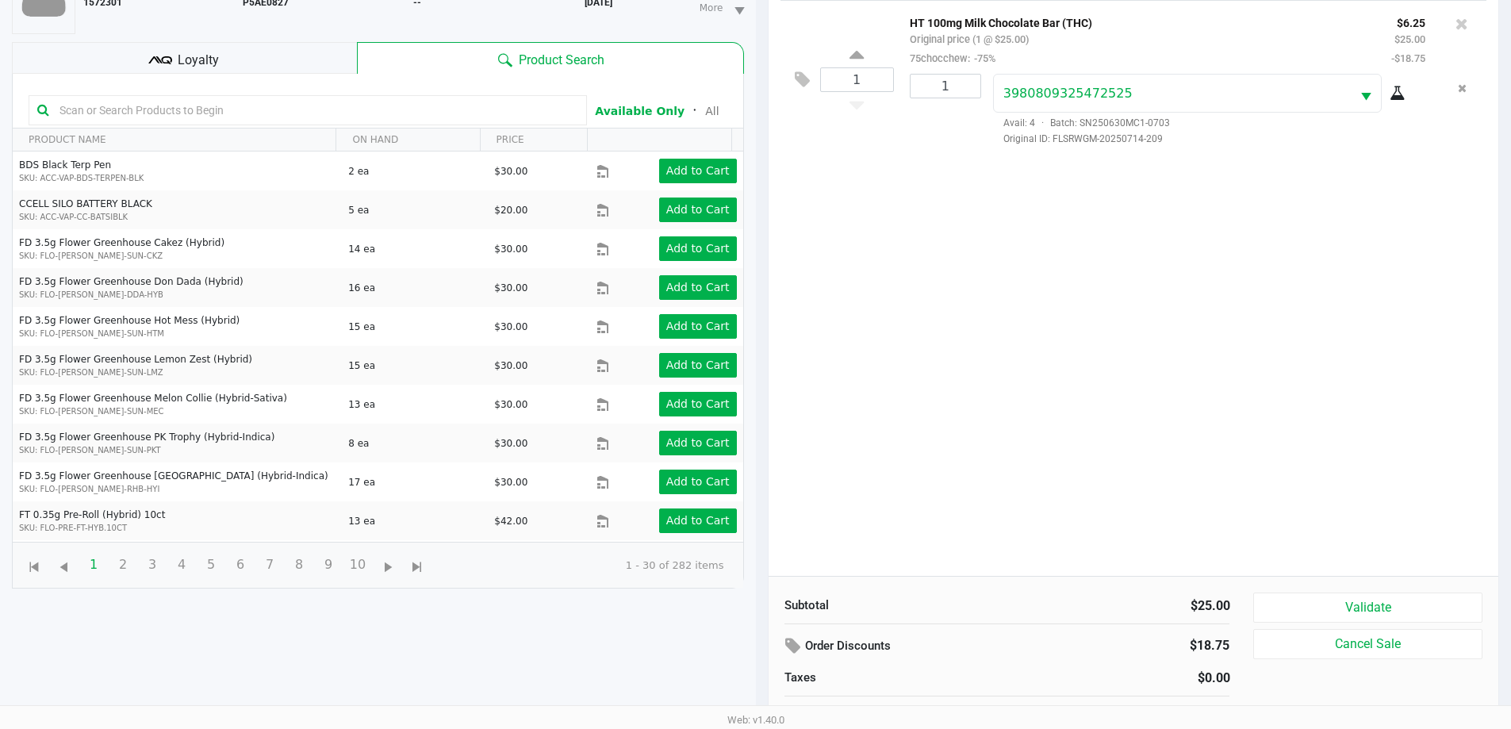
scroll to position [171, 0]
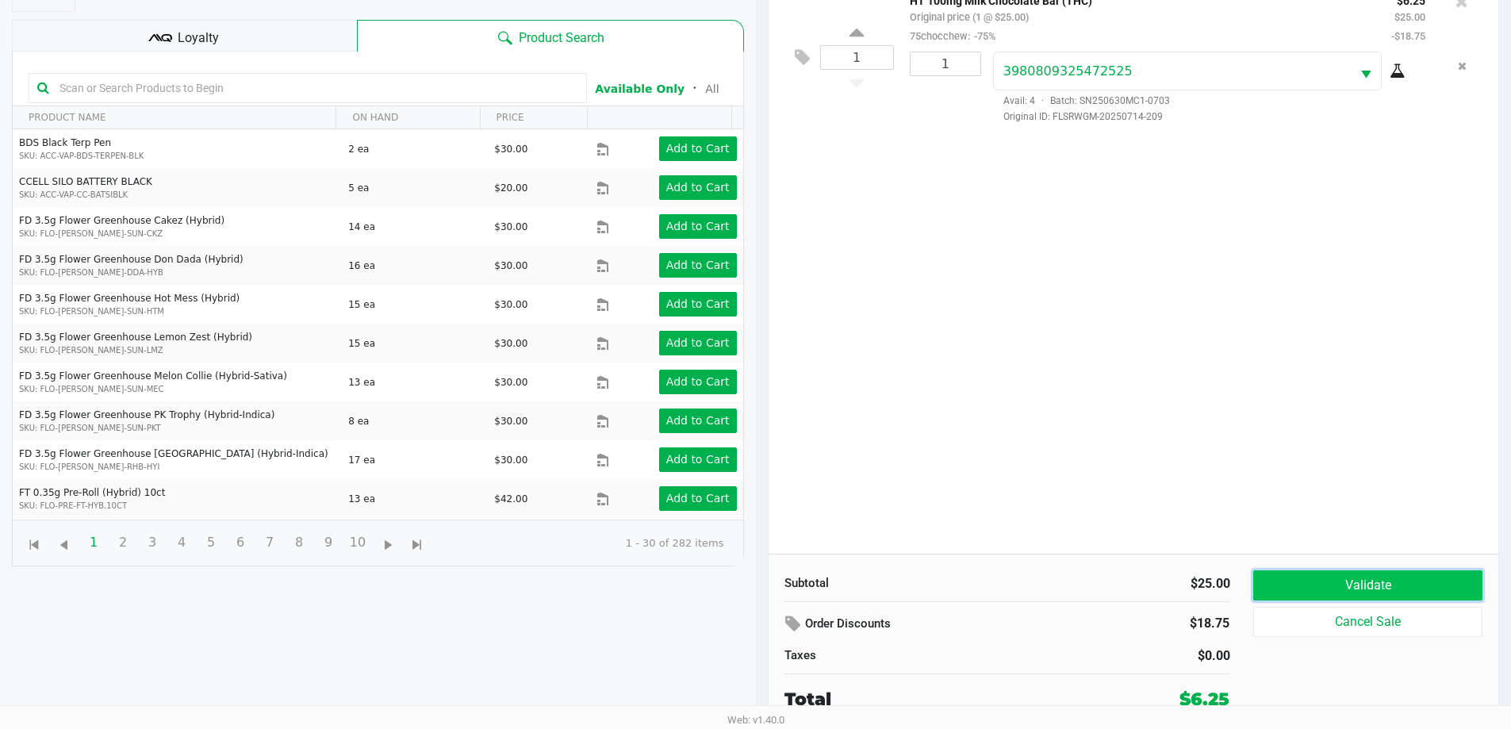
click at [1304, 591] on button "Validate" at bounding box center [1367, 585] width 228 height 30
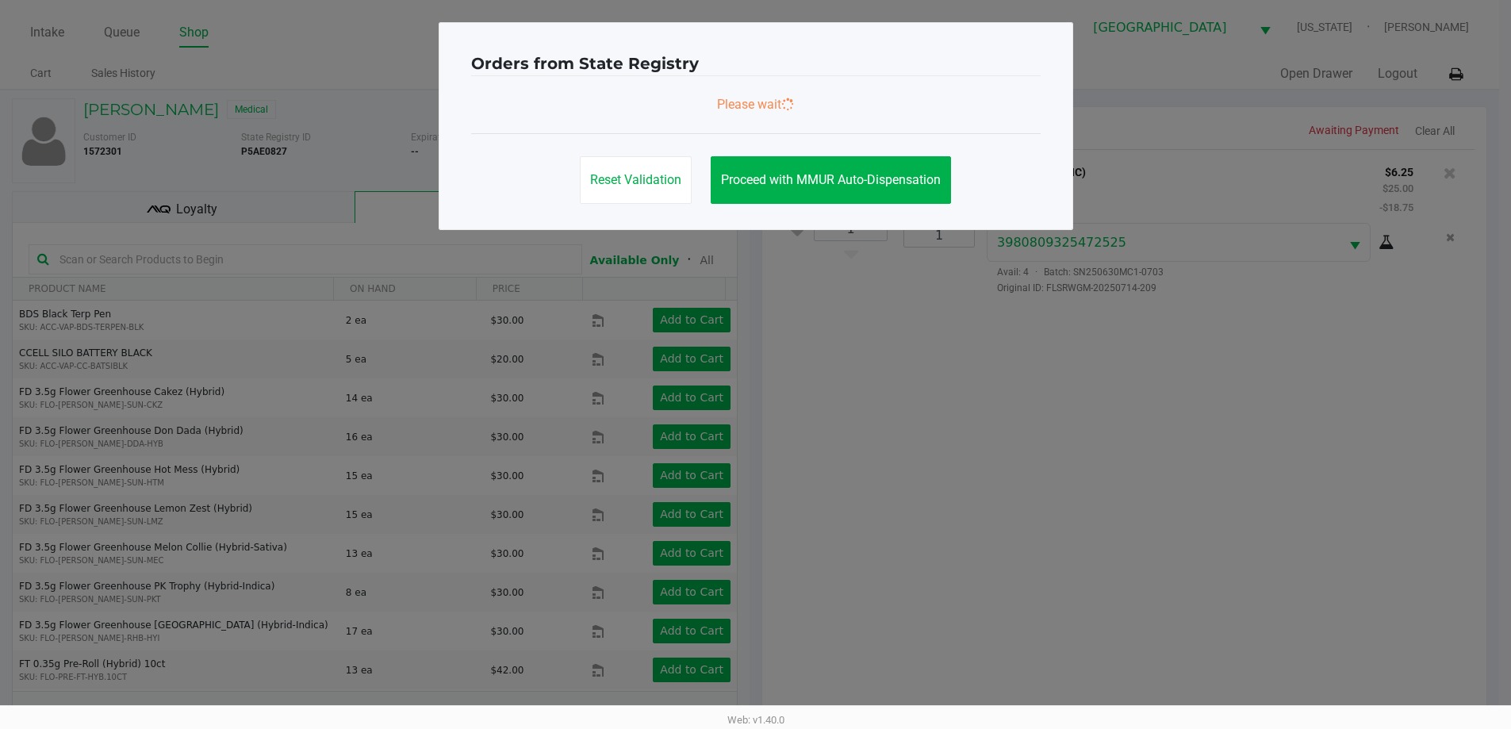
scroll to position [0, 0]
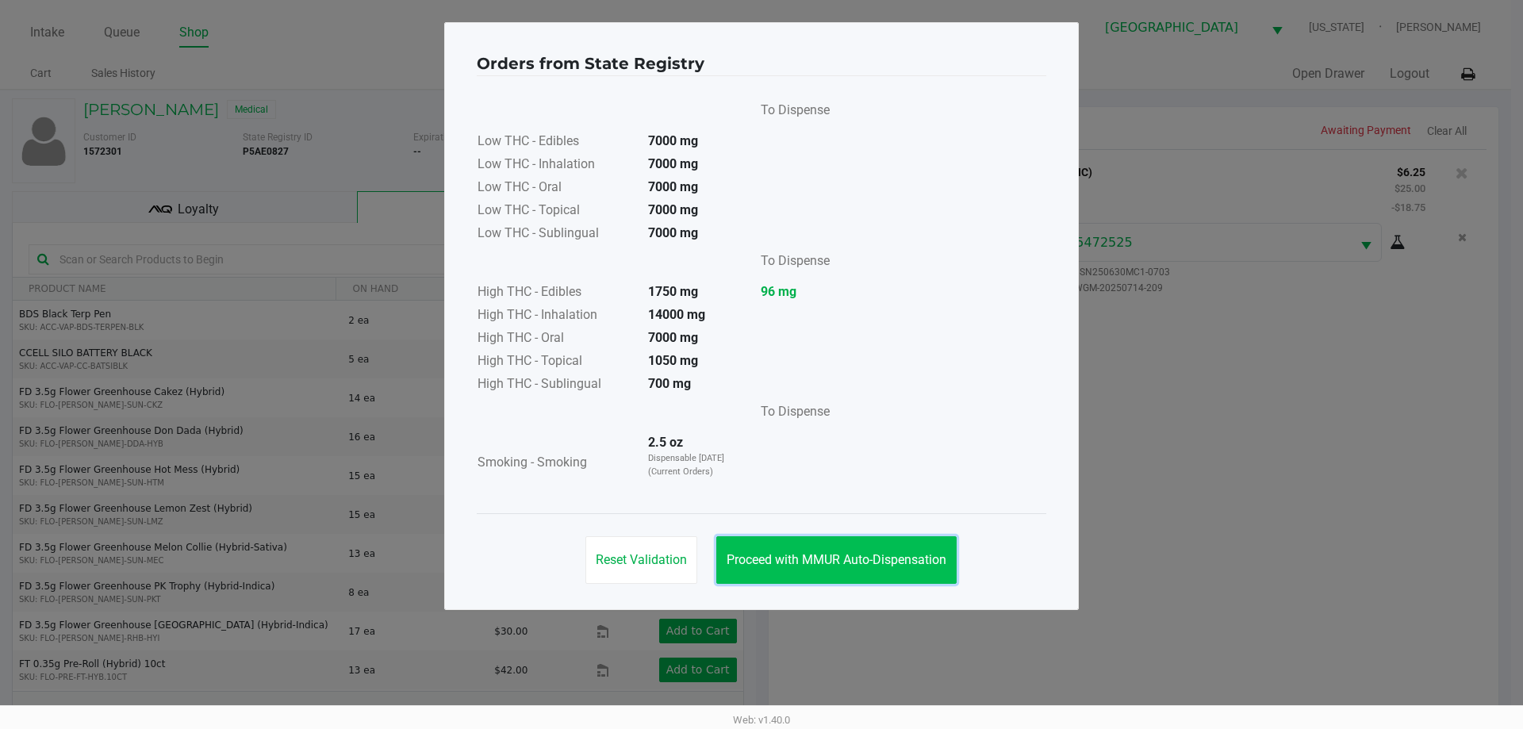
click at [787, 554] on span "Proceed with MMUR Auto-Dispensation" at bounding box center [836, 559] width 220 height 15
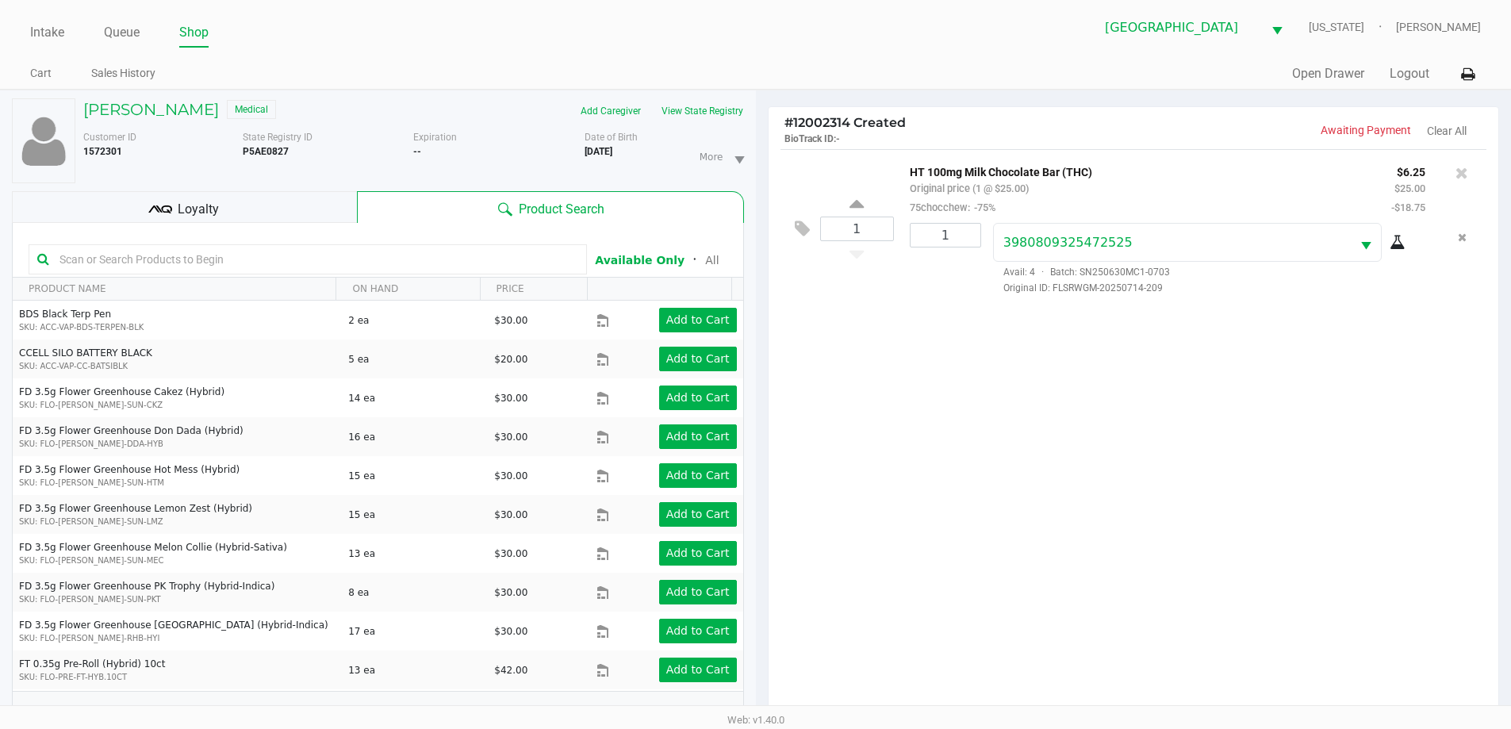
click at [1082, 142] on p "BioTrack ID: -" at bounding box center [958, 137] width 349 height 15
click at [1126, 132] on p "BioTrack ID: -" at bounding box center [958, 137] width 349 height 15
click at [1461, 171] on icon at bounding box center [1461, 173] width 13 height 16
click at [1221, 128] on p "Awaiting Payment" at bounding box center [1272, 130] width 278 height 17
click at [1218, 129] on p "Awaiting Payment" at bounding box center [1272, 130] width 278 height 17
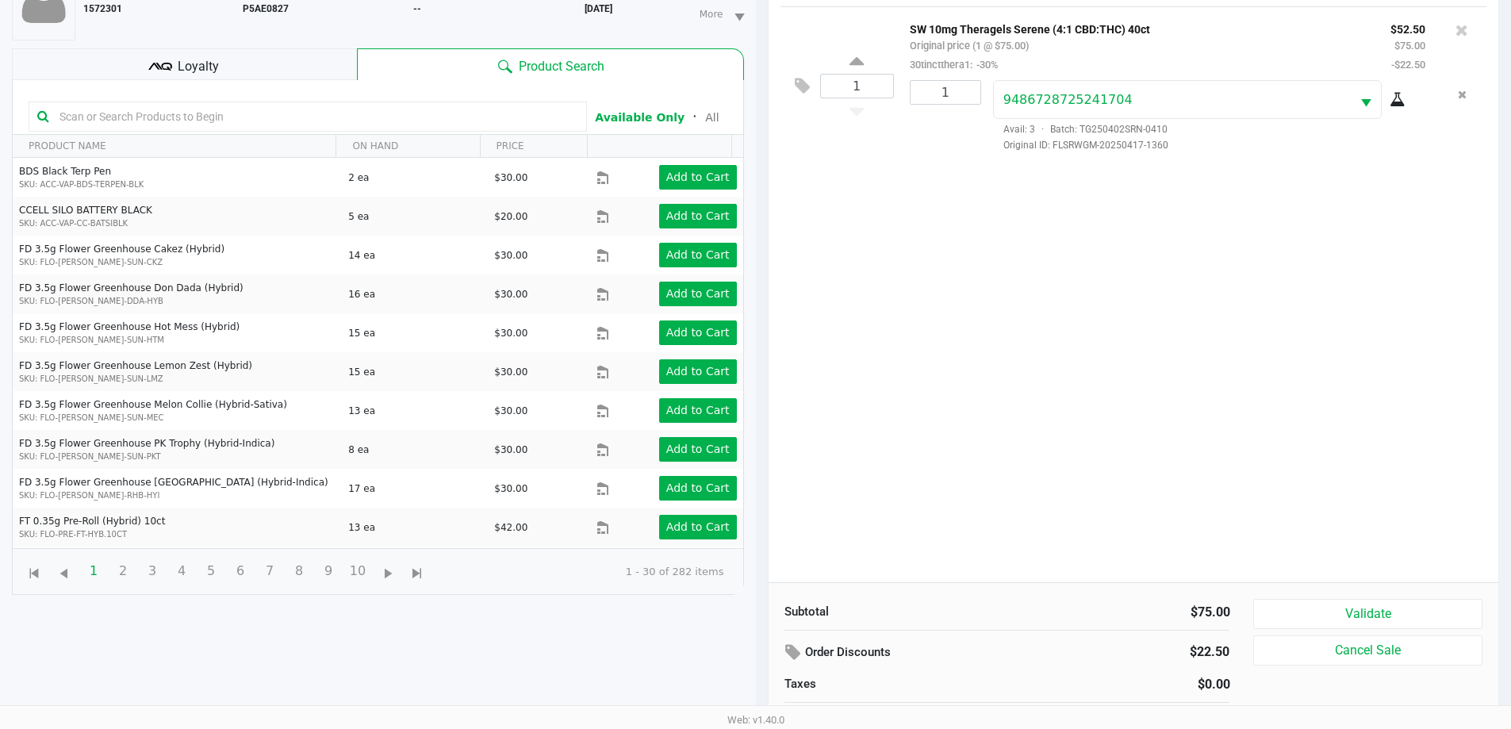
scroll to position [171, 0]
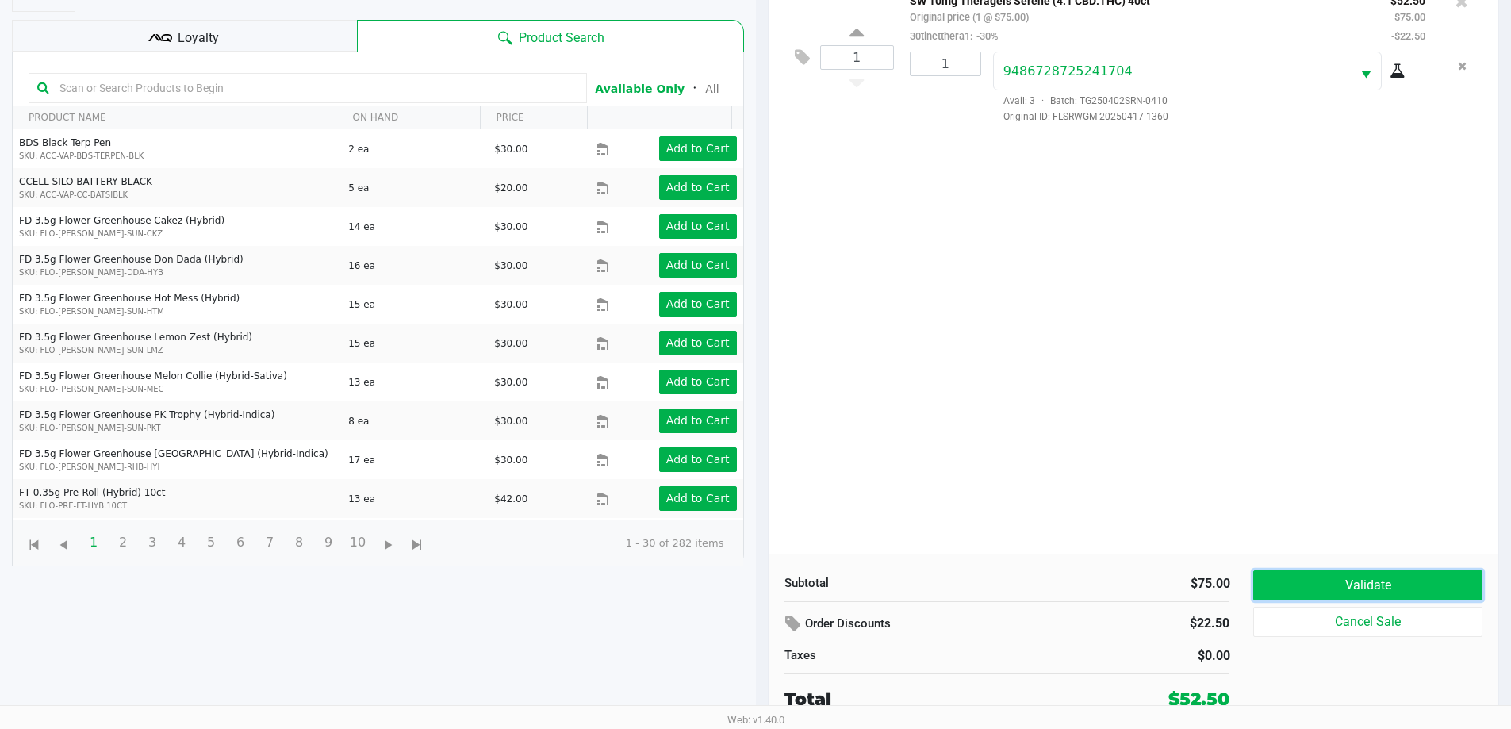
click at [1373, 596] on button "Validate" at bounding box center [1367, 585] width 228 height 30
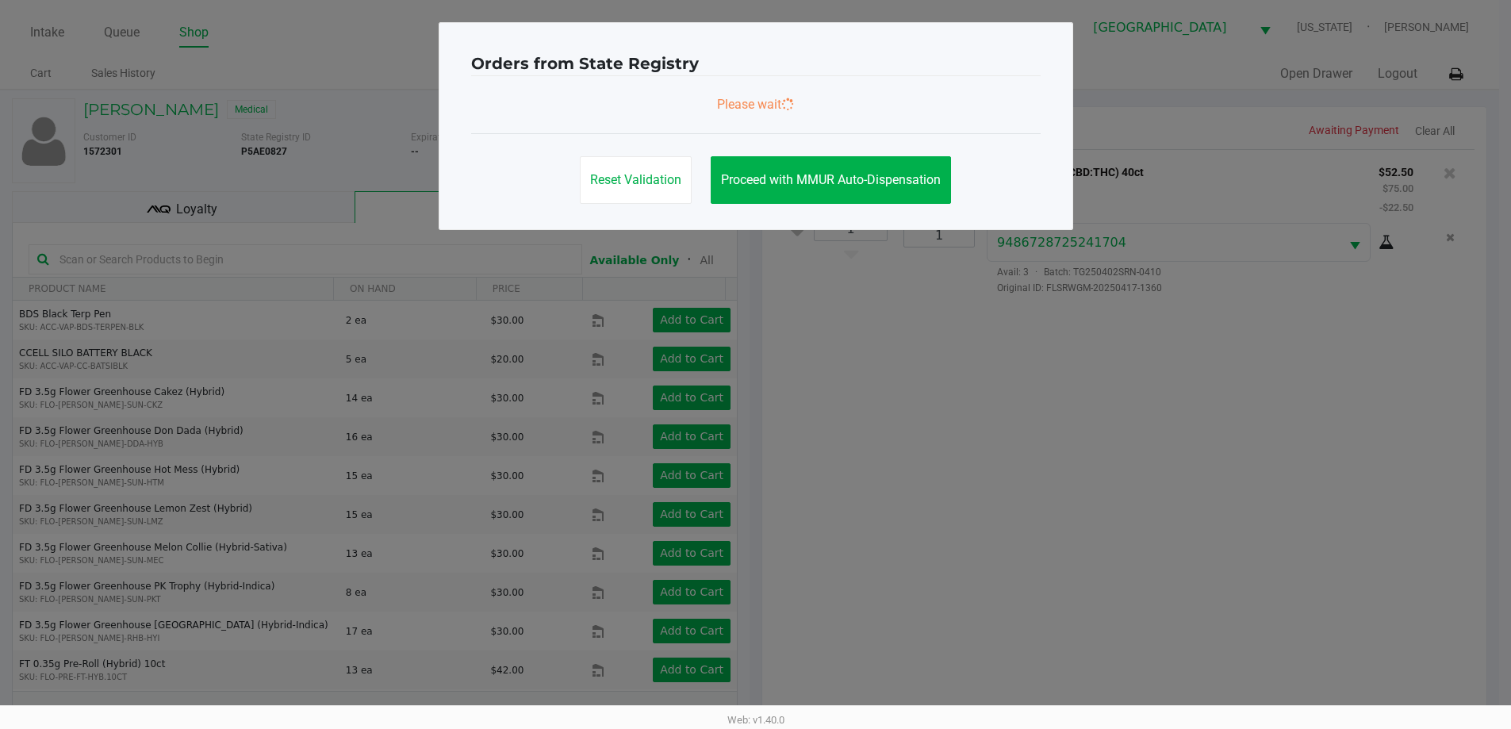
scroll to position [0, 0]
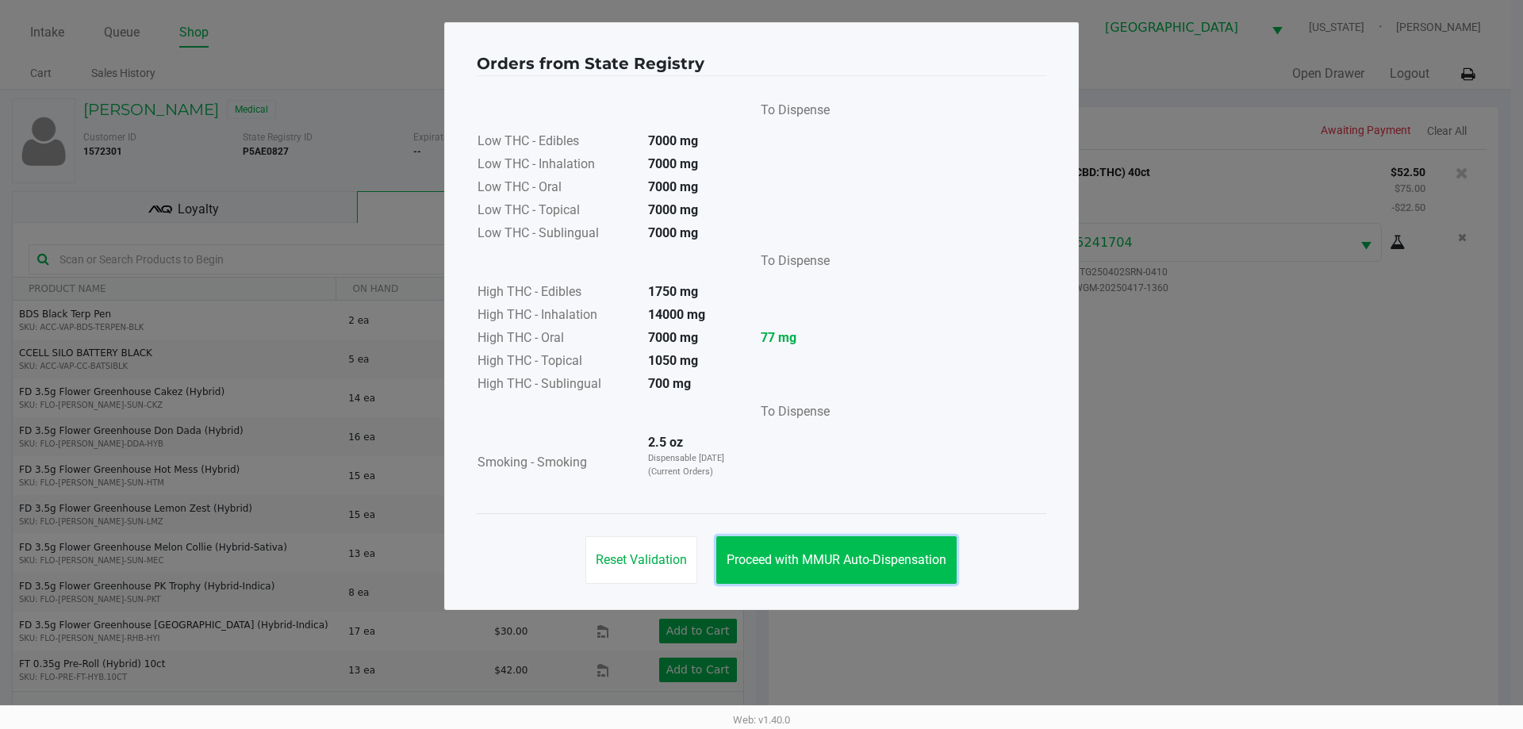
click at [853, 554] on span "Proceed with MMUR Auto-Dispensation" at bounding box center [836, 559] width 220 height 15
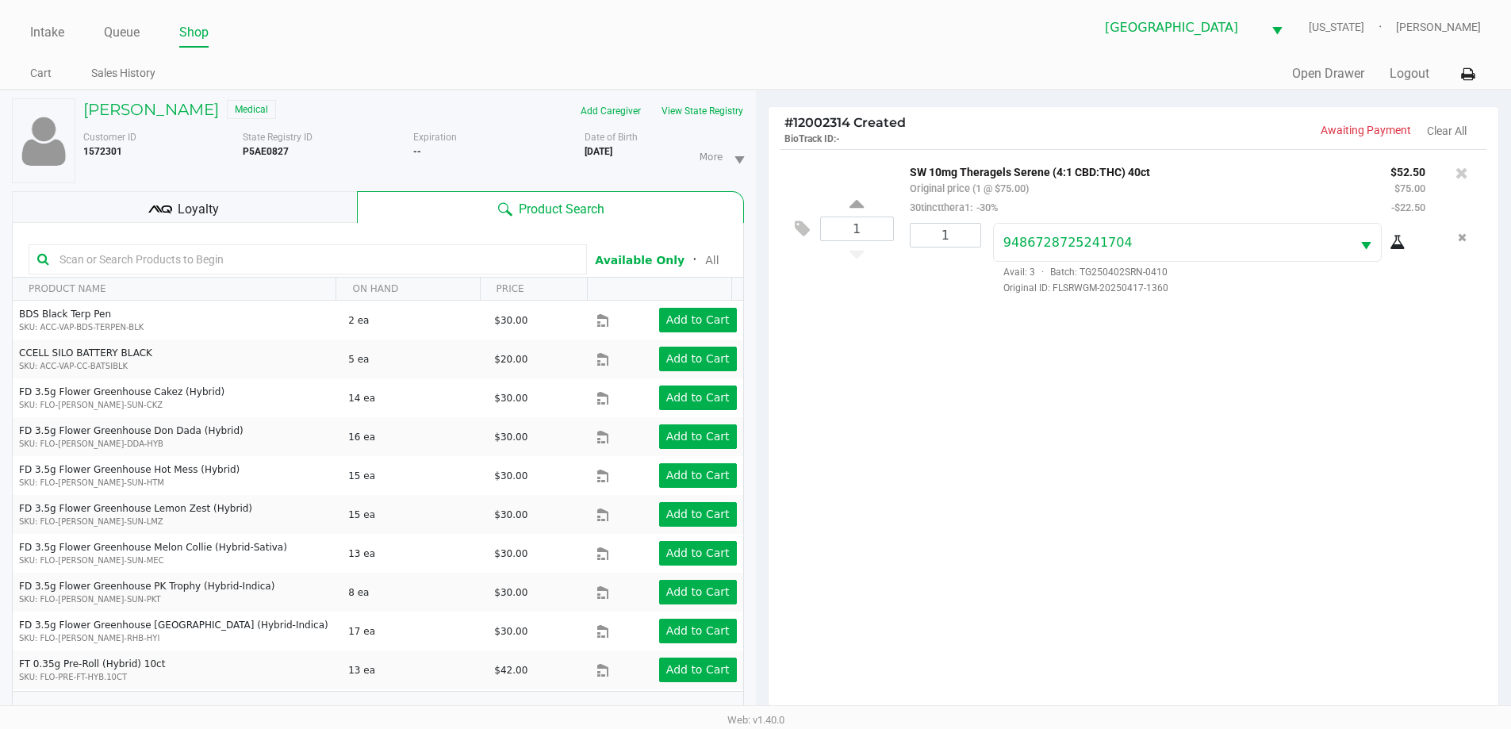
click at [292, 211] on div "Loyalty" at bounding box center [184, 207] width 345 height 32
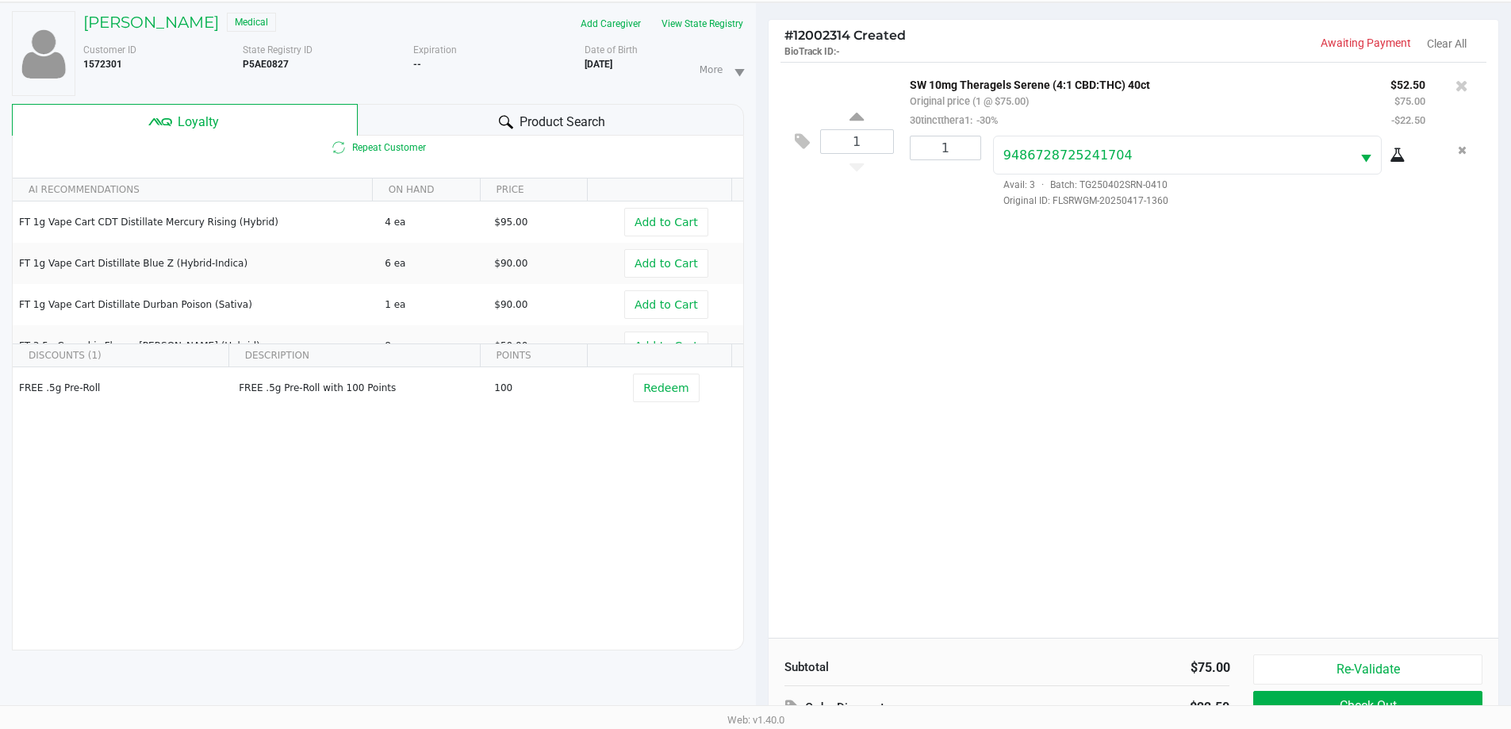
scroll to position [190, 0]
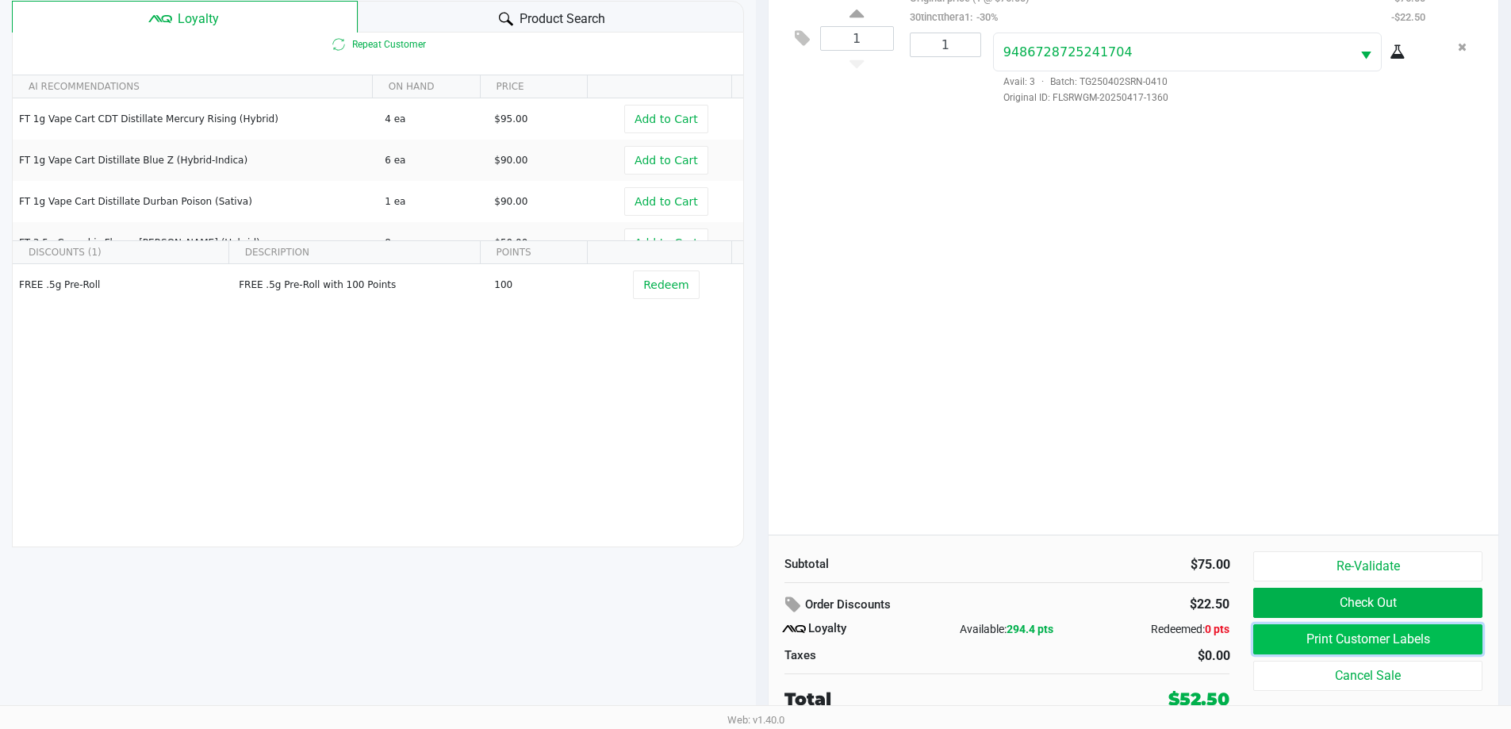
click at [1337, 631] on button "Print Customer Labels" at bounding box center [1367, 639] width 228 height 30
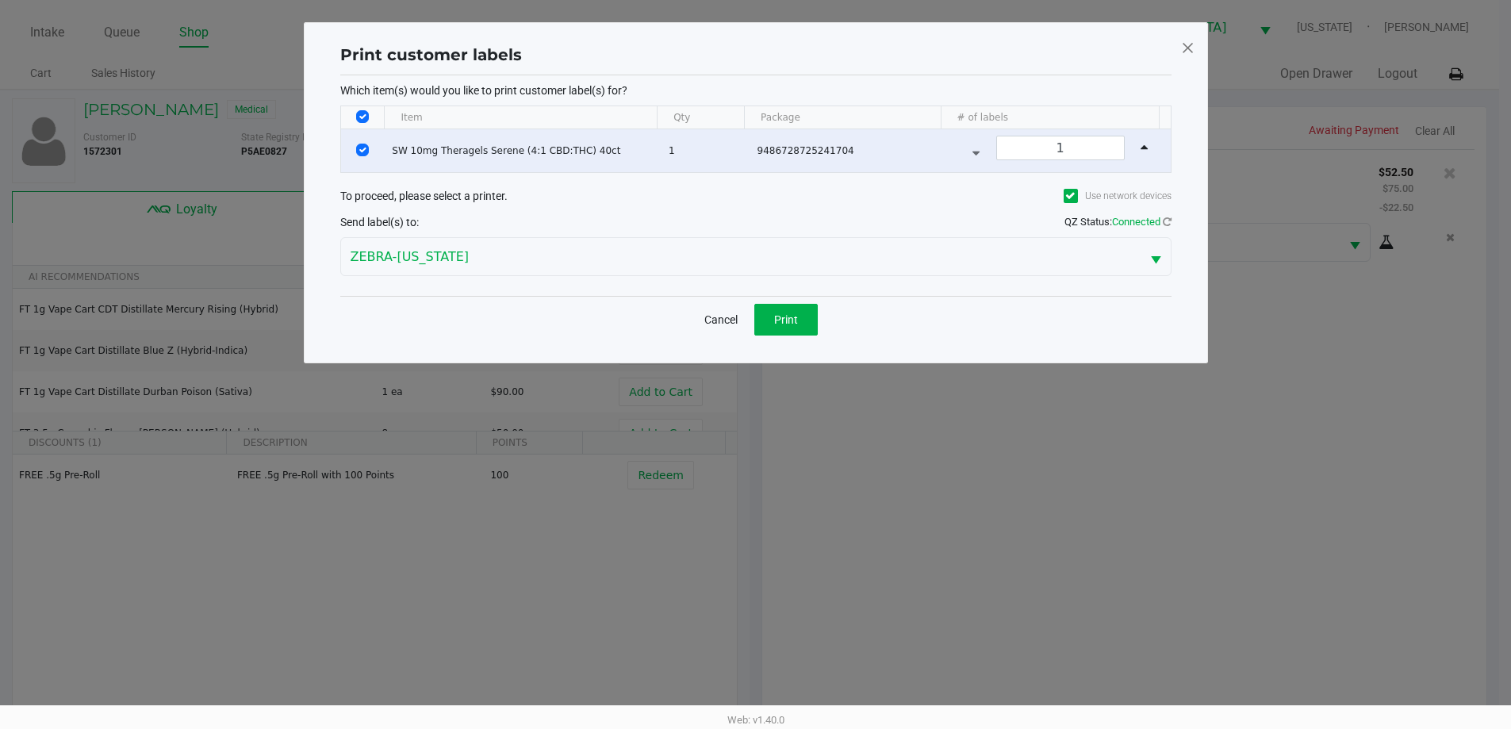
scroll to position [0, 0]
click at [791, 325] on span "Print" at bounding box center [792, 319] width 24 height 13
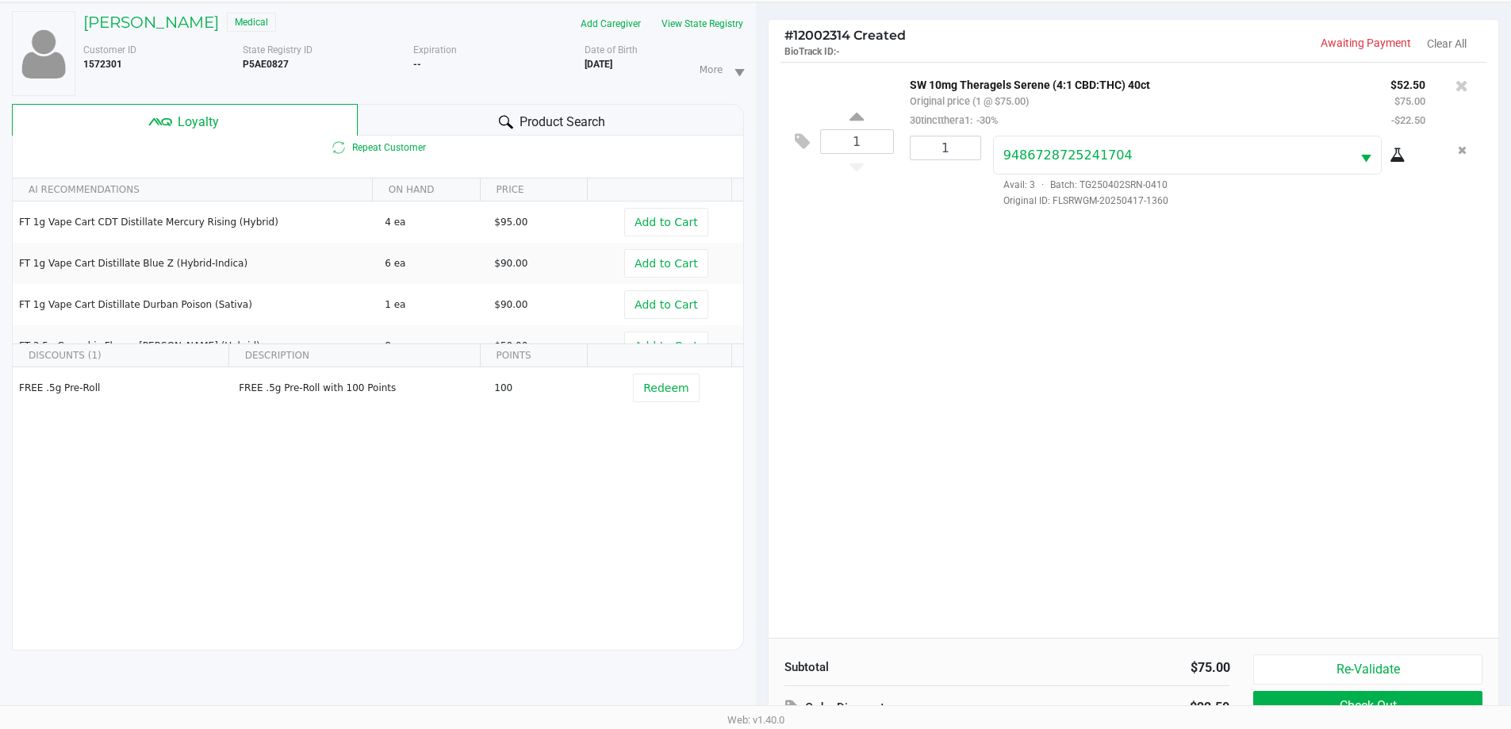
scroll to position [190, 0]
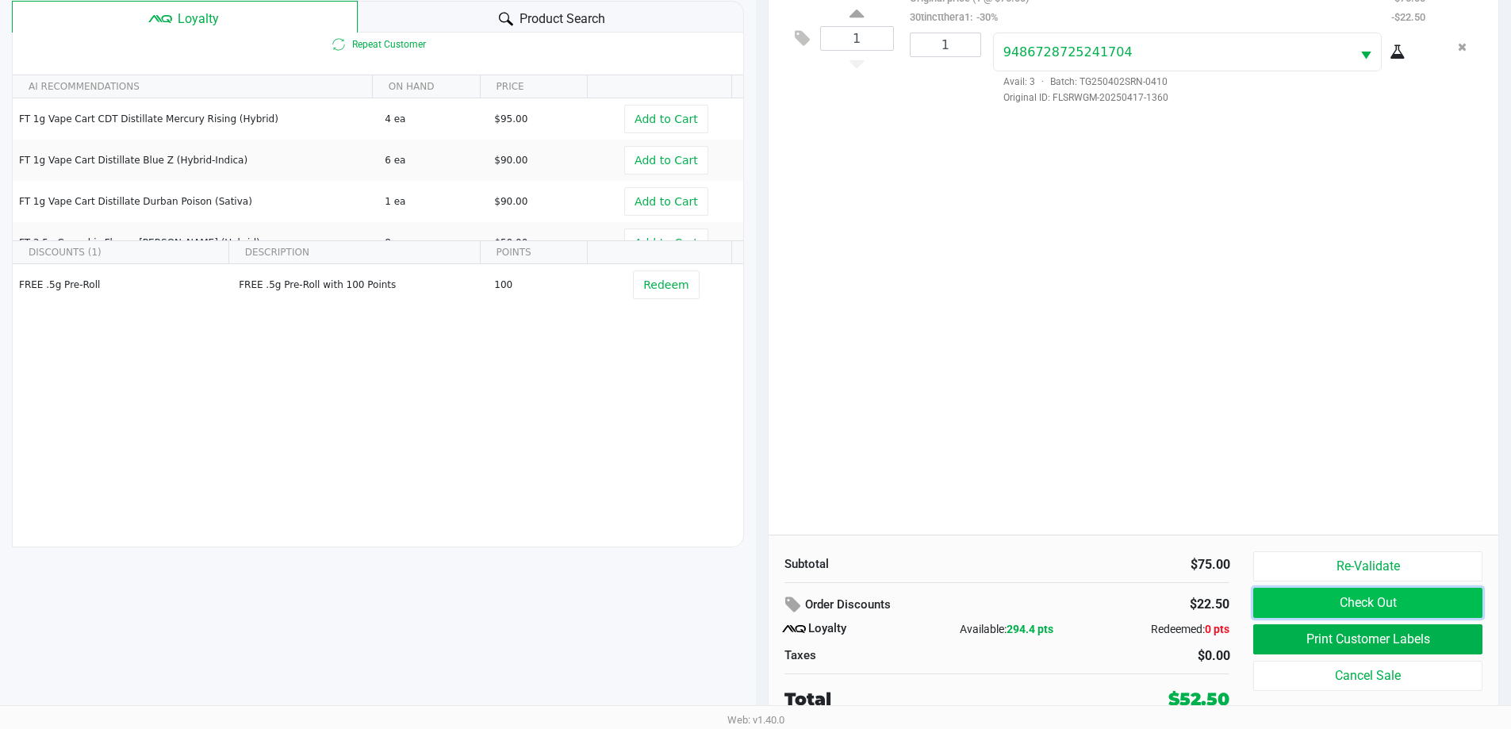
click at [1295, 608] on button "Check Out" at bounding box center [1367, 603] width 228 height 30
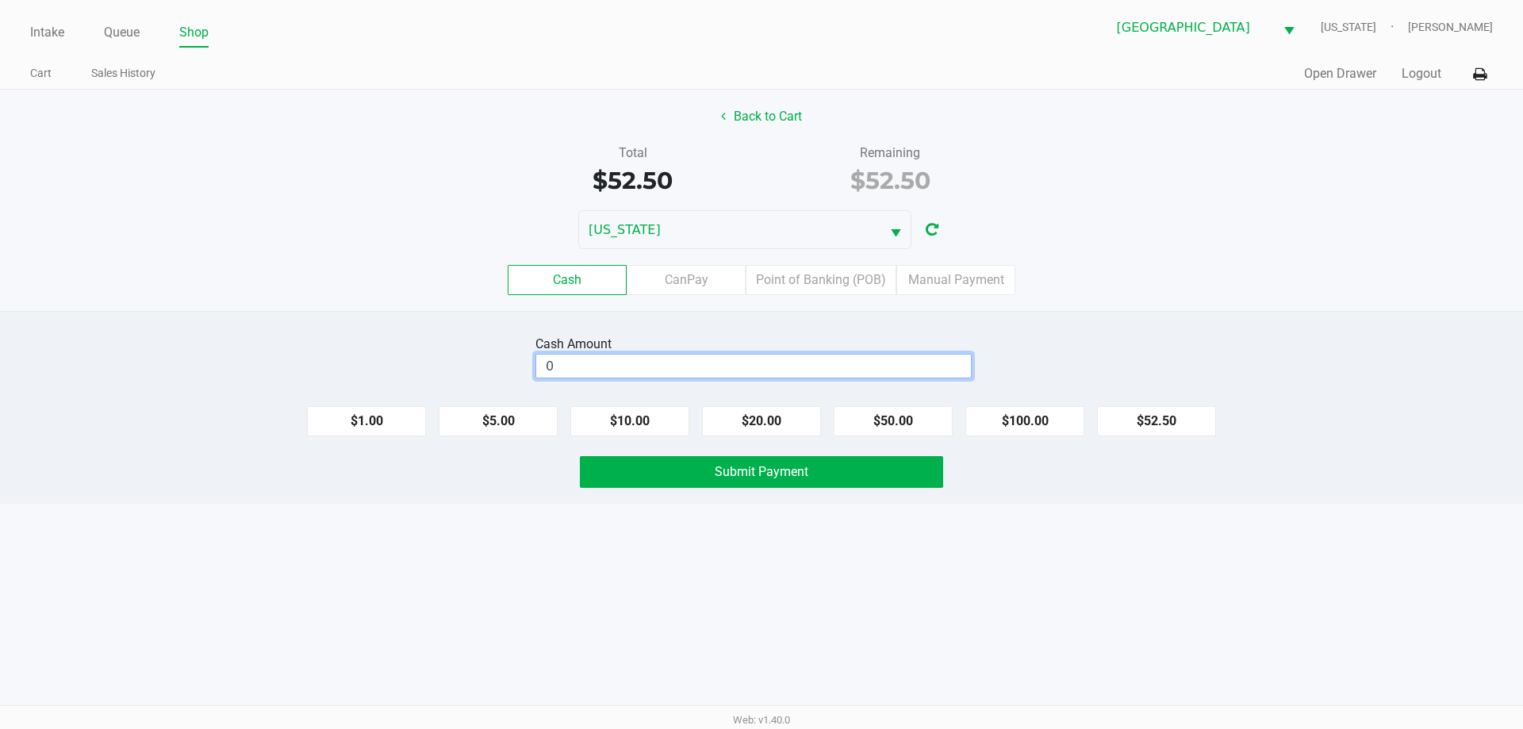
click at [608, 367] on input "0" at bounding box center [753, 365] width 435 height 23
type input "$60.00"
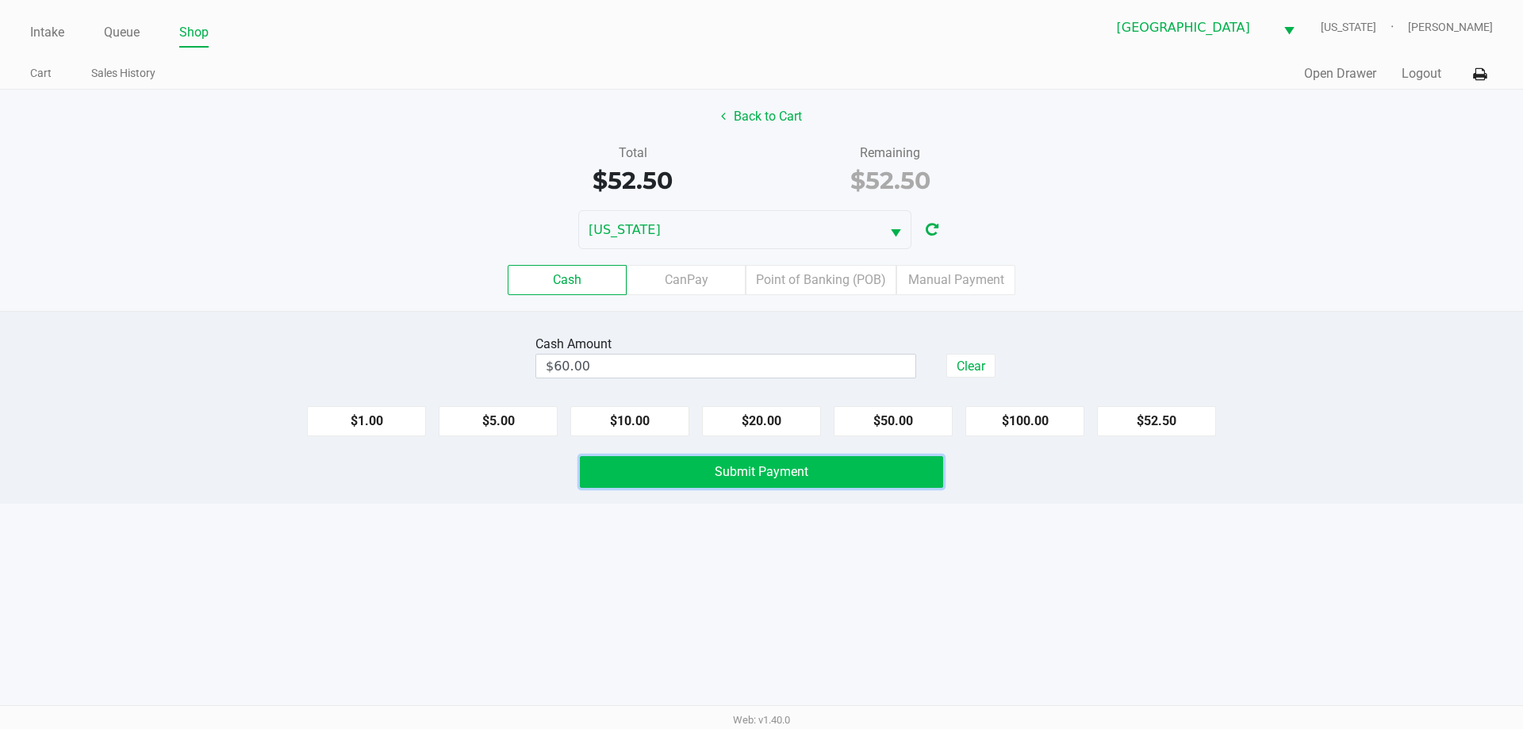
click at [711, 465] on button "Submit Payment" at bounding box center [761, 472] width 363 height 32
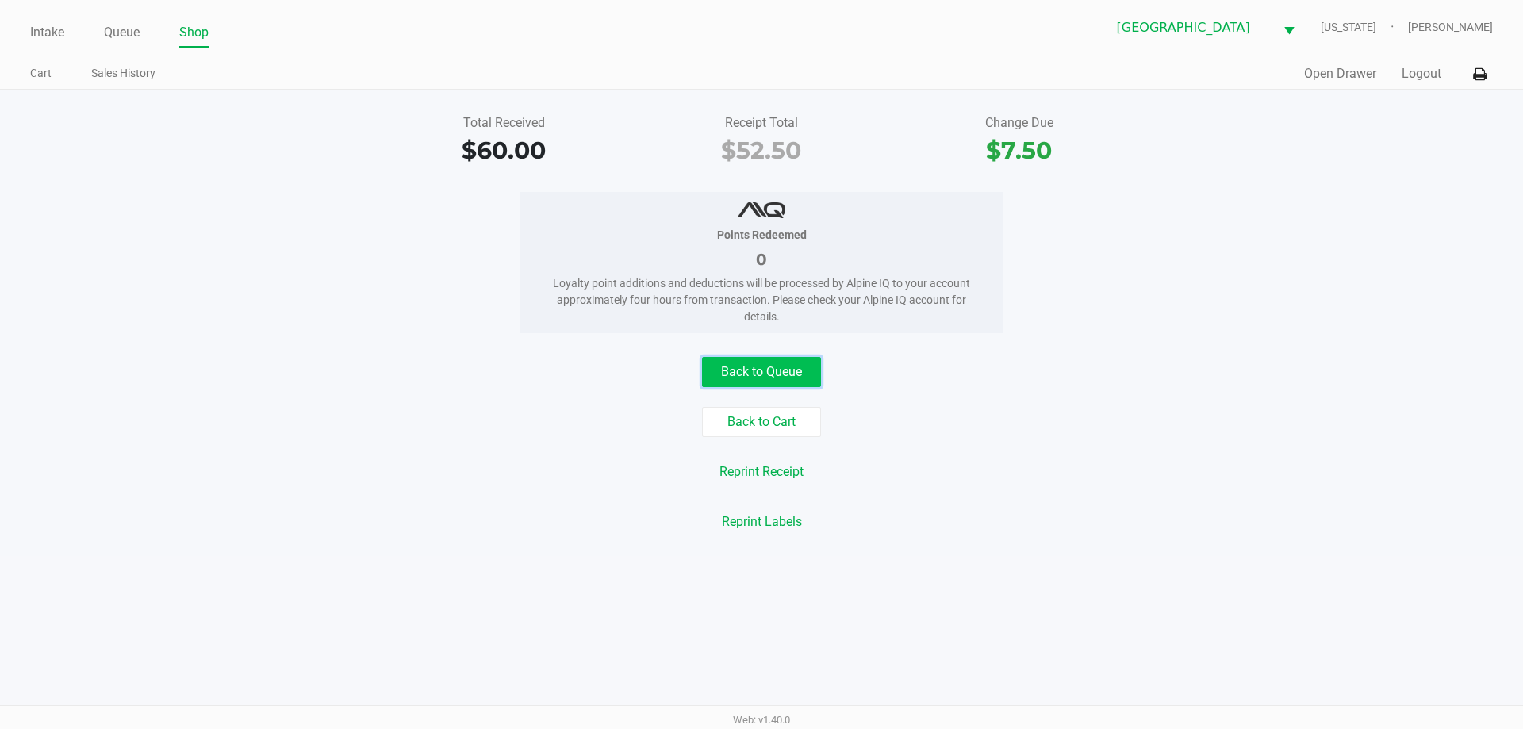
click at [783, 362] on button "Back to Queue" at bounding box center [761, 372] width 119 height 30
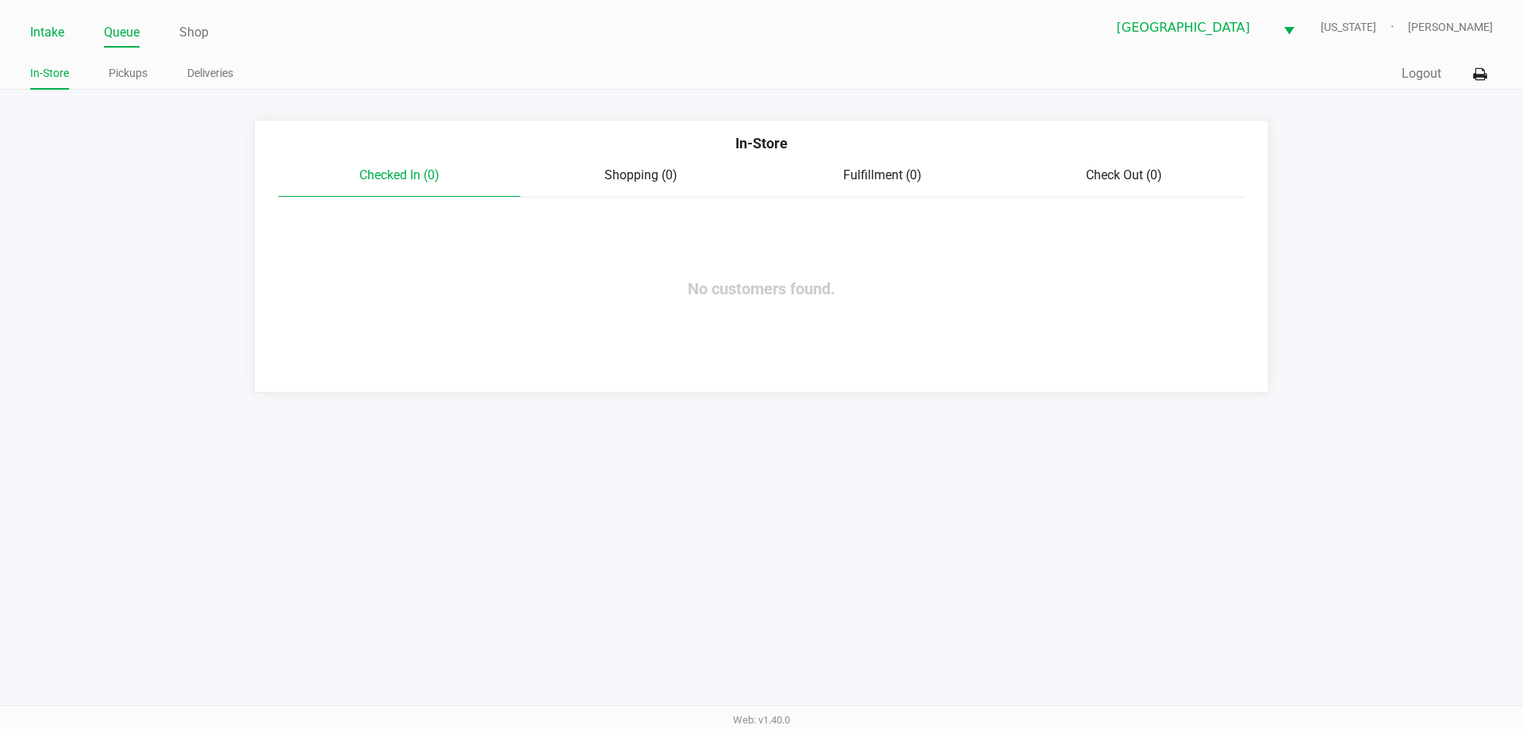
click at [41, 41] on link "Intake" at bounding box center [47, 32] width 34 height 22
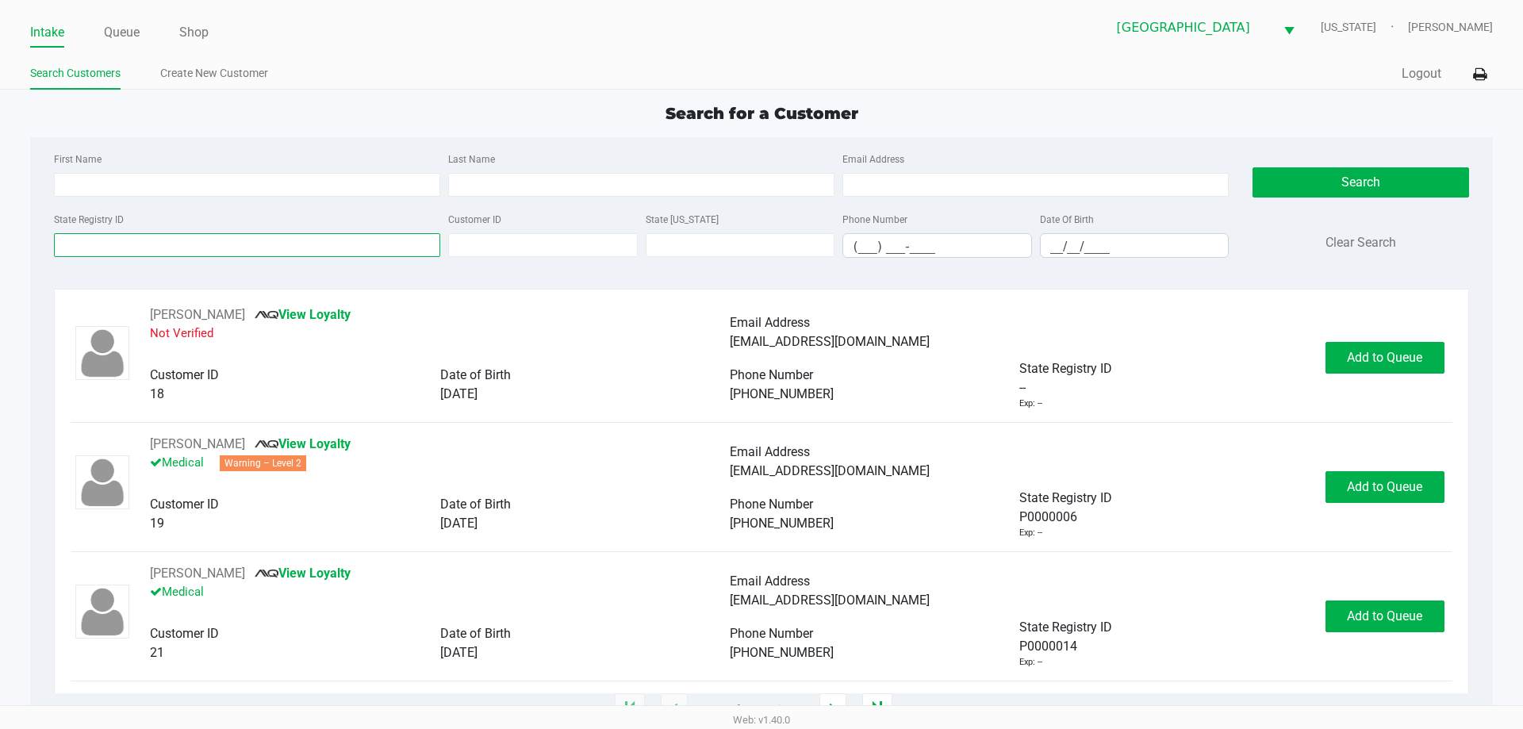
click at [174, 248] on input "State Registry ID" at bounding box center [247, 245] width 386 height 24
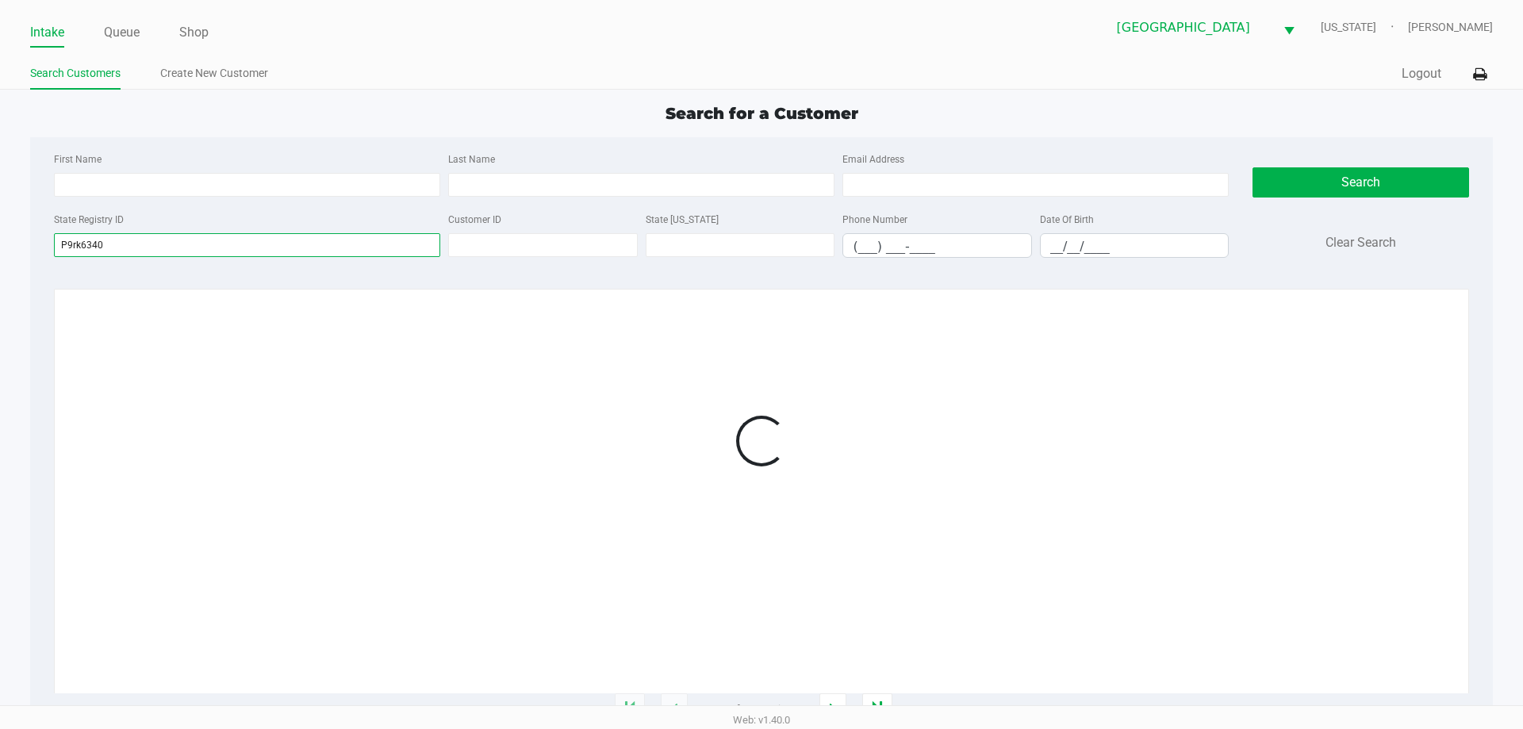
type input "P9rk6340"
click at [339, 170] on div "First Name" at bounding box center [247, 173] width 394 height 48
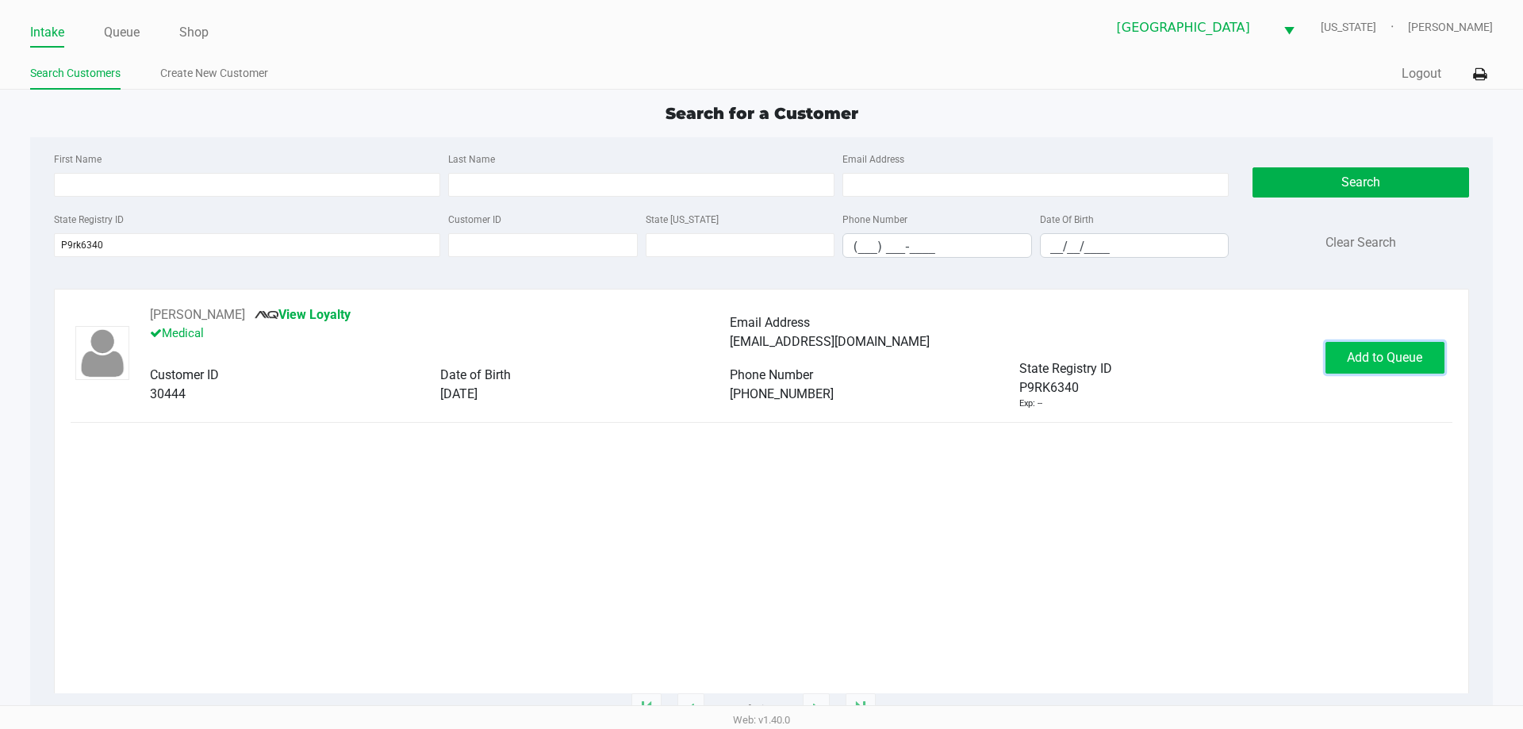
click at [1398, 354] on span "Add to Queue" at bounding box center [1384, 357] width 75 height 15
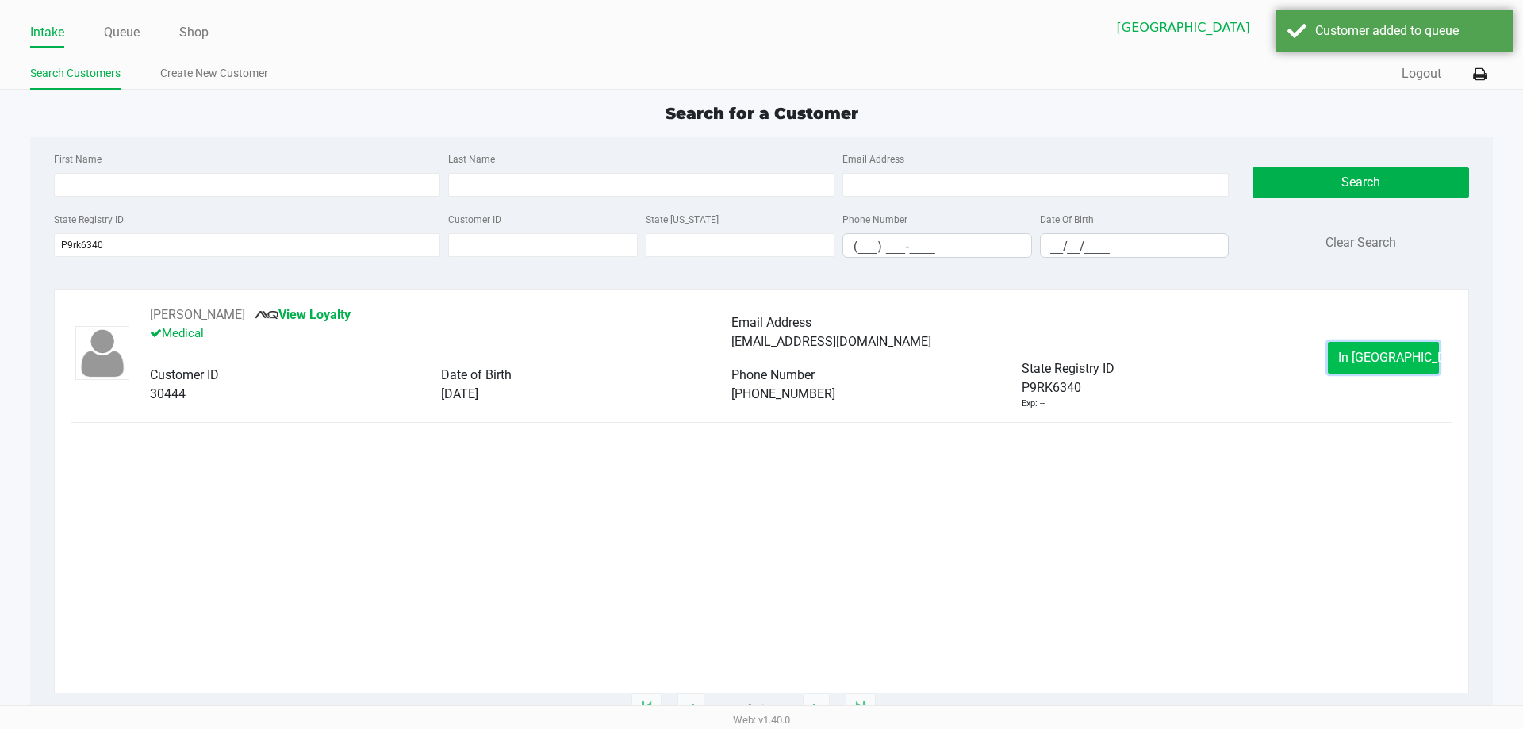
click at [1398, 358] on span "In Queue" at bounding box center [1404, 357] width 133 height 15
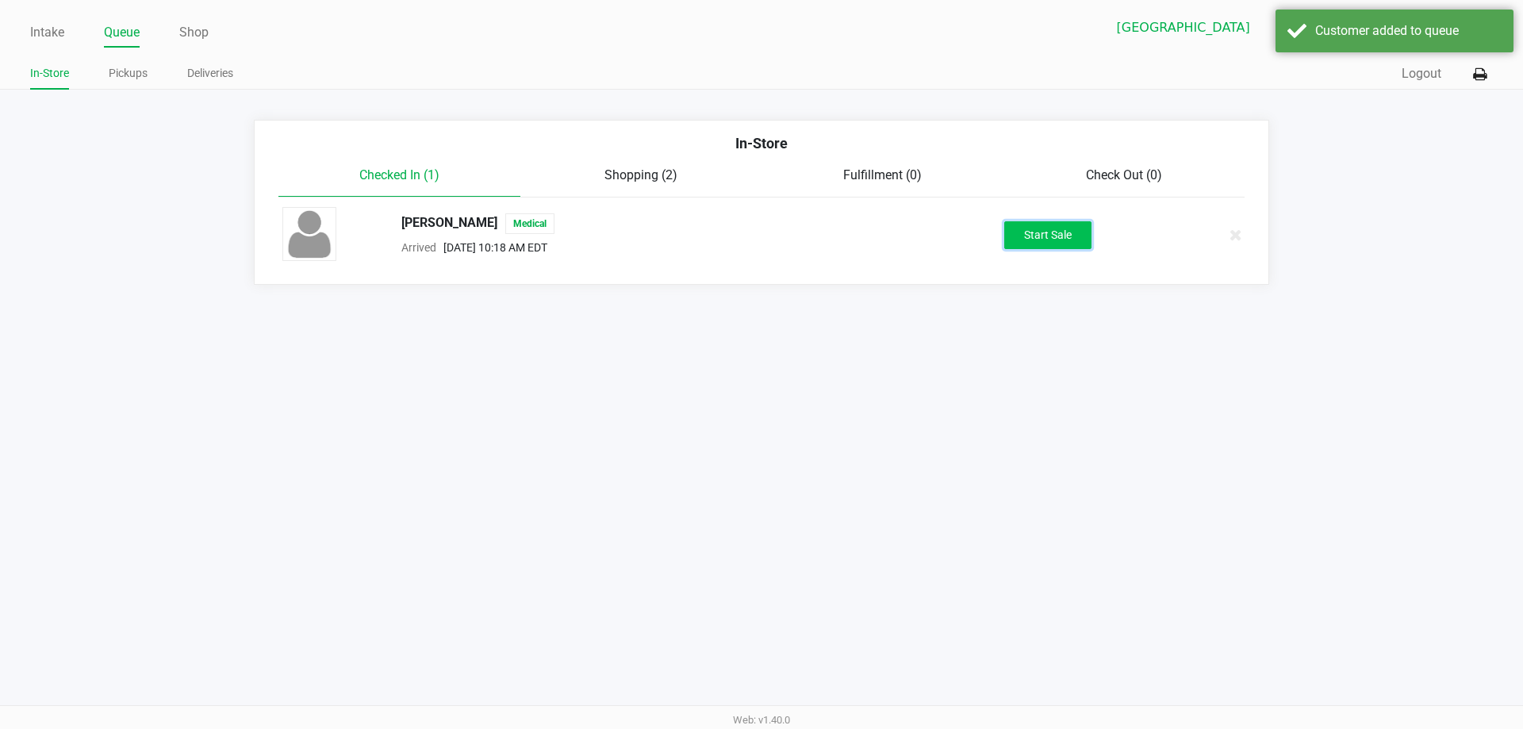
click at [1030, 224] on button "Start Sale" at bounding box center [1047, 235] width 87 height 28
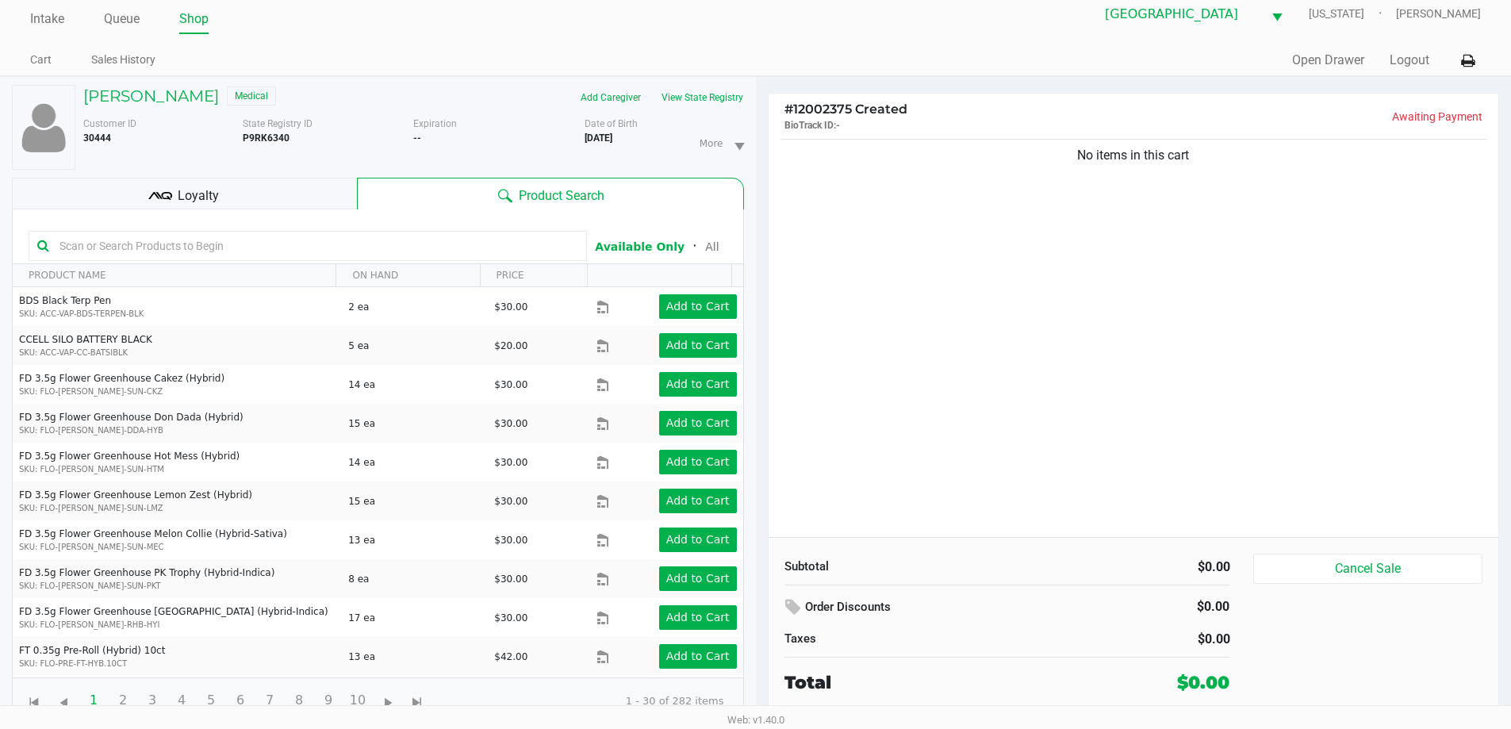
scroll to position [17, 0]
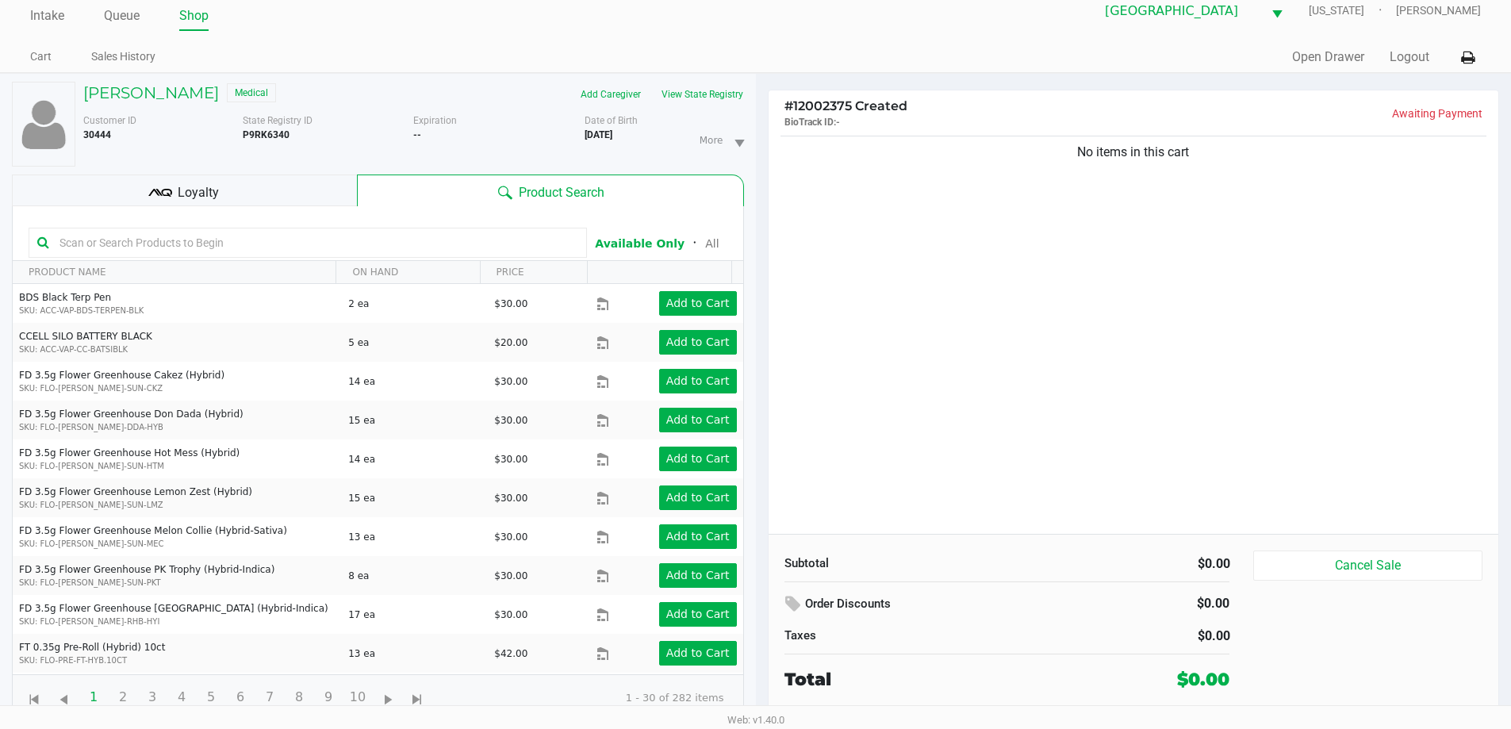
click at [504, 111] on div "Customer ID 30444 State Registry ID P9RK6340 Expiration -- More Date of Birth 4…" at bounding box center [413, 136] width 684 height 59
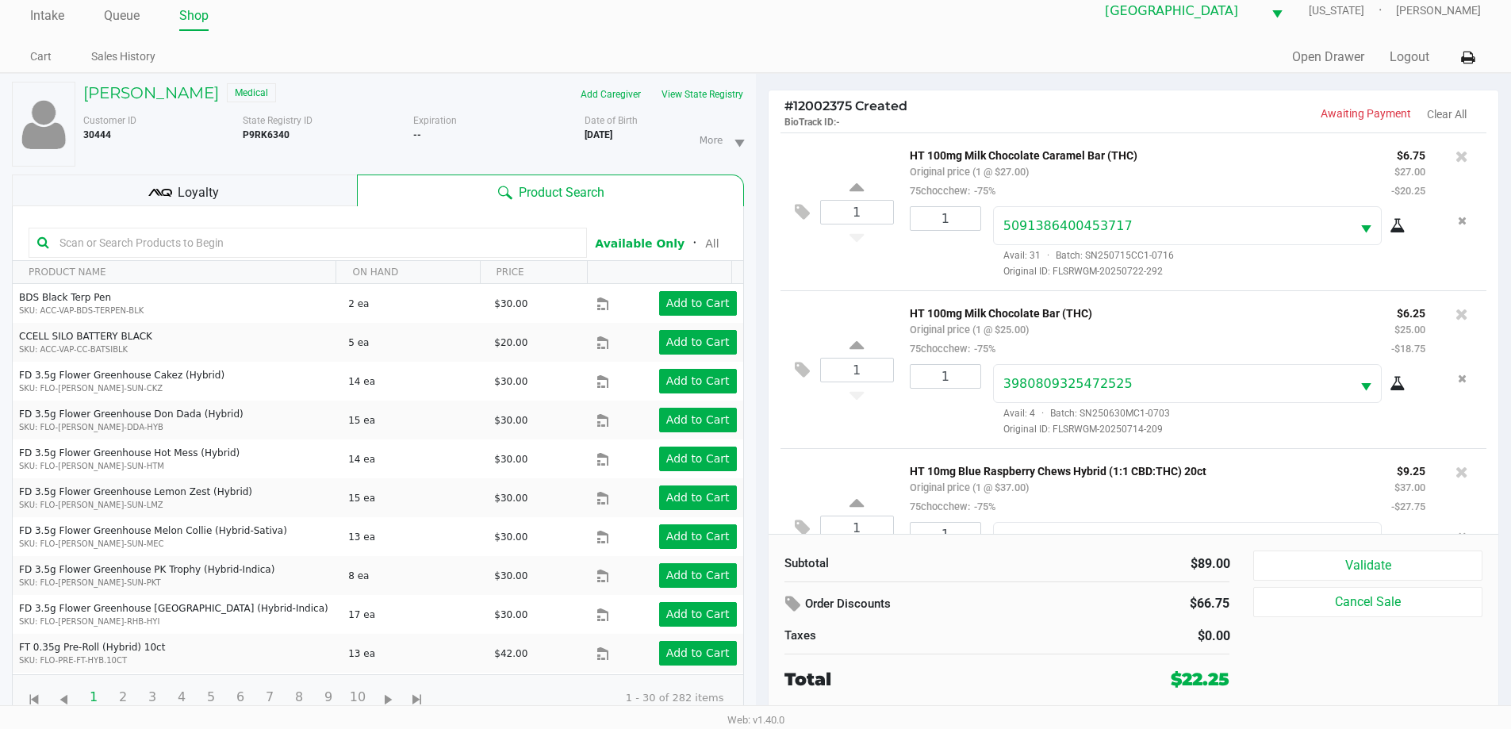
scroll to position [75, 0]
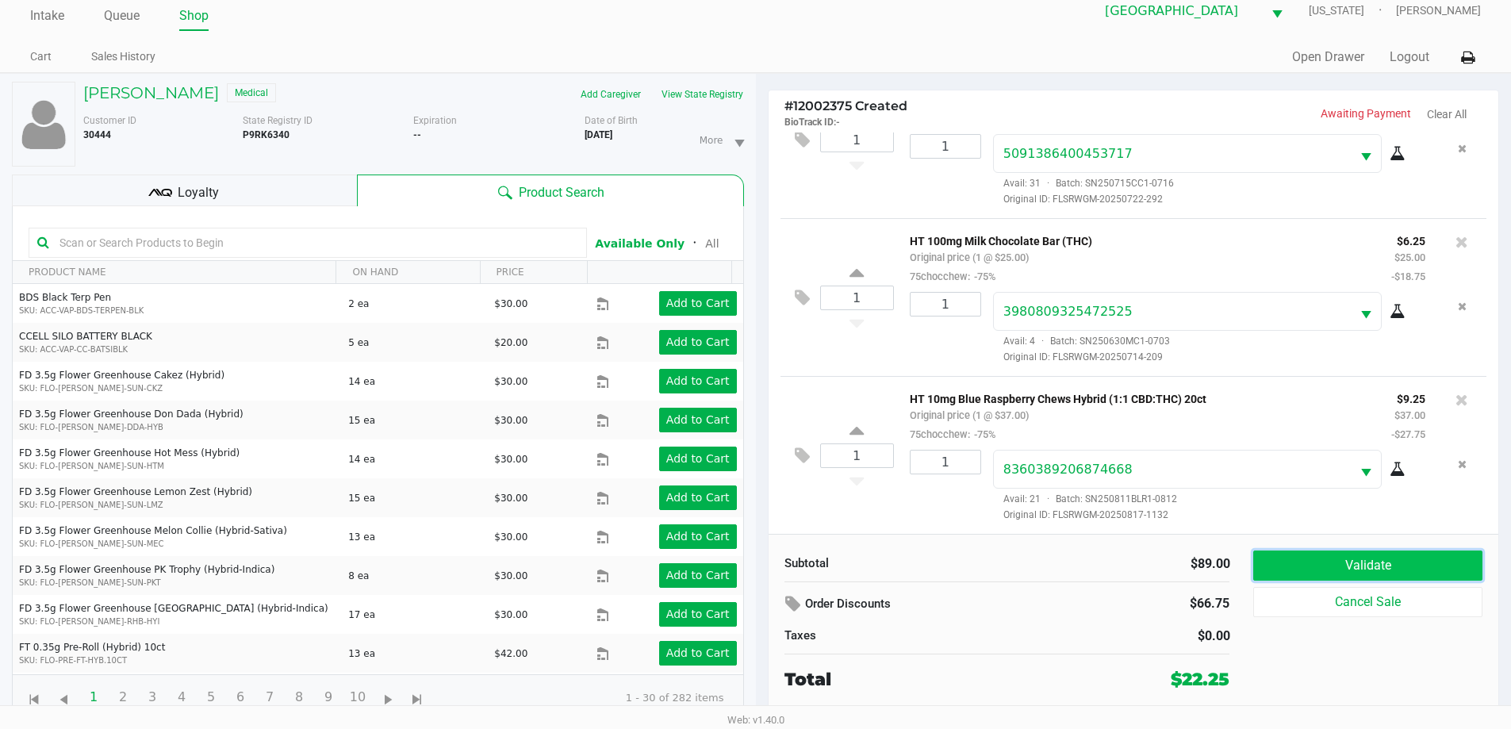
click at [1389, 565] on button "Validate" at bounding box center [1367, 565] width 228 height 30
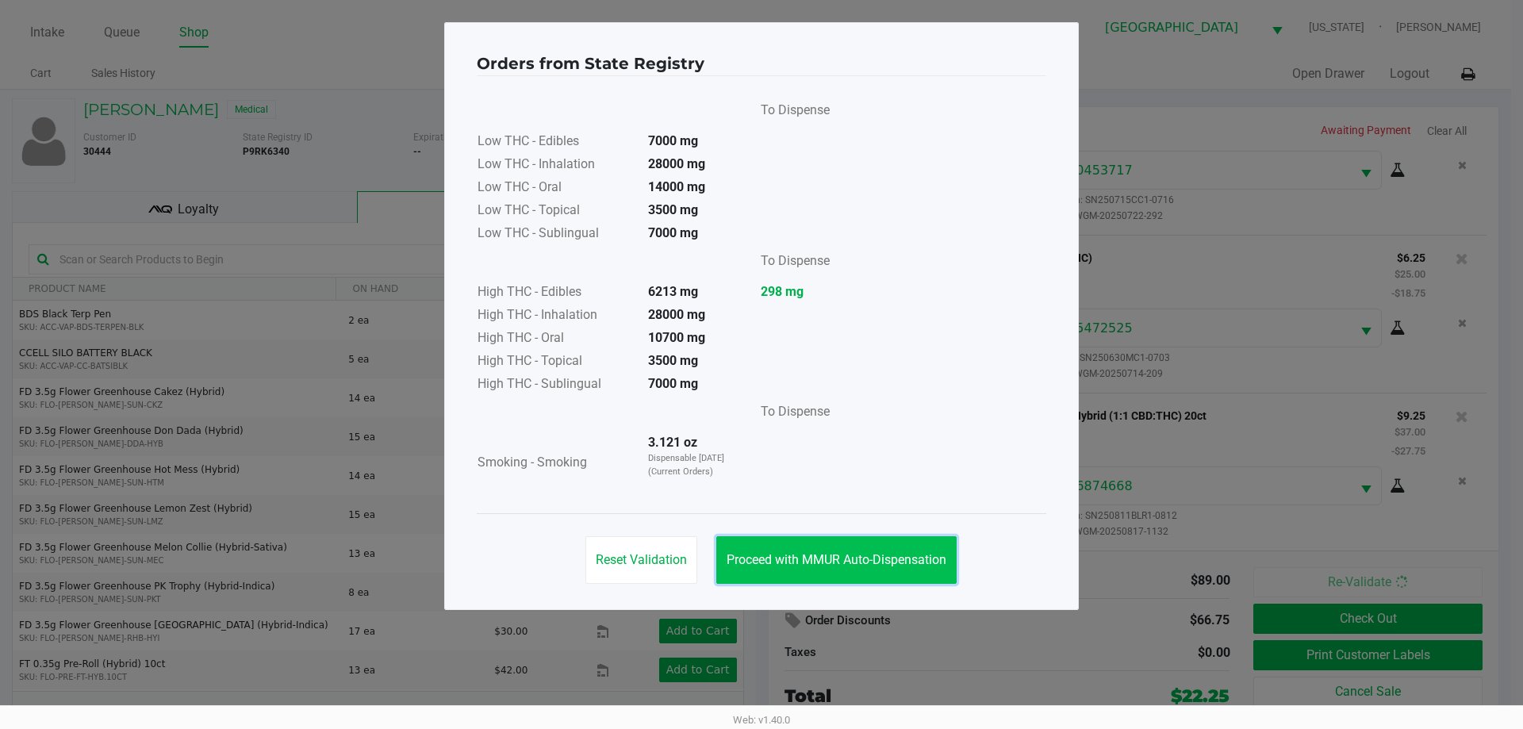
click at [852, 547] on button "Proceed with MMUR Auto-Dispensation" at bounding box center [836, 560] width 240 height 48
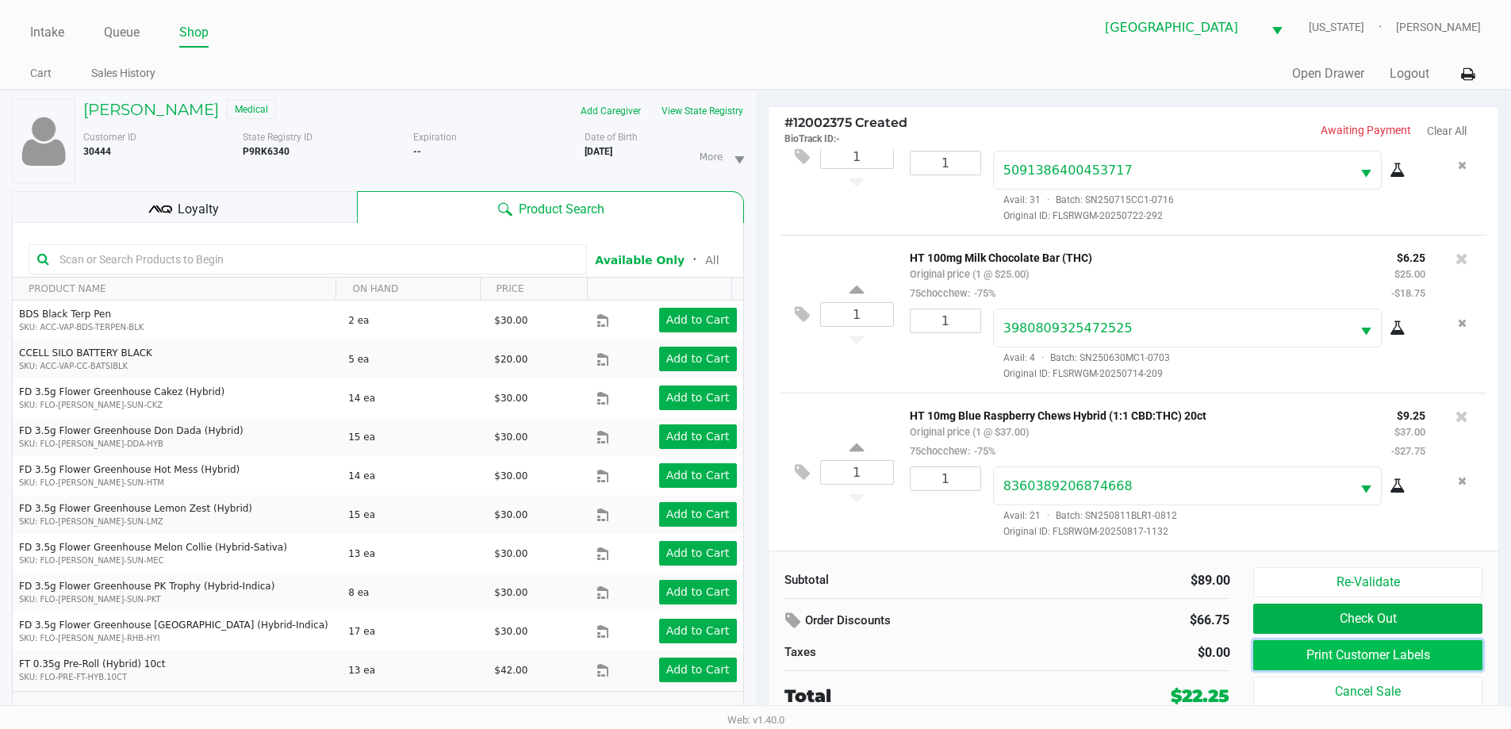
click at [1405, 656] on button "Print Customer Labels" at bounding box center [1367, 655] width 228 height 30
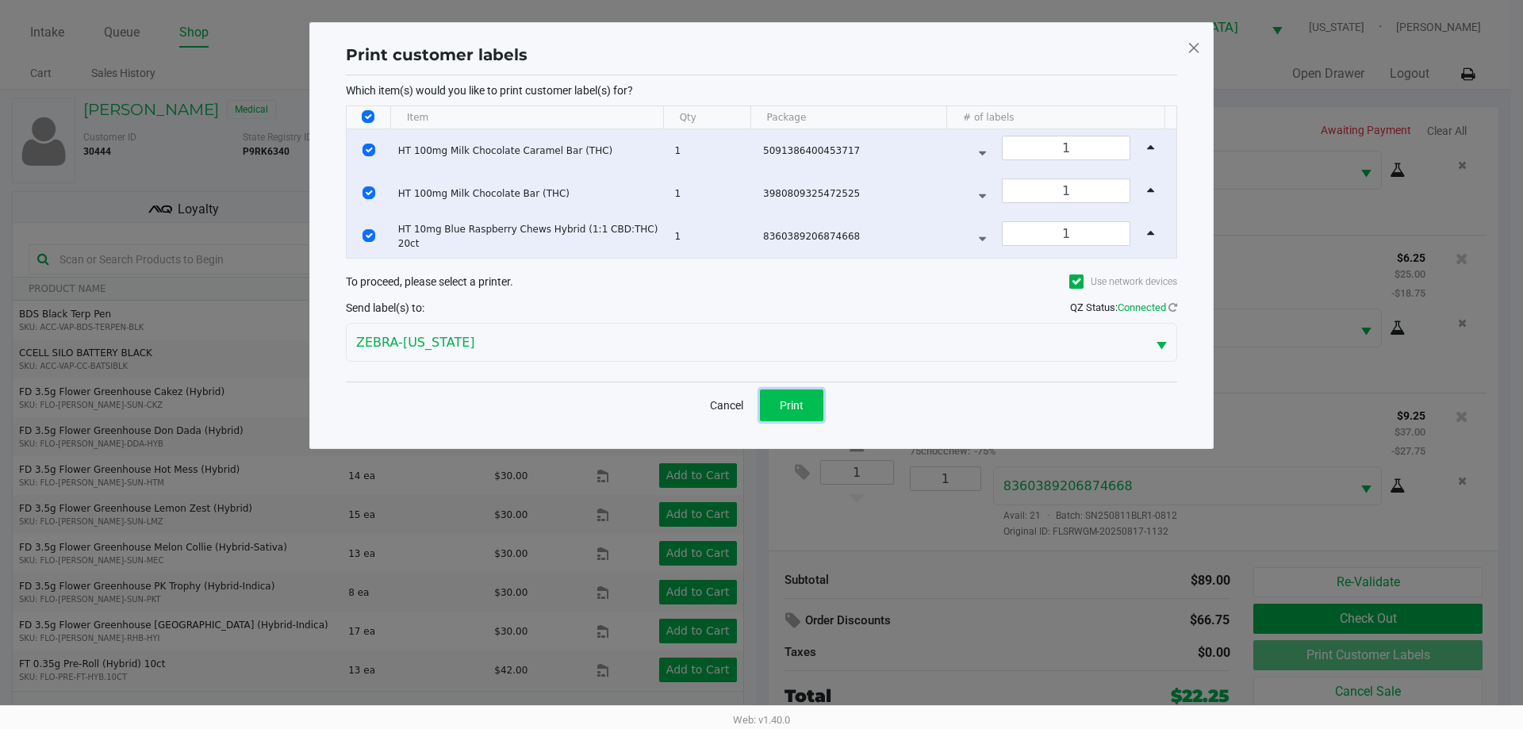
click at [799, 408] on span "Print" at bounding box center [792, 405] width 24 height 13
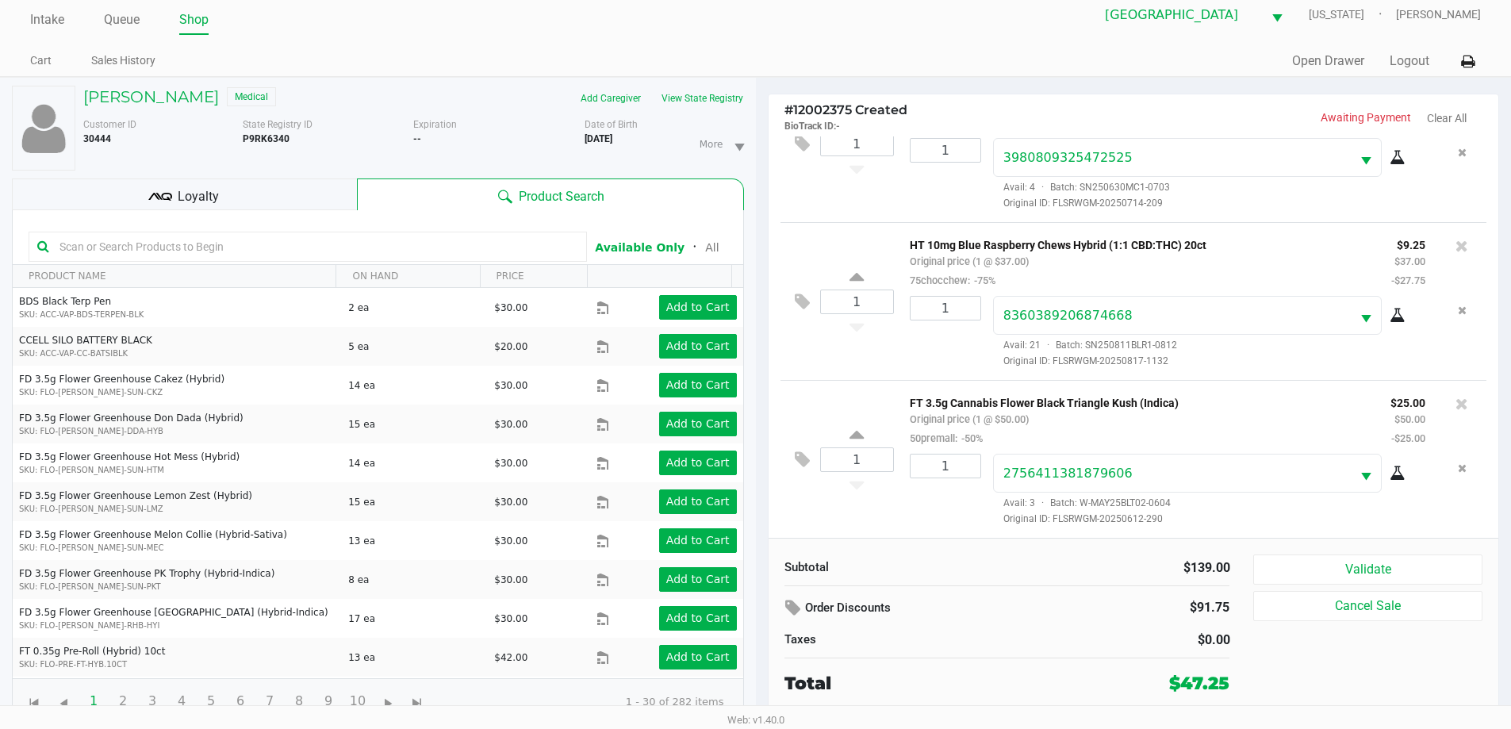
scroll to position [17, 0]
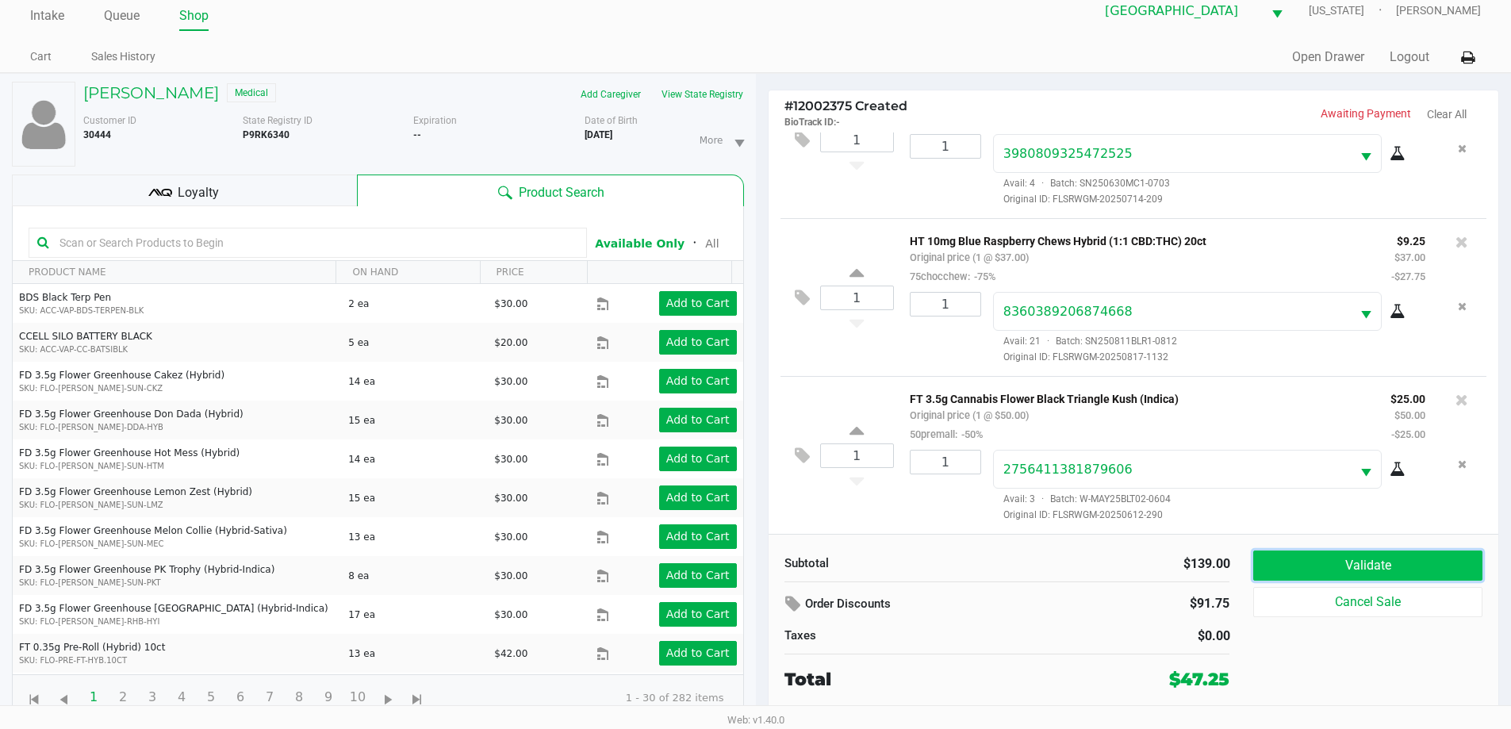
click at [1312, 555] on button "Validate" at bounding box center [1367, 565] width 228 height 30
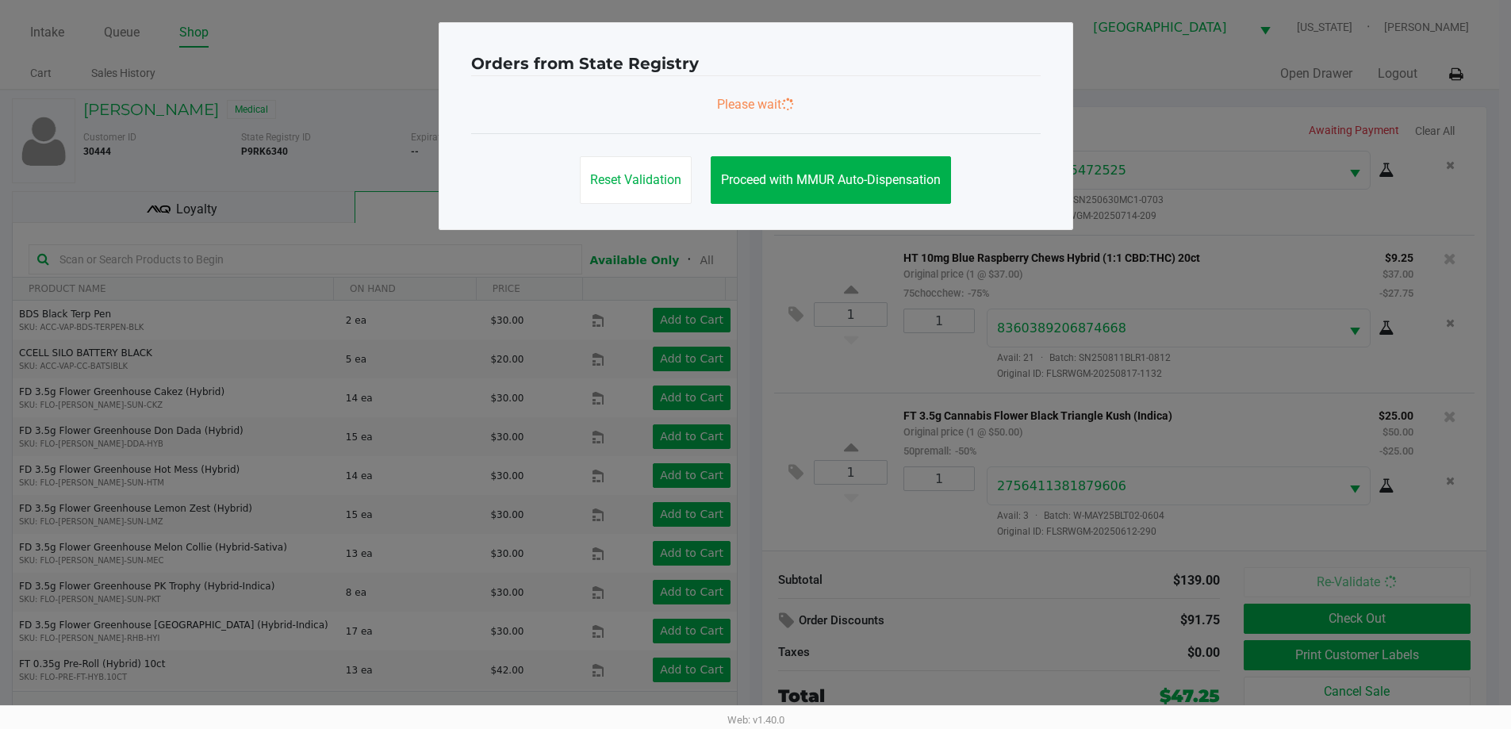
scroll to position [0, 0]
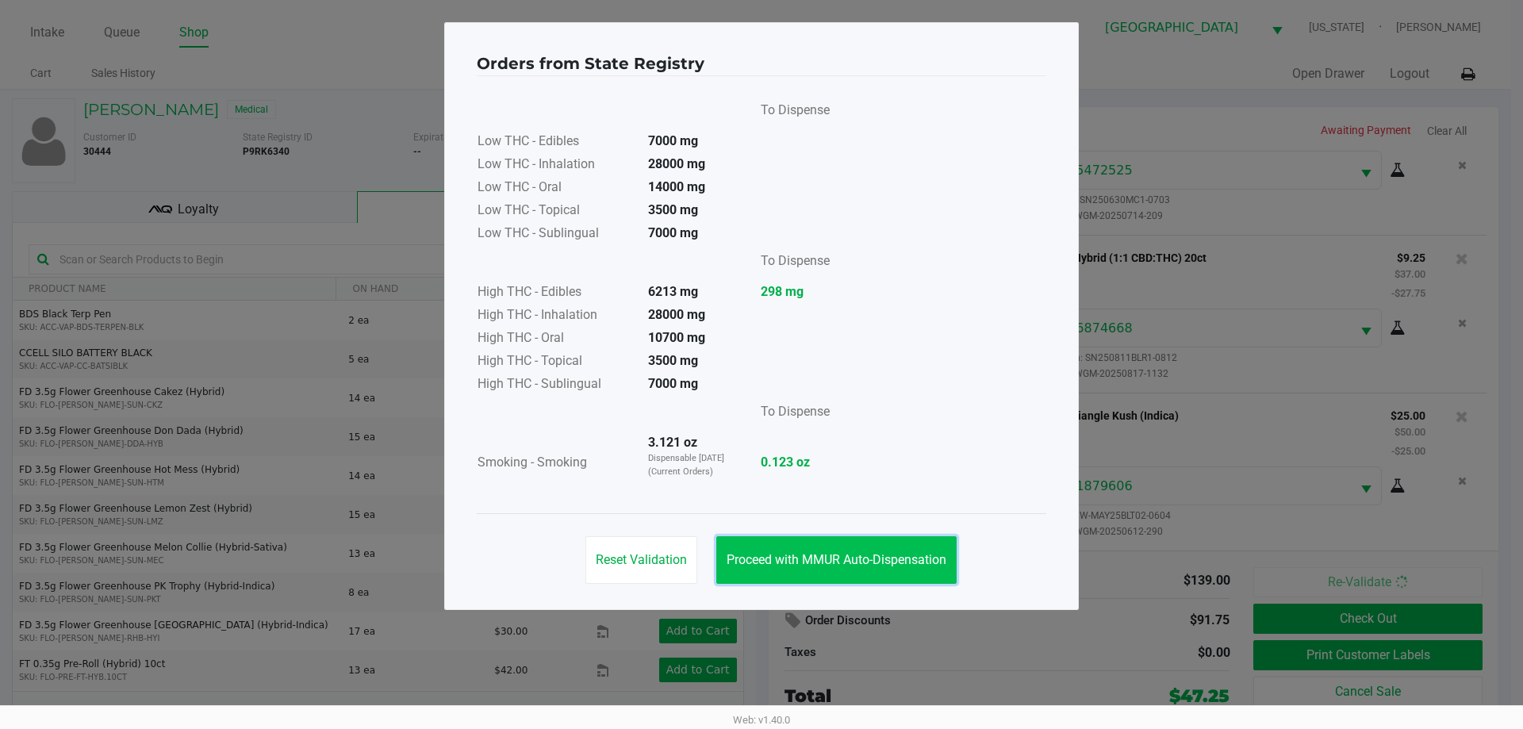
click at [807, 550] on button "Proceed with MMUR Auto-Dispensation" at bounding box center [836, 560] width 240 height 48
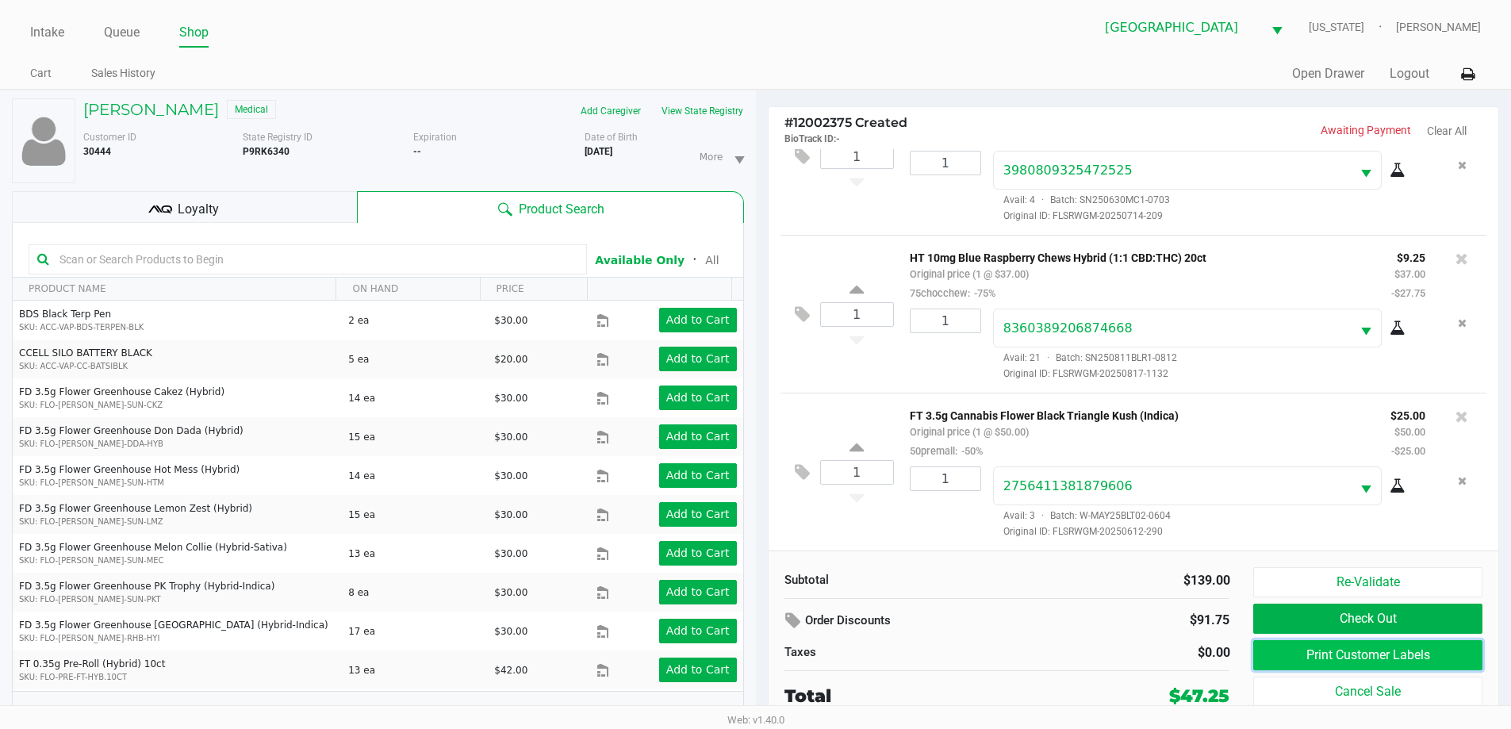
click at [1340, 653] on button "Print Customer Labels" at bounding box center [1367, 655] width 228 height 30
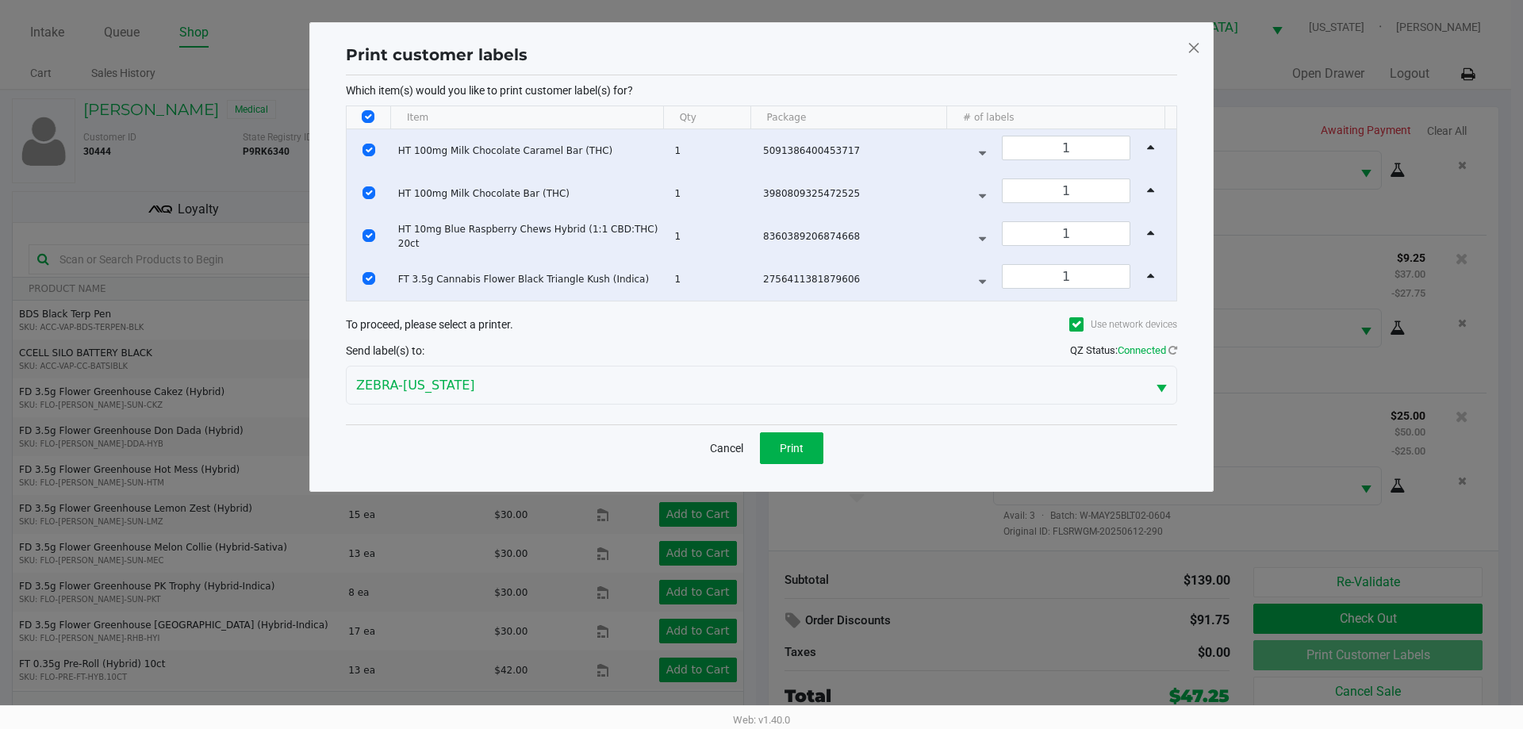
click at [371, 112] on input "Select All Rows" at bounding box center [368, 116] width 13 height 13
checkbox input "false"
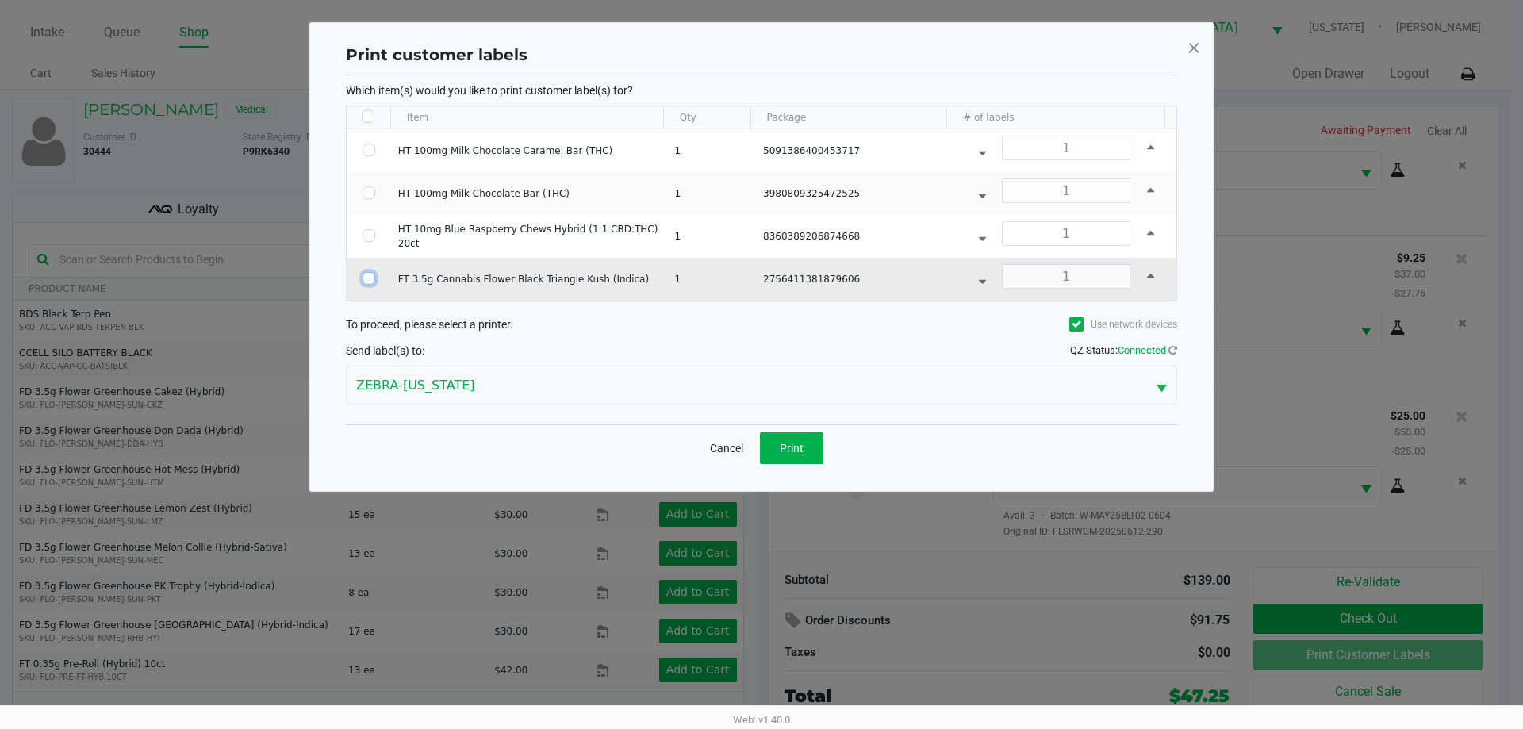
click at [368, 274] on input "Select Row" at bounding box center [368, 278] width 13 height 13
checkbox input "true"
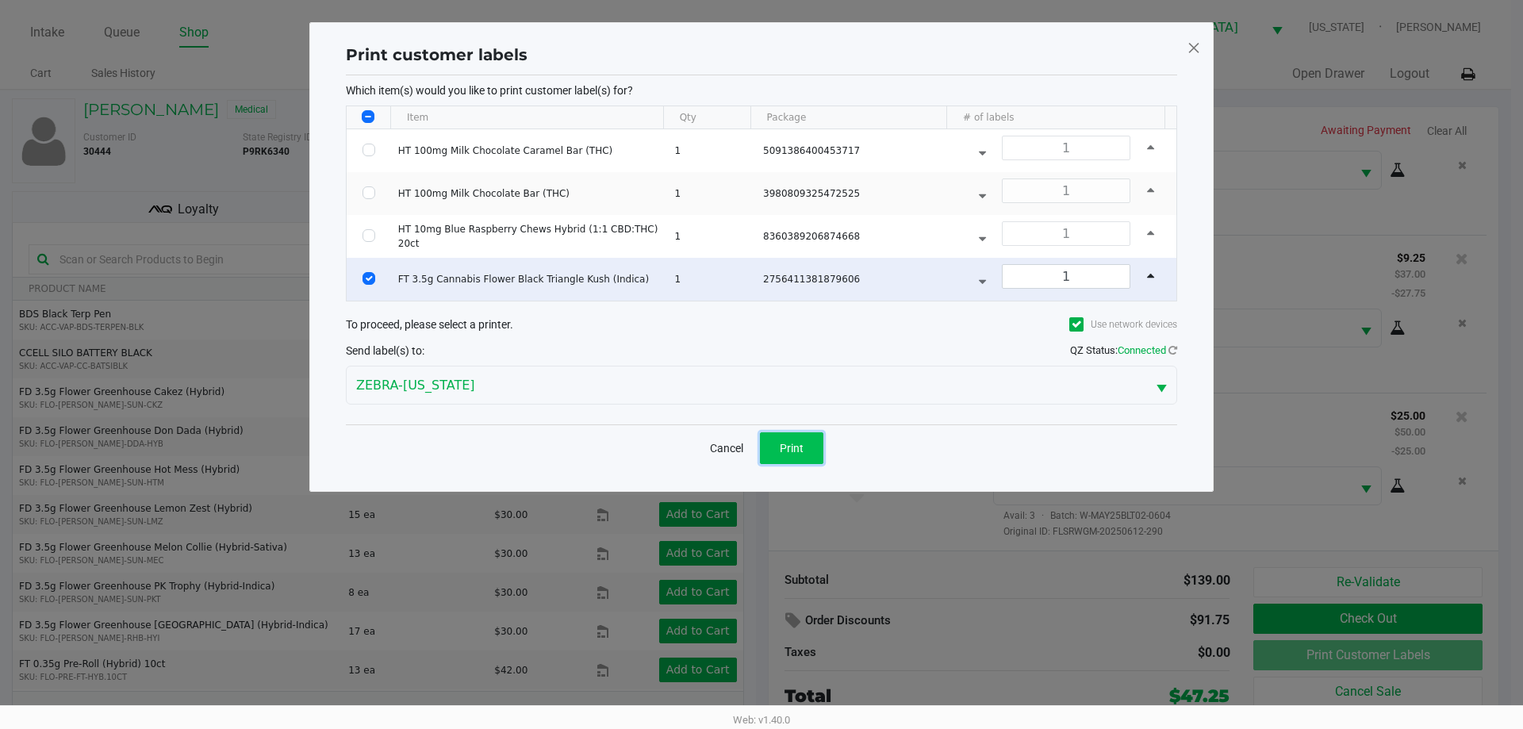
click at [769, 443] on button "Print" at bounding box center [791, 448] width 63 height 32
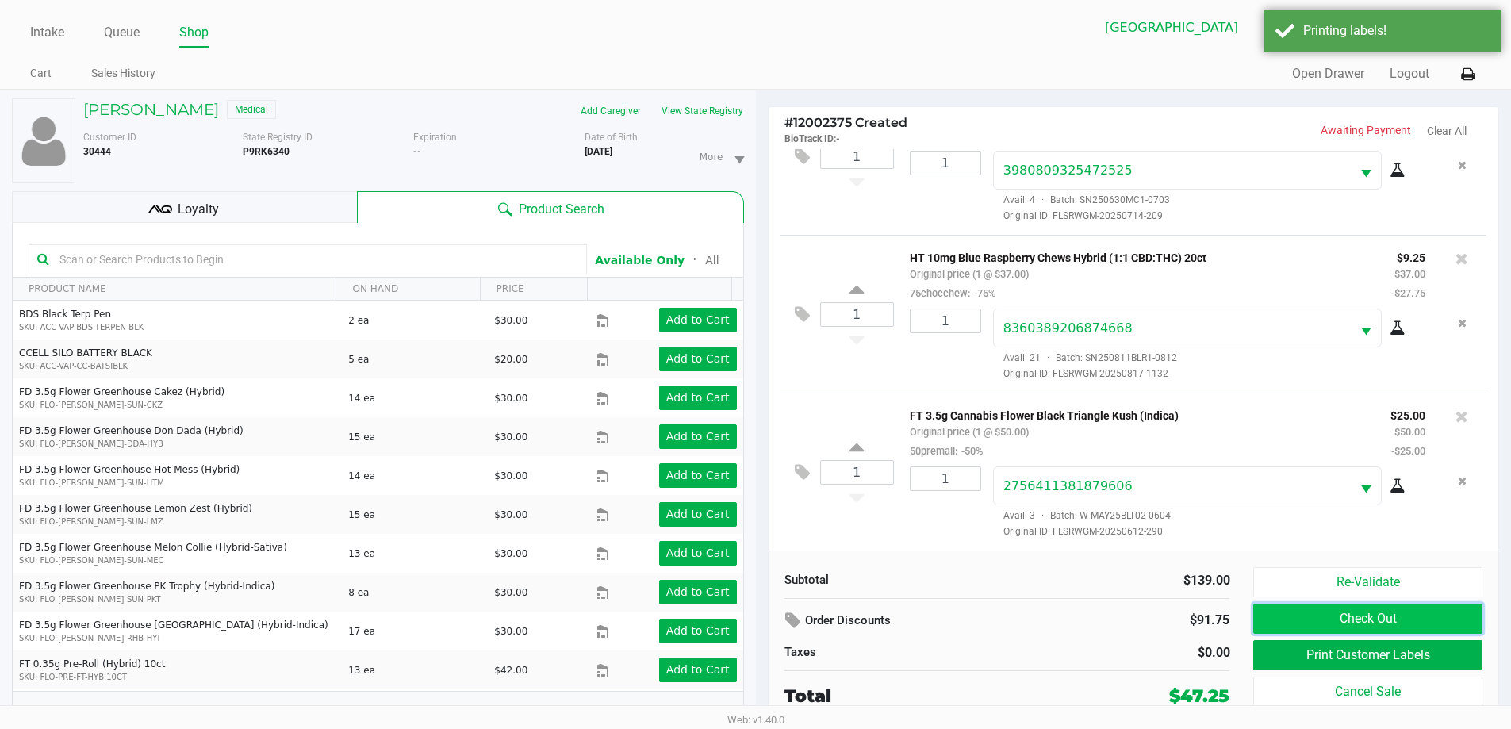
click at [1408, 626] on button "Check Out" at bounding box center [1367, 618] width 228 height 30
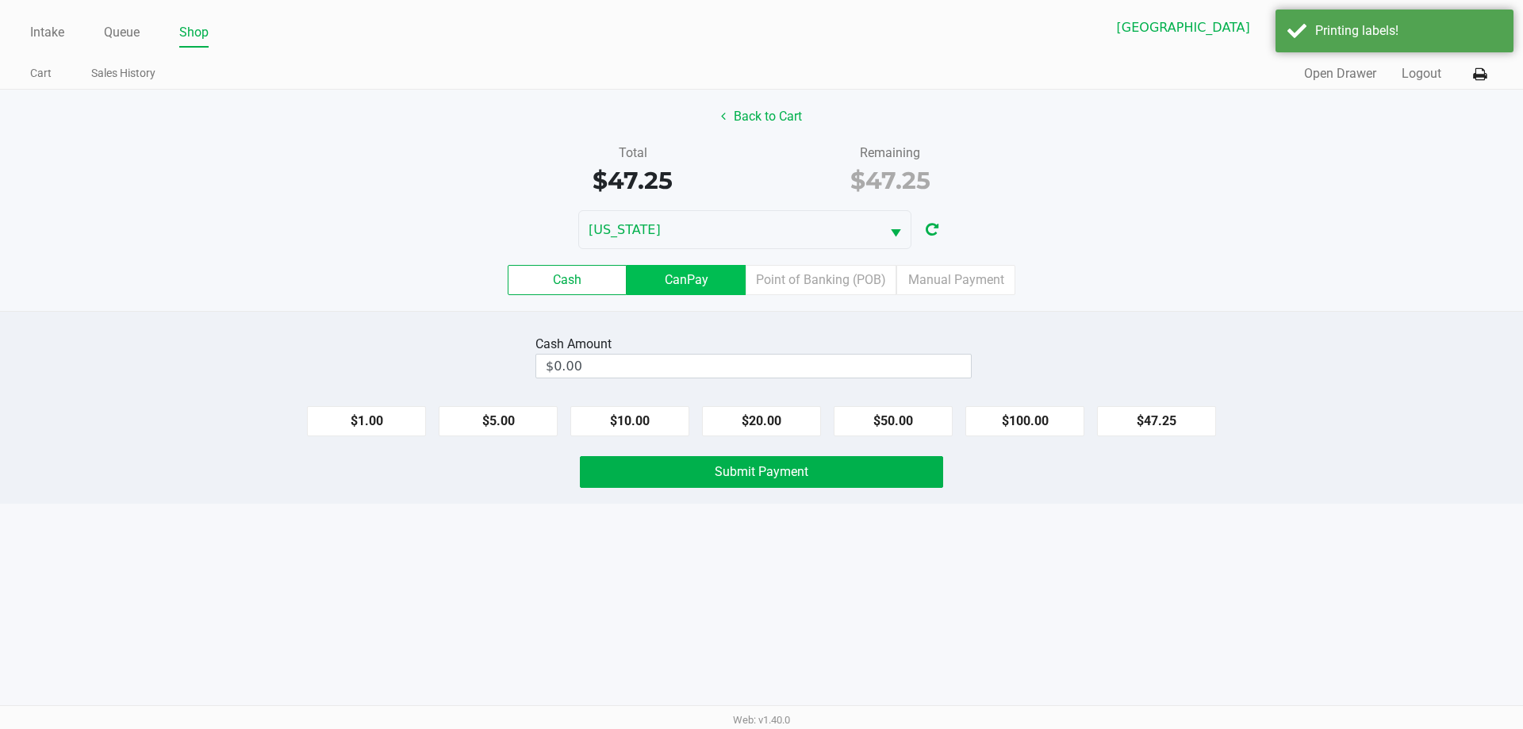
click at [698, 282] on label "CanPay" at bounding box center [685, 280] width 119 height 30
click at [0, 0] on 2 "CanPay" at bounding box center [0, 0] width 0 height 0
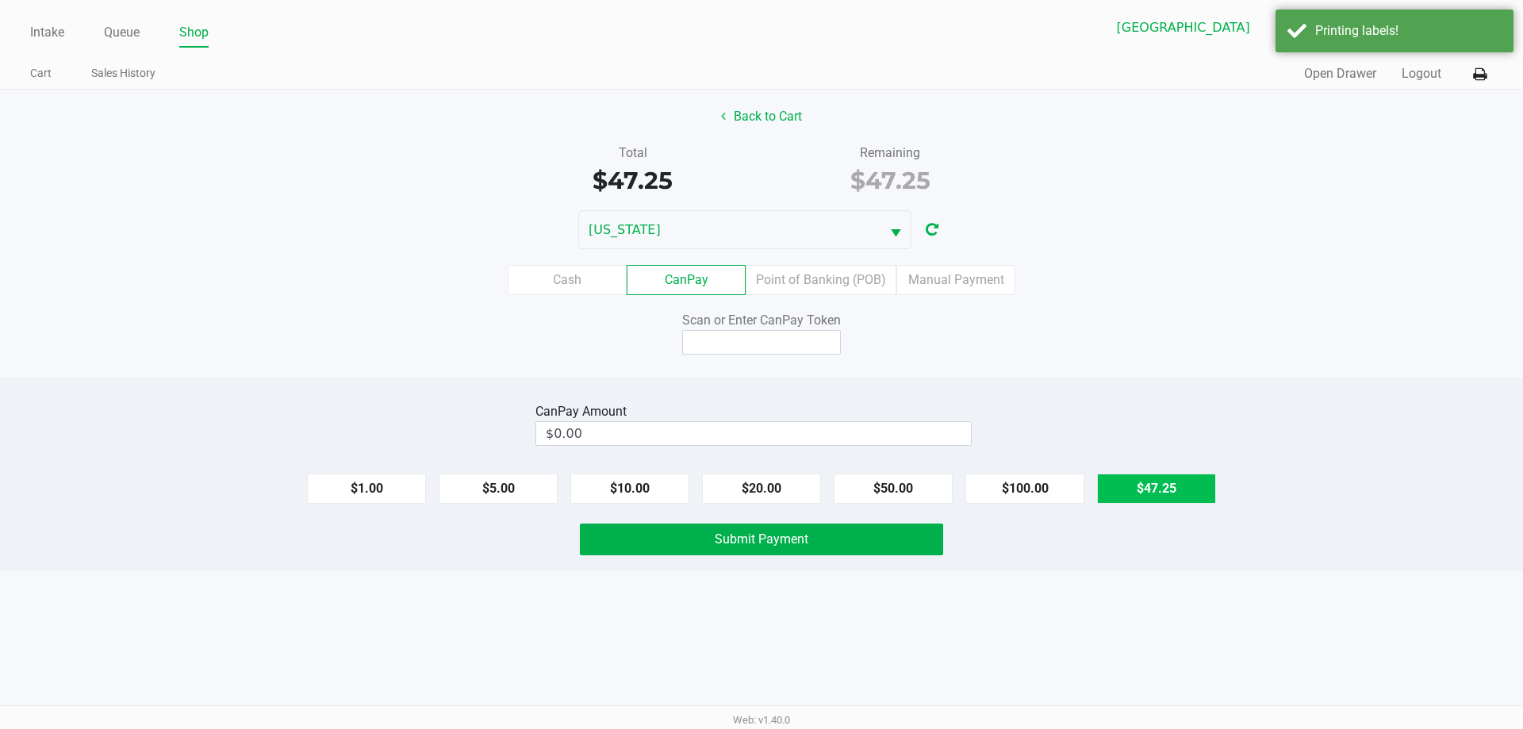
click at [1132, 488] on button "$47.25" at bounding box center [1156, 488] width 119 height 30
type input "$47.25"
click at [768, 345] on input at bounding box center [761, 342] width 159 height 25
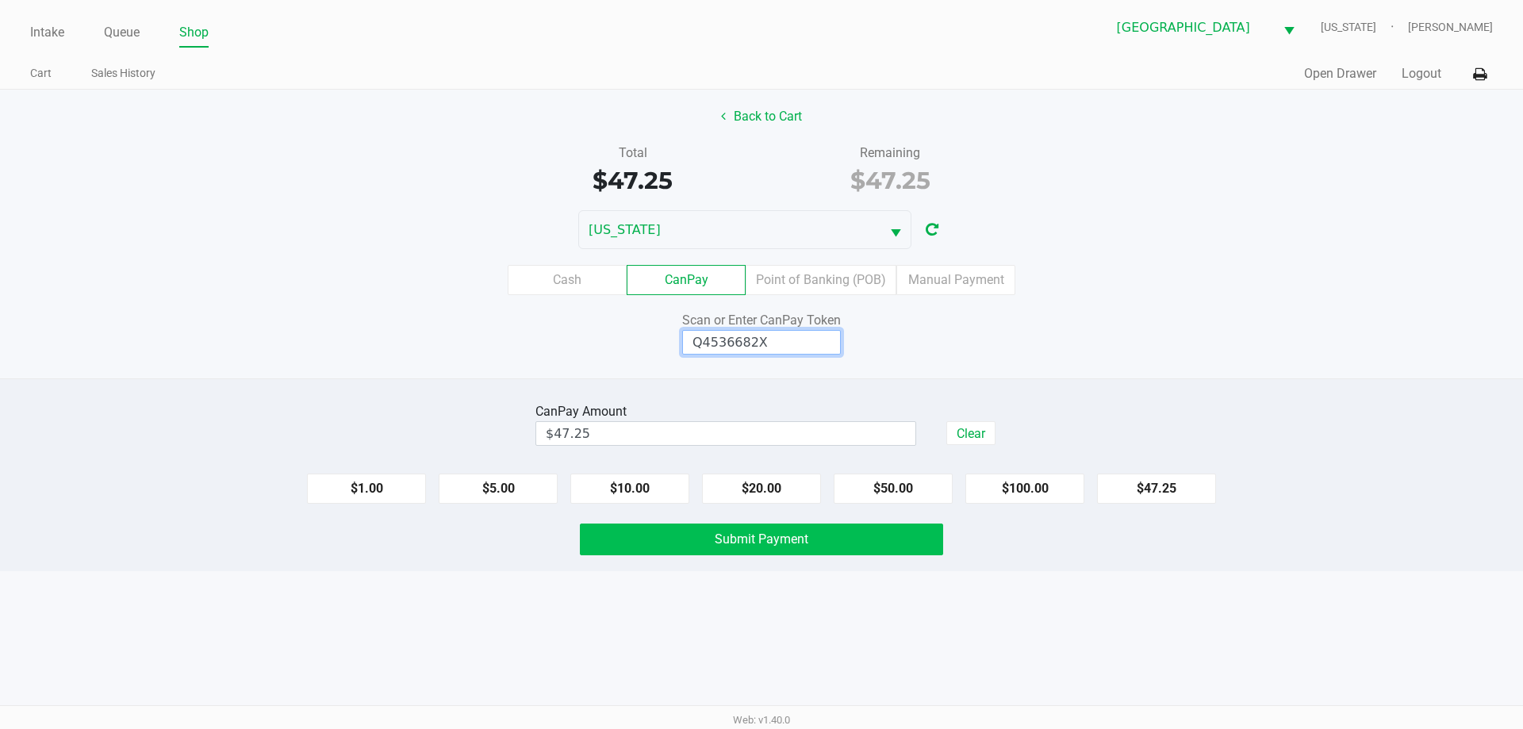
type input "Q4536682X"
click at [751, 532] on span "Submit Payment" at bounding box center [761, 538] width 94 height 15
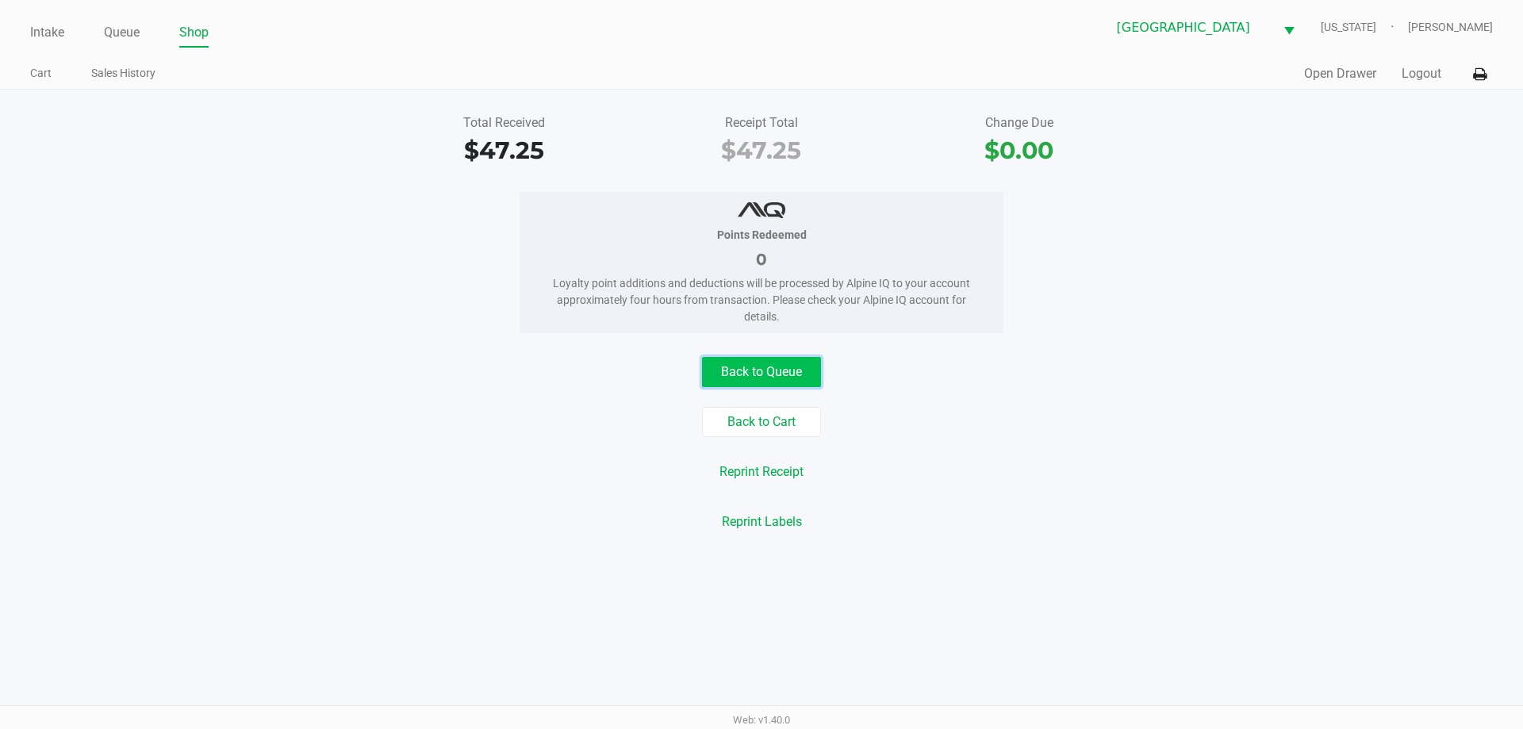
click at [753, 365] on button "Back to Queue" at bounding box center [761, 372] width 119 height 30
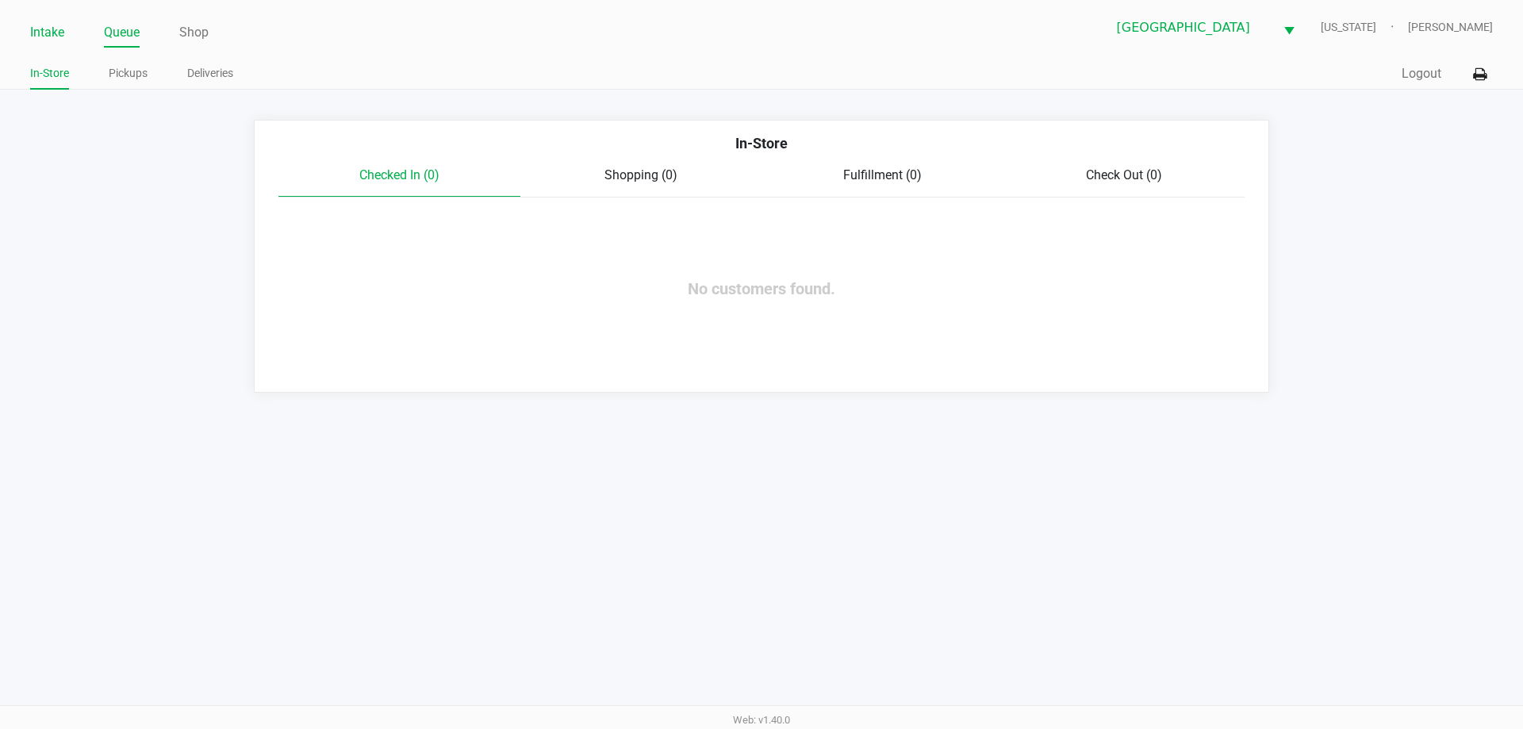
click at [40, 27] on link "Intake" at bounding box center [47, 32] width 34 height 22
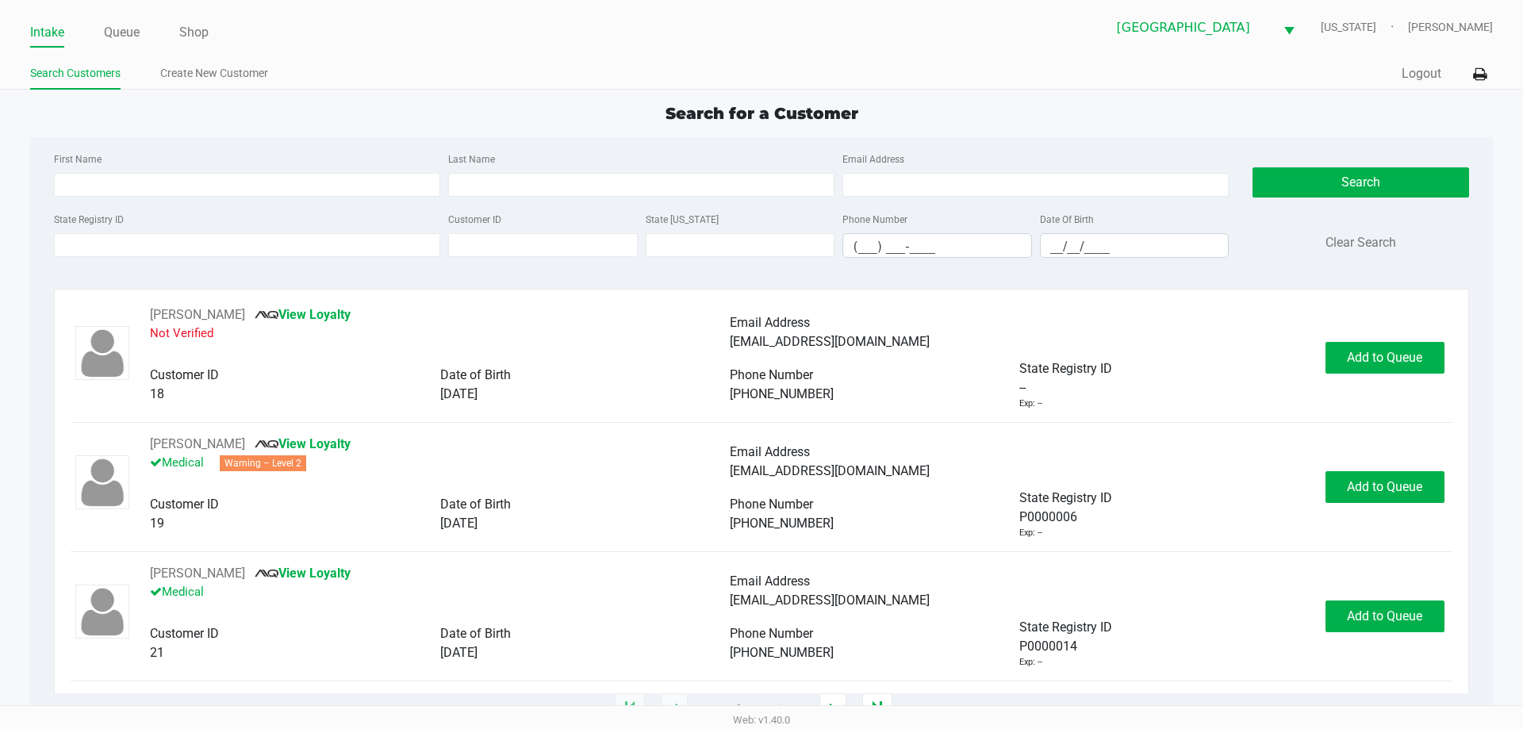
click at [297, 33] on ul "Intake Queue Shop" at bounding box center [395, 33] width 731 height 27
click at [266, 25] on ul "Intake Queue Shop" at bounding box center [395, 33] width 731 height 27
click at [216, 17] on div "Intake Queue Shop" at bounding box center [395, 31] width 731 height 29
click at [285, 25] on ul "Intake Queue Shop" at bounding box center [395, 33] width 731 height 27
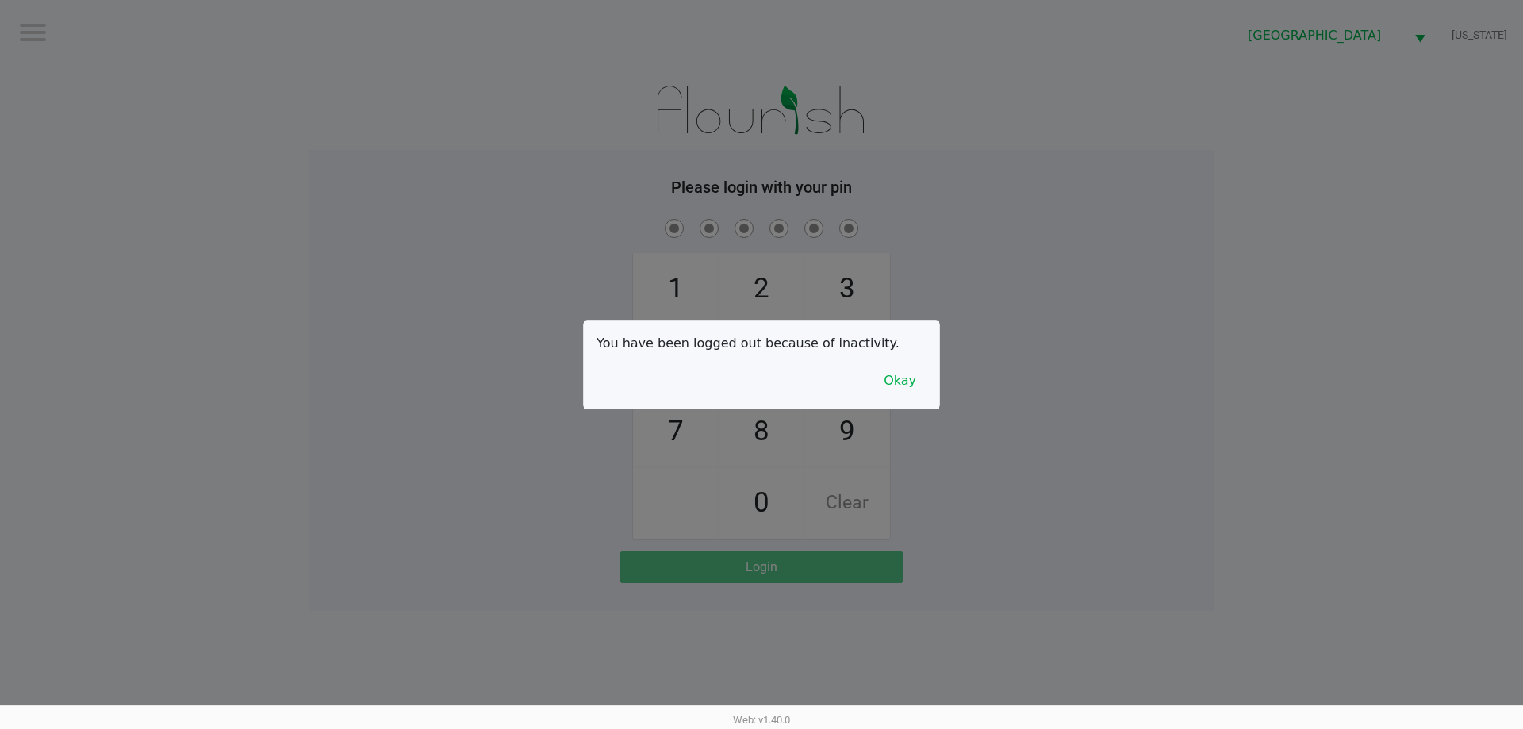
click at [915, 384] on button "Okay" at bounding box center [899, 381] width 53 height 30
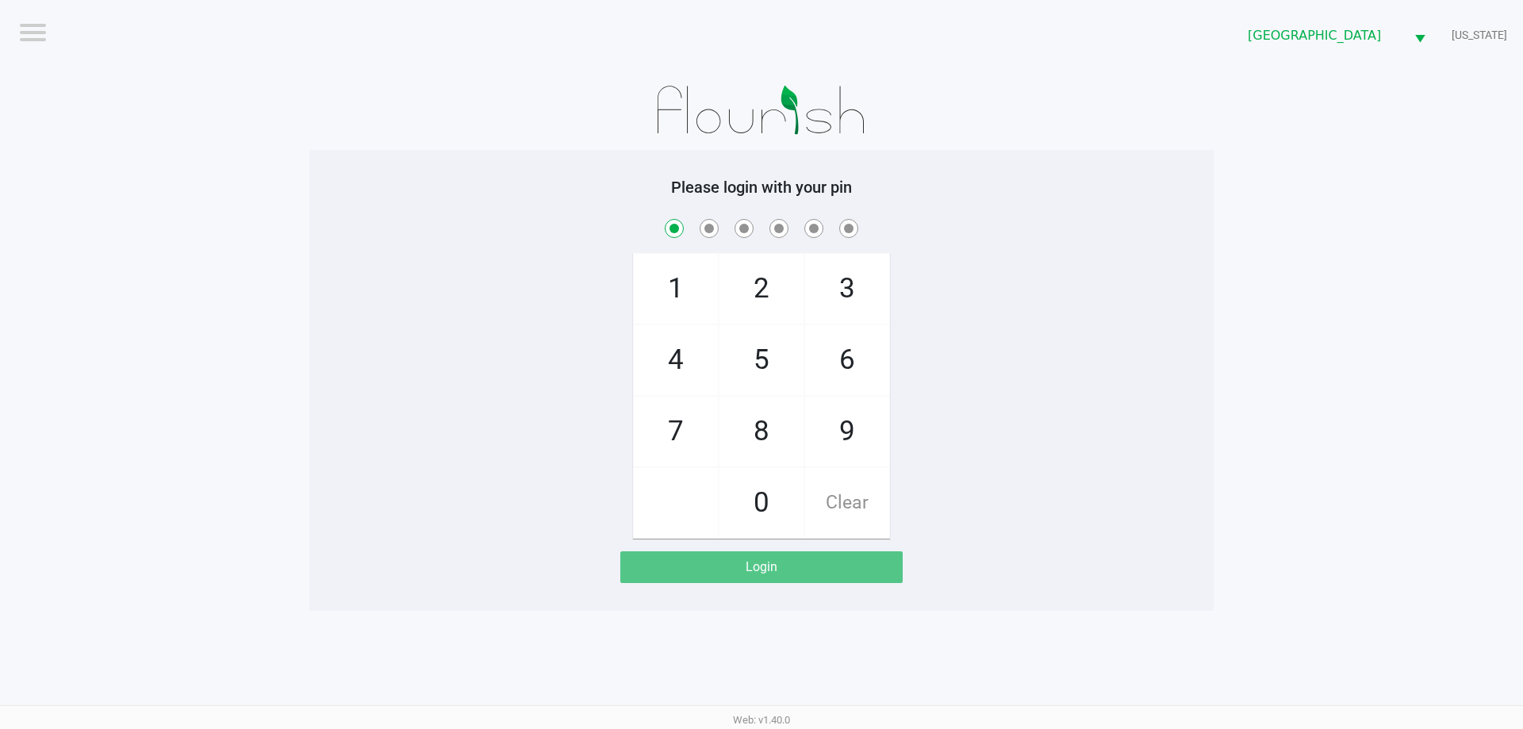
checkbox input "true"
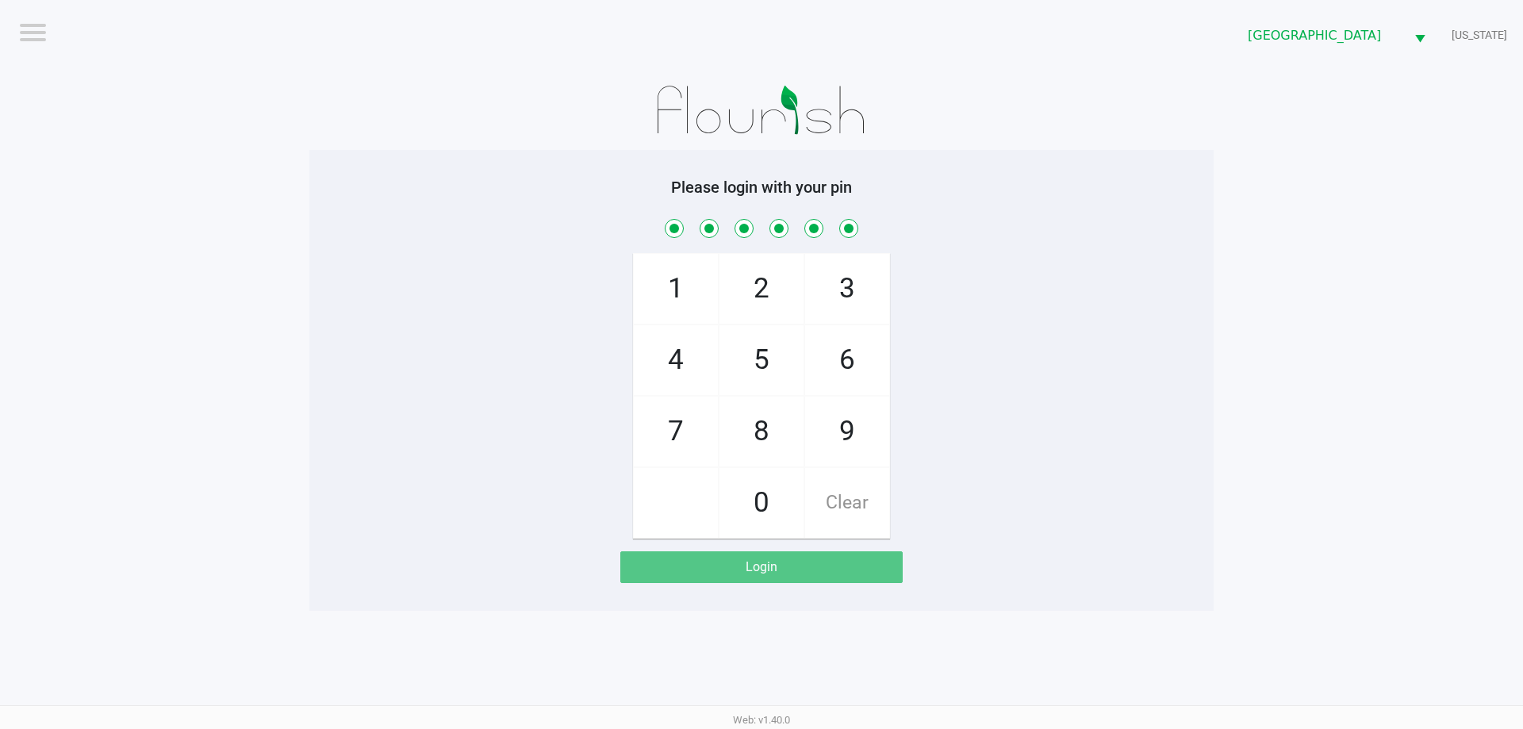
checkbox input "true"
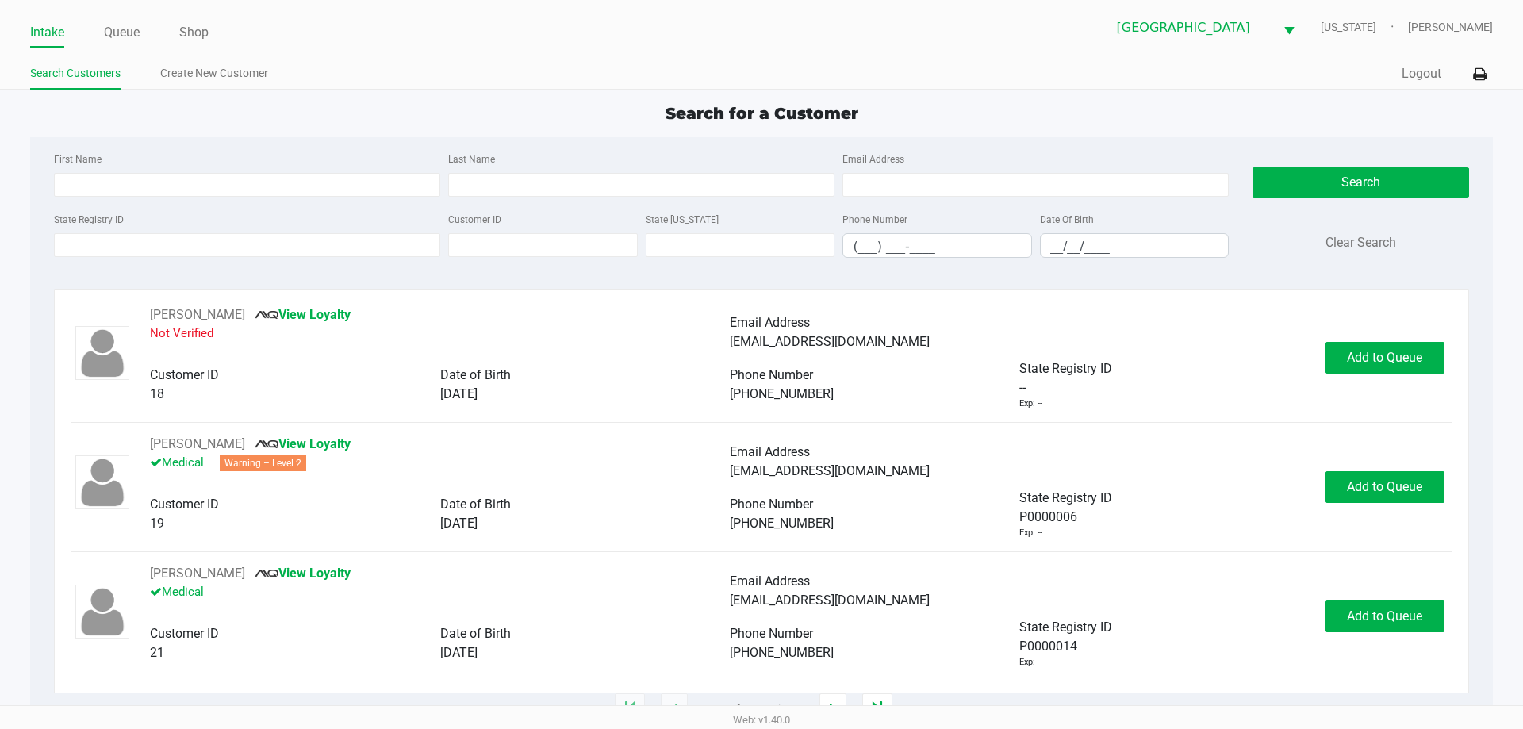
click at [968, 108] on div "Search for a Customer" at bounding box center [760, 114] width 1485 height 24
click at [454, 89] on app-point-of-sale "Intake Queue Shop Palm Coast WC VERMONT Mark Serrano Search Customers Create Ne…" at bounding box center [761, 355] width 1523 height 710
click at [268, 10] on div "Intake Queue Shop Palm Coast WC VERMONT Mark Serrano" at bounding box center [760, 27] width 1461 height 39
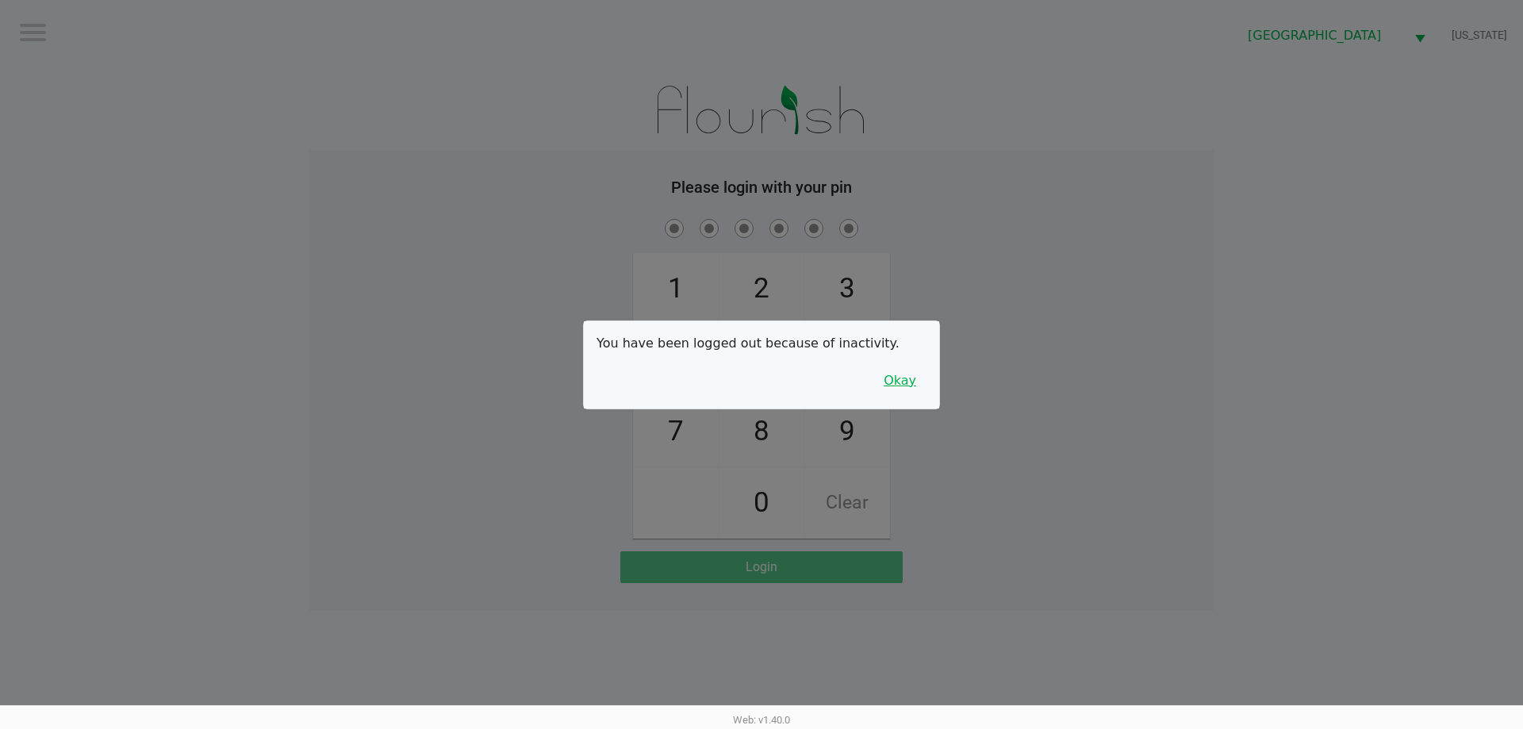
click at [909, 389] on button "Okay" at bounding box center [899, 381] width 53 height 30
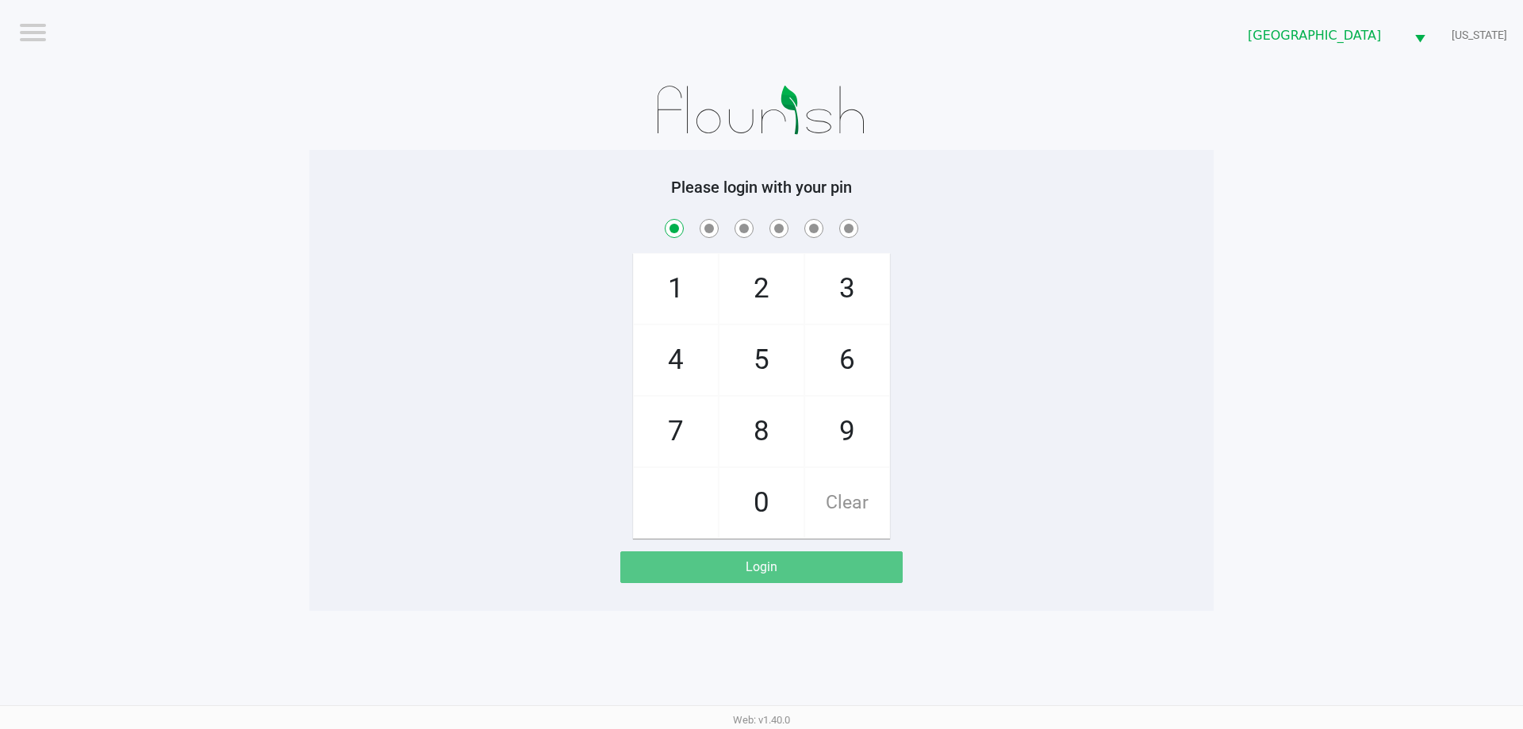
checkbox input "true"
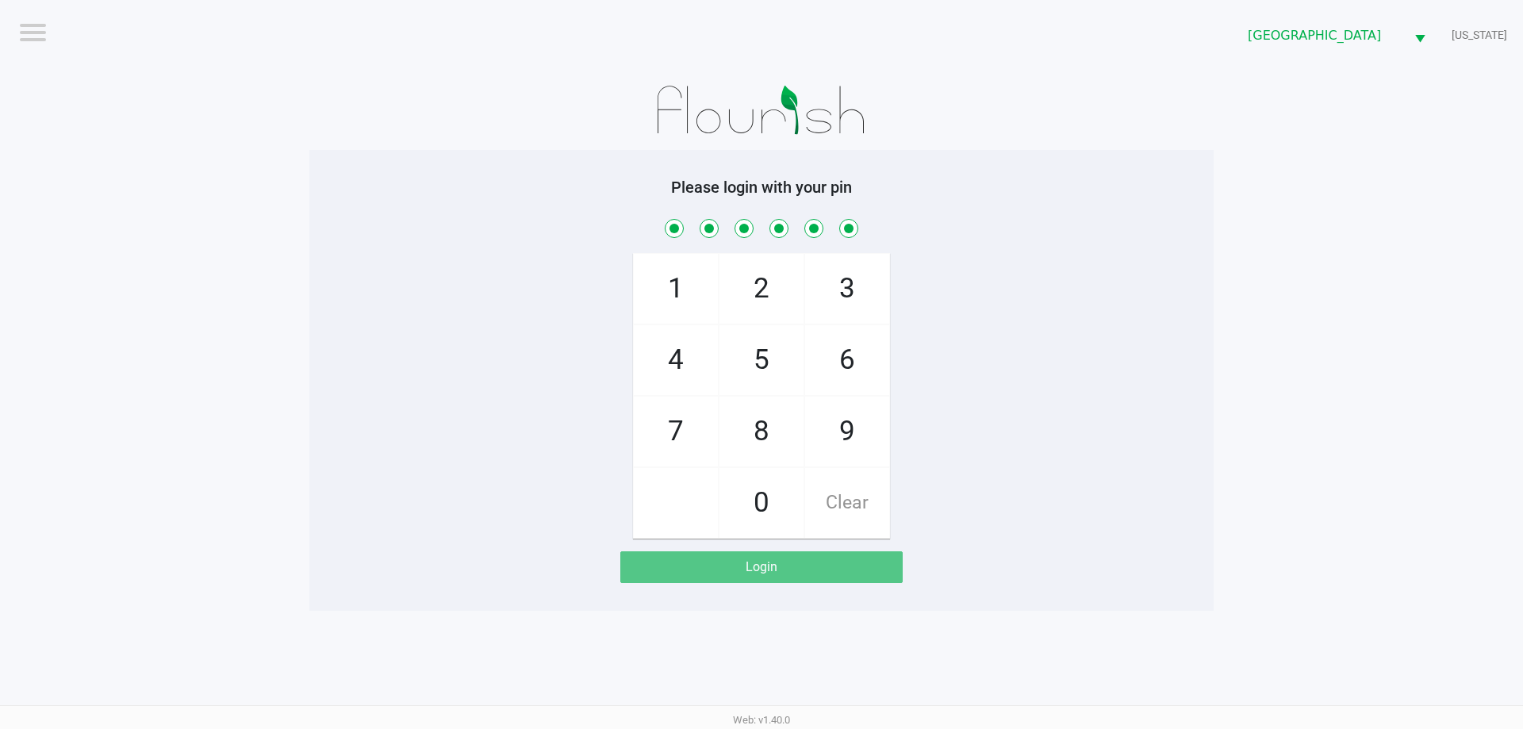
checkbox input "true"
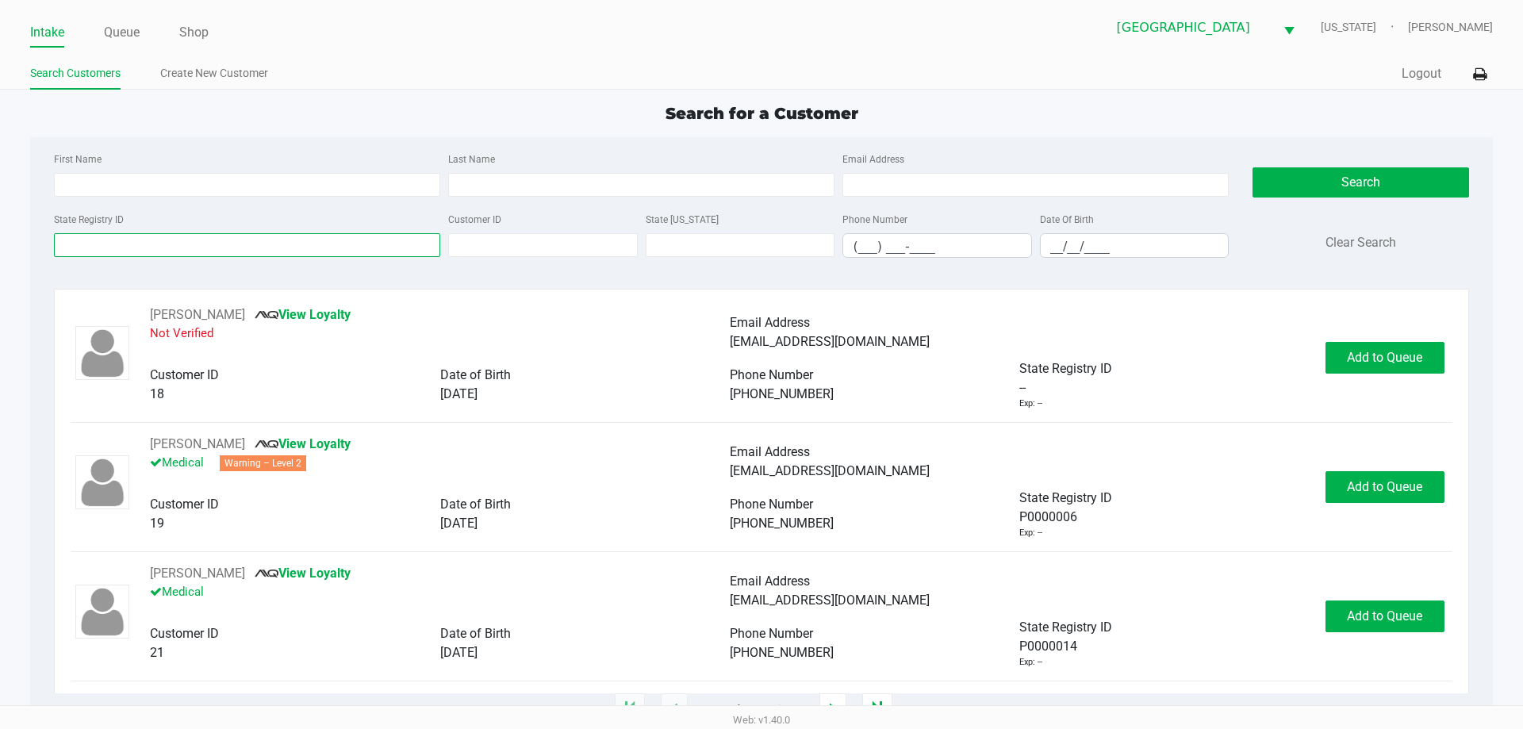
click at [170, 243] on input "State Registry ID" at bounding box center [247, 245] width 386 height 24
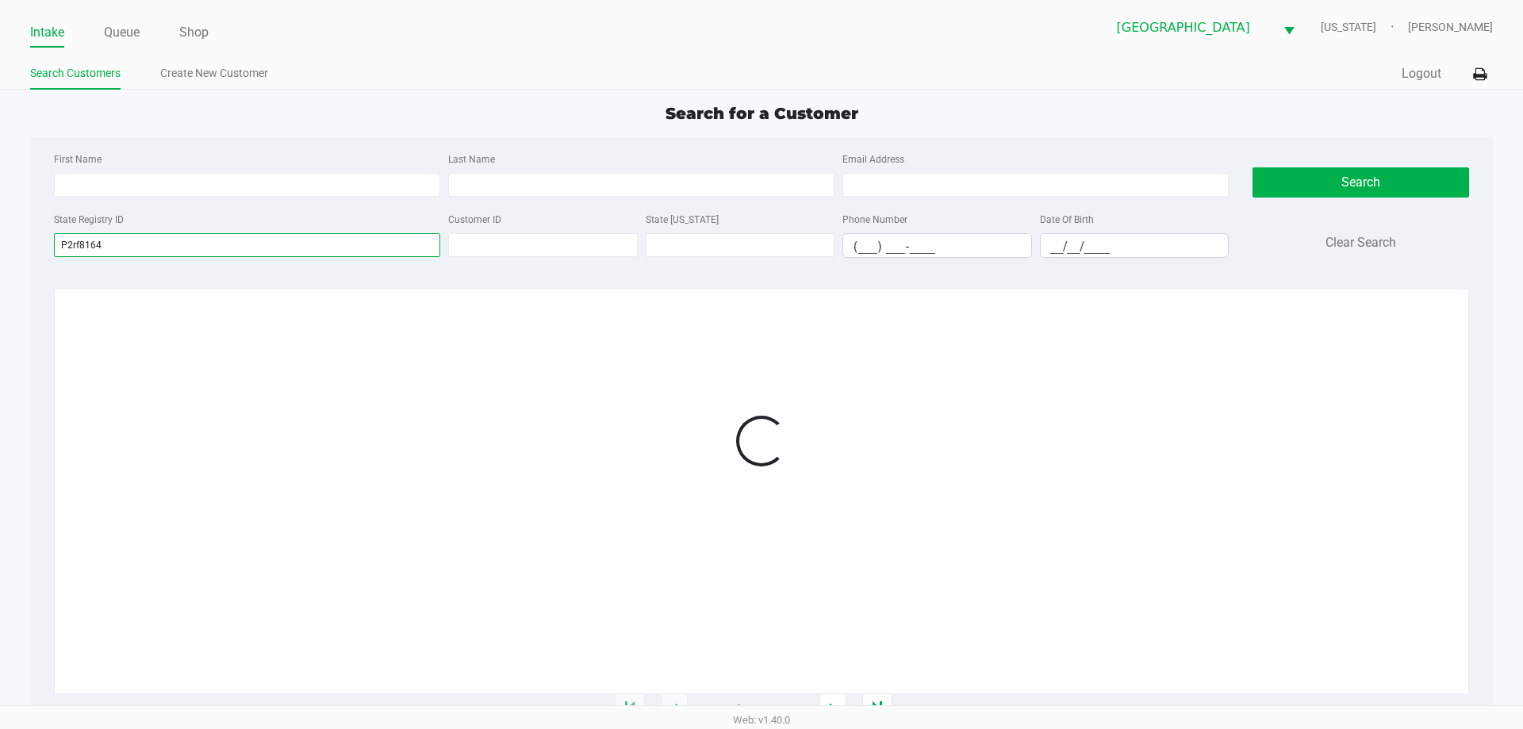
type input "P2rf8164"
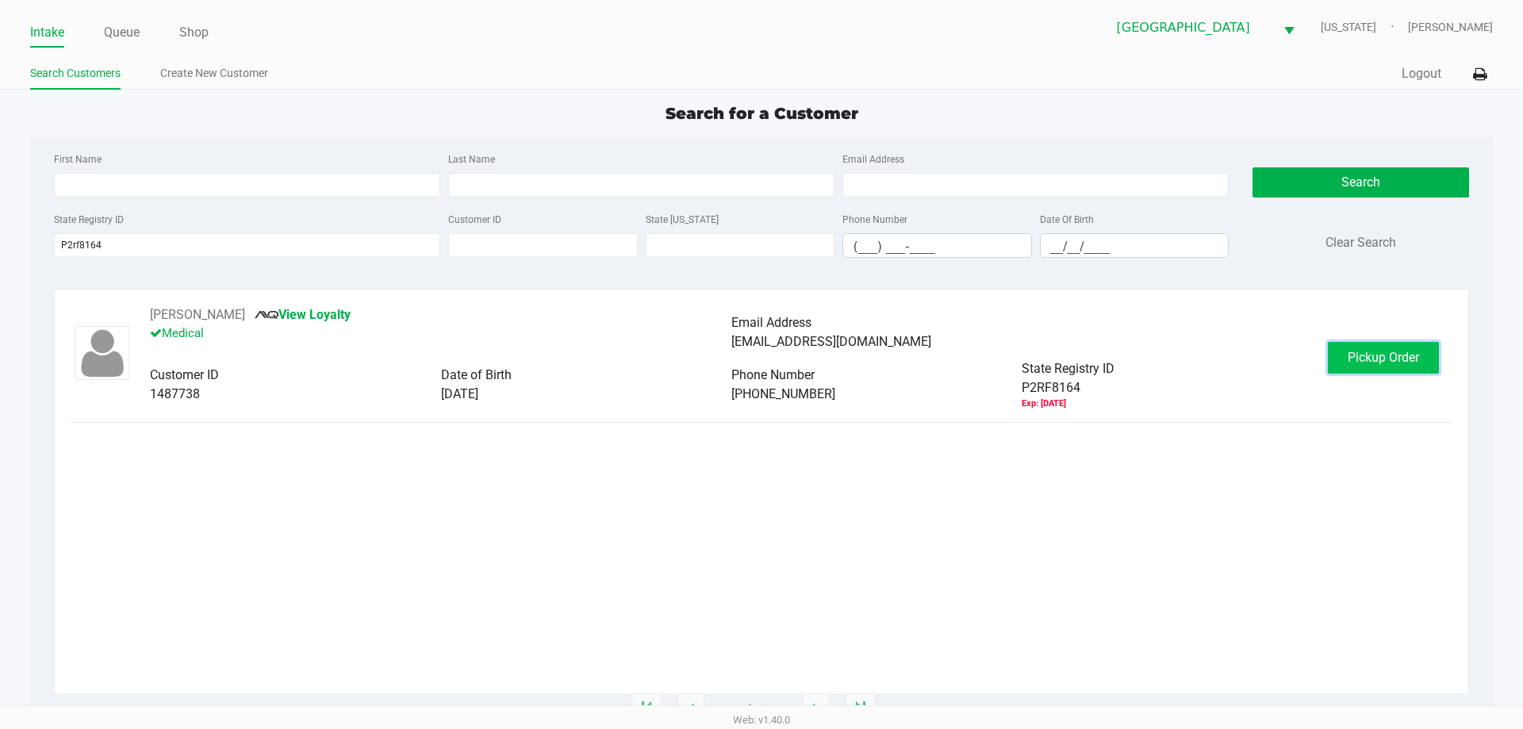
click at [1368, 352] on span "Pickup Order" at bounding box center [1382, 357] width 71 height 15
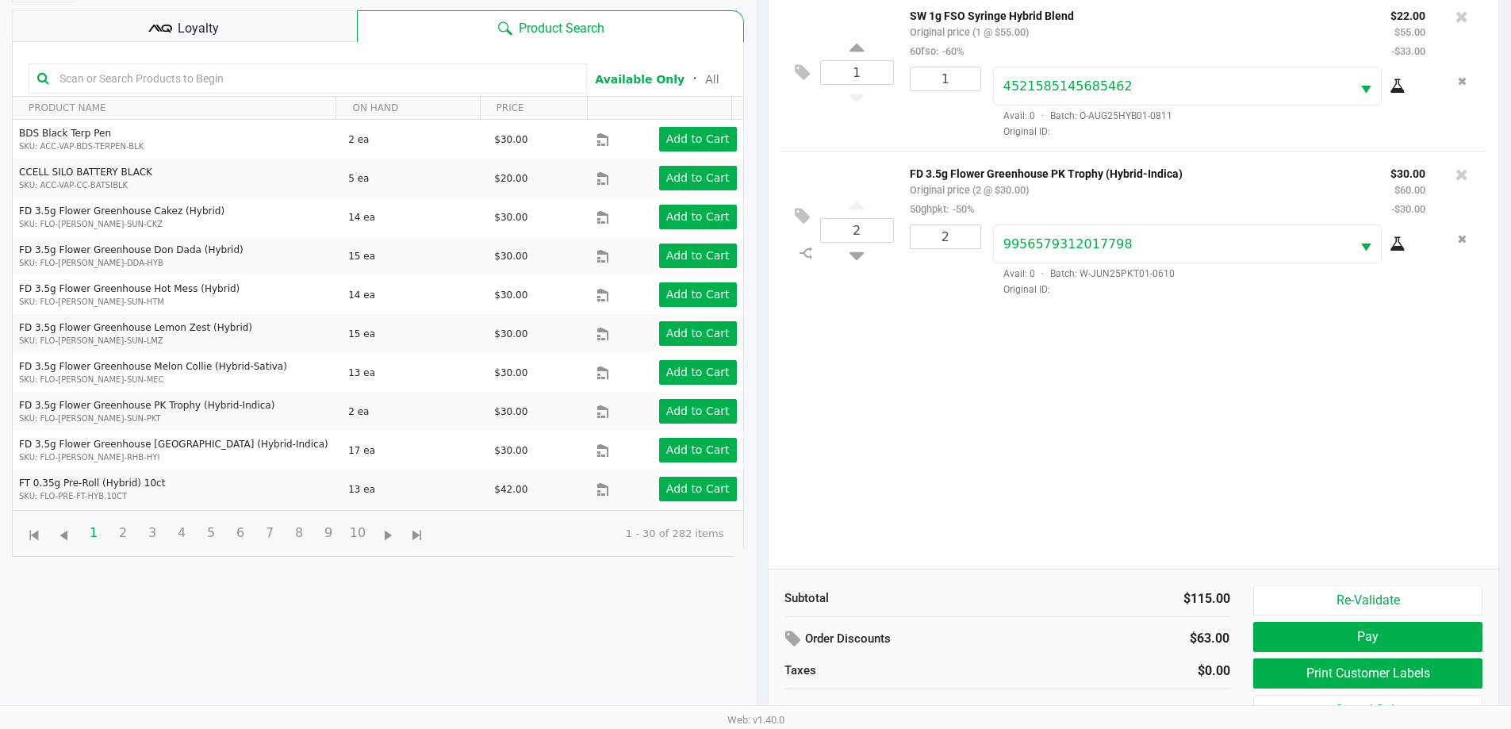
scroll to position [171, 0]
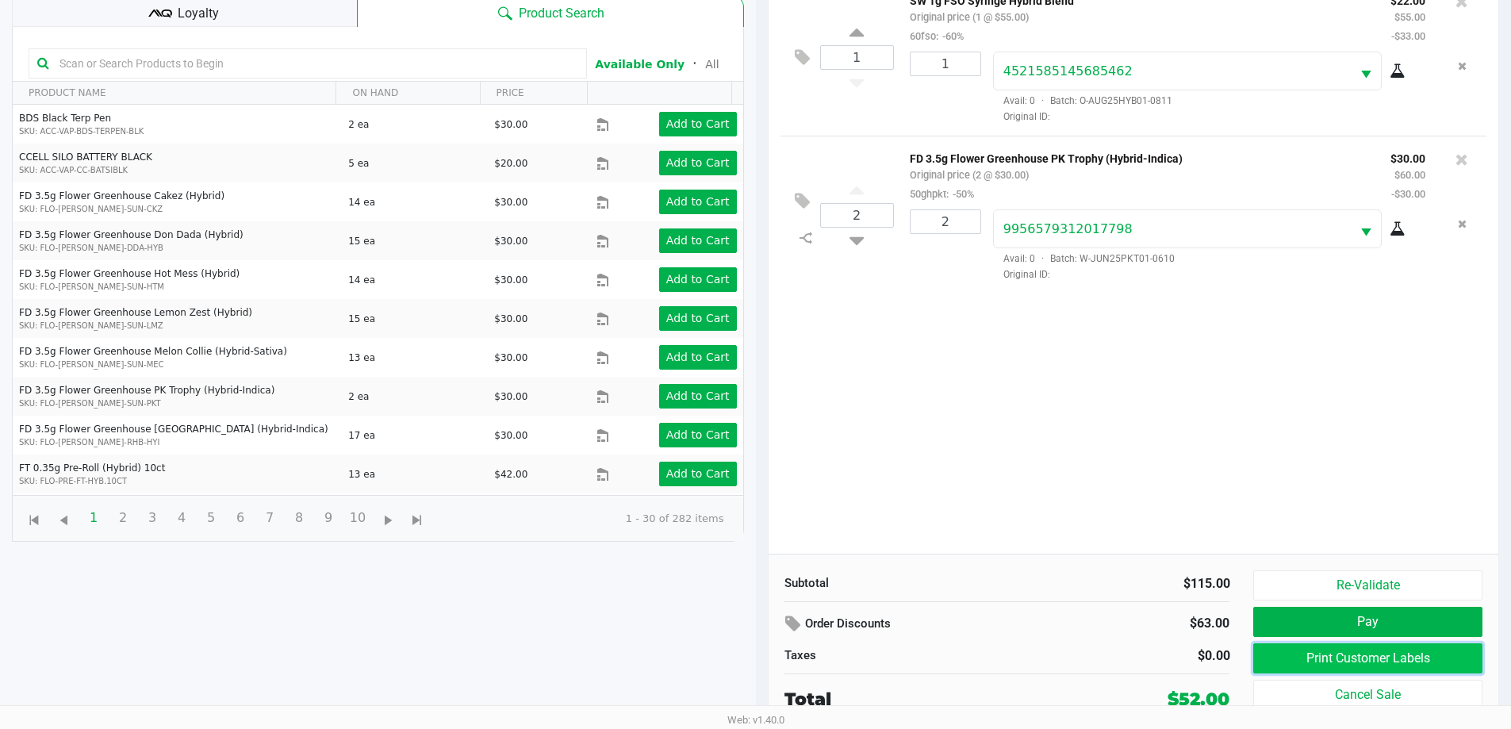
click at [1347, 651] on button "Print Customer Labels" at bounding box center [1367, 658] width 228 height 30
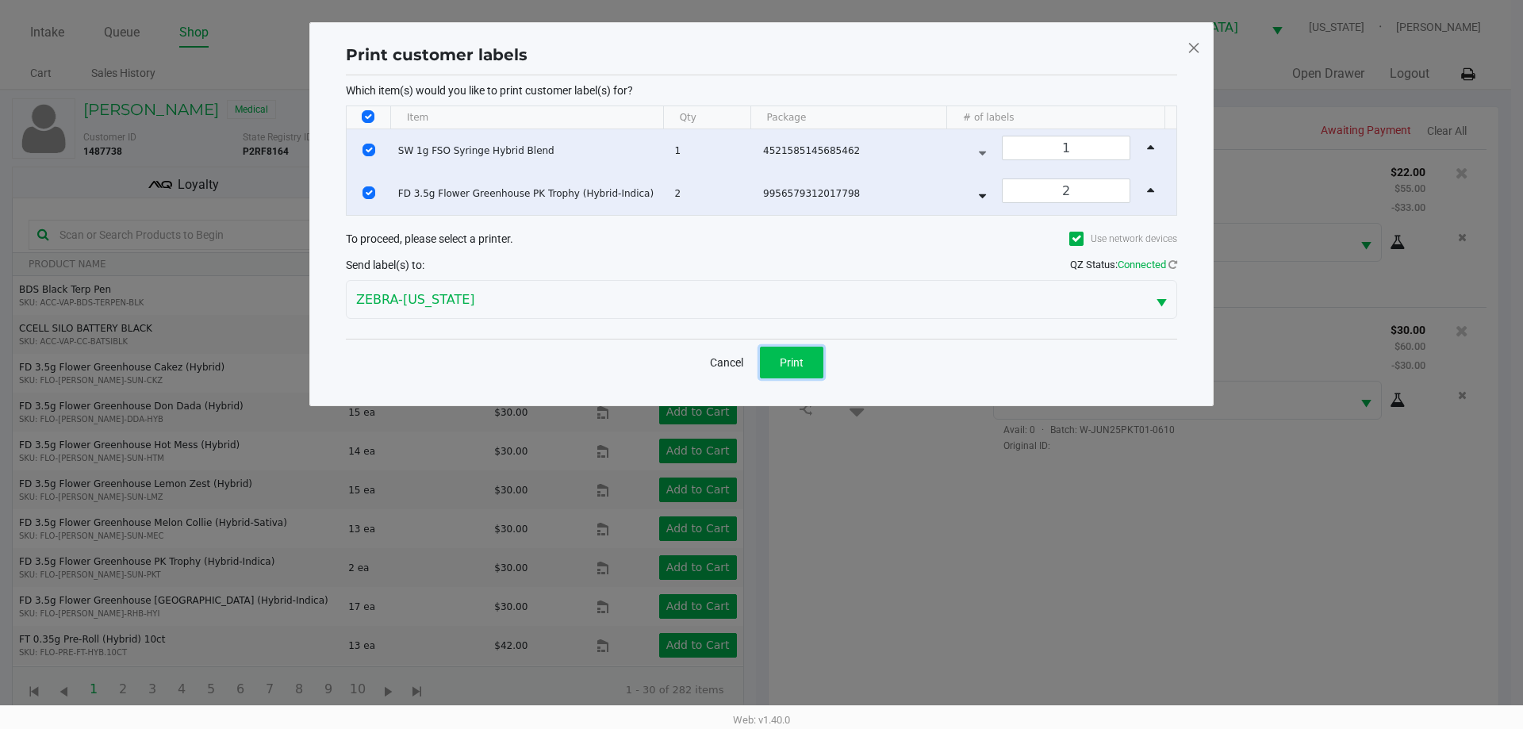
click at [773, 366] on button "Print" at bounding box center [791, 363] width 63 height 32
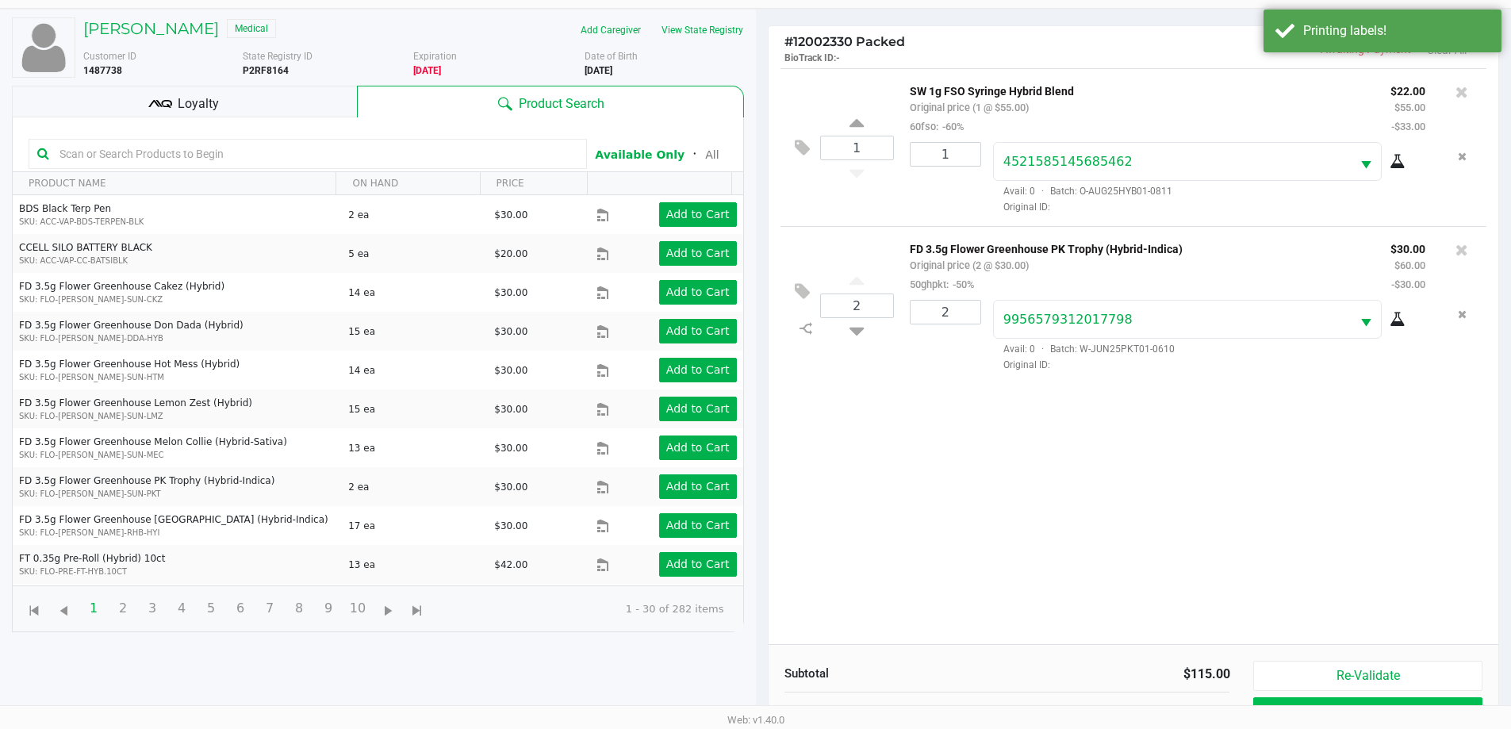
scroll to position [171, 0]
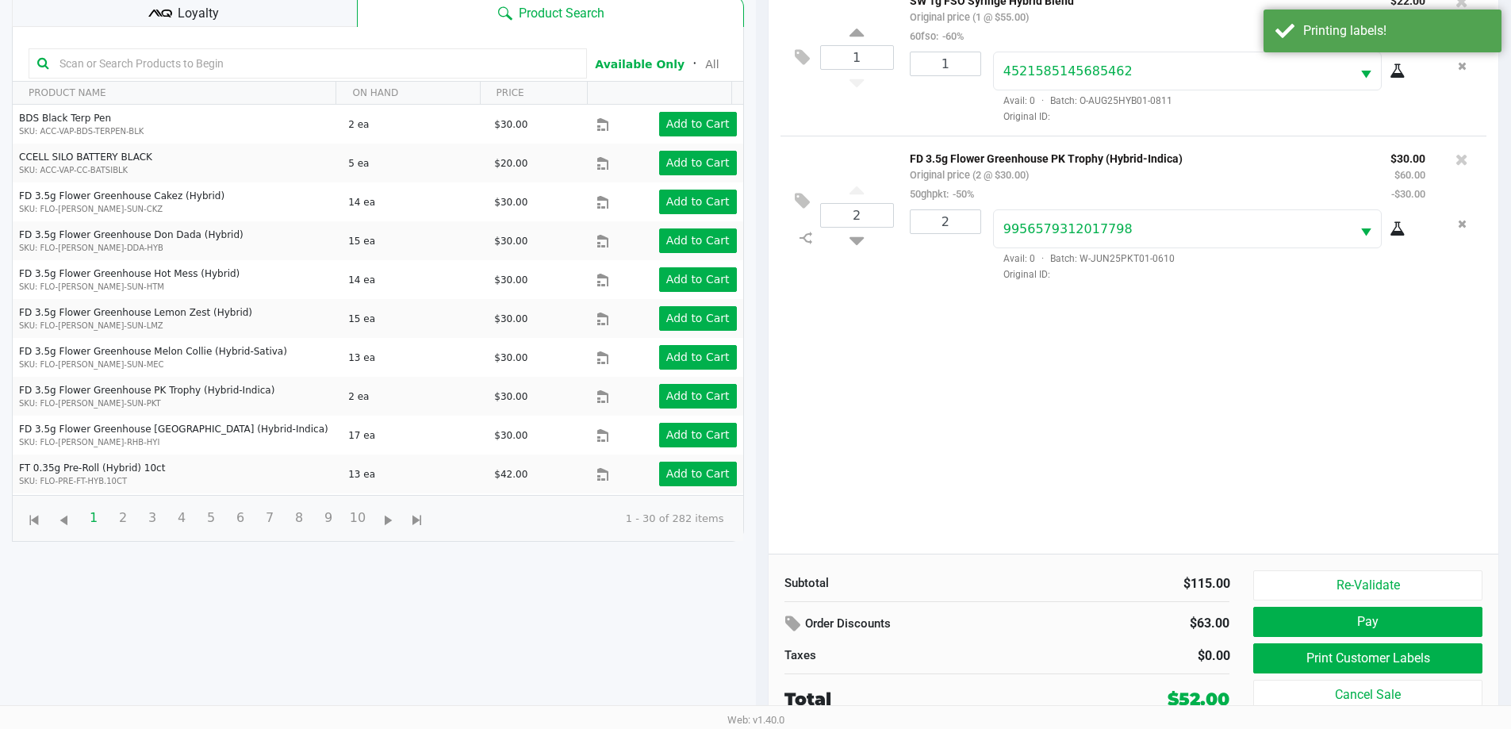
click at [1315, 638] on div "Re-Validate Pay Print Customer Labels Cancel Sale" at bounding box center [1373, 641] width 240 height 142
click at [1289, 615] on button "Pay" at bounding box center [1367, 622] width 228 height 30
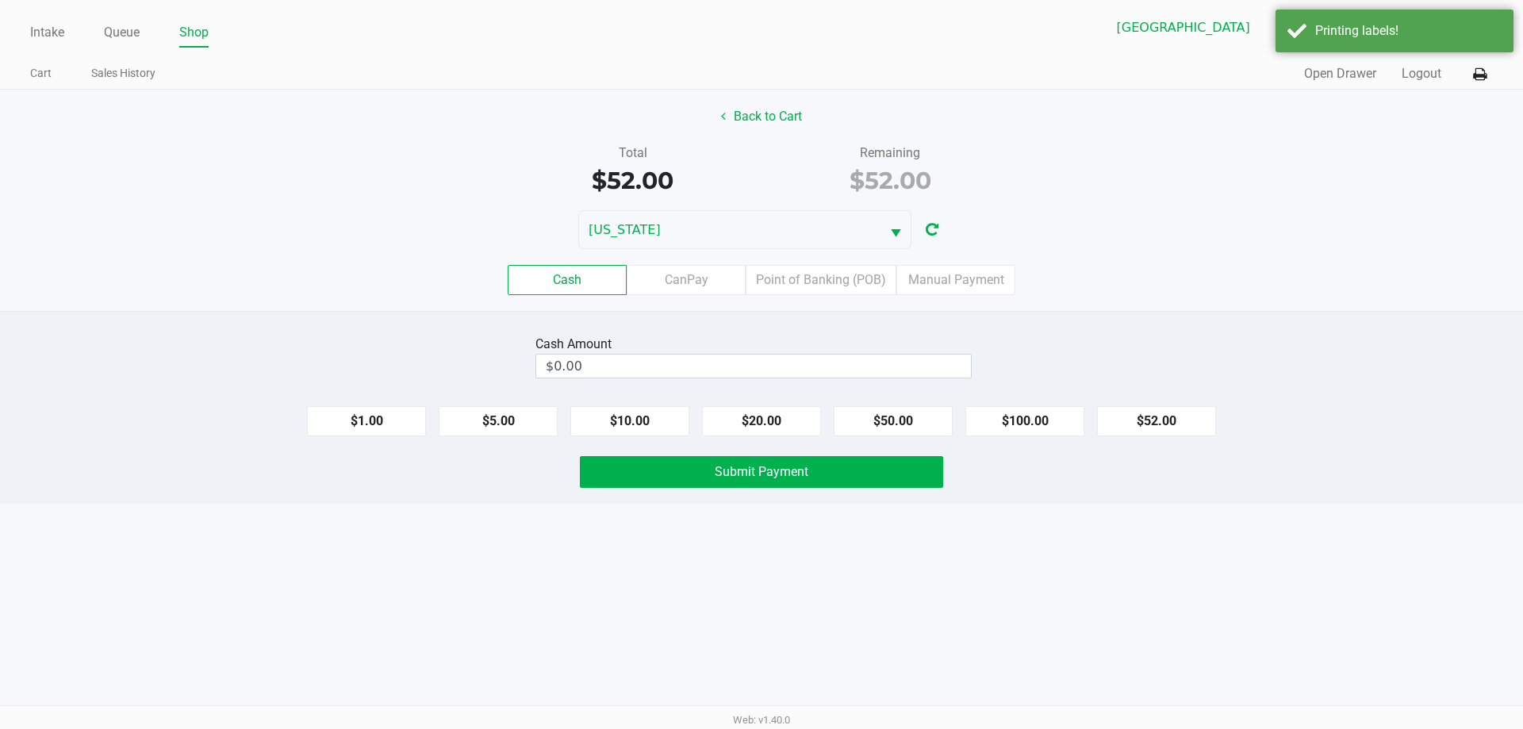
click at [845, 295] on div "Cash CanPay Point of Banking (POB) Manual Payment" at bounding box center [761, 280] width 1546 height 62
click at [848, 292] on label "Point of Banking (POB)" at bounding box center [820, 280] width 151 height 30
click at [0, 0] on 7 "Point of Banking (POB)" at bounding box center [0, 0] width 0 height 0
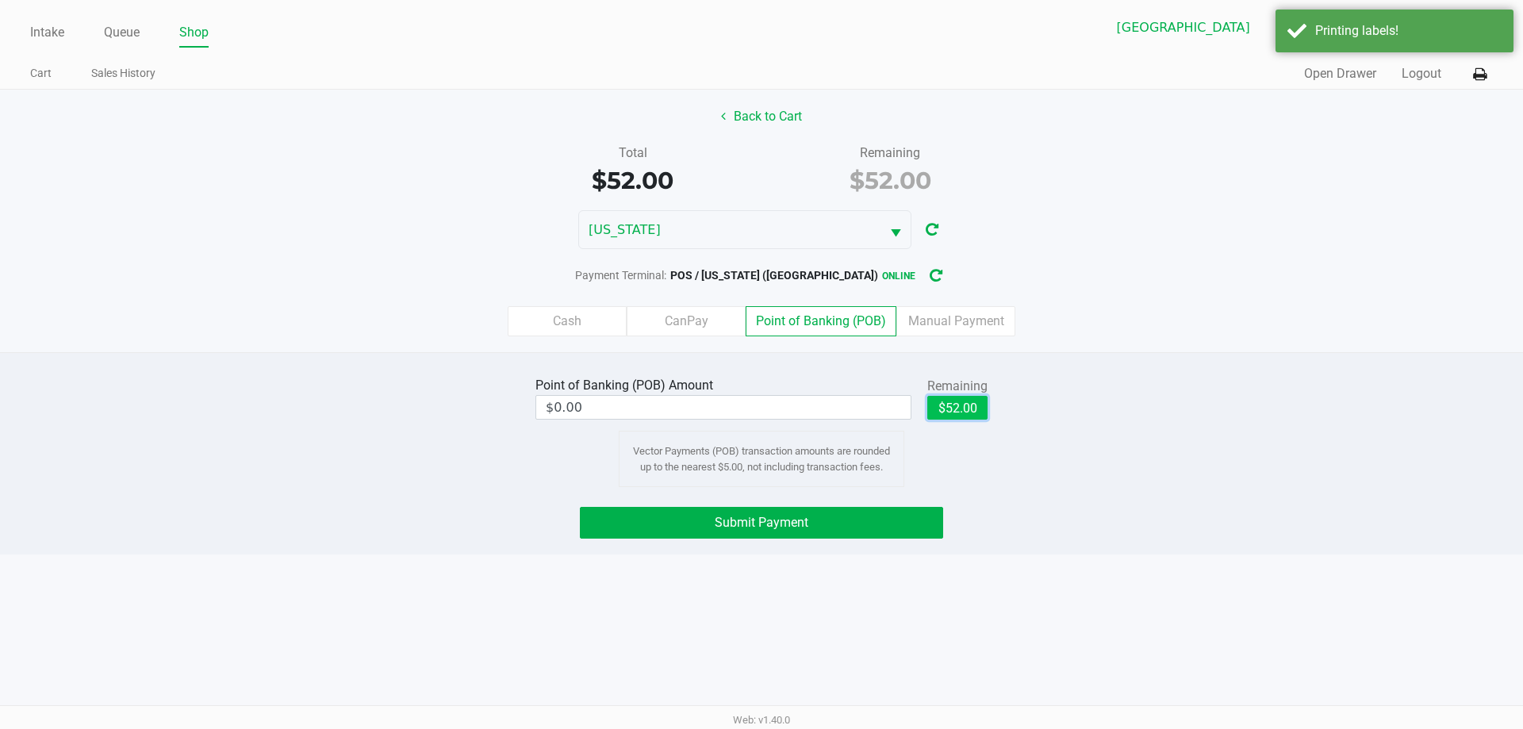
click at [946, 399] on button "$52.00" at bounding box center [957, 408] width 60 height 24
type input "$52.00"
click at [933, 519] on button "Submit Payment" at bounding box center [761, 523] width 363 height 32
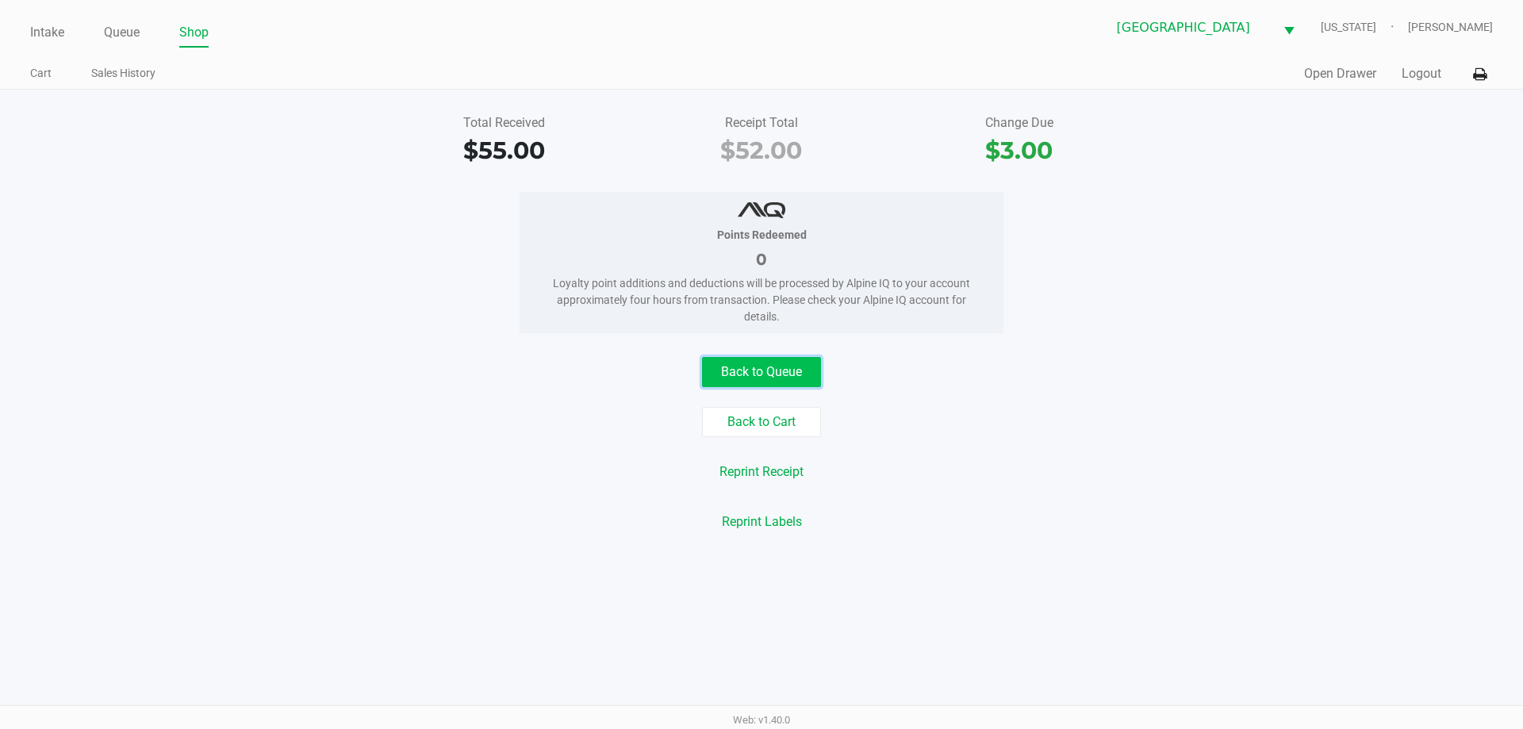
click at [756, 366] on button "Back to Queue" at bounding box center [761, 372] width 119 height 30
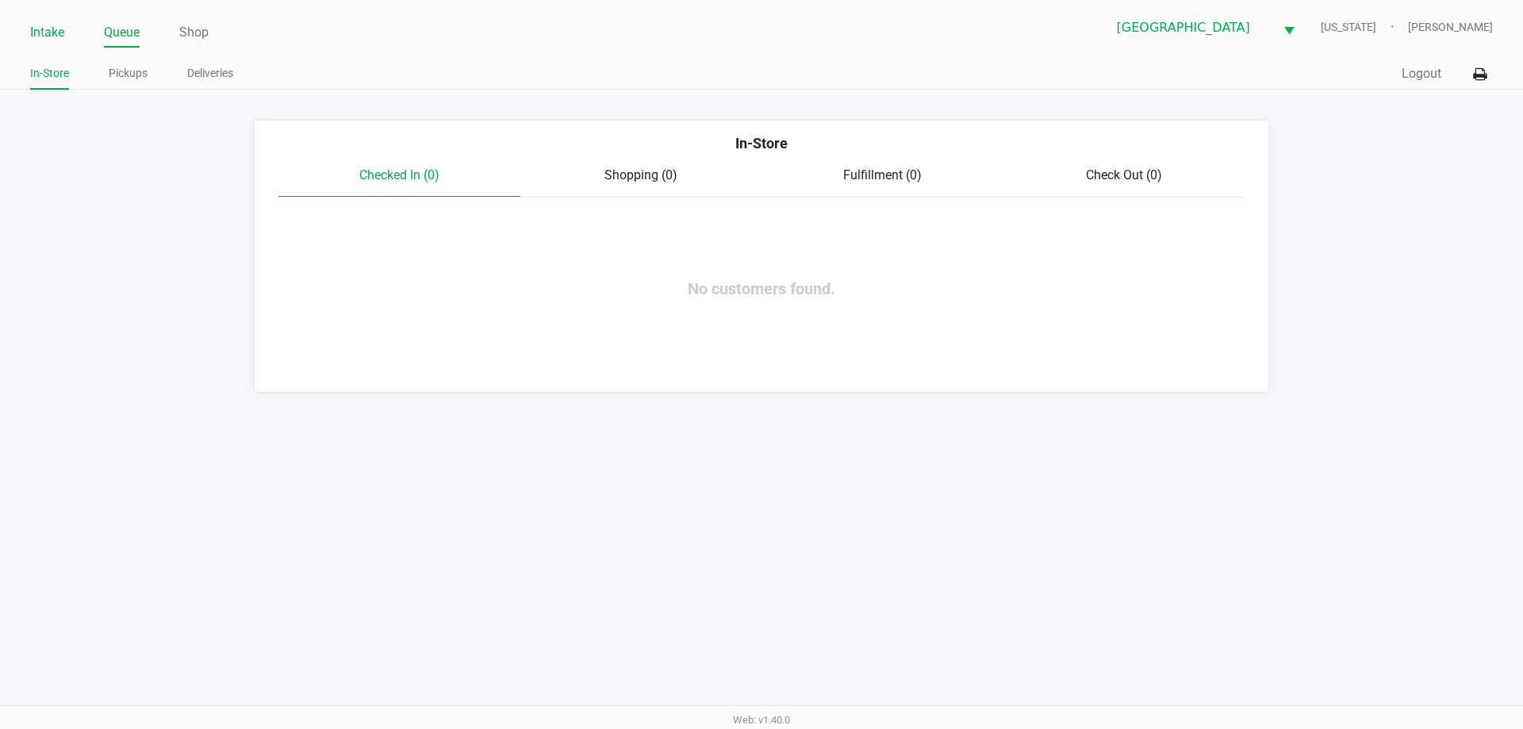
click at [63, 33] on link "Intake" at bounding box center [47, 32] width 34 height 22
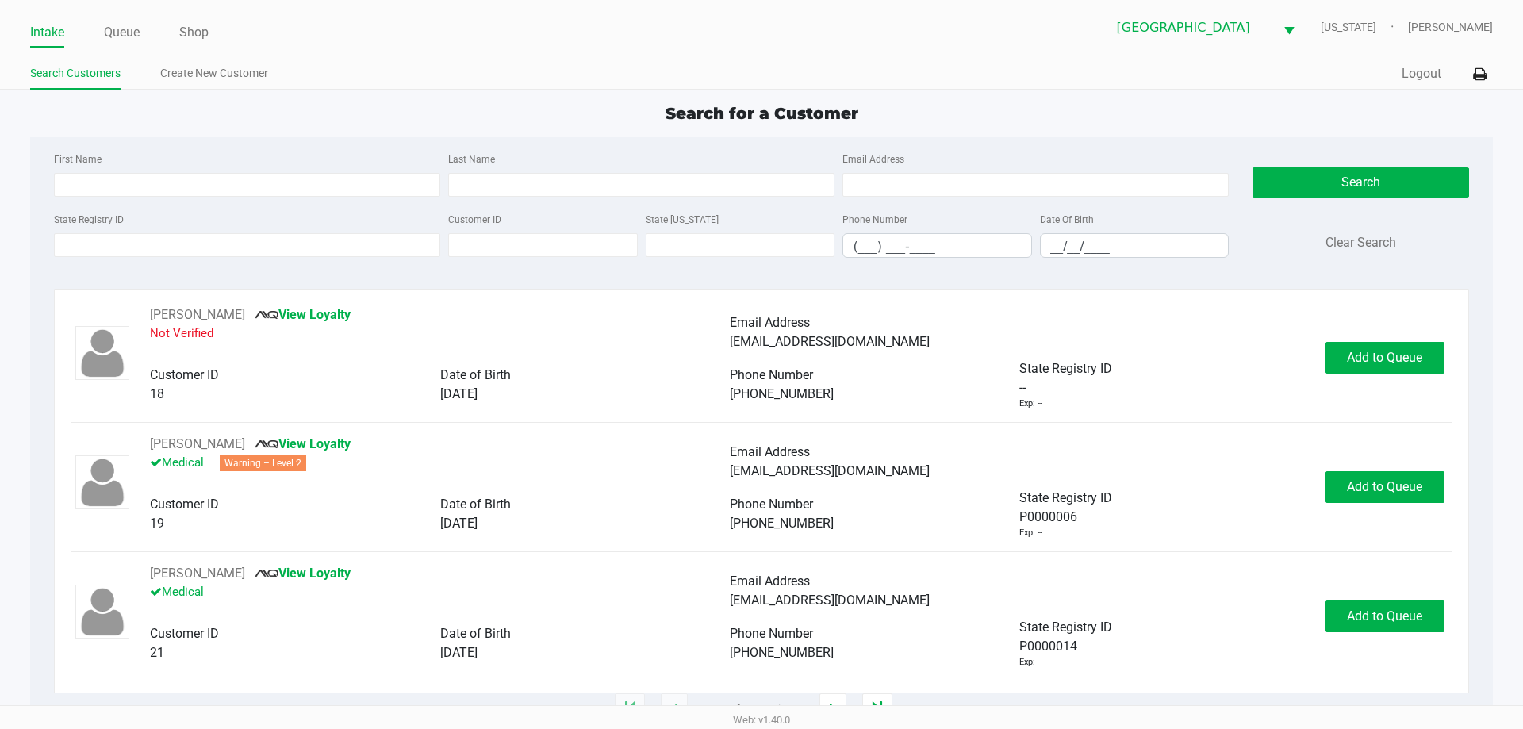
click at [236, 16] on div "Intake Queue Shop Palm Coast WC VERMONT Mark Serrano" at bounding box center [760, 27] width 1461 height 39
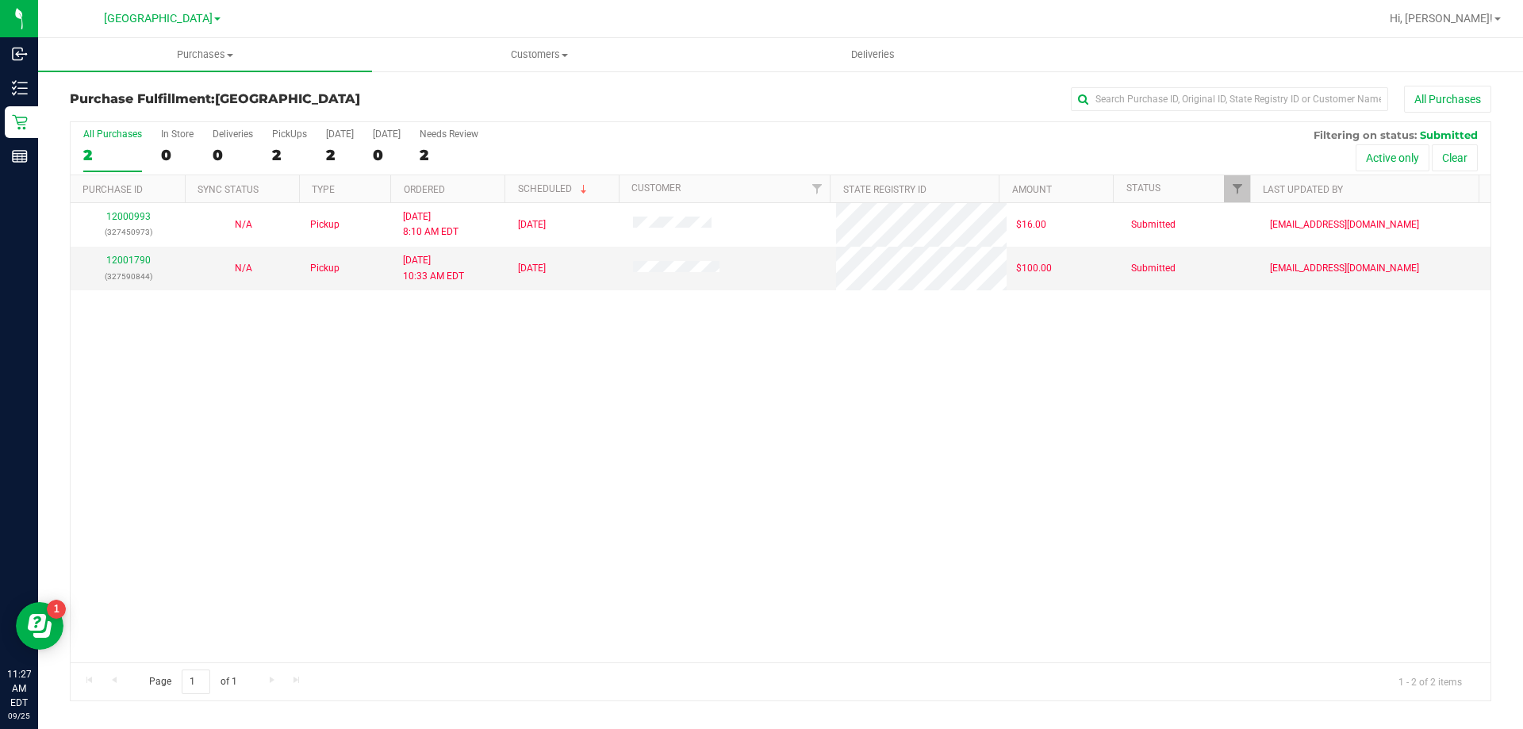
click at [308, 10] on div at bounding box center [831, 18] width 1095 height 31
